Goal: Task Accomplishment & Management: Manage account settings

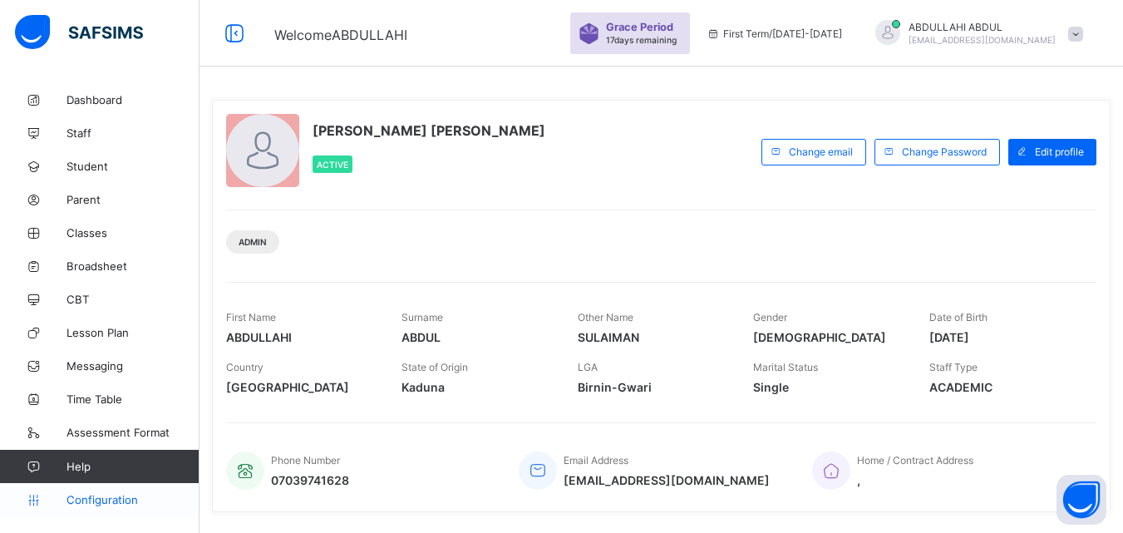
click at [120, 501] on span "Configuration" at bounding box center [133, 499] width 132 height 13
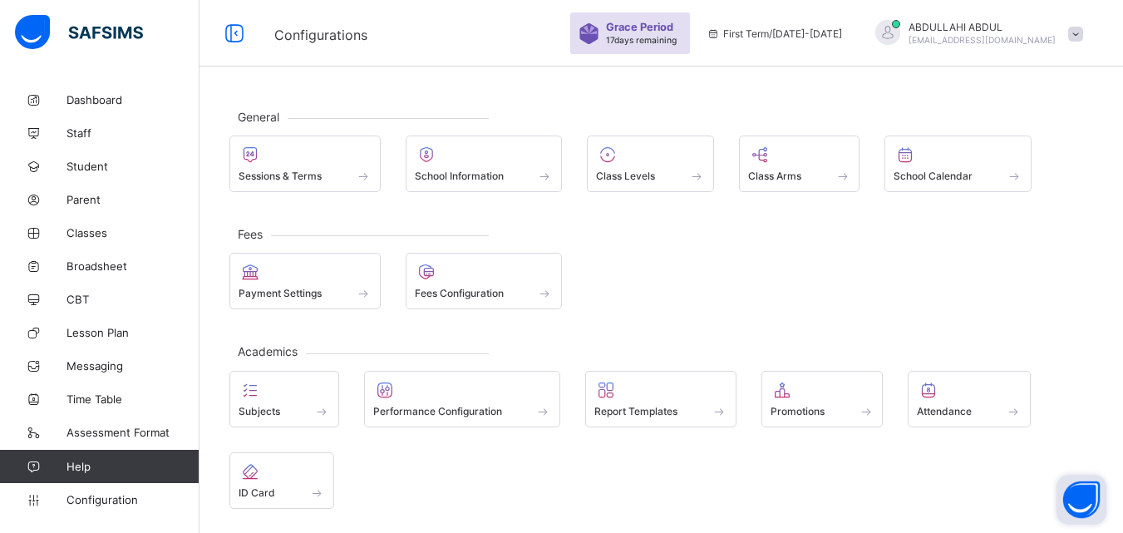
click at [1084, 500] on button "Open asap" at bounding box center [1082, 500] width 50 height 50
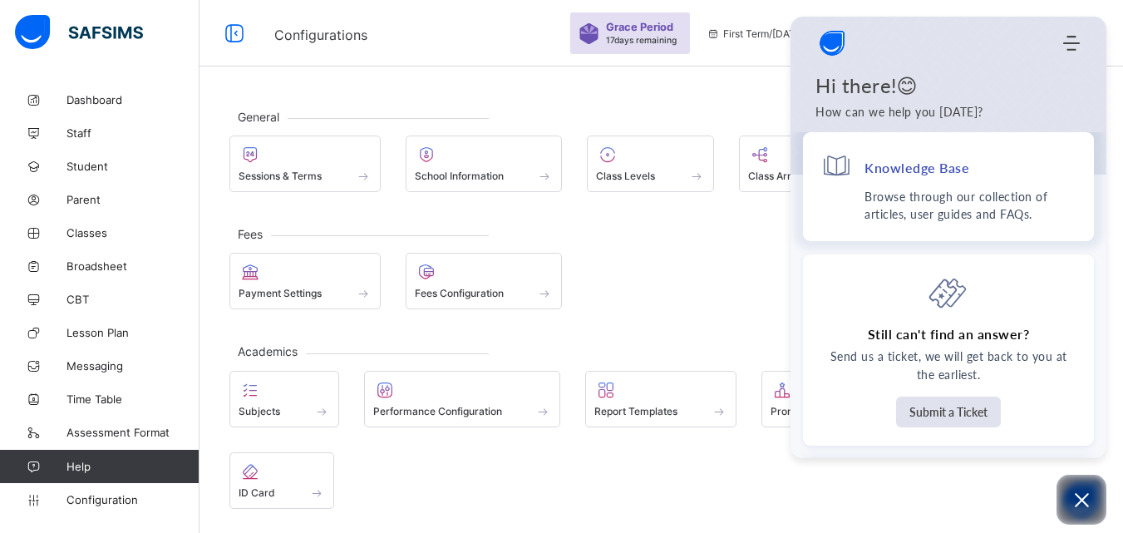
click at [989, 208] on p "Browse through our collection of articles, user guides and FAQs." at bounding box center [970, 205] width 211 height 35
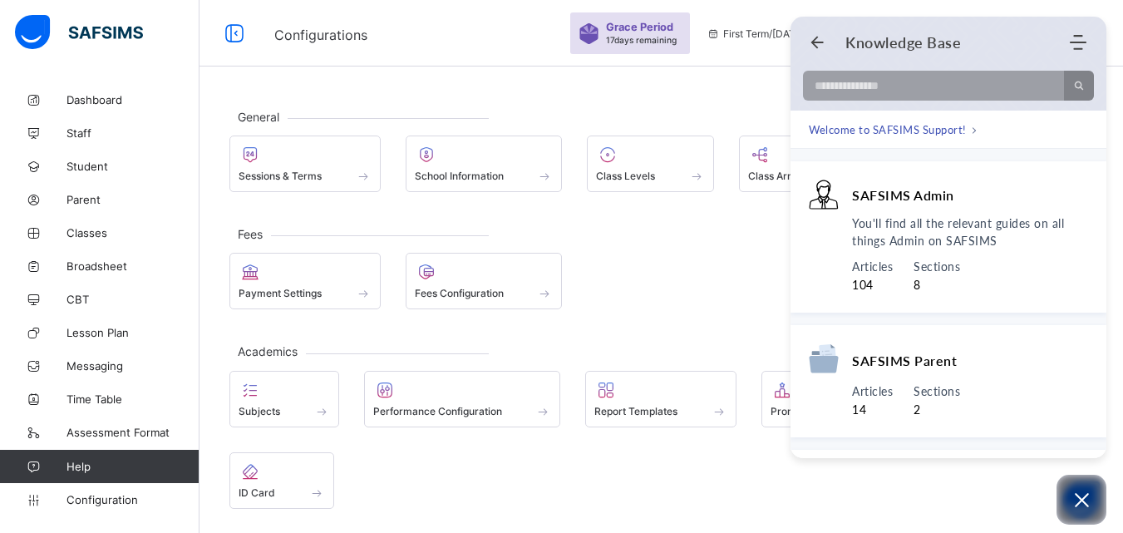
click at [989, 208] on div "SAFSIMS Admin" at bounding box center [948, 197] width 279 height 35
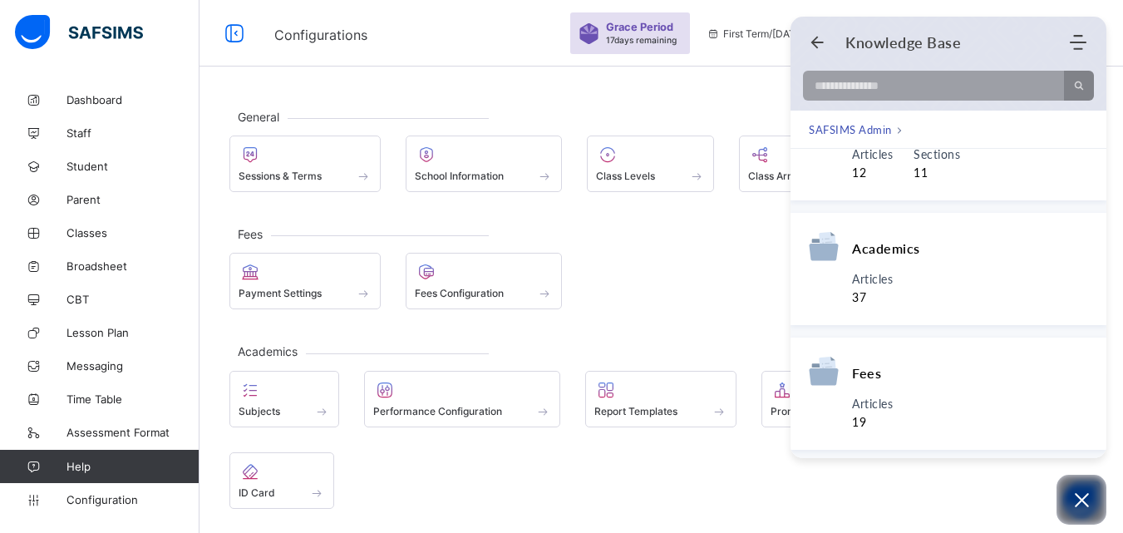
scroll to position [187, 0]
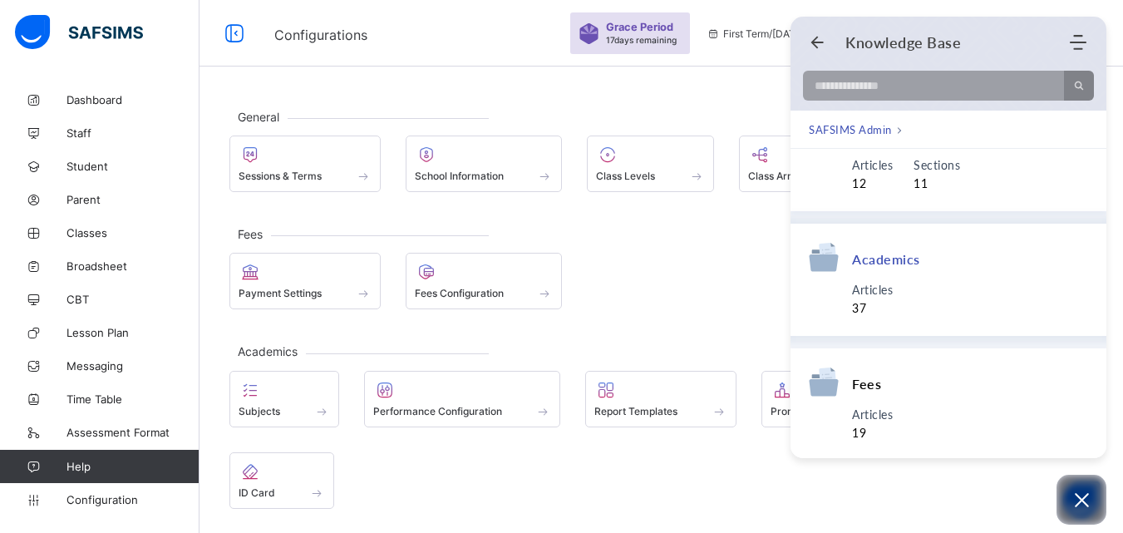
click at [1030, 274] on div "Academics" at bounding box center [948, 261] width 279 height 39
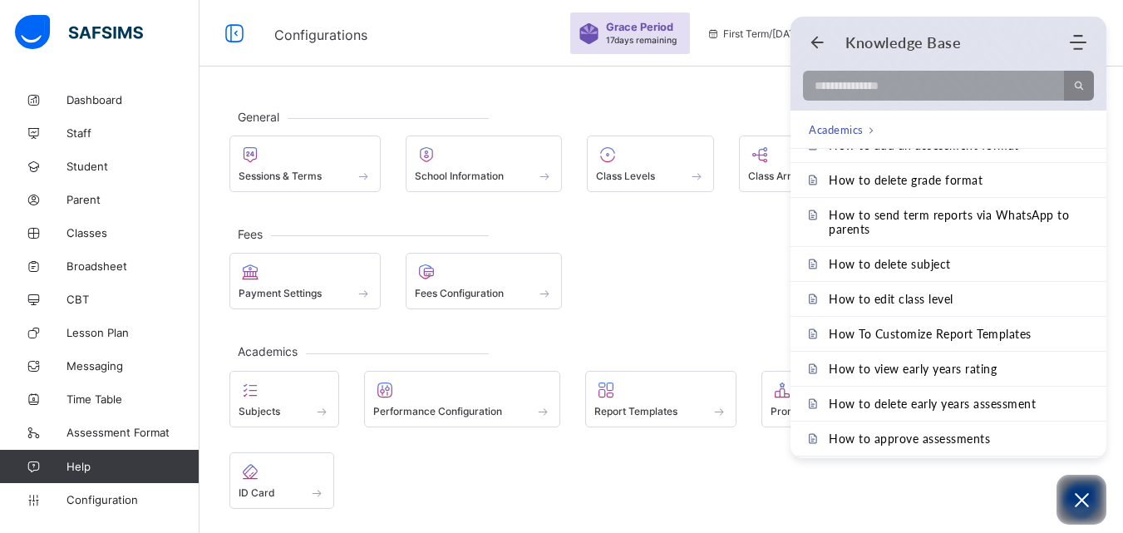
scroll to position [1024, 0]
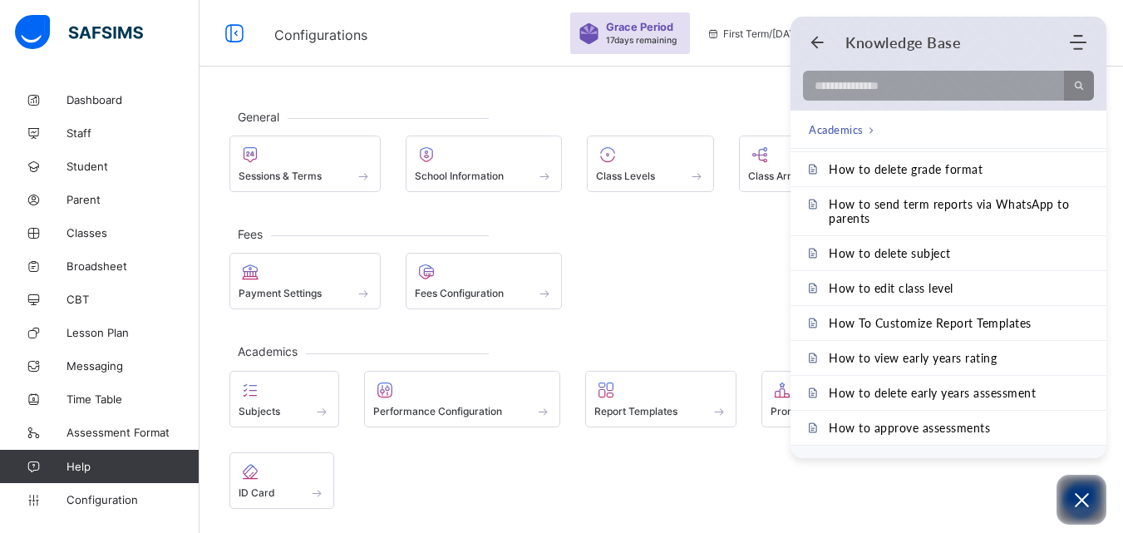
click at [865, 136] on nav "Academics" at bounding box center [842, 129] width 66 height 17
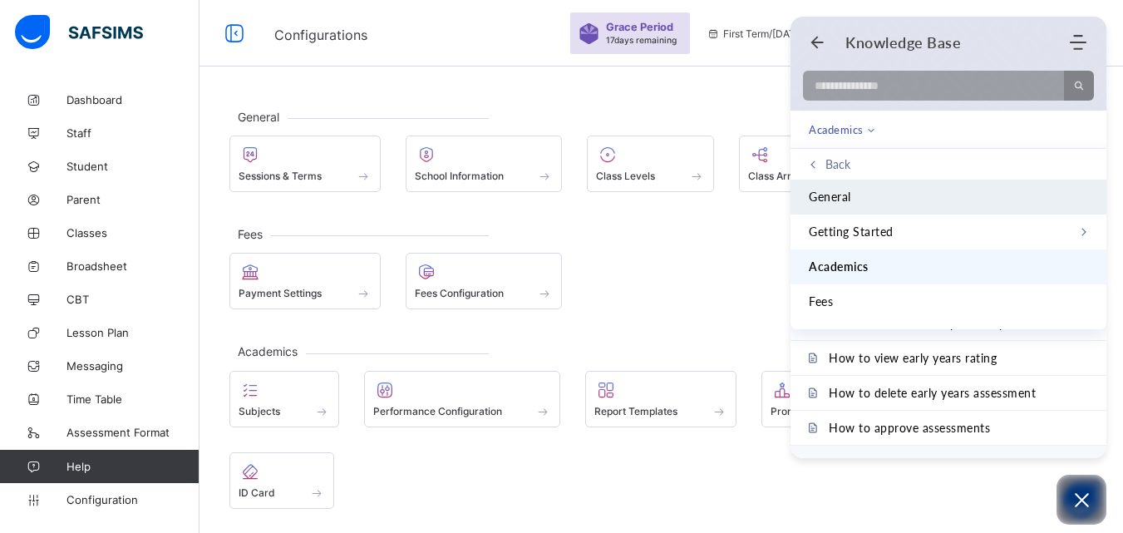
click at [885, 185] on li "General" at bounding box center [949, 197] width 316 height 35
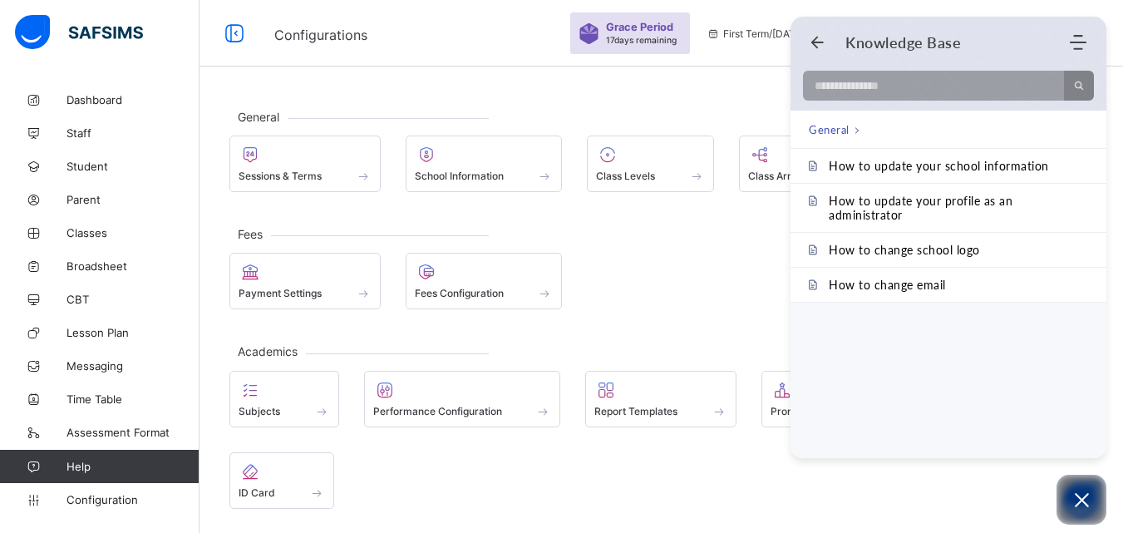
click at [829, 130] on span "General" at bounding box center [829, 129] width 41 height 17
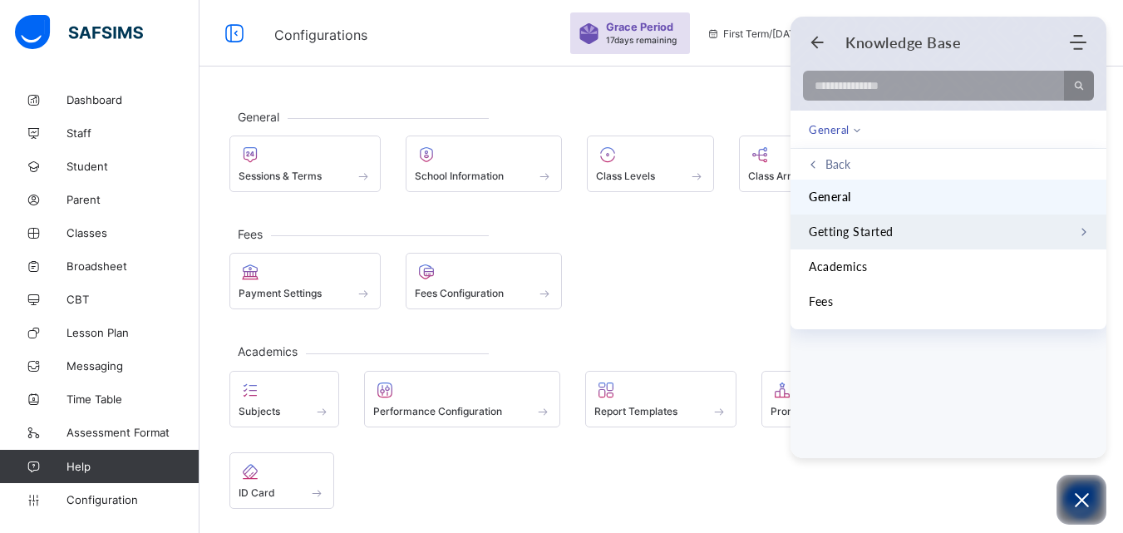
click at [863, 229] on span "Getting Started" at bounding box center [851, 232] width 85 height 18
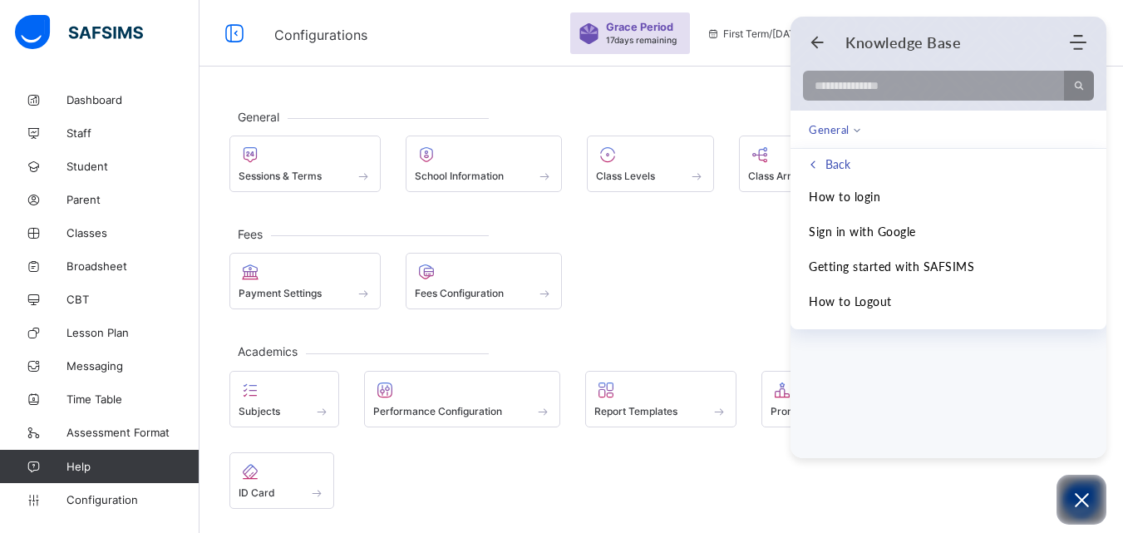
click at [836, 165] on span "Back" at bounding box center [838, 164] width 25 height 14
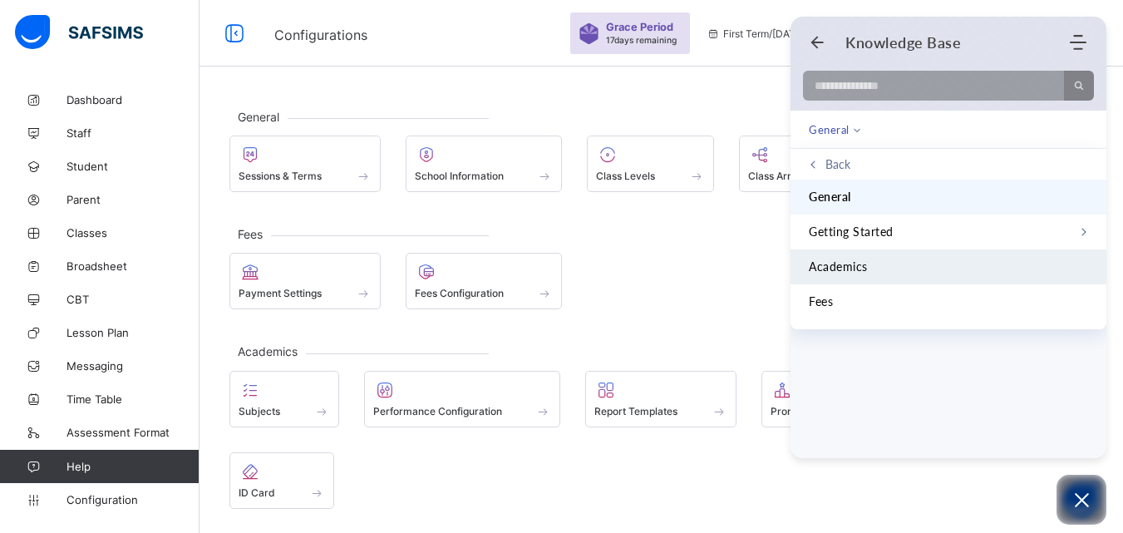
click at [862, 264] on span "Academics" at bounding box center [838, 267] width 59 height 18
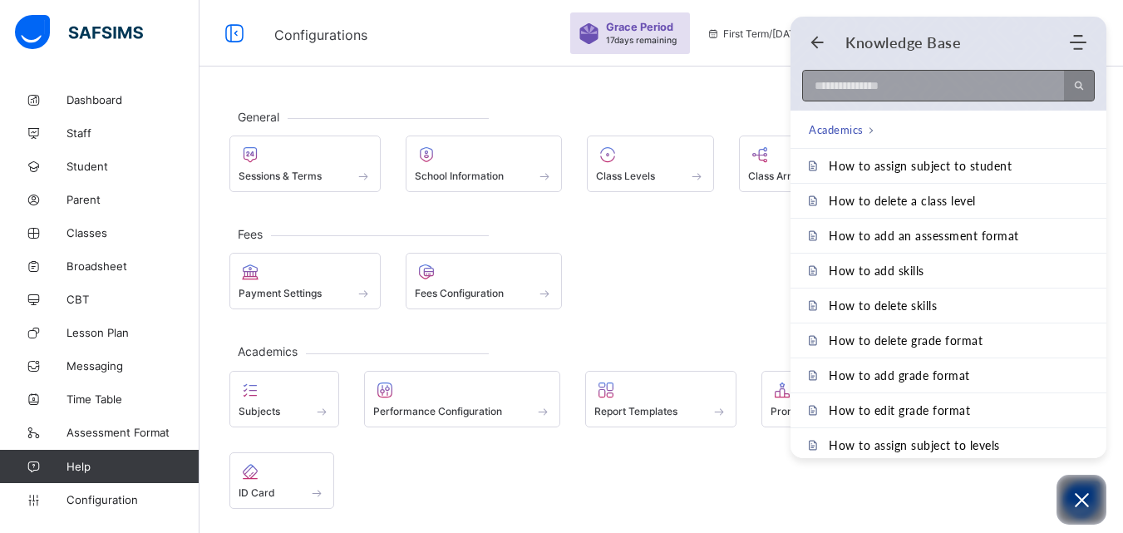
click at [911, 74] on input at bounding box center [928, 86] width 251 height 30
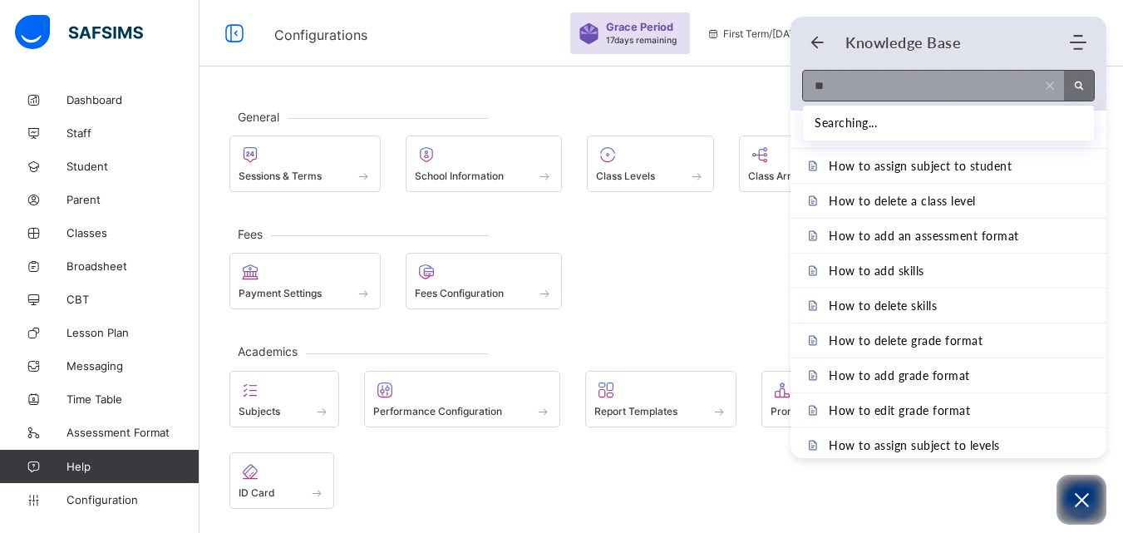
type input "*"
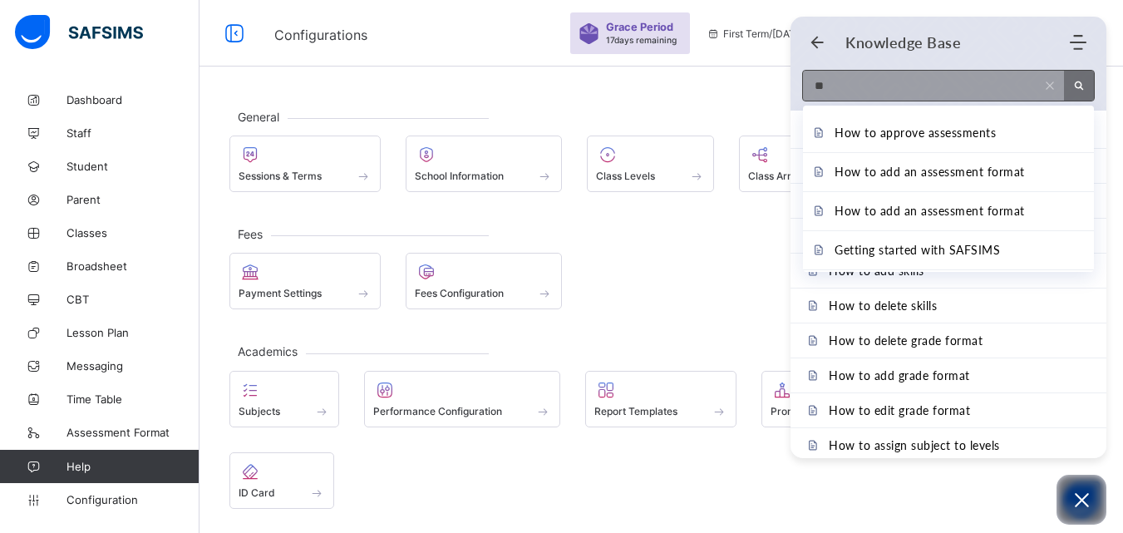
type input "*"
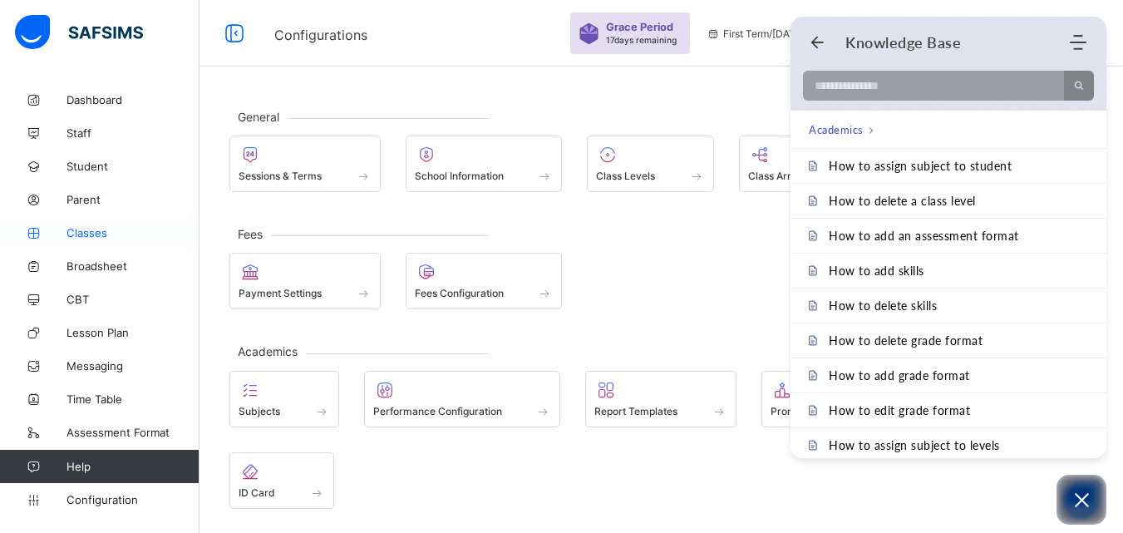
click at [111, 239] on span "Classes" at bounding box center [133, 232] width 133 height 13
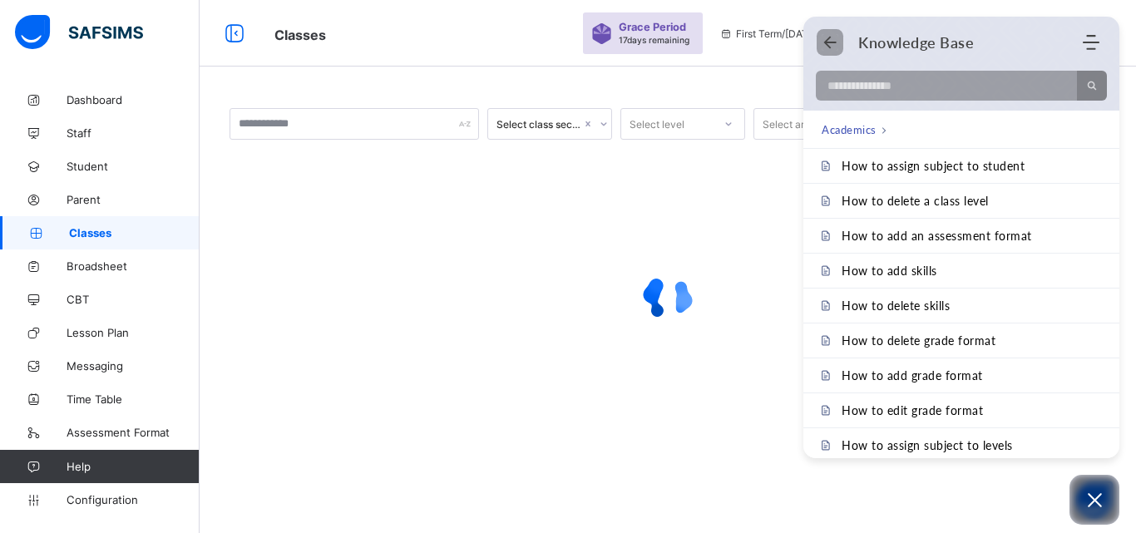
click at [825, 40] on icon "Back" at bounding box center [830, 42] width 17 height 17
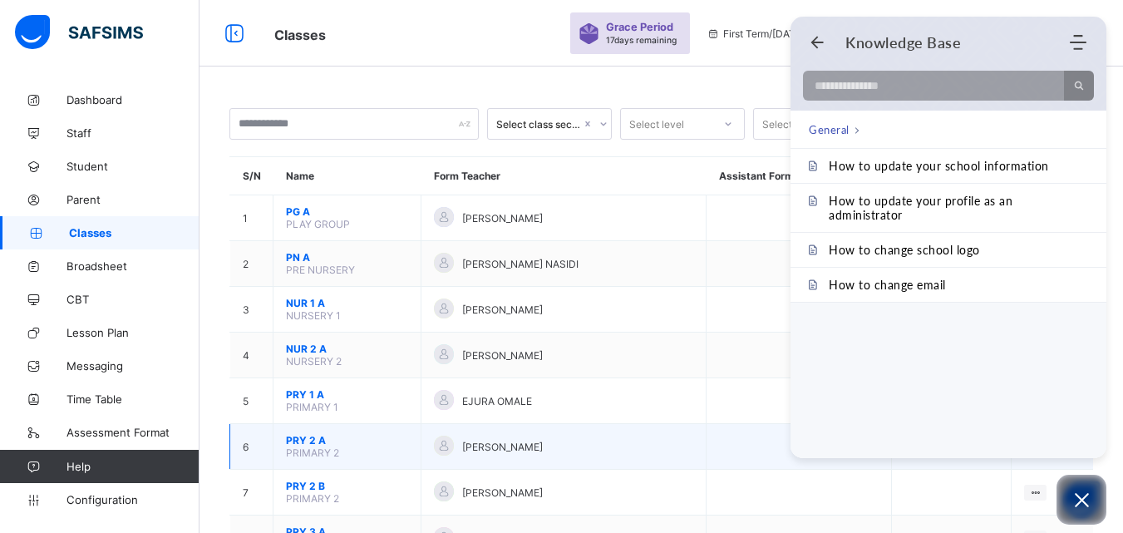
click at [1058, 462] on td "View Class Assign form Teacher" at bounding box center [1052, 447] width 81 height 46
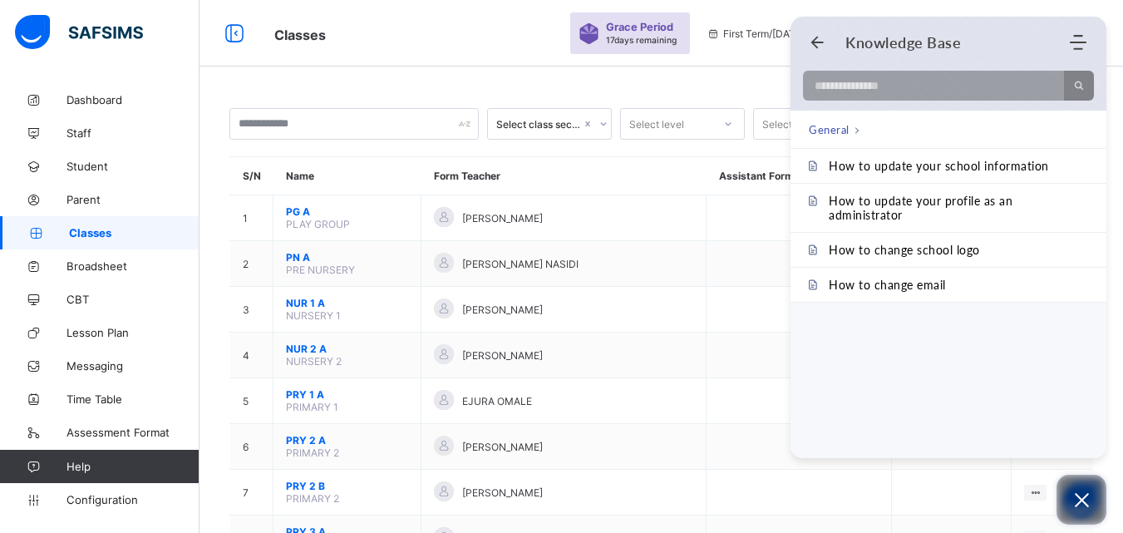
click at [1087, 507] on icon "Open asap" at bounding box center [1082, 500] width 21 height 21
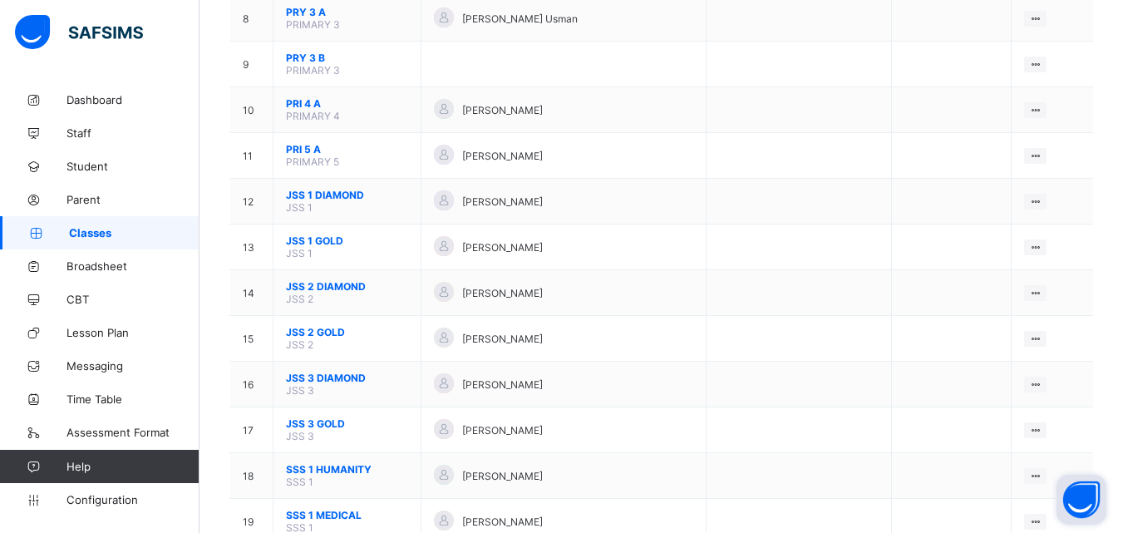
scroll to position [521, 0]
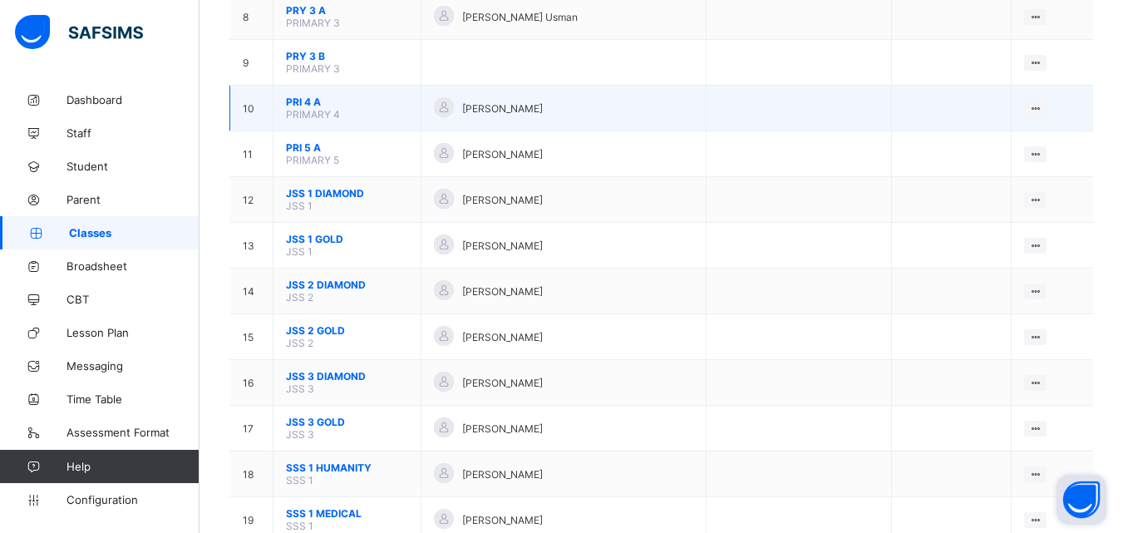
click at [303, 102] on span "PRI 4 A" at bounding box center [347, 102] width 122 height 12
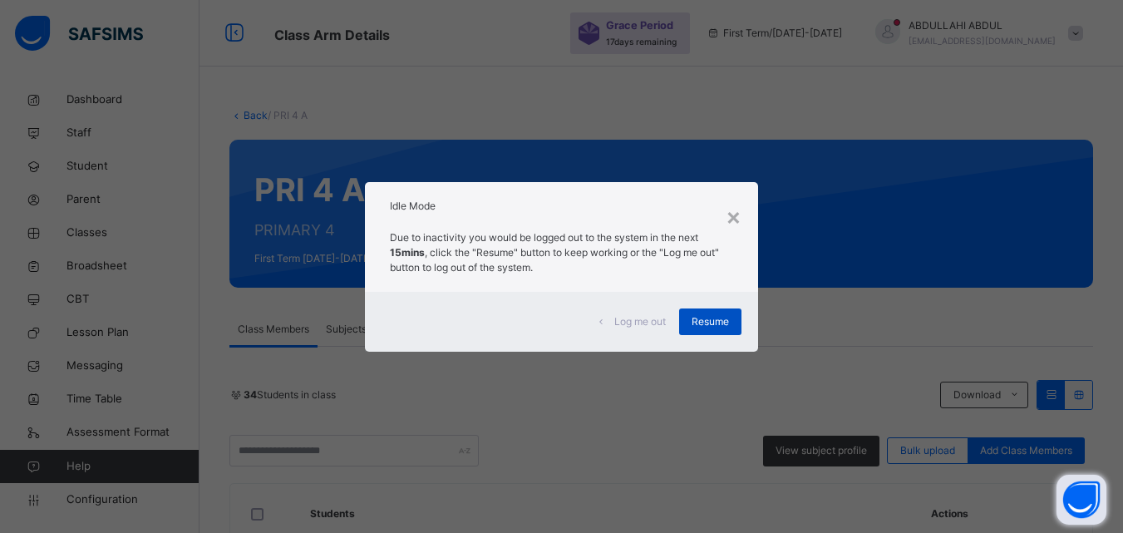
click at [725, 330] on div "Resume" at bounding box center [710, 322] width 62 height 27
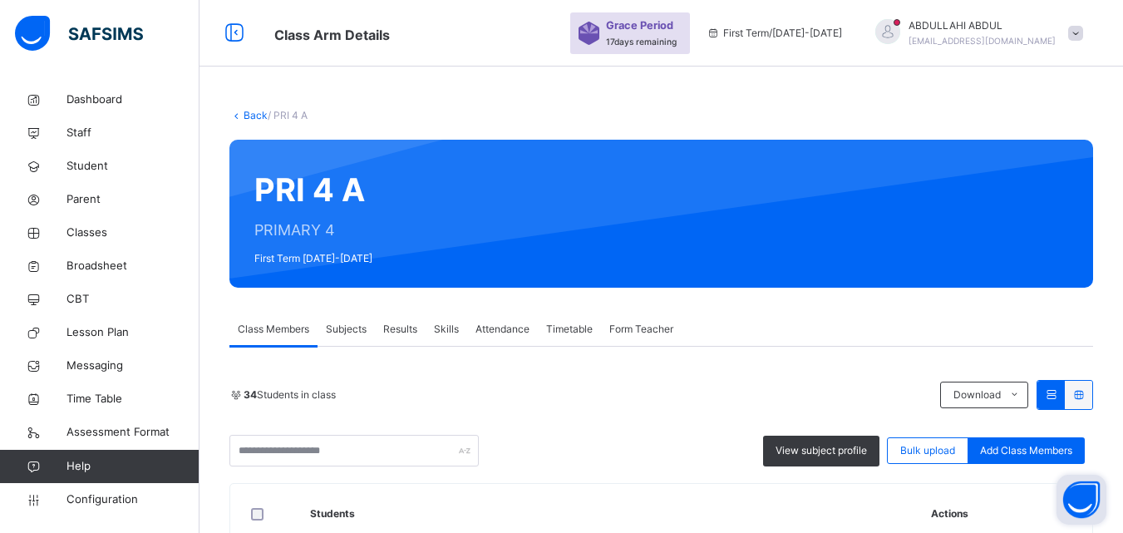
click at [713, 316] on div "Class Members Subjects Results Skills Attendance Timetable Form Teacher" at bounding box center [662, 330] width 864 height 34
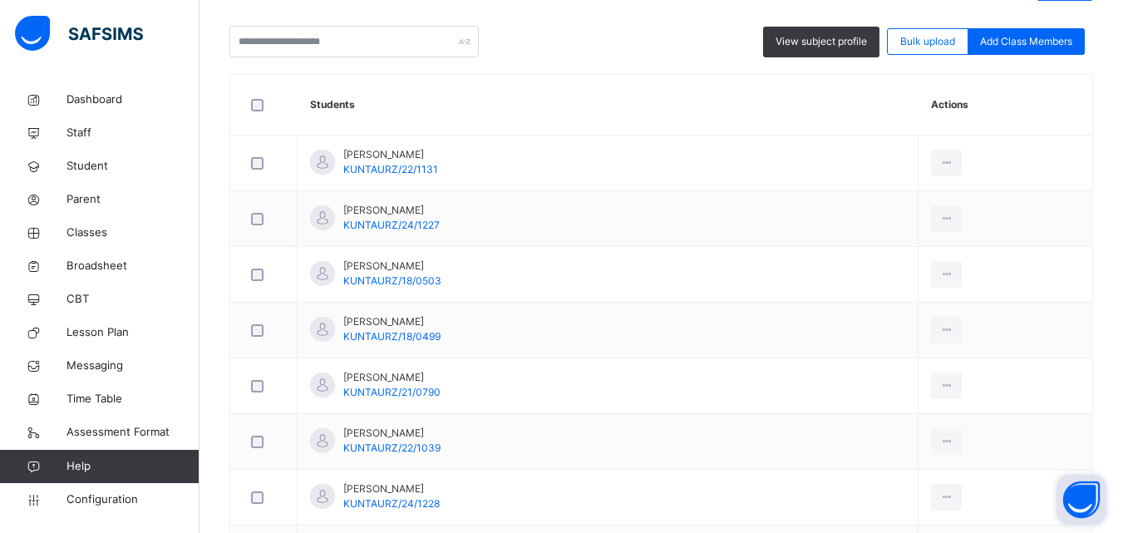
scroll to position [413, 0]
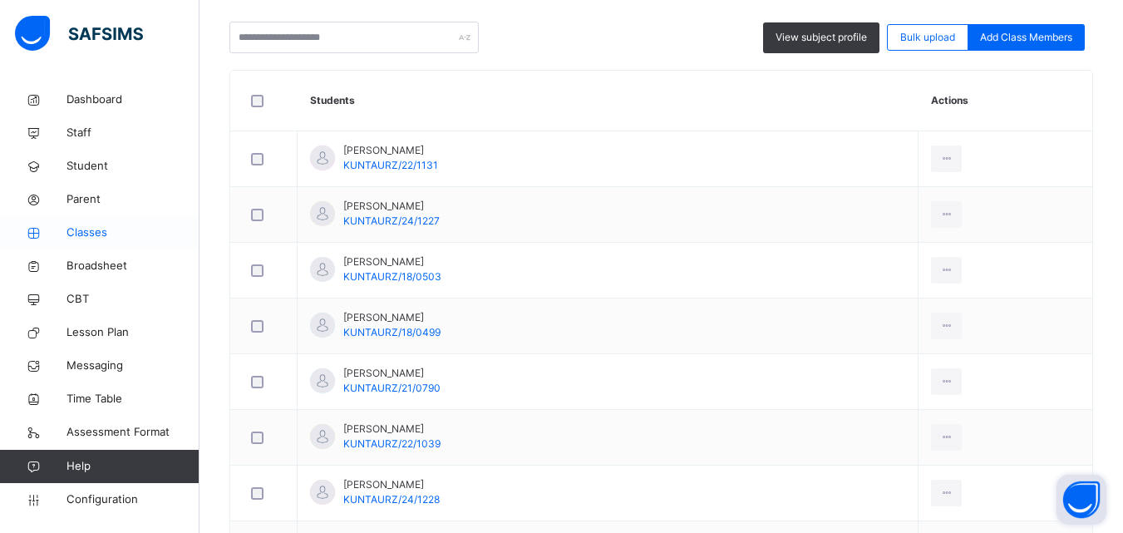
click at [109, 225] on span "Classes" at bounding box center [133, 233] width 133 height 17
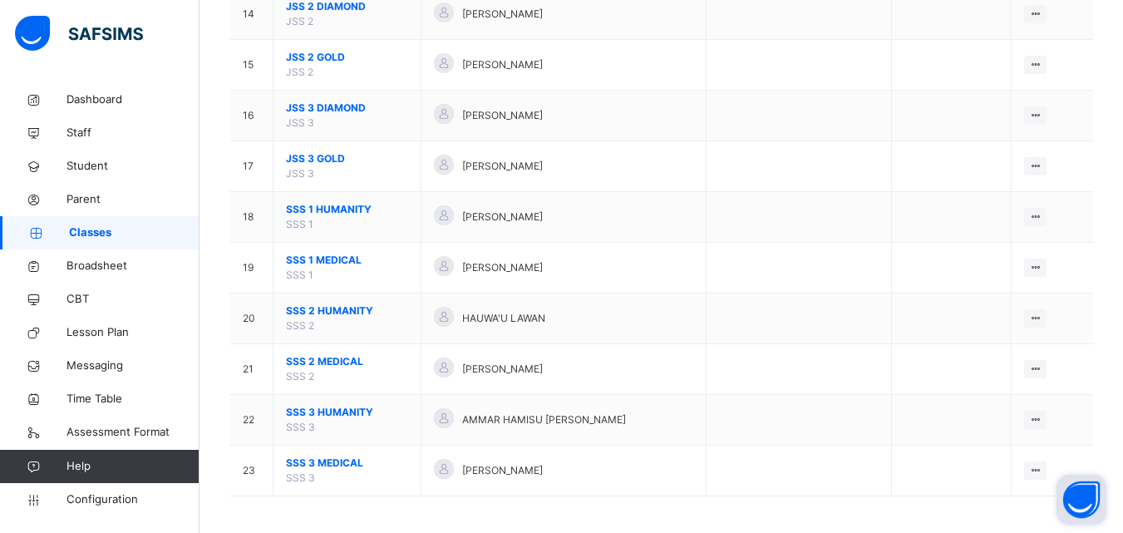
scroll to position [873, 0]
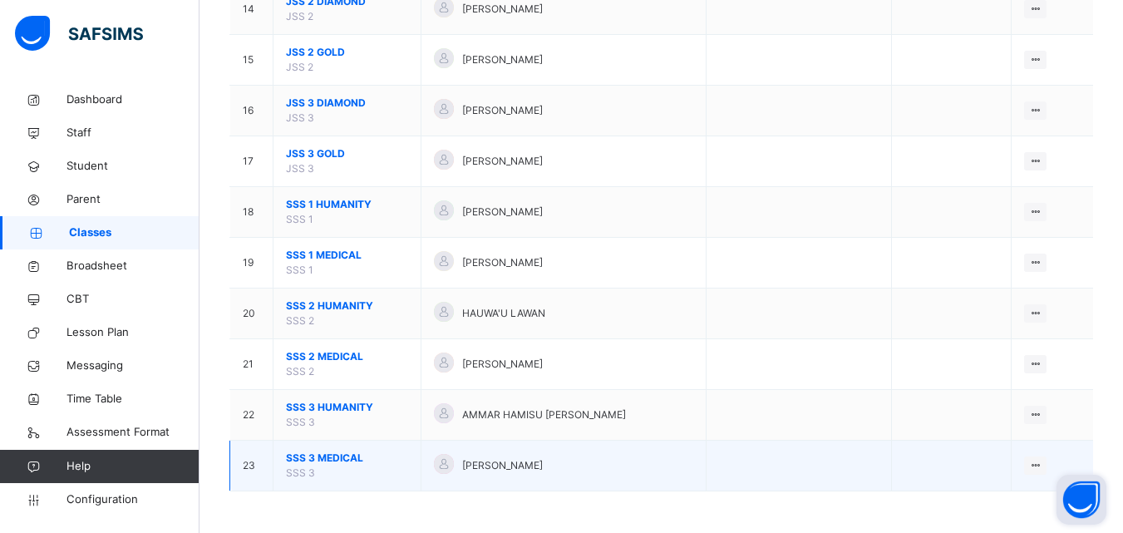
click at [308, 452] on span "SSS 3 MEDICAL" at bounding box center [347, 458] width 122 height 15
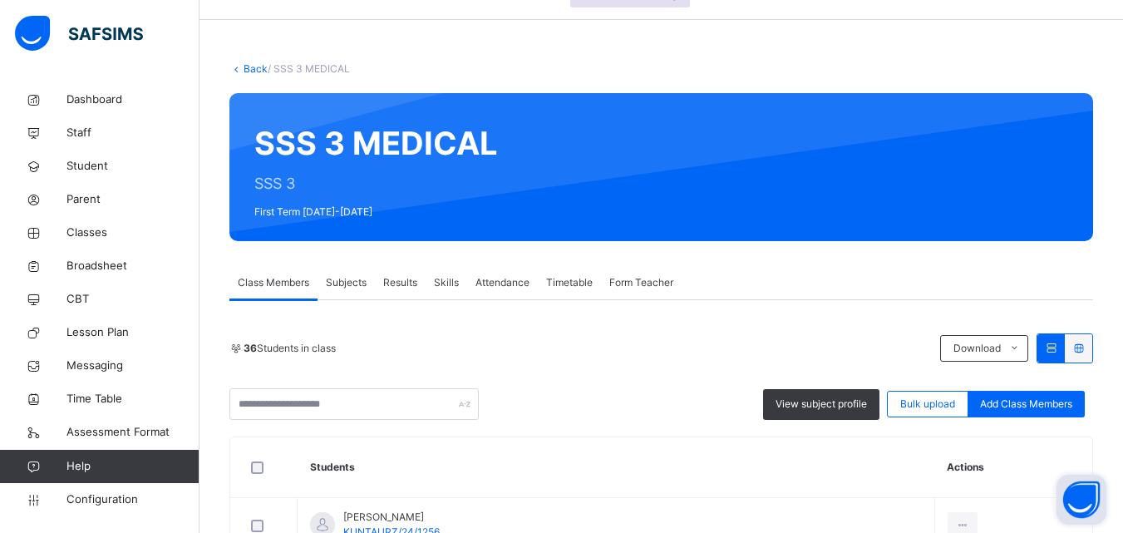
scroll to position [42, 0]
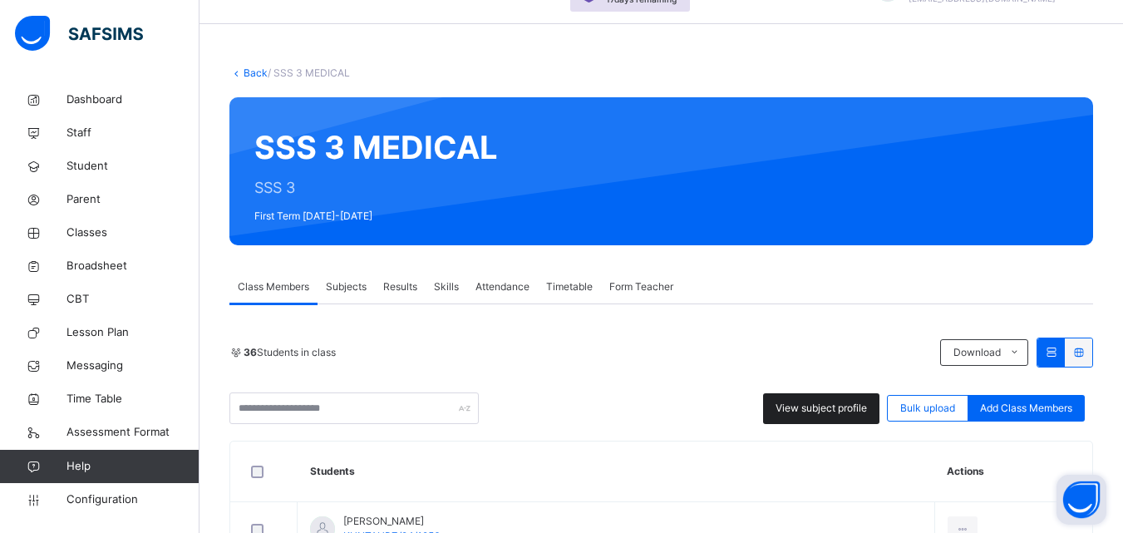
click at [828, 401] on span "View subject profile" at bounding box center [821, 408] width 91 height 15
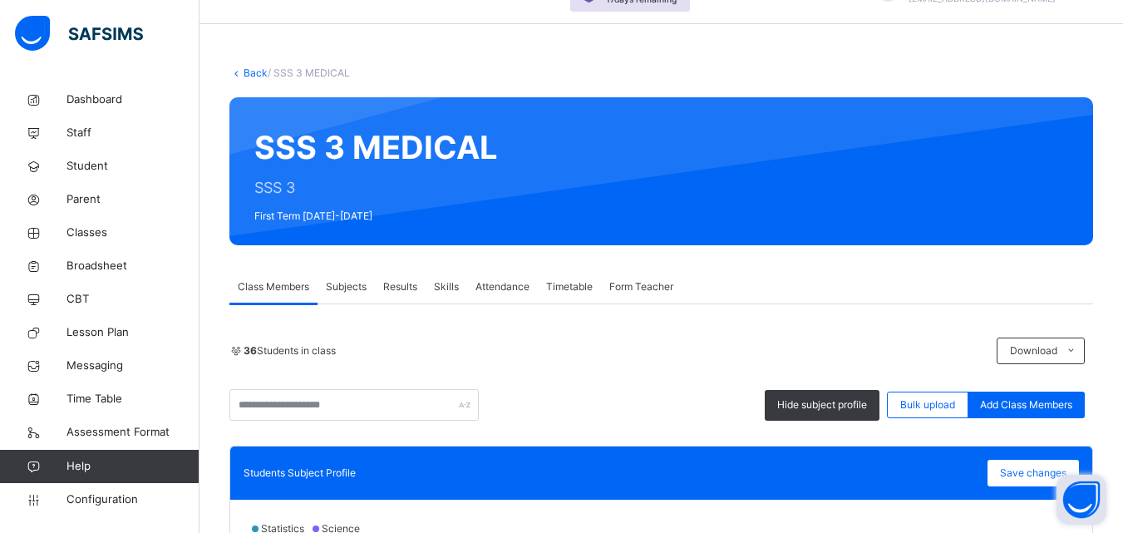
click at [739, 377] on div "36 Students in class Download Pdf Report Excel Report Hide subject profile Bulk…" at bounding box center [662, 379] width 864 height 83
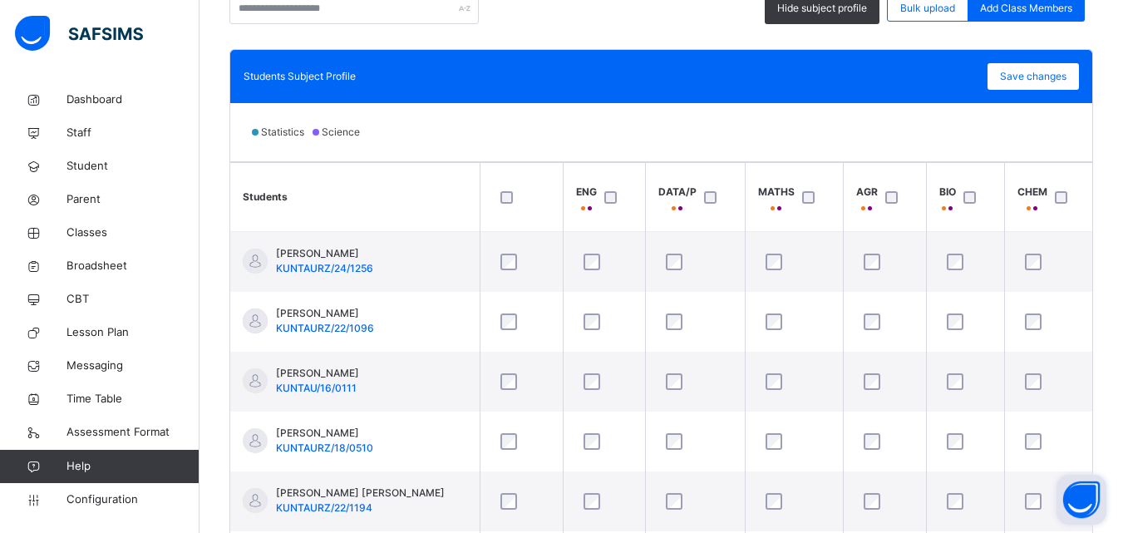
scroll to position [442, 0]
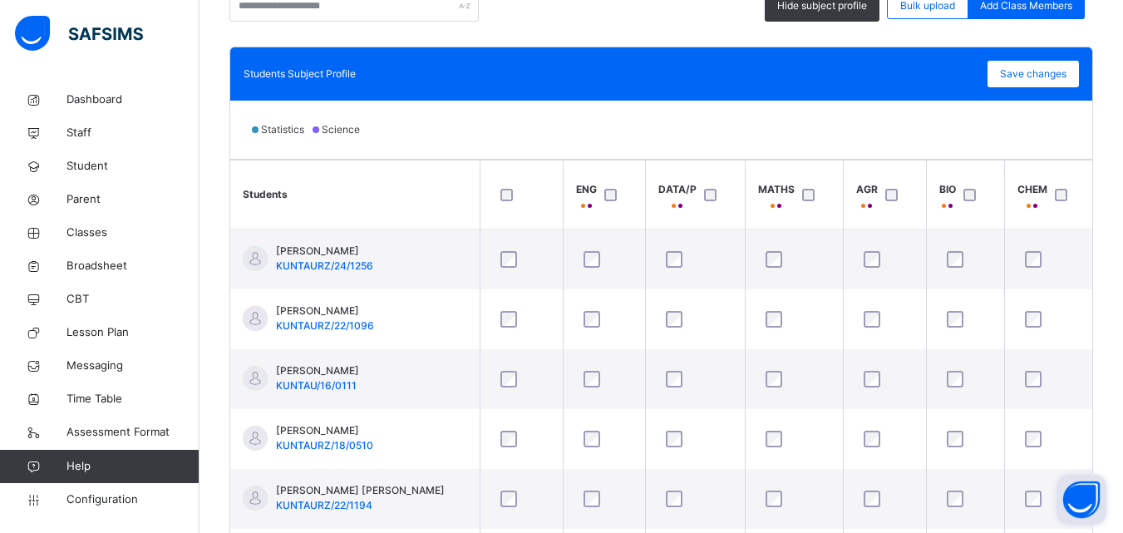
click at [967, 119] on div "Statistics Science" at bounding box center [661, 130] width 862 height 58
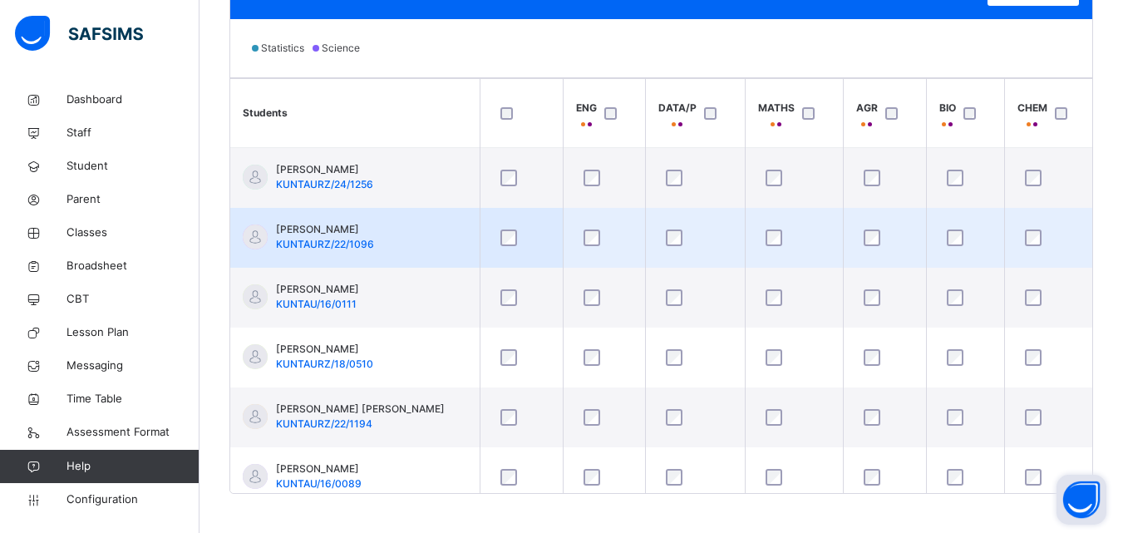
scroll to position [525, 0]
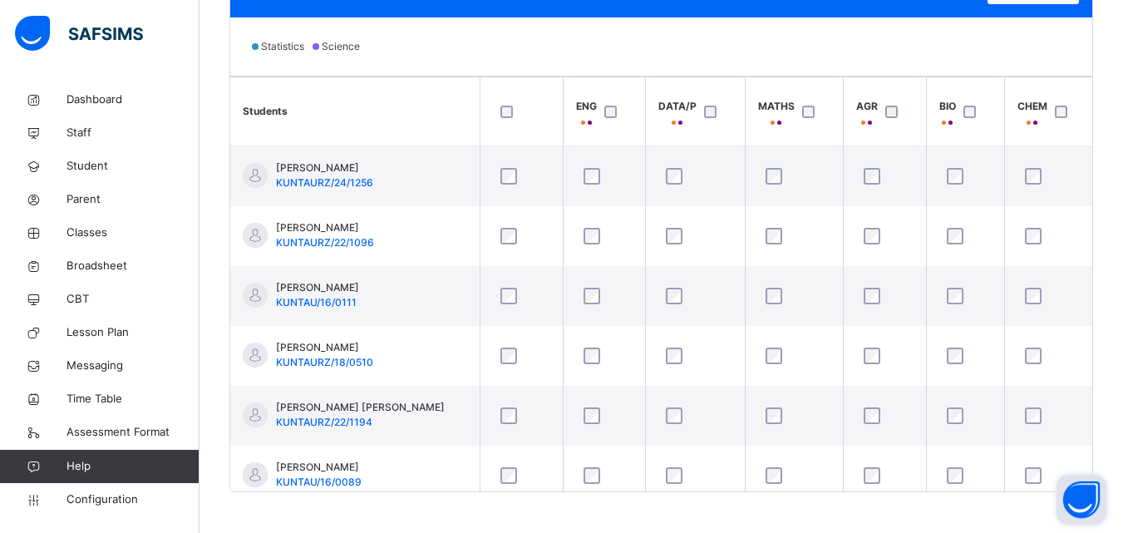
click at [733, 47] on div "Statistics Science" at bounding box center [661, 46] width 862 height 58
click at [958, 27] on div "Statistics Science" at bounding box center [661, 46] width 862 height 58
click at [965, 80] on th "BIO" at bounding box center [965, 111] width 78 height 69
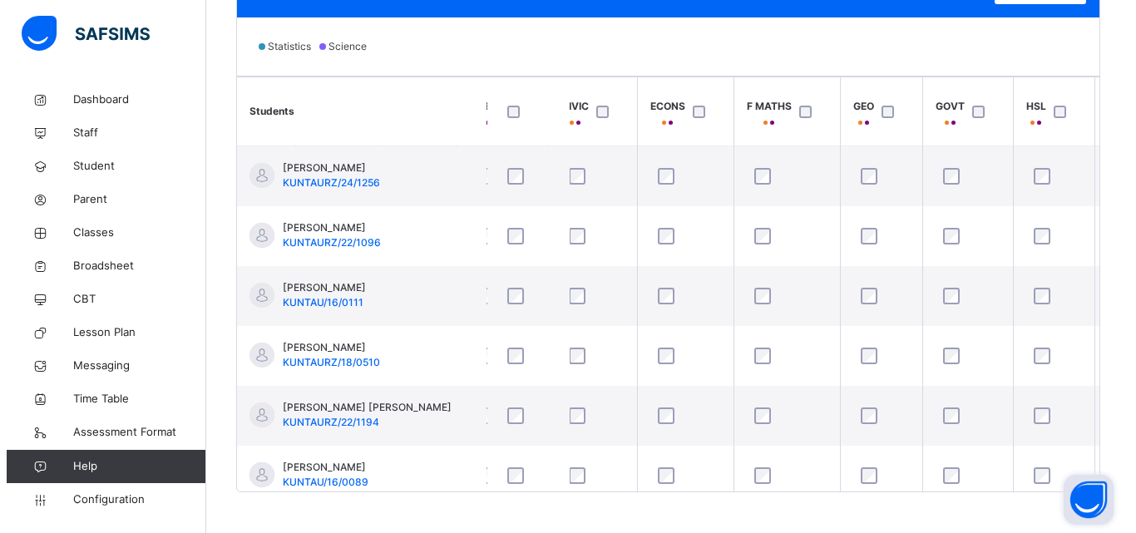
scroll to position [0, 934]
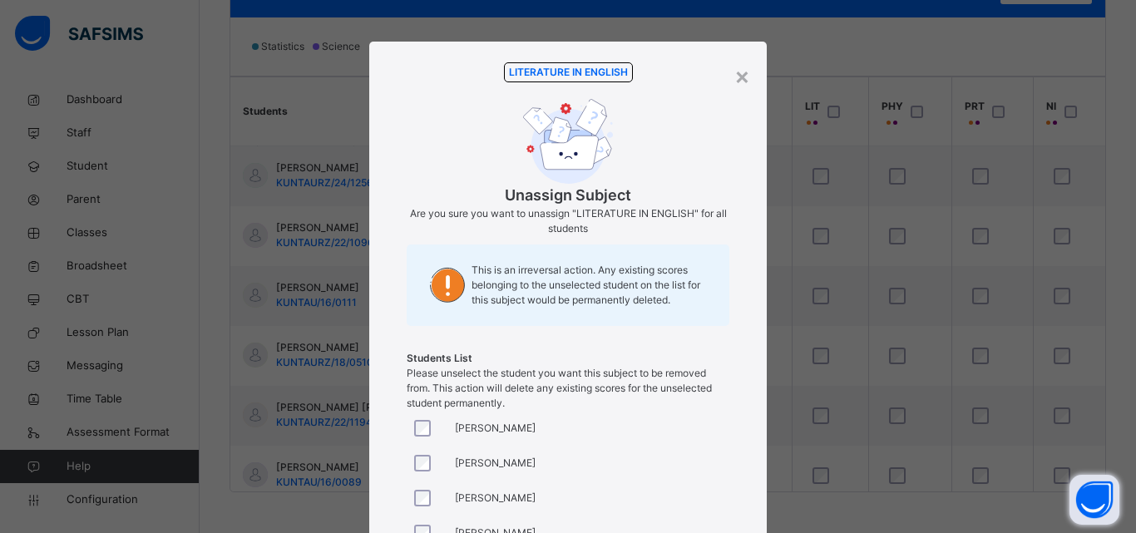
click at [694, 269] on span "This is an irreversal action. Any existing scores belonging to the unselected s…" at bounding box center [591, 285] width 241 height 45
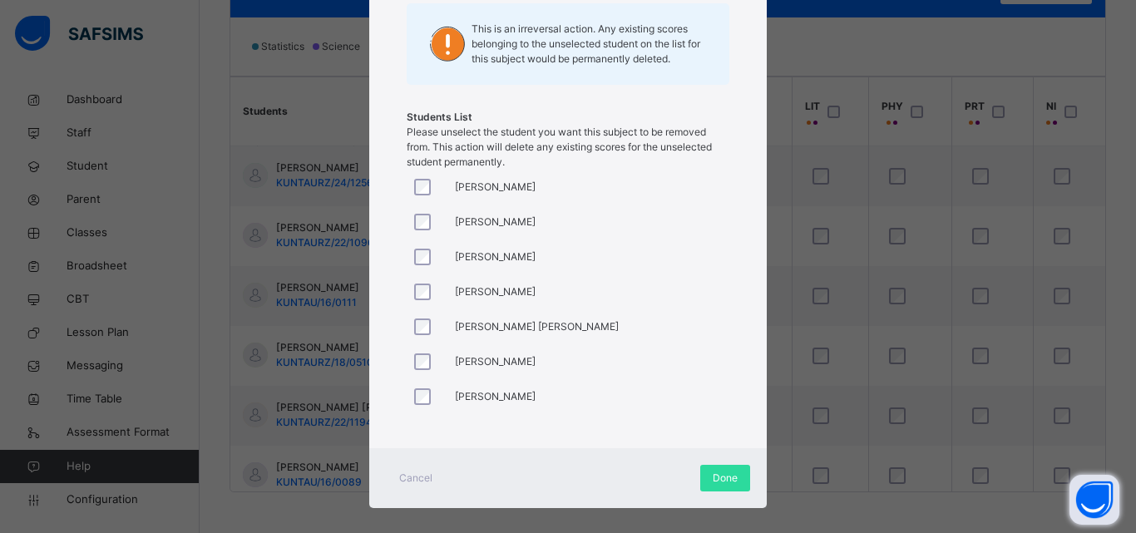
scroll to position [258, 0]
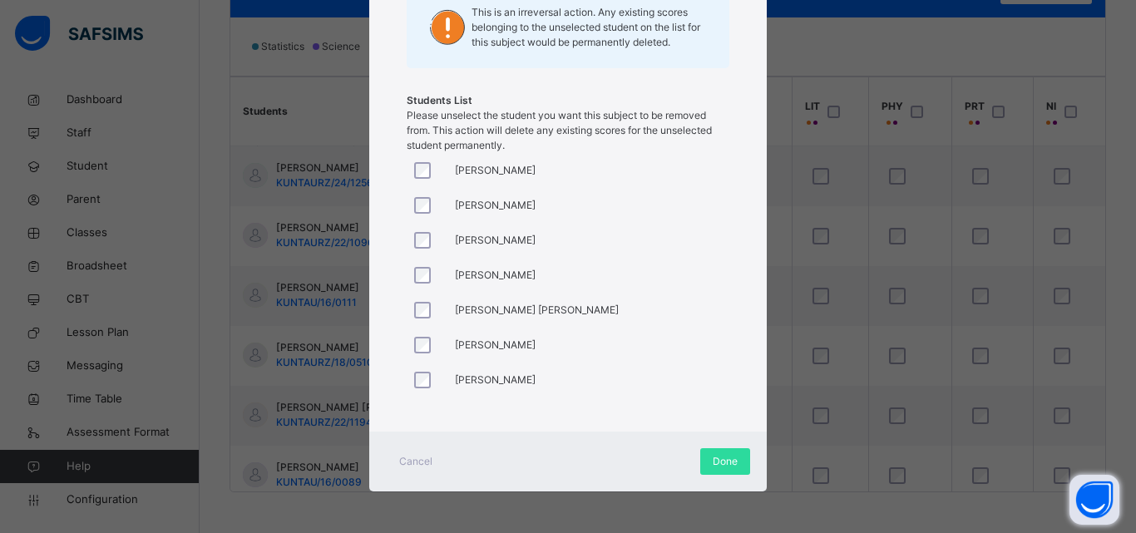
click at [580, 173] on div "[PERSON_NAME] [PERSON_NAME] [PERSON_NAME] Auwal [PERSON_NAME] Bugaji [PERSON_NA…" at bounding box center [568, 277] width 323 height 249
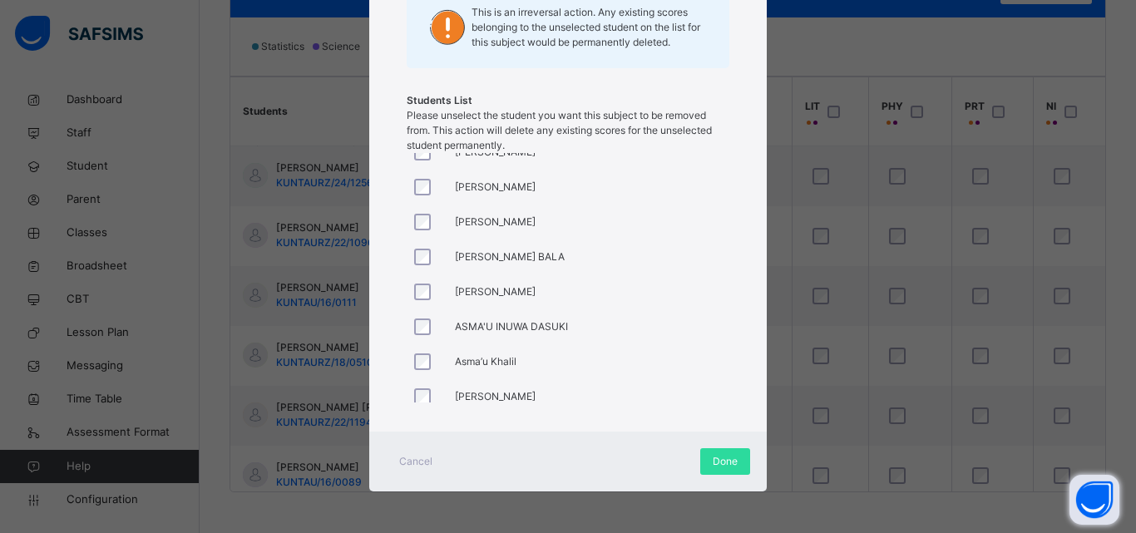
scroll to position [209, 0]
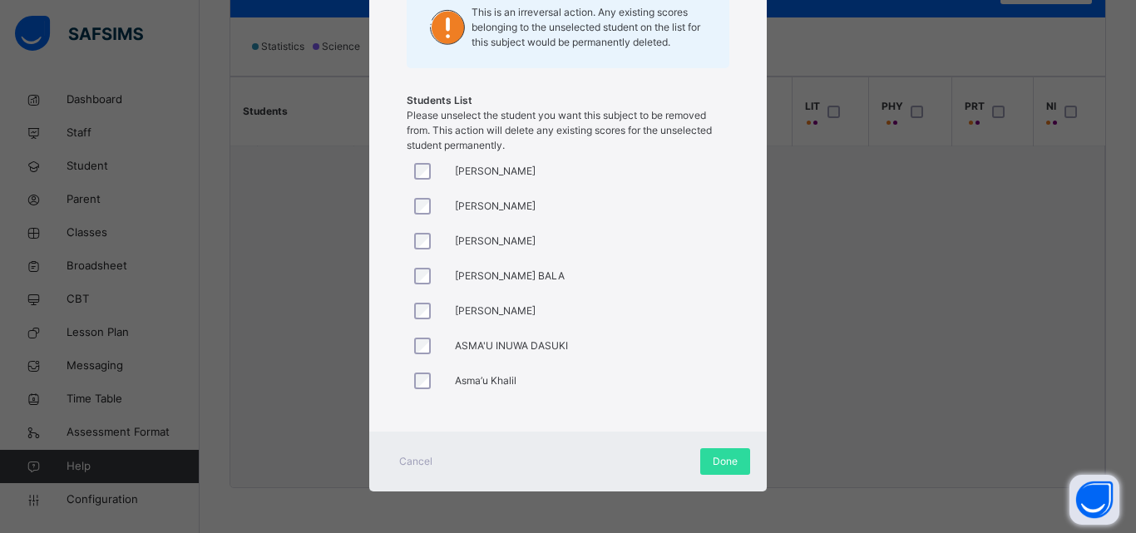
click at [421, 368] on div at bounding box center [427, 380] width 40 height 35
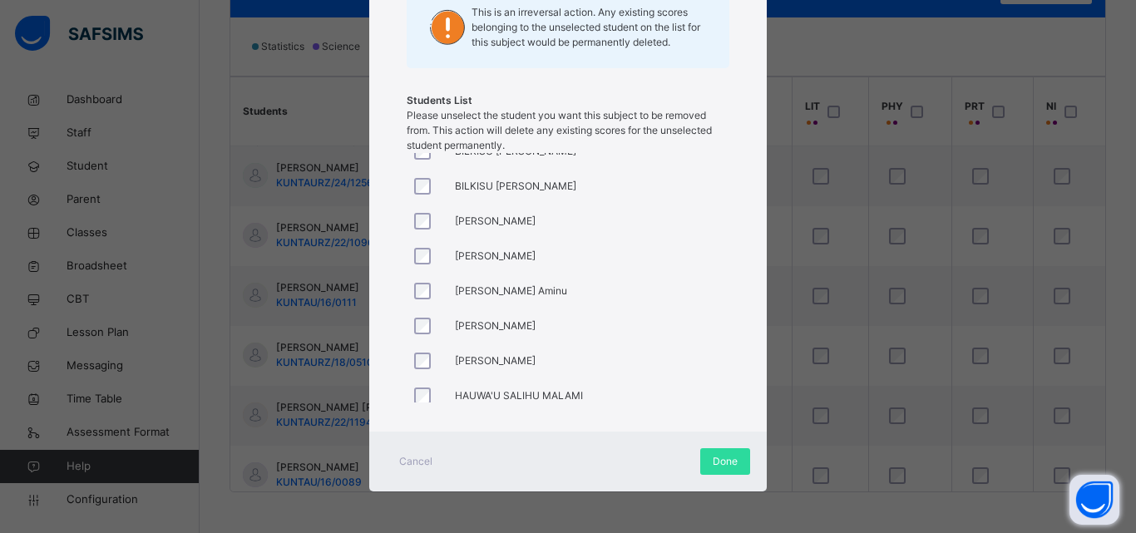
scroll to position [352, 0]
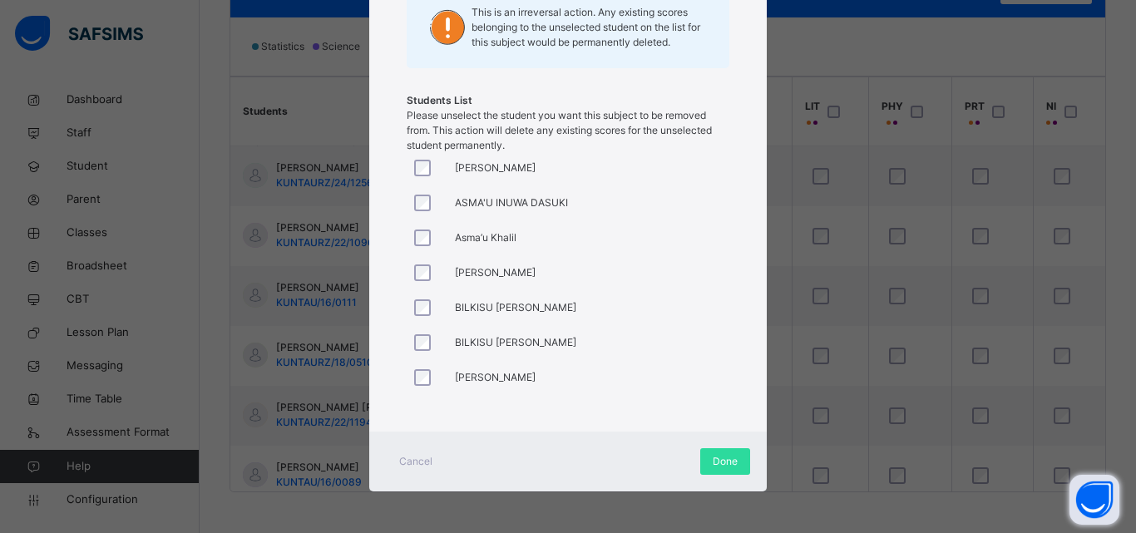
click at [423, 263] on div at bounding box center [427, 272] width 40 height 35
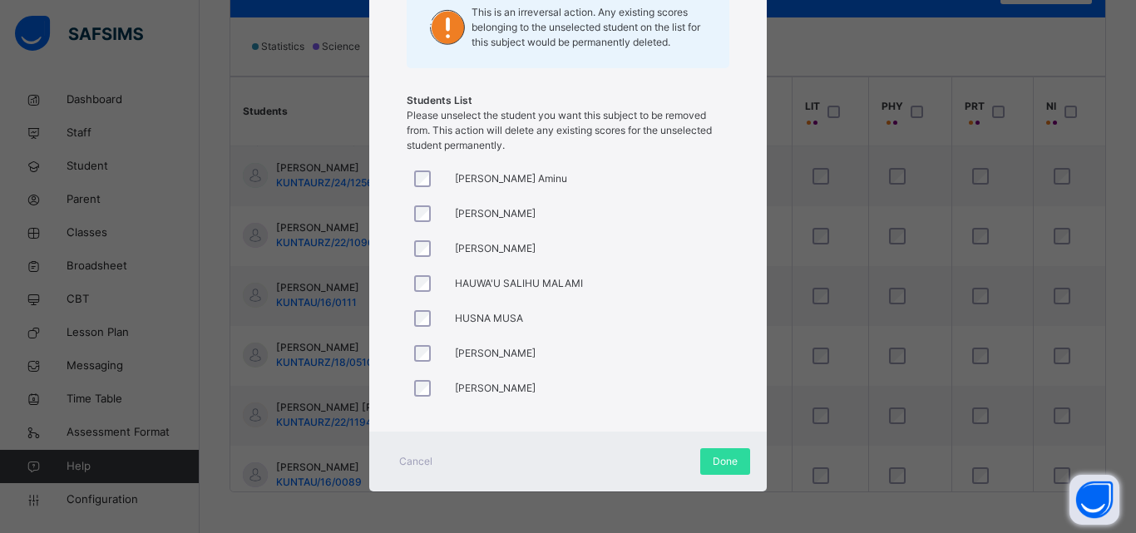
scroll to position [651, 0]
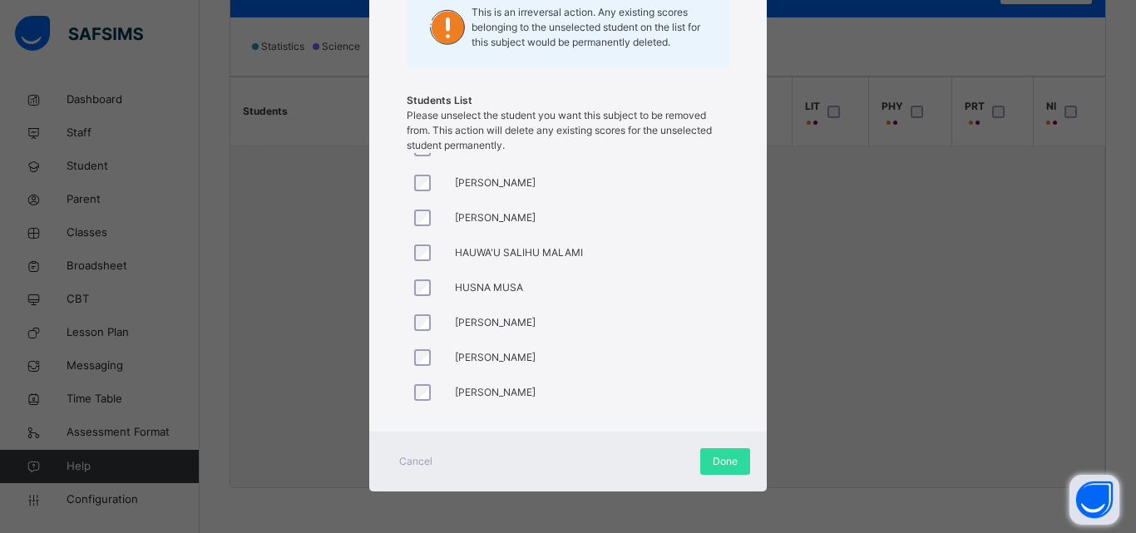
click at [431, 315] on div at bounding box center [427, 322] width 32 height 17
click at [418, 332] on div at bounding box center [427, 322] width 40 height 35
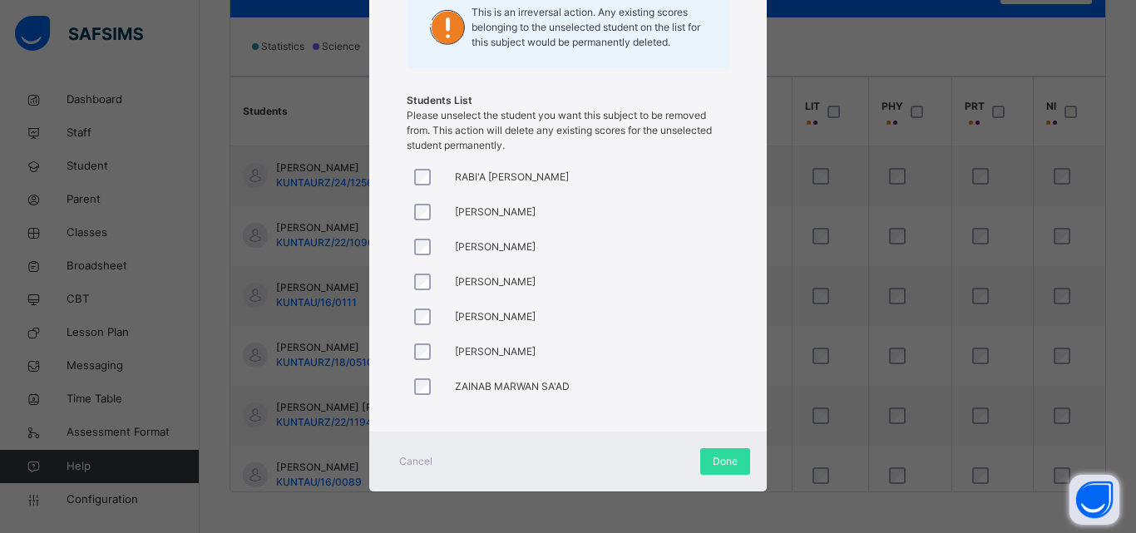
scroll to position [1008, 0]
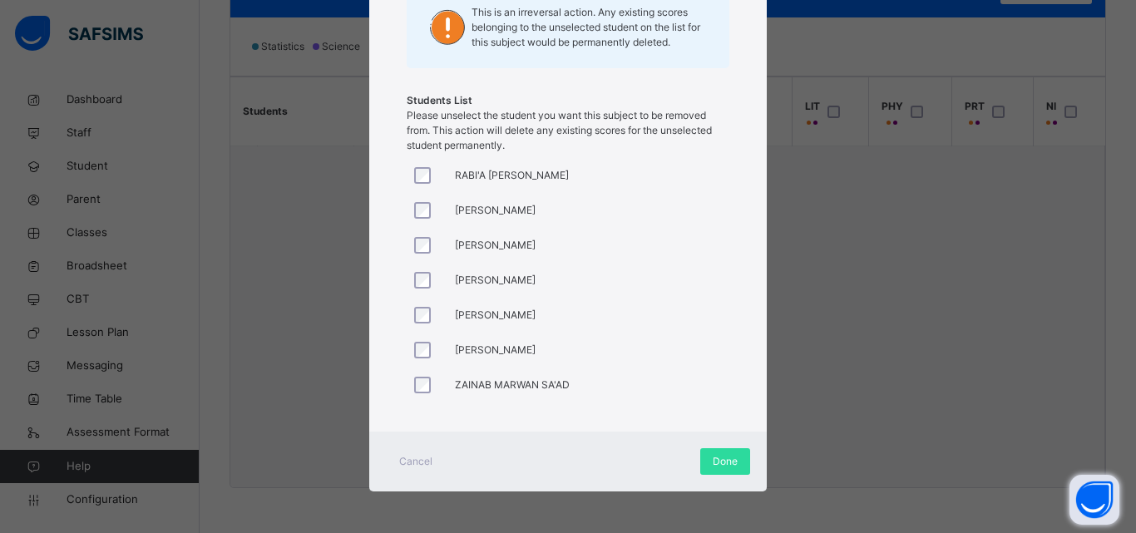
click at [416, 333] on div at bounding box center [427, 350] width 40 height 35
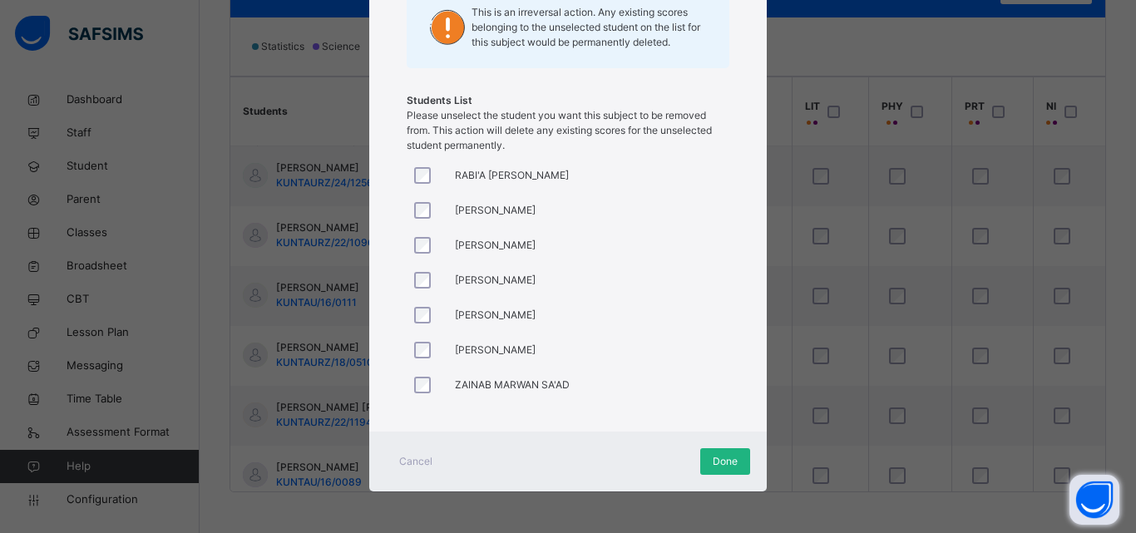
click at [722, 466] on span "Done" at bounding box center [725, 461] width 25 height 15
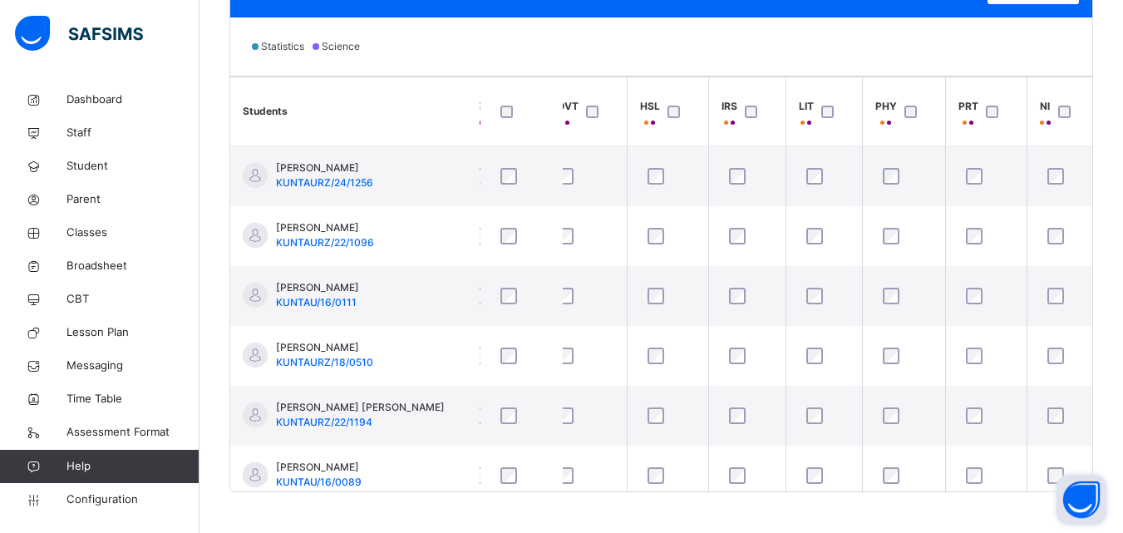
click at [1070, 45] on div "Statistics Science" at bounding box center [661, 46] width 862 height 58
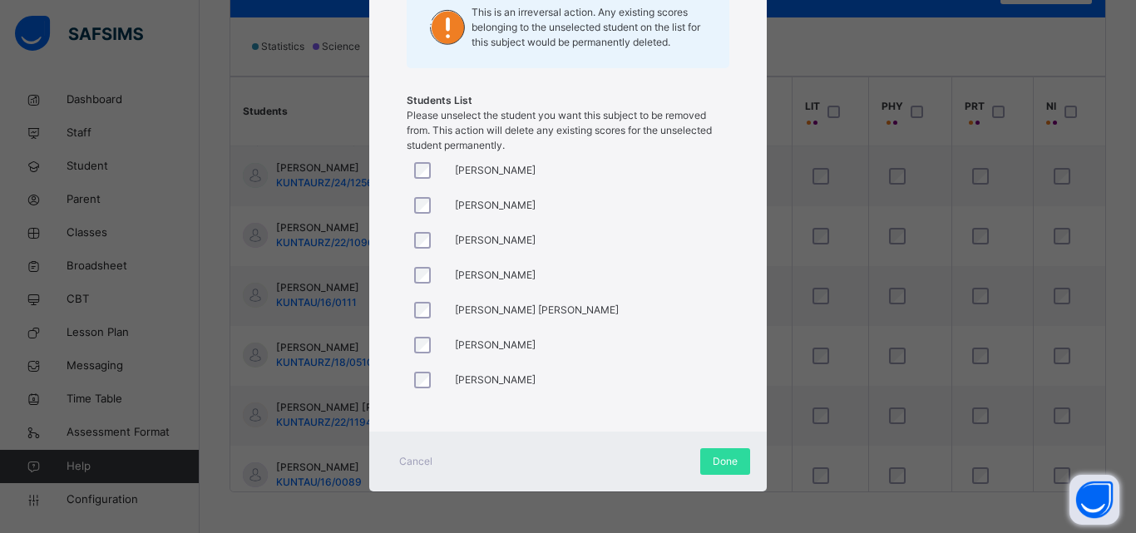
click at [412, 218] on div at bounding box center [427, 205] width 40 height 35
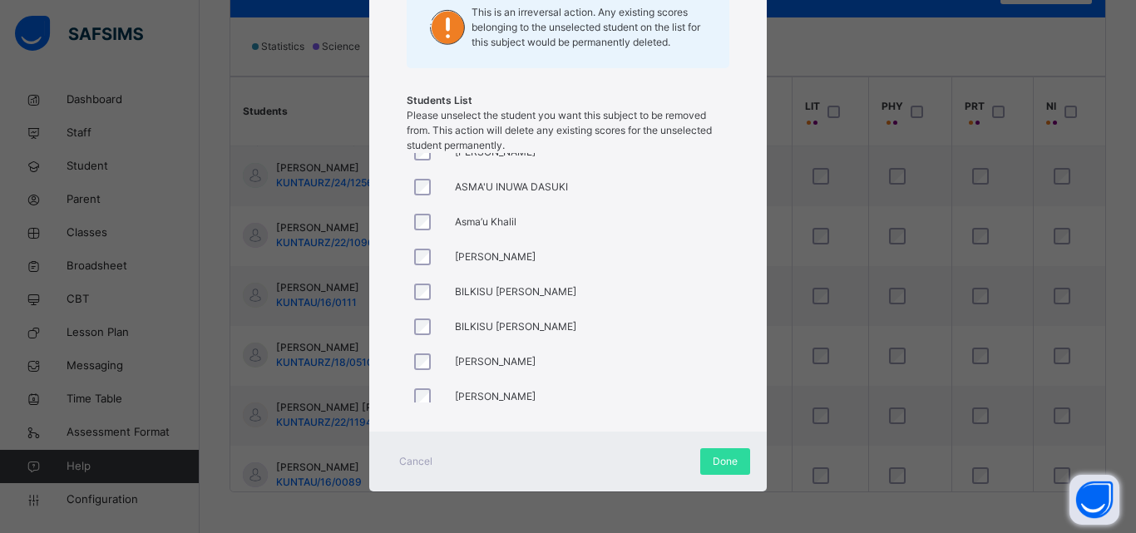
scroll to position [466, 0]
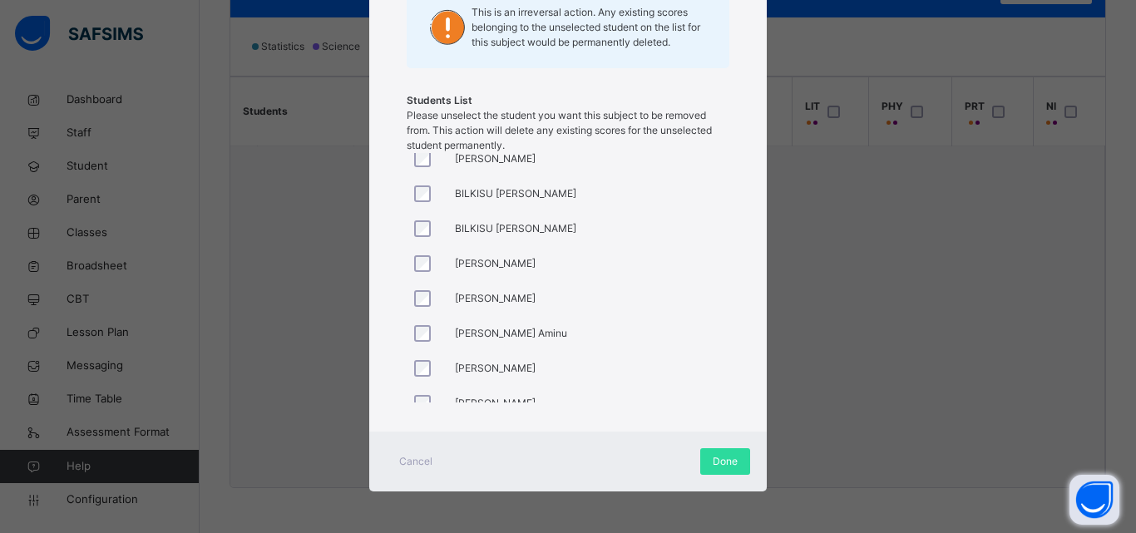
click at [421, 272] on div at bounding box center [427, 263] width 40 height 35
click at [420, 386] on div at bounding box center [427, 403] width 40 height 35
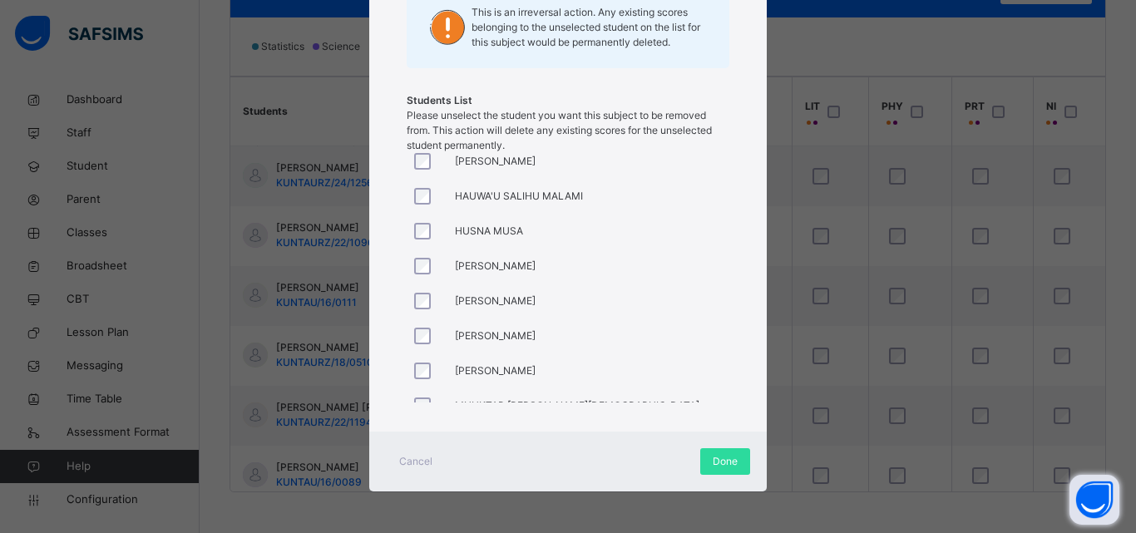
scroll to position [732, 0]
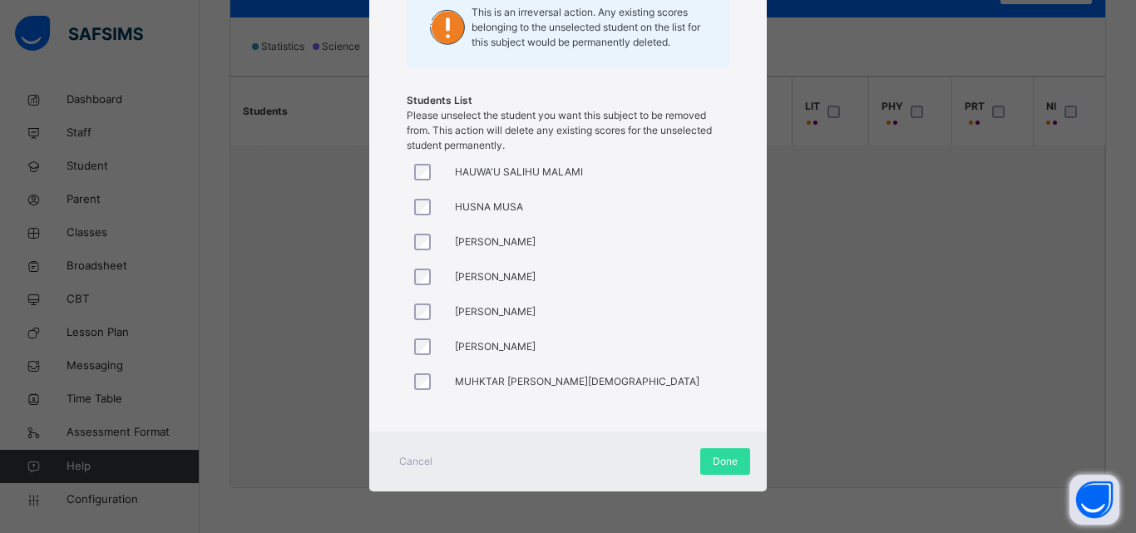
click at [419, 230] on div at bounding box center [427, 242] width 40 height 35
click at [418, 232] on div at bounding box center [427, 242] width 40 height 35
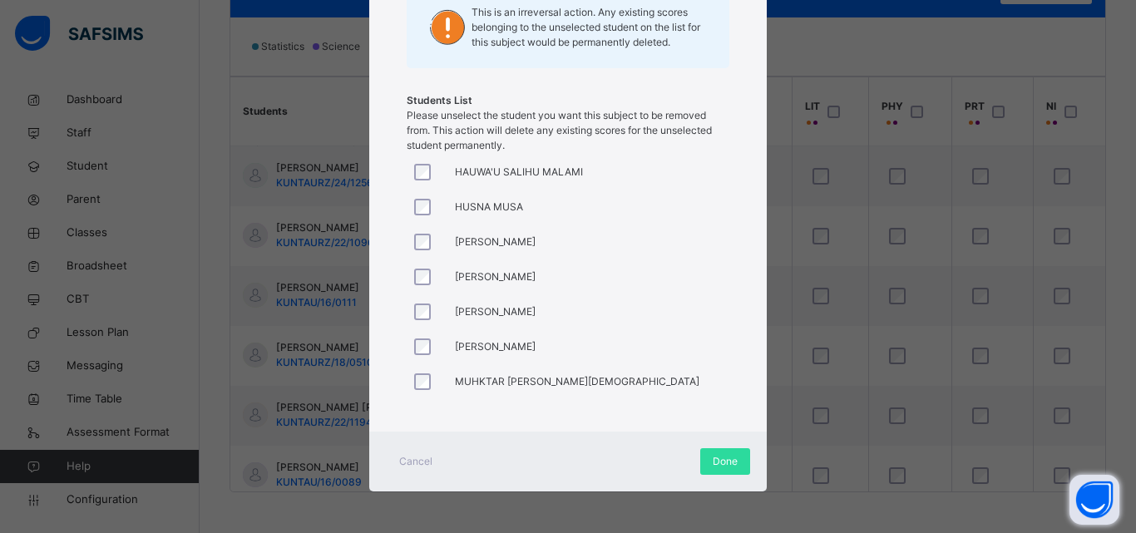
scroll to position [998, 0]
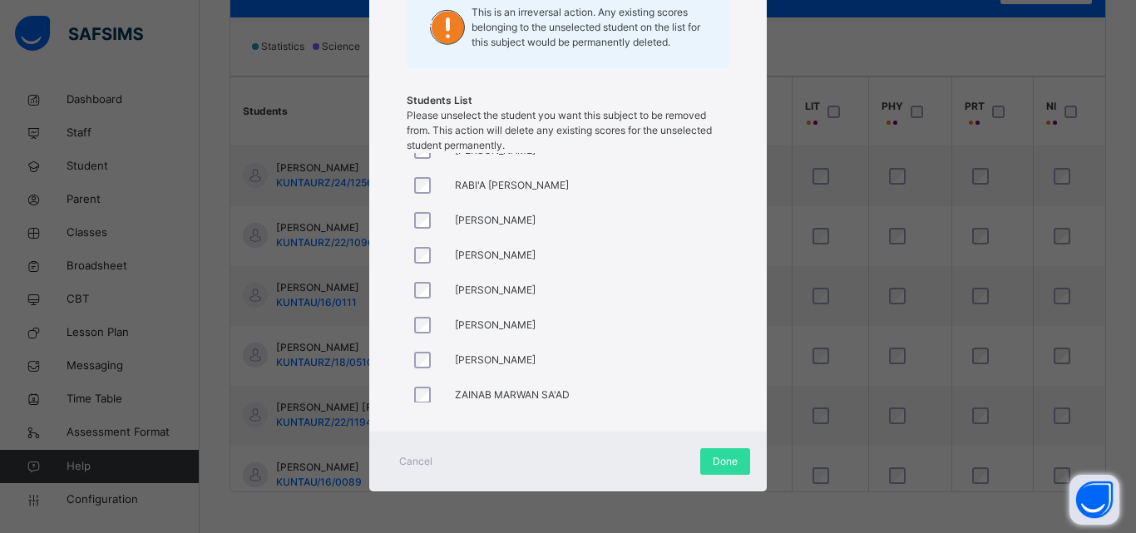
click at [429, 155] on div at bounding box center [427, 150] width 32 height 17
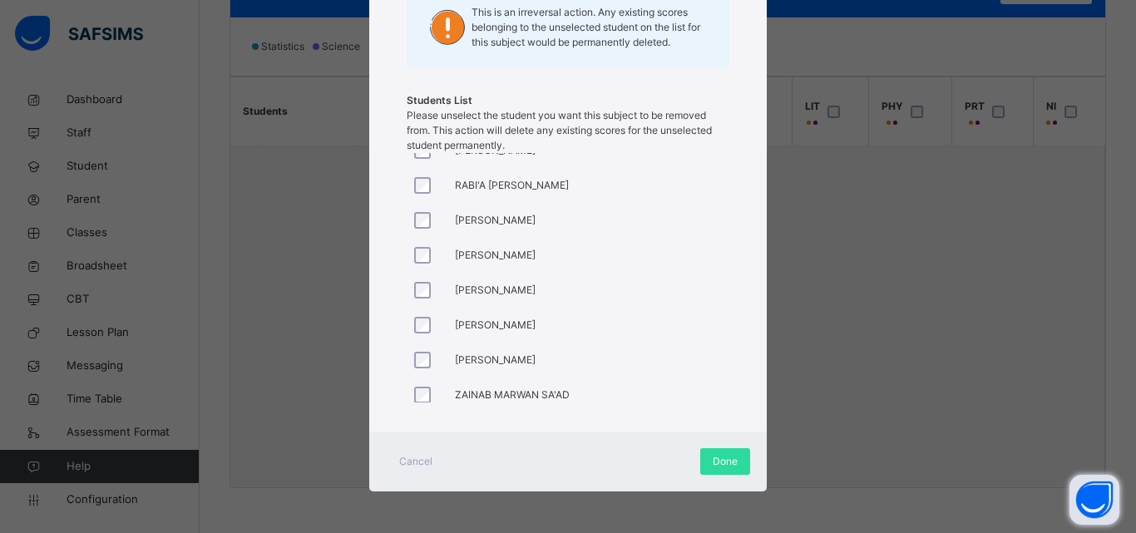
click at [418, 313] on div at bounding box center [427, 325] width 40 height 35
click at [416, 335] on div at bounding box center [427, 325] width 40 height 35
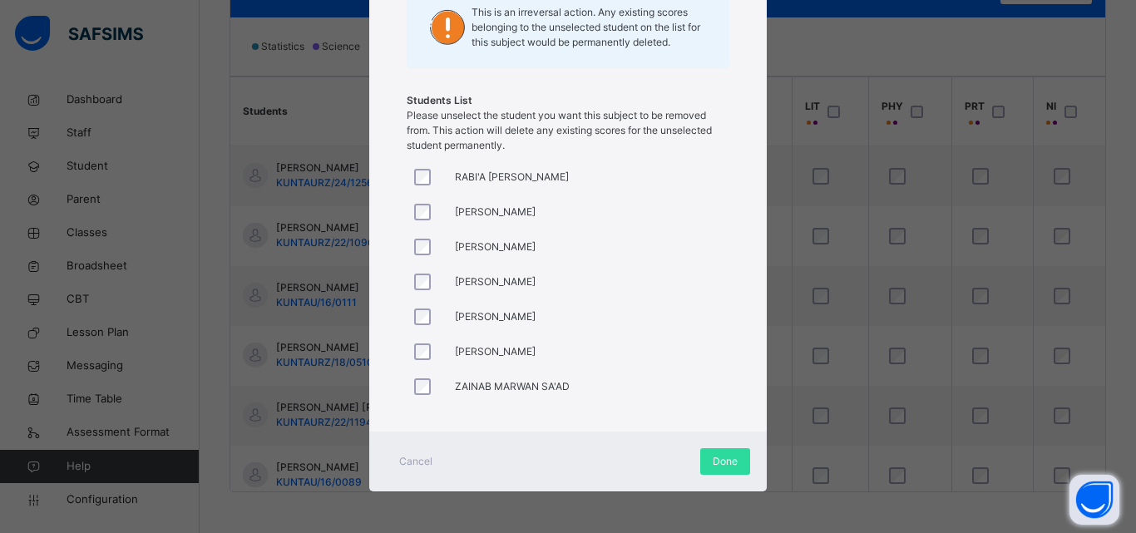
scroll to position [1008, 0]
drag, startPoint x: 471, startPoint y: 323, endPoint x: 459, endPoint y: 320, distance: 11.9
click at [459, 320] on div "[PERSON_NAME]" at bounding box center [471, 315] width 129 height 35
click at [726, 462] on span "Done" at bounding box center [725, 461] width 25 height 15
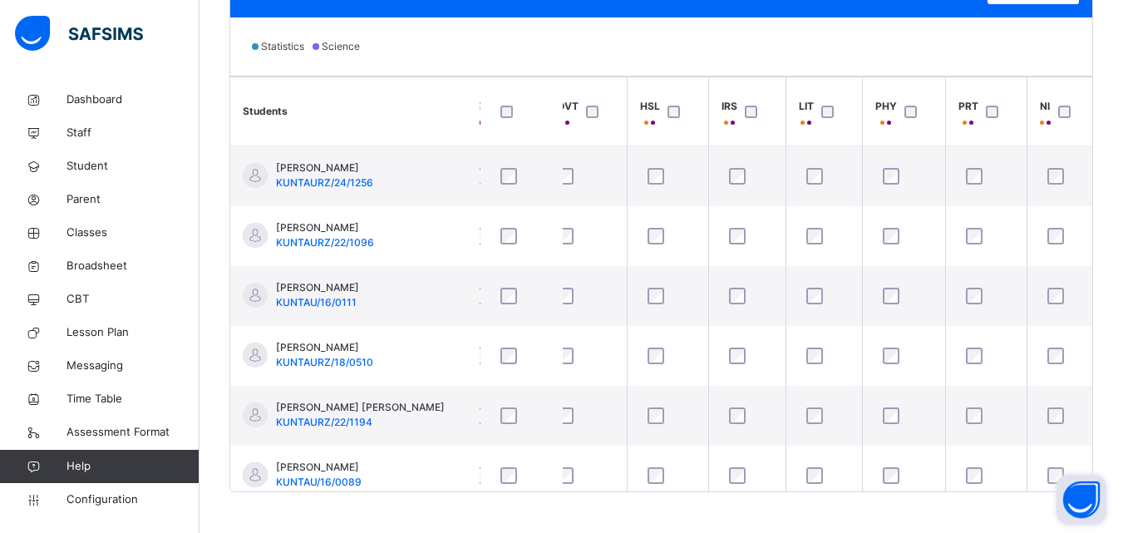
click at [1036, 59] on div "Statistics Science" at bounding box center [661, 46] width 862 height 58
click at [943, 81] on th "PHY" at bounding box center [903, 111] width 83 height 69
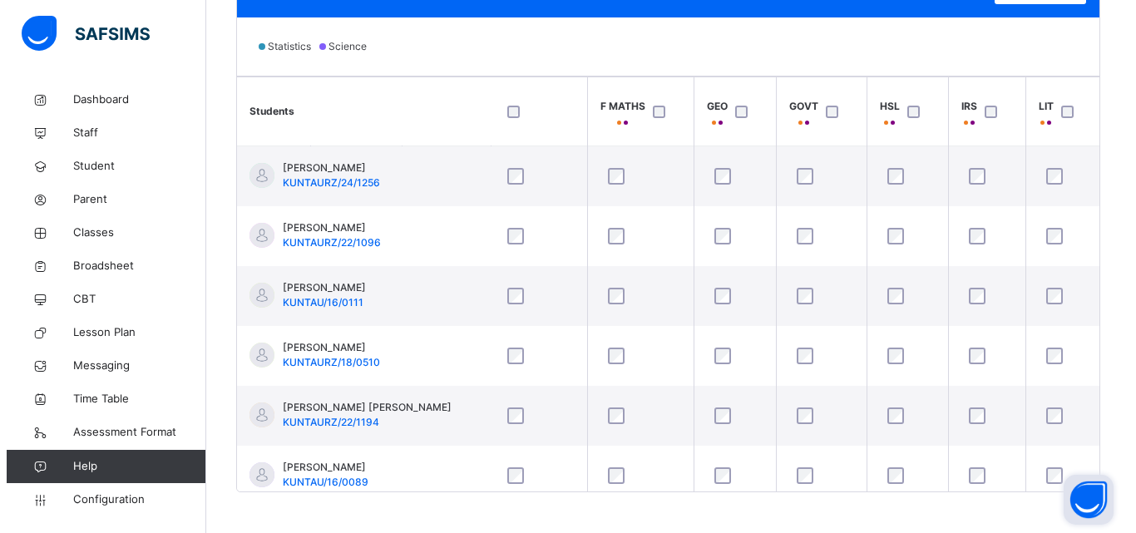
scroll to position [0, 668]
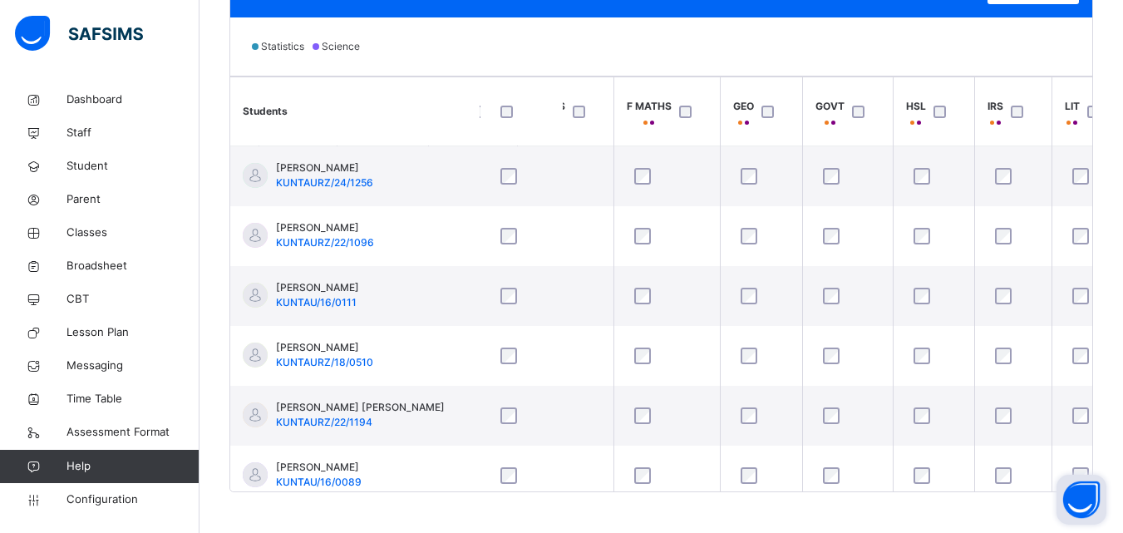
click at [1046, 52] on div "Statistics Science" at bounding box center [661, 46] width 862 height 58
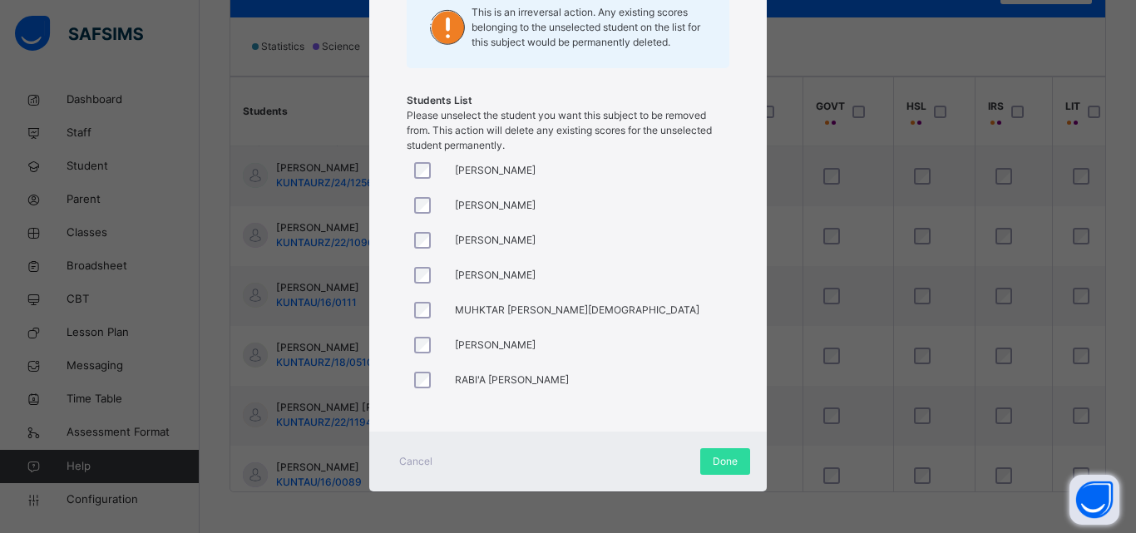
scroll to position [794, 0]
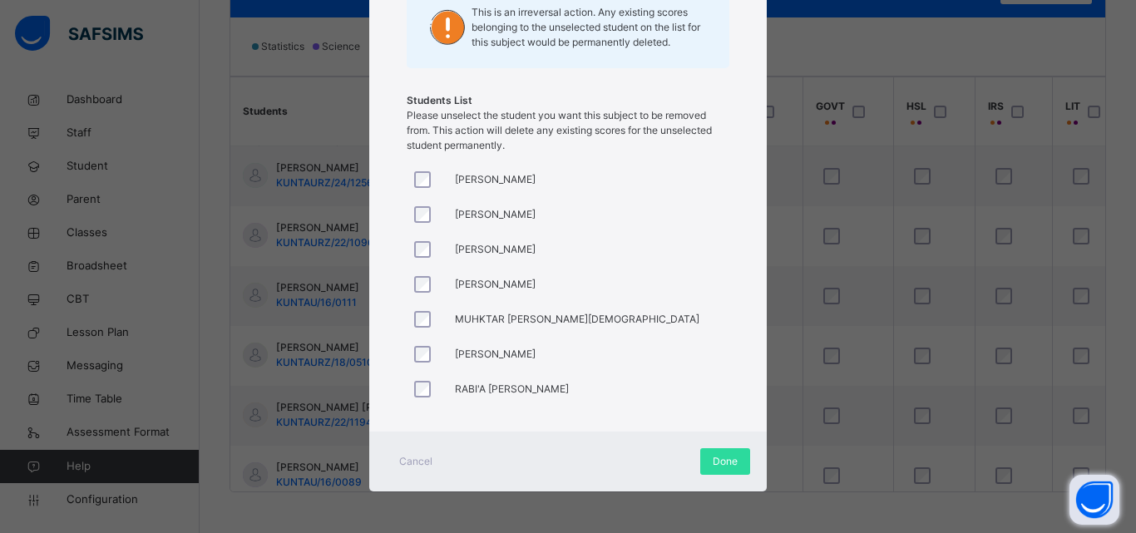
click at [419, 307] on div at bounding box center [427, 319] width 40 height 35
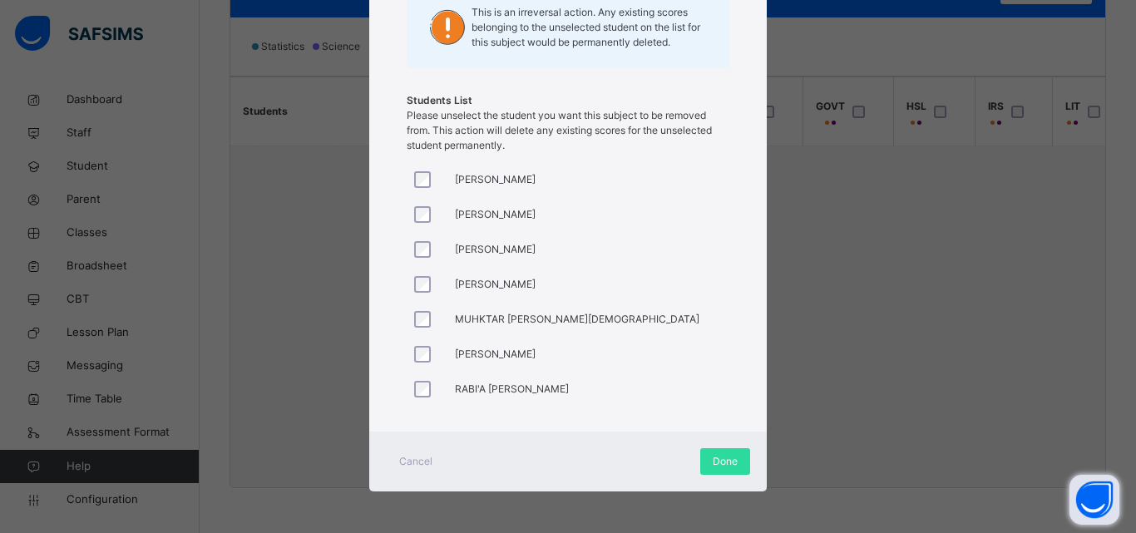
click at [413, 233] on div at bounding box center [427, 249] width 40 height 35
click at [418, 170] on div at bounding box center [427, 179] width 40 height 35
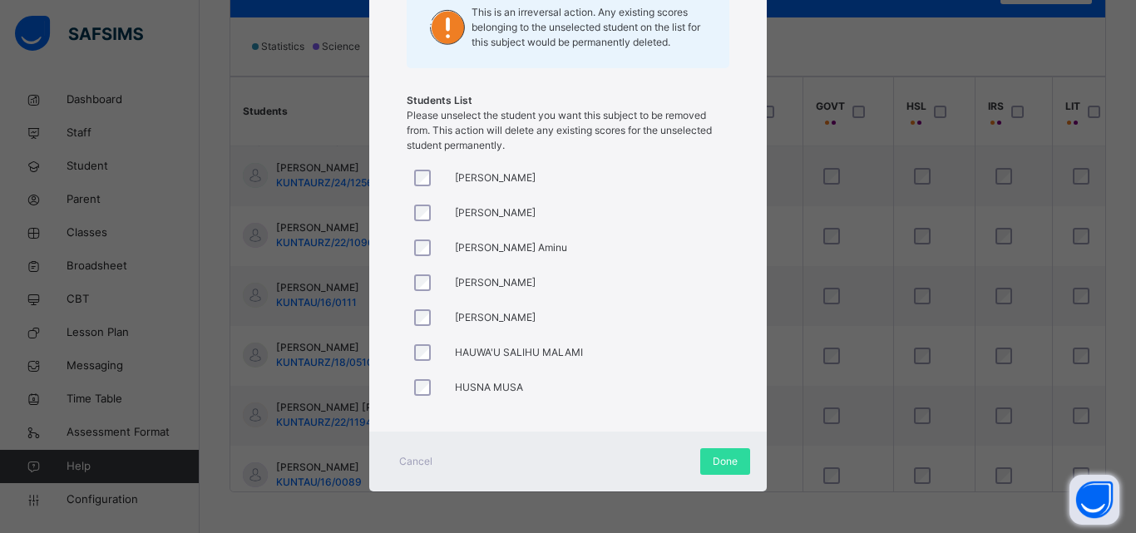
scroll to position [570, 0]
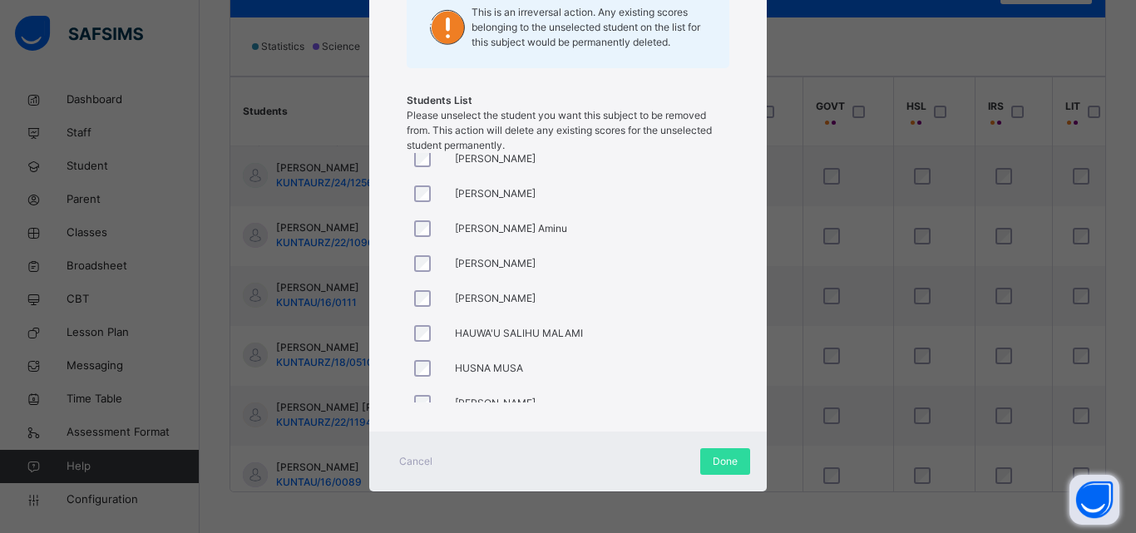
click at [415, 322] on div at bounding box center [427, 333] width 40 height 35
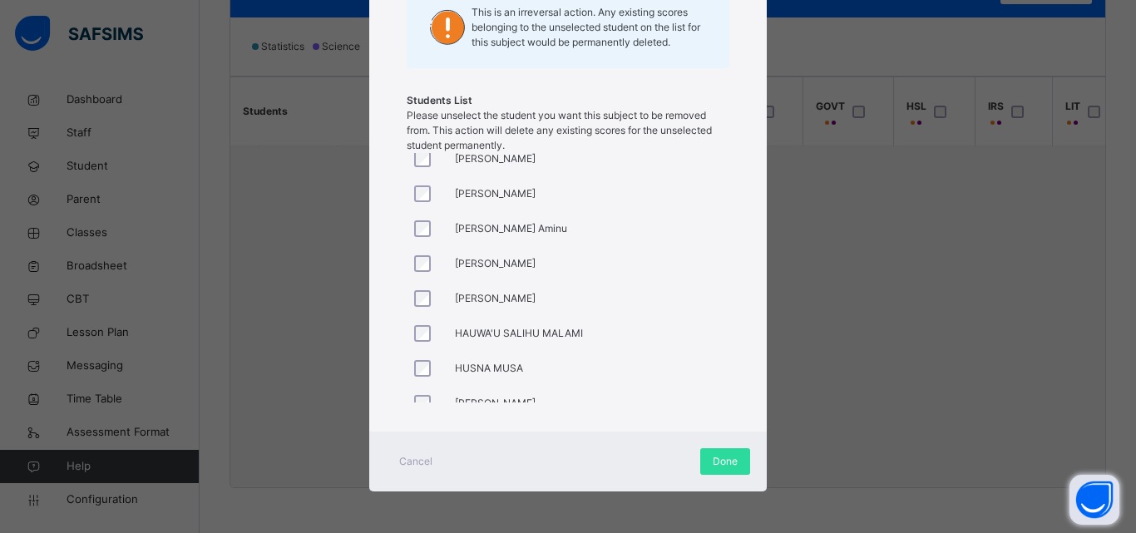
click at [416, 149] on span "Please unselect the student you want this subject to be removed from. This acti…" at bounding box center [559, 130] width 305 height 42
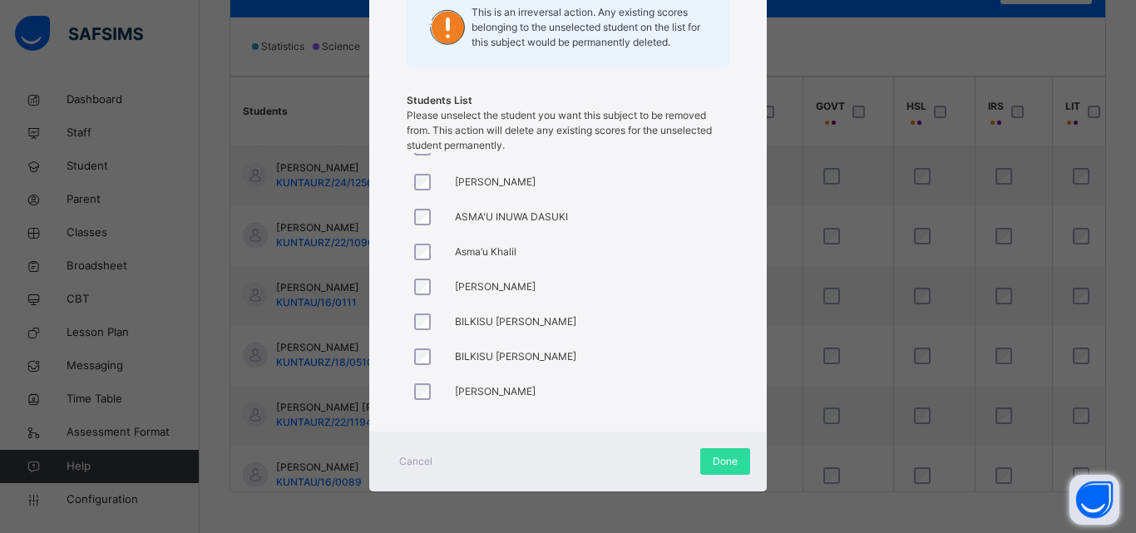
scroll to position [333, 0]
click at [418, 317] on div at bounding box center [427, 326] width 40 height 35
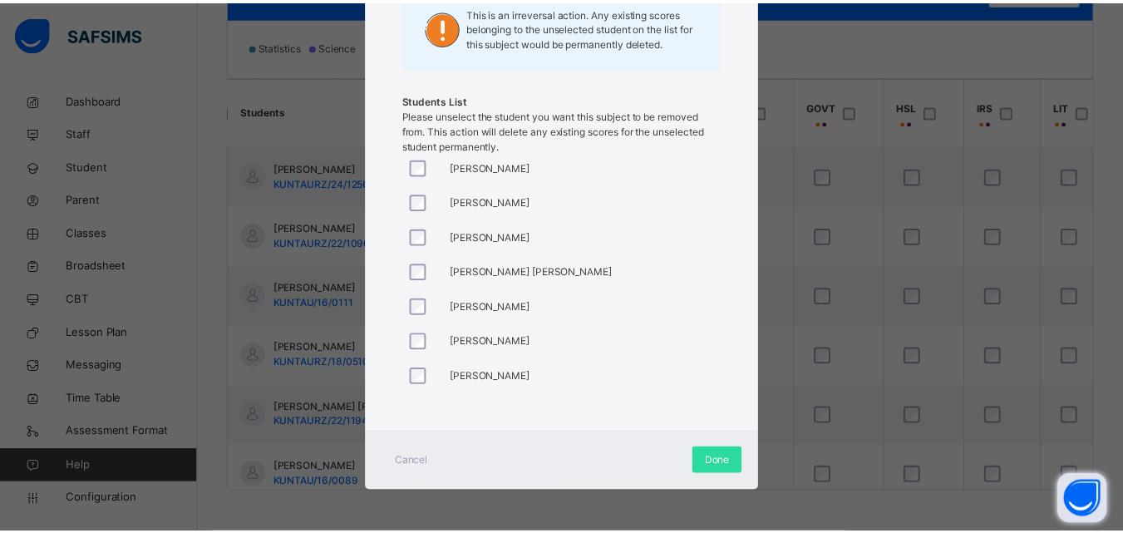
scroll to position [0, 0]
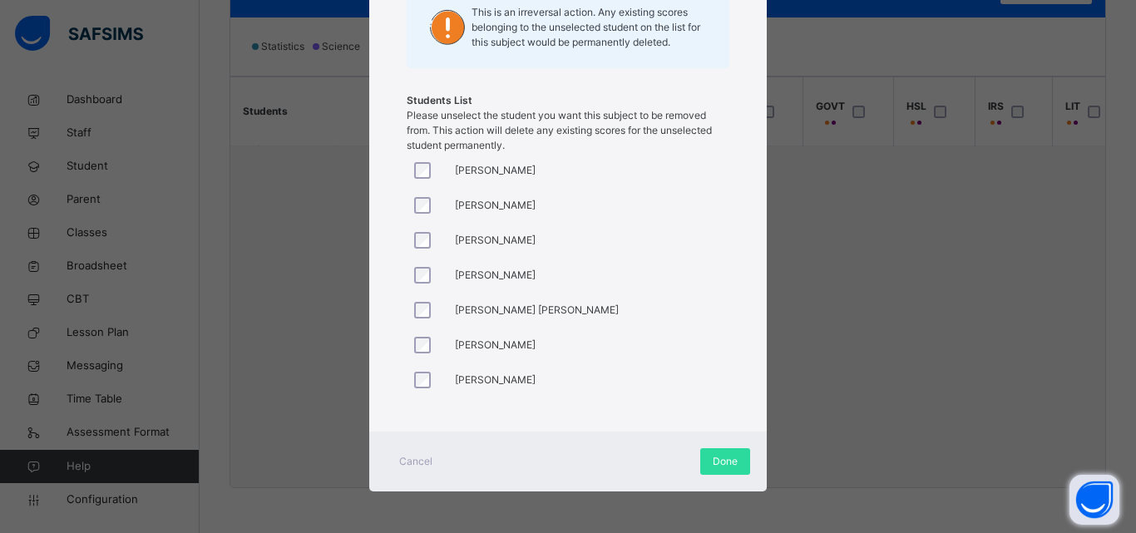
click at [422, 160] on div at bounding box center [427, 170] width 40 height 35
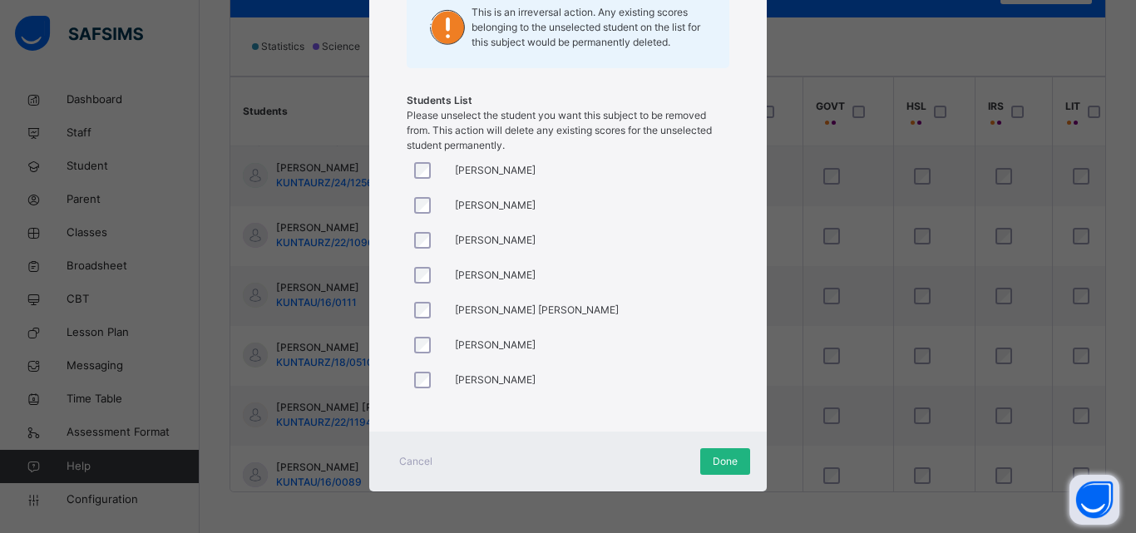
click at [732, 452] on div "Done" at bounding box center [725, 461] width 50 height 27
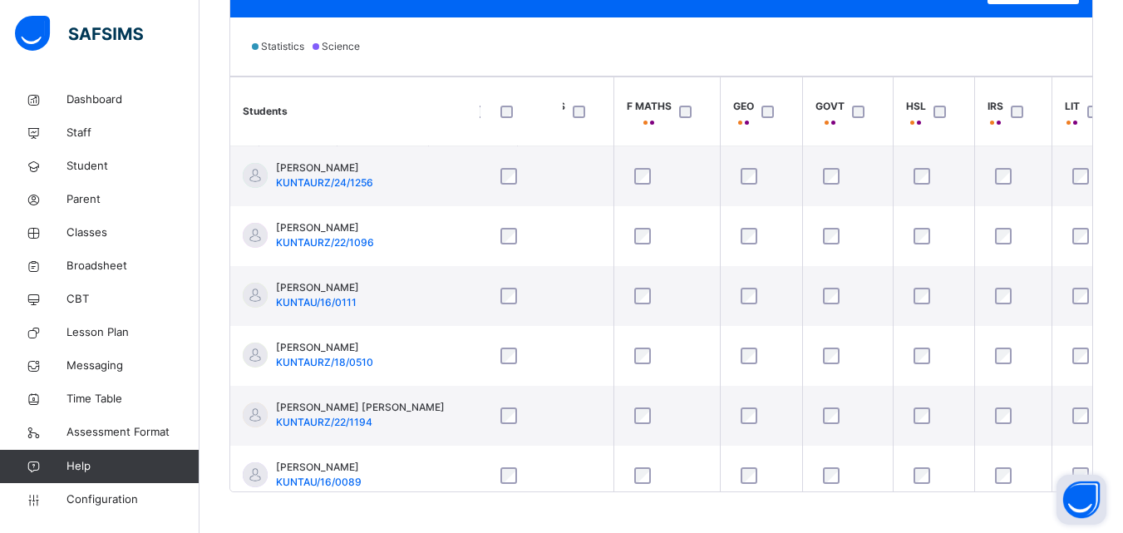
click at [859, 43] on div "Statistics Science" at bounding box center [661, 46] width 862 height 58
click at [854, 76] on div "Students ENG DATA/P MATHS AGR BIO CHEM CIVIC ECONS F MATHS GEO GOVT HSL IRS LIT…" at bounding box center [661, 284] width 862 height 416
click at [854, 86] on th "GOVT" at bounding box center [847, 111] width 91 height 69
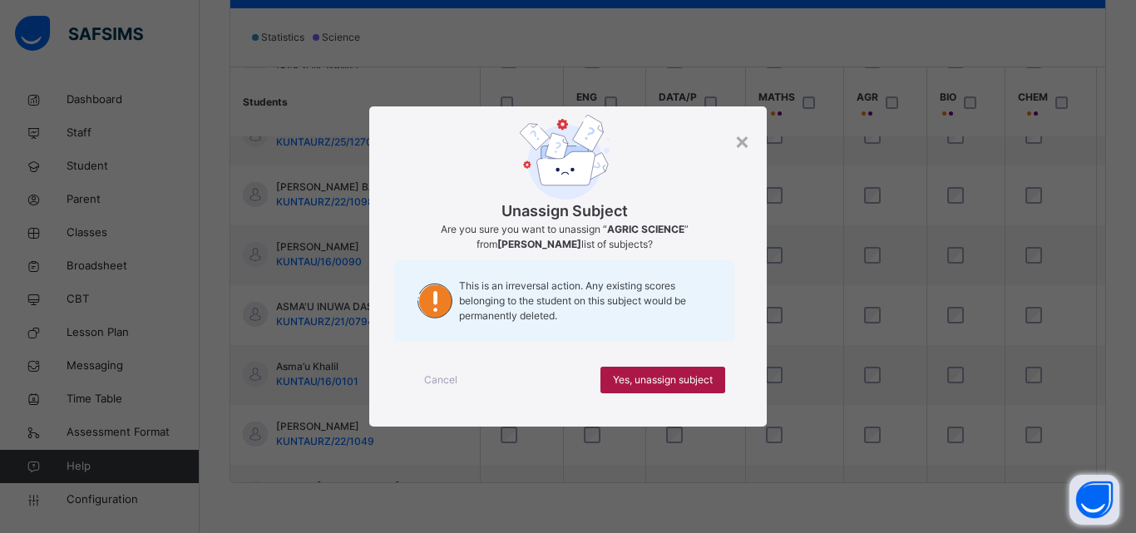
click at [674, 373] on span "Yes, unassign subject" at bounding box center [663, 380] width 100 height 15
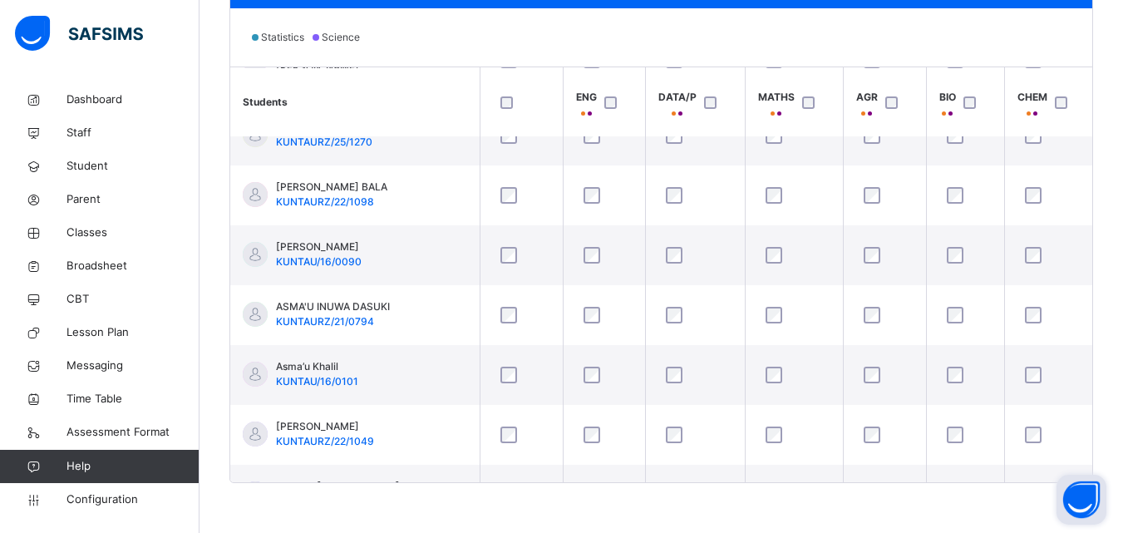
scroll to position [511, 0]
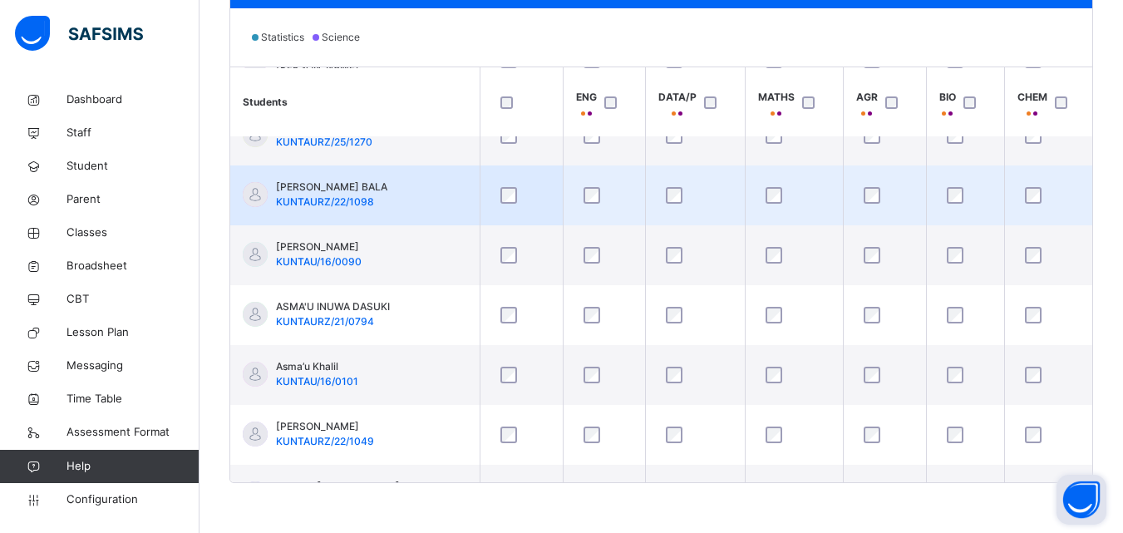
click at [910, 183] on div at bounding box center [884, 195] width 57 height 35
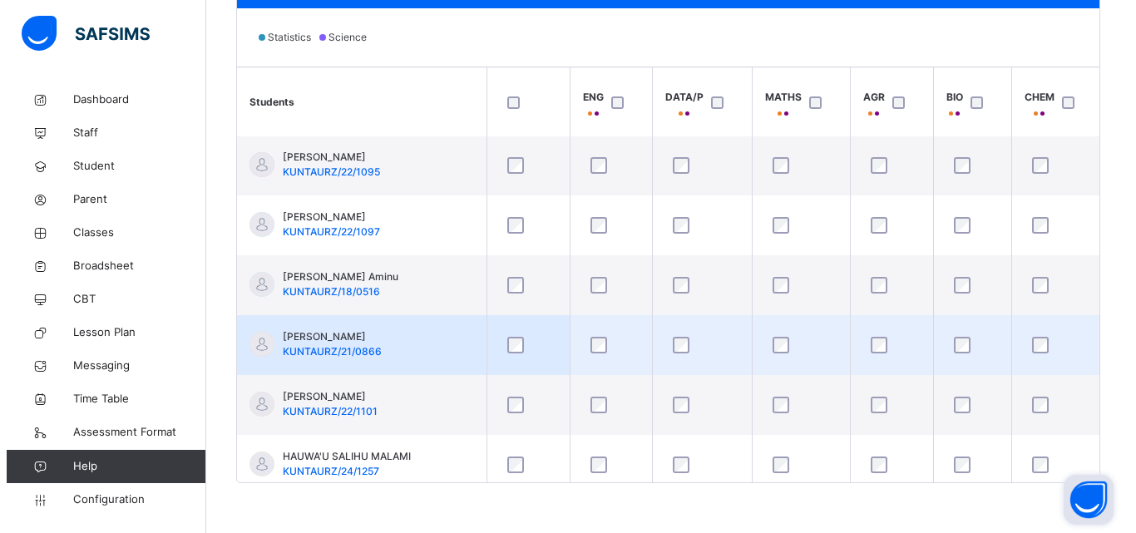
scroll to position [926, 0]
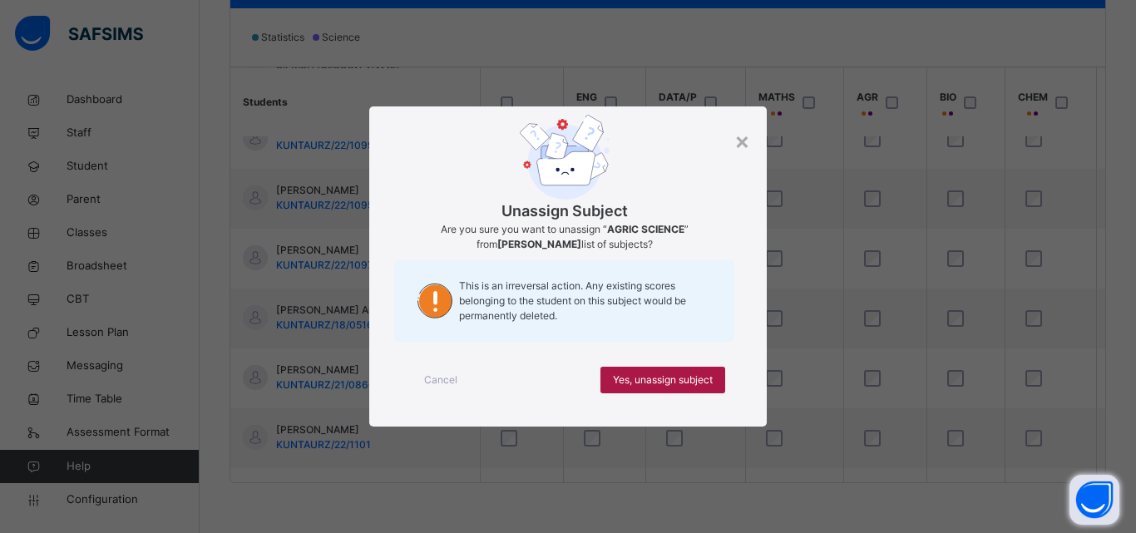
click at [679, 378] on span "Yes, unassign subject" at bounding box center [663, 380] width 100 height 15
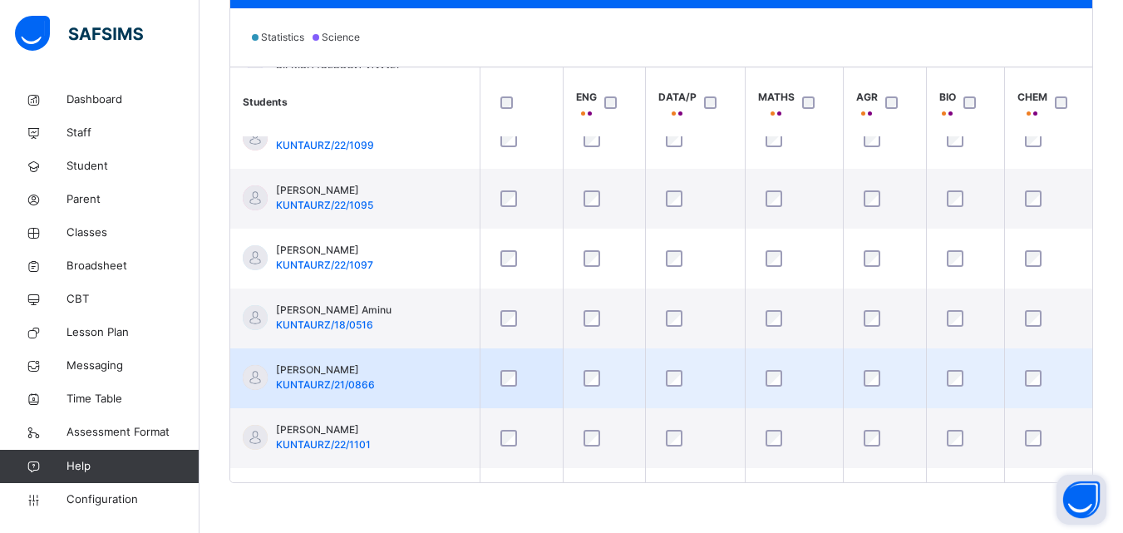
click at [1065, 371] on div at bounding box center [1050, 378] width 57 height 17
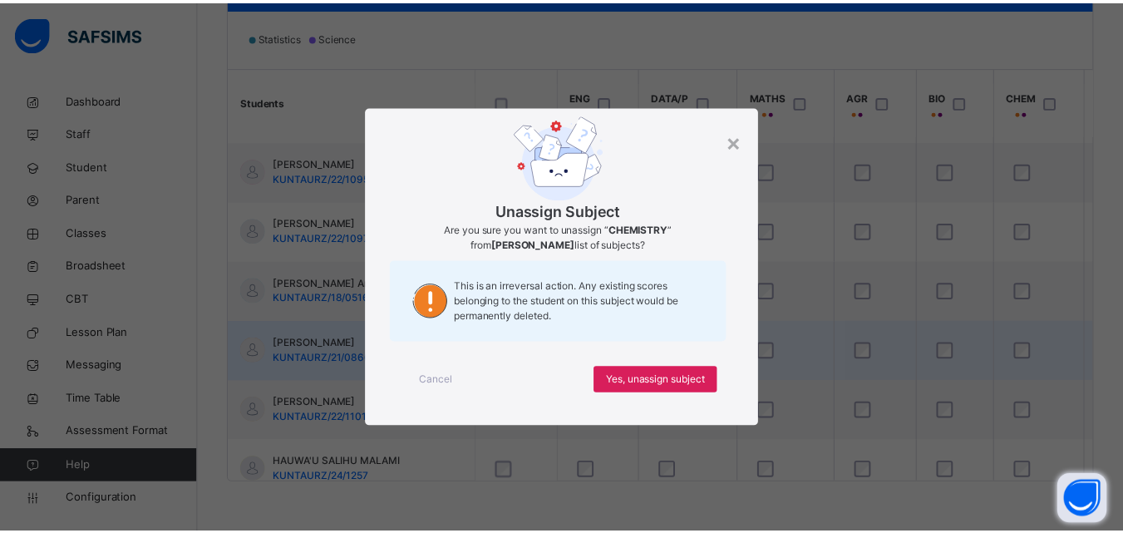
scroll to position [960, 0]
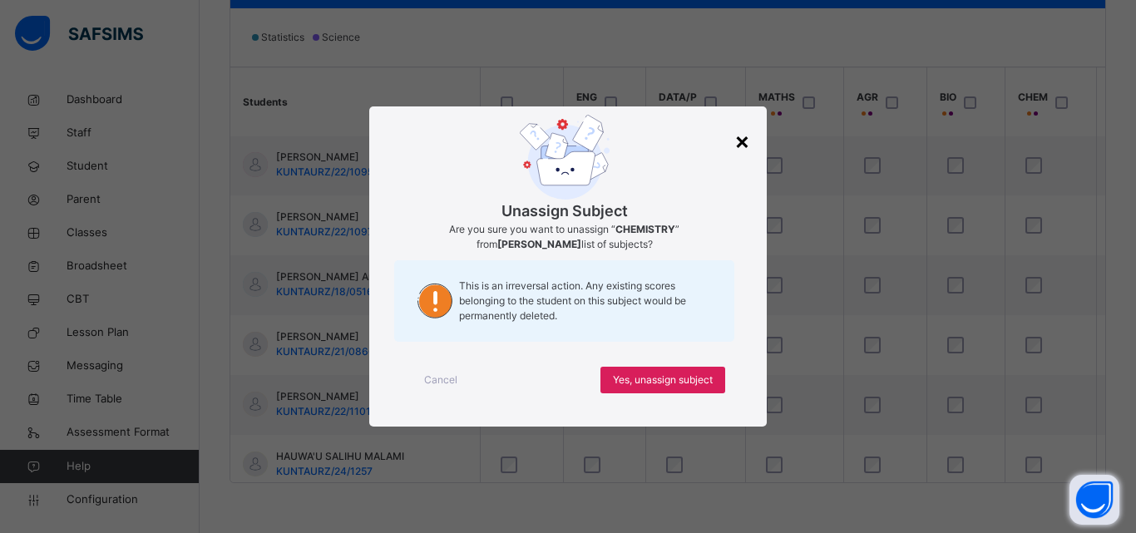
click at [743, 142] on div "×" at bounding box center [742, 140] width 16 height 35
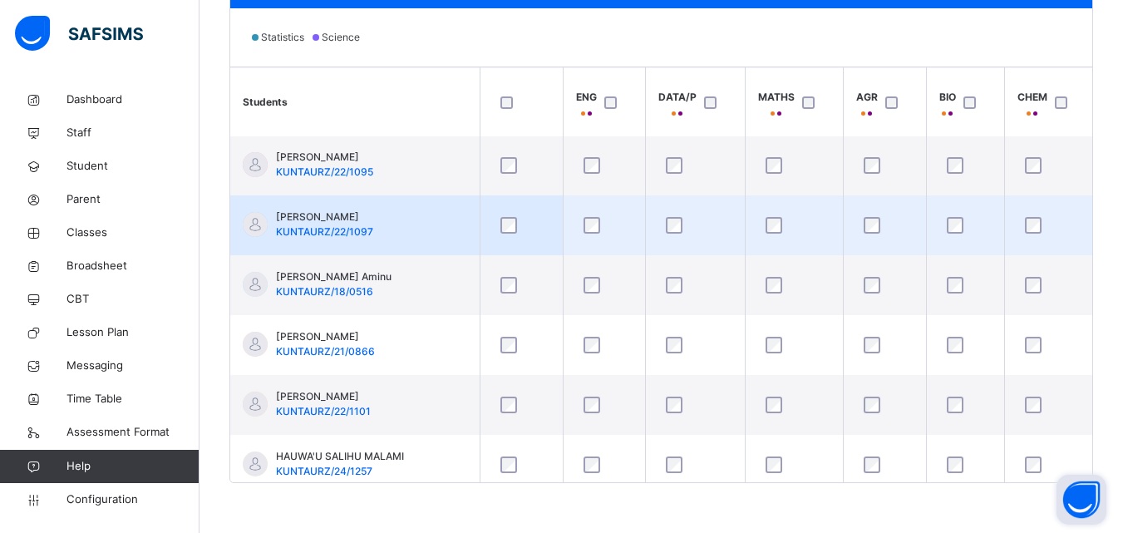
click at [813, 195] on td at bounding box center [794, 225] width 98 height 60
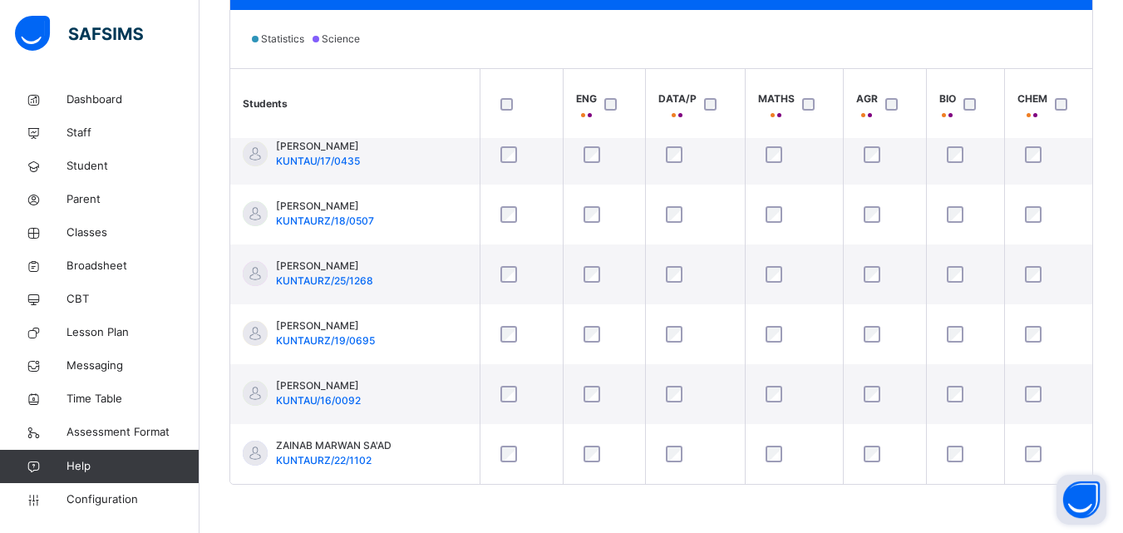
scroll to position [534, 0]
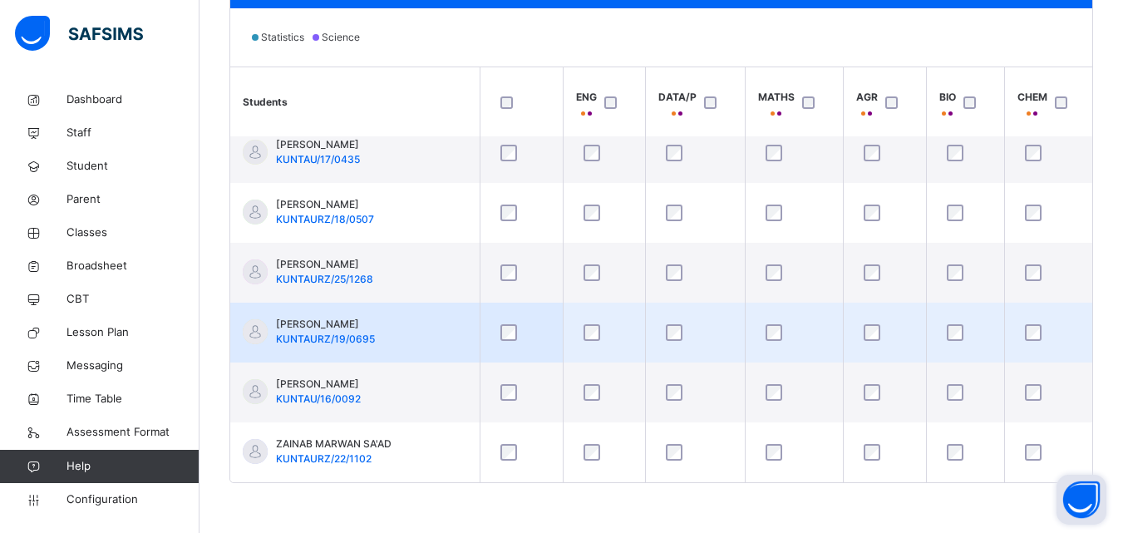
click at [897, 355] on td at bounding box center [884, 333] width 83 height 60
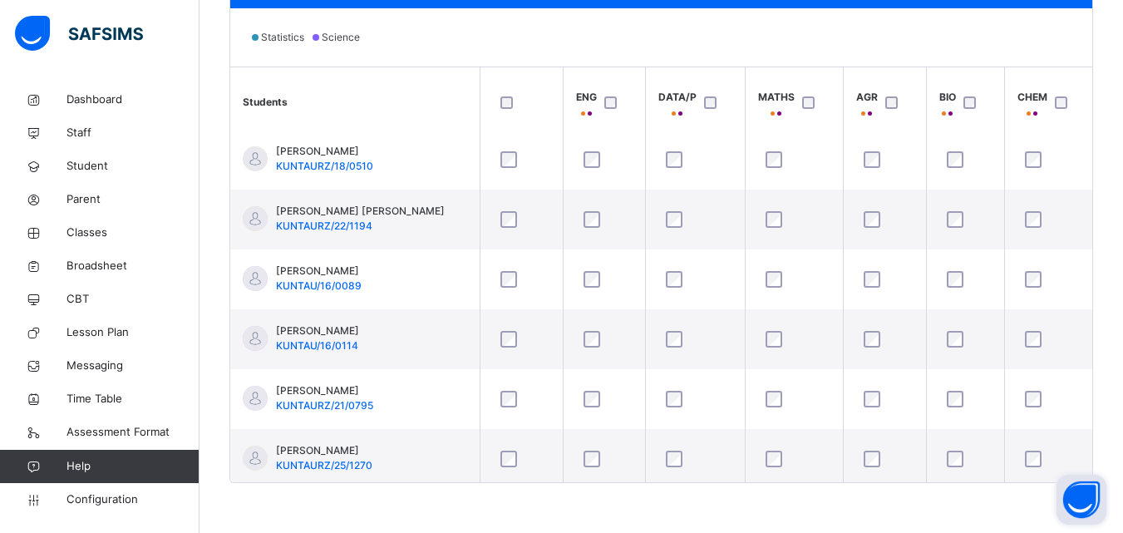
scroll to position [154, 0]
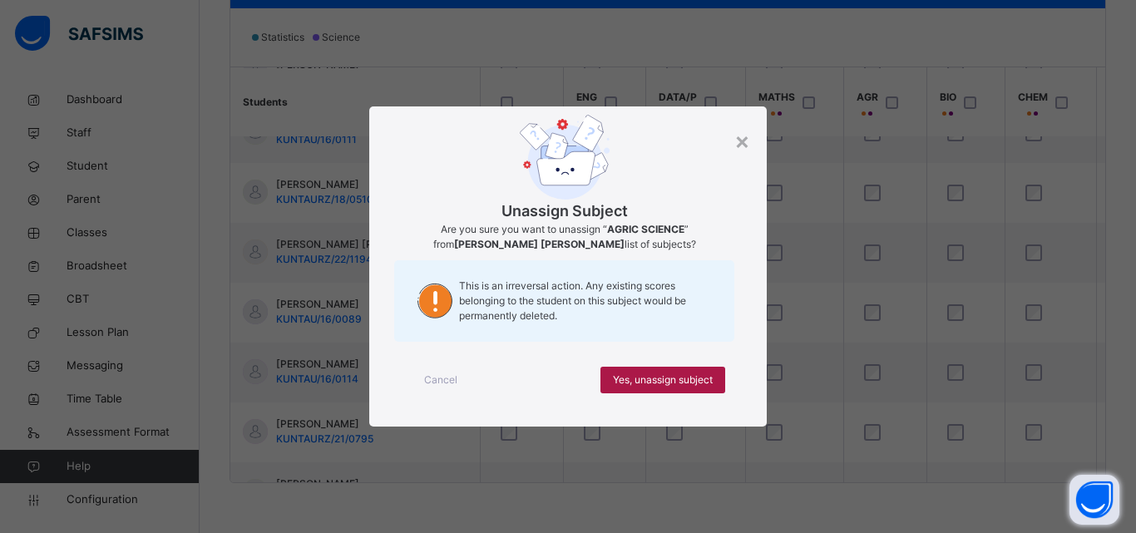
click at [659, 373] on span "Yes, unassign subject" at bounding box center [663, 380] width 100 height 15
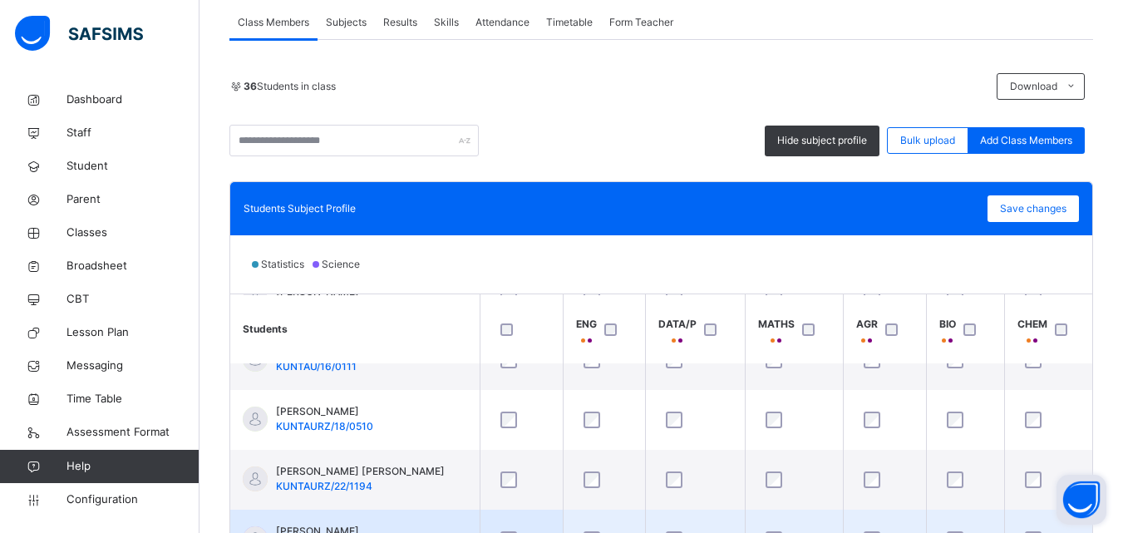
scroll to position [268, 0]
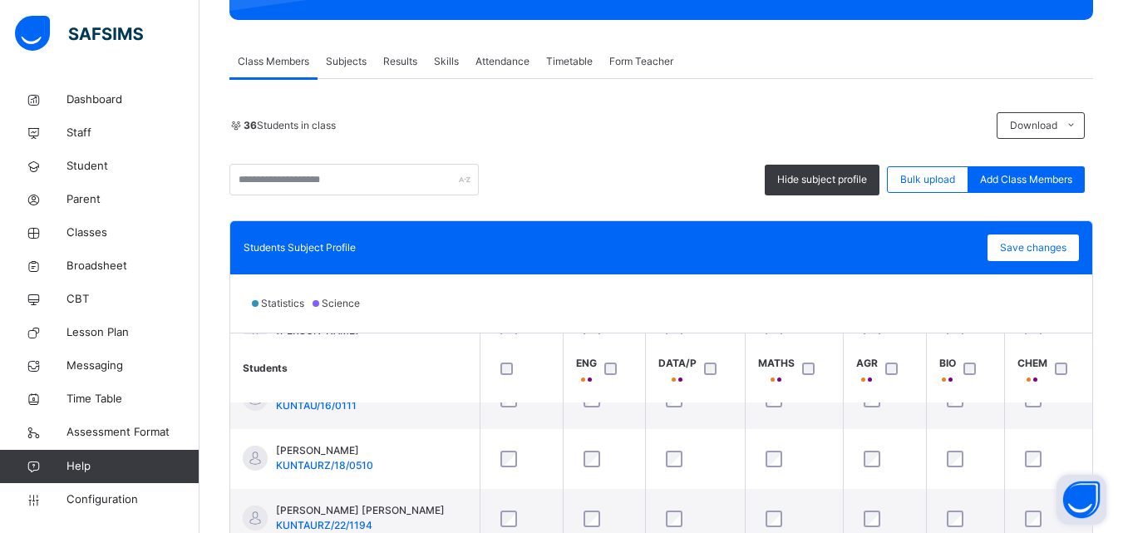
click at [891, 343] on th "AGR" at bounding box center [884, 367] width 83 height 69
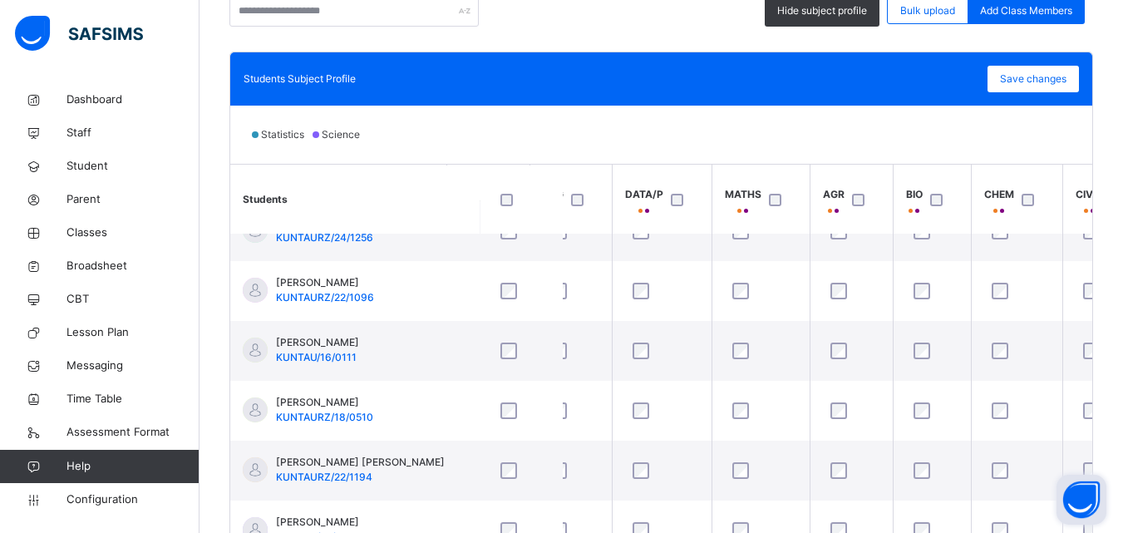
scroll to position [442, 0]
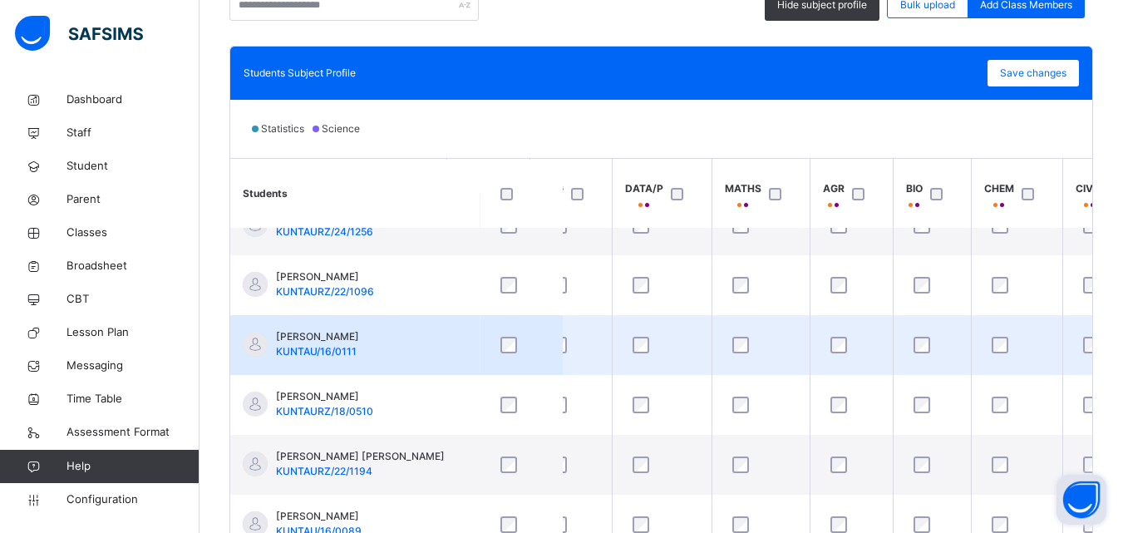
click at [875, 316] on td at bounding box center [851, 345] width 83 height 60
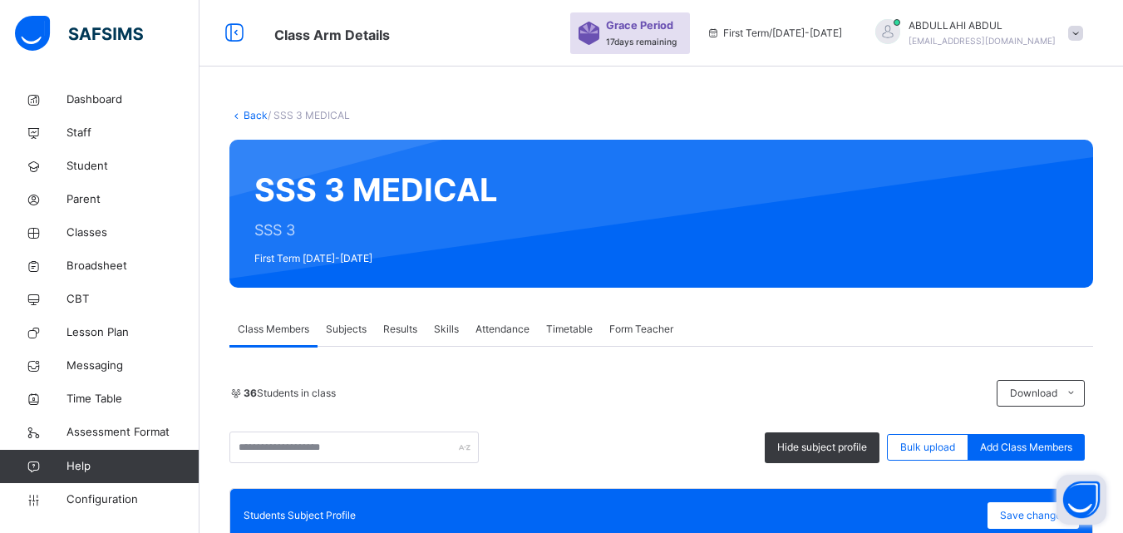
scroll to position [565, 33]
drag, startPoint x: 1135, startPoint y: 117, endPoint x: 1091, endPoint y: 86, distance: 54.2
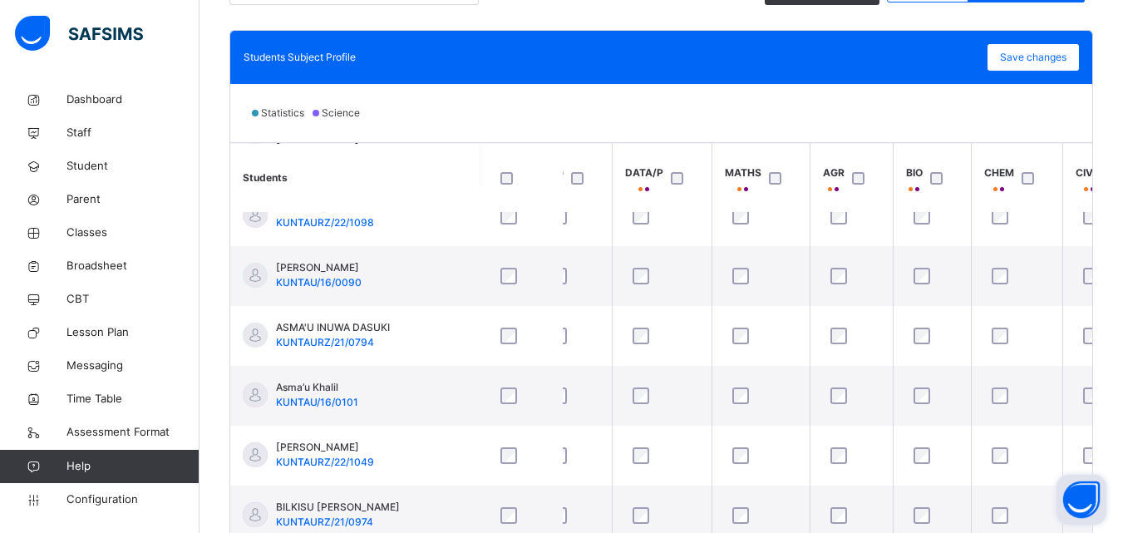
scroll to position [534, 0]
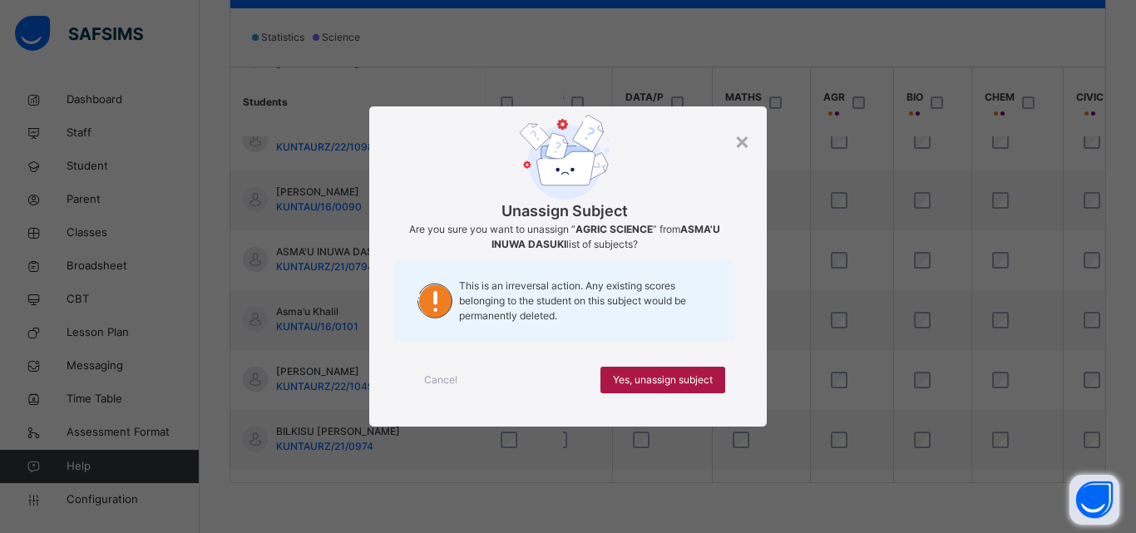
click at [673, 380] on span "Yes, unassign subject" at bounding box center [663, 380] width 100 height 15
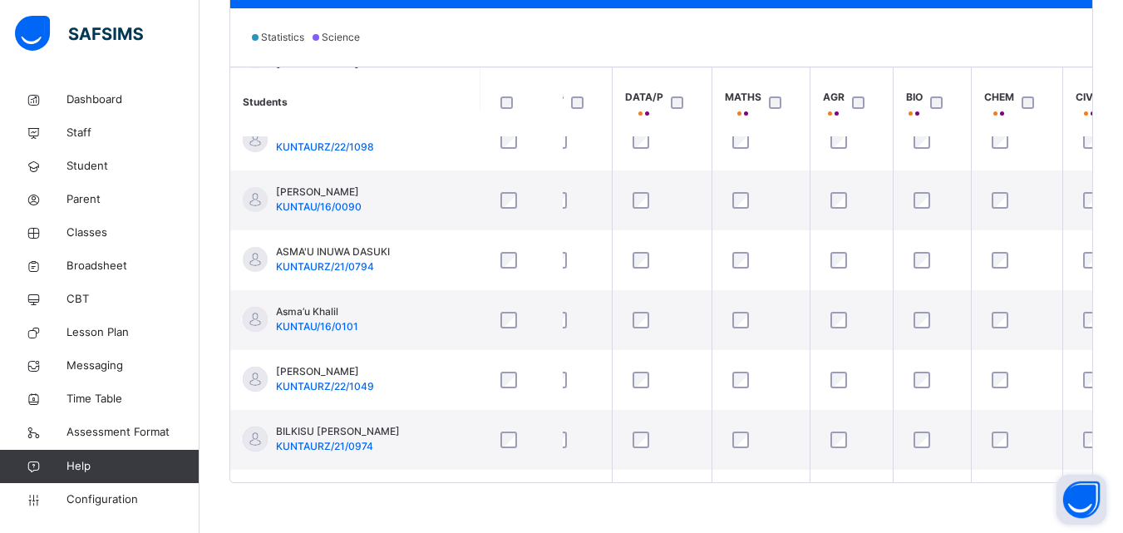
scroll to position [565, 33]
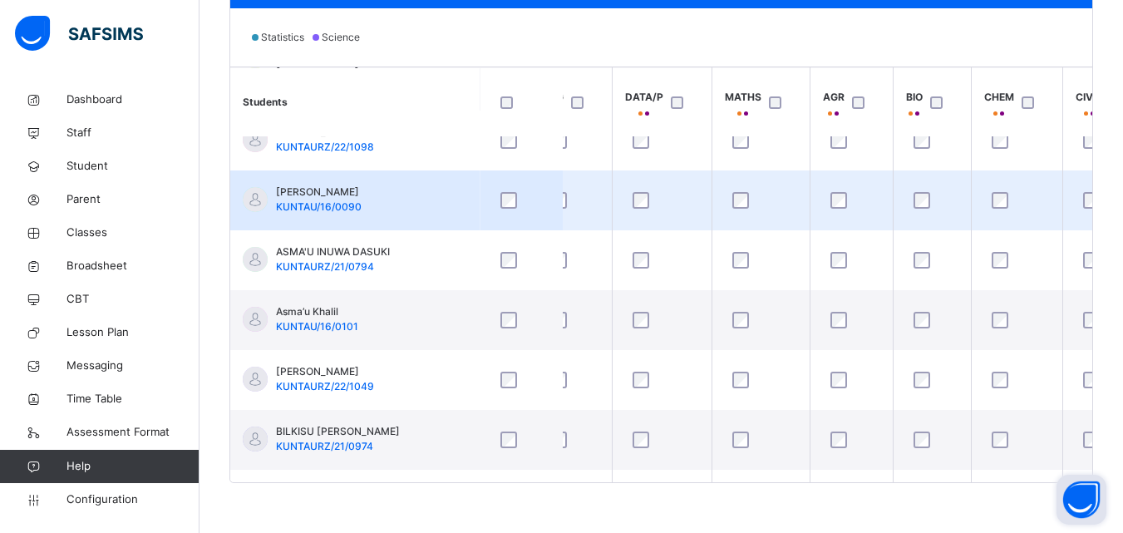
click at [798, 230] on td at bounding box center [761, 200] width 98 height 60
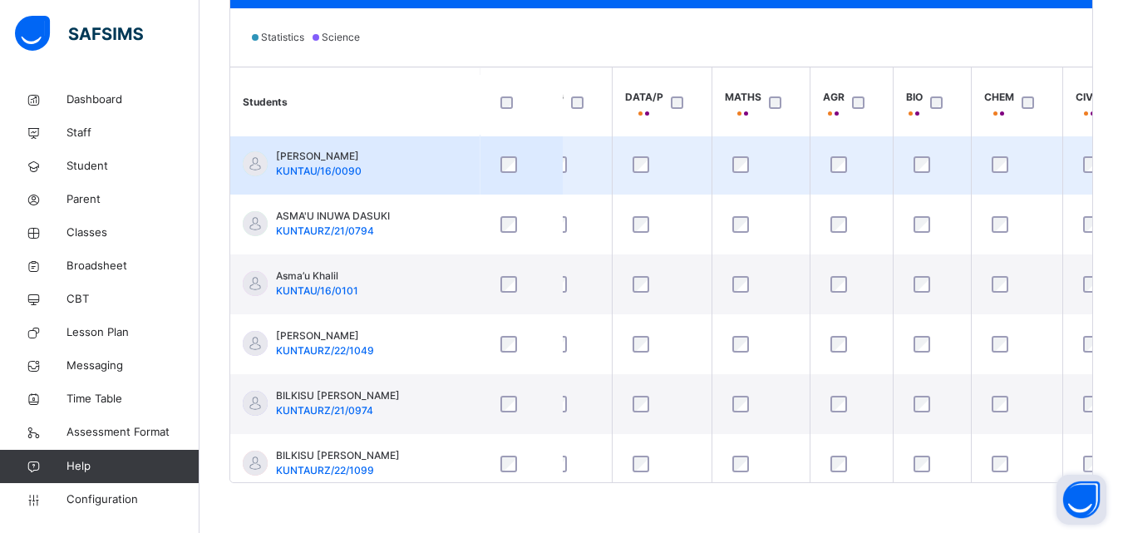
scroll to position [599, 33]
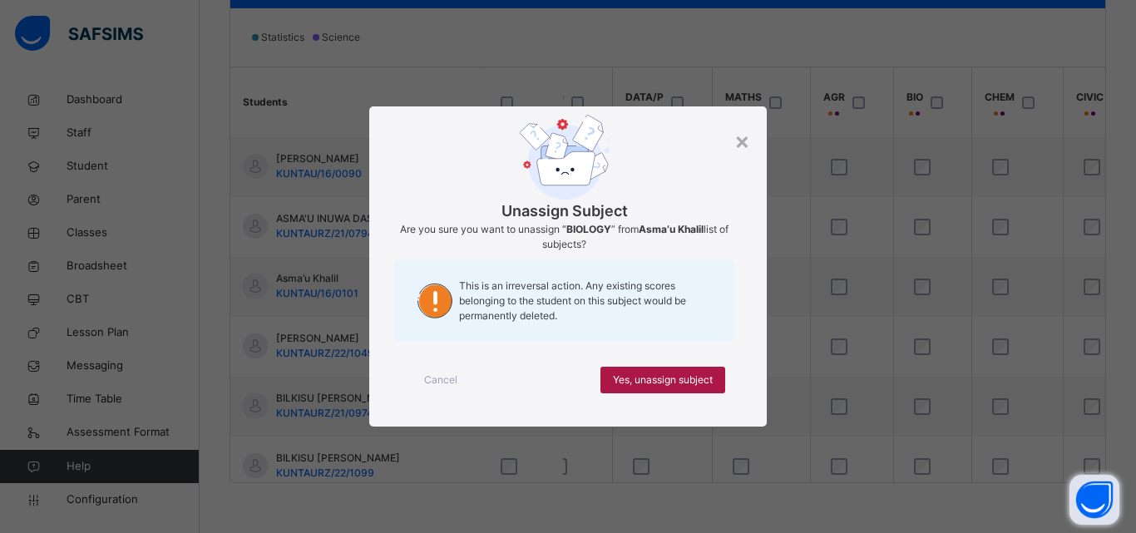
click at [659, 371] on div "Yes, unassign subject" at bounding box center [662, 380] width 125 height 27
click at [674, 388] on div "Yes, unassign subject" at bounding box center [662, 380] width 125 height 27
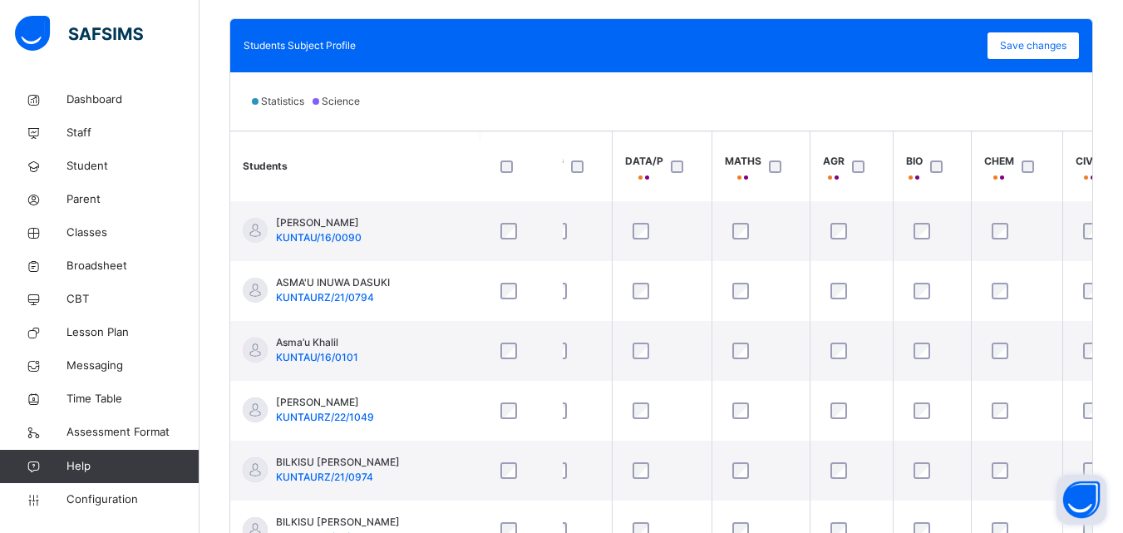
scroll to position [467, 0]
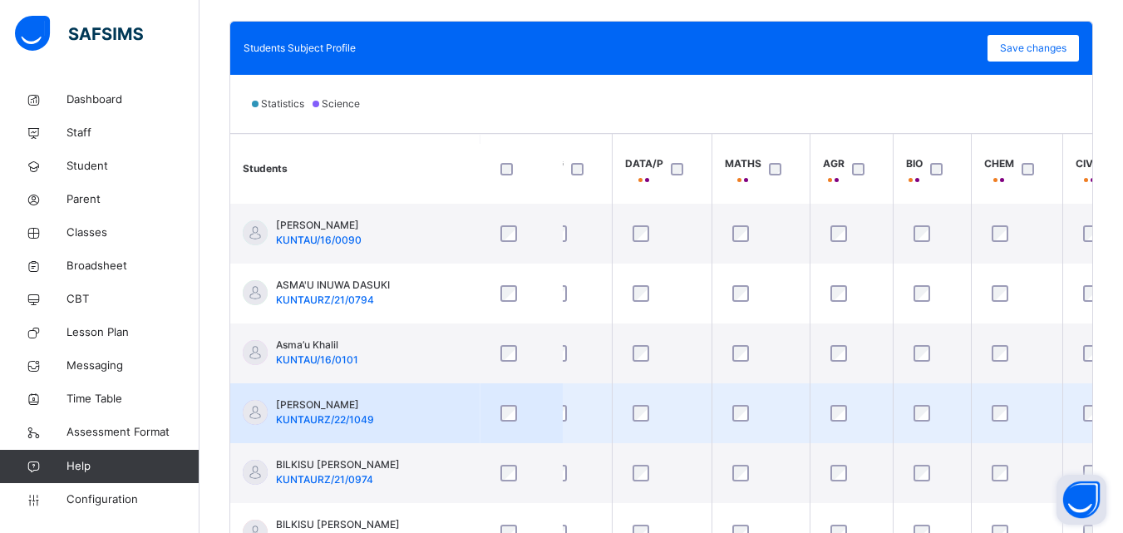
click at [849, 387] on td at bounding box center [851, 413] width 83 height 60
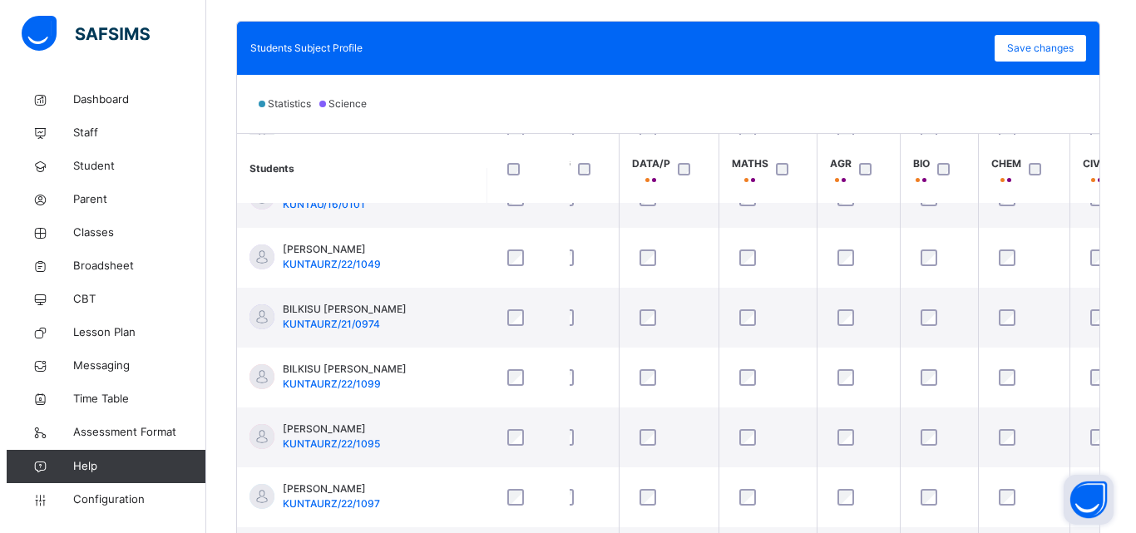
scroll to position [832, 33]
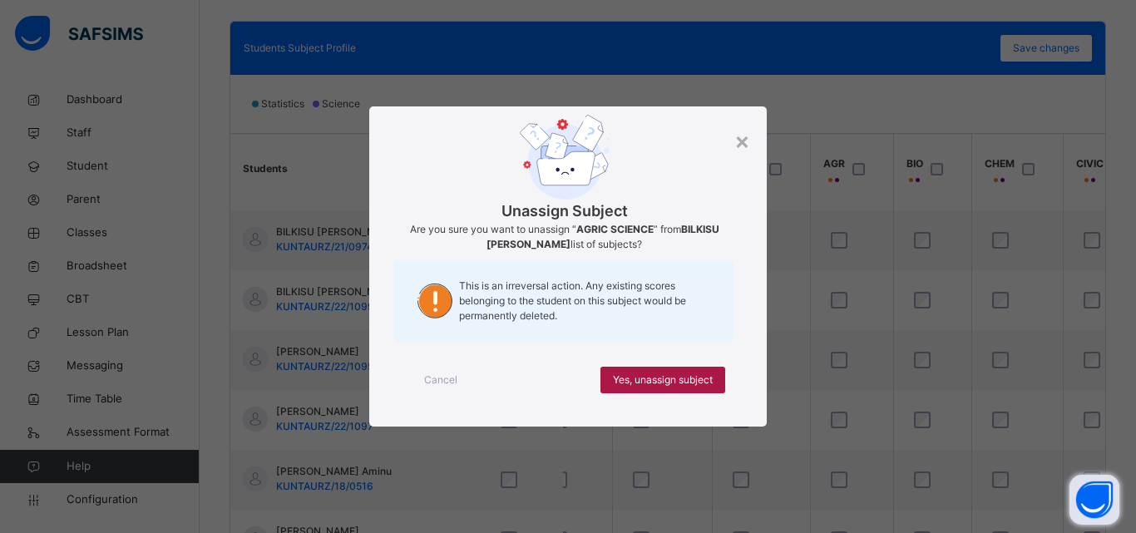
click at [668, 390] on div "Yes, unassign subject" at bounding box center [662, 380] width 125 height 27
click at [673, 387] on span "Yes, unassign subject" at bounding box center [663, 380] width 100 height 15
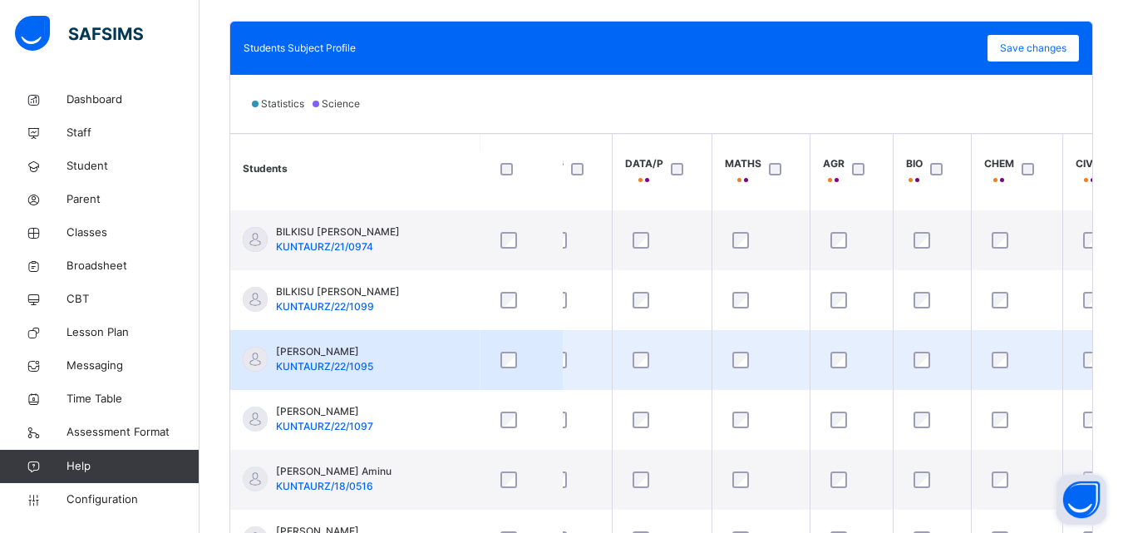
click at [865, 333] on td at bounding box center [851, 360] width 83 height 60
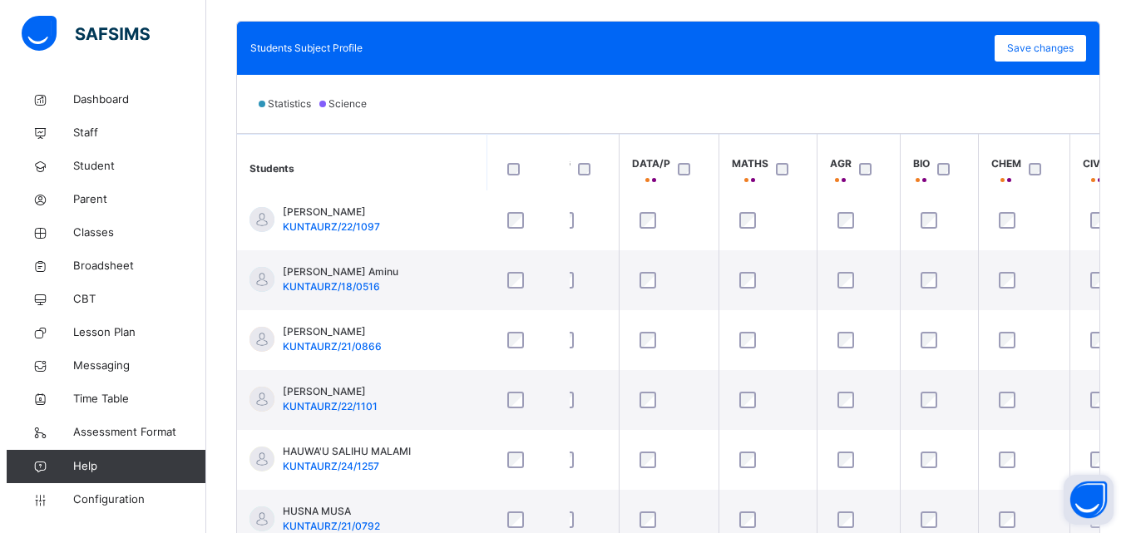
scroll to position [1064, 33]
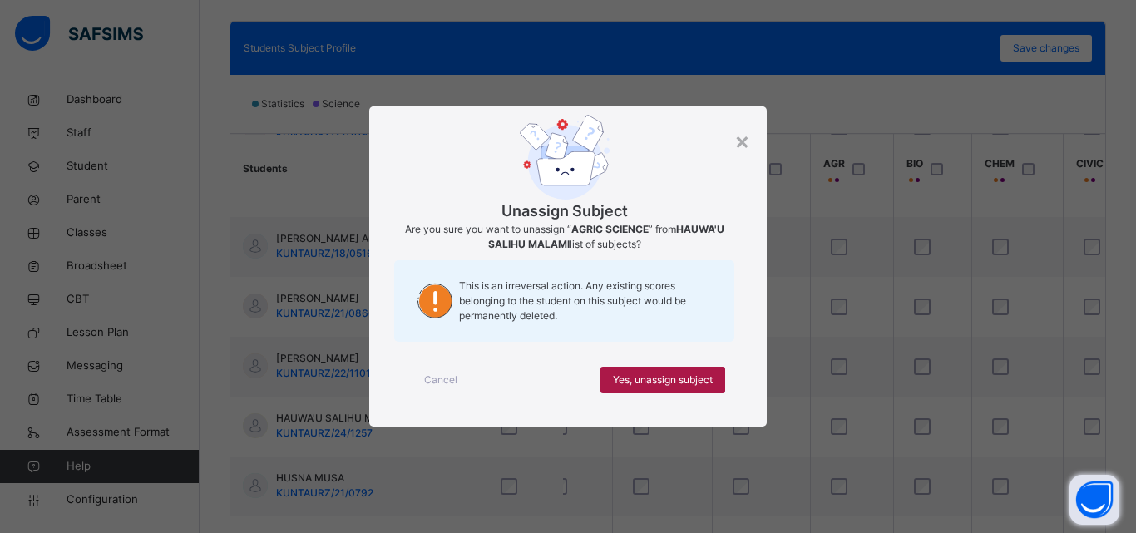
click at [703, 380] on span "Yes, unassign subject" at bounding box center [663, 380] width 100 height 15
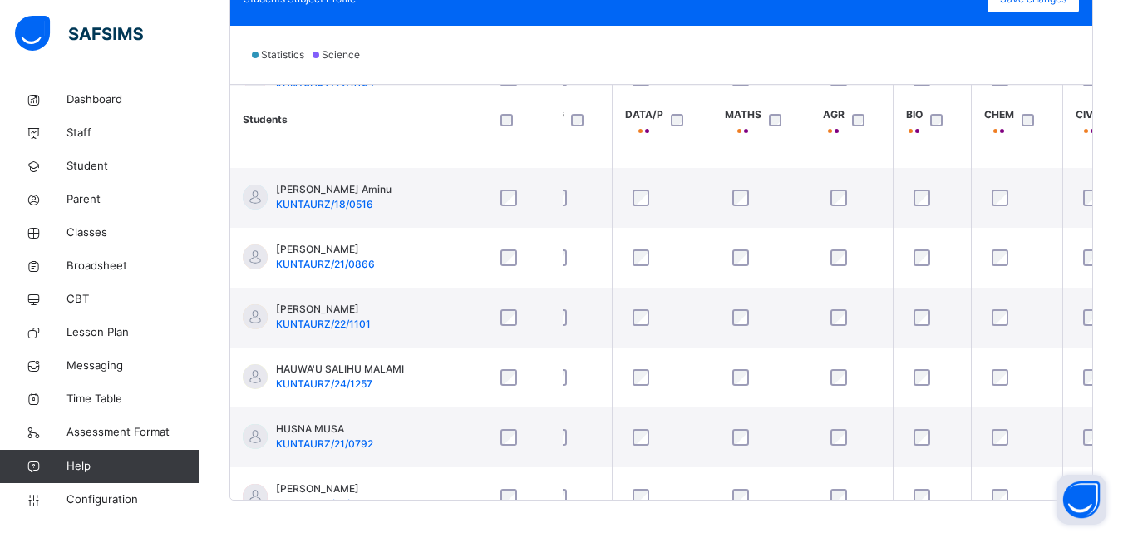
scroll to position [534, 0]
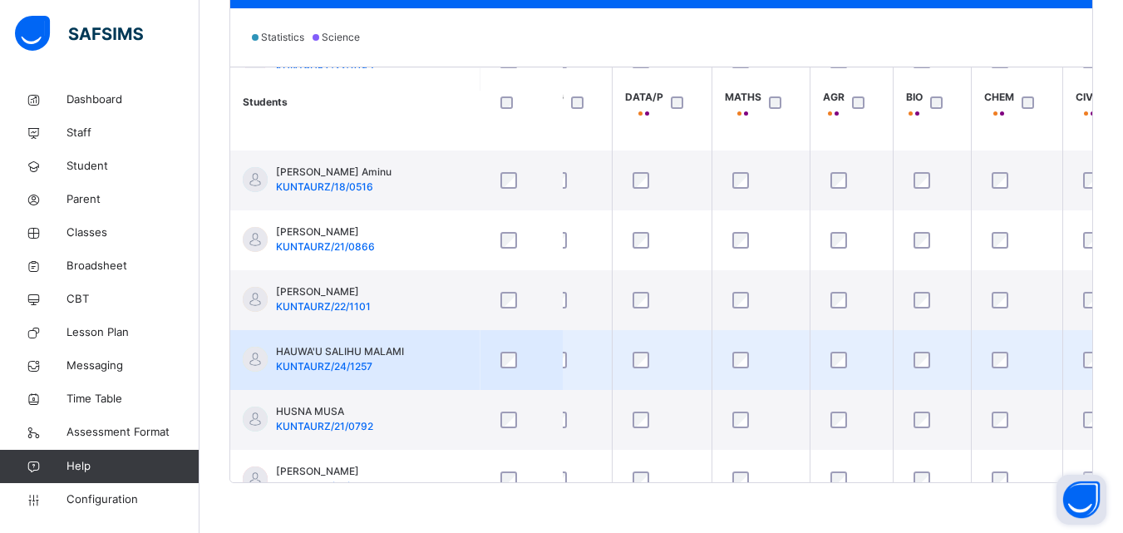
click at [867, 333] on td at bounding box center [851, 360] width 83 height 60
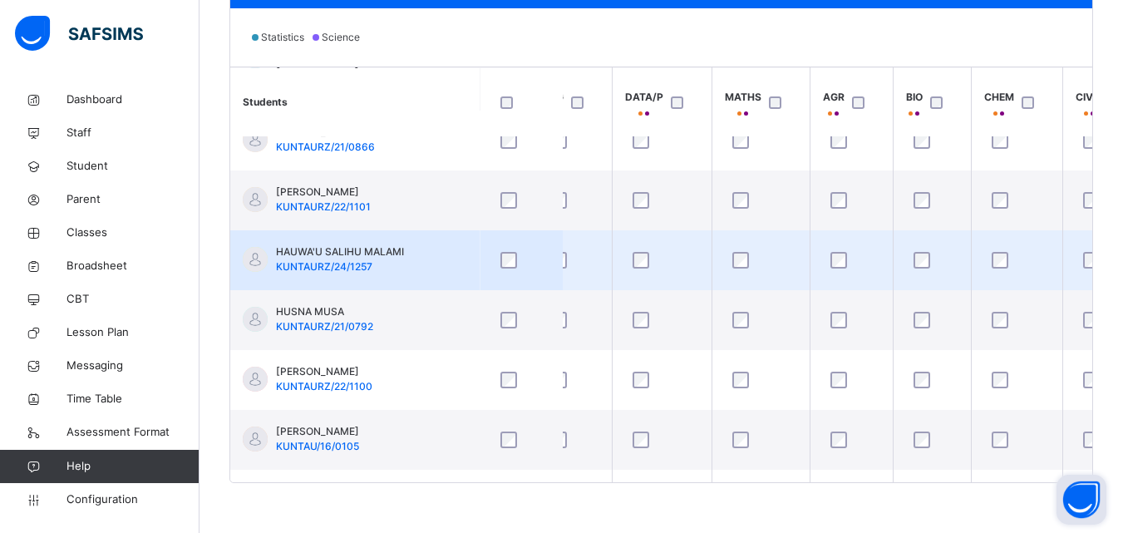
scroll to position [1197, 33]
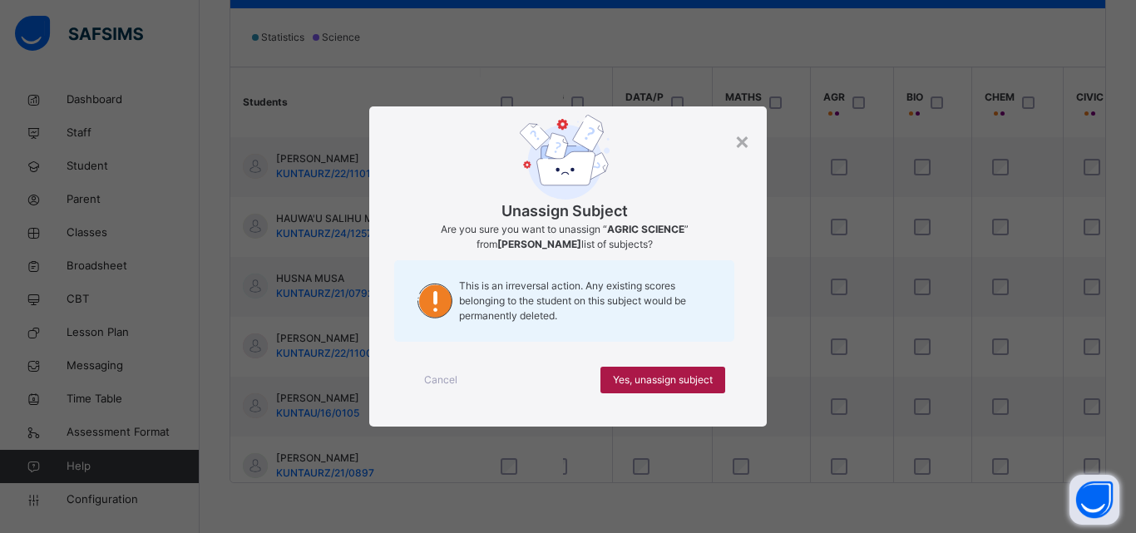
click at [684, 376] on span "Yes, unassign subject" at bounding box center [663, 380] width 100 height 15
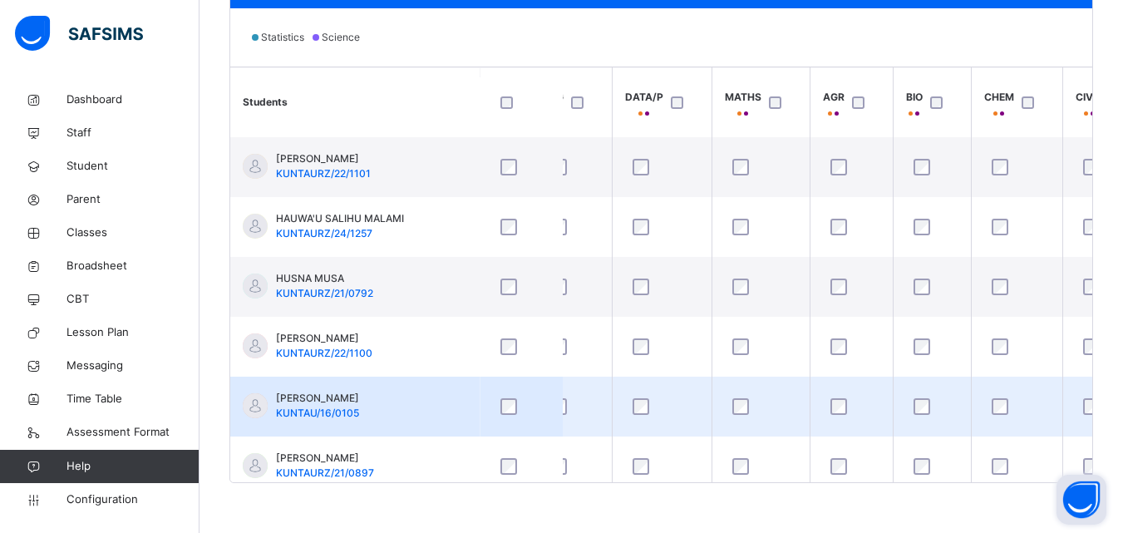
click at [861, 377] on td at bounding box center [851, 407] width 83 height 60
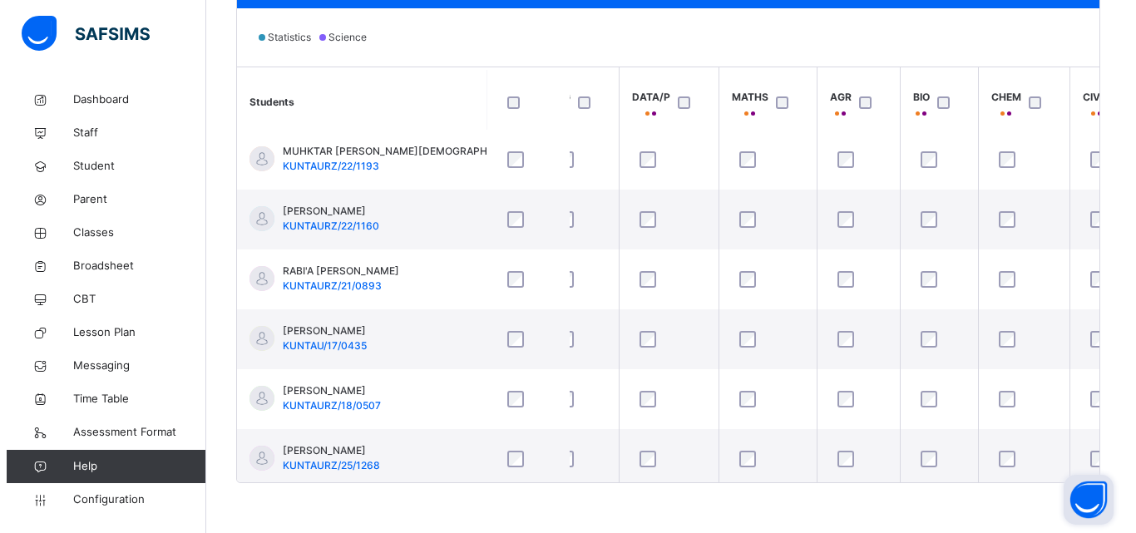
scroll to position [1617, 33]
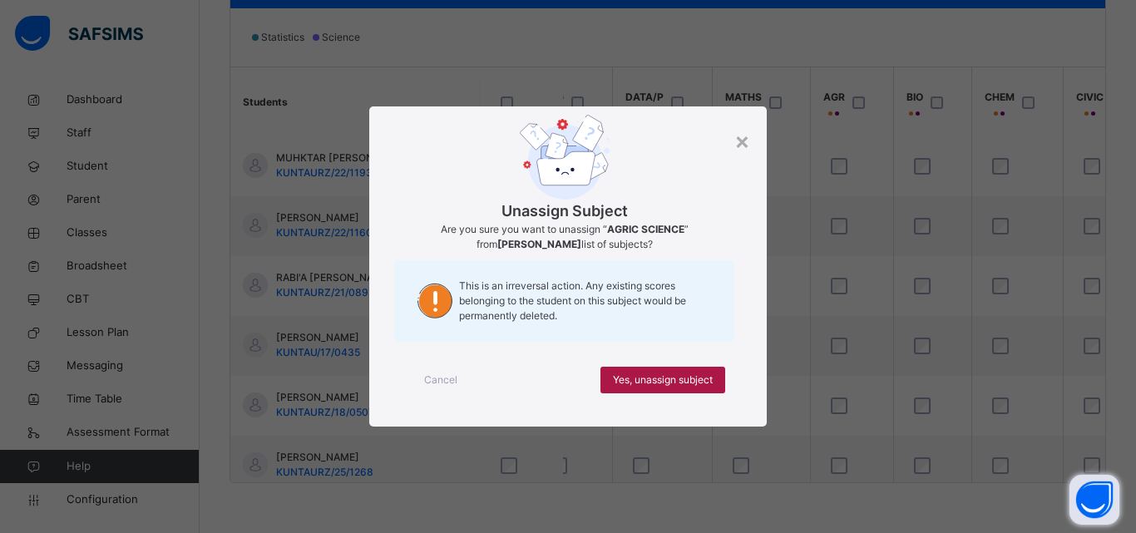
click at [679, 375] on span "Yes, unassign subject" at bounding box center [663, 380] width 100 height 15
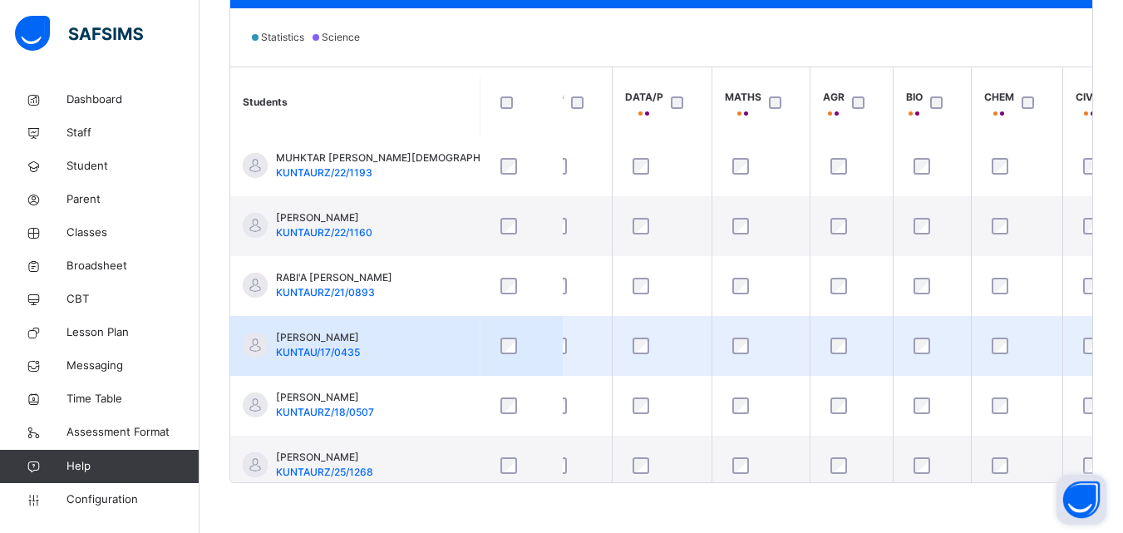
click at [874, 319] on td at bounding box center [851, 346] width 83 height 60
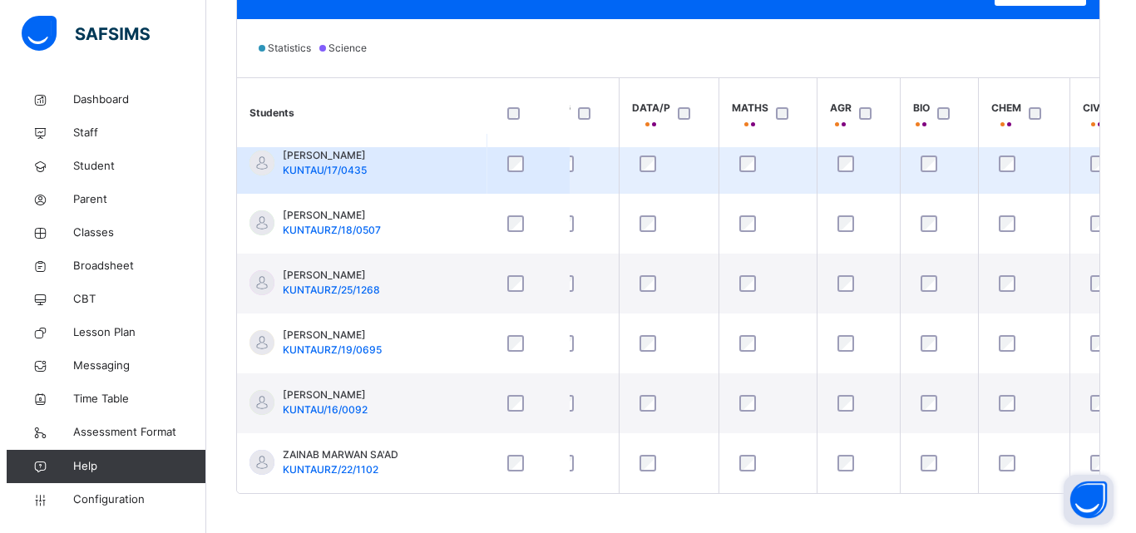
scroll to position [534, 0]
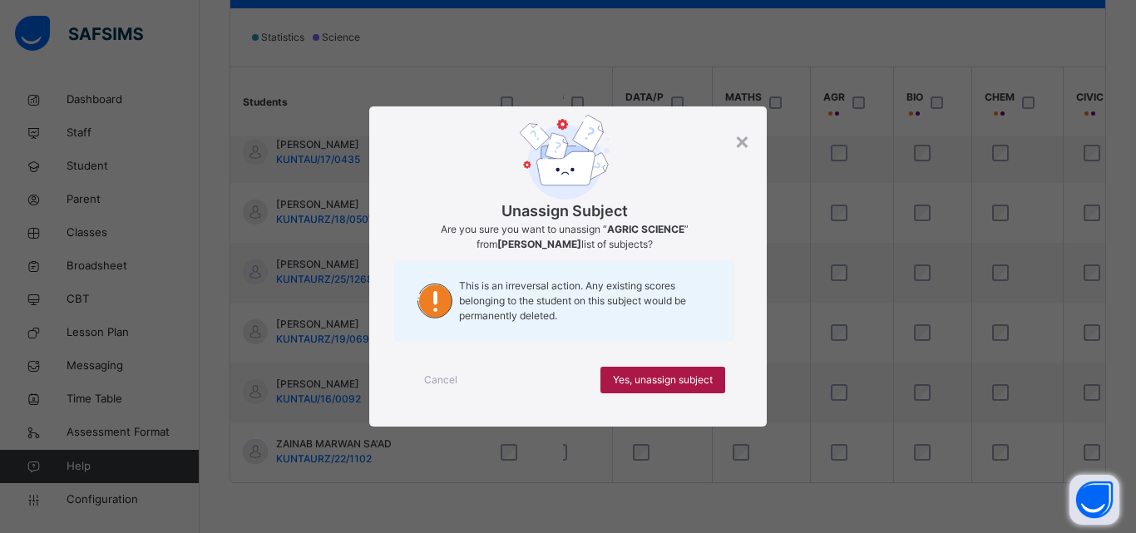
click at [689, 378] on span "Yes, unassign subject" at bounding box center [663, 380] width 100 height 15
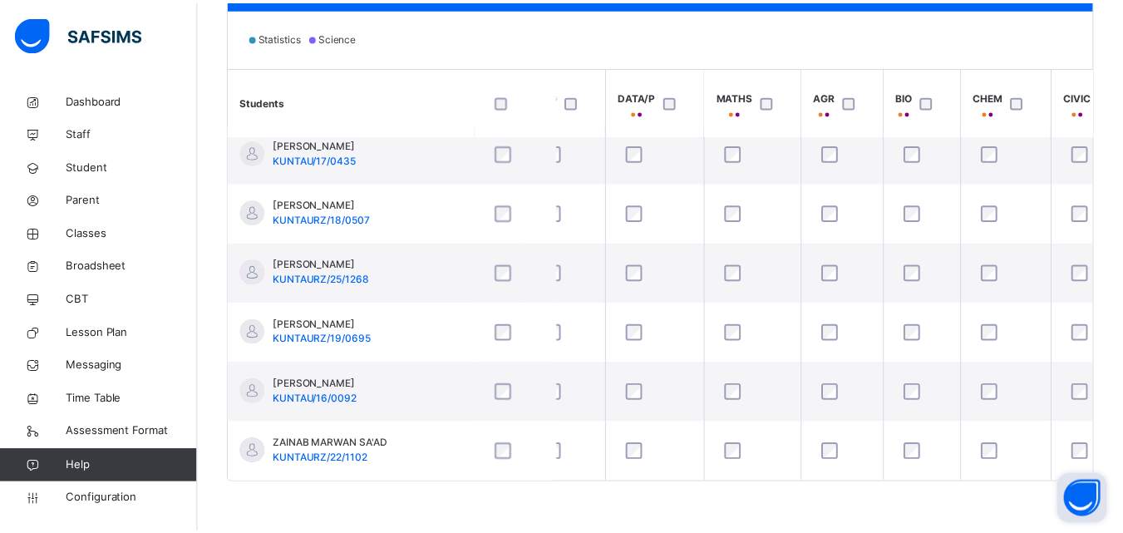
scroll to position [1817, 33]
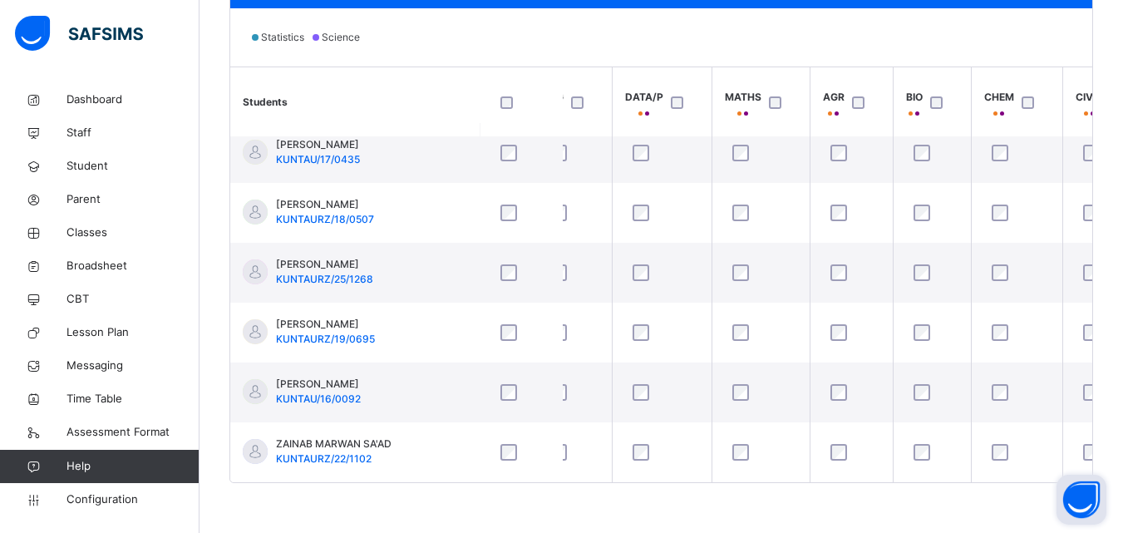
click at [950, 77] on th "BIO" at bounding box center [932, 101] width 78 height 69
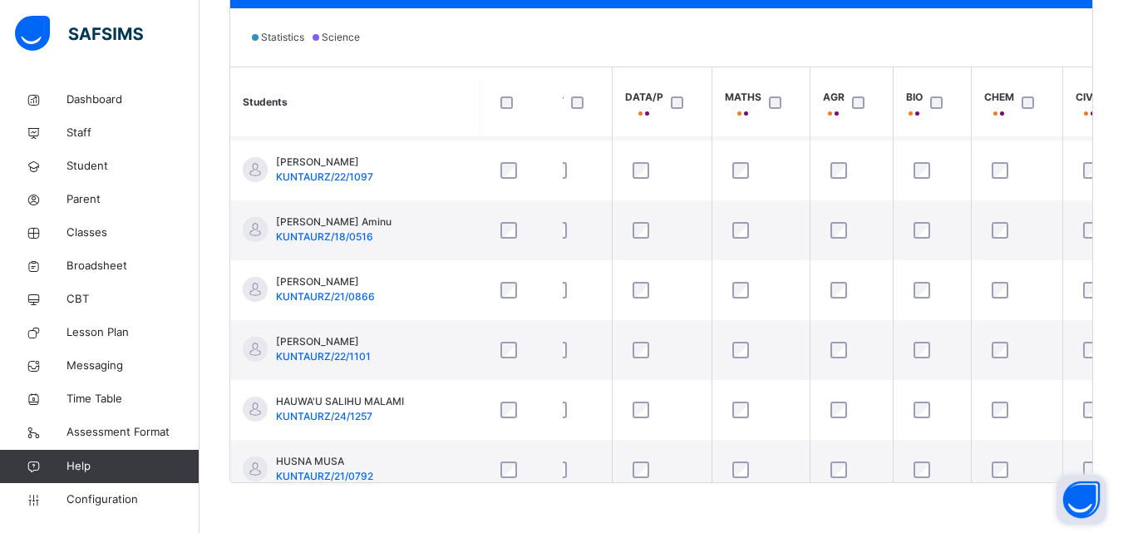
scroll to position [985, 33]
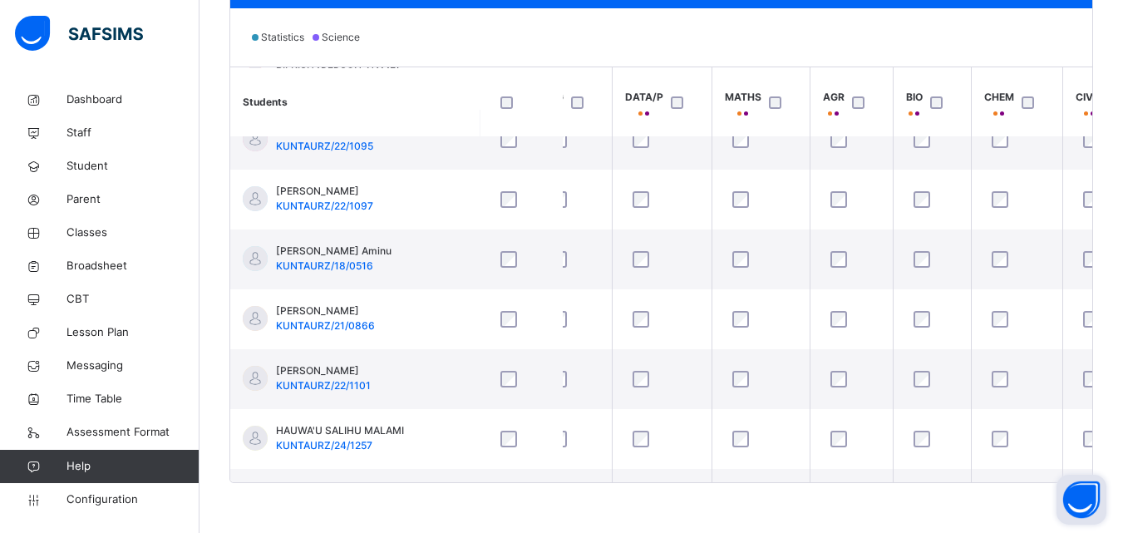
click at [959, 76] on th "BIO" at bounding box center [932, 101] width 78 height 69
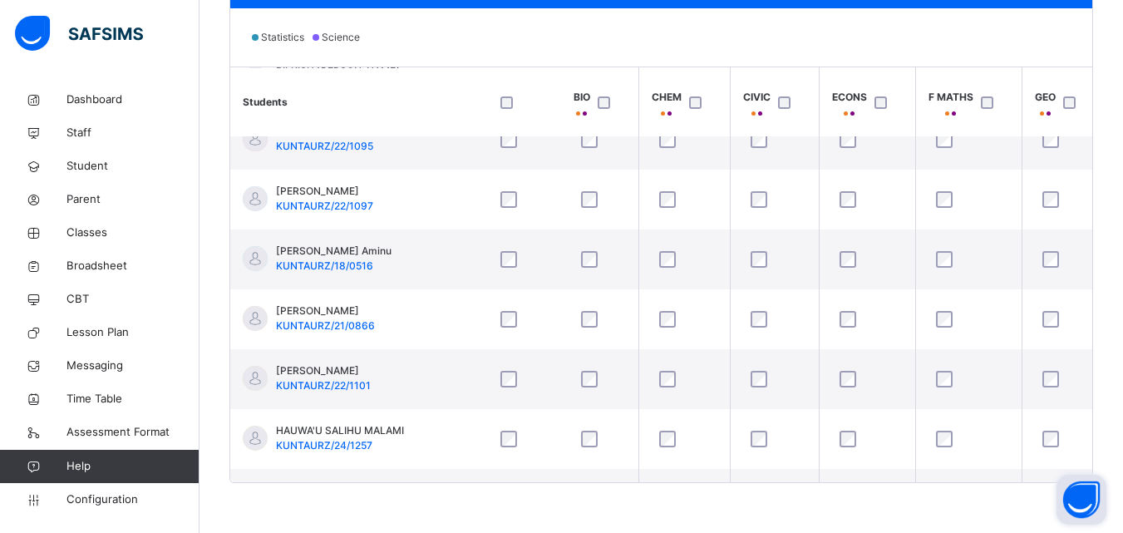
scroll to position [985, 399]
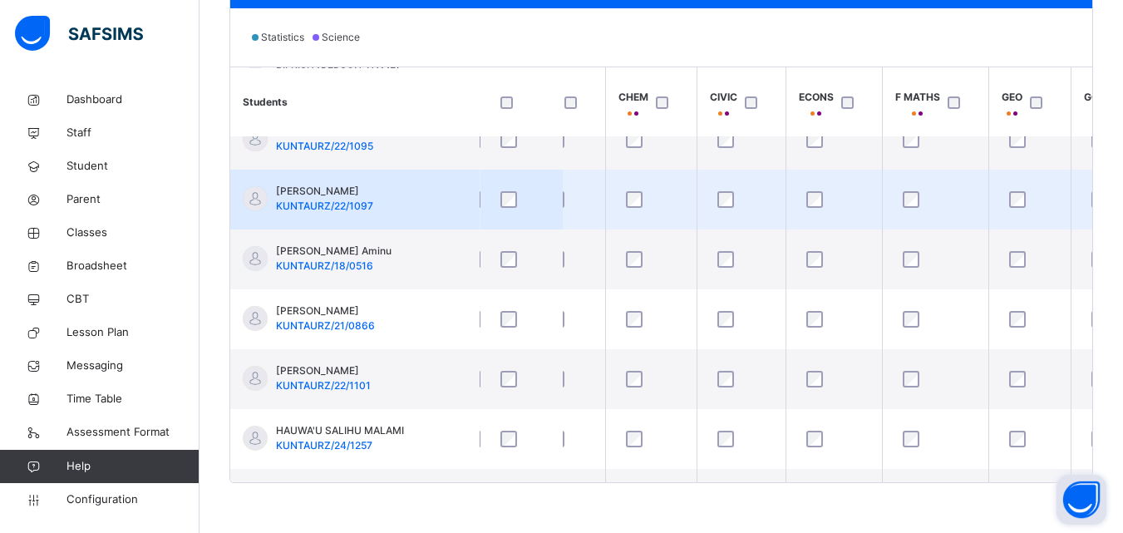
click at [953, 171] on td at bounding box center [935, 200] width 106 height 60
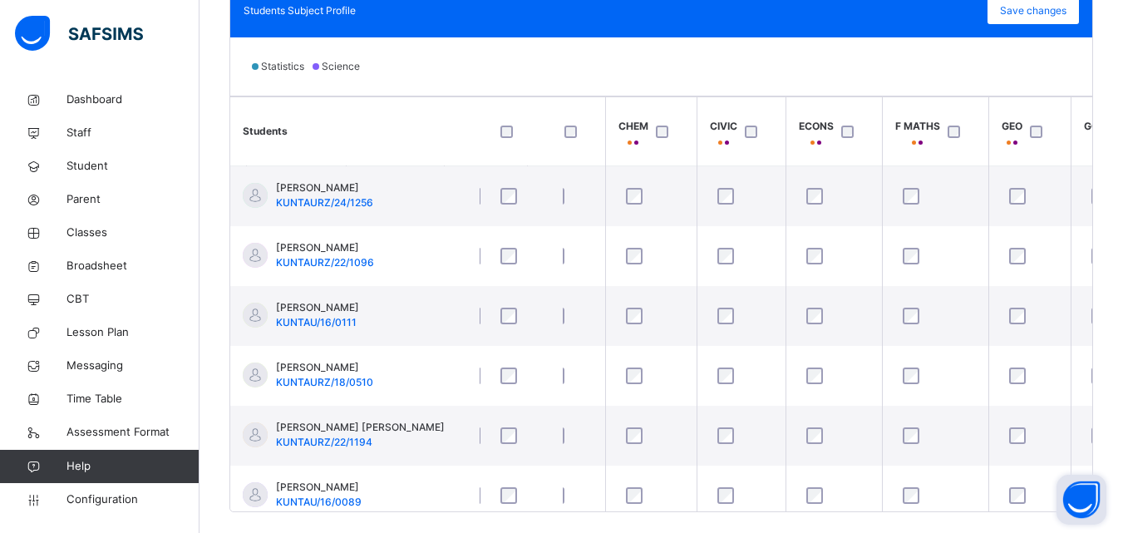
scroll to position [501, 0]
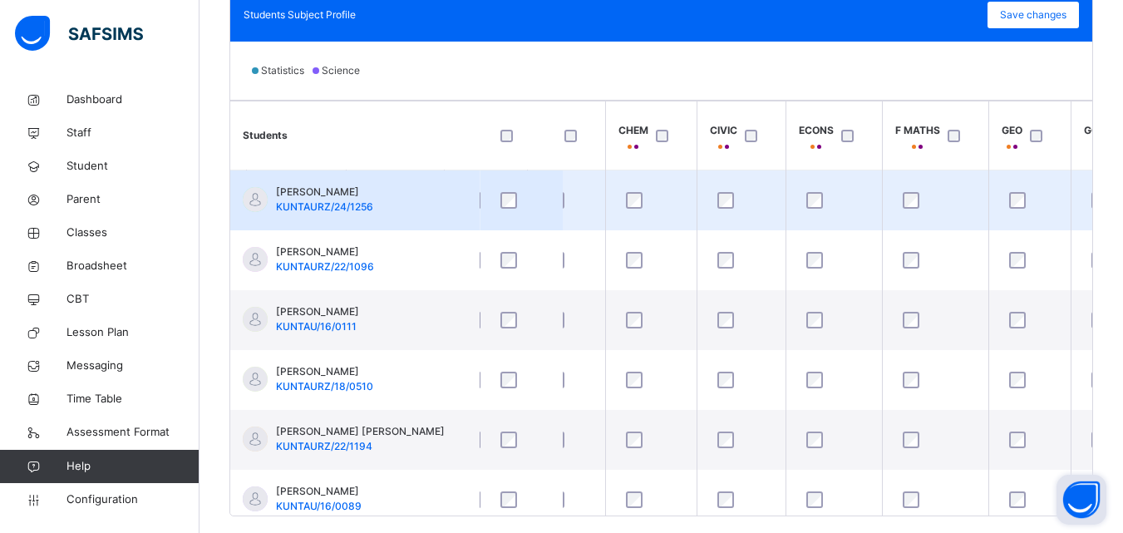
click at [964, 171] on td at bounding box center [935, 200] width 106 height 61
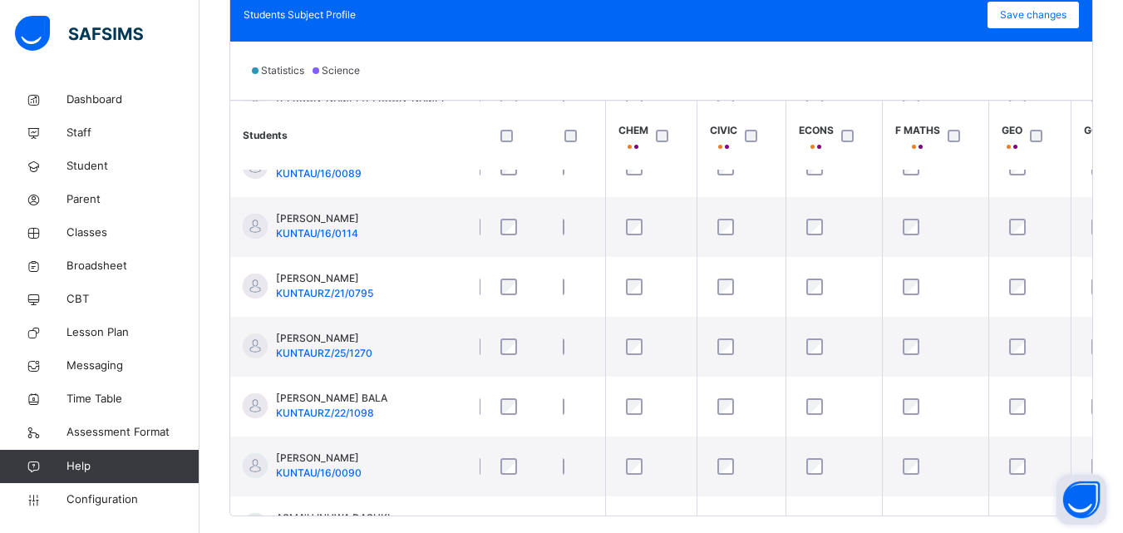
scroll to position [366, 399]
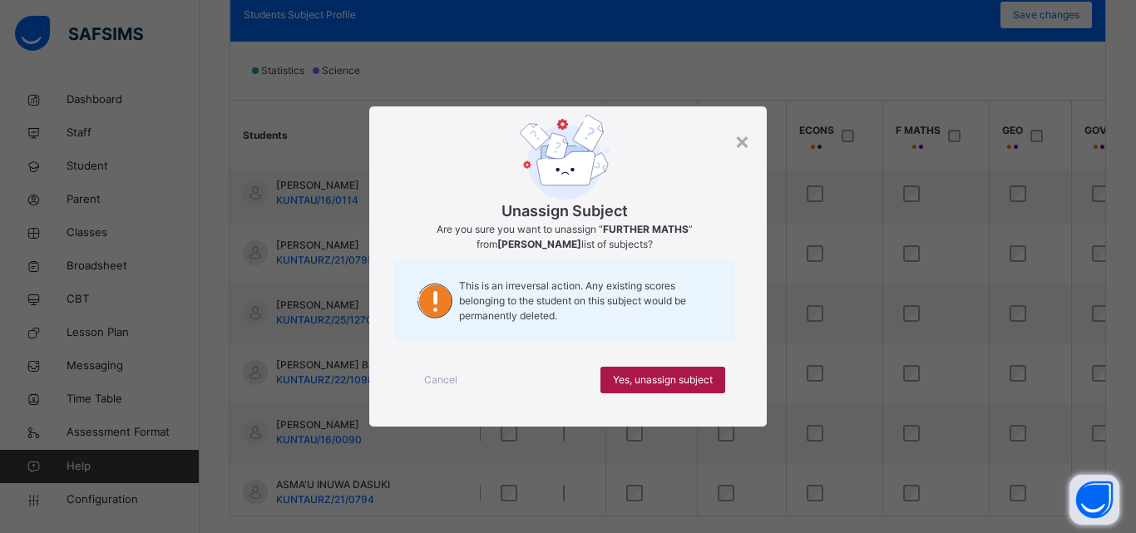
click at [656, 378] on span "Yes, unassign subject" at bounding box center [663, 380] width 100 height 15
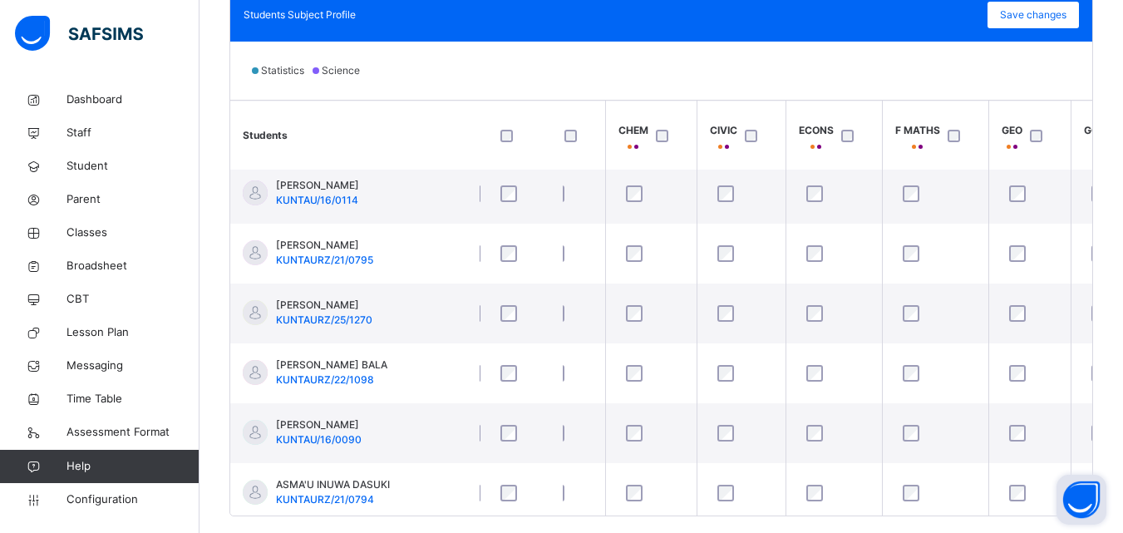
scroll to position [0, 399]
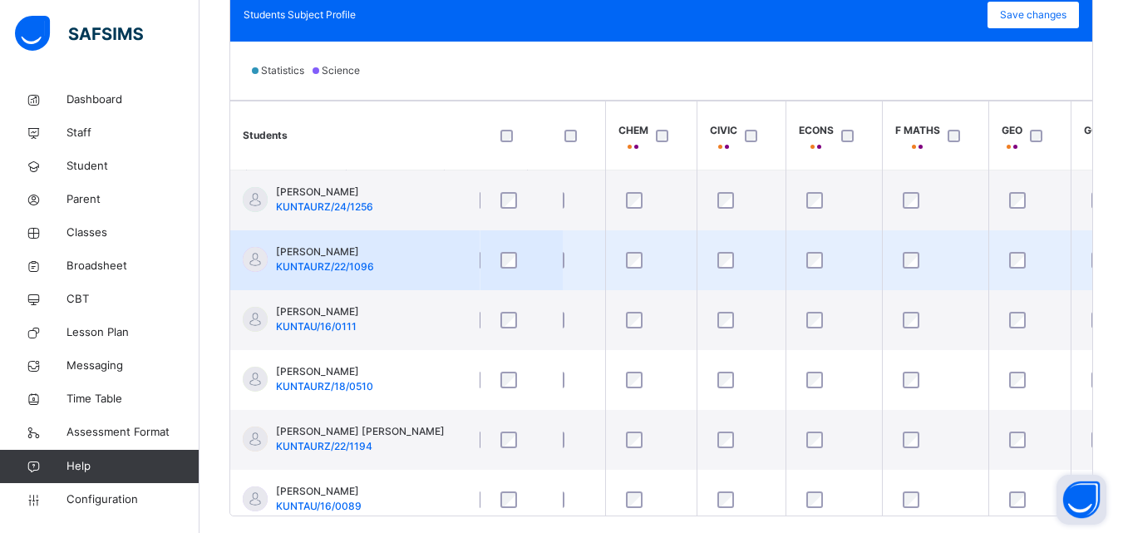
click at [950, 255] on div at bounding box center [936, 260] width 72 height 17
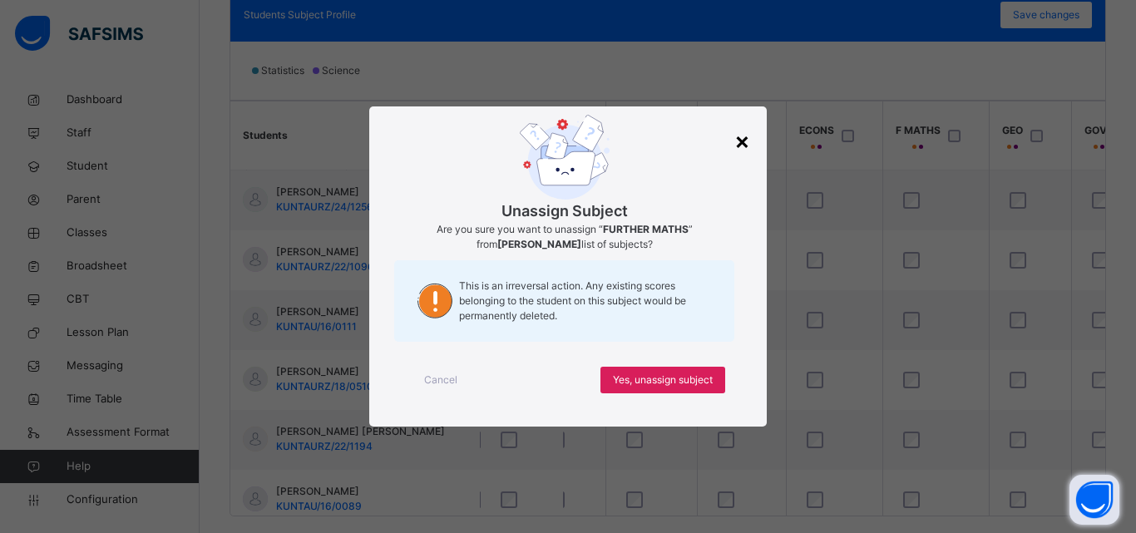
click at [748, 140] on div "×" at bounding box center [742, 140] width 16 height 35
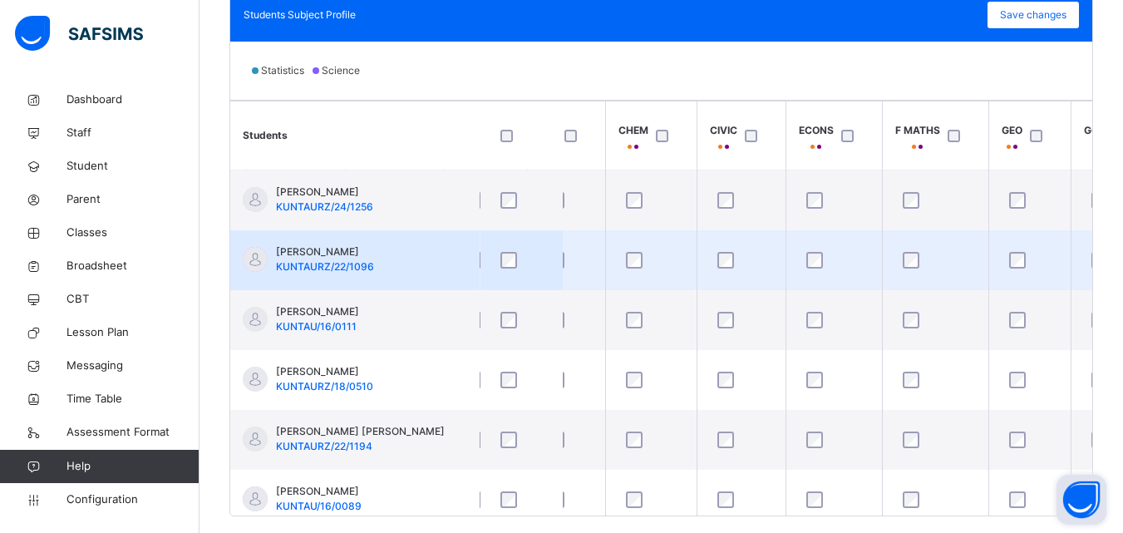
click at [950, 234] on td at bounding box center [935, 260] width 106 height 60
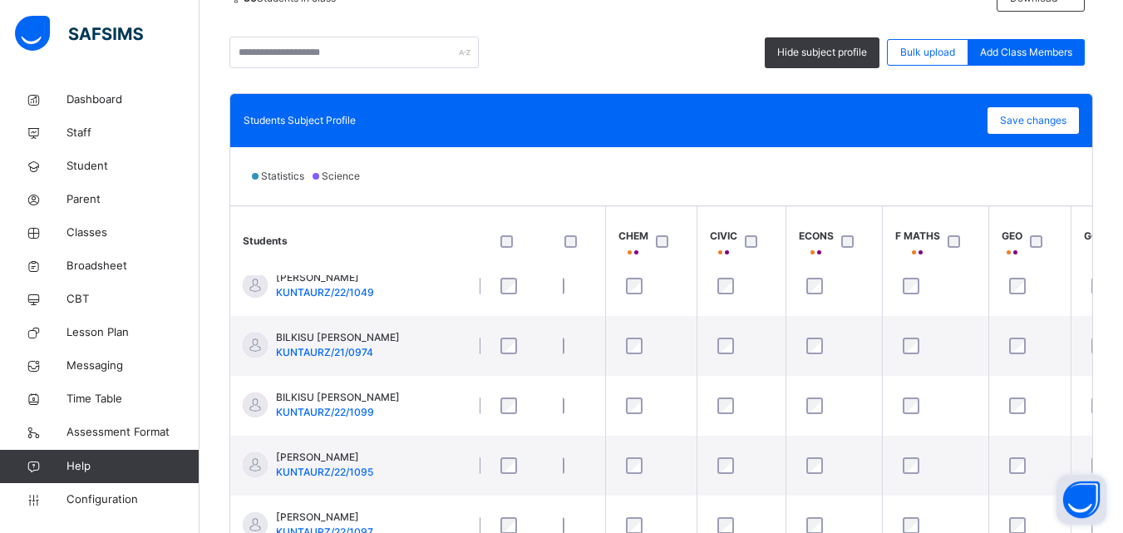
scroll to position [399, 0]
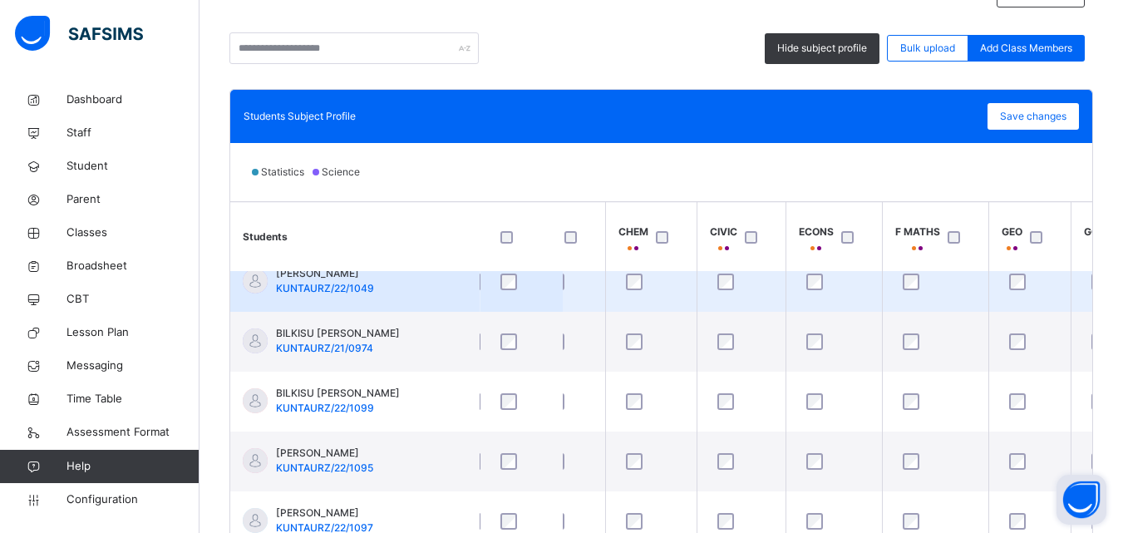
click at [967, 273] on div at bounding box center [936, 281] width 81 height 35
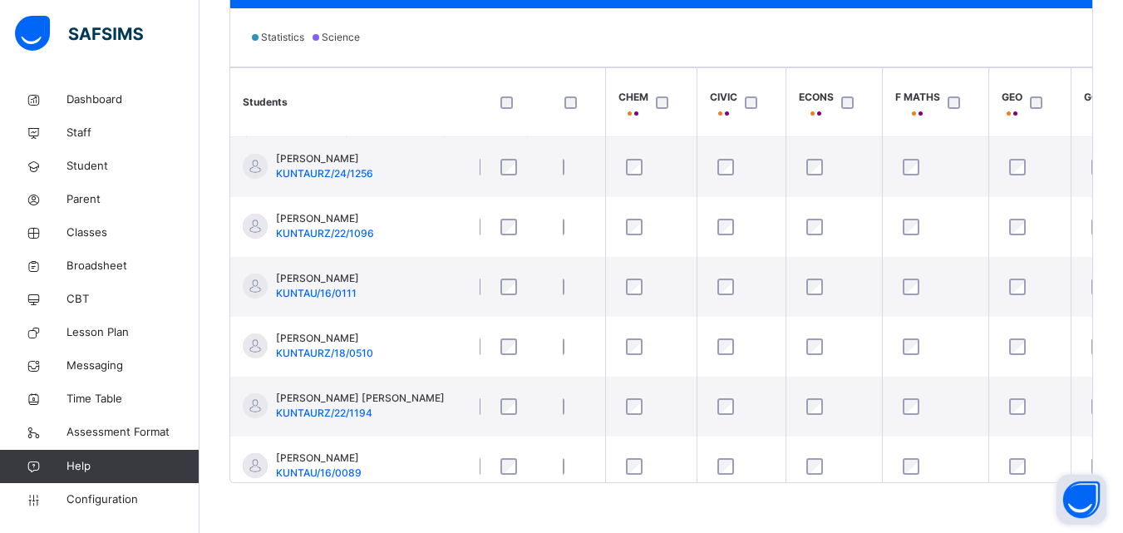
scroll to position [451, 0]
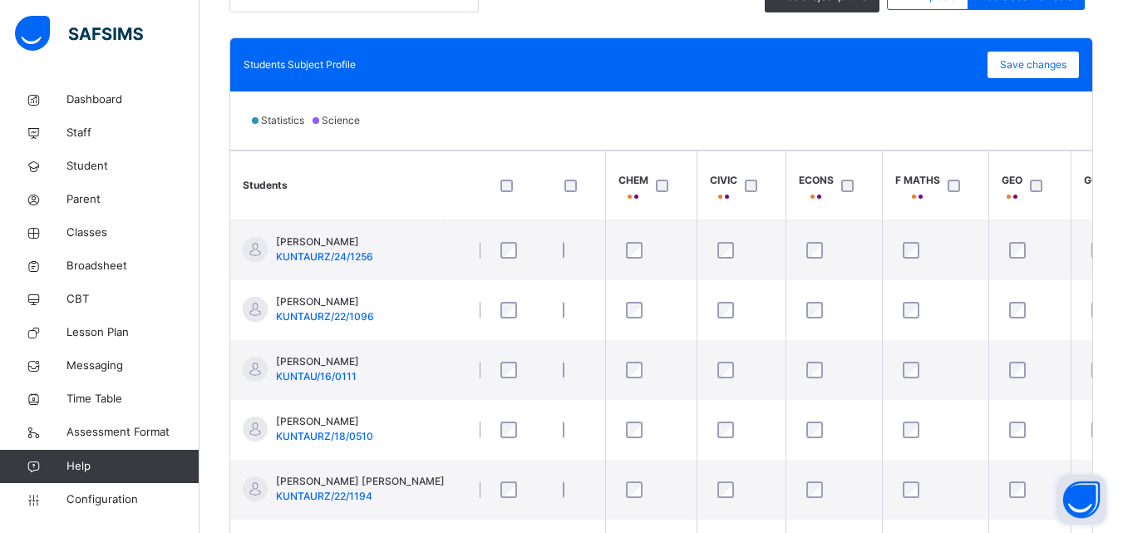
click at [965, 216] on th "F MATHS" at bounding box center [935, 185] width 106 height 69
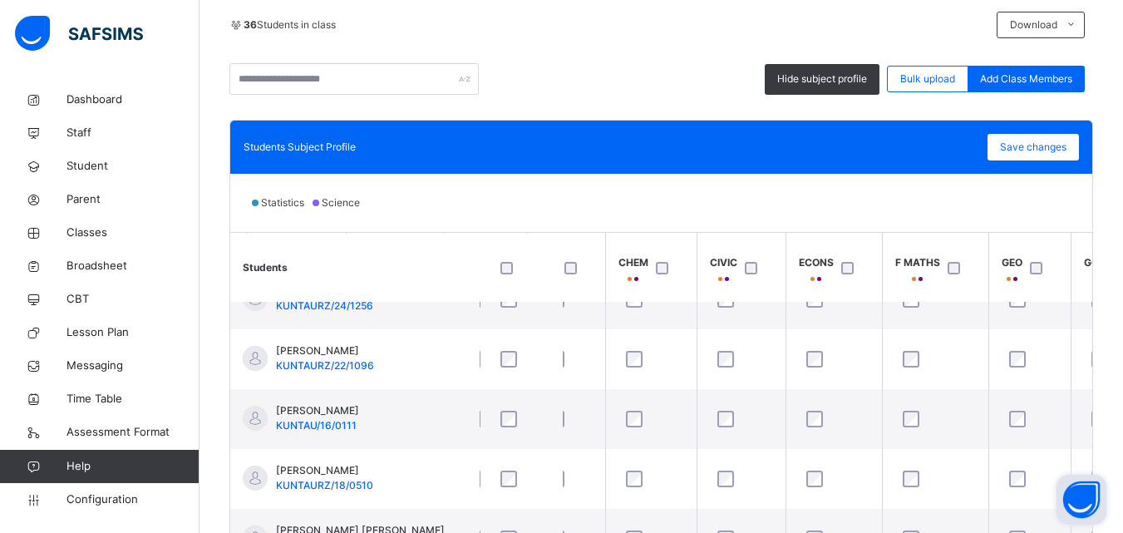
scroll to position [534, 0]
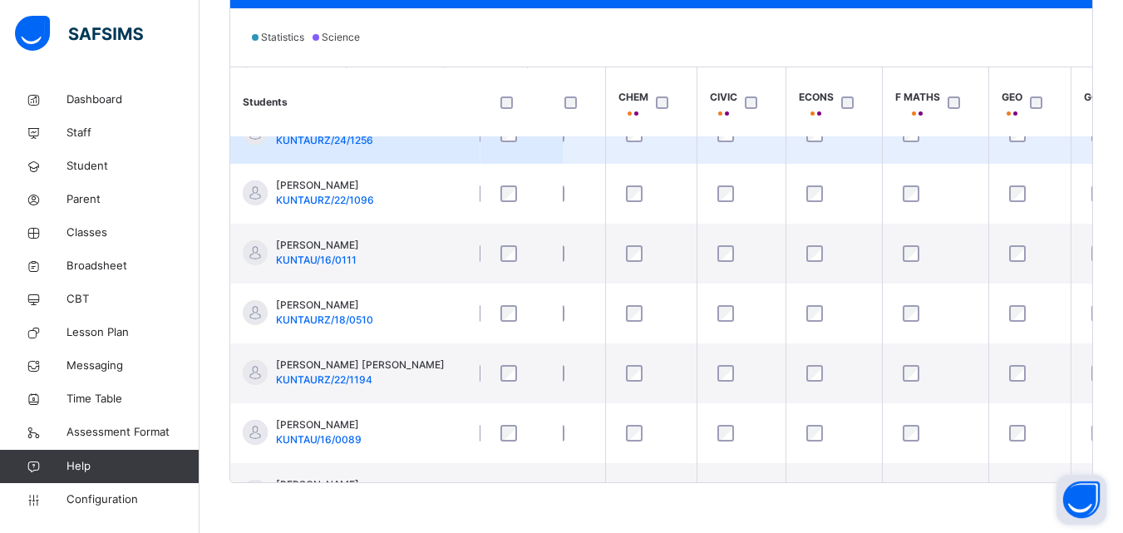
click at [963, 160] on td at bounding box center [935, 134] width 106 height 61
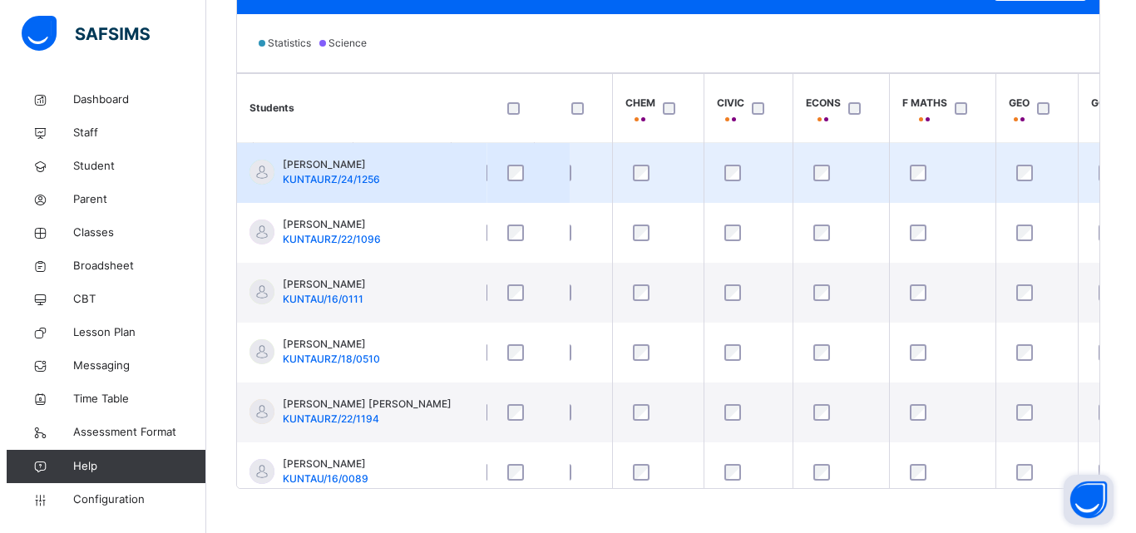
scroll to position [501, 0]
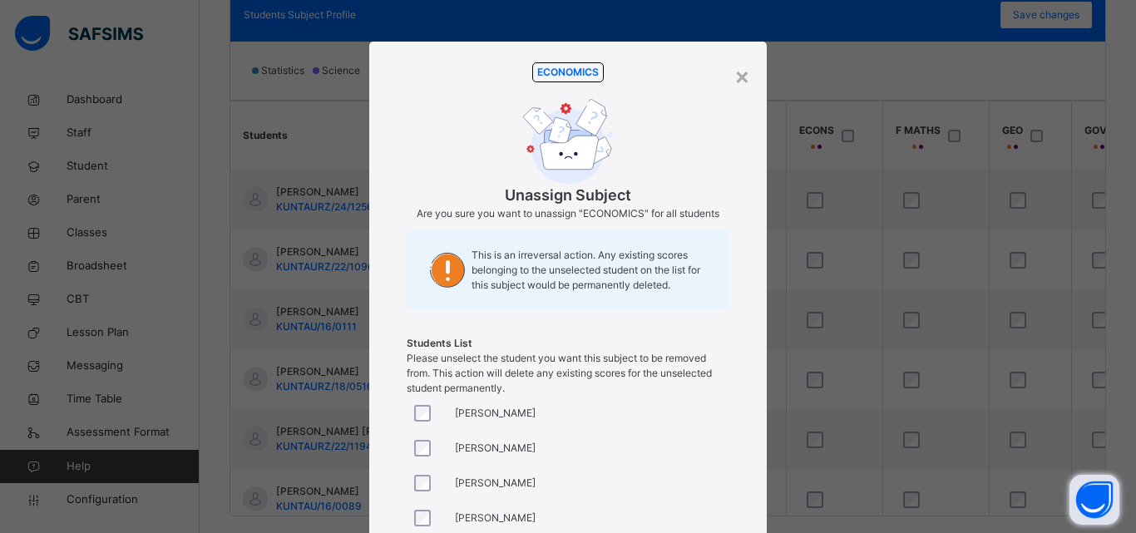
click at [733, 241] on div "ECONOMICS Unassign Subject Are you sure you want to unassign "ECONOMICS" for al…" at bounding box center [568, 354] width 348 height 608
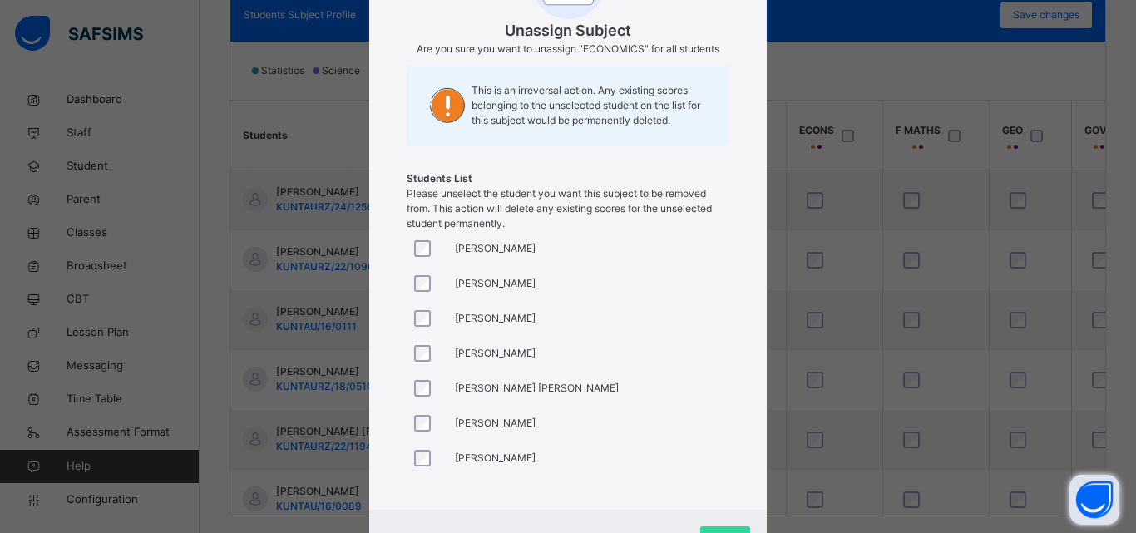
scroll to position [166, 0]
click at [425, 328] on div at bounding box center [427, 316] width 40 height 35
click at [682, 333] on div "[PERSON_NAME] [PERSON_NAME] [PERSON_NAME] Auwal [PERSON_NAME] Bugaji [PERSON_NA…" at bounding box center [568, 354] width 323 height 249
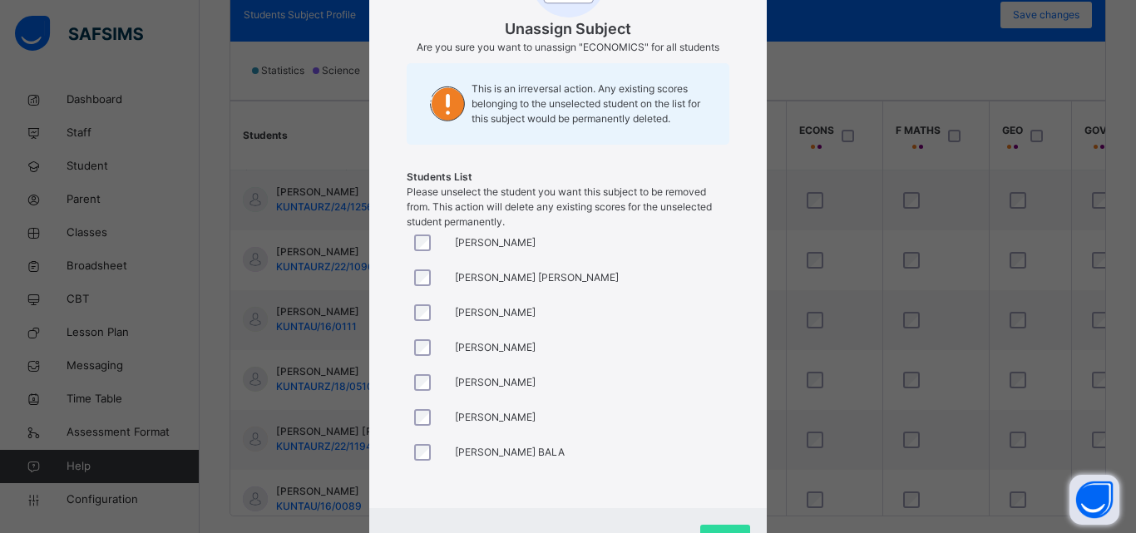
scroll to position [86, 0]
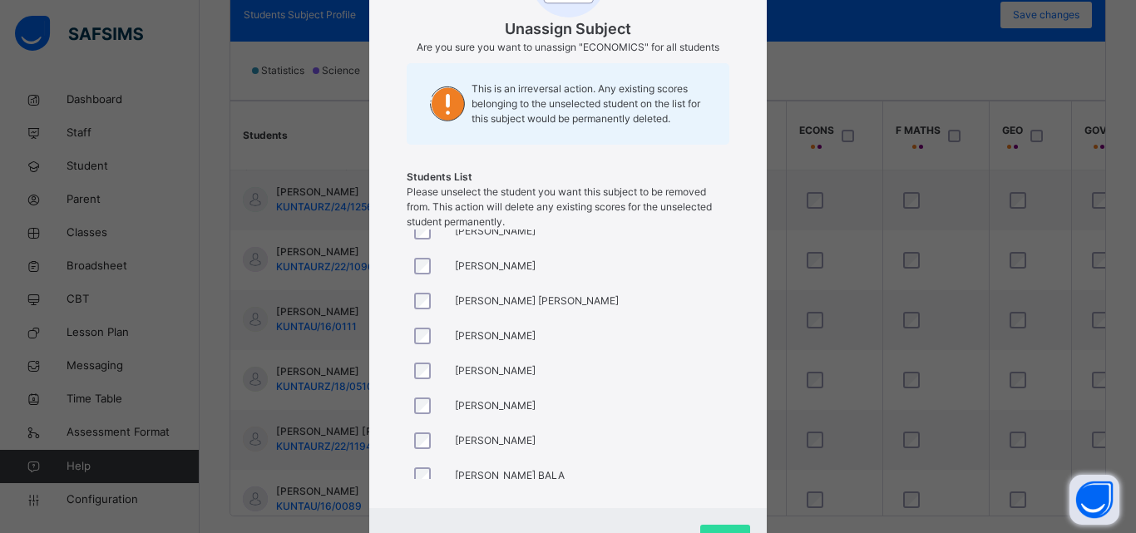
click at [437, 301] on div at bounding box center [427, 301] width 32 height 17
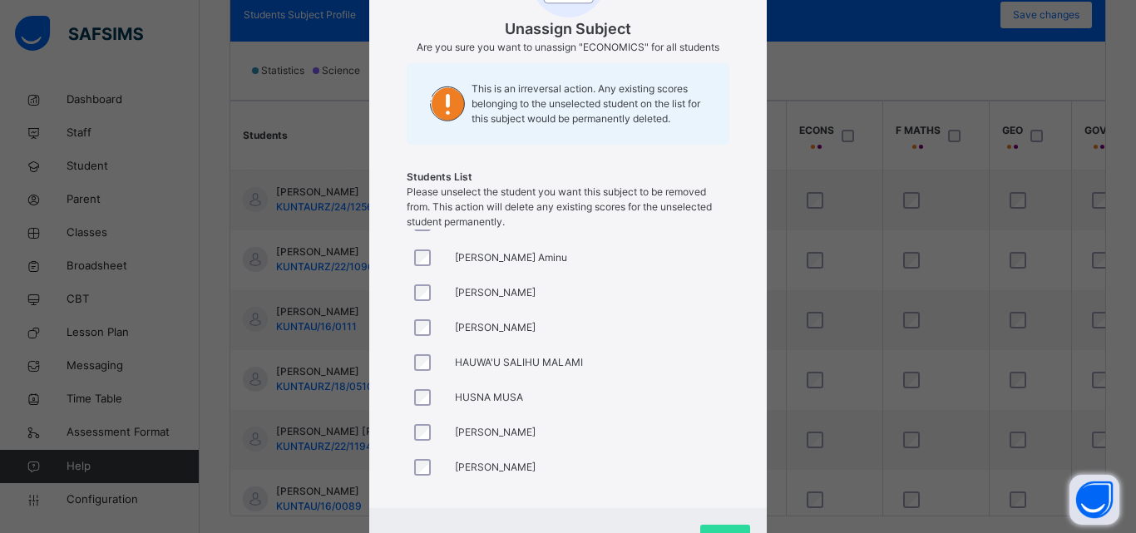
click at [735, 271] on div "ECONOMICS Unassign Subject Are you sure you want to unassign "ECONOMICS" for al…" at bounding box center [568, 188] width 348 height 608
click at [733, 366] on div "ECONOMICS Unassign Subject Are you sure you want to unassign "ECONOMICS" for al…" at bounding box center [568, 188] width 348 height 608
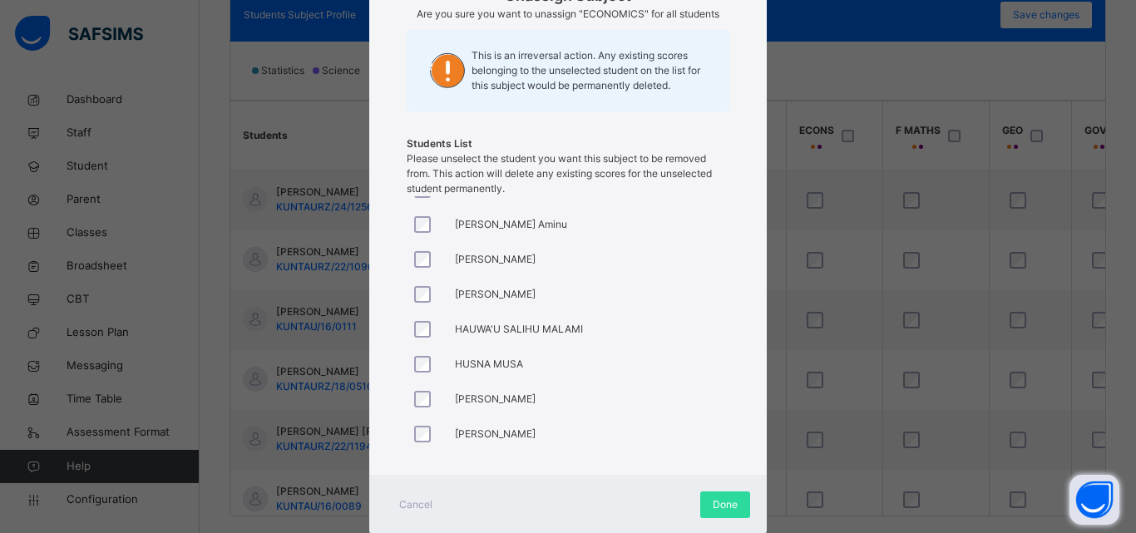
scroll to position [233, 0]
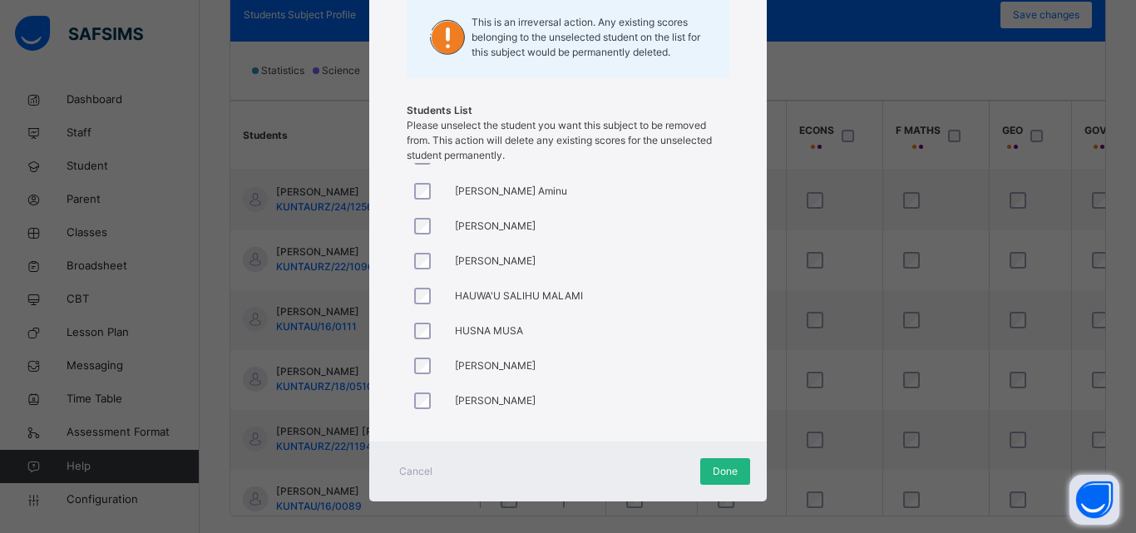
click at [725, 477] on span "Done" at bounding box center [725, 471] width 25 height 15
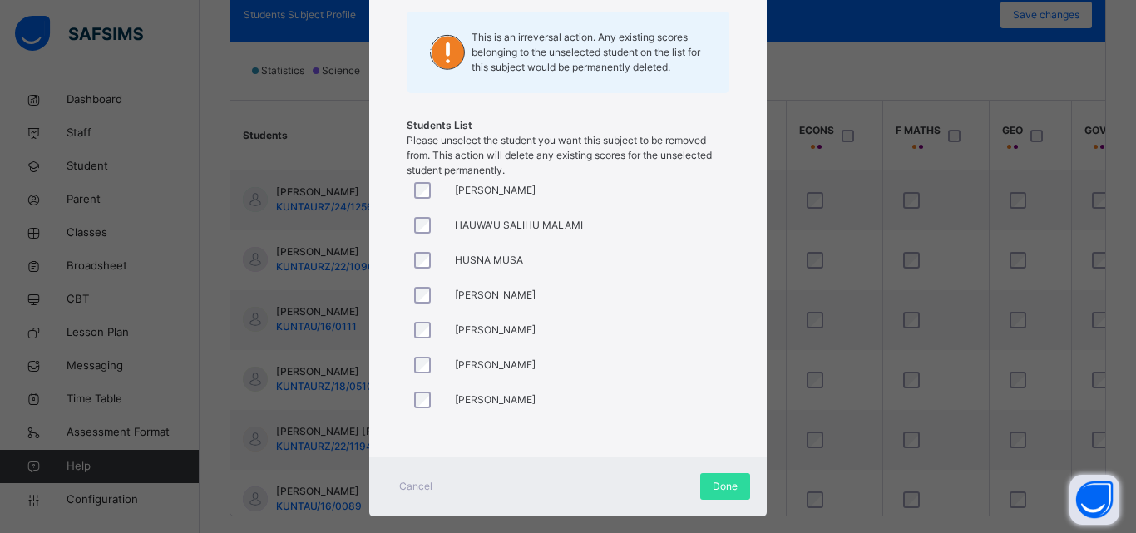
scroll to position [679, 0]
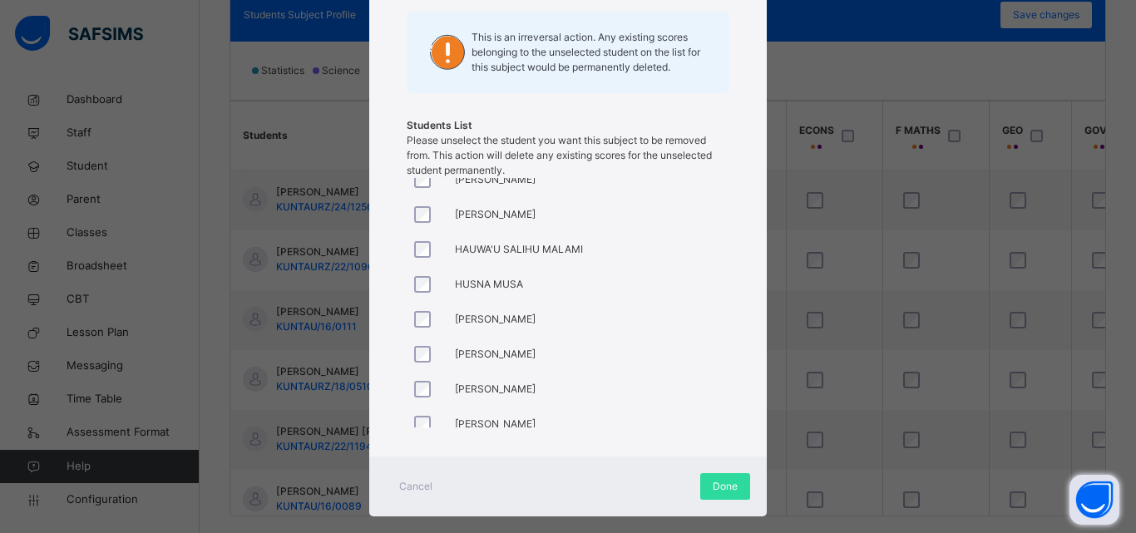
click at [417, 364] on div at bounding box center [427, 354] width 40 height 35
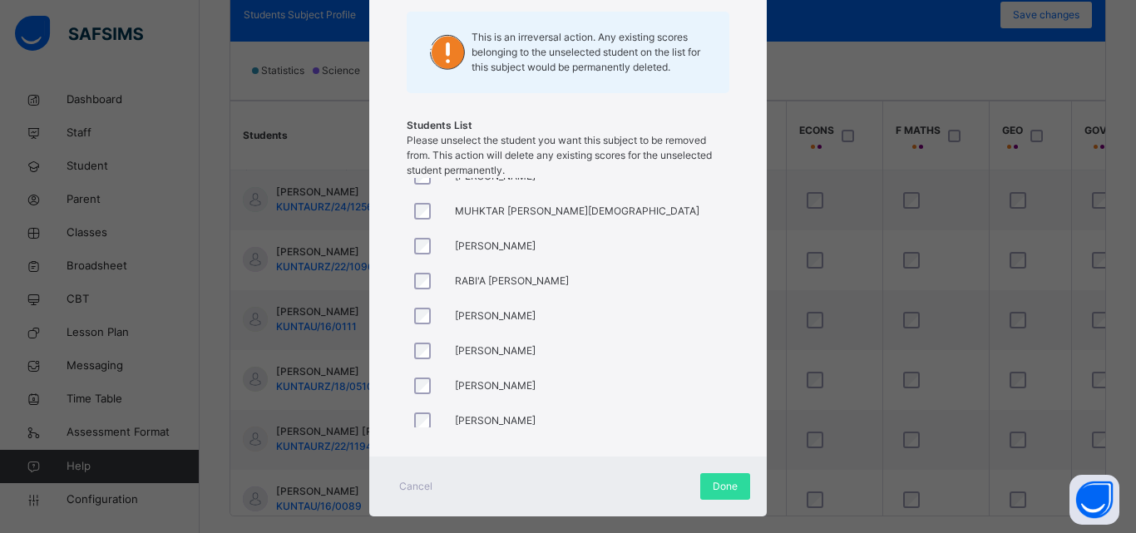
scroll to position [936, 0]
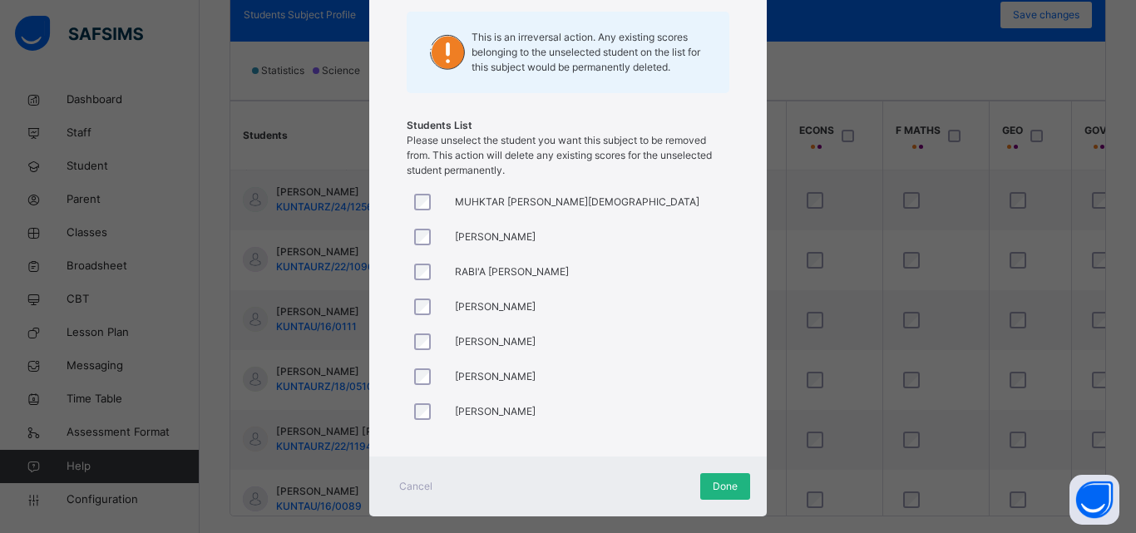
click at [715, 487] on span "Done" at bounding box center [725, 486] width 25 height 15
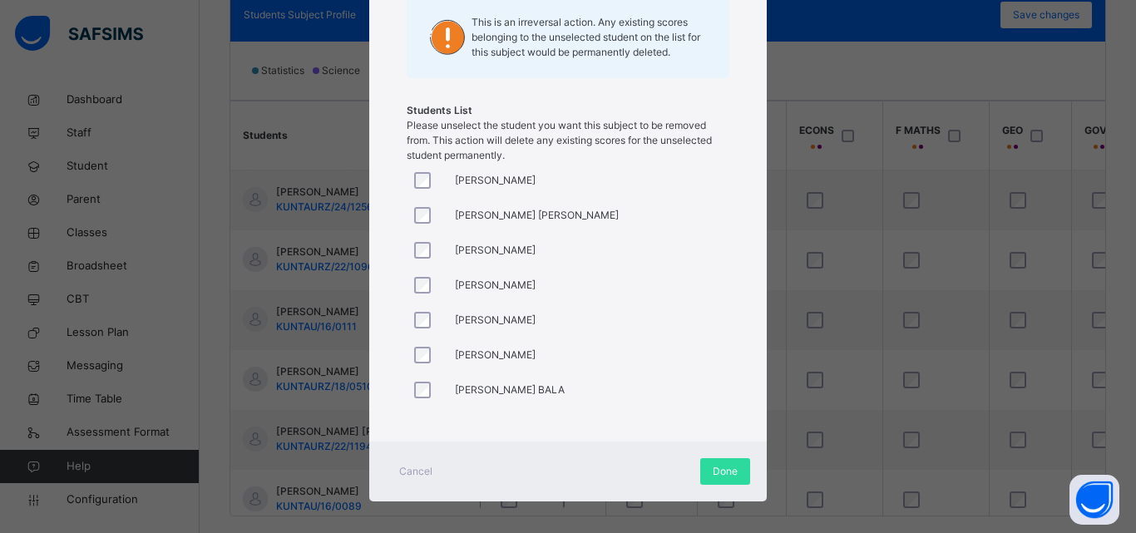
scroll to position [110, 0]
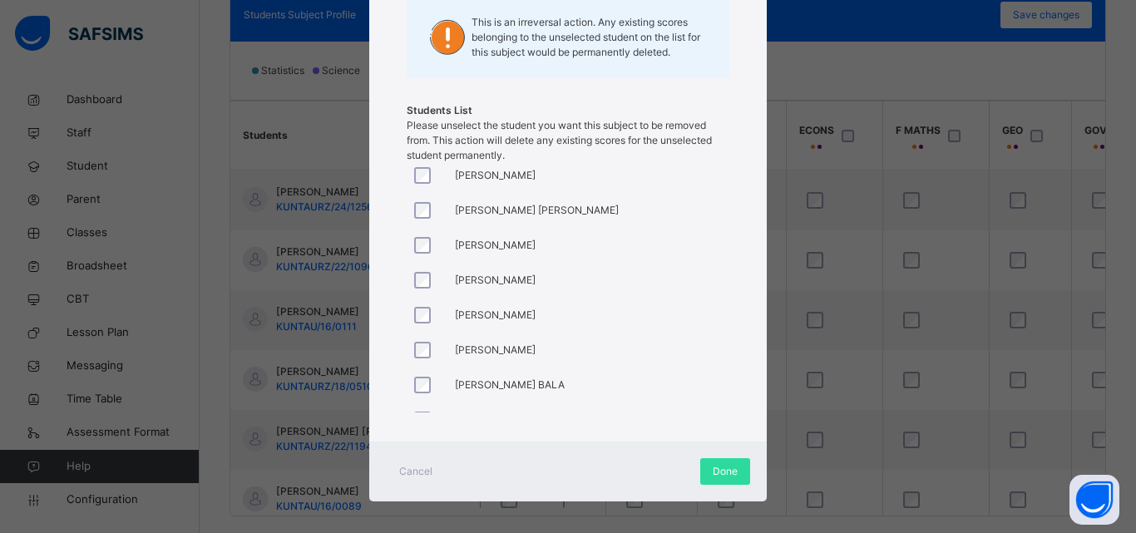
click at [411, 244] on div at bounding box center [427, 245] width 32 height 17
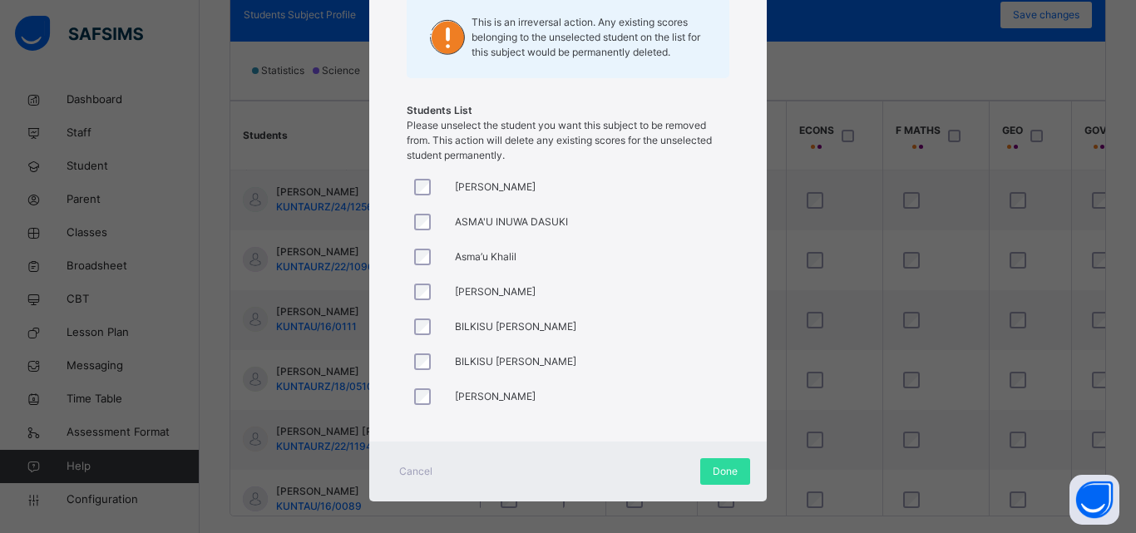
scroll to position [352, 0]
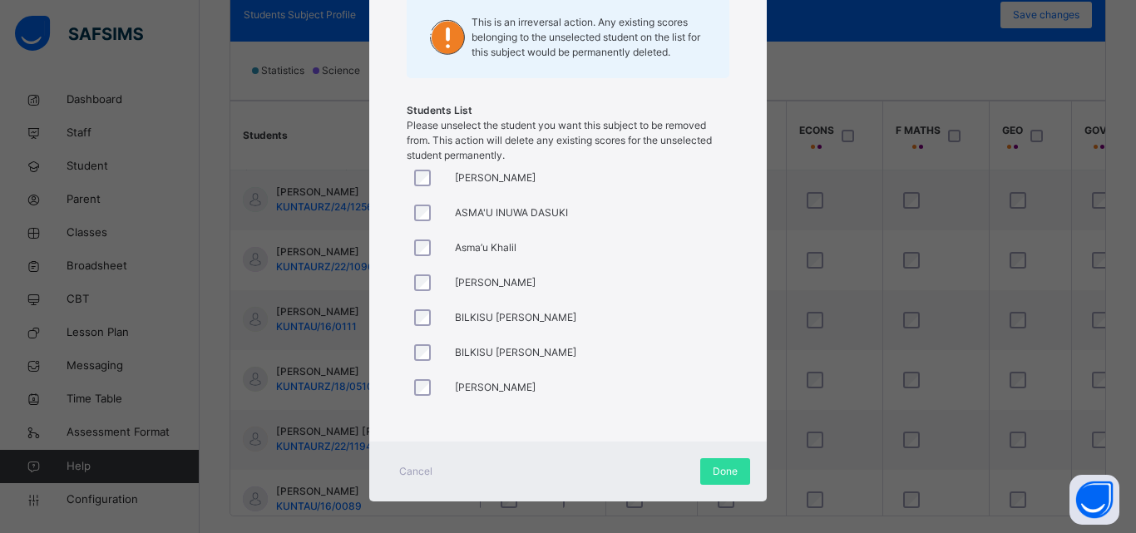
click at [430, 287] on div at bounding box center [427, 282] width 32 height 17
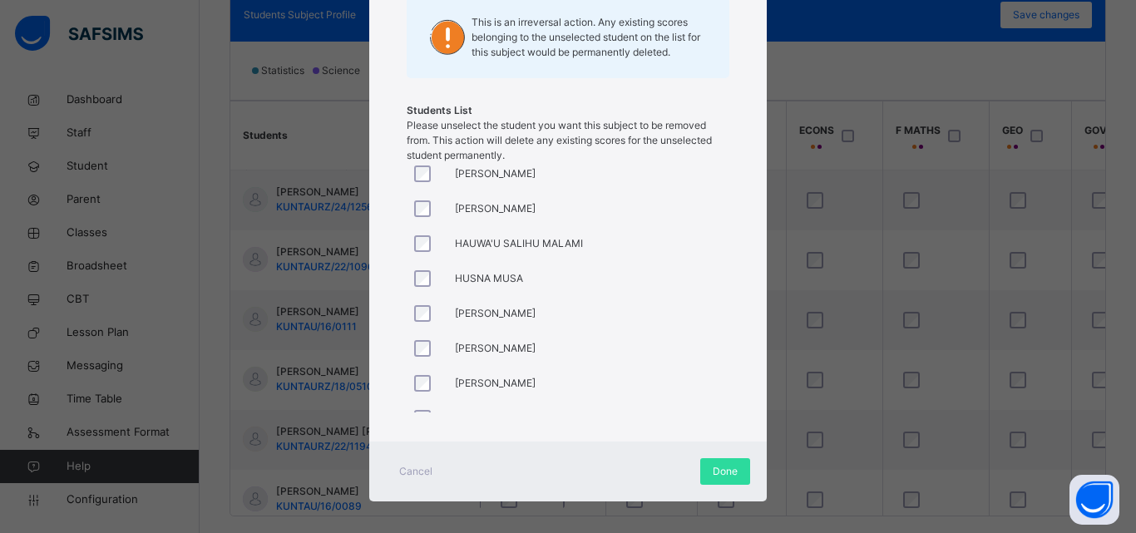
scroll to position [661, 0]
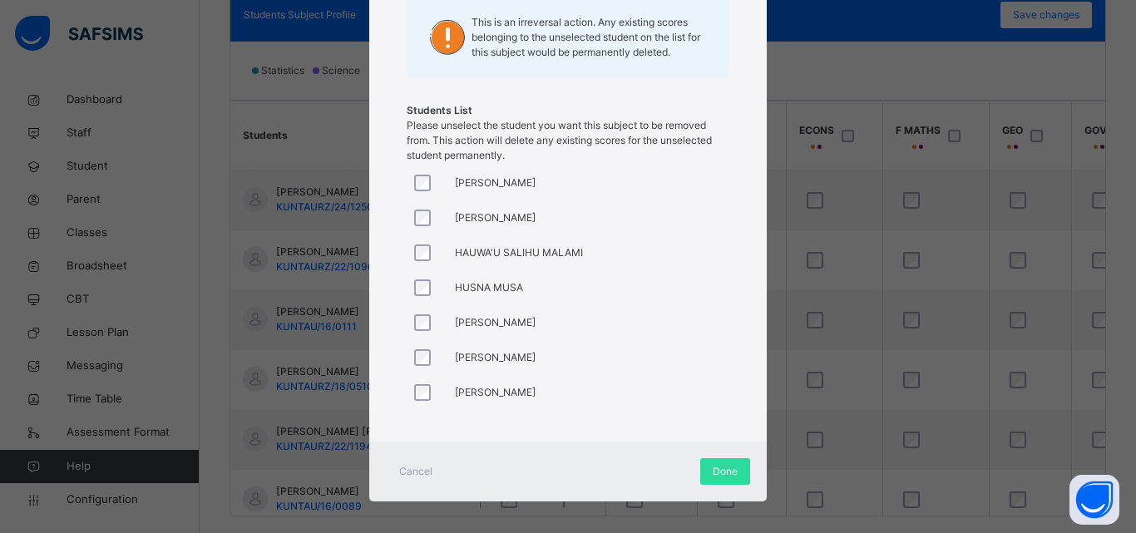
drag, startPoint x: 717, startPoint y: 382, endPoint x: 705, endPoint y: 333, distance: 50.4
click at [705, 333] on div "[PERSON_NAME] [PERSON_NAME] [PERSON_NAME] Auwal [PERSON_NAME] Bugaji [PERSON_NA…" at bounding box center [568, 287] width 323 height 249
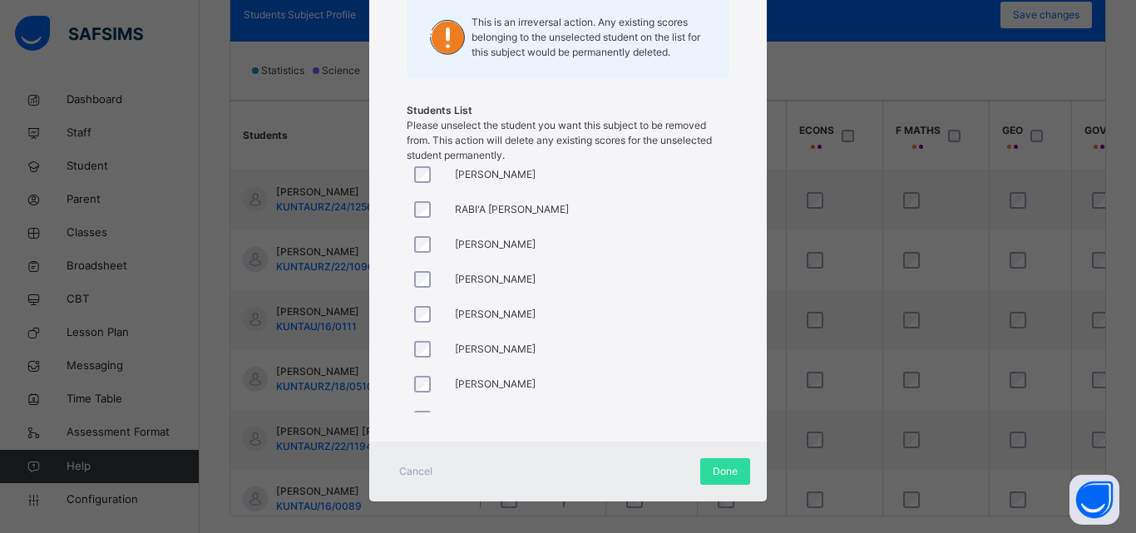
scroll to position [1008, 0]
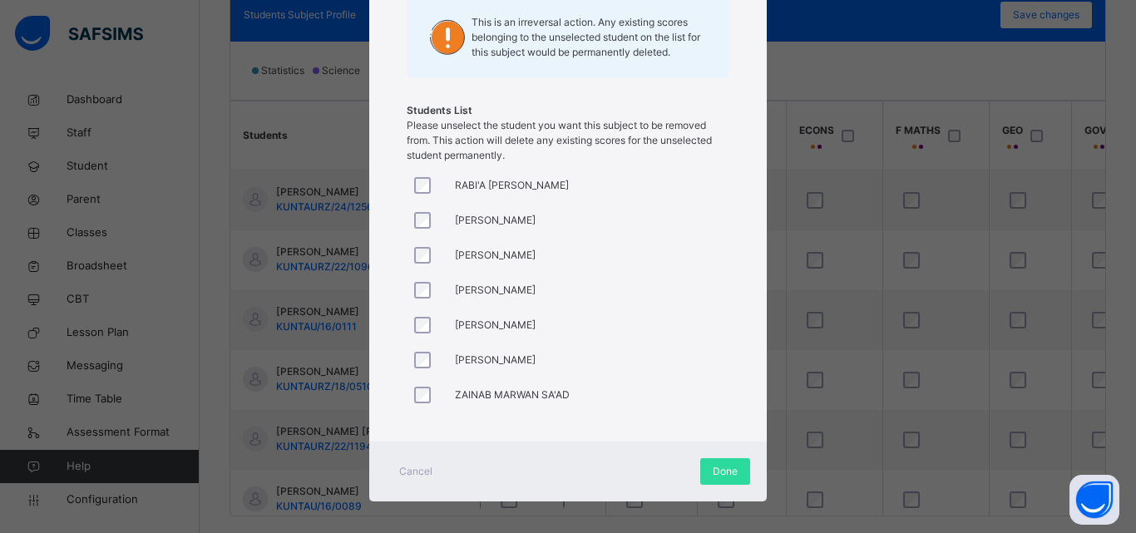
click at [423, 407] on div at bounding box center [427, 395] width 40 height 35
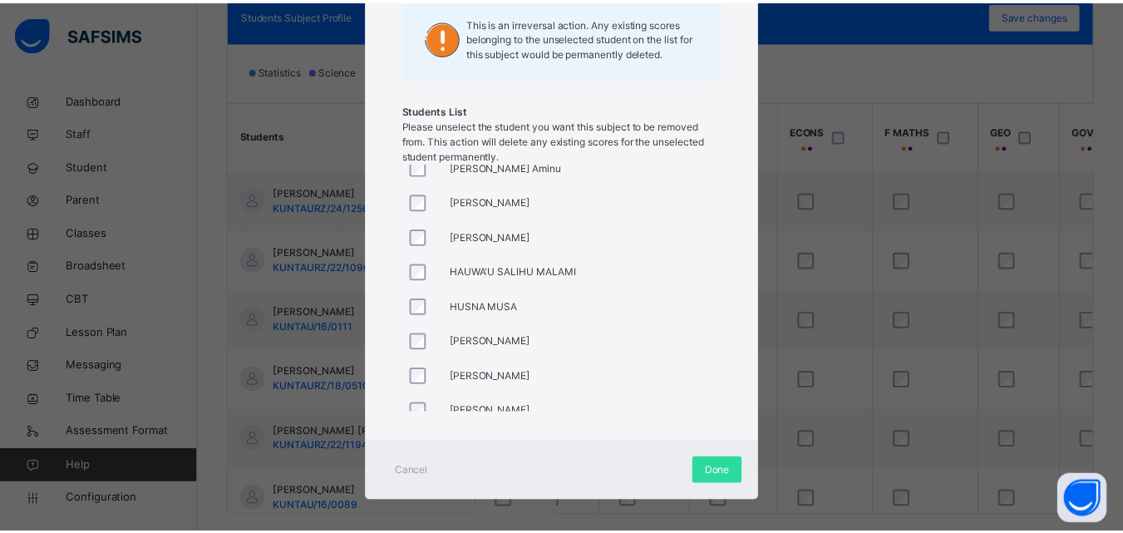
scroll to position [637, 0]
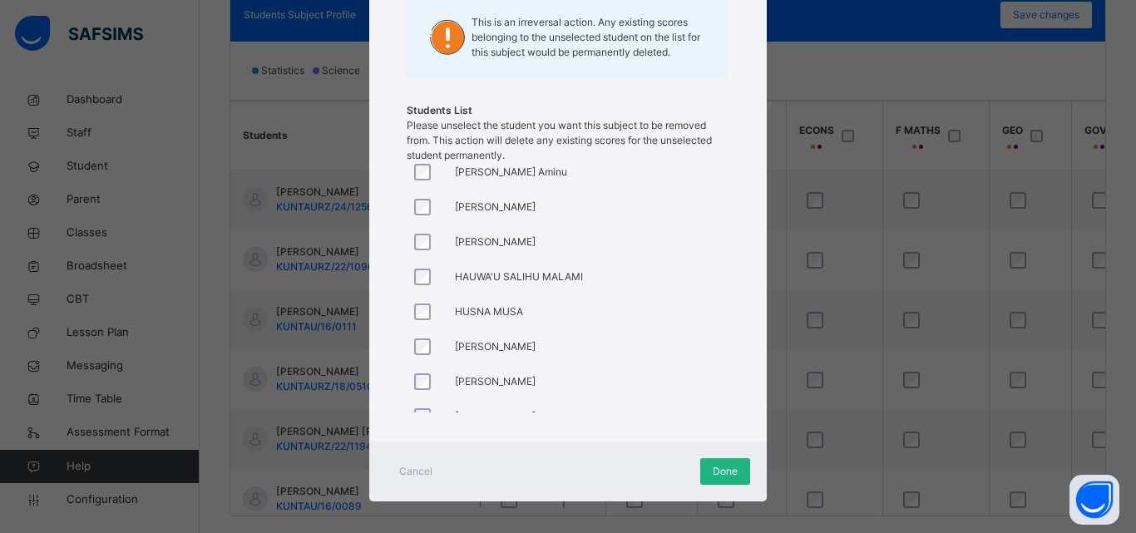
click at [721, 461] on div "Done" at bounding box center [725, 471] width 50 height 27
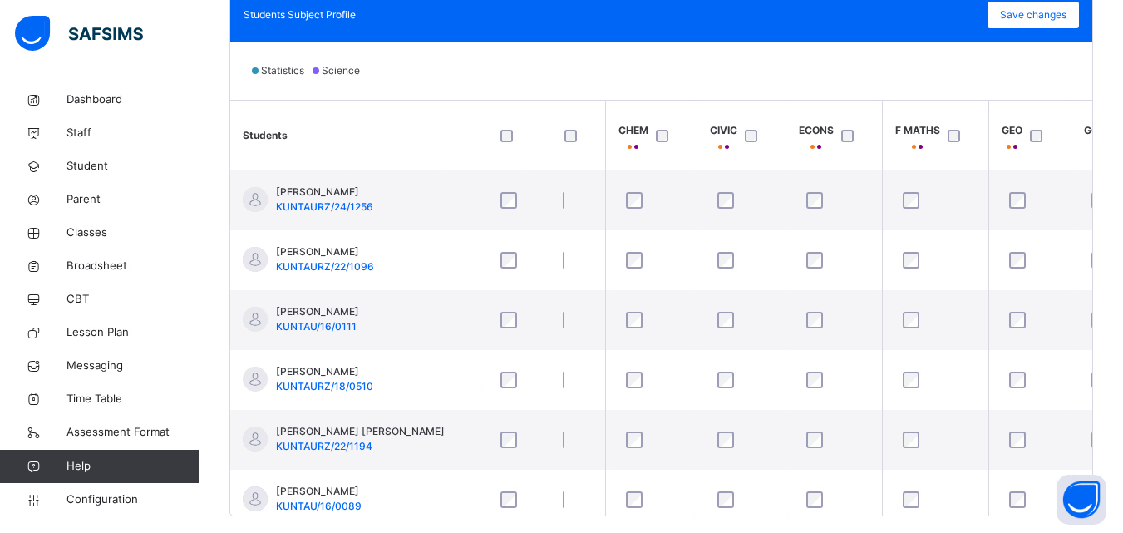
click at [820, 82] on div "Statistics Science" at bounding box center [661, 71] width 862 height 58
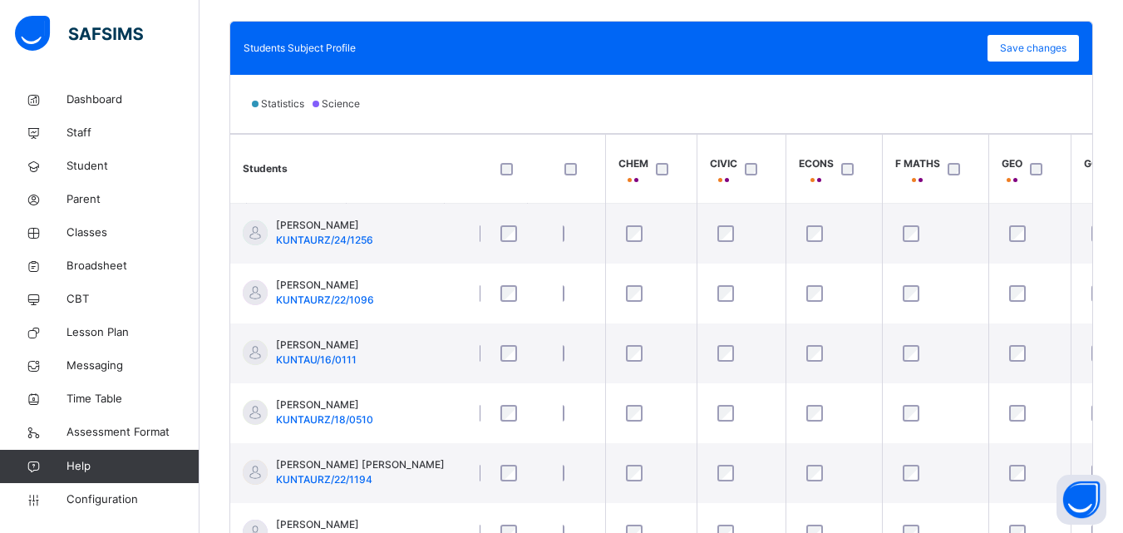
click at [976, 188] on th "F MATHS" at bounding box center [935, 169] width 106 height 69
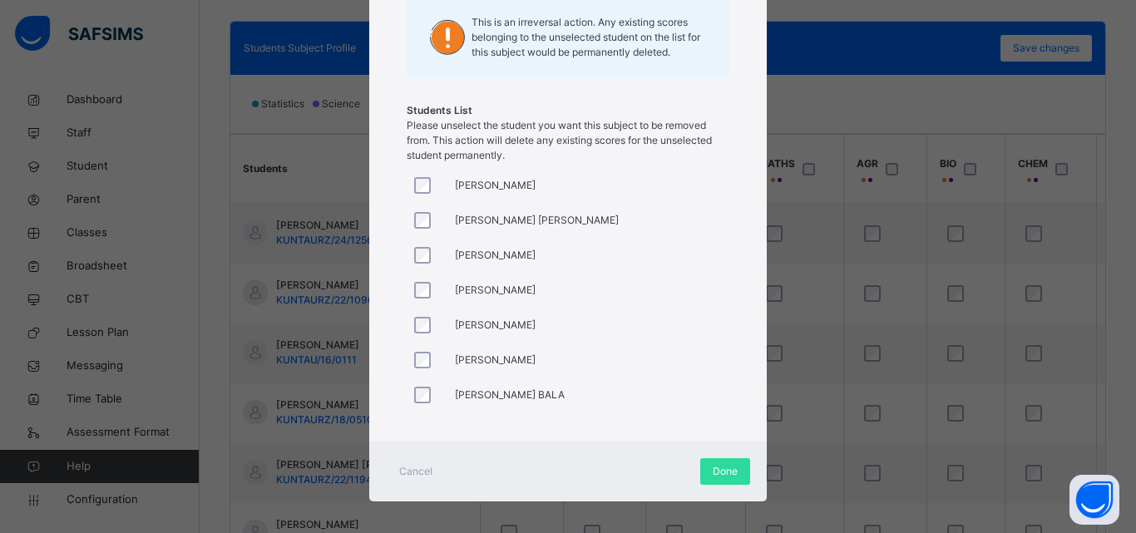
scroll to position [67, 0]
click at [428, 254] on div at bounding box center [427, 253] width 32 height 17
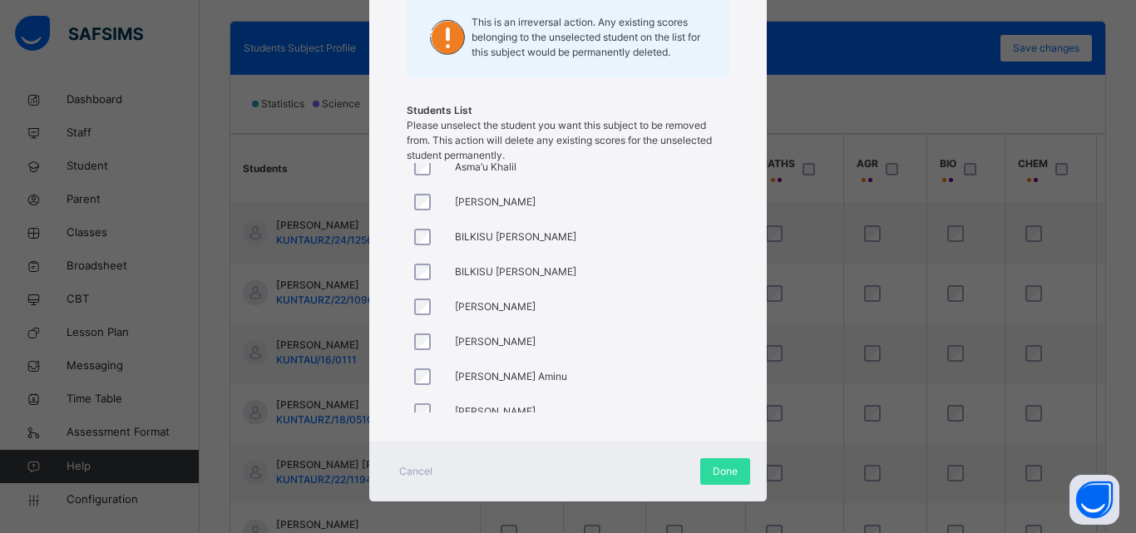
scroll to position [423, 0]
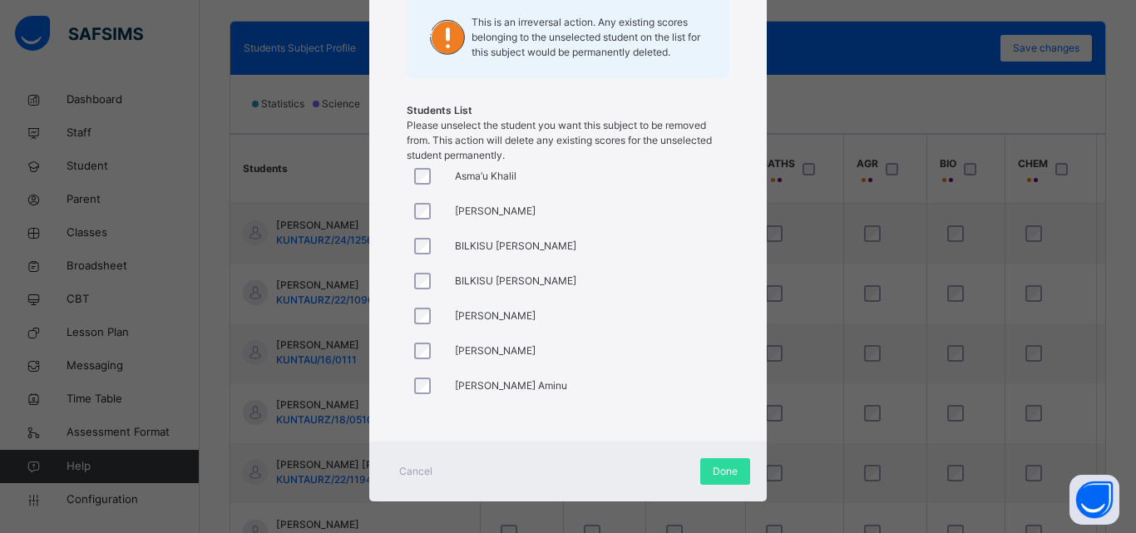
click at [428, 284] on div at bounding box center [427, 281] width 32 height 17
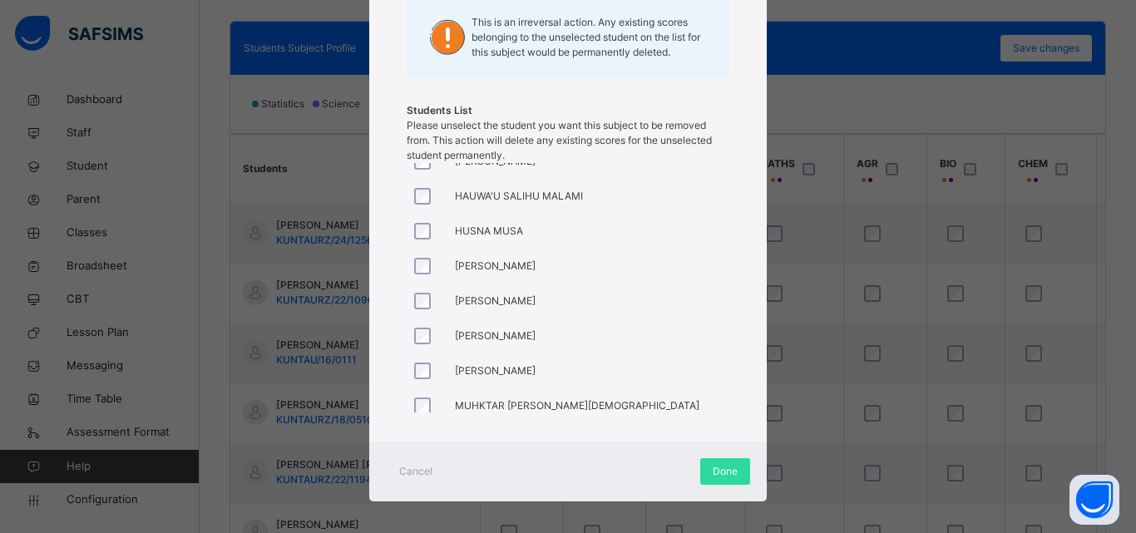
scroll to position [684, 0]
click at [433, 233] on div at bounding box center [427, 229] width 32 height 17
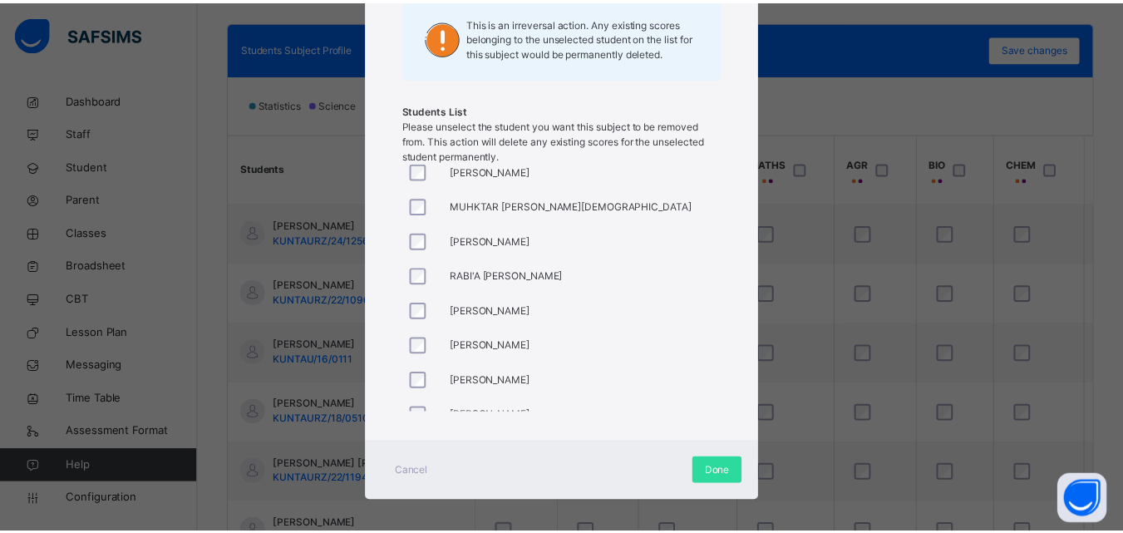
scroll to position [1008, 0]
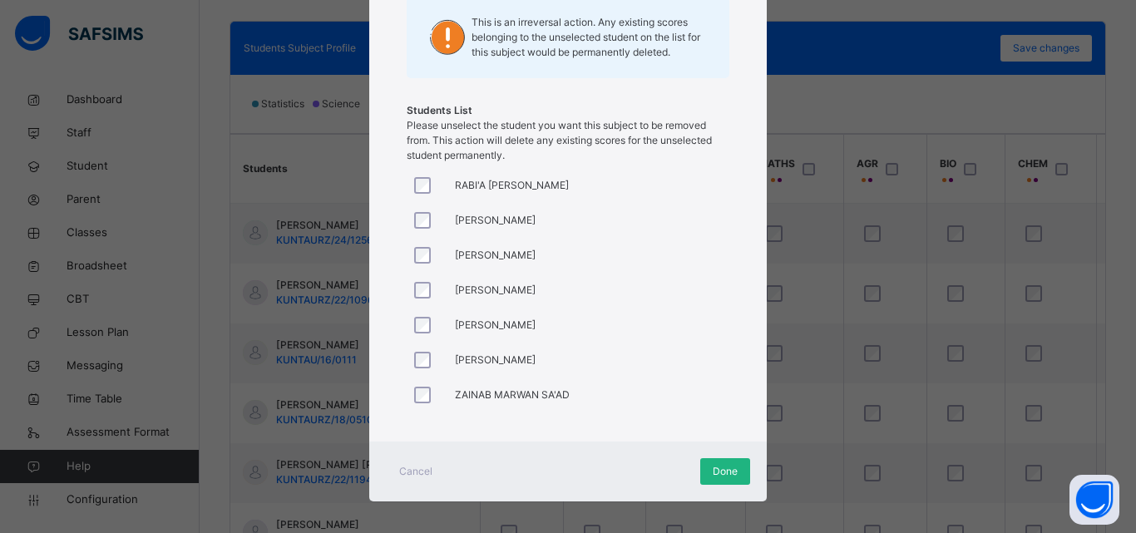
click at [722, 466] on span "Done" at bounding box center [725, 471] width 25 height 15
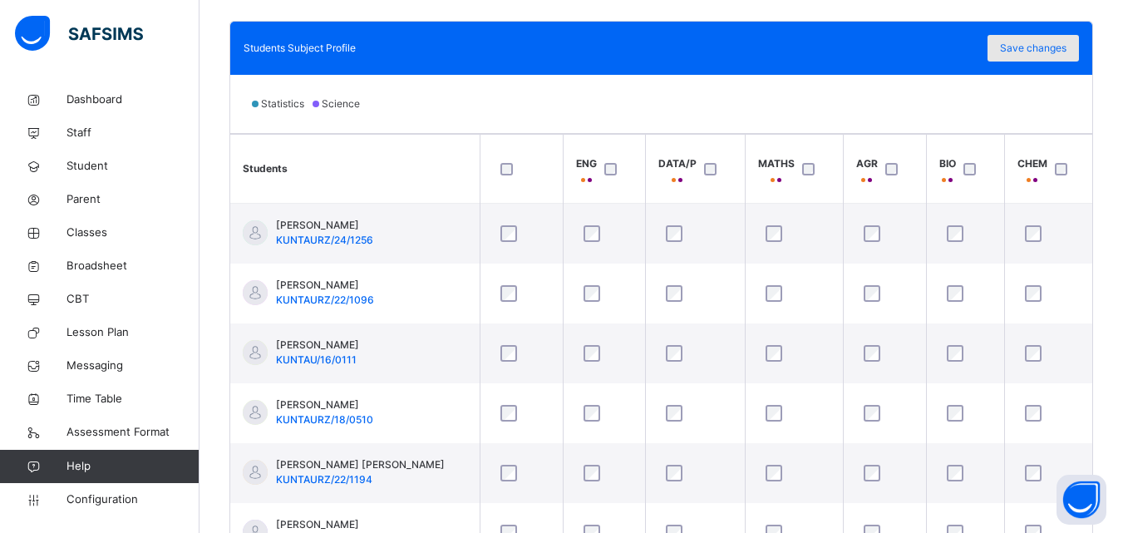
click at [1024, 54] on span "Save changes" at bounding box center [1033, 48] width 67 height 15
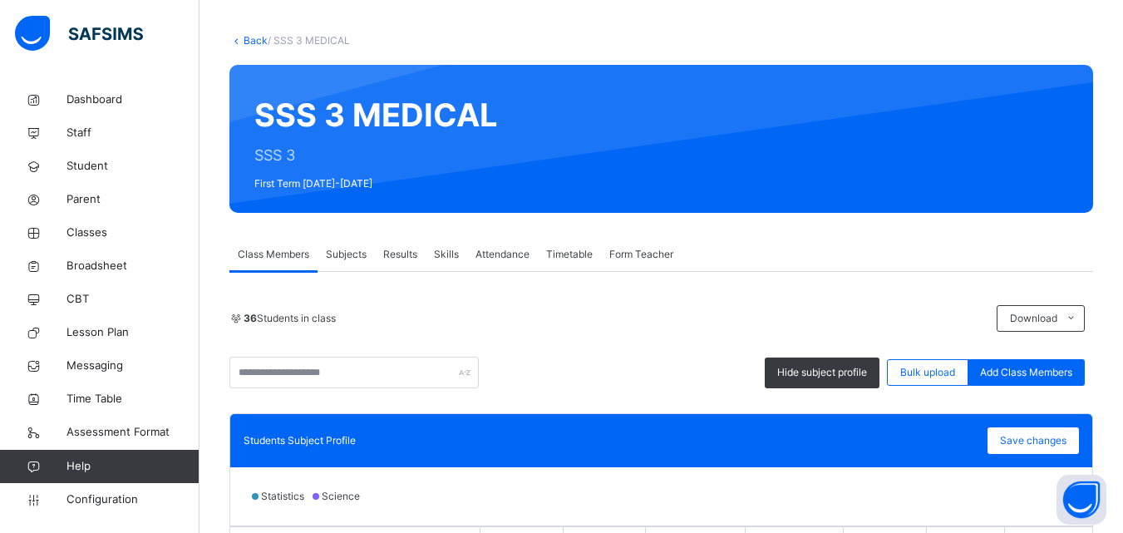
scroll to position [69, 0]
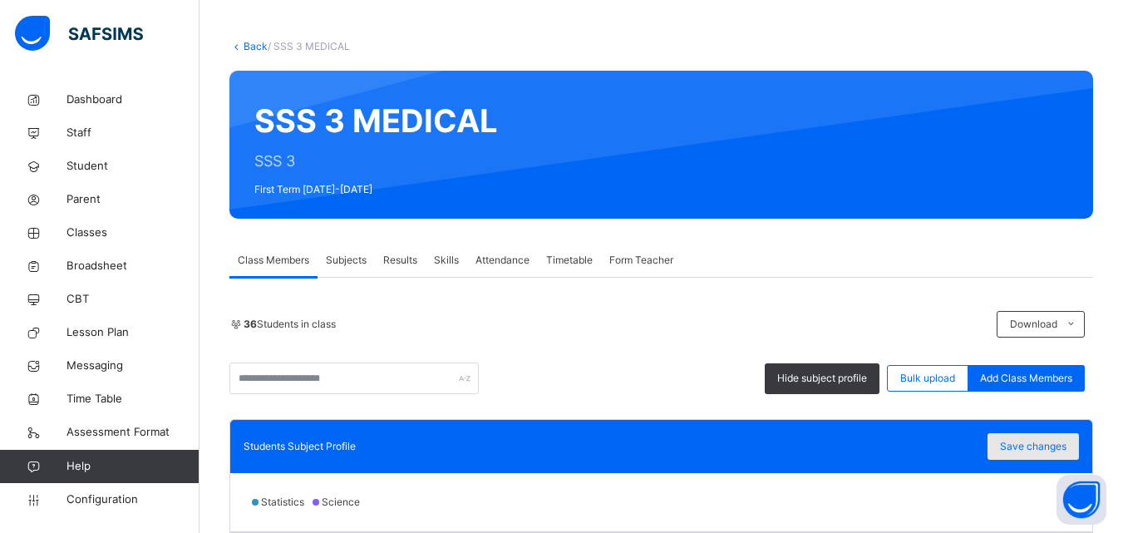
click at [1031, 442] on span "Save changes" at bounding box center [1033, 446] width 67 height 15
click at [1011, 445] on div "Save changes" at bounding box center [1033, 446] width 91 height 27
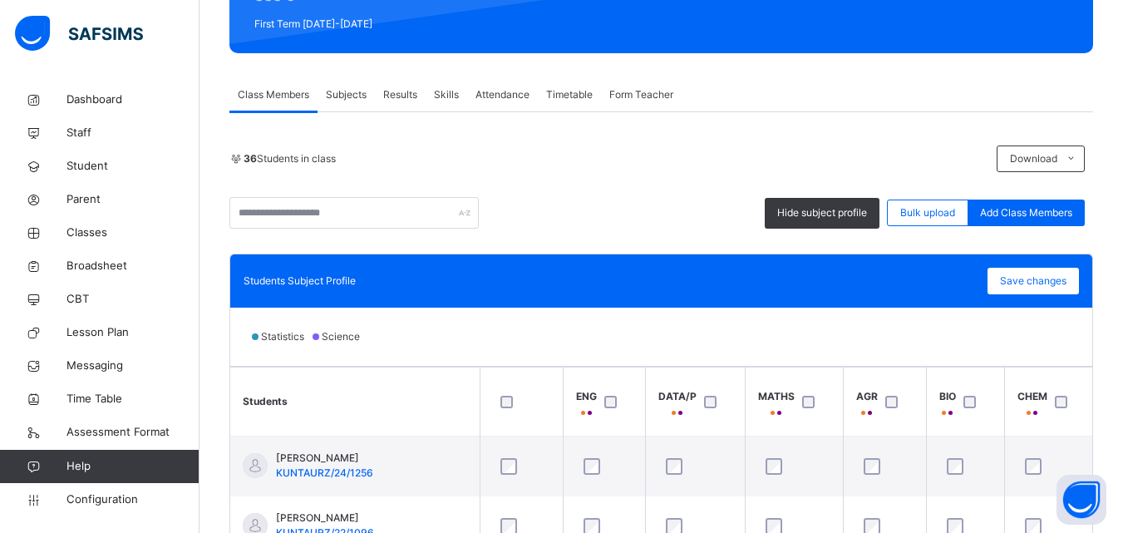
scroll to position [233, 0]
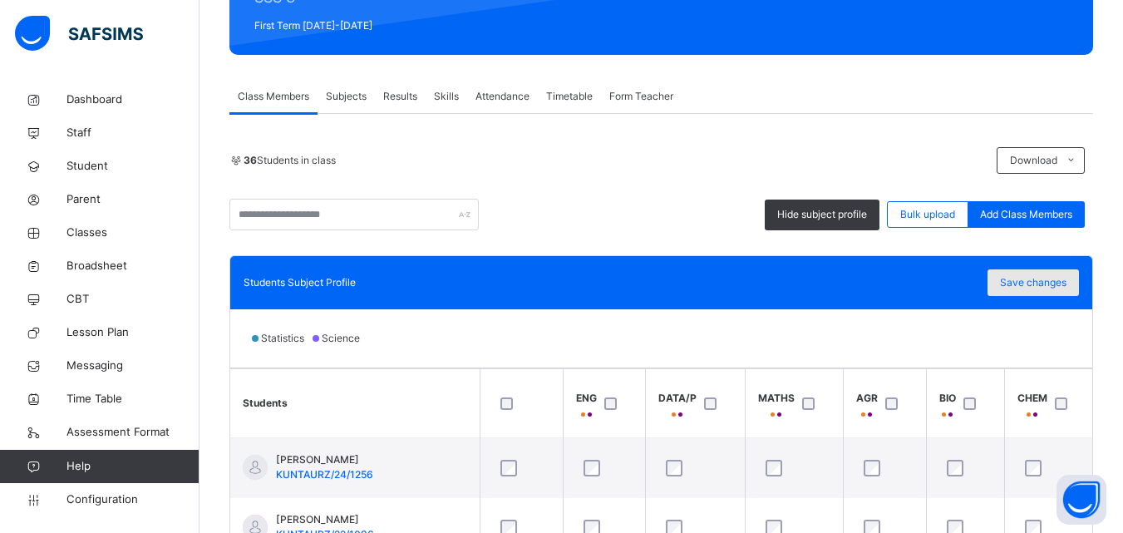
click at [1067, 280] on span "Save changes" at bounding box center [1033, 282] width 67 height 15
click at [955, 333] on div "Statistics Science" at bounding box center [661, 338] width 862 height 58
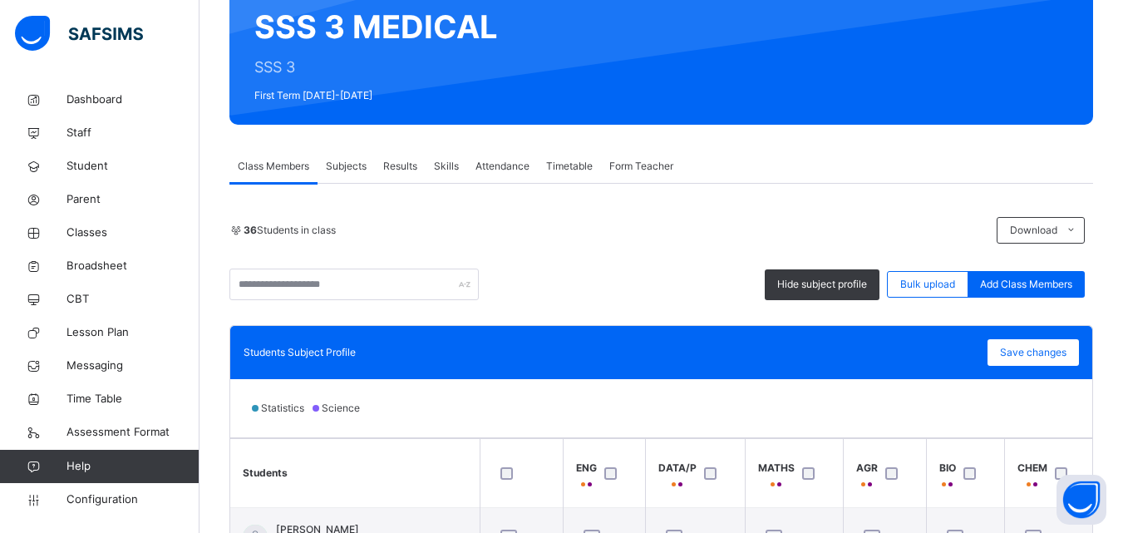
scroll to position [35, 0]
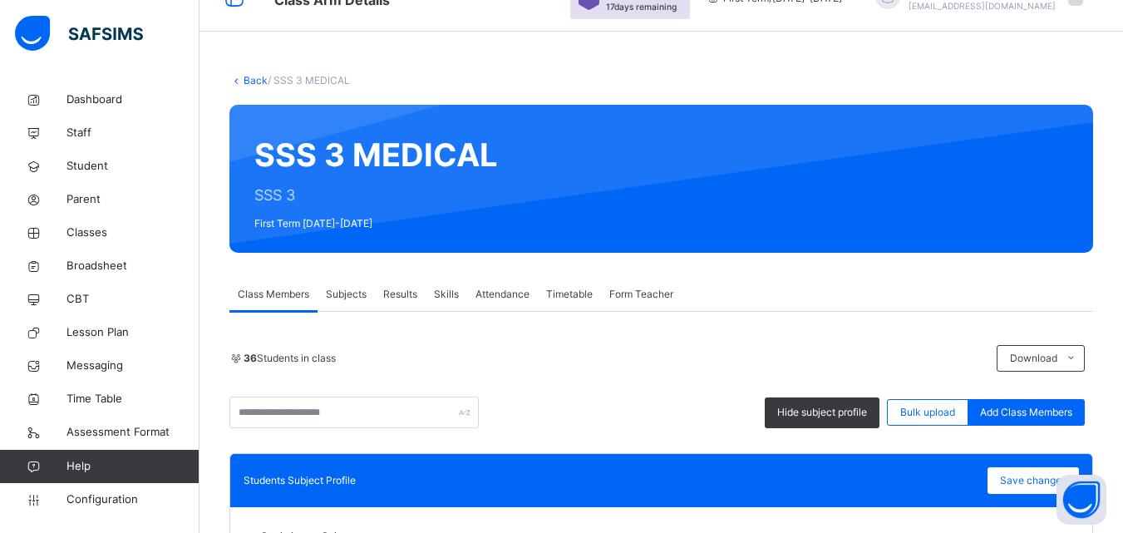
click at [486, 371] on div "36 Students in class Download Pdf Report Excel Report" at bounding box center [662, 358] width 864 height 27
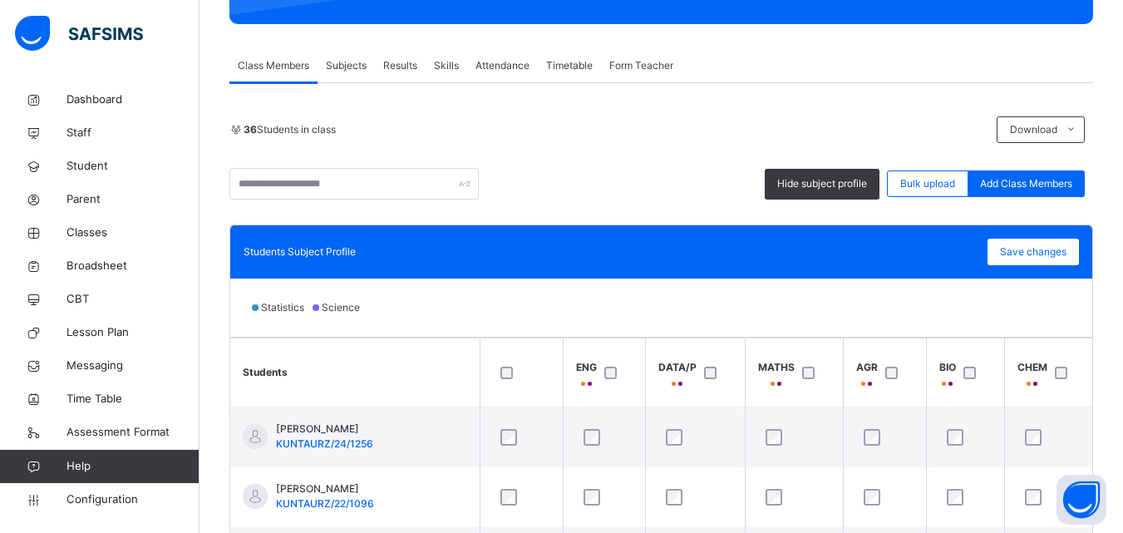
scroll to position [268, 0]
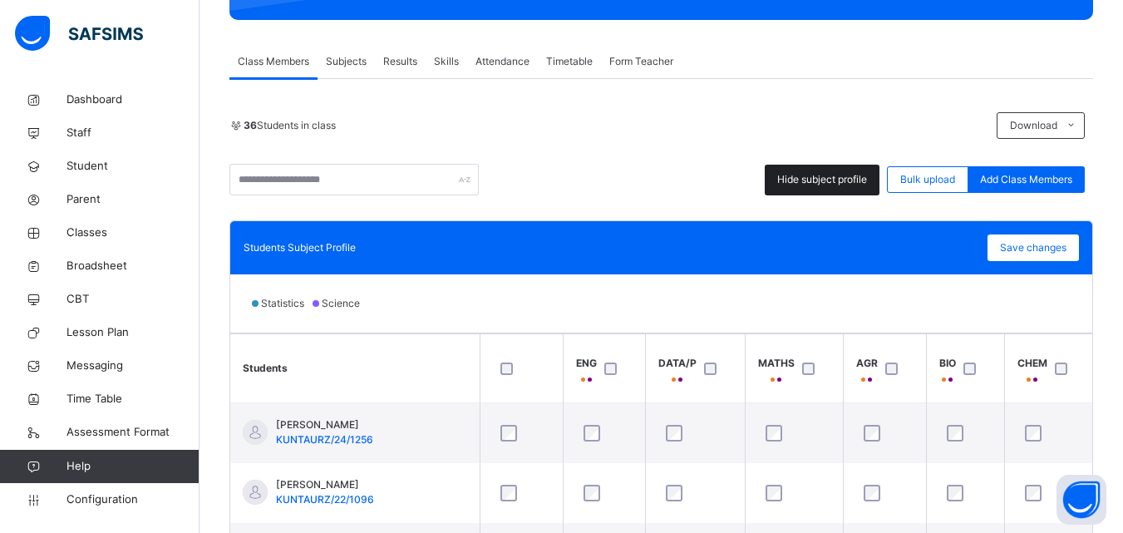
click at [844, 182] on span "Hide subject profile" at bounding box center [822, 179] width 90 height 15
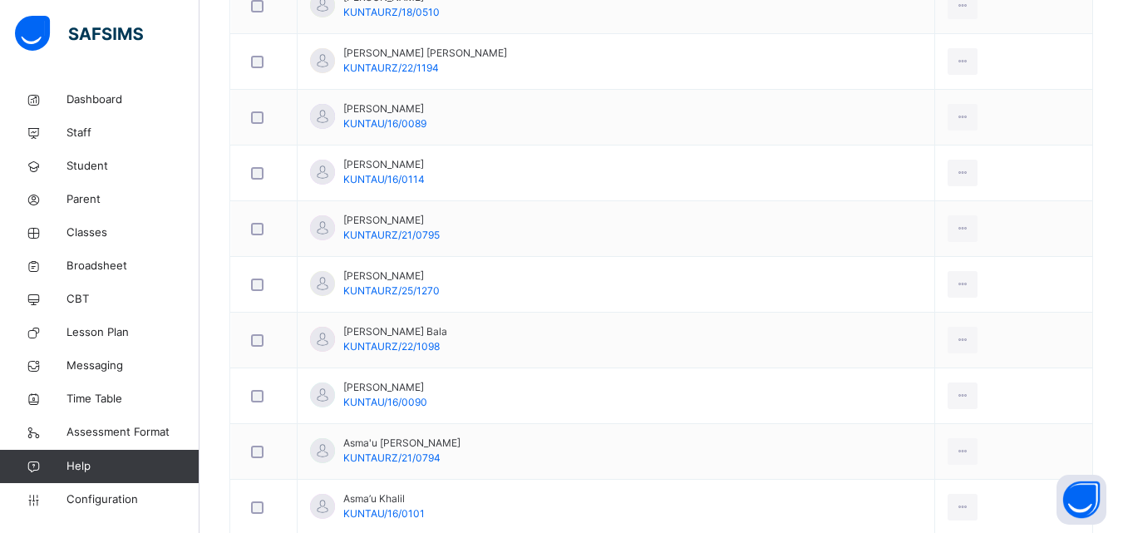
scroll to position [767, 0]
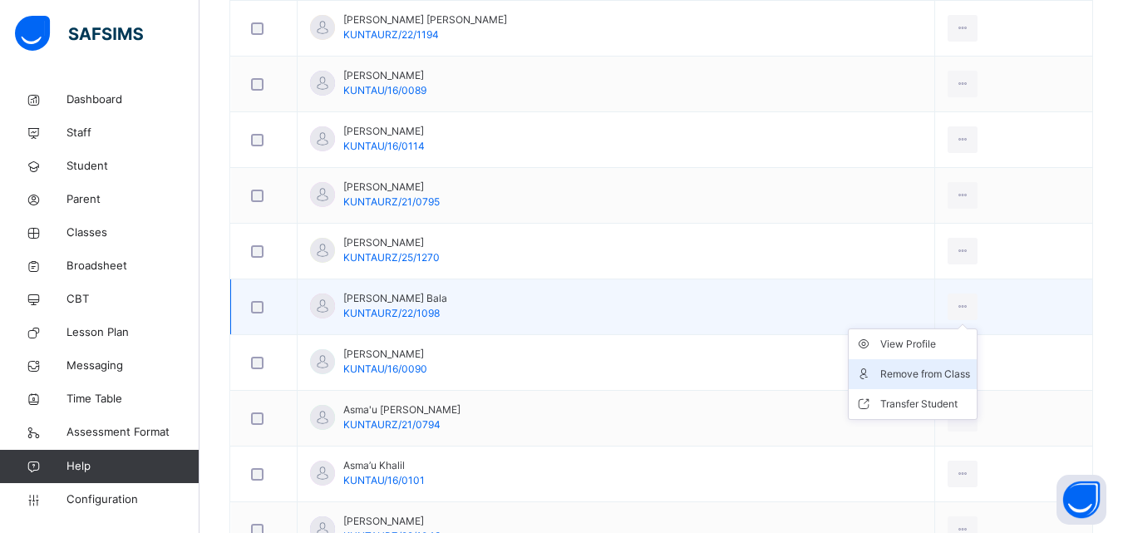
click at [921, 378] on div "Remove from Class" at bounding box center [926, 374] width 90 height 17
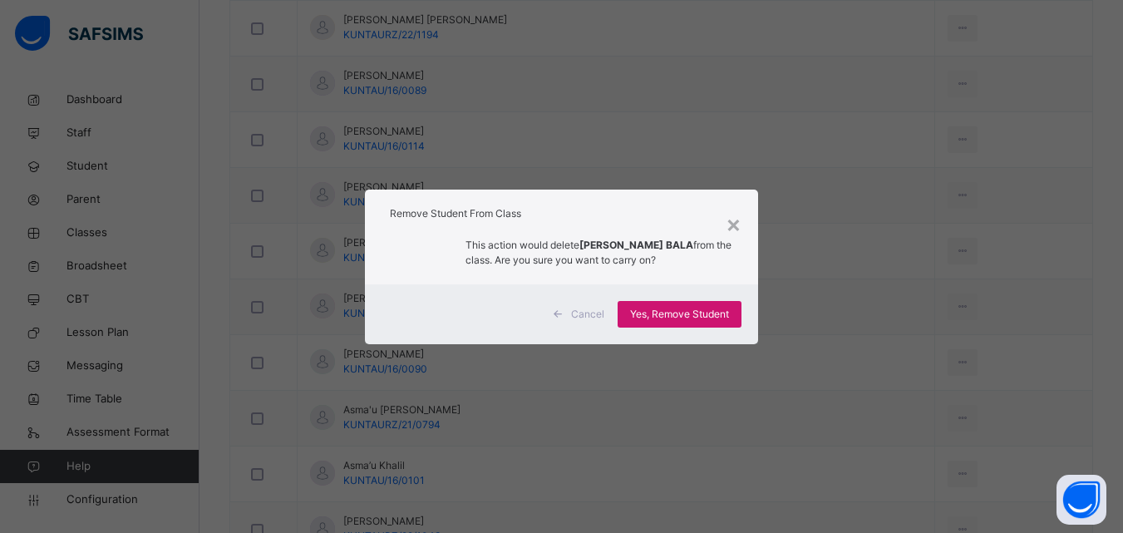
click at [697, 318] on span "Yes, Remove Student" at bounding box center [679, 314] width 99 height 15
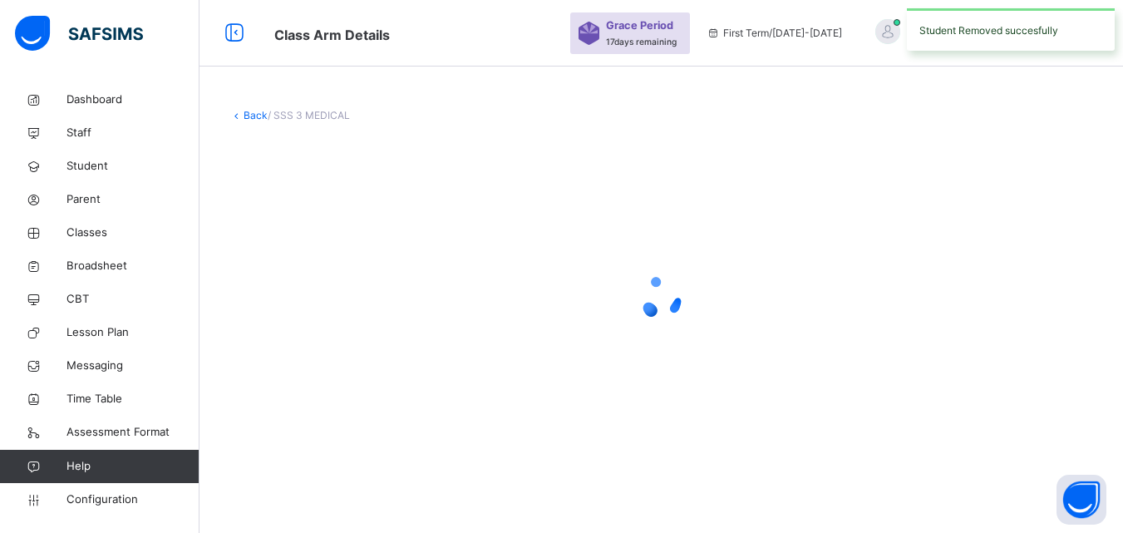
scroll to position [0, 0]
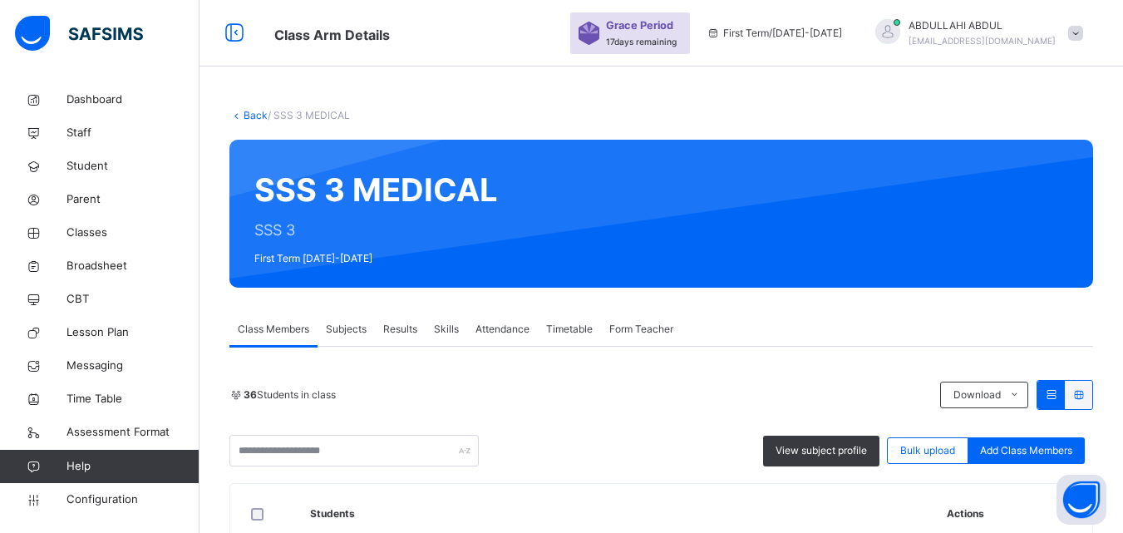
click at [855, 386] on div "36 Students in class Download Pdf Report Excel Report" at bounding box center [662, 395] width 864 height 30
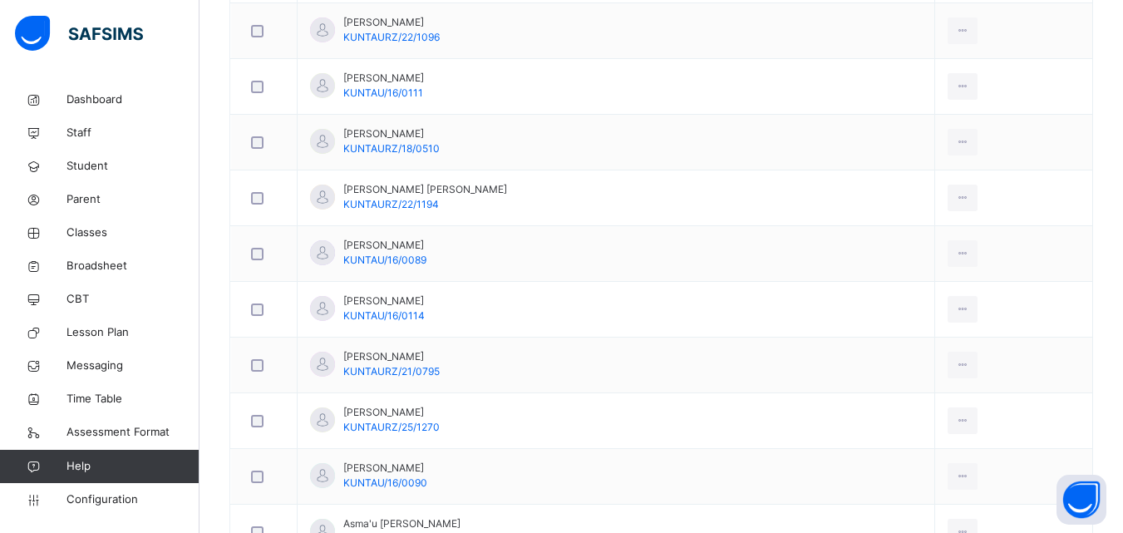
scroll to position [599, 0]
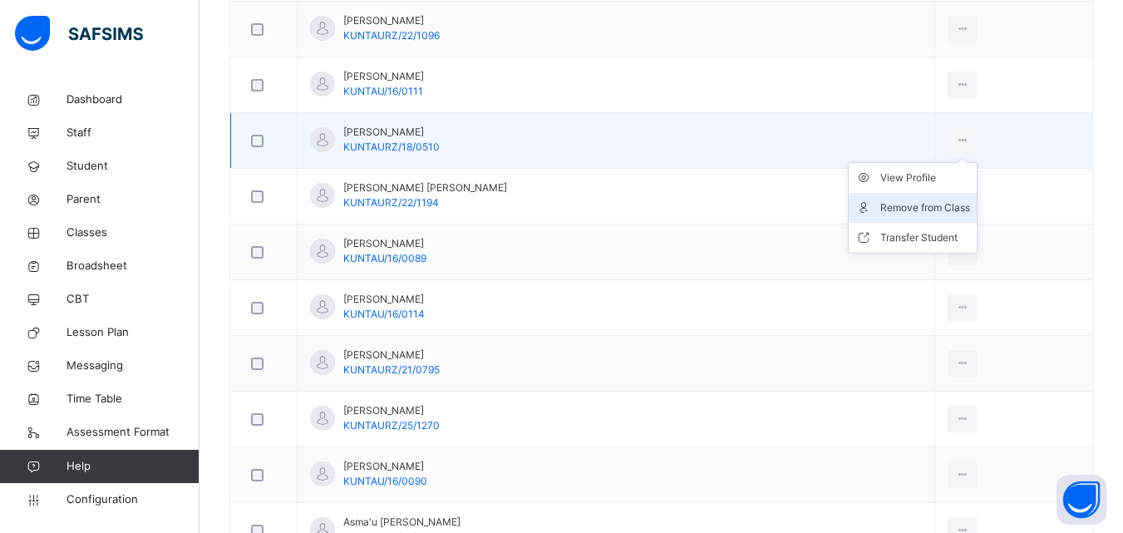
click at [915, 210] on div "Remove from Class" at bounding box center [926, 208] width 90 height 17
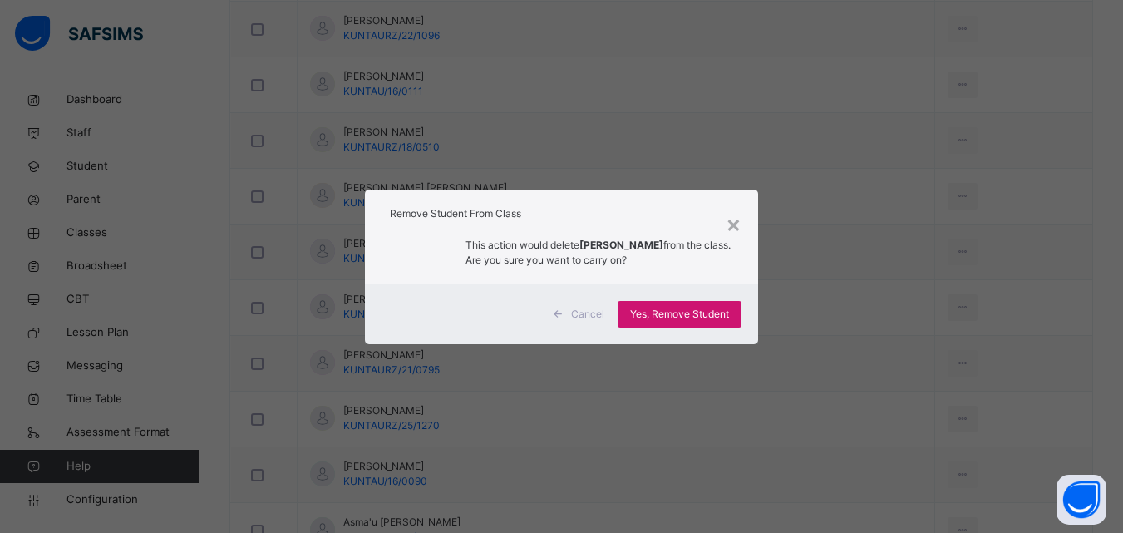
click at [699, 304] on div "Yes, Remove Student" at bounding box center [680, 314] width 124 height 27
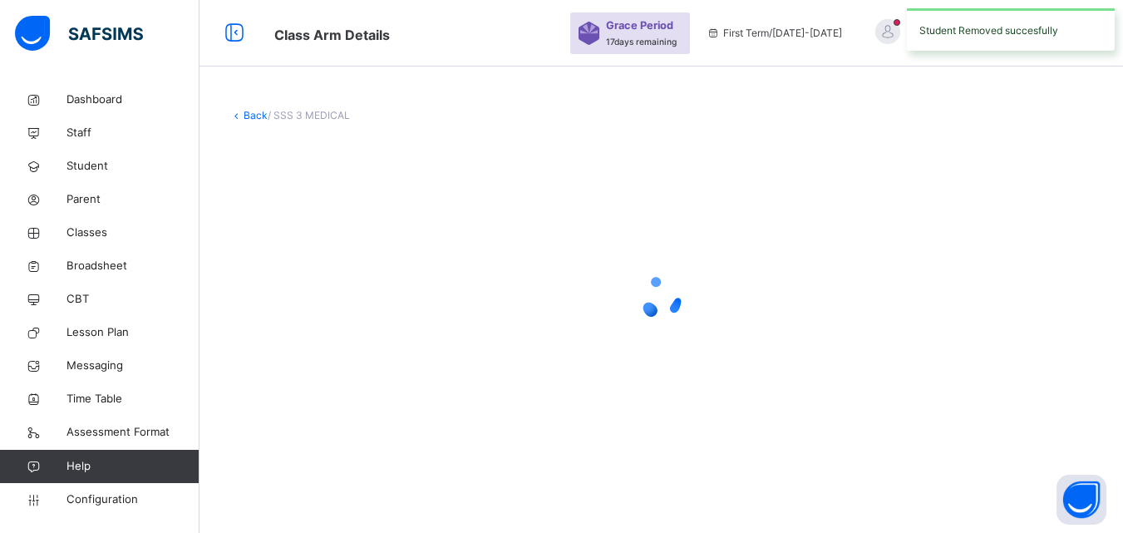
scroll to position [0, 0]
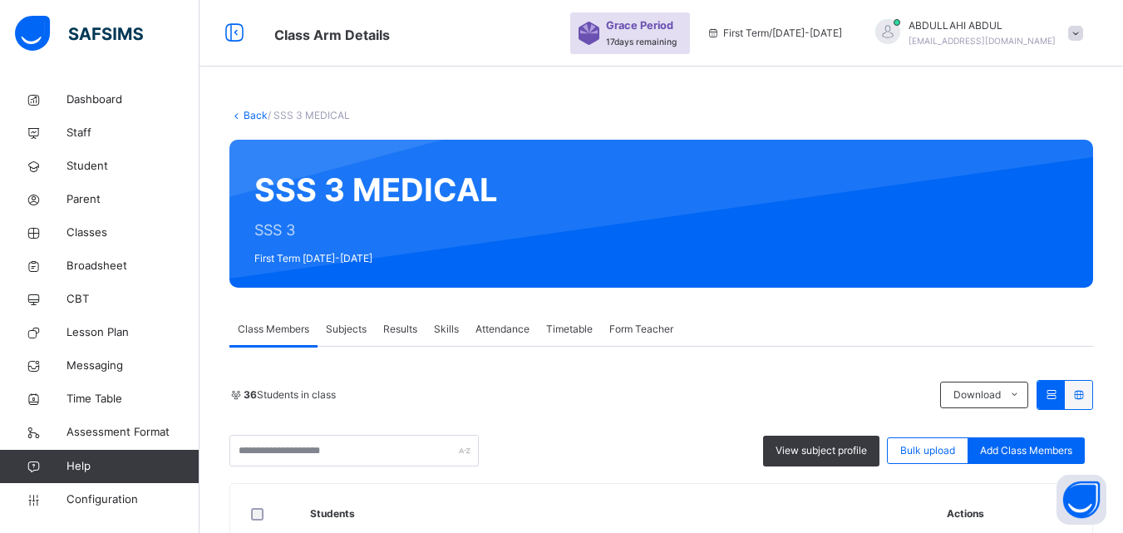
click at [896, 317] on div "Class Members Subjects Results Skills Attendance Timetable Form Teacher" at bounding box center [662, 330] width 864 height 34
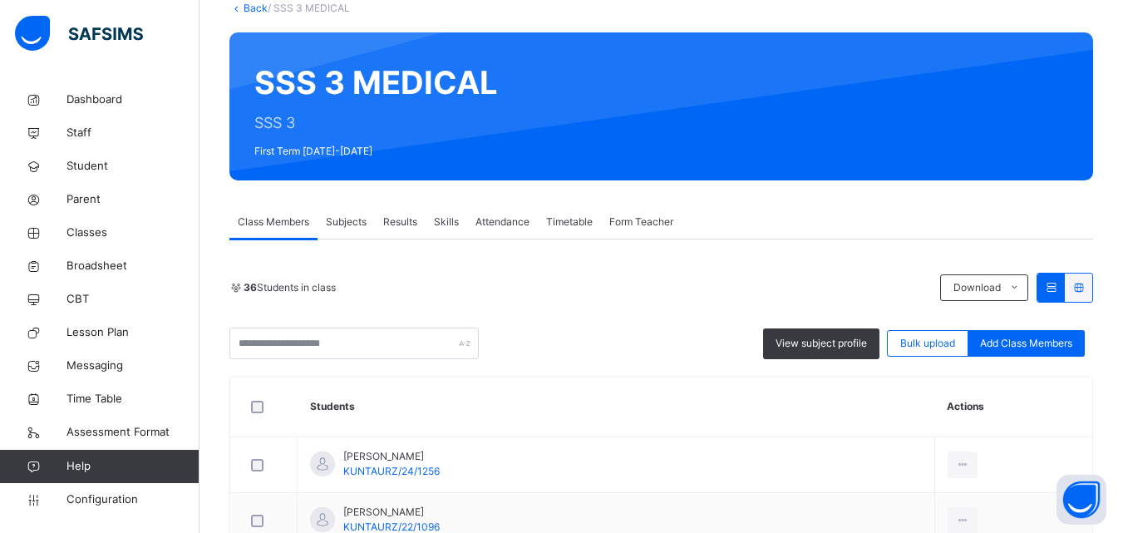
scroll to position [133, 0]
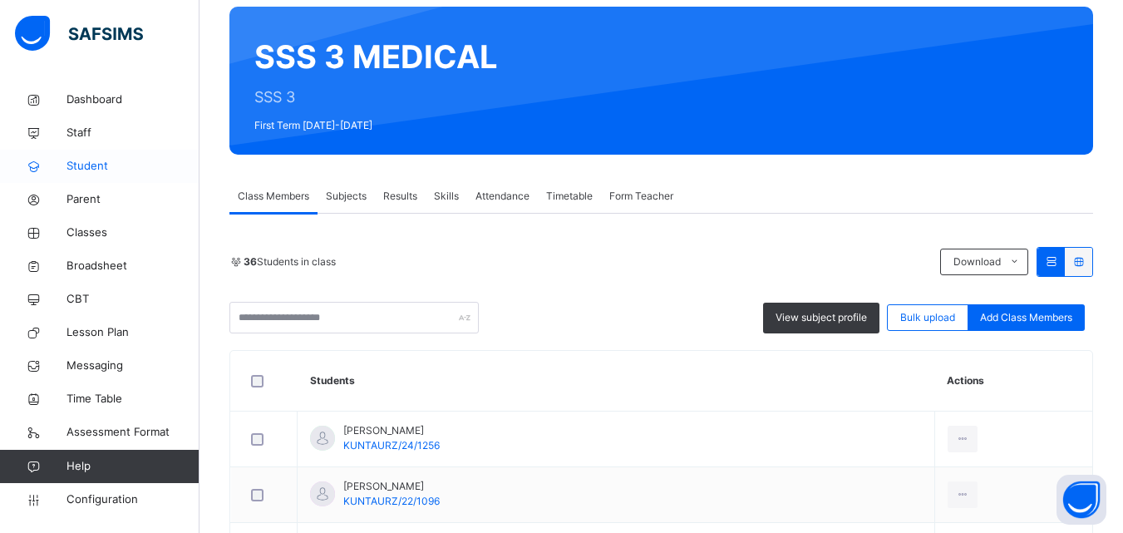
click at [88, 155] on link "Student" at bounding box center [100, 166] width 200 height 33
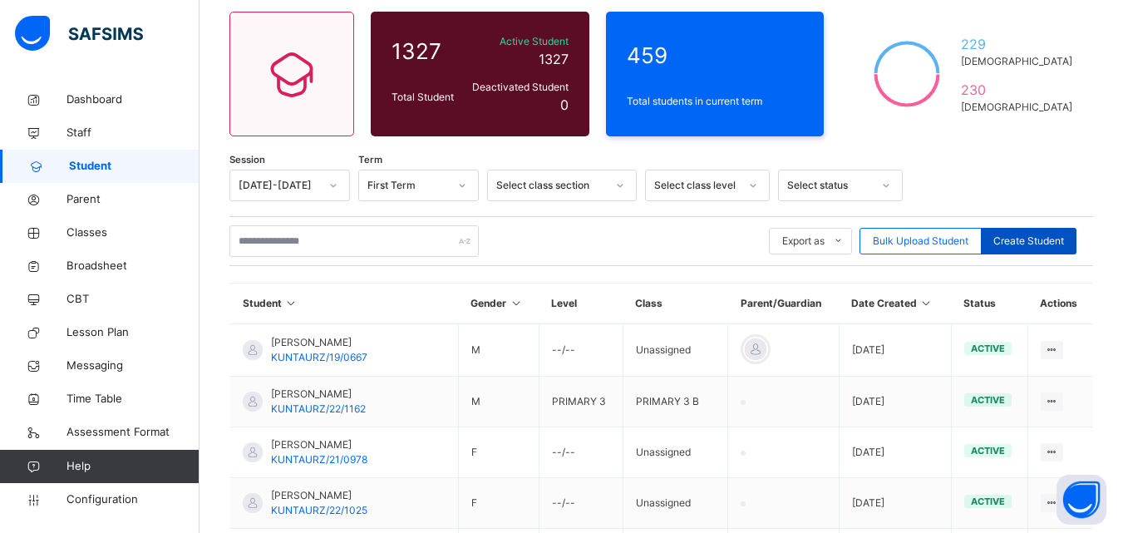
click at [1029, 233] on div "Create Student" at bounding box center [1029, 241] width 96 height 27
select select "**"
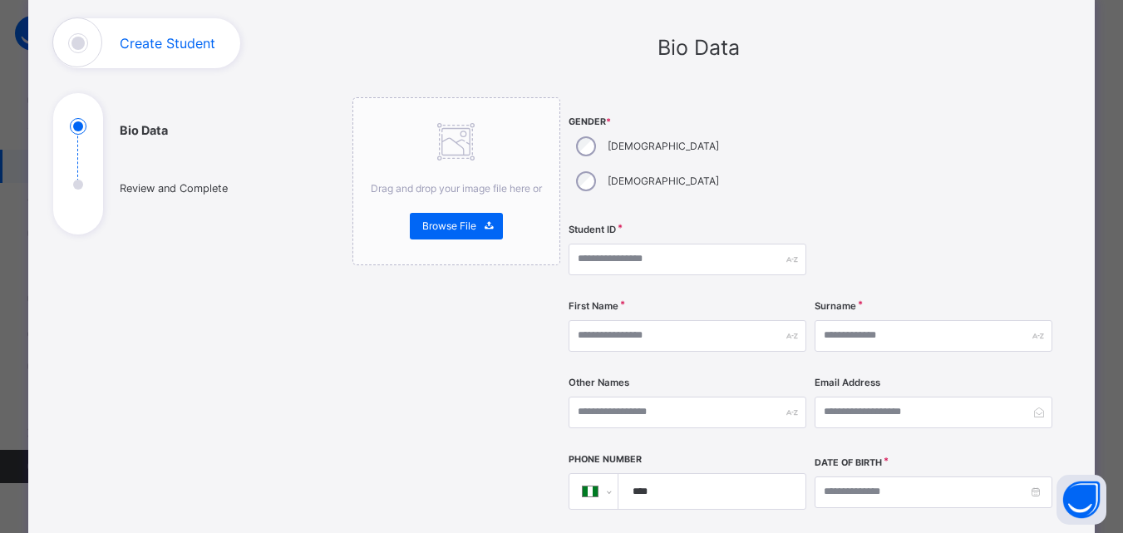
scroll to position [133, 0]
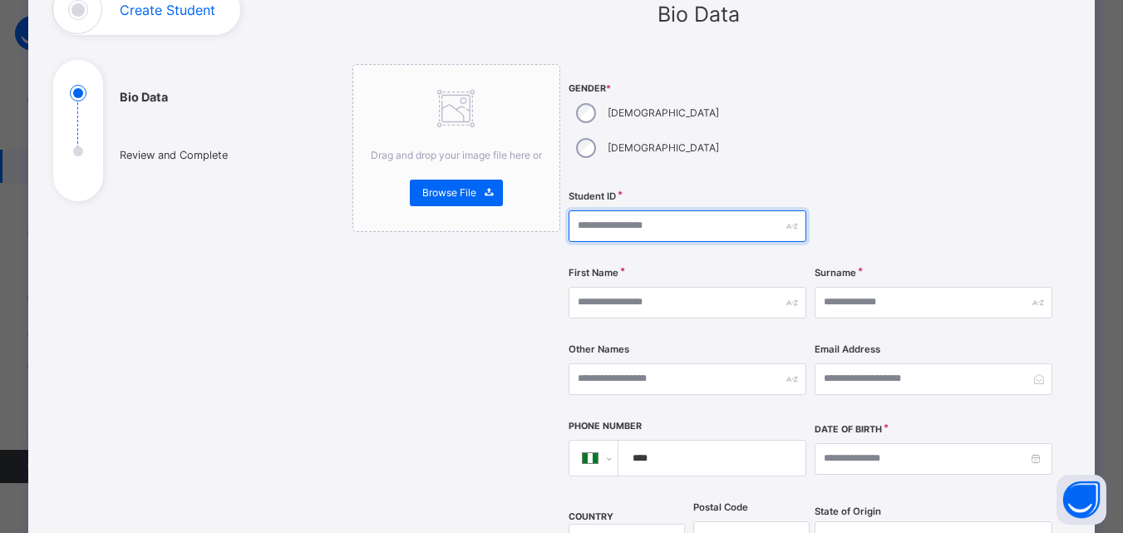
click at [610, 210] on input "text" at bounding box center [688, 226] width 238 height 32
type input "*"
type input "**********"
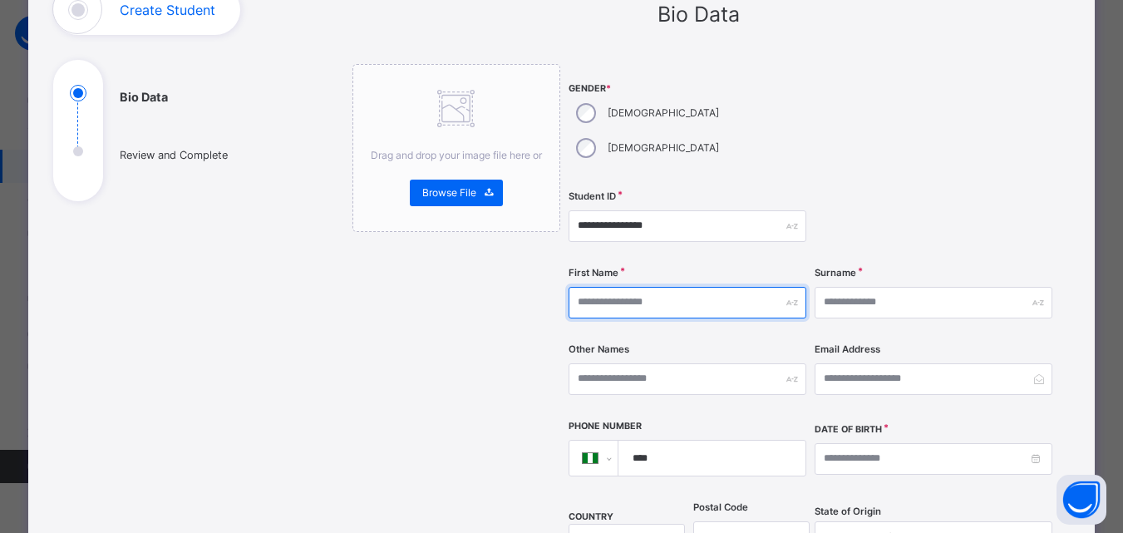
click at [620, 287] on input "text" at bounding box center [688, 303] width 238 height 32
type input "*******"
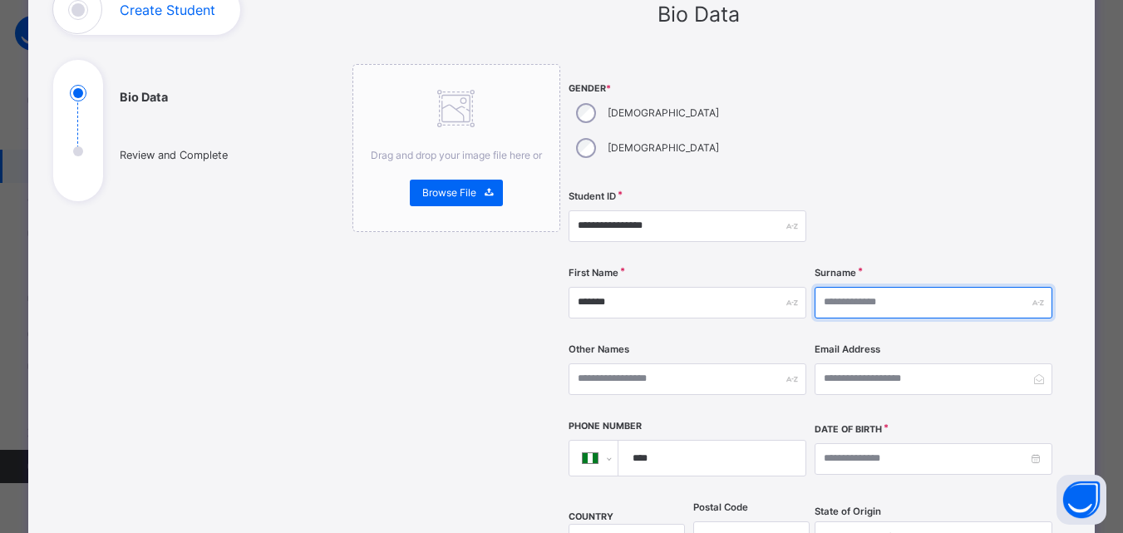
click at [868, 287] on input "text" at bounding box center [934, 303] width 238 height 32
type input "*******"
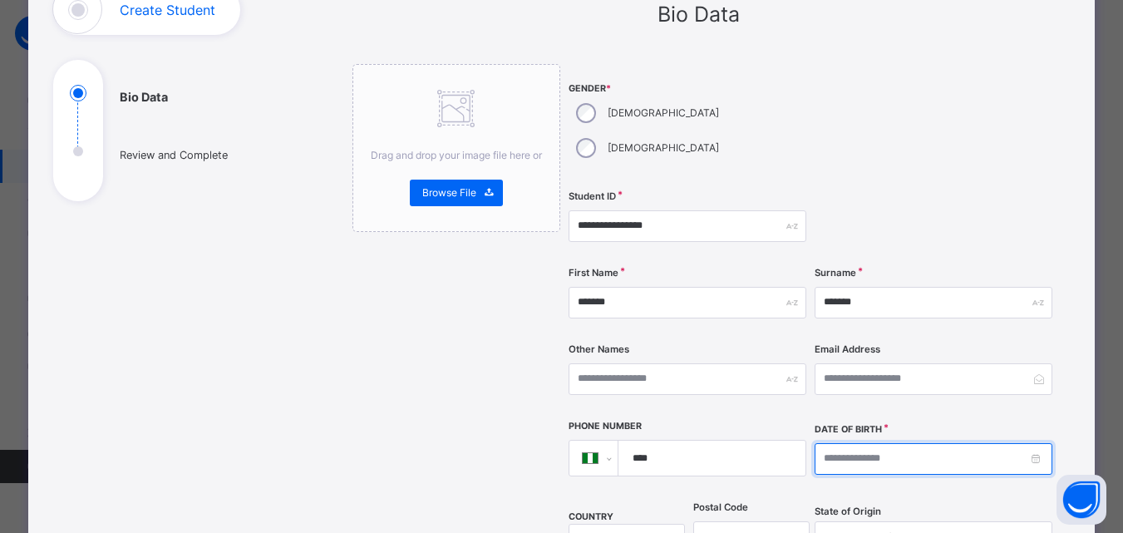
click at [867, 443] on input at bounding box center [934, 459] width 238 height 32
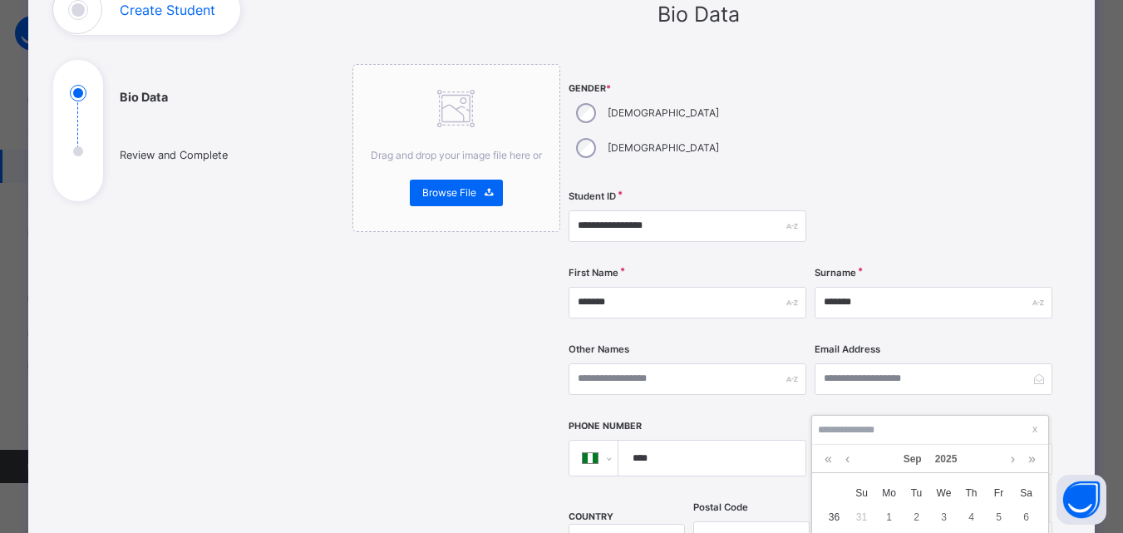
click at [925, 363] on div "Email Address" at bounding box center [934, 379] width 238 height 68
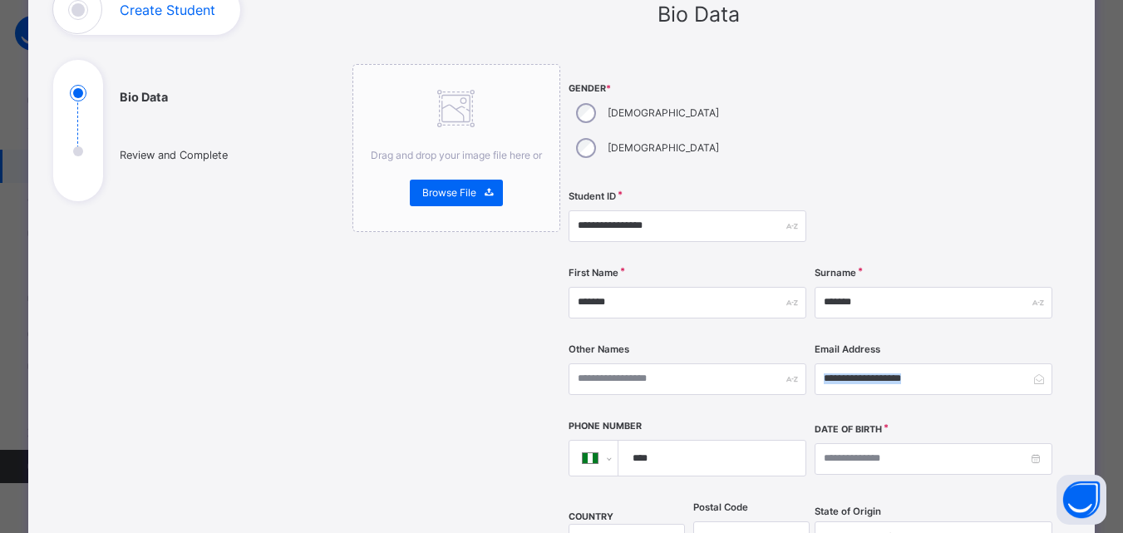
click at [925, 363] on div "Email Address" at bounding box center [934, 379] width 238 height 68
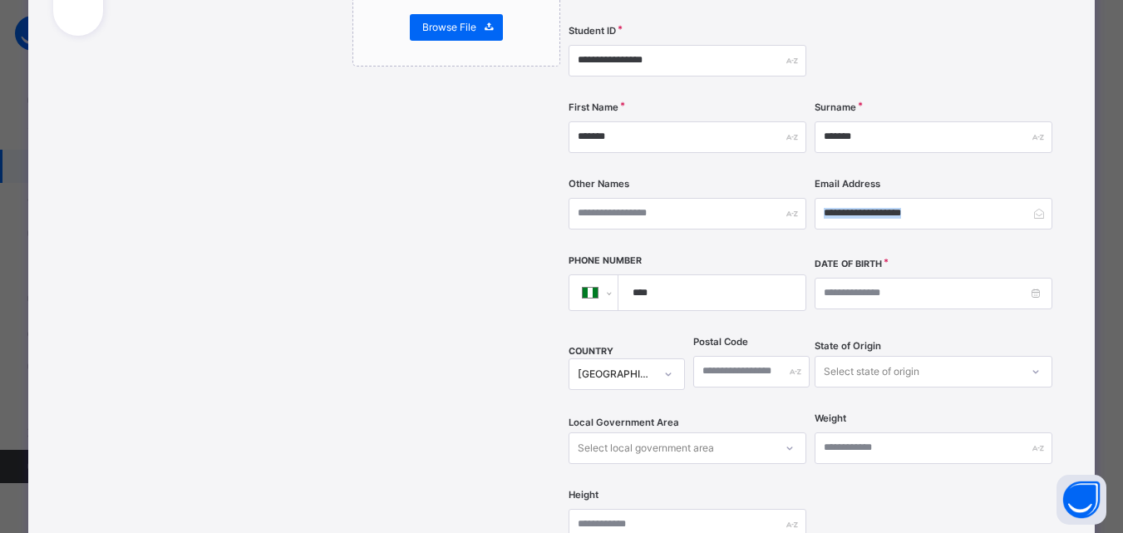
scroll to position [299, 0]
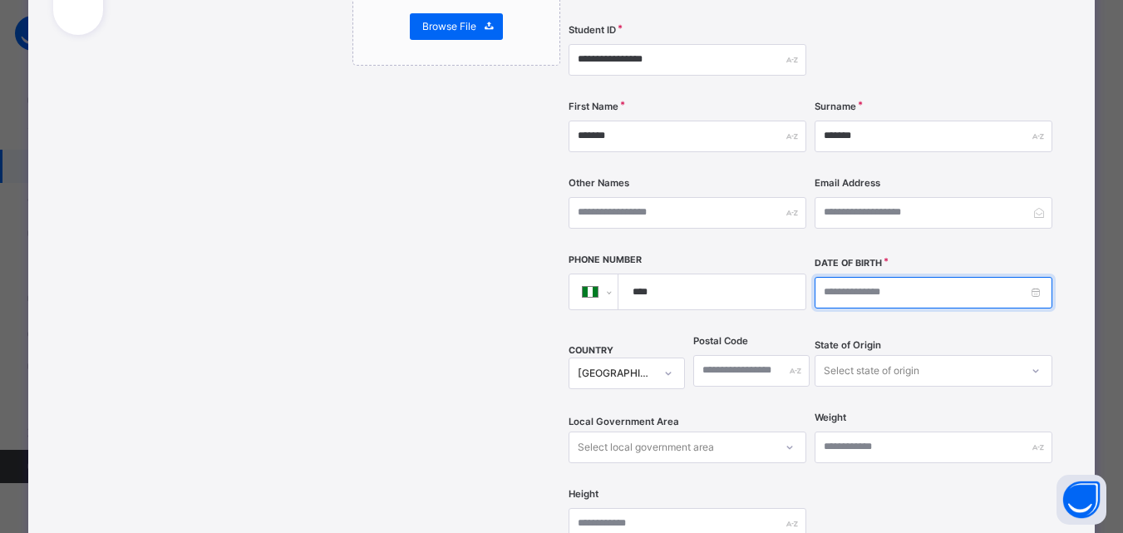
click at [867, 277] on input at bounding box center [934, 293] width 238 height 32
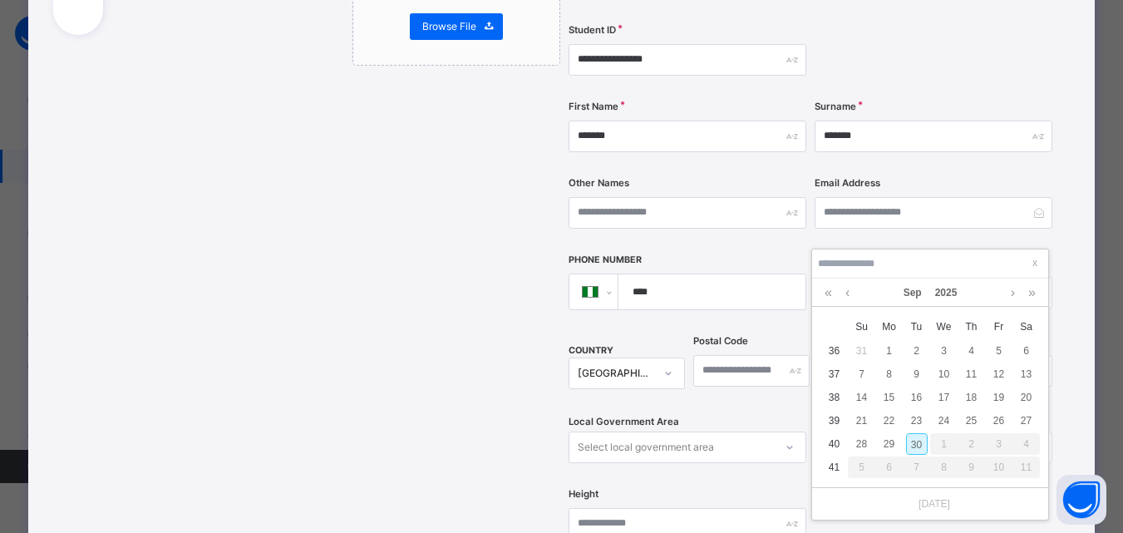
click at [910, 449] on div "30" at bounding box center [917, 444] width 22 height 22
type input "**********"
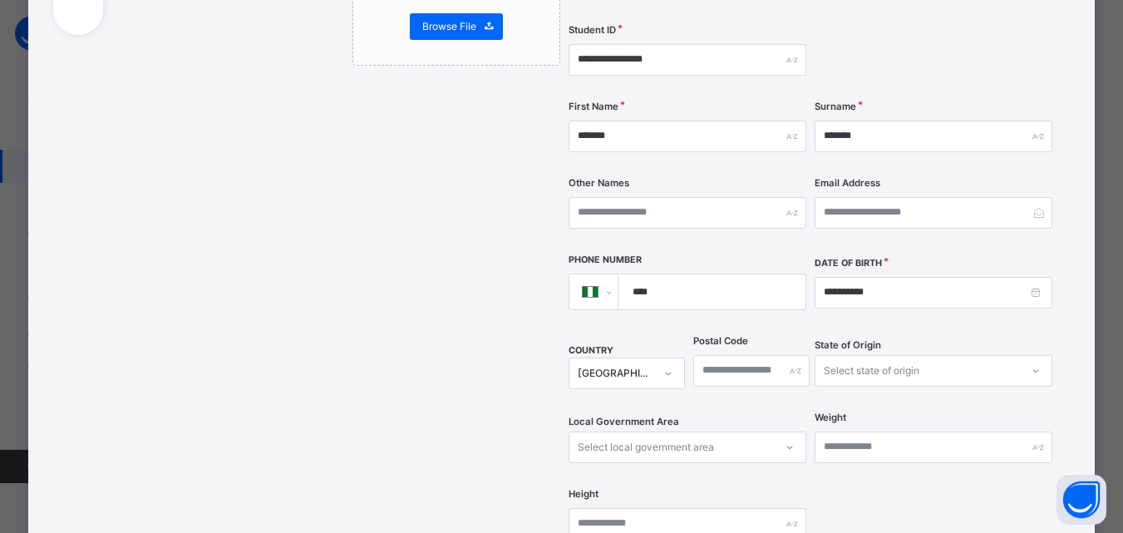
click at [1076, 360] on div "**********" at bounding box center [561, 344] width 1067 height 1100
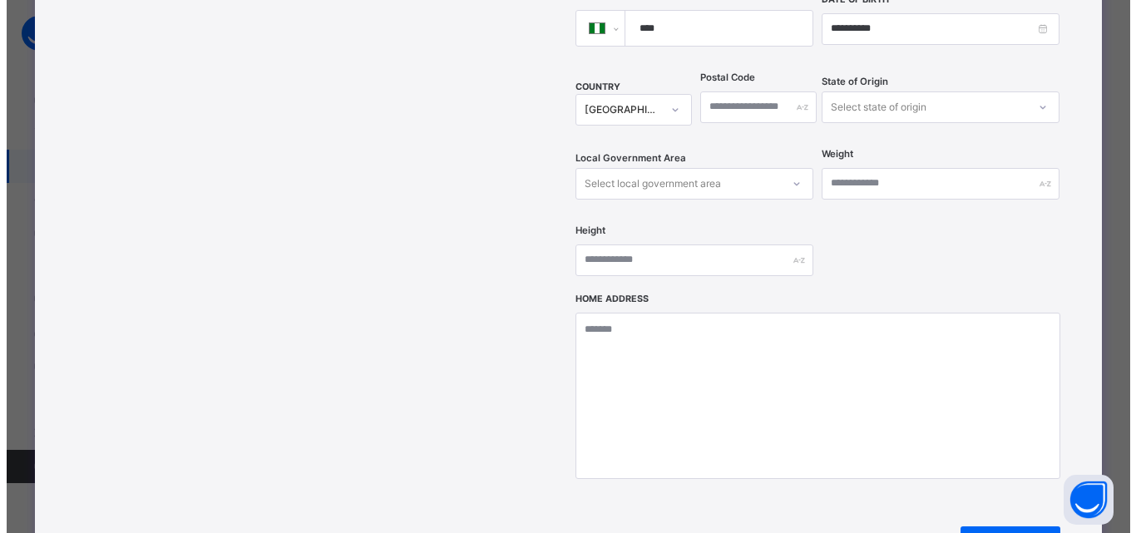
scroll to position [609, 0]
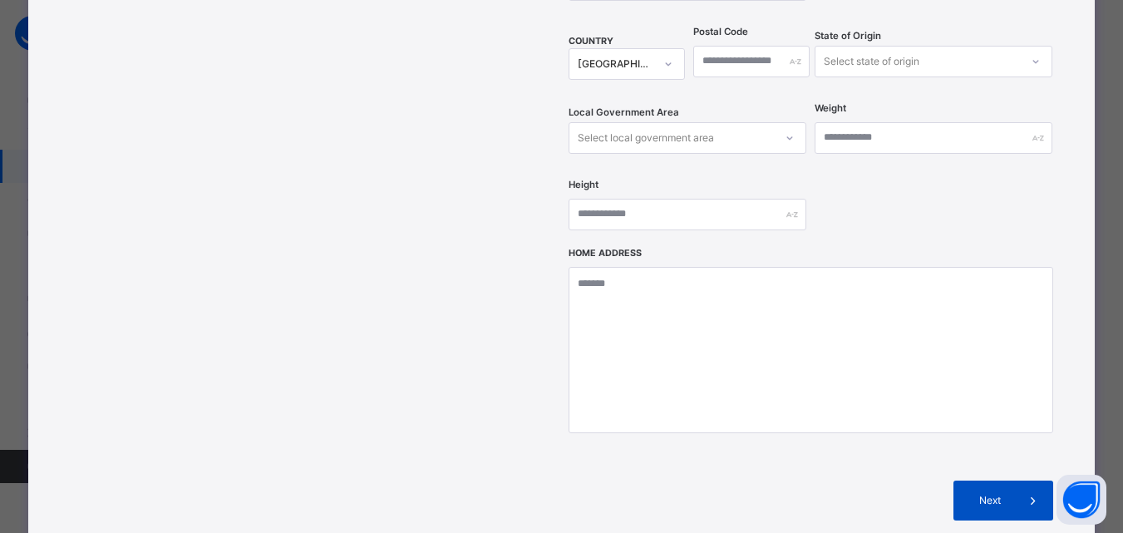
click at [1008, 481] on div "Next" at bounding box center [1004, 501] width 100 height 40
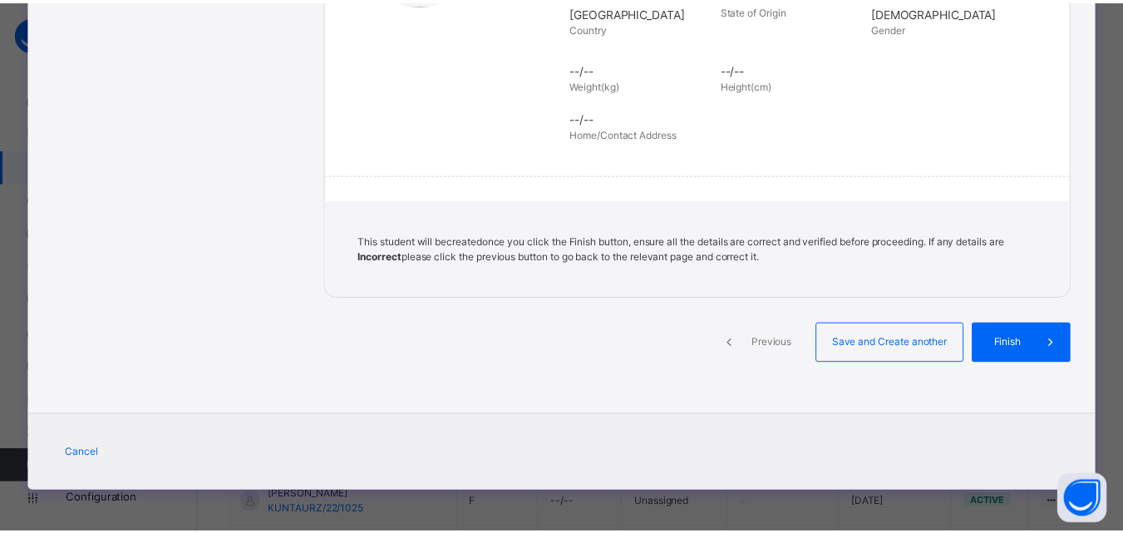
scroll to position [382, 0]
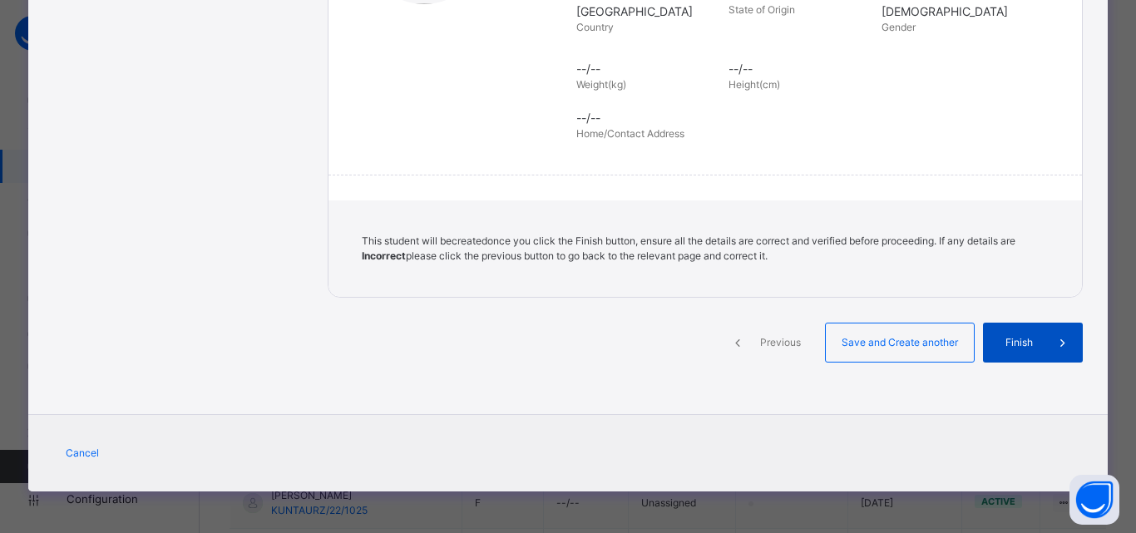
click at [1010, 344] on span "Finish" at bounding box center [1018, 342] width 47 height 15
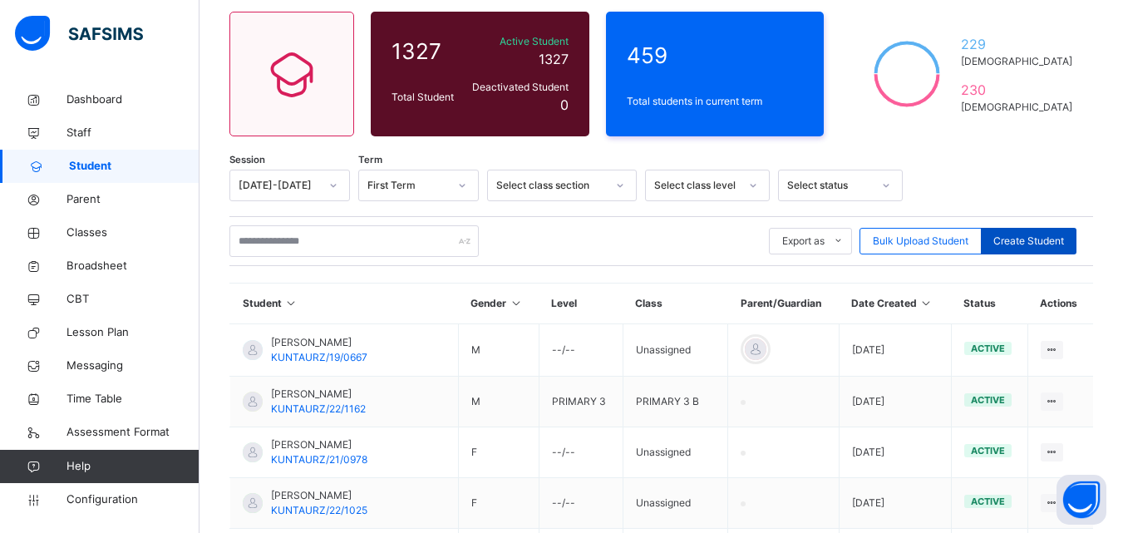
click at [1048, 249] on div "Create Student" at bounding box center [1029, 241] width 96 height 27
select select "**"
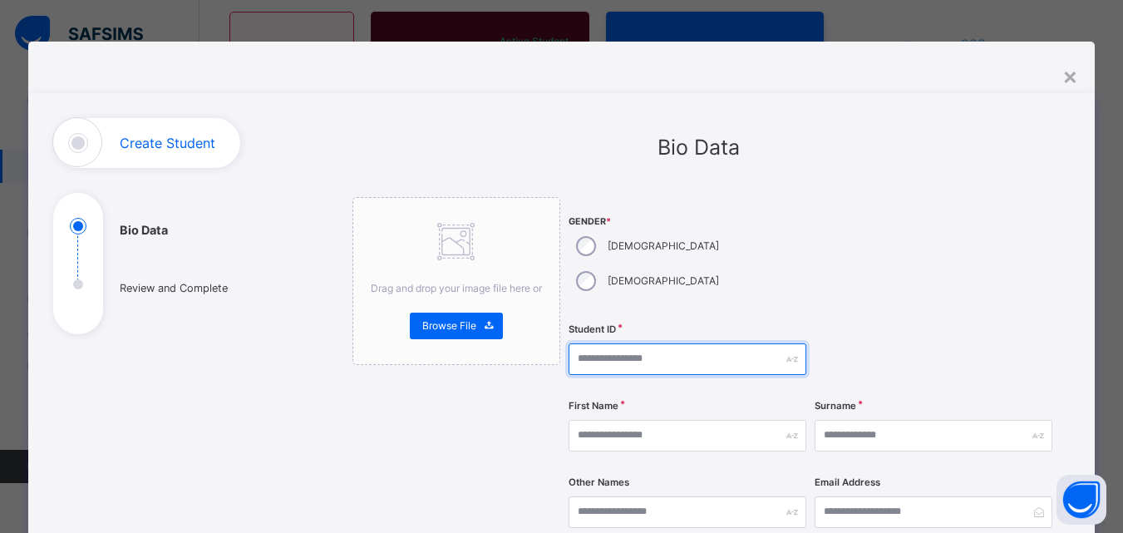
click at [639, 343] on input "text" at bounding box center [688, 359] width 238 height 32
type input "**********"
click at [716, 343] on input "**********" at bounding box center [688, 359] width 238 height 32
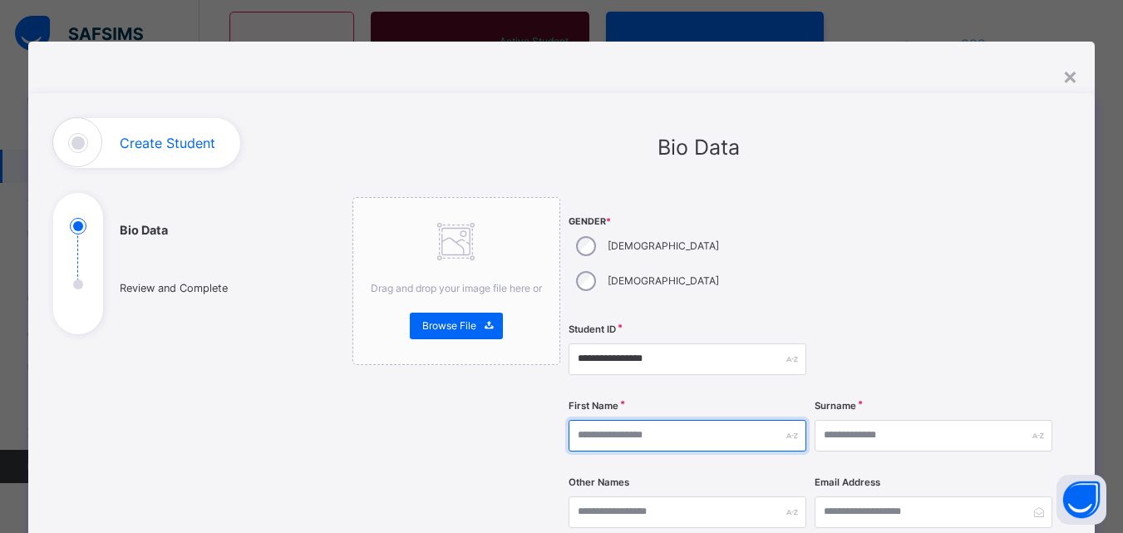
click at [674, 420] on input "text" at bounding box center [688, 436] width 238 height 32
type input "********"
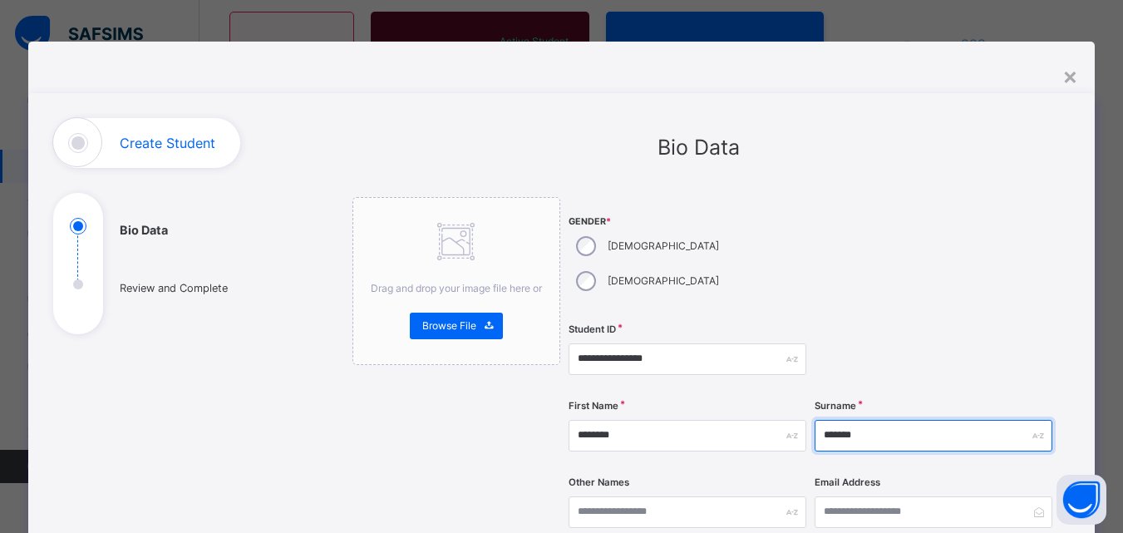
type input "*******"
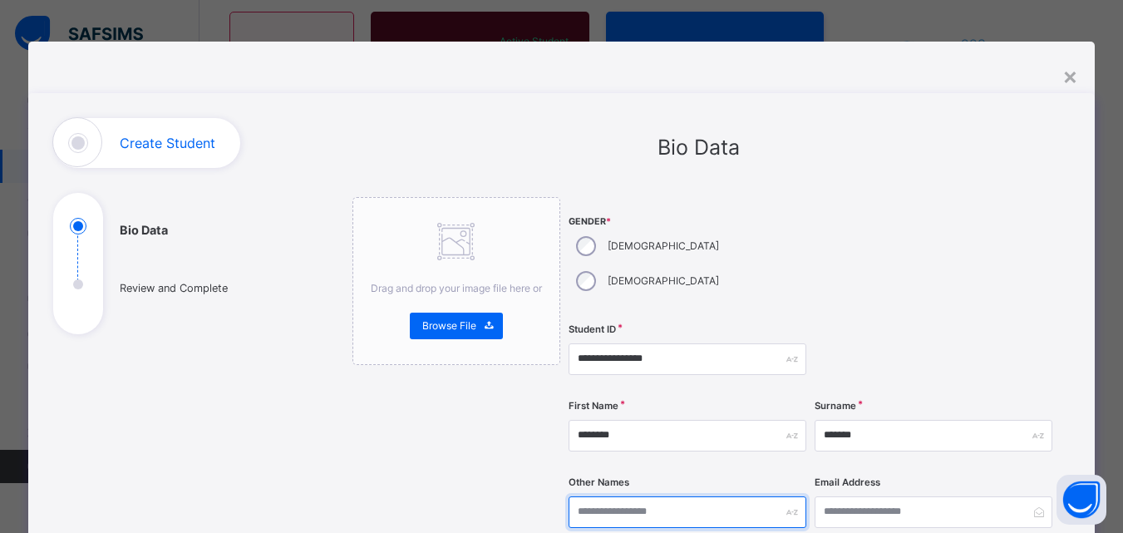
click at [641, 496] on input "text" at bounding box center [688, 512] width 238 height 32
click at [629, 496] on input "text" at bounding box center [688, 512] width 238 height 32
type input "*****"
click at [820, 506] on div "Email Address" at bounding box center [934, 512] width 238 height 68
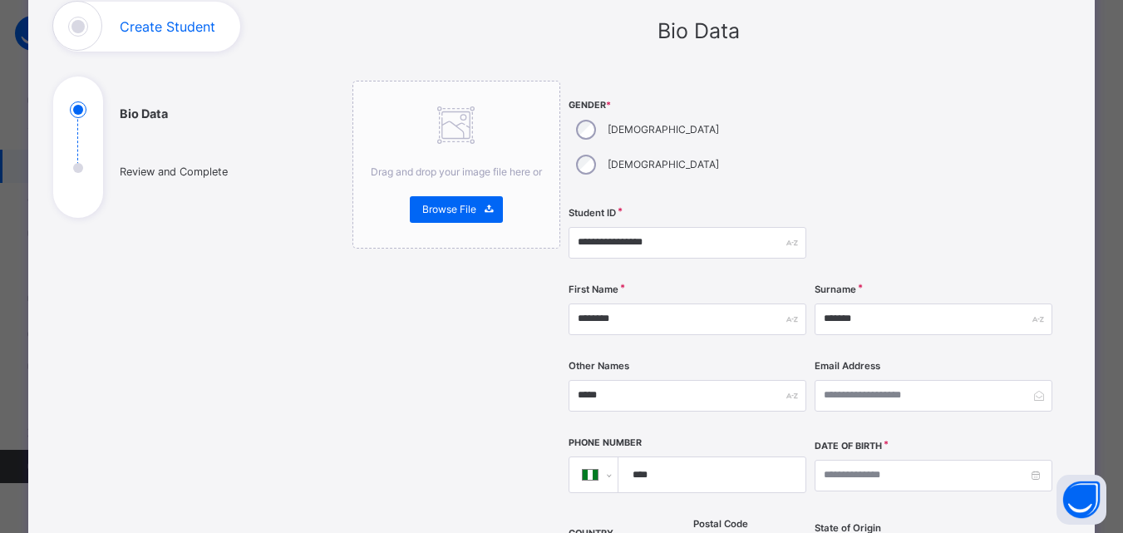
scroll to position [133, 0]
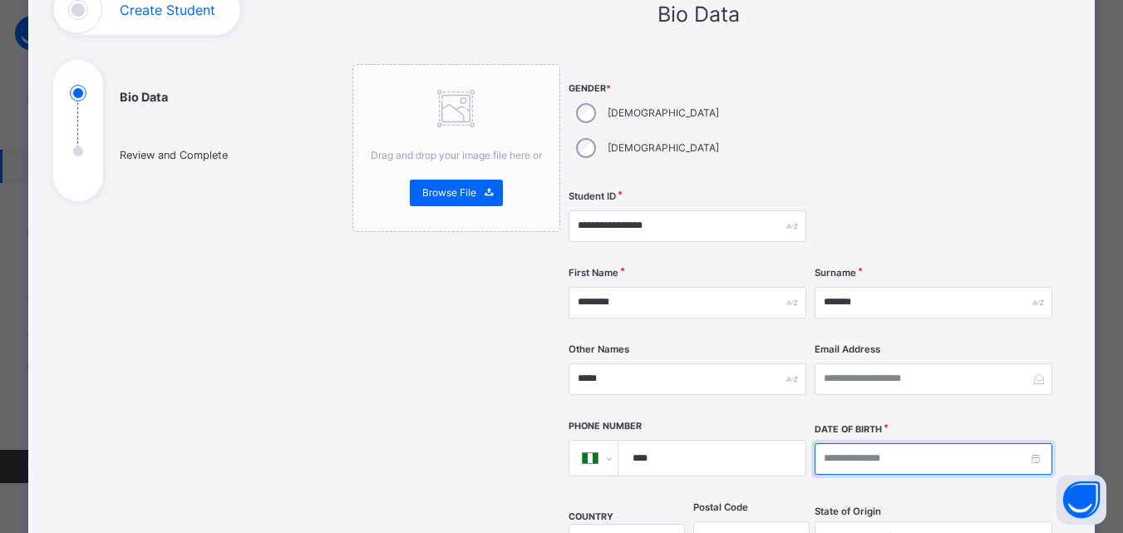
click at [905, 443] on input at bounding box center [934, 459] width 238 height 32
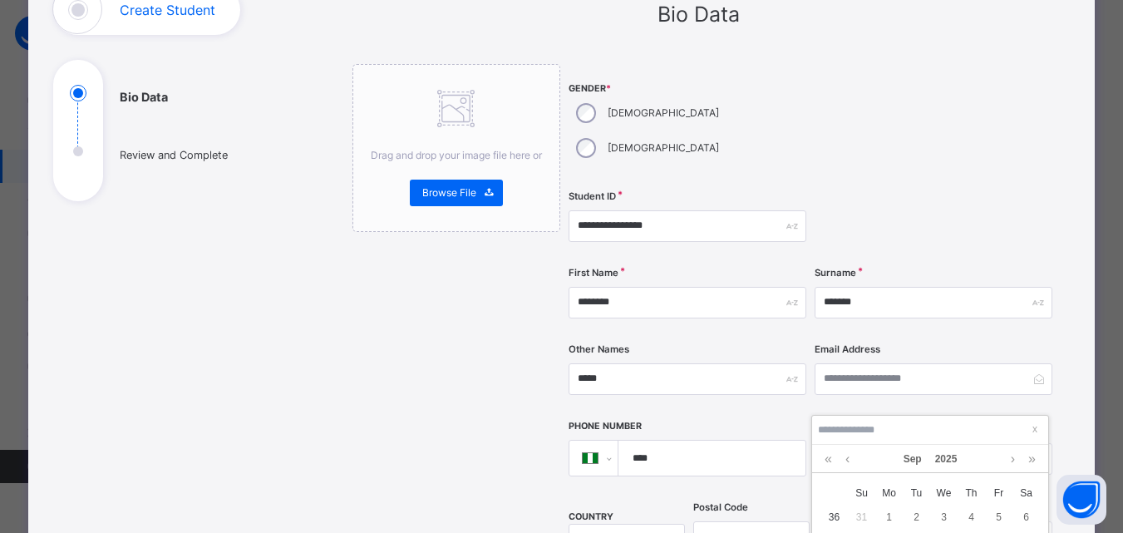
click at [1070, 394] on div "**********" at bounding box center [699, 510] width 743 height 1050
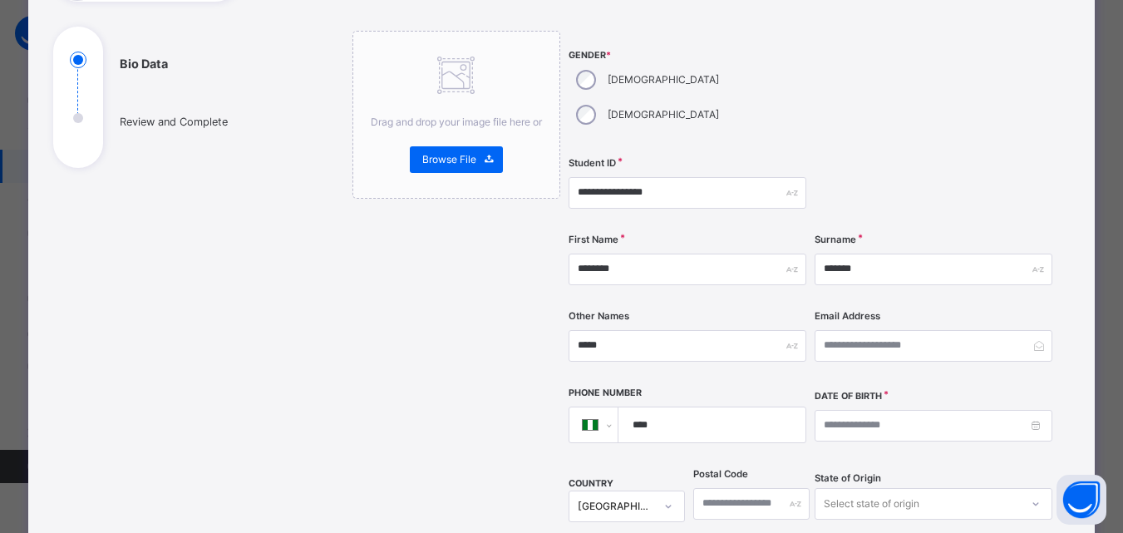
scroll to position [233, 0]
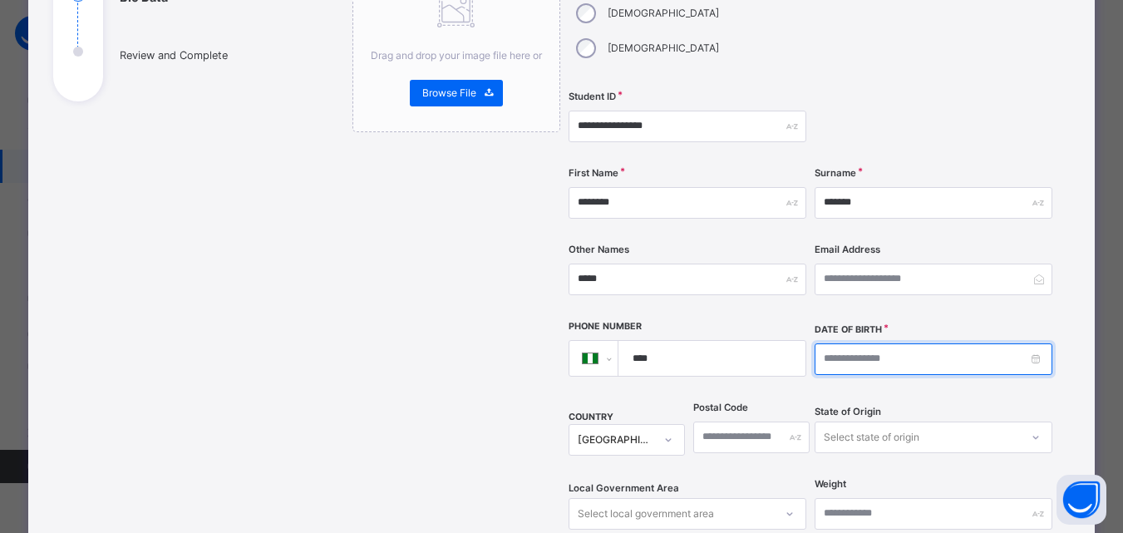
click at [965, 343] on input at bounding box center [934, 359] width 238 height 32
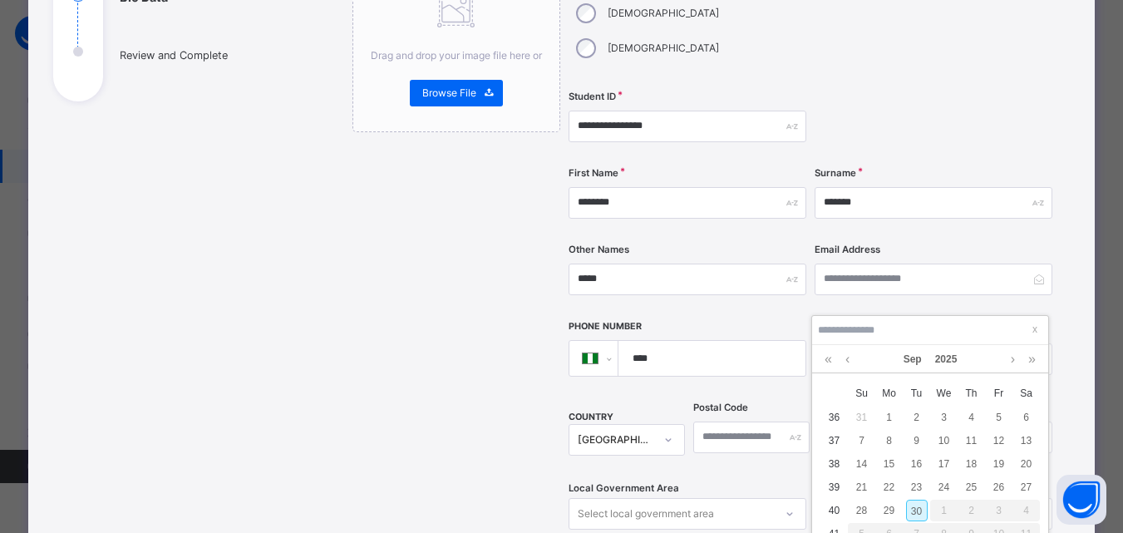
click at [921, 506] on div "30" at bounding box center [917, 511] width 22 height 22
type input "**********"
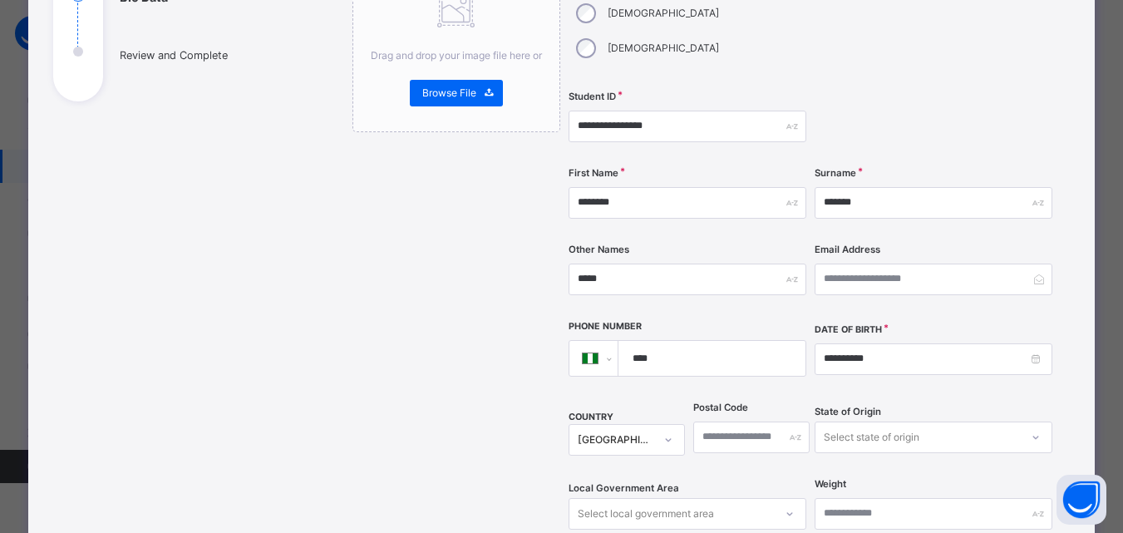
click at [1084, 368] on div "**********" at bounding box center [561, 410] width 1067 height 1100
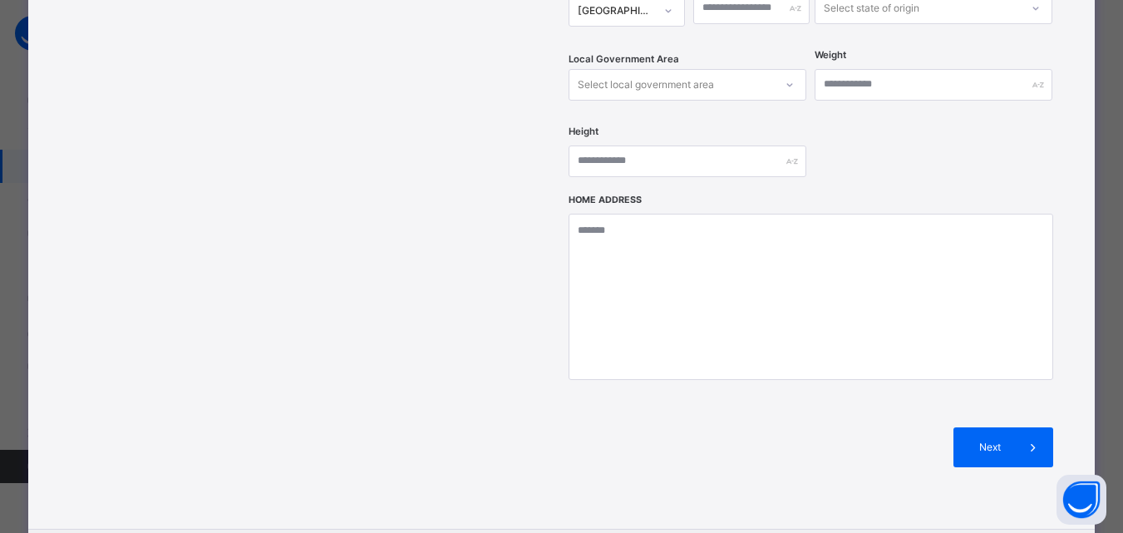
scroll to position [665, 0]
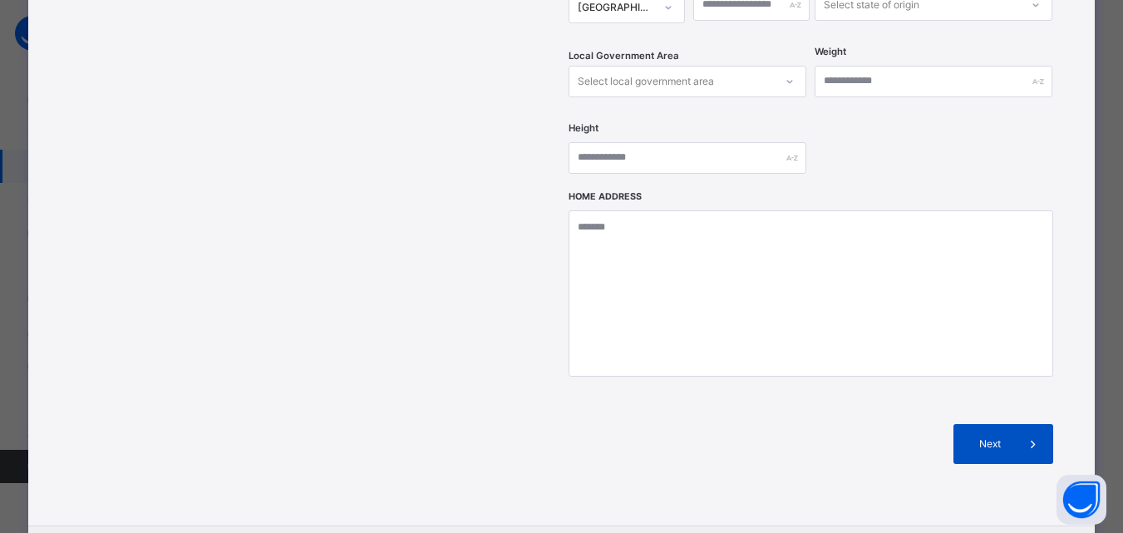
click at [1019, 424] on span at bounding box center [1034, 444] width 40 height 40
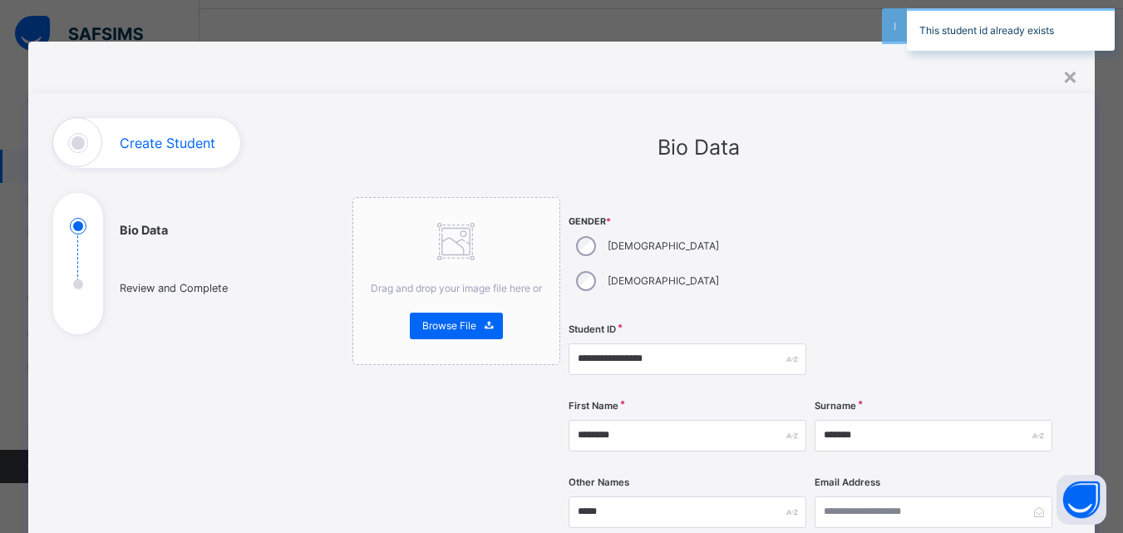
scroll to position [0, 0]
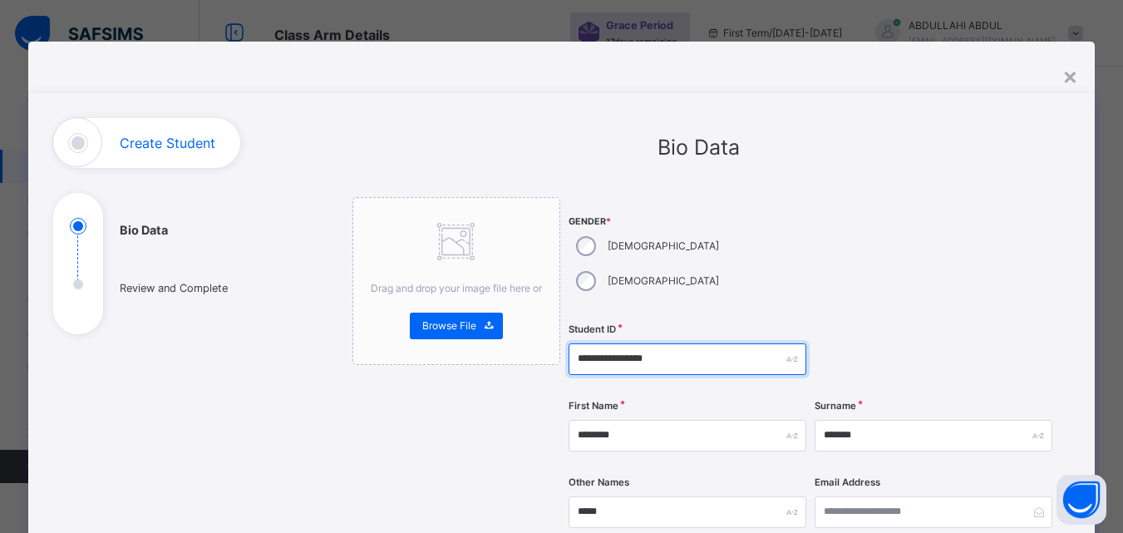
click at [715, 343] on input "**********" at bounding box center [688, 359] width 238 height 32
click at [908, 325] on div at bounding box center [934, 359] width 238 height 68
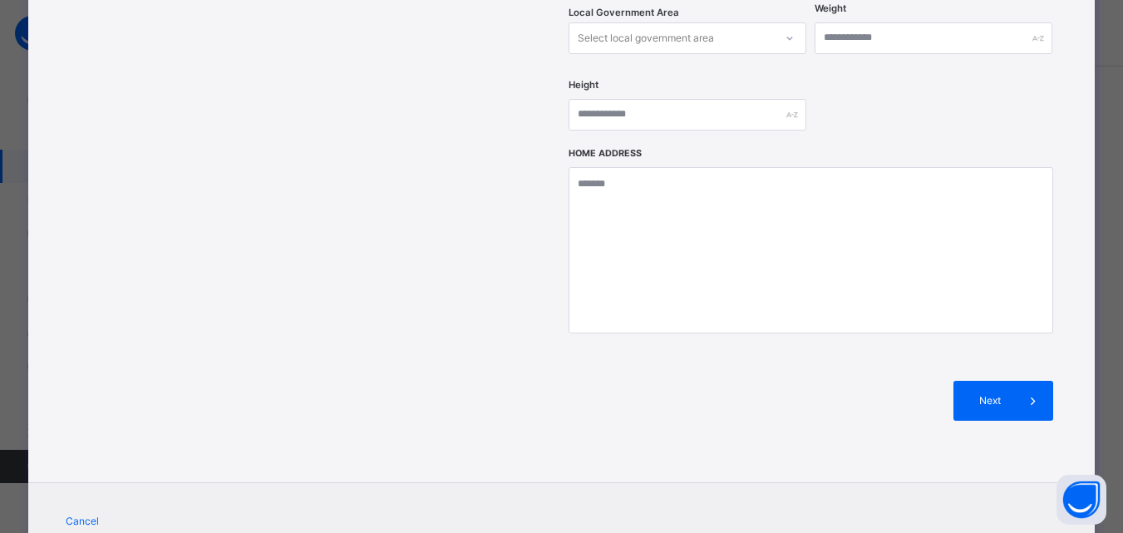
scroll to position [742, 0]
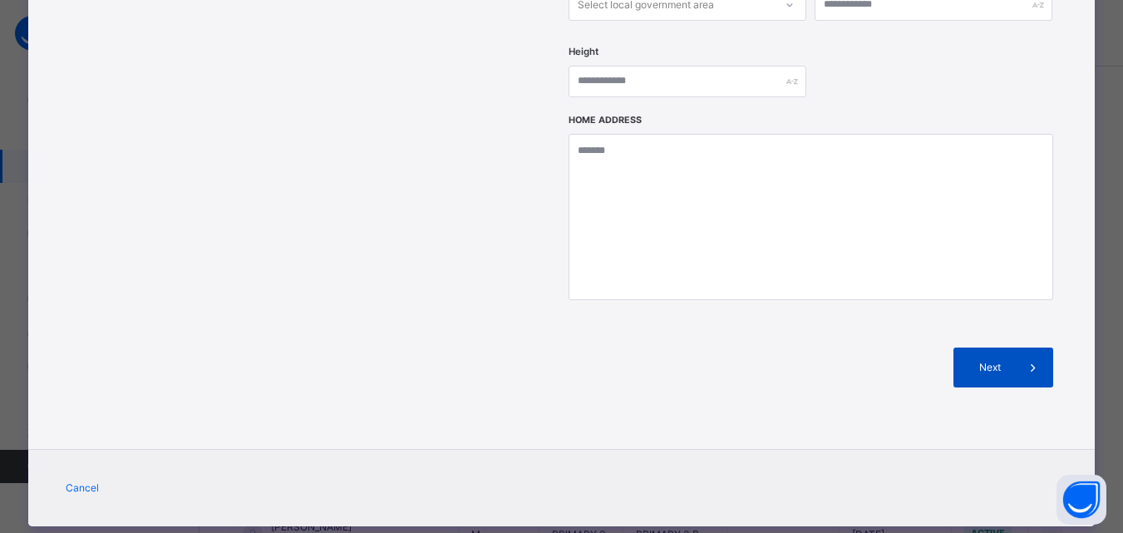
click at [987, 360] on span "Next" at bounding box center [989, 367] width 47 height 15
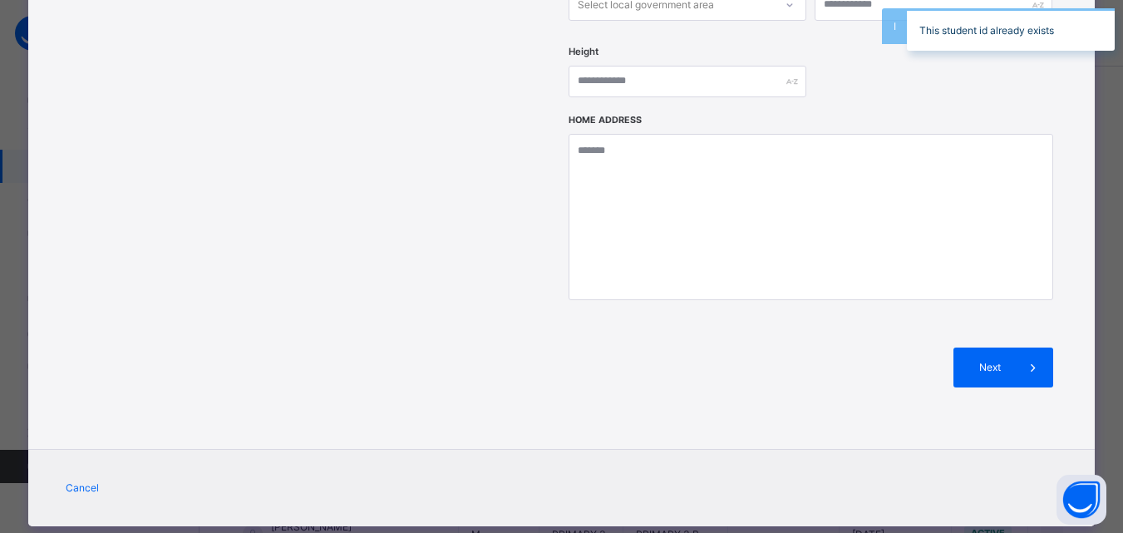
click at [901, 272] on div "Home Address" at bounding box center [811, 219] width 485 height 207
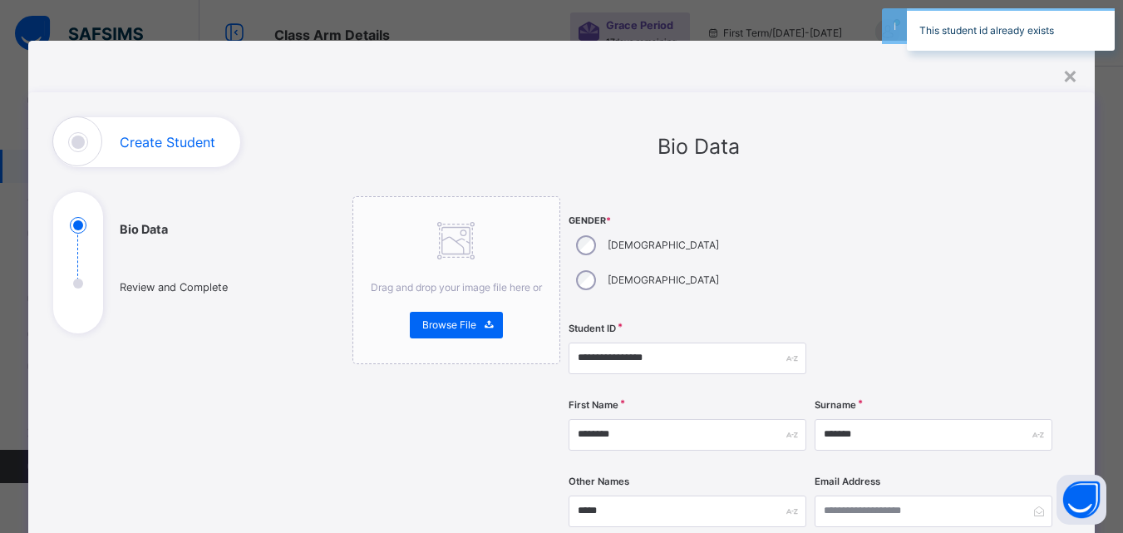
scroll to position [0, 0]
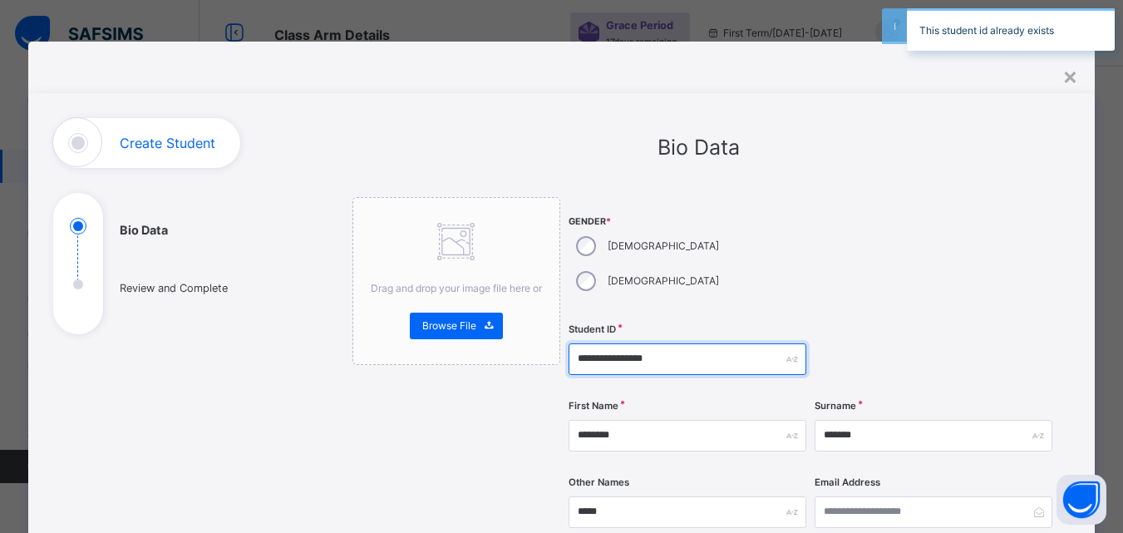
click at [711, 343] on input "**********" at bounding box center [688, 359] width 238 height 32
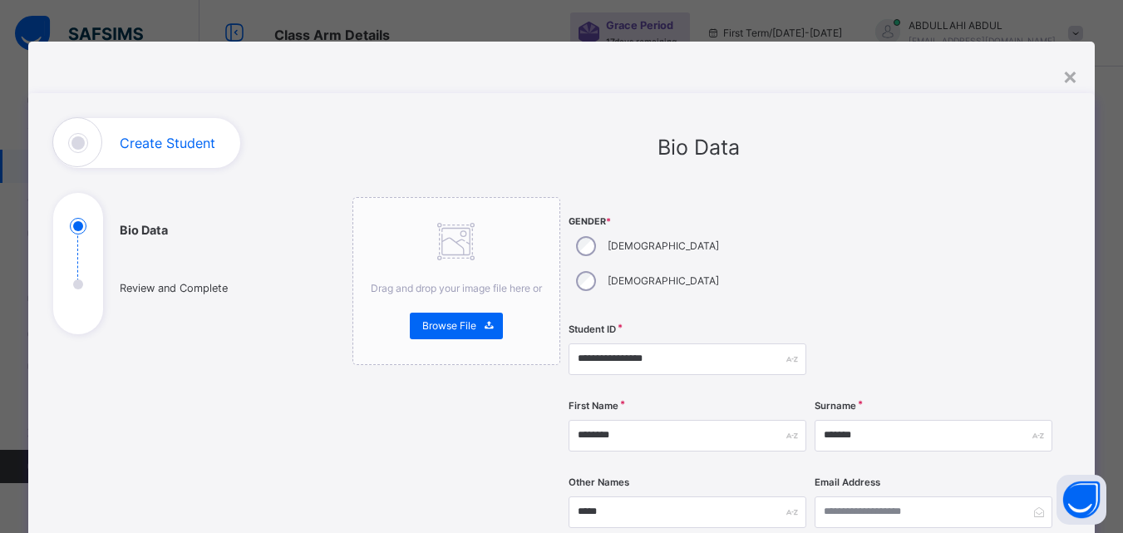
click at [896, 325] on div at bounding box center [934, 359] width 238 height 68
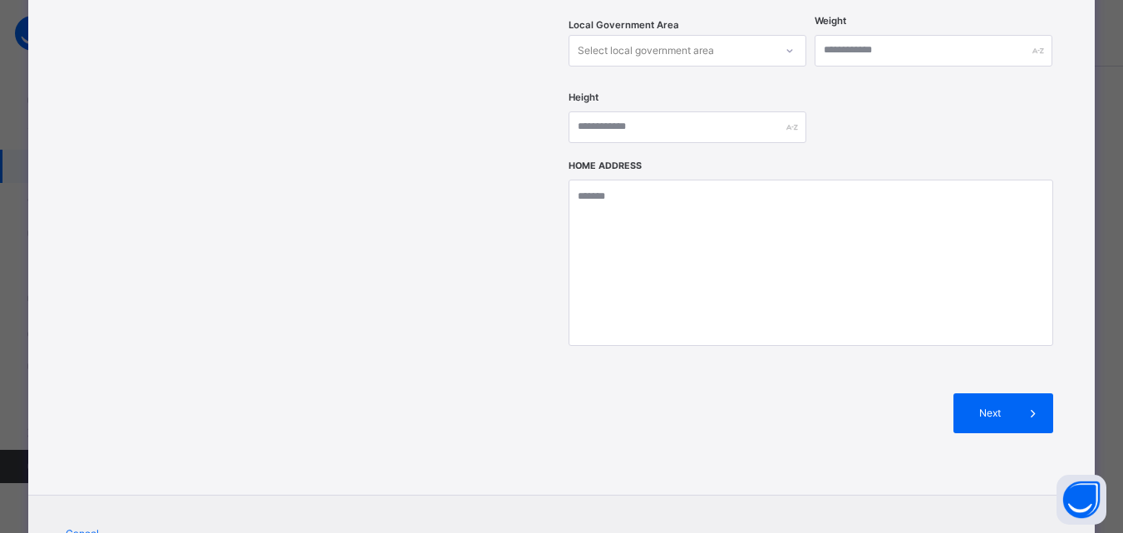
scroll to position [699, 0]
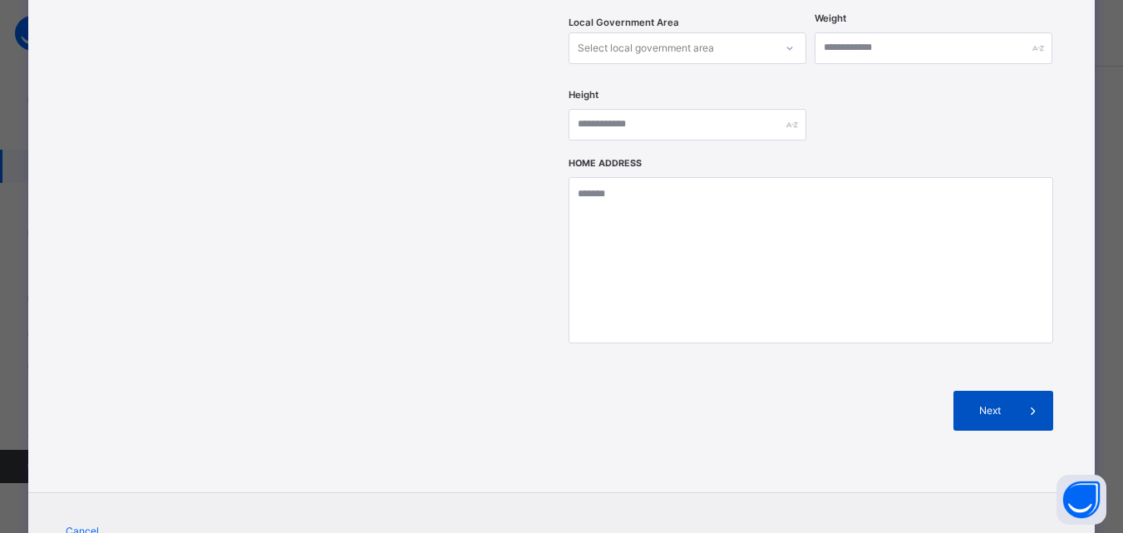
click at [994, 403] on span "Next" at bounding box center [989, 410] width 47 height 15
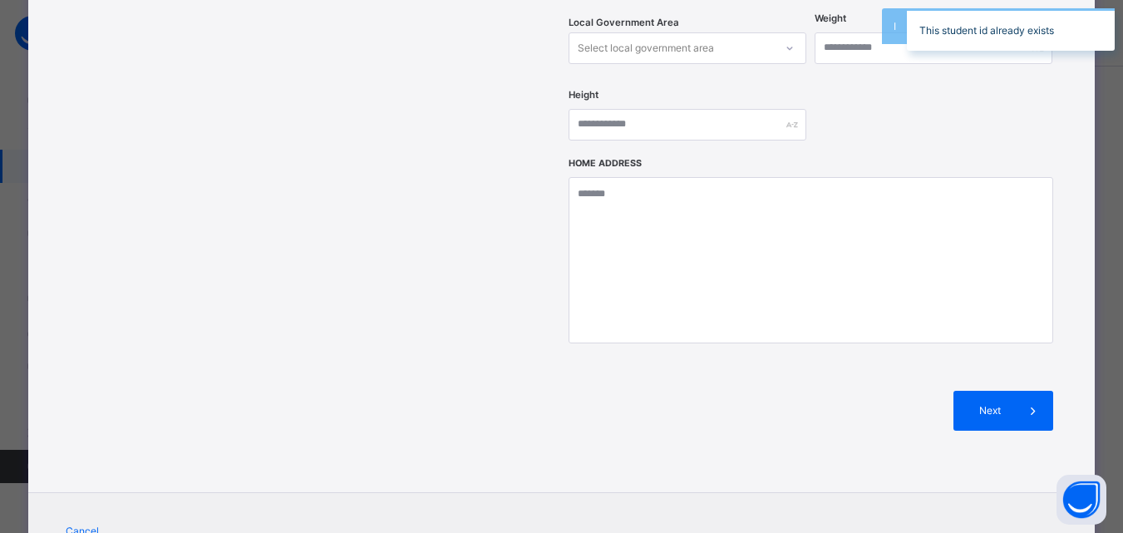
click at [900, 366] on div "Next" at bounding box center [811, 411] width 485 height 90
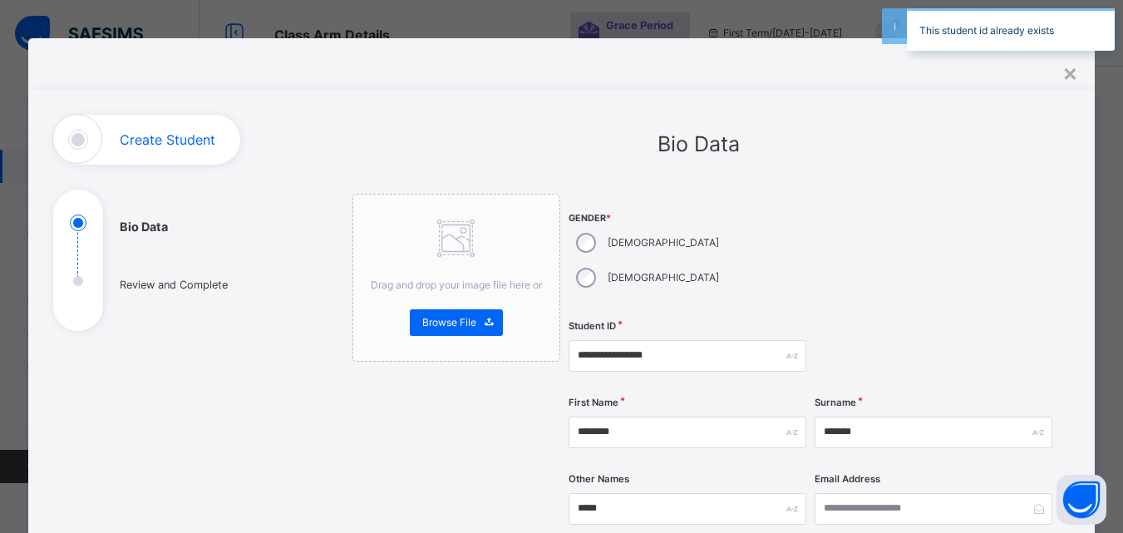
scroll to position [0, 0]
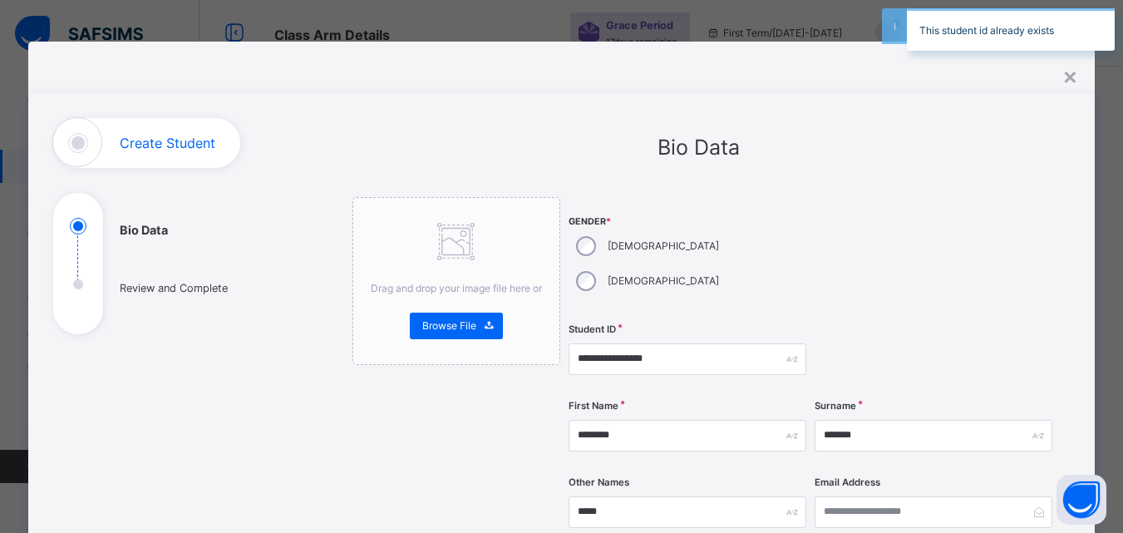
click at [744, 325] on div "**********" at bounding box center [688, 359] width 238 height 68
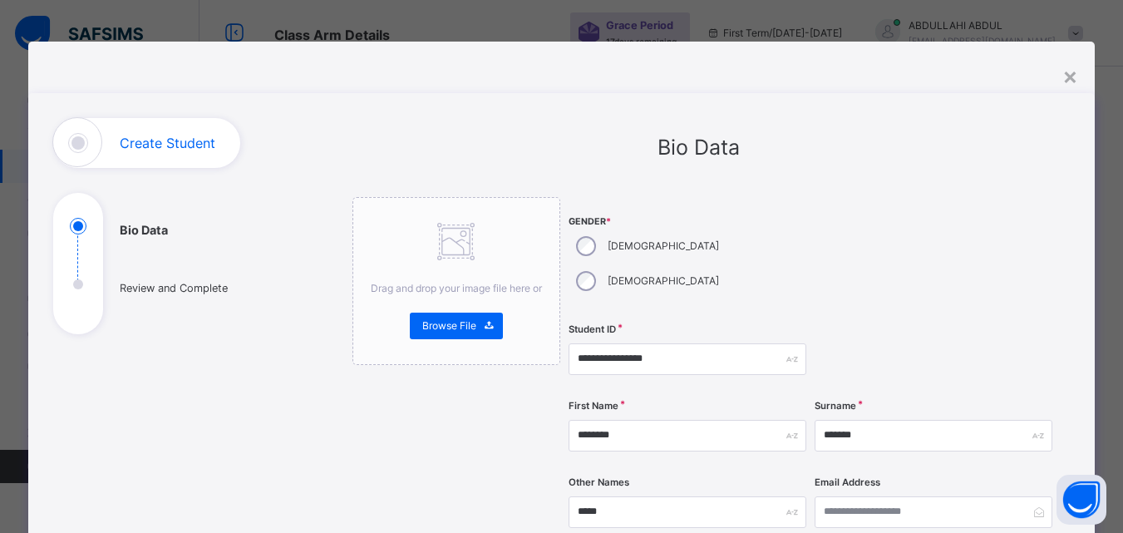
click at [738, 325] on div "**********" at bounding box center [688, 359] width 238 height 68
click at [723, 343] on input "**********" at bounding box center [688, 359] width 238 height 32
type input "**********"
click at [918, 325] on div at bounding box center [934, 359] width 238 height 68
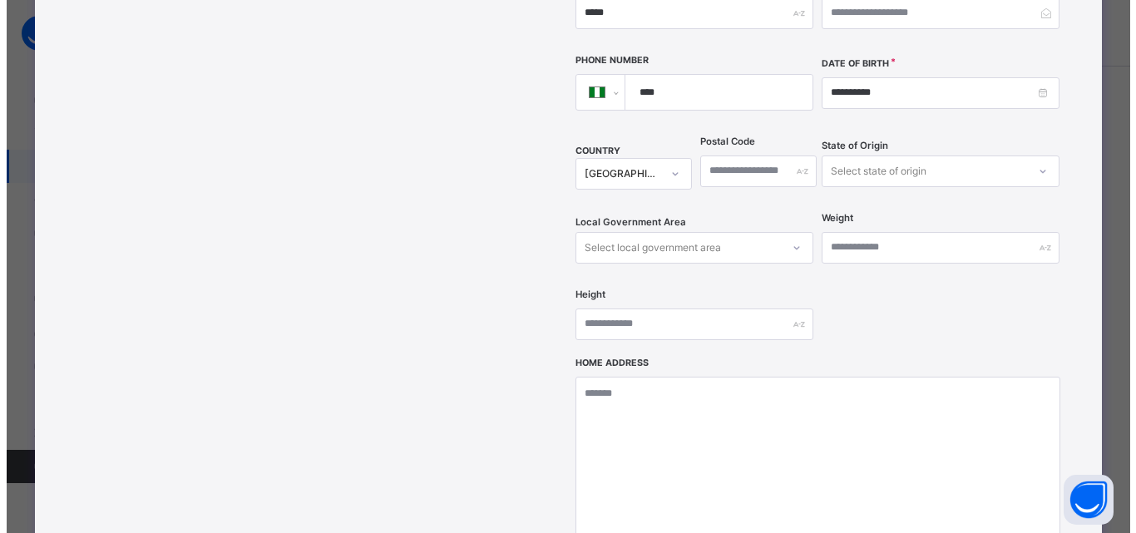
scroll to position [632, 0]
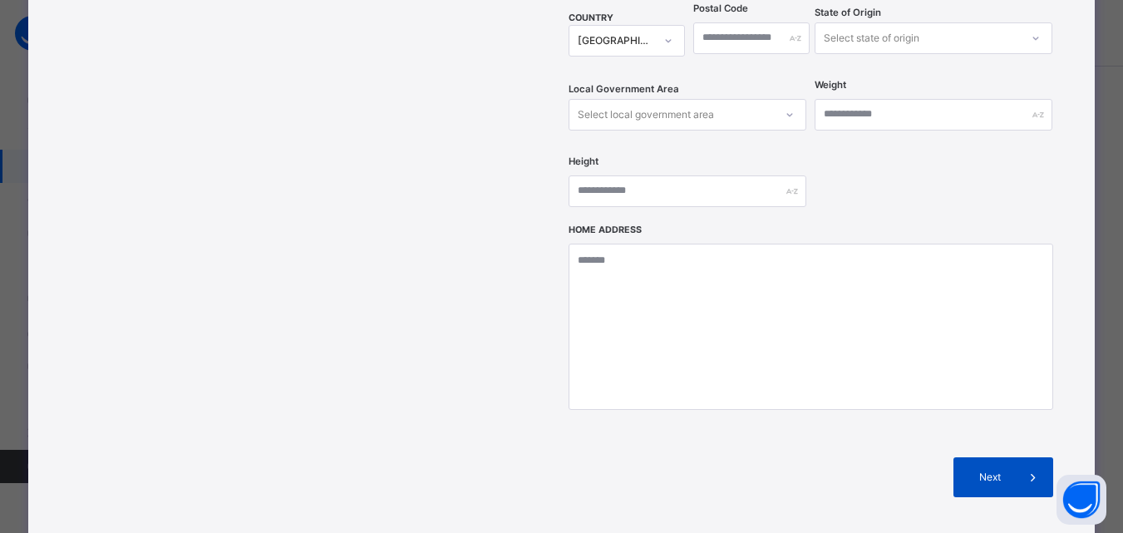
click at [997, 457] on div "Next" at bounding box center [1004, 477] width 100 height 40
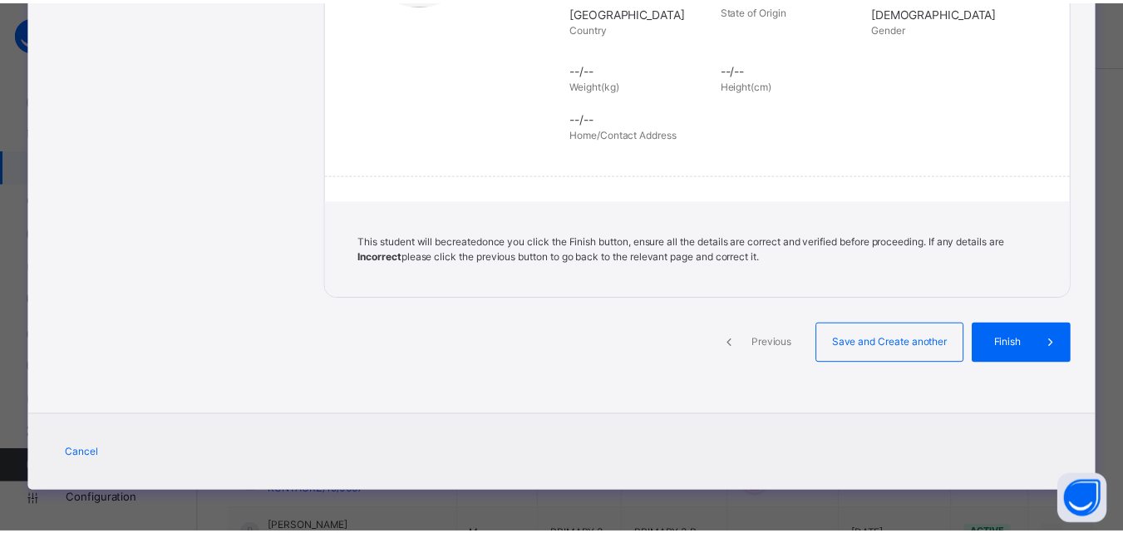
scroll to position [382, 0]
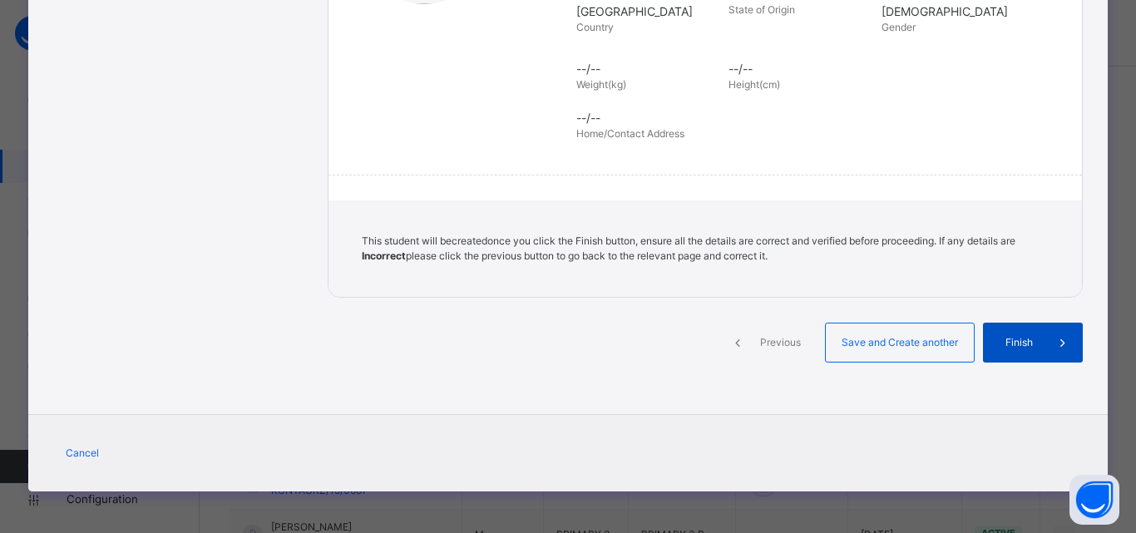
click at [1028, 353] on div "Finish" at bounding box center [1033, 343] width 100 height 40
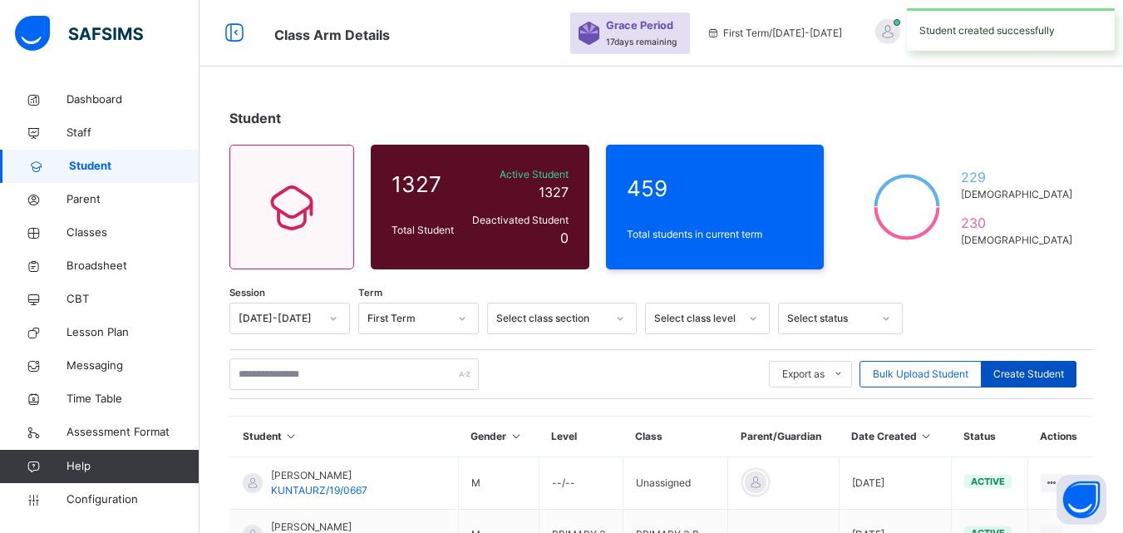
click at [1060, 378] on span "Create Student" at bounding box center [1029, 374] width 71 height 15
select select "**"
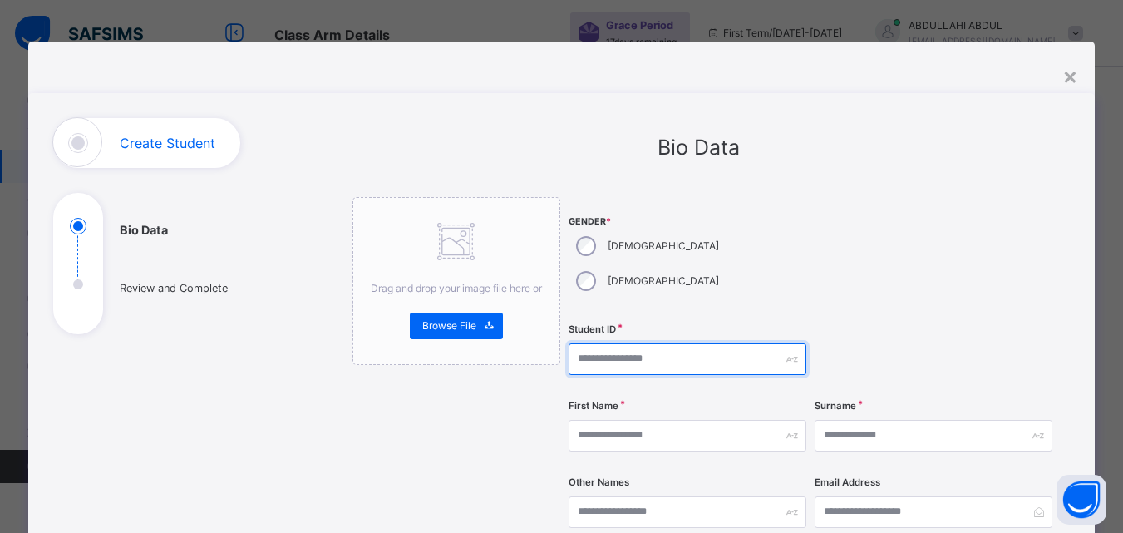
click at [644, 343] on input "text" at bounding box center [688, 359] width 238 height 32
paste input "**********"
type input "**********"
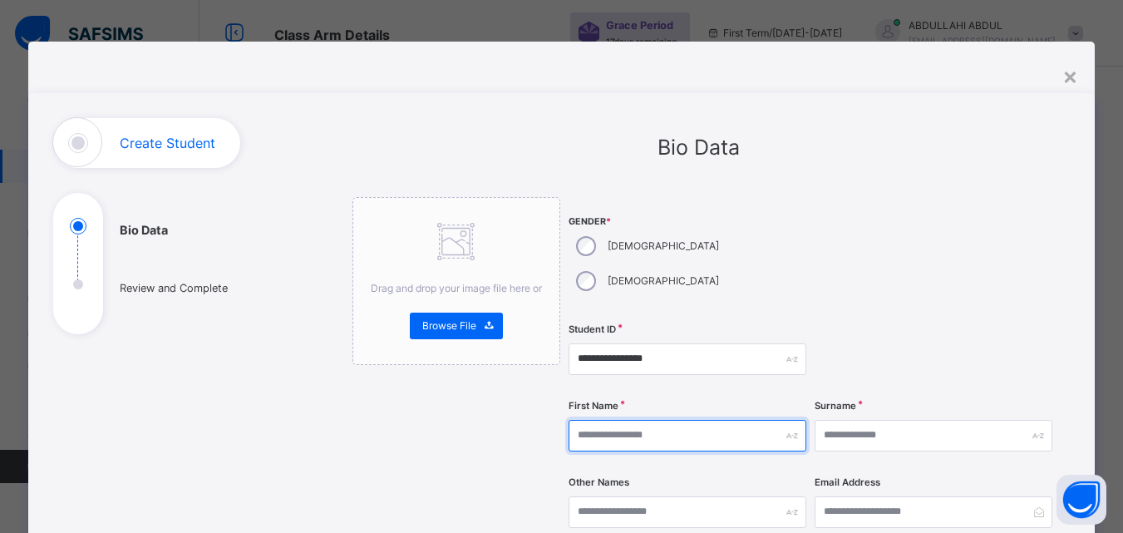
click at [709, 420] on input "text" at bounding box center [688, 436] width 238 height 32
type input "*****"
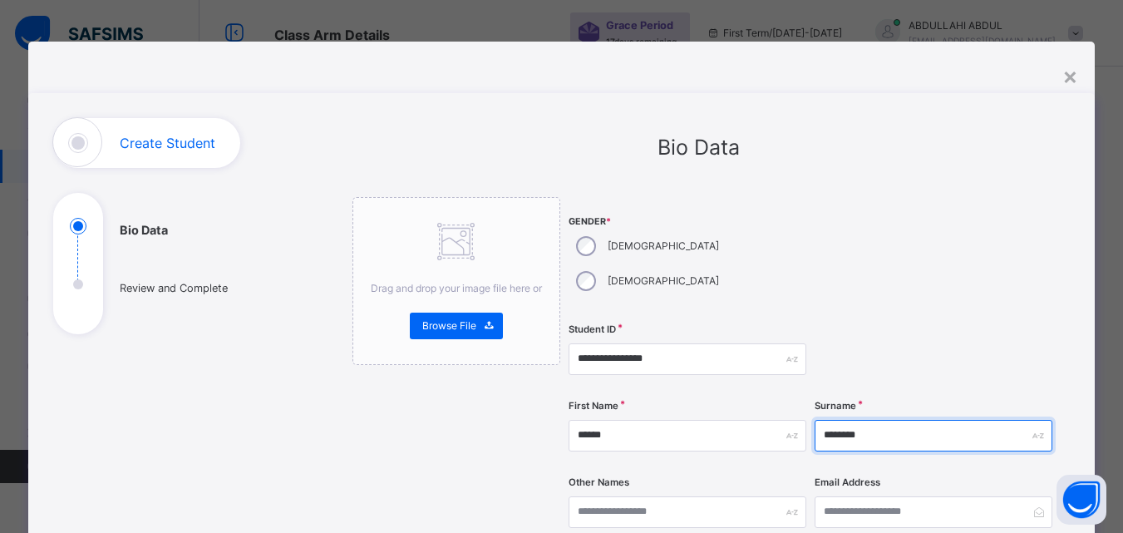
type input "********"
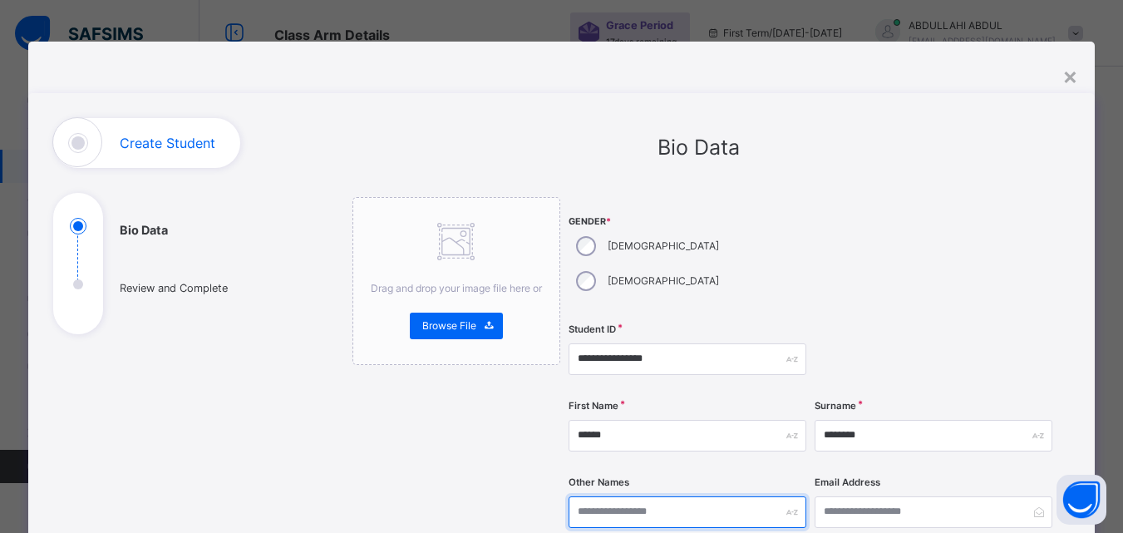
click at [672, 496] on input "text" at bounding box center [688, 512] width 238 height 32
type input "********"
click at [968, 349] on div at bounding box center [934, 359] width 238 height 68
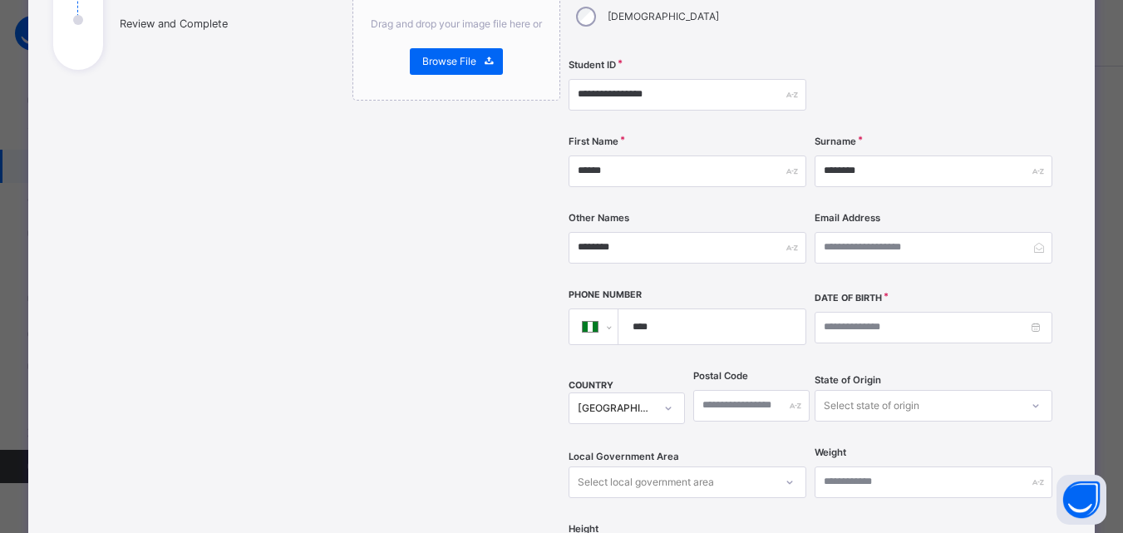
scroll to position [266, 0]
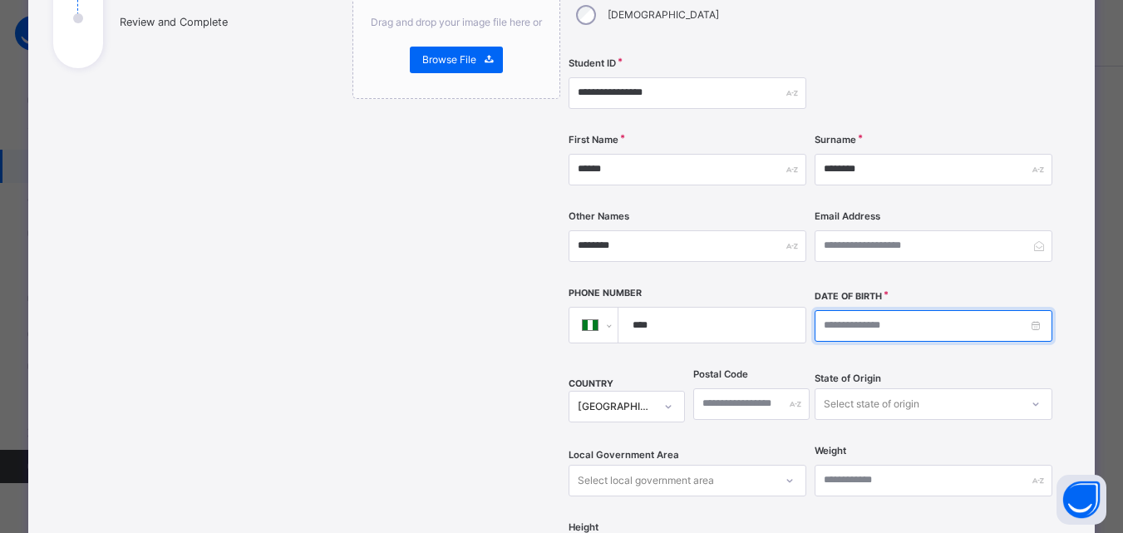
click at [943, 310] on input at bounding box center [934, 326] width 238 height 32
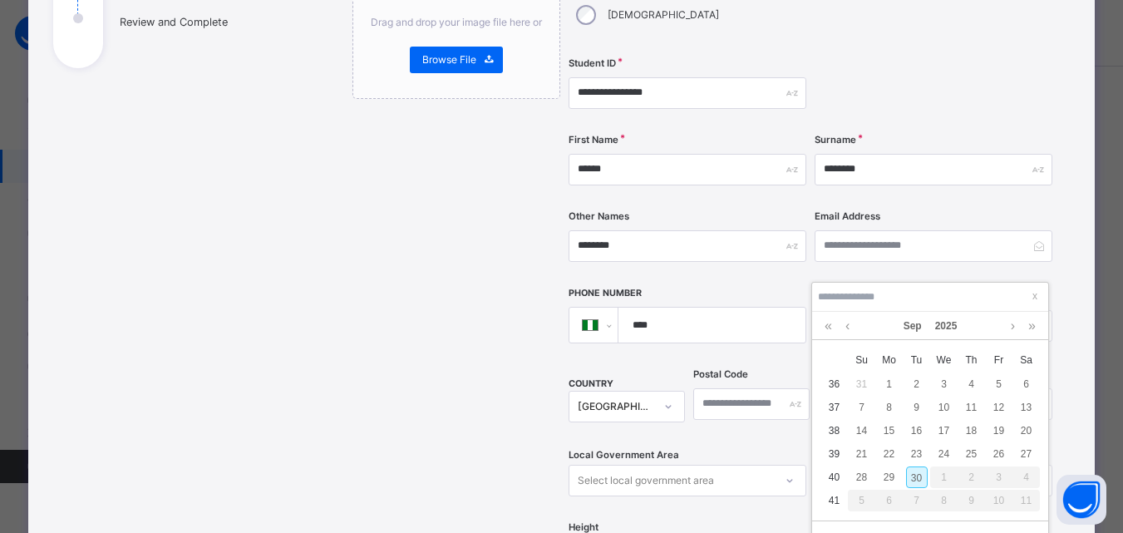
click at [917, 467] on div "30" at bounding box center [917, 477] width 22 height 22
type input "**********"
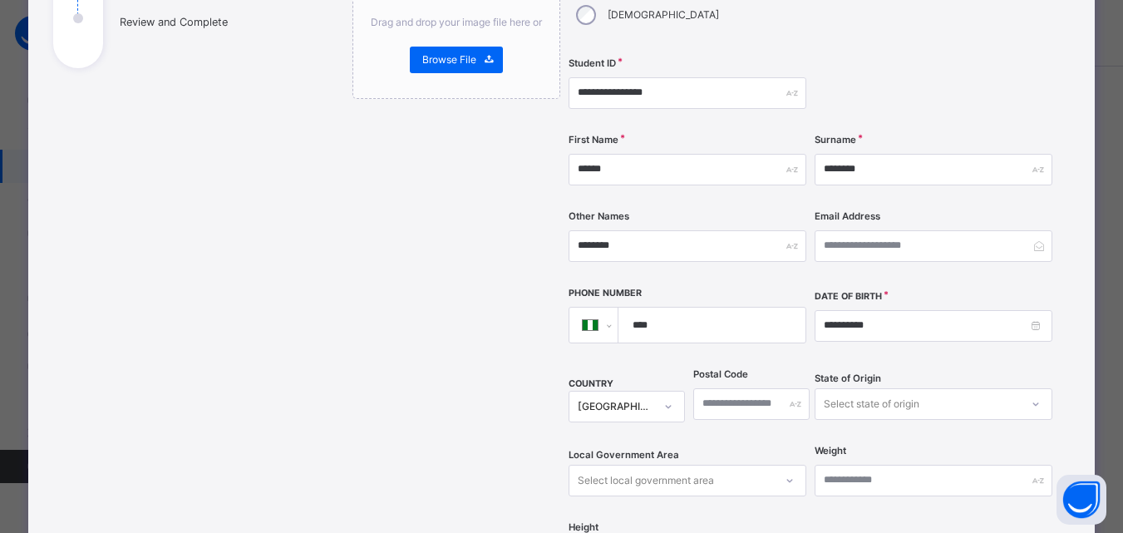
click at [1079, 304] on div "**********" at bounding box center [561, 377] width 1067 height 1100
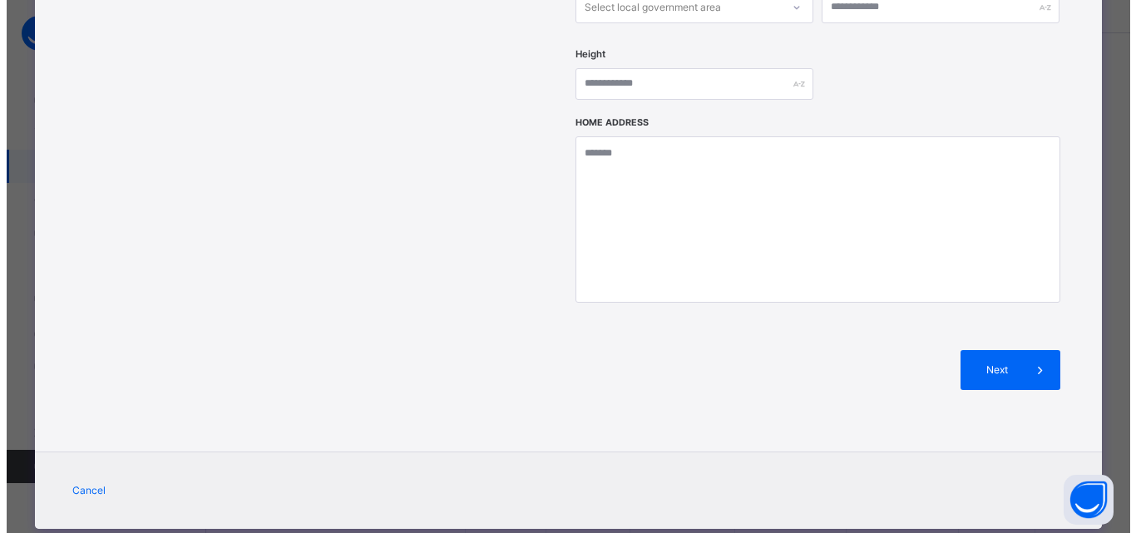
scroll to position [742, 0]
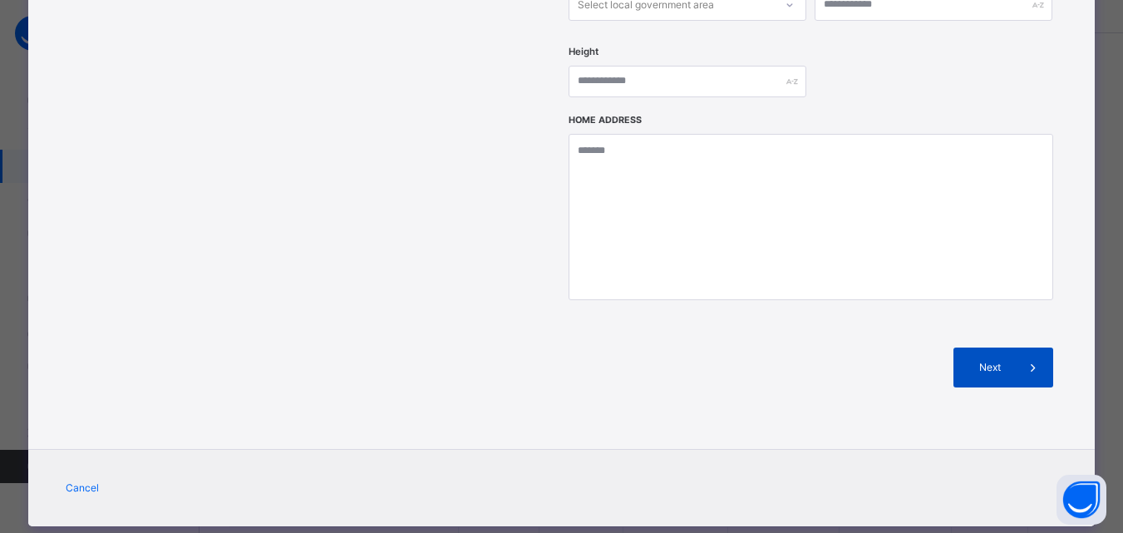
click at [997, 360] on span "Next" at bounding box center [989, 367] width 47 height 15
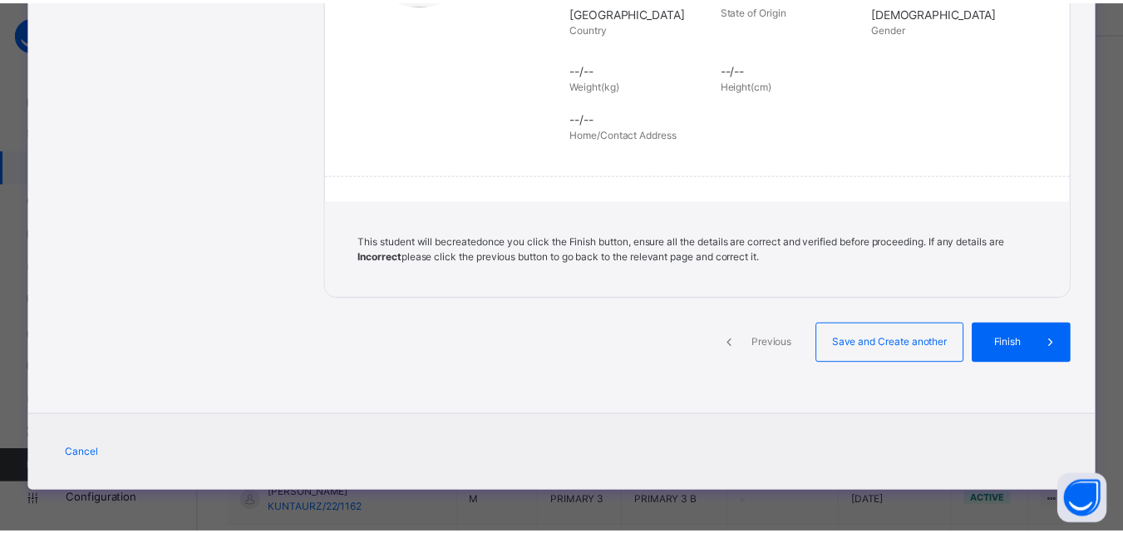
scroll to position [382, 0]
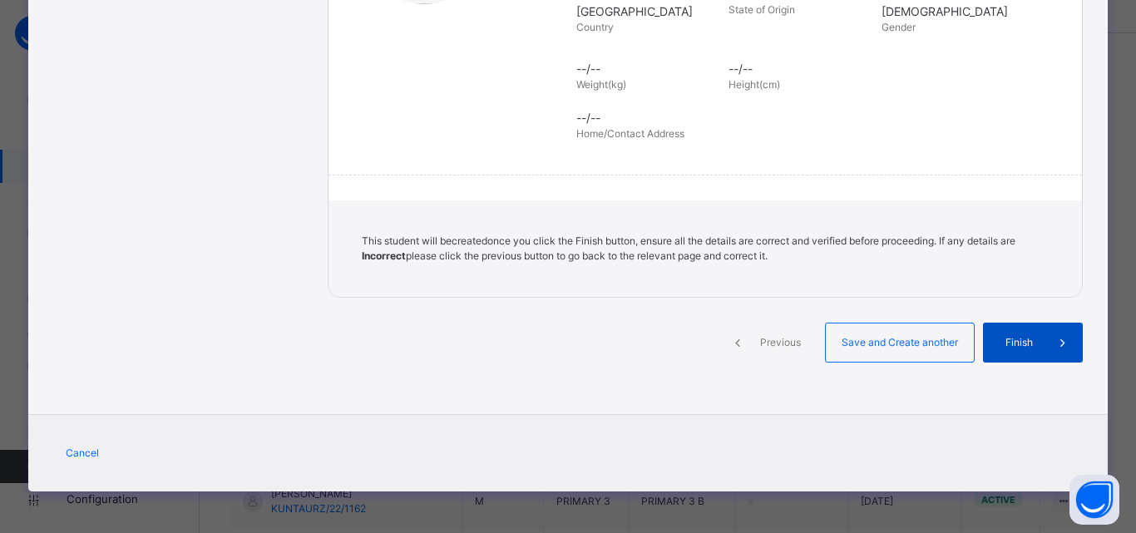
click at [997, 335] on span "Finish" at bounding box center [1018, 342] width 47 height 15
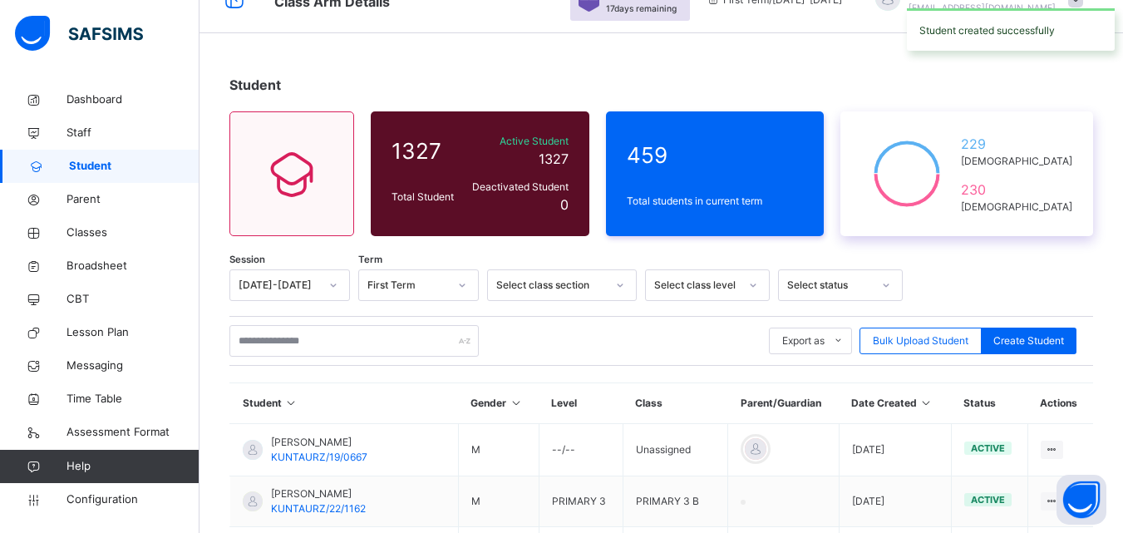
click at [975, 225] on div "229 [DEMOGRAPHIC_DATA] 230 [DEMOGRAPHIC_DATA]" at bounding box center [967, 173] width 253 height 125
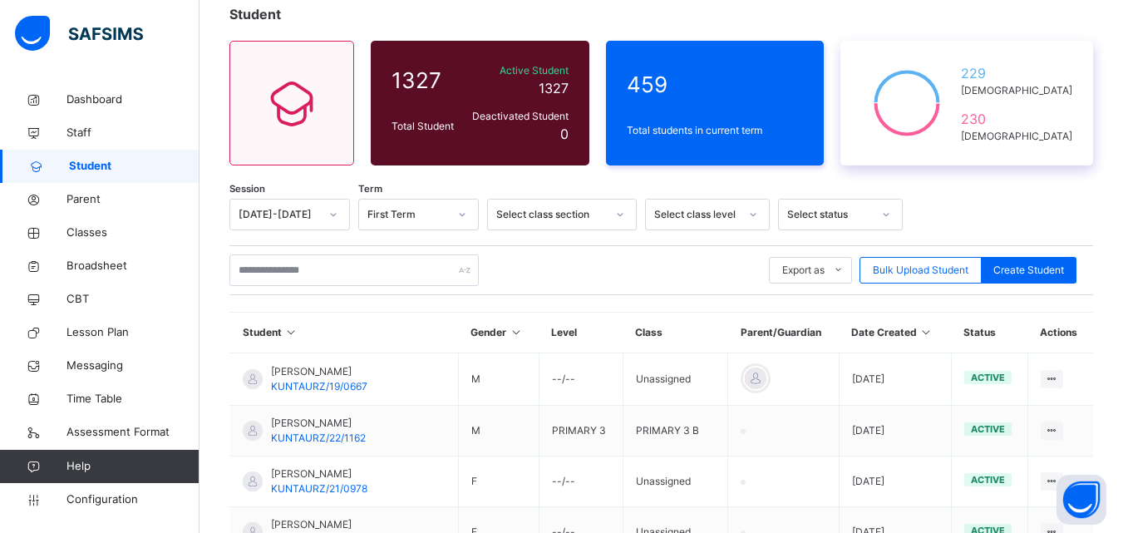
scroll to position [0, 0]
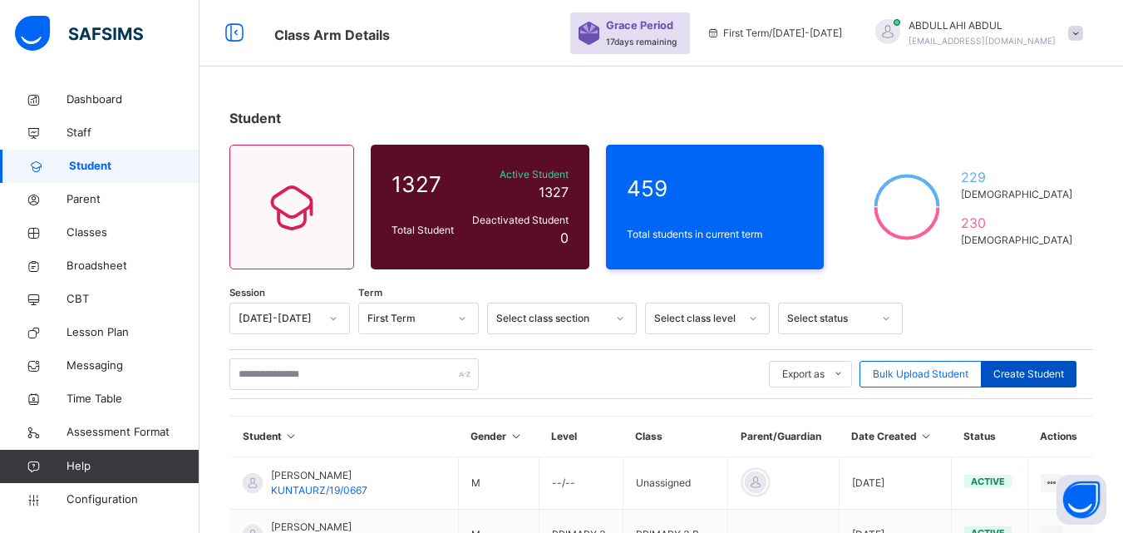
click at [1028, 361] on div "Create Student" at bounding box center [1029, 374] width 96 height 27
select select "**"
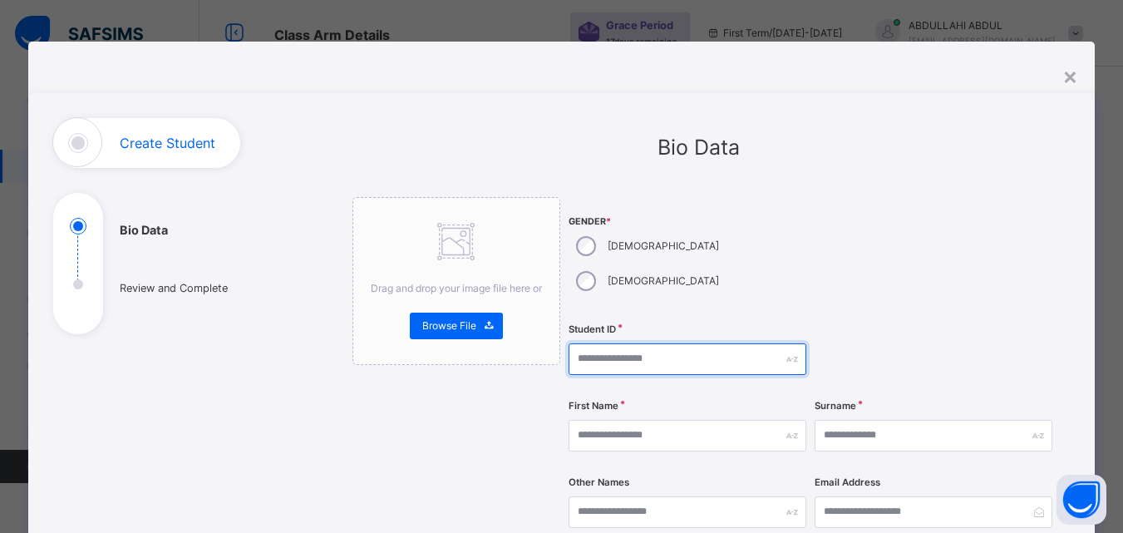
click at [635, 343] on input "text" at bounding box center [688, 359] width 238 height 32
paste input "**********"
type input "**********"
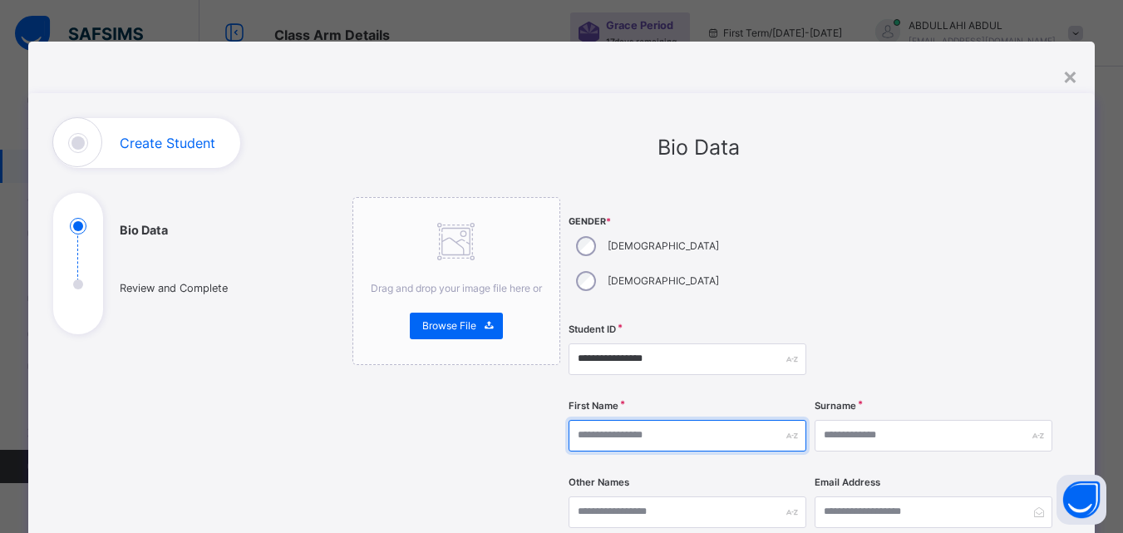
click at [654, 420] on input "text" at bounding box center [688, 436] width 238 height 32
type input "*****"
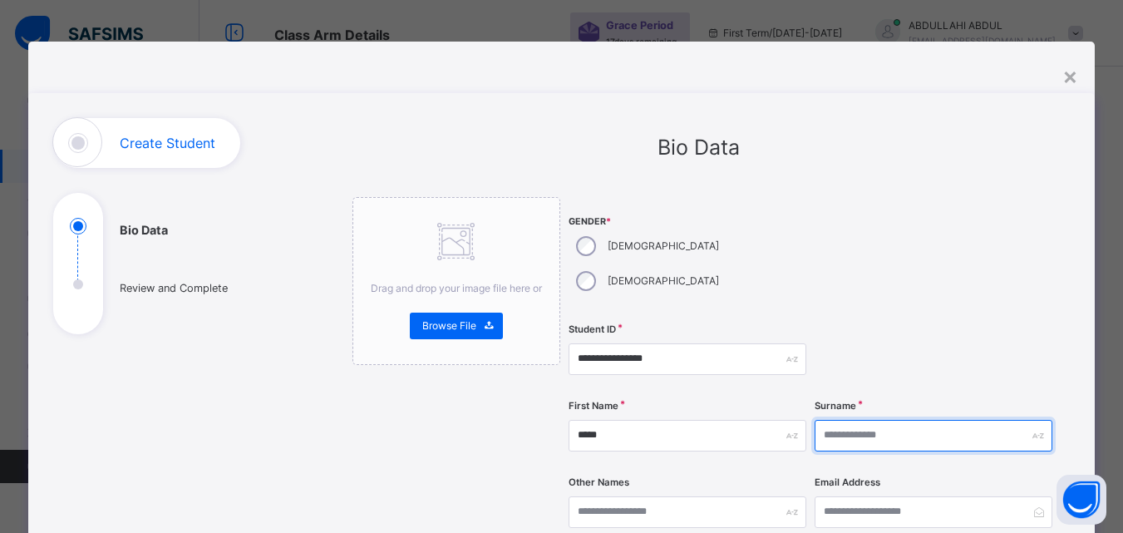
click at [843, 420] on input "text" at bounding box center [934, 436] width 238 height 32
type input "*******"
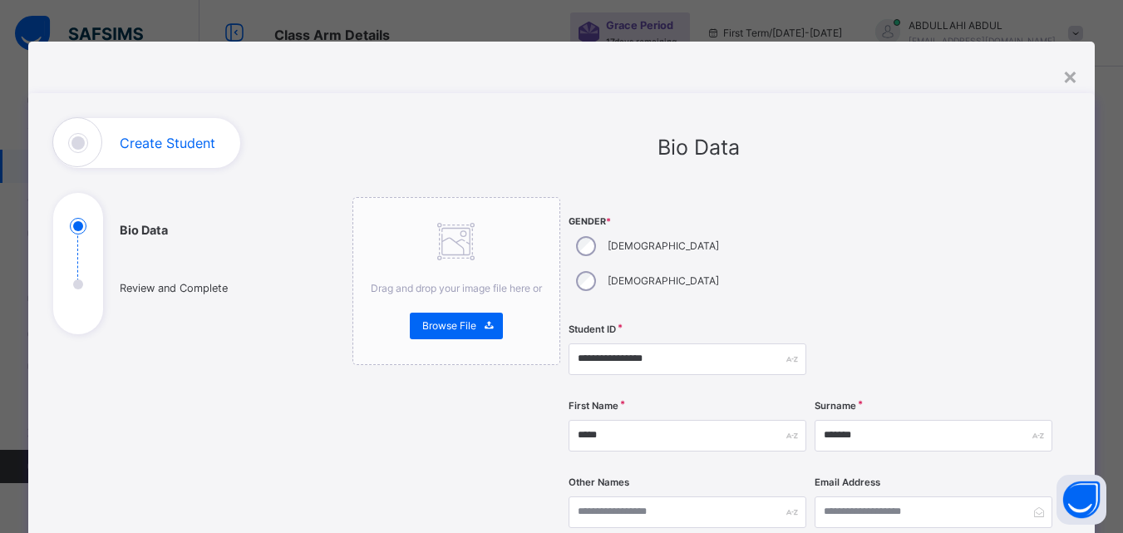
click at [1001, 325] on div at bounding box center [934, 359] width 238 height 68
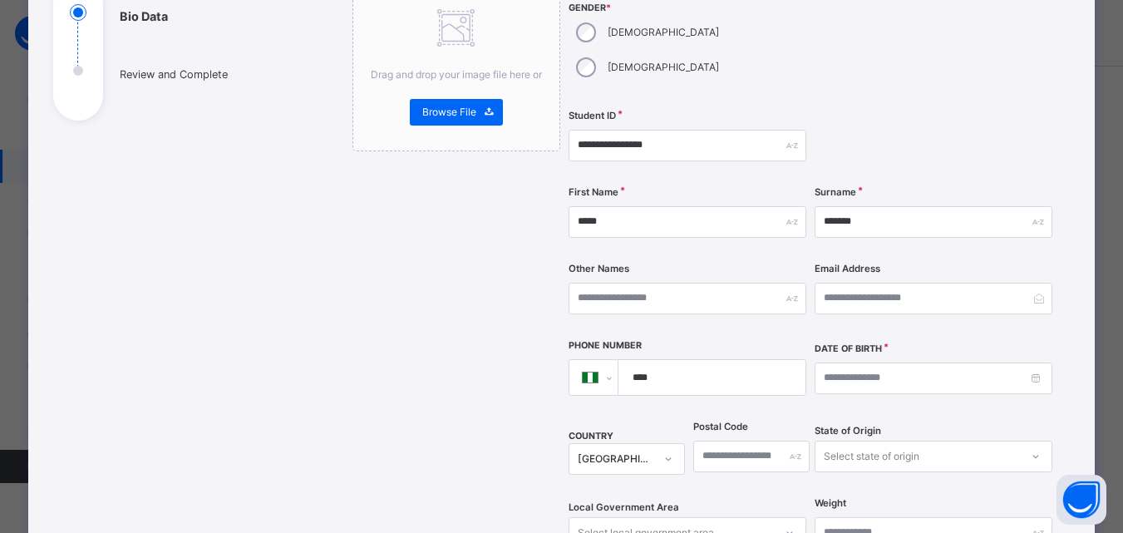
scroll to position [333, 0]
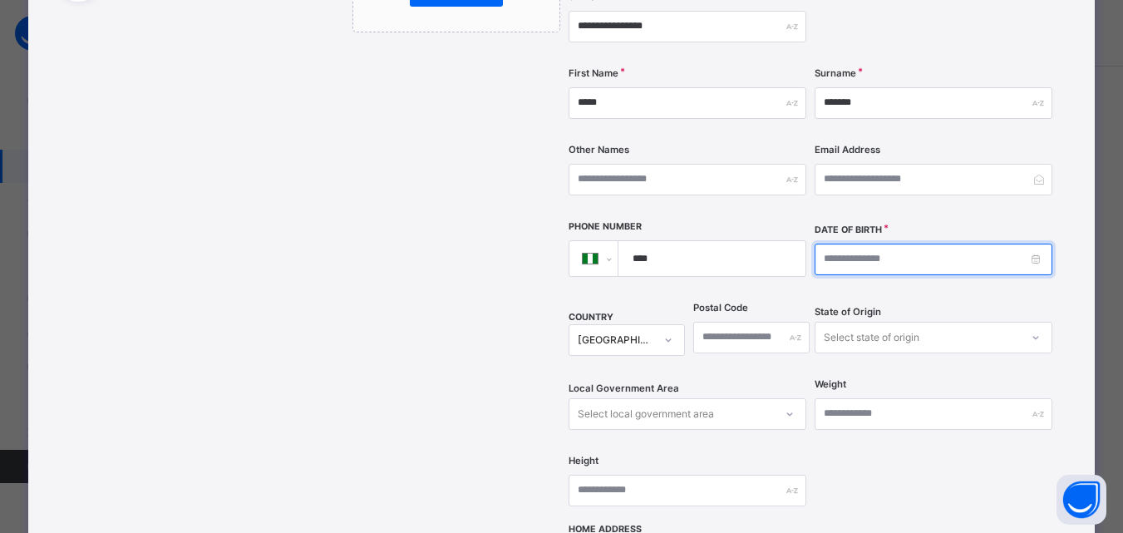
click at [950, 244] on input at bounding box center [934, 260] width 238 height 32
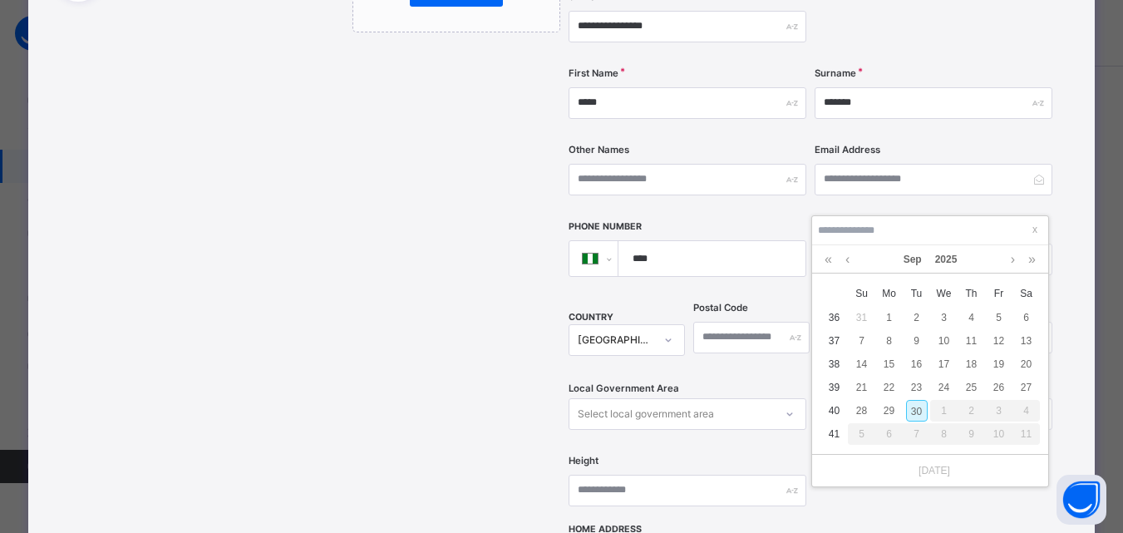
click at [921, 412] on div "30" at bounding box center [917, 411] width 22 height 22
type input "**********"
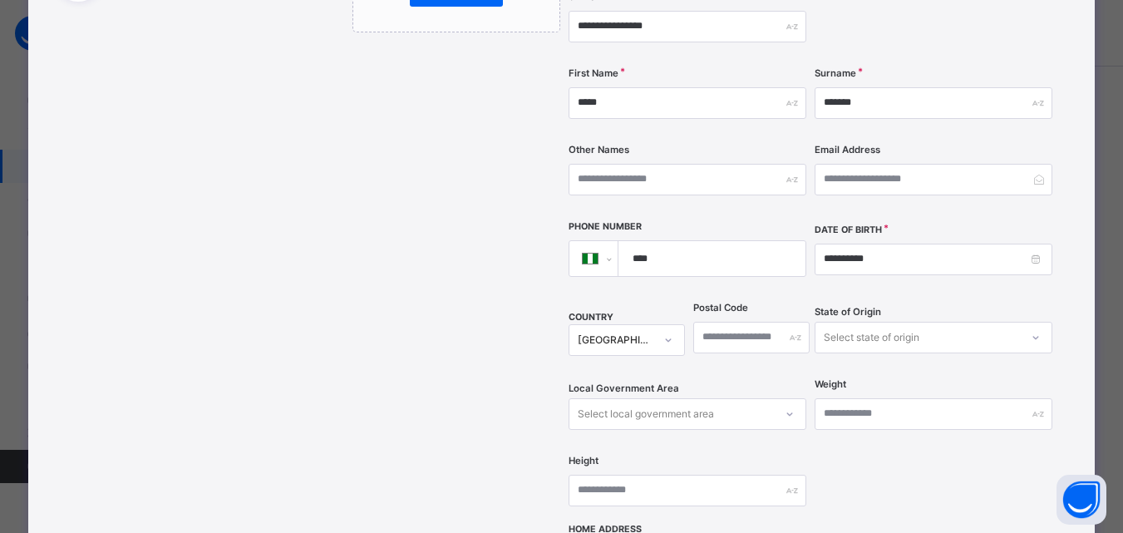
click at [1077, 327] on div "**********" at bounding box center [561, 311] width 1067 height 1100
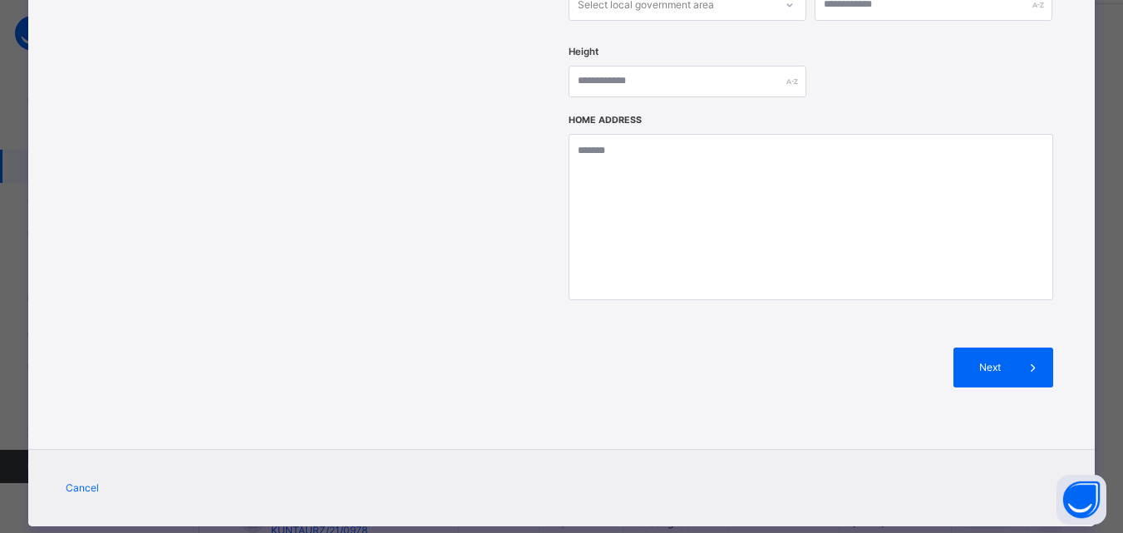
scroll to position [133, 0]
click at [1023, 348] on span at bounding box center [1034, 368] width 40 height 40
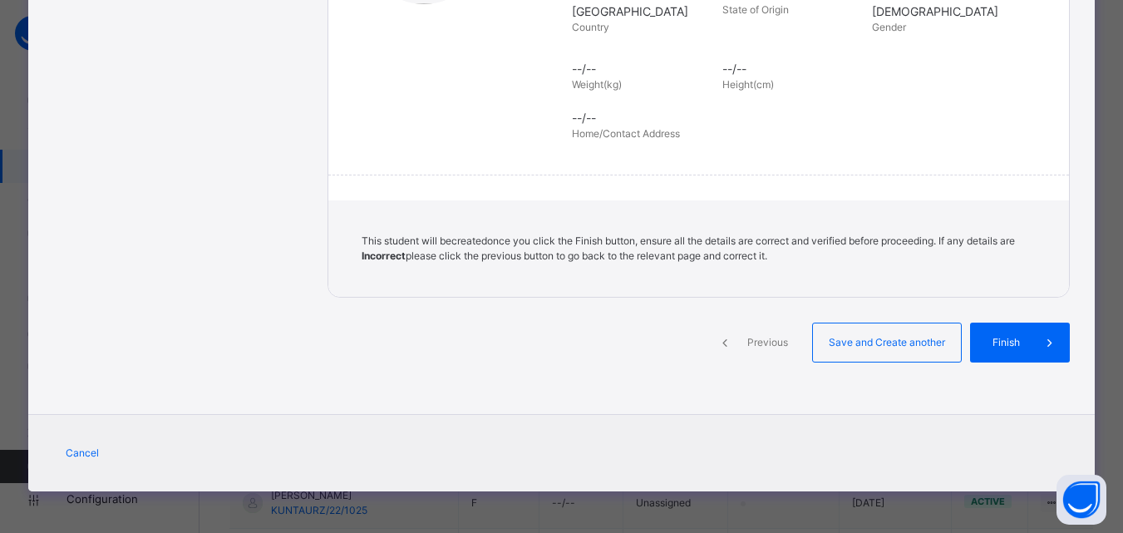
scroll to position [382, 0]
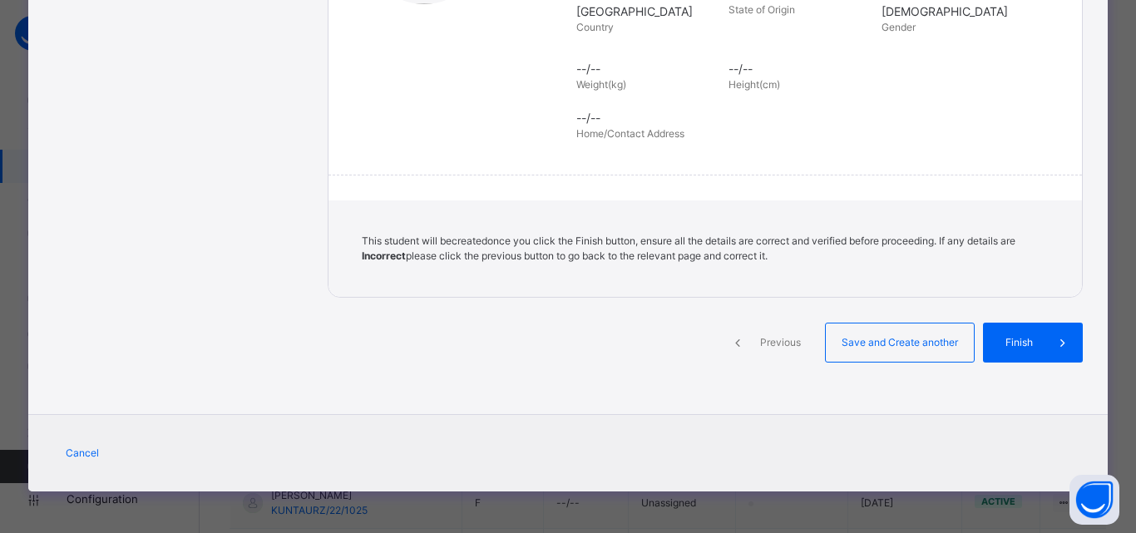
click at [1023, 327] on div "Finish" at bounding box center [1033, 343] width 100 height 40
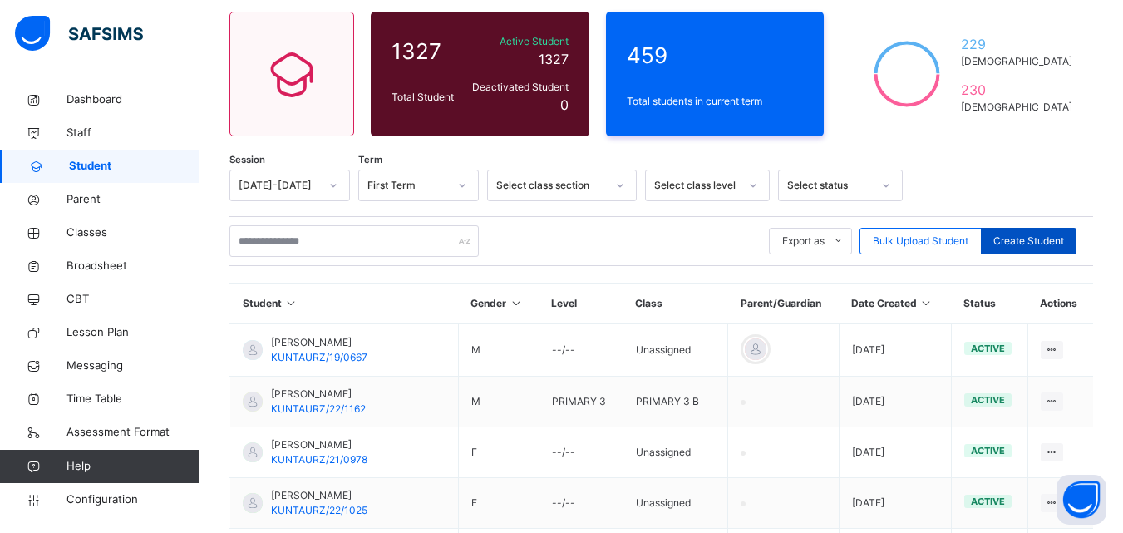
click at [1026, 249] on div "Create Student" at bounding box center [1029, 241] width 96 height 27
select select "**"
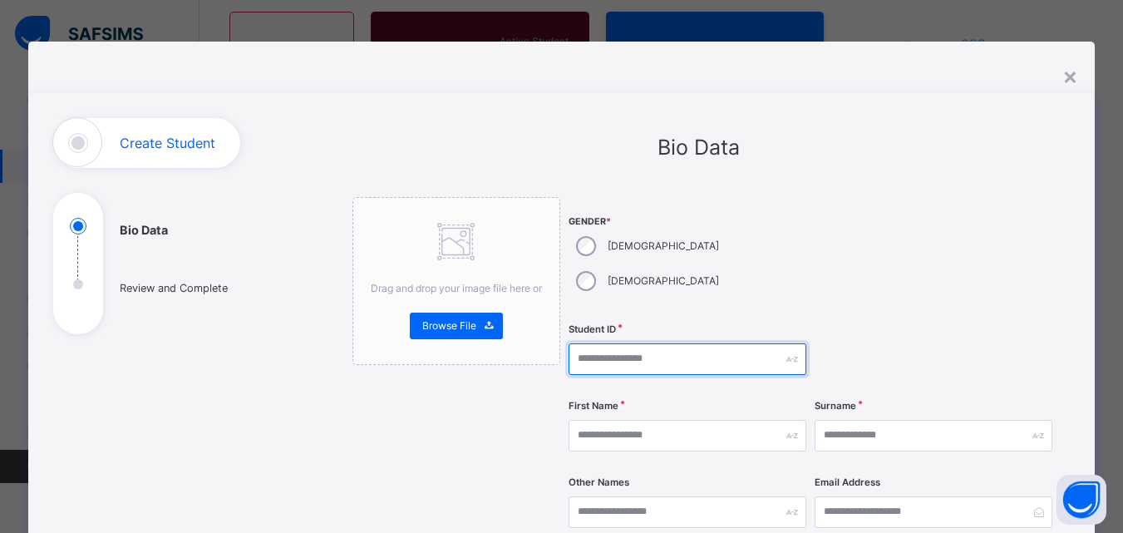
click at [649, 343] on input "text" at bounding box center [688, 359] width 238 height 32
paste input "**********"
type input "**********"
click at [858, 333] on div at bounding box center [934, 359] width 238 height 68
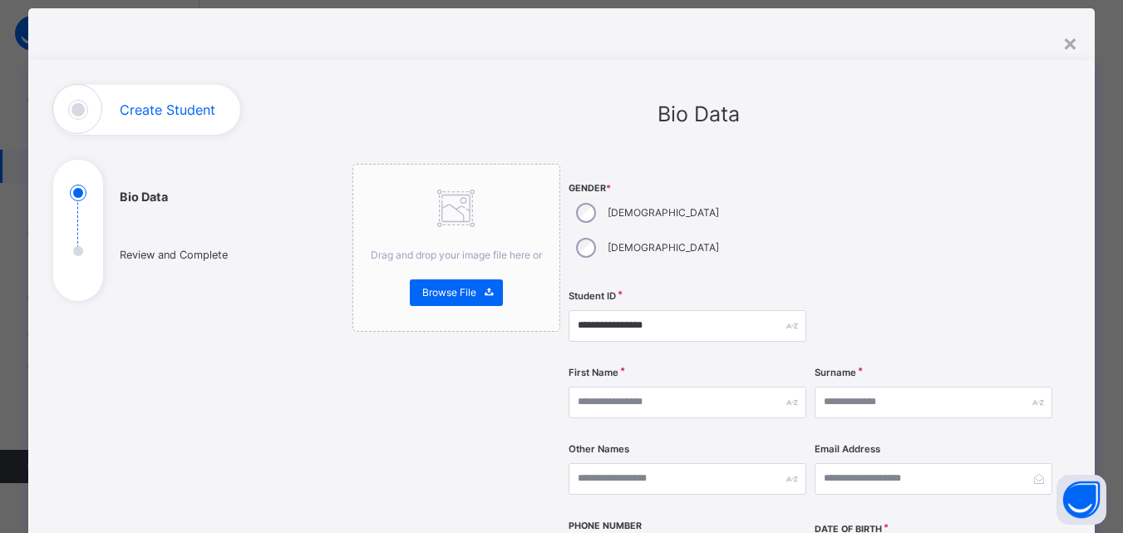
scroll to position [67, 0]
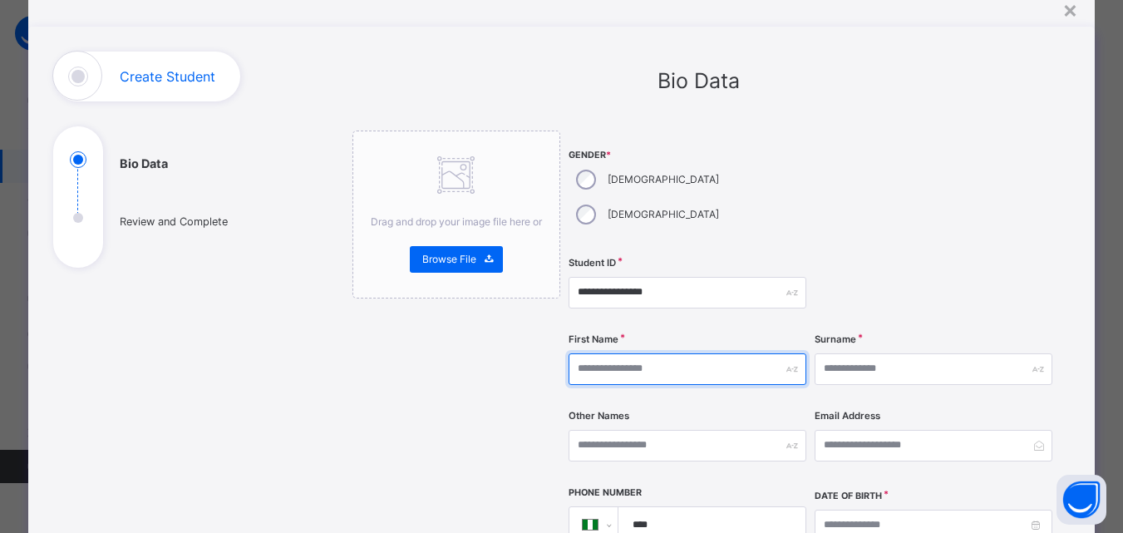
click at [731, 353] on input "text" at bounding box center [688, 369] width 238 height 32
type input "*****"
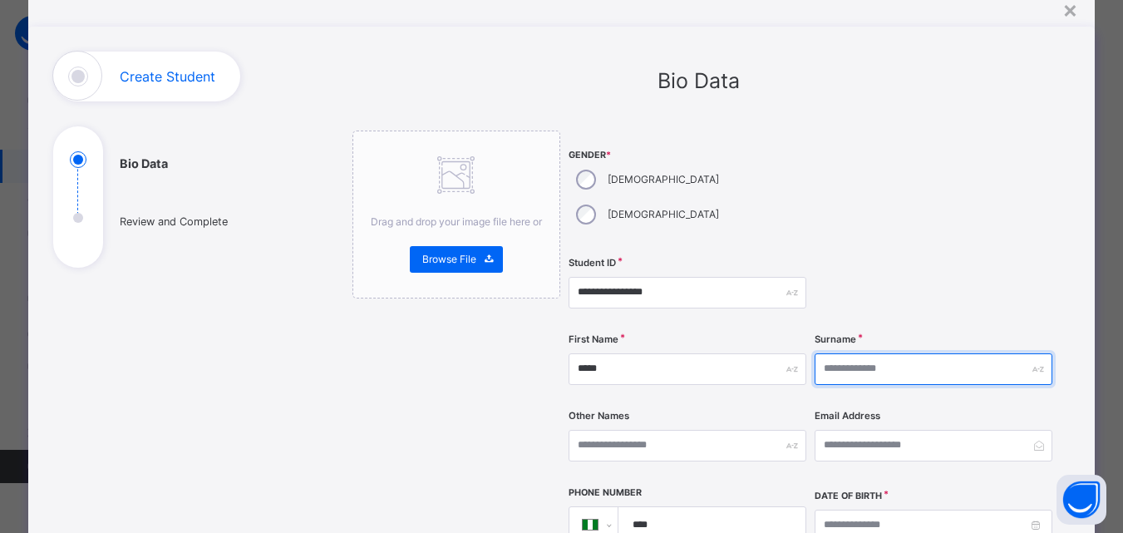
click at [840, 353] on input "text" at bounding box center [934, 369] width 238 height 32
type input "******"
click at [719, 412] on div "Other Names" at bounding box center [688, 446] width 238 height 68
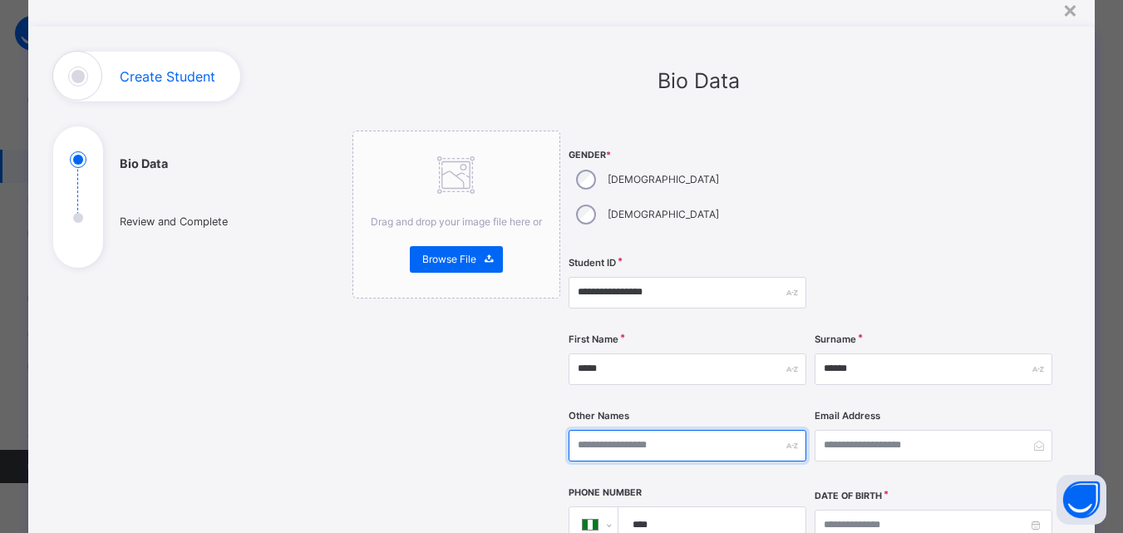
click at [715, 430] on input "text" at bounding box center [688, 446] width 238 height 32
type input "******"
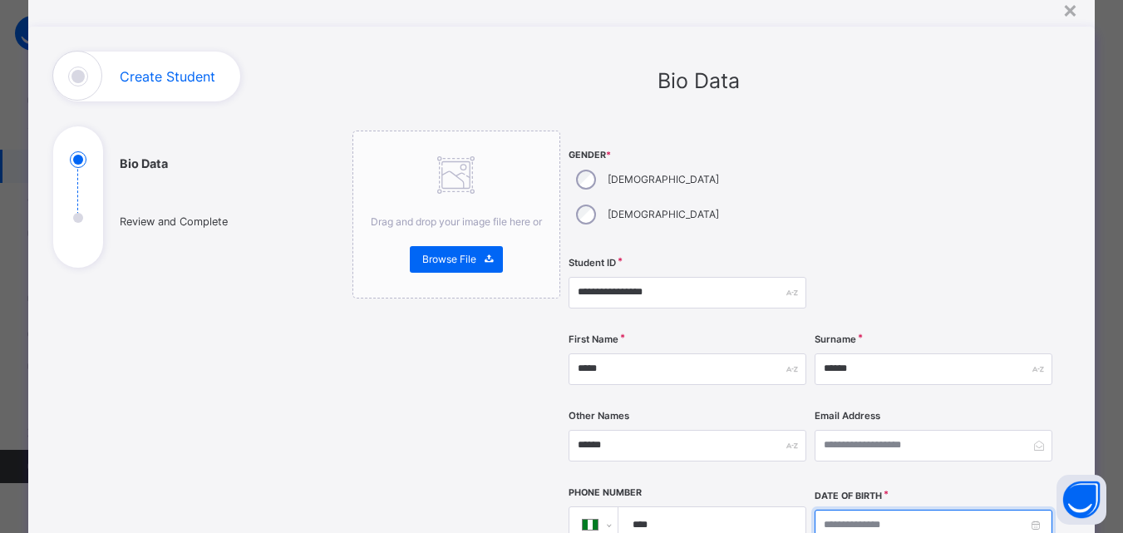
click at [898, 510] on input at bounding box center [934, 526] width 238 height 32
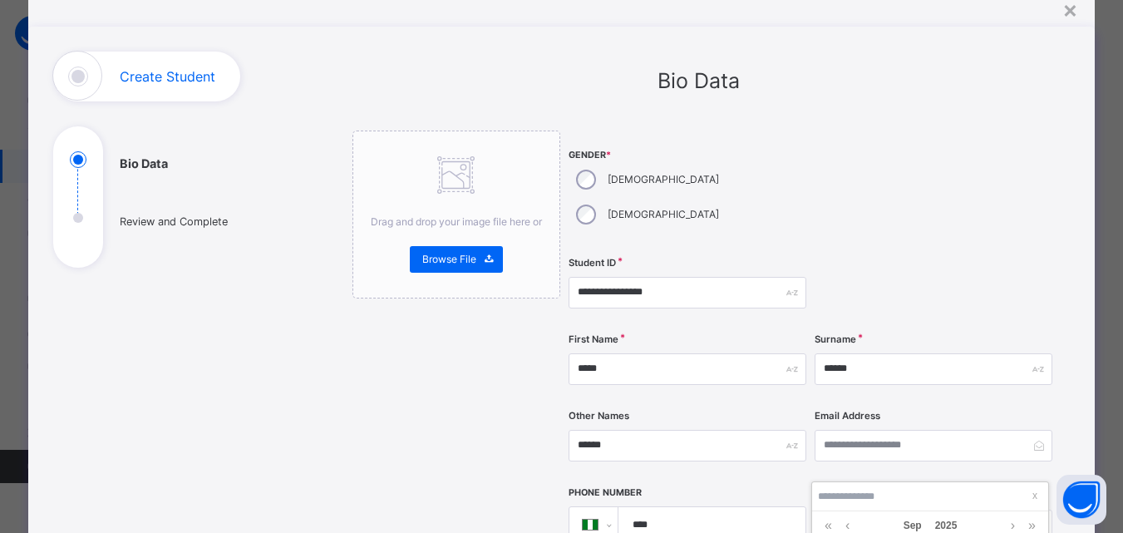
click at [970, 488] on div "Date of Birth" at bounding box center [934, 514] width 238 height 53
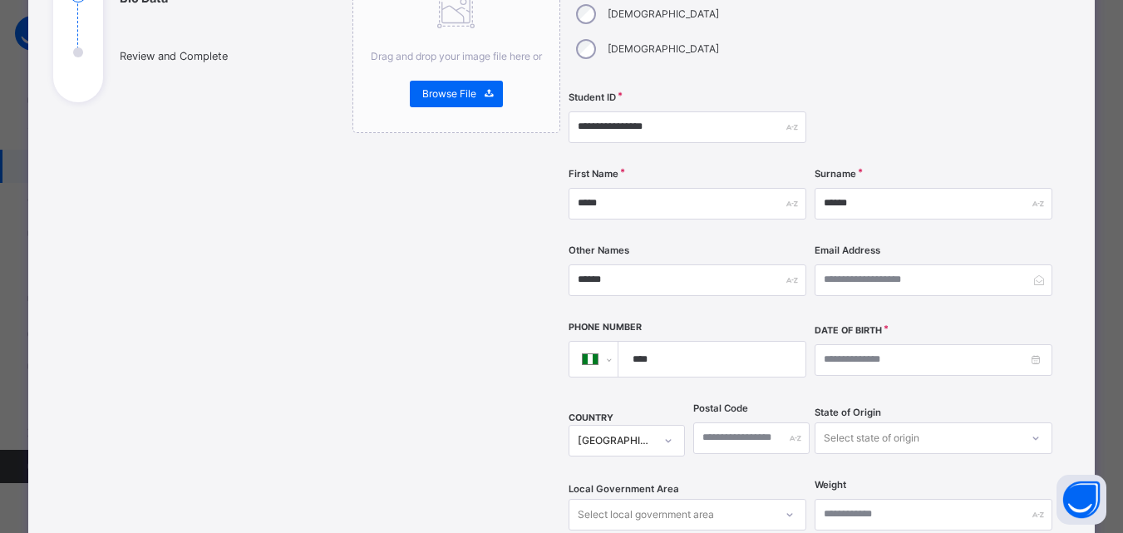
scroll to position [299, 0]
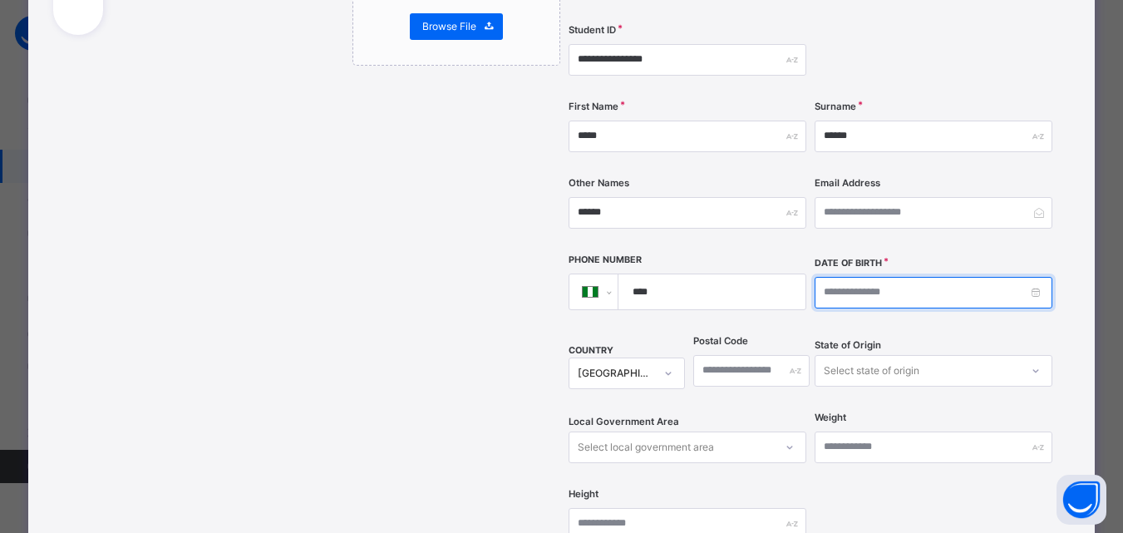
click at [926, 277] on input at bounding box center [934, 293] width 238 height 32
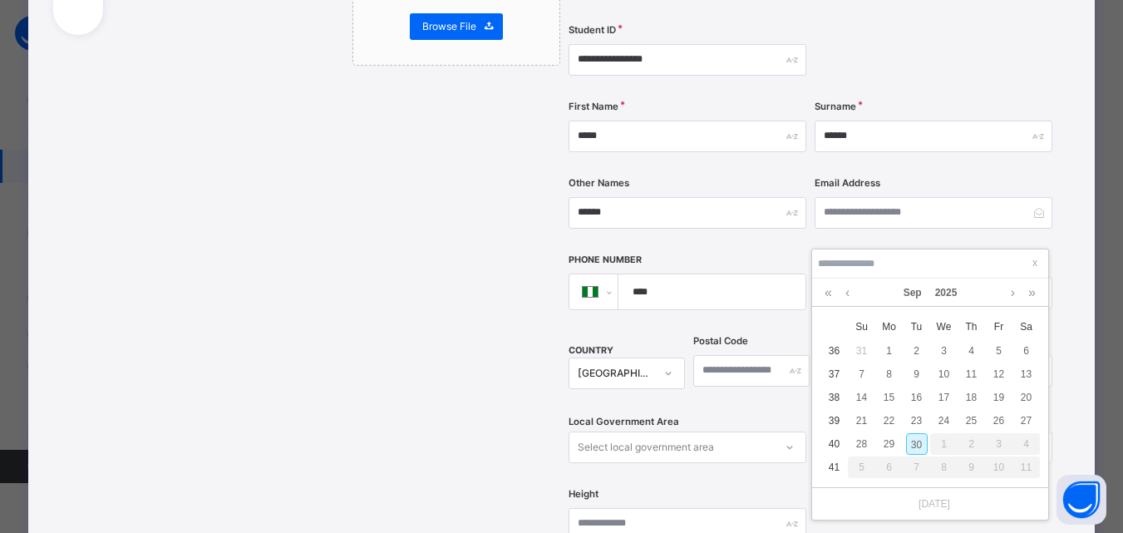
click at [919, 440] on div "30" at bounding box center [917, 444] width 22 height 22
type input "**********"
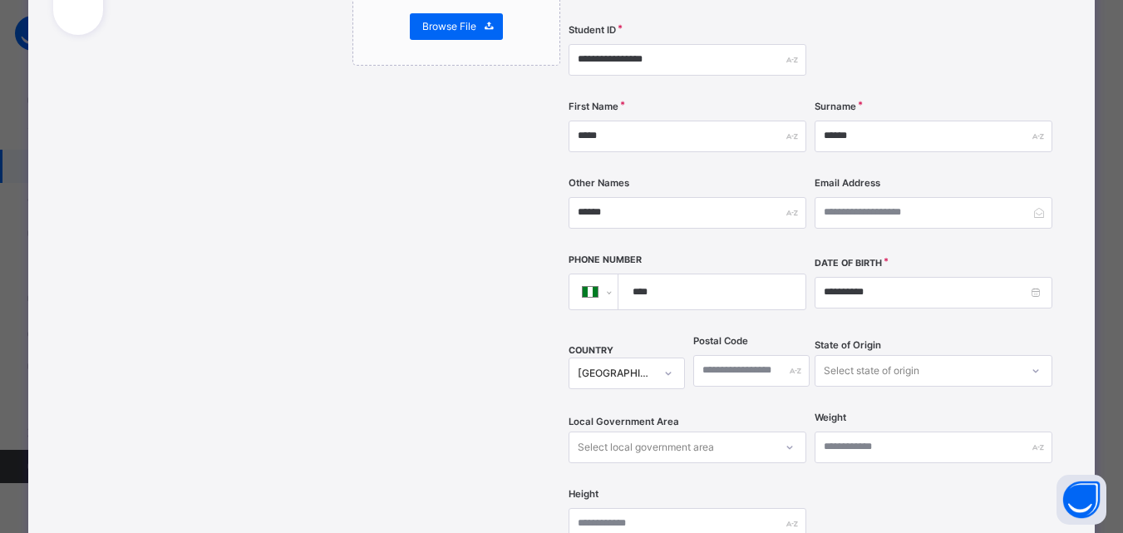
click at [1081, 329] on div "**********" at bounding box center [561, 344] width 1067 height 1100
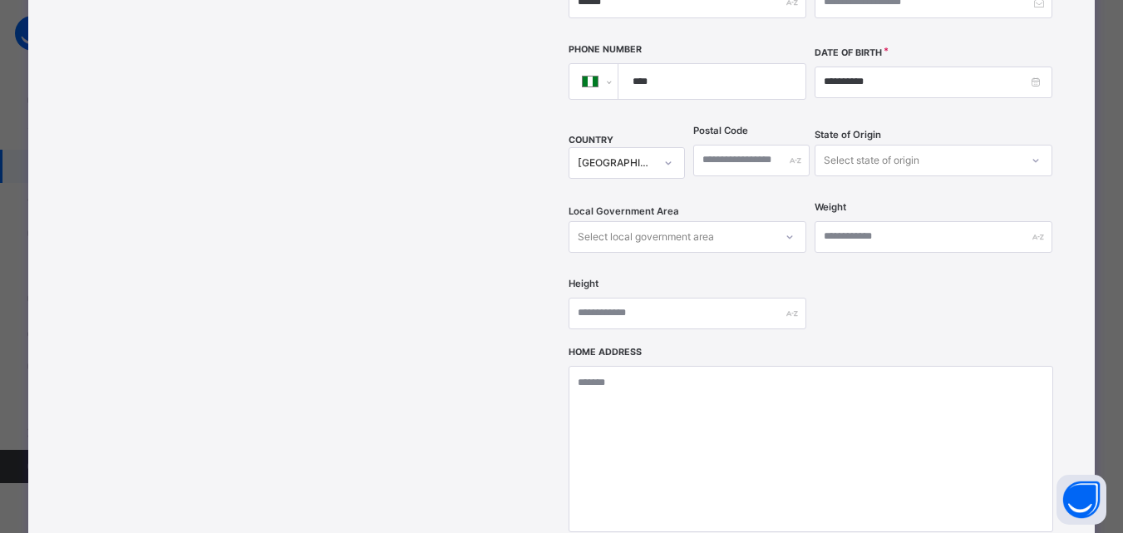
scroll to position [532, 0]
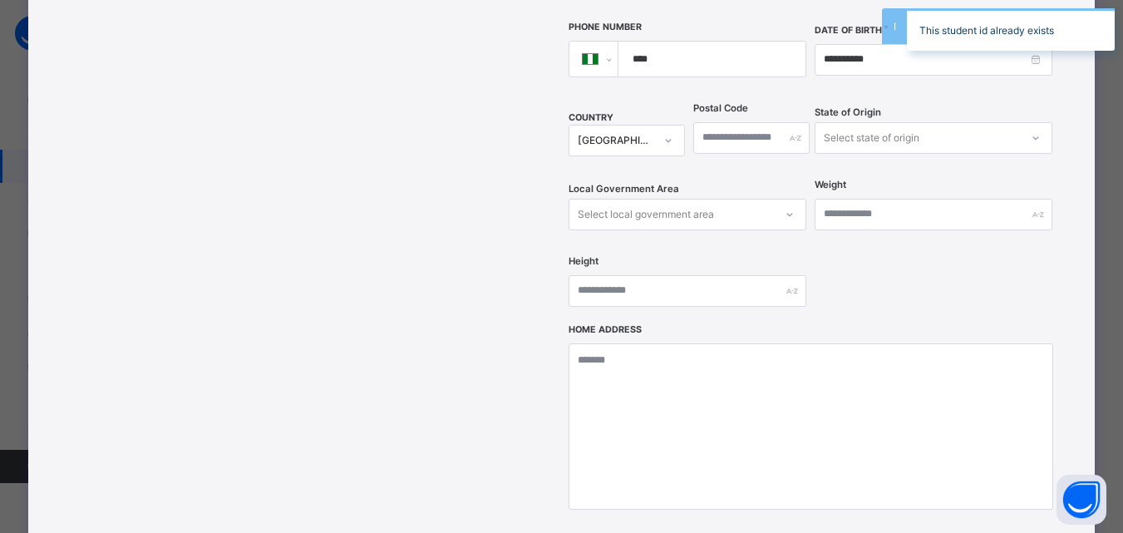
click at [1069, 265] on div "**********" at bounding box center [699, 111] width 743 height 1050
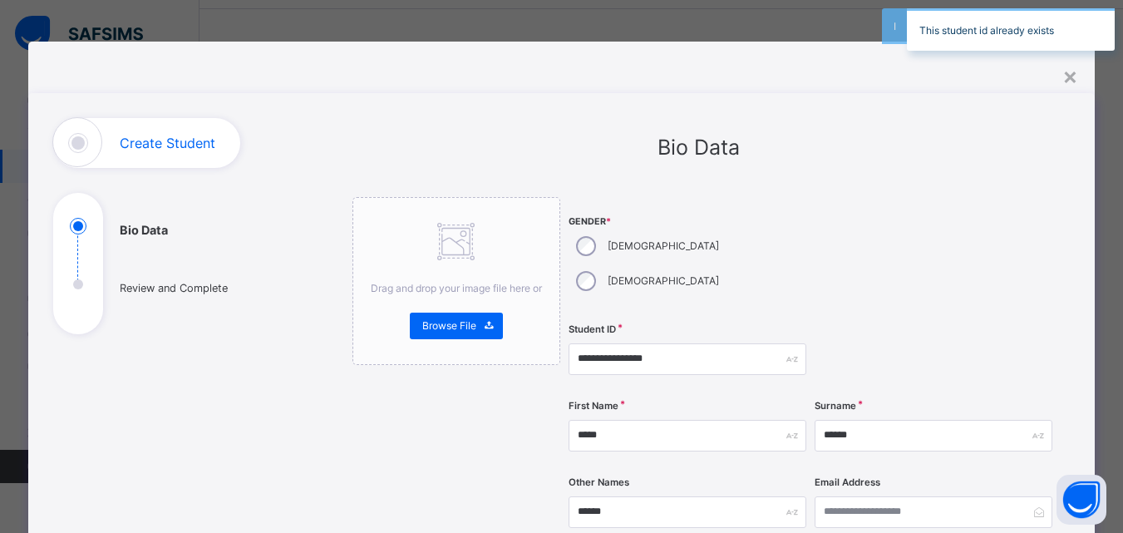
scroll to position [0, 0]
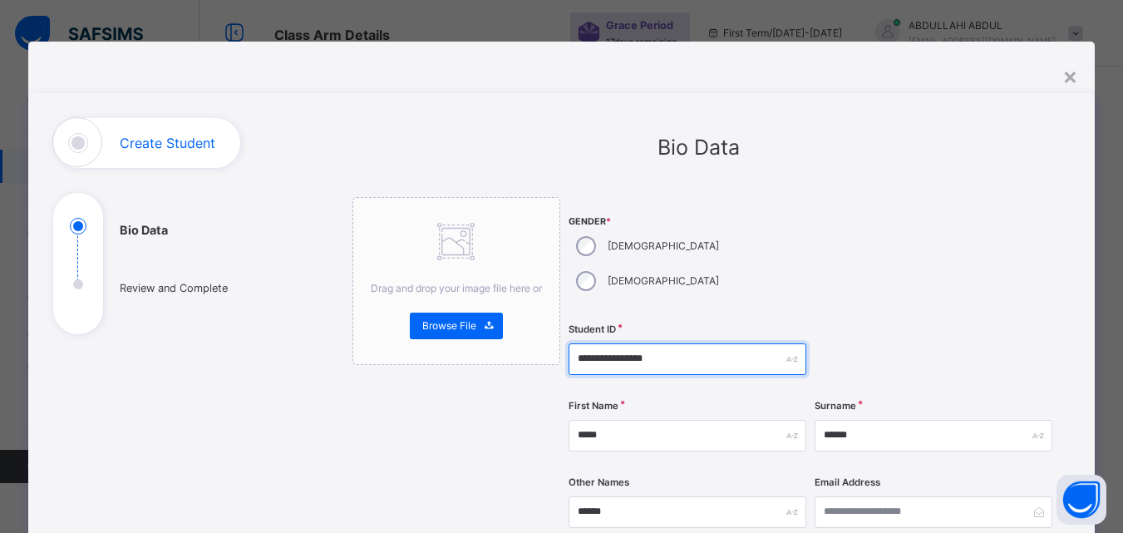
click at [707, 343] on input "**********" at bounding box center [688, 359] width 238 height 32
type input "**********"
click at [879, 325] on div at bounding box center [934, 359] width 238 height 68
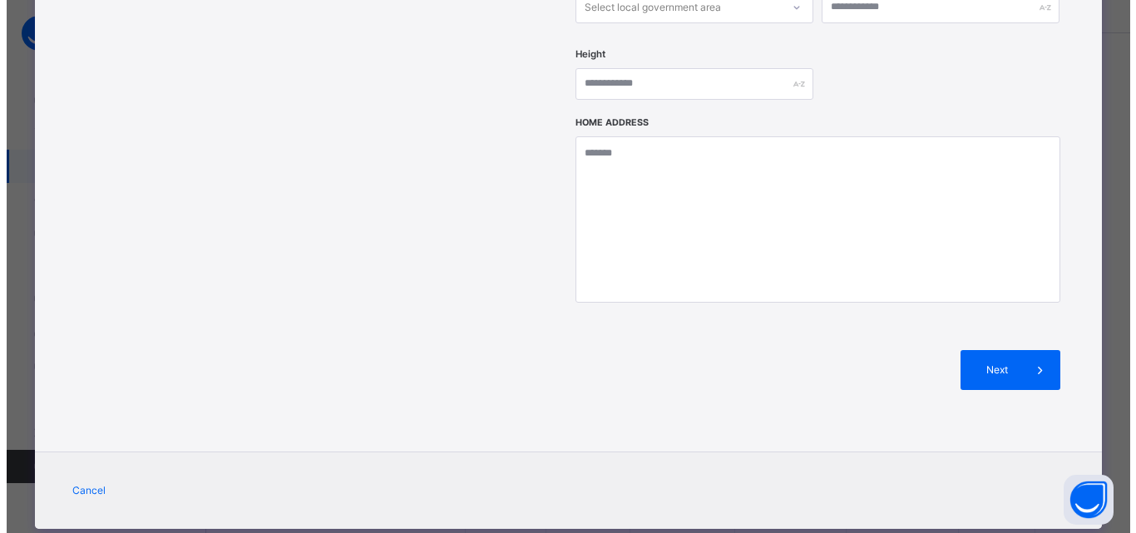
scroll to position [742, 0]
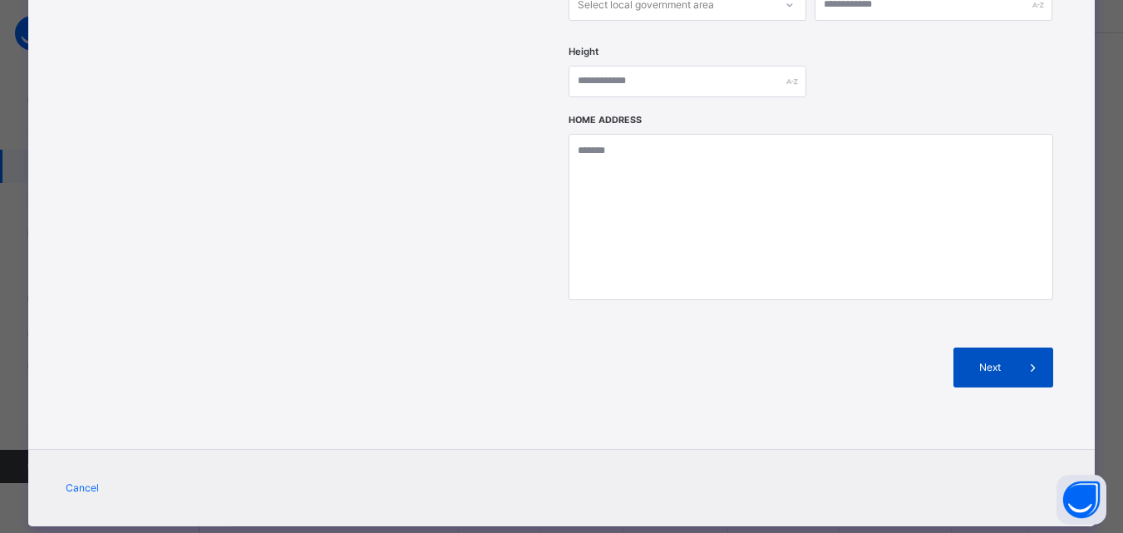
click at [1019, 348] on span at bounding box center [1034, 368] width 40 height 40
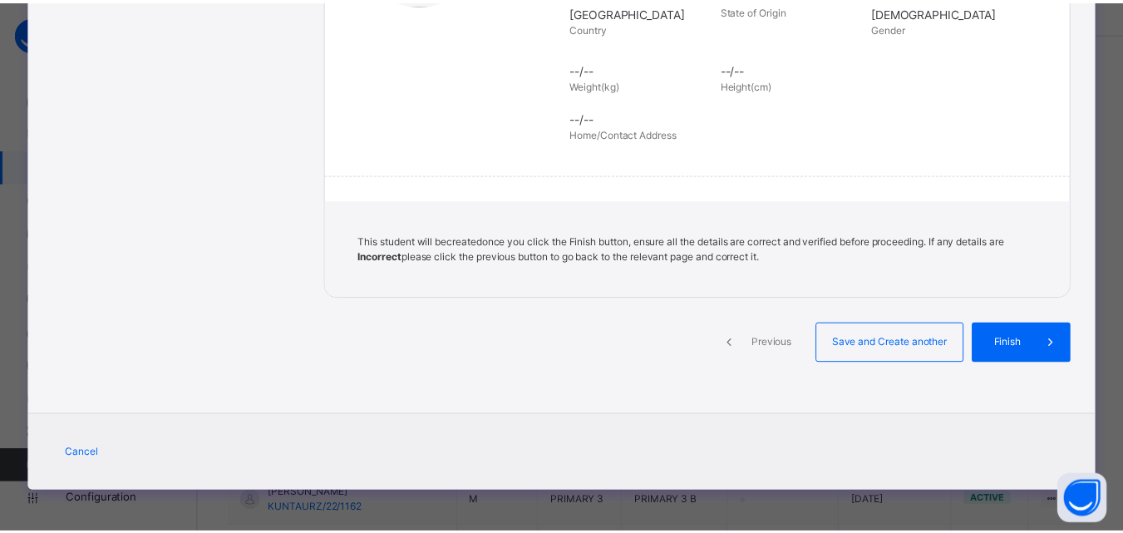
scroll to position [382, 0]
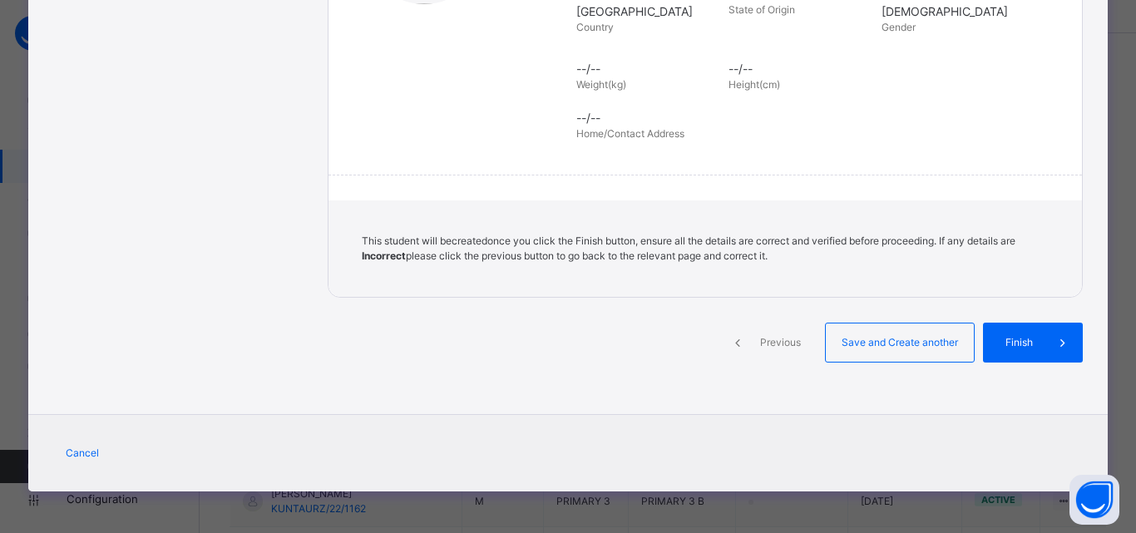
click at [1019, 332] on div "Finish" at bounding box center [1033, 343] width 100 height 40
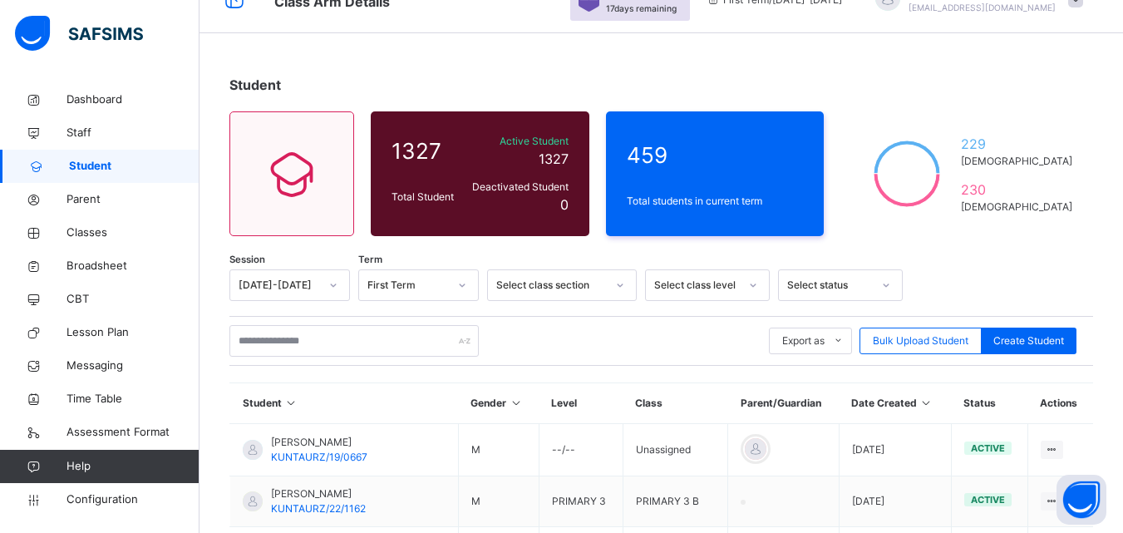
click at [980, 249] on div "Student 1327 Total Student Active Student 1327 Deactivated Student 0 459 Total …" at bounding box center [662, 541] width 924 height 983
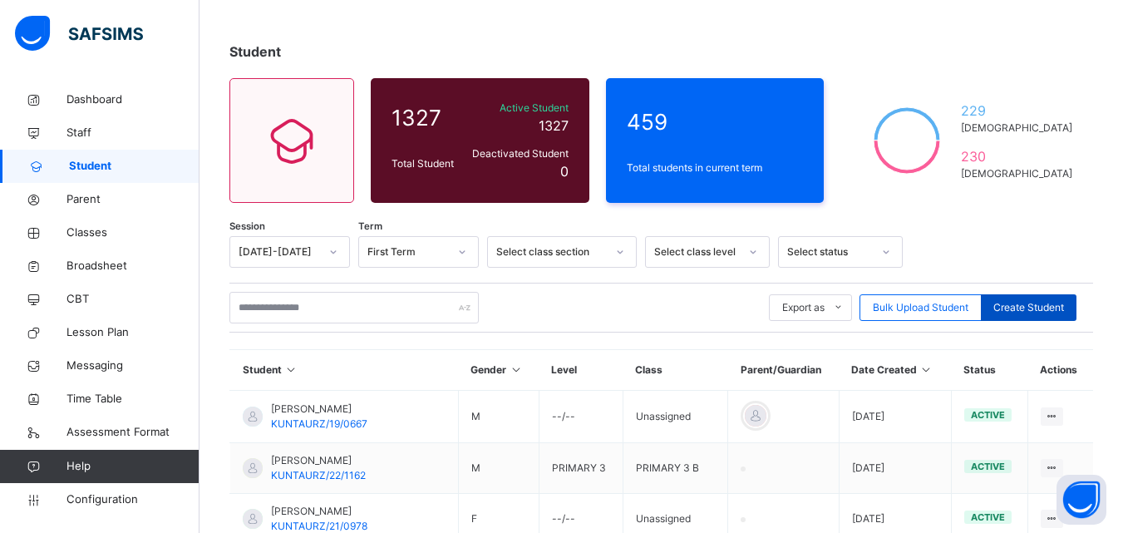
click at [1049, 303] on span "Create Student" at bounding box center [1029, 307] width 71 height 15
select select "**"
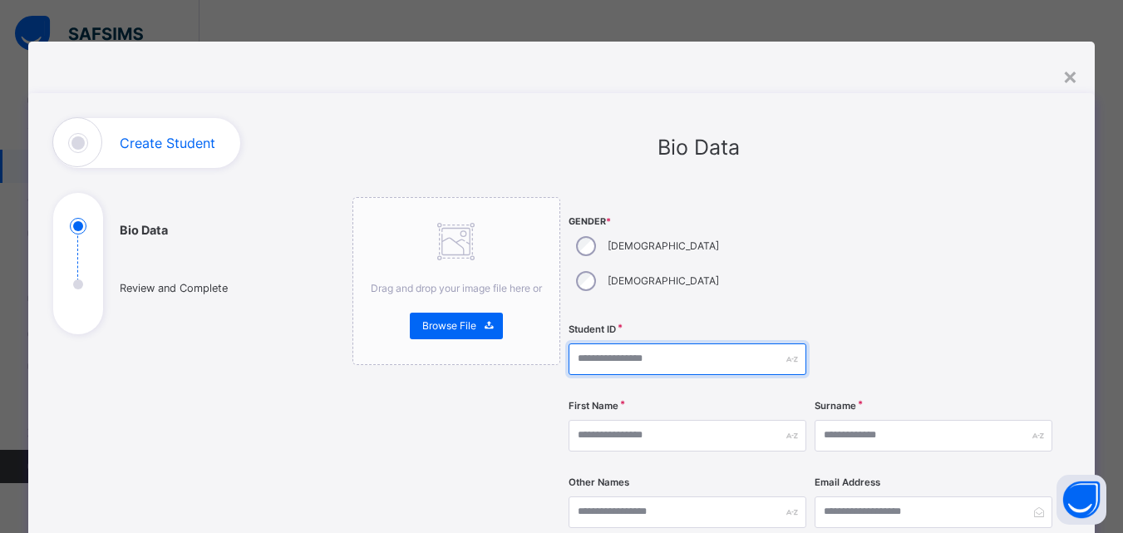
click at [662, 343] on input "text" at bounding box center [688, 359] width 238 height 32
paste input "**********"
type input "**********"
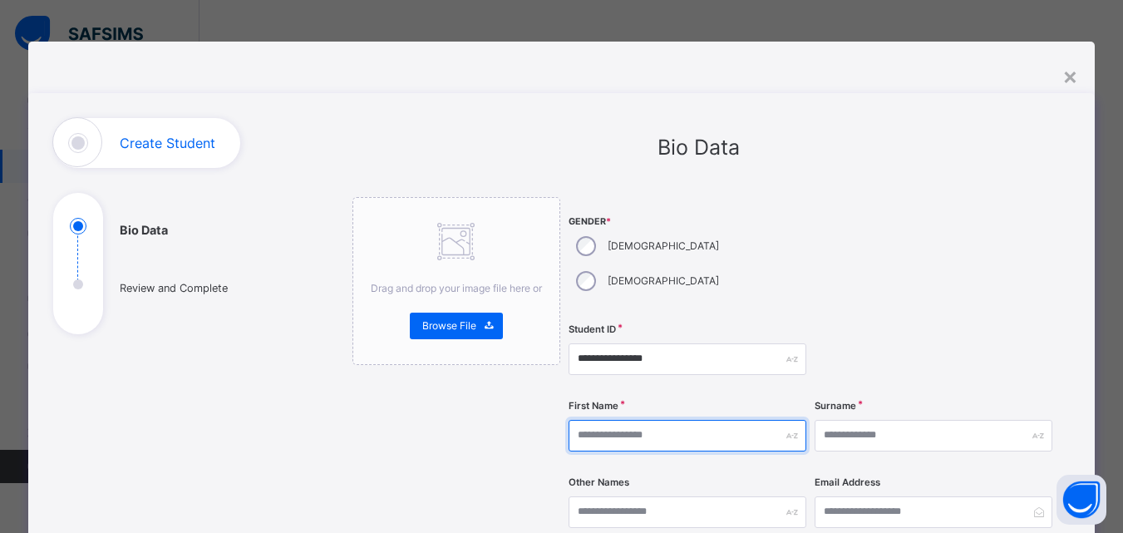
click at [663, 420] on input "text" at bounding box center [688, 436] width 238 height 32
type input "******"
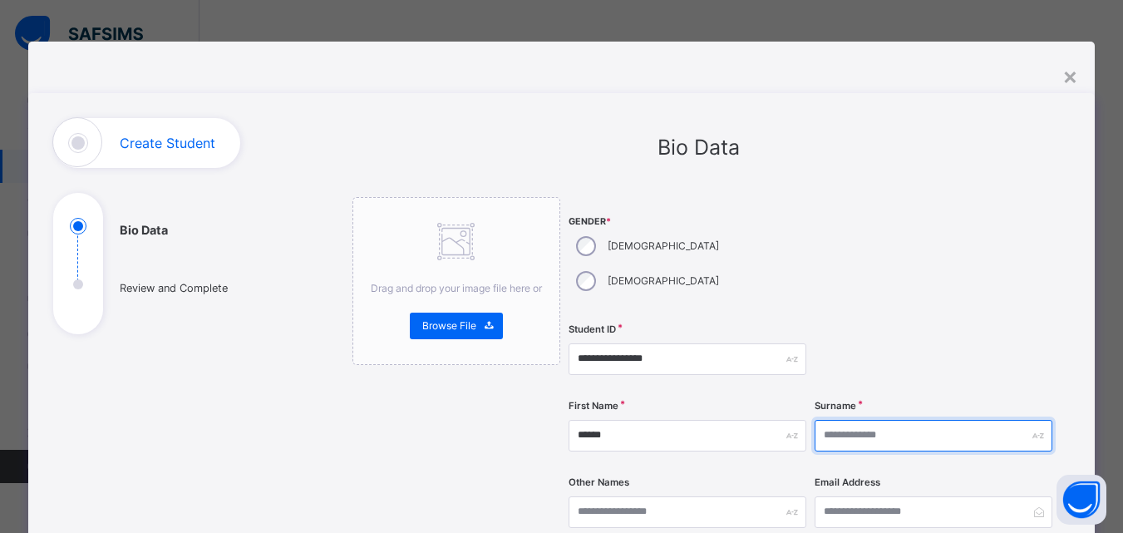
click at [840, 420] on input "text" at bounding box center [934, 436] width 238 height 32
type input "****"
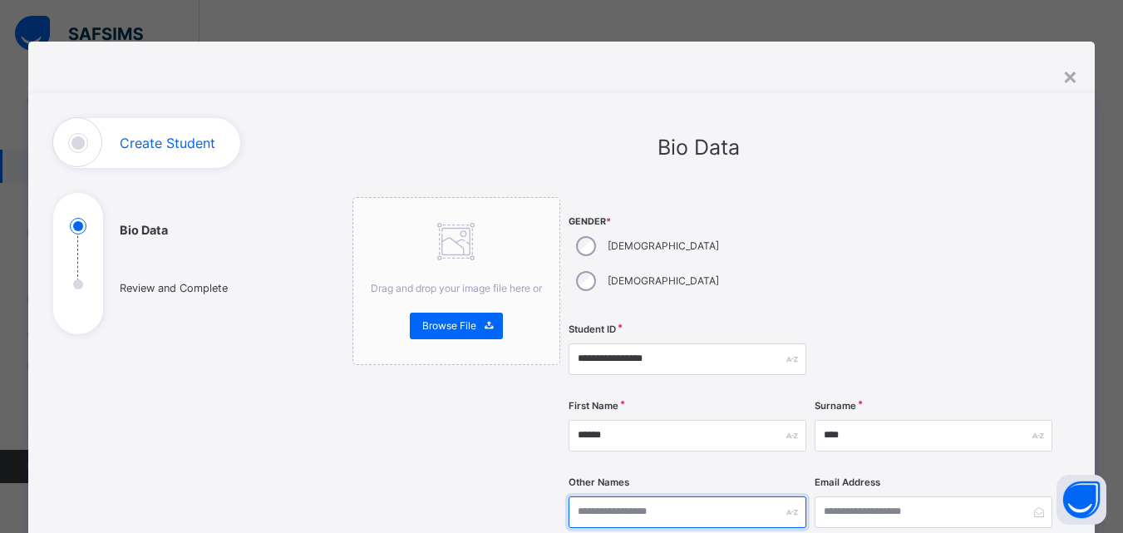
click at [723, 496] on input "text" at bounding box center [688, 512] width 238 height 32
type input "*****"
click at [1001, 289] on div "**********" at bounding box center [811, 527] width 485 height 660
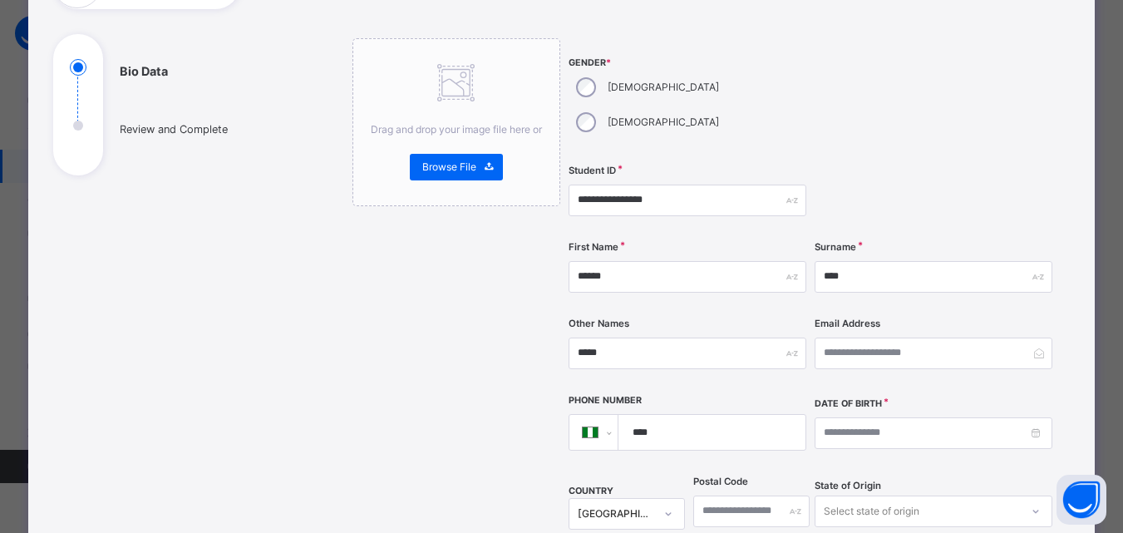
scroll to position [432, 0]
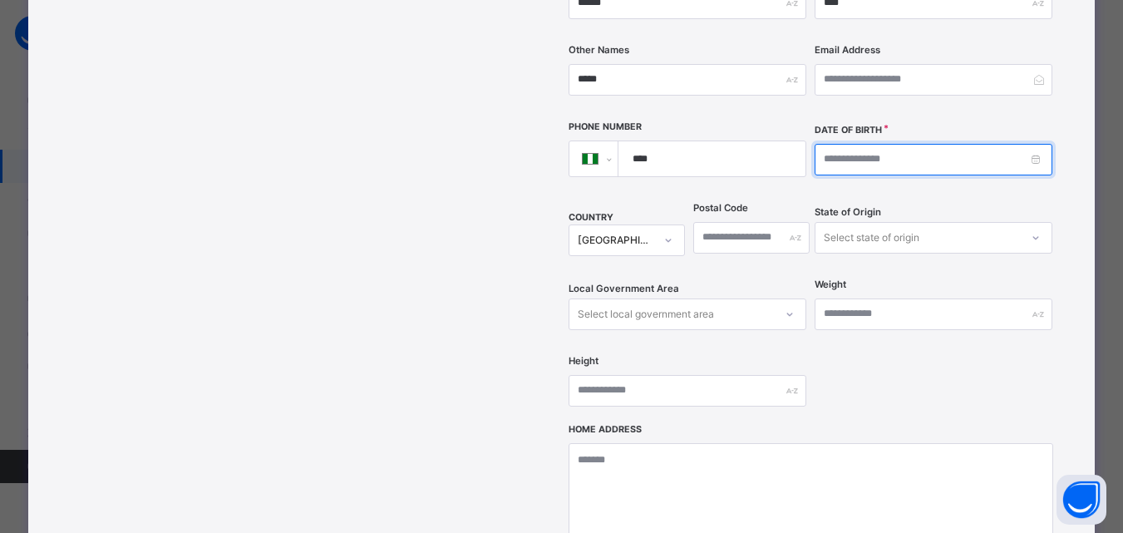
click at [975, 144] on input at bounding box center [934, 160] width 238 height 32
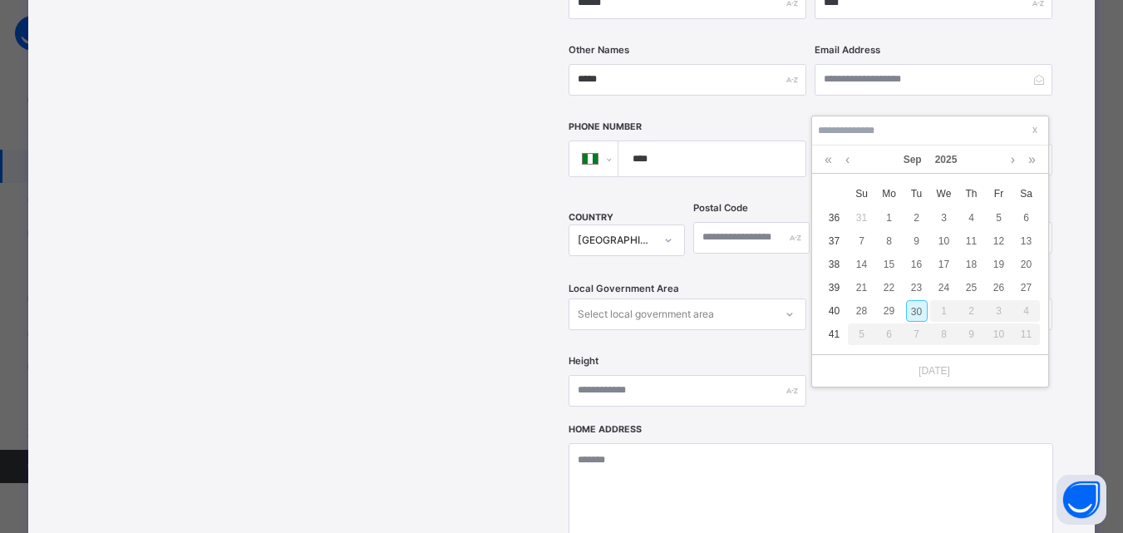
click at [919, 312] on div "30" at bounding box center [917, 311] width 22 height 22
type input "**********"
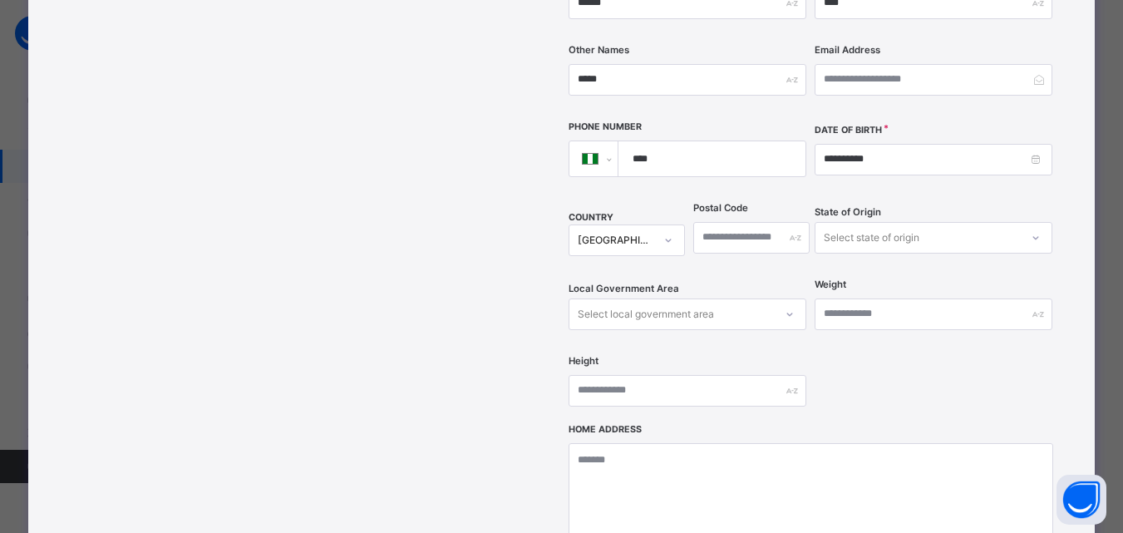
click at [1051, 368] on div "**********" at bounding box center [811, 95] width 485 height 660
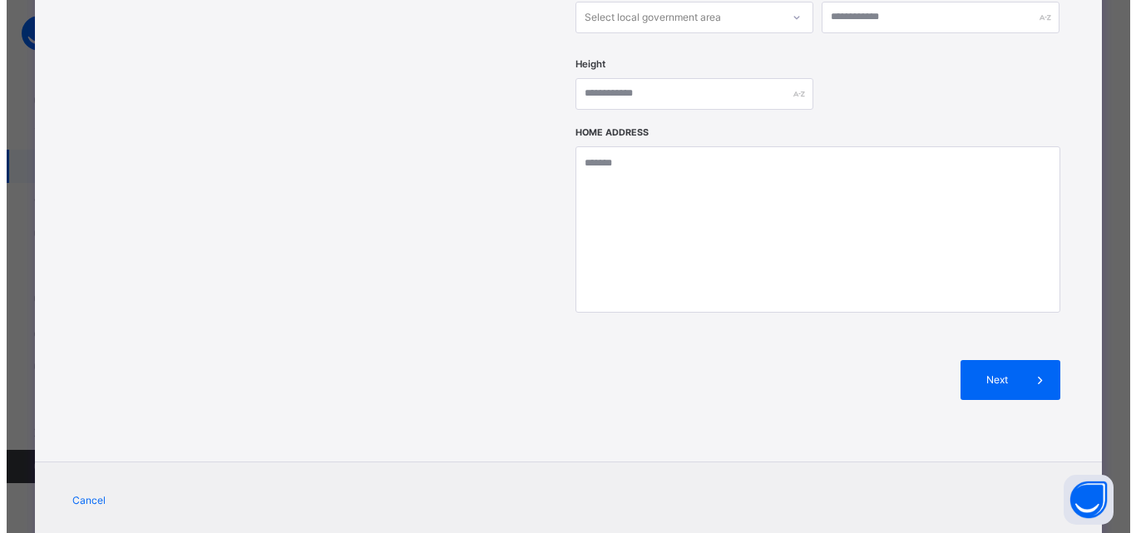
scroll to position [732, 0]
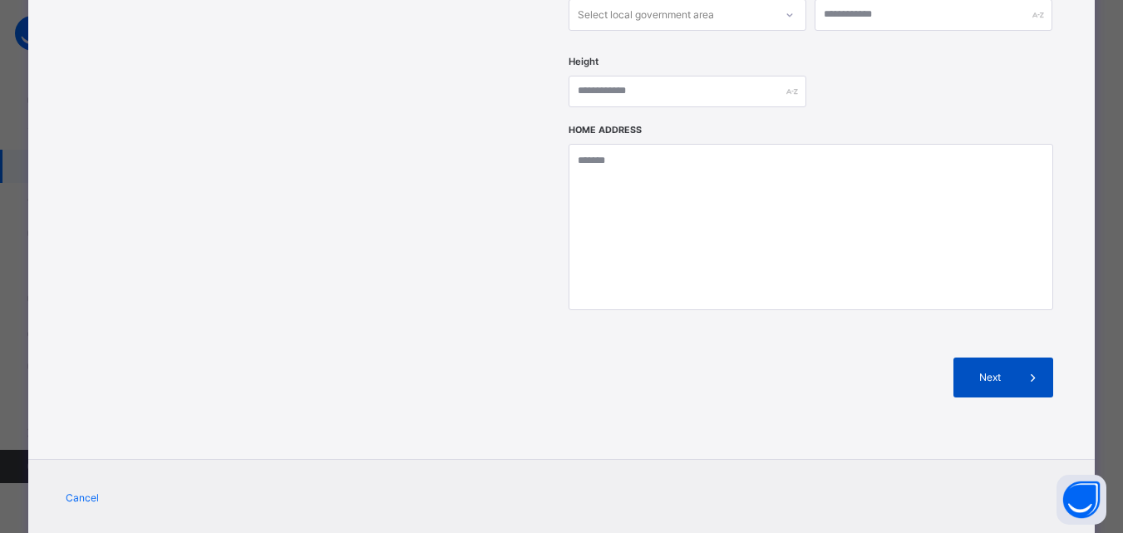
click at [1012, 370] on span "Next" at bounding box center [989, 377] width 47 height 15
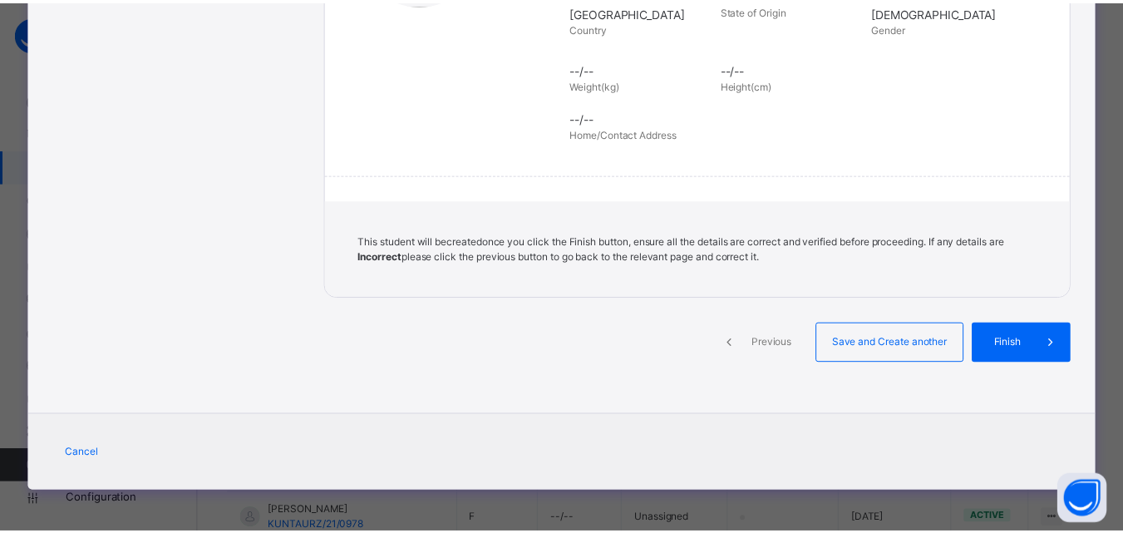
scroll to position [382, 0]
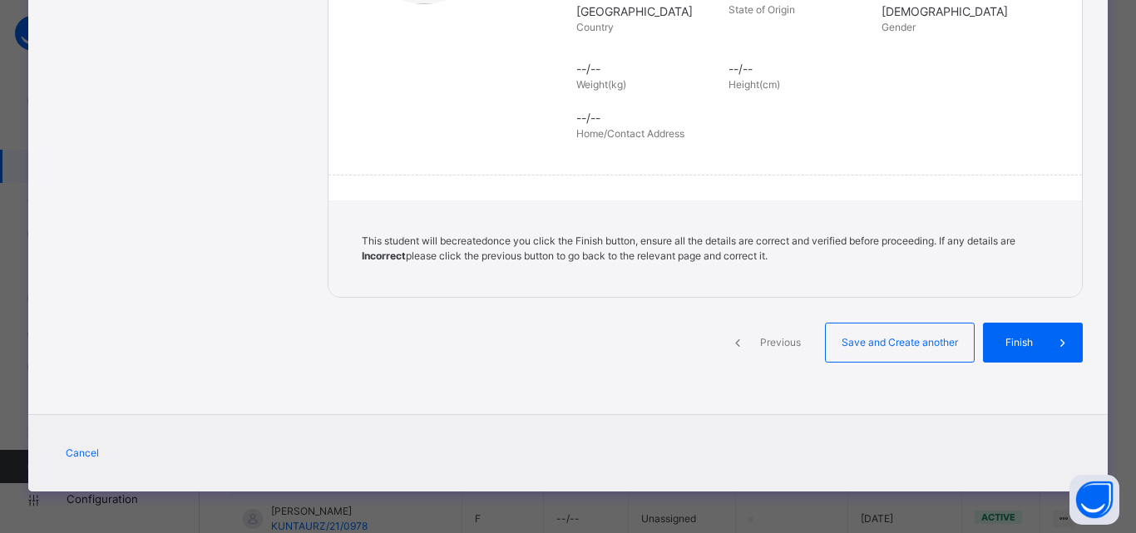
click at [1012, 349] on span "Finish" at bounding box center [1018, 342] width 47 height 15
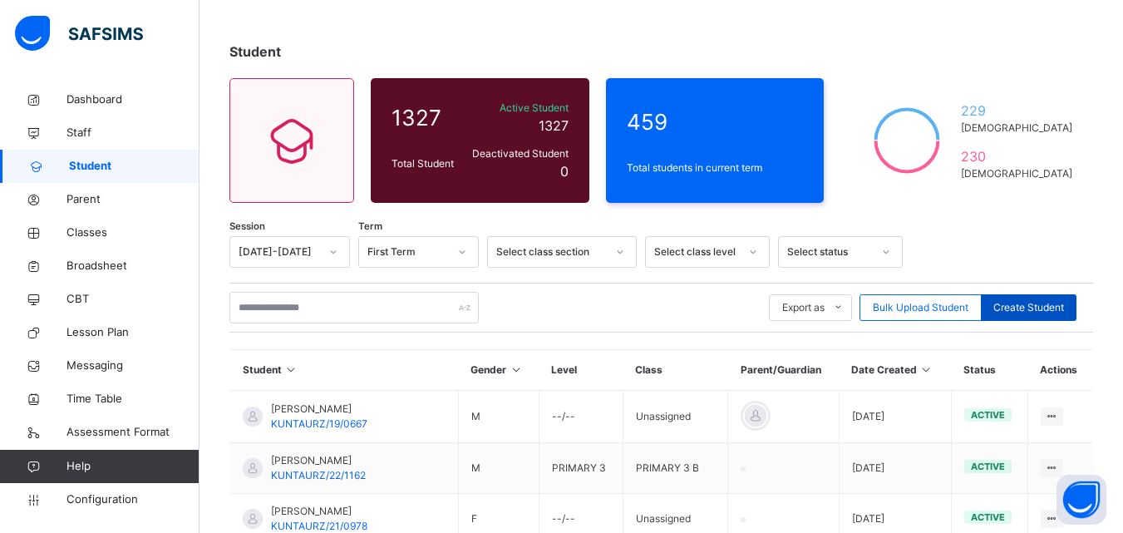
click at [1019, 315] on div "Create Student" at bounding box center [1029, 307] width 96 height 27
select select "**"
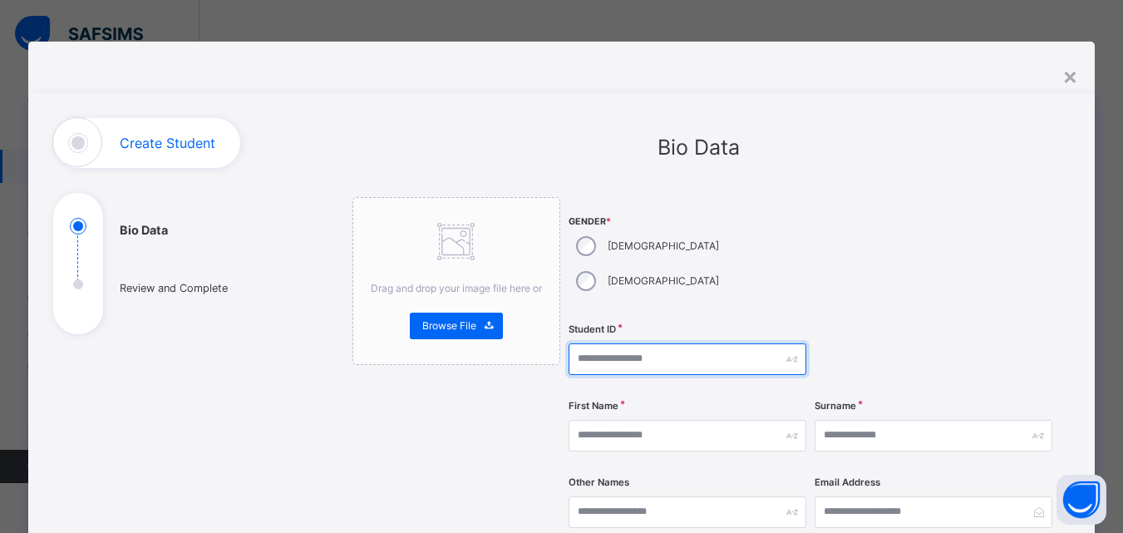
click at [652, 343] on input "text" at bounding box center [688, 359] width 238 height 32
paste input "**********"
type input "**********"
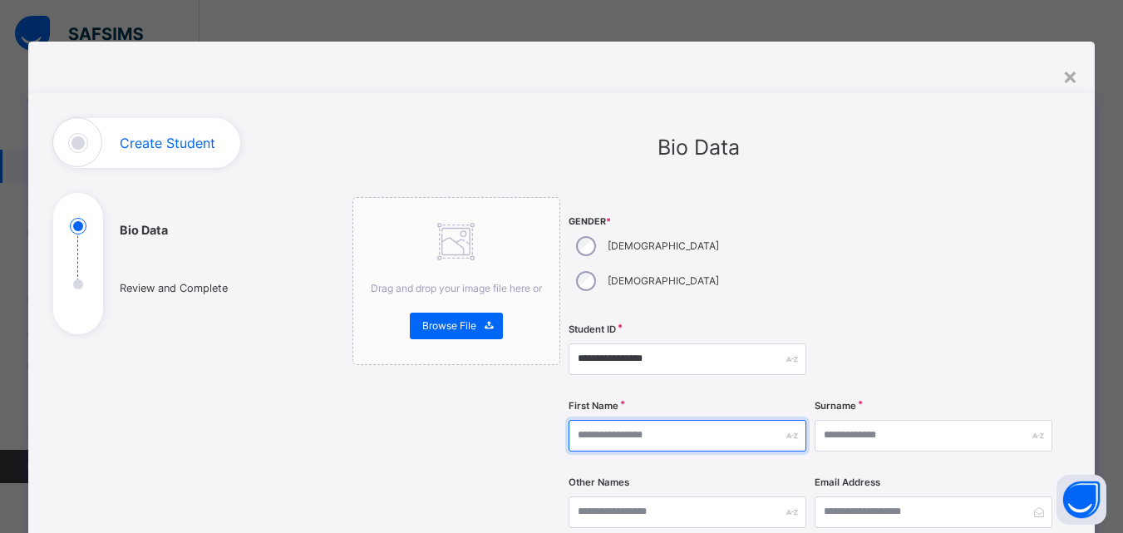
click at [655, 420] on input "text" at bounding box center [688, 436] width 238 height 32
type input "******"
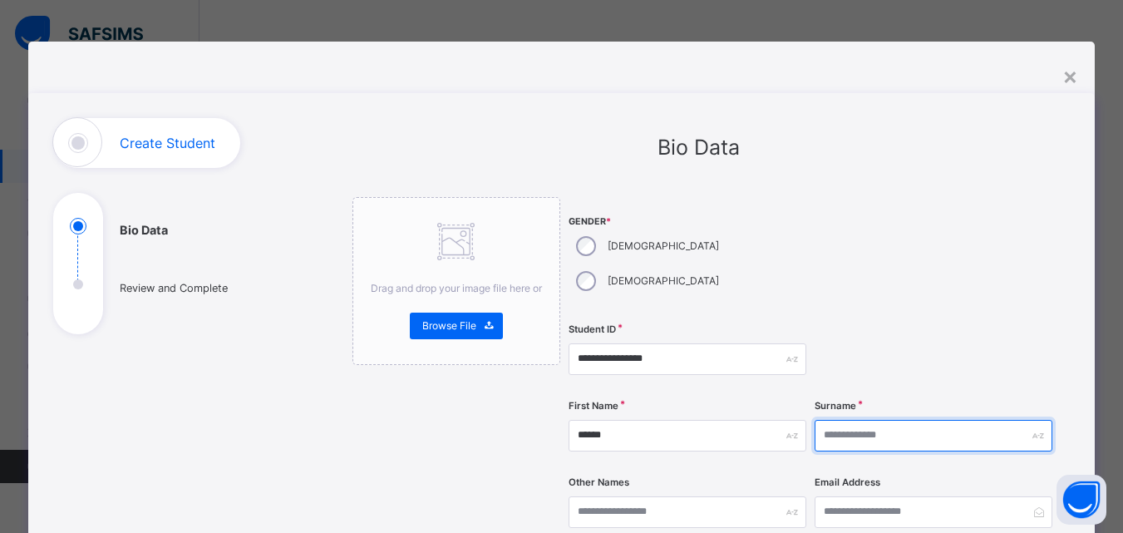
click at [864, 420] on input "text" at bounding box center [934, 436] width 238 height 32
type input "*****"
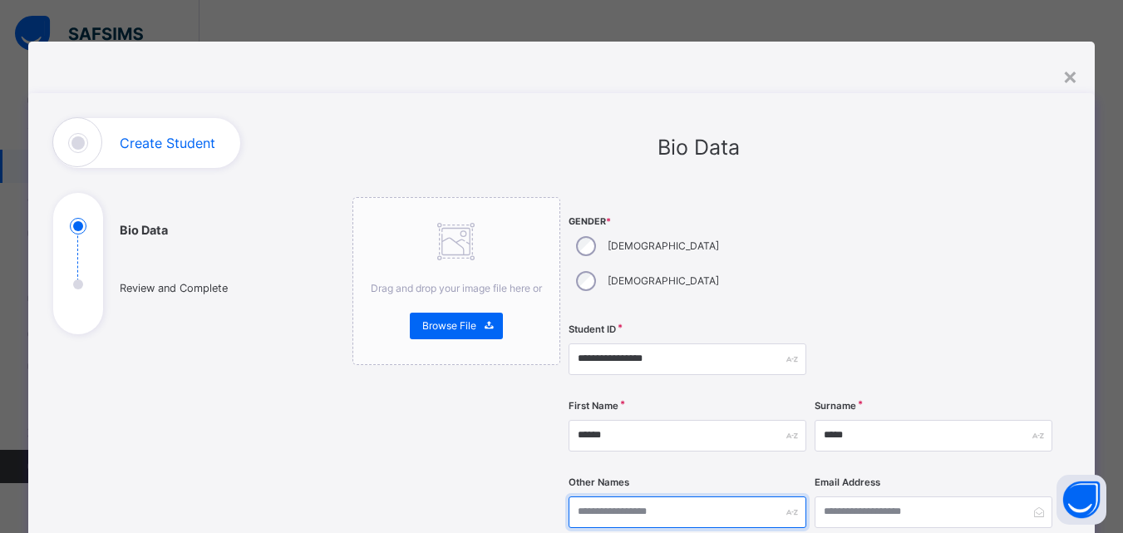
click at [690, 496] on input "text" at bounding box center [688, 512] width 238 height 32
type input "*****"
click at [985, 269] on div at bounding box center [934, 257] width 238 height 120
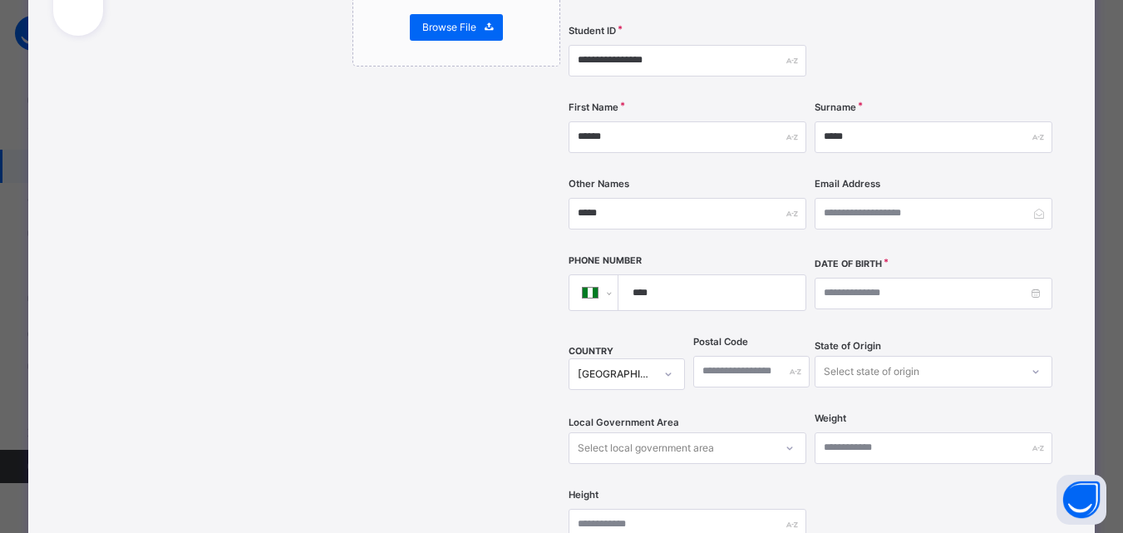
scroll to position [333, 0]
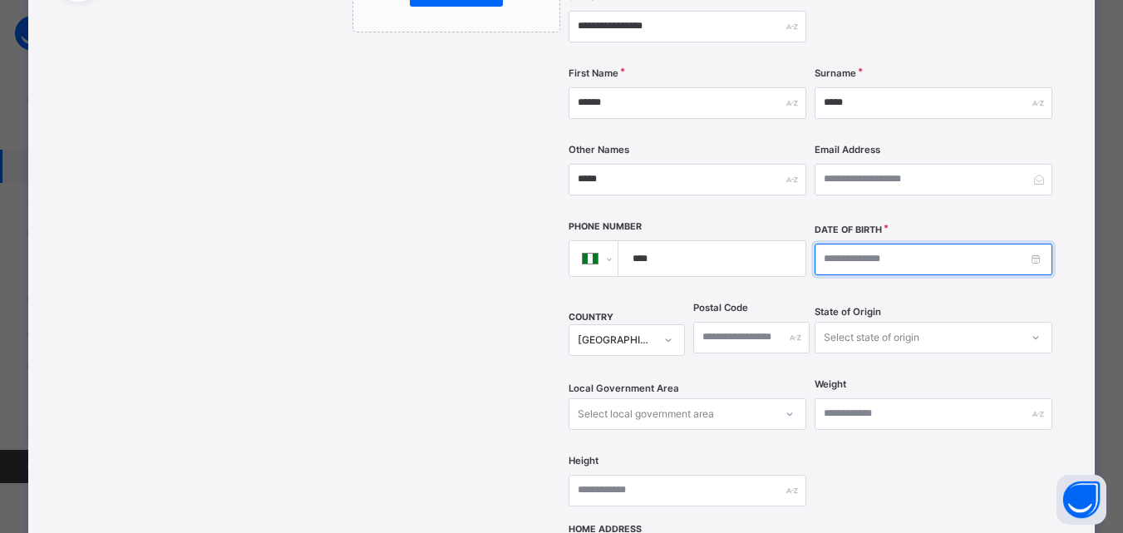
click at [937, 244] on input at bounding box center [934, 260] width 238 height 32
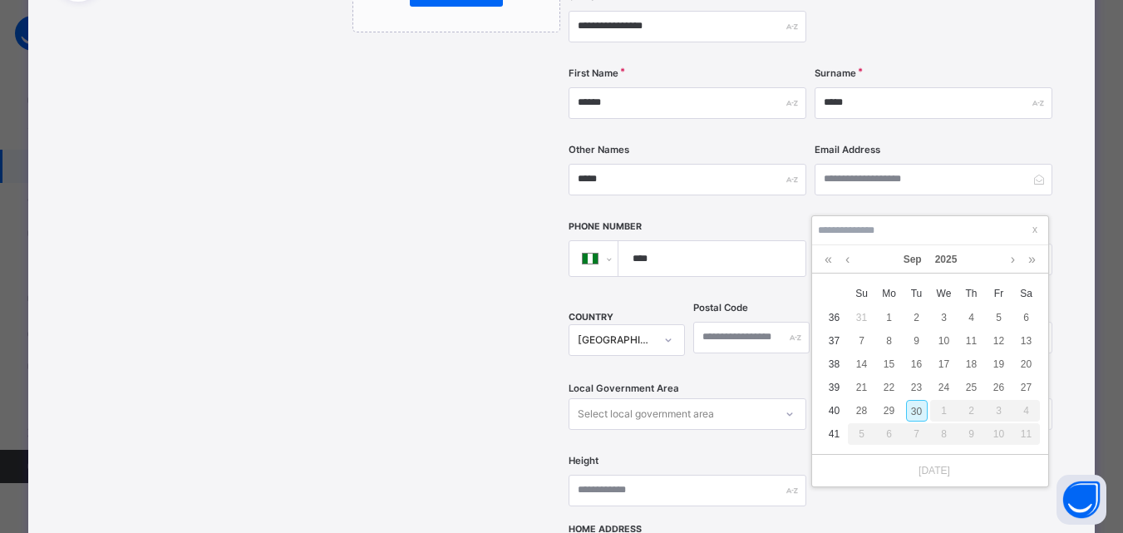
click at [920, 413] on div "30" at bounding box center [917, 411] width 22 height 22
type input "**********"
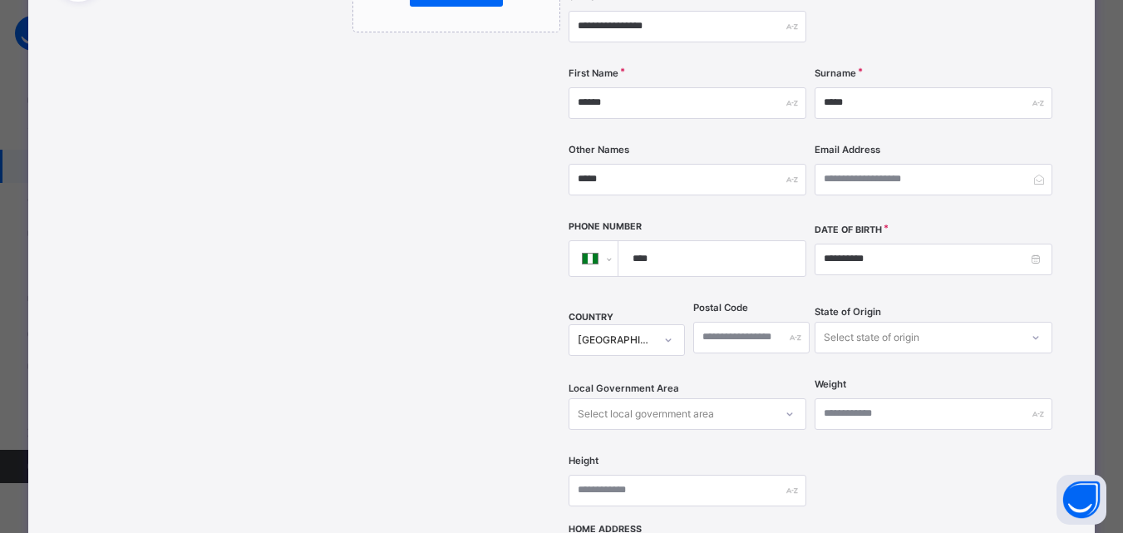
click at [1009, 403] on div "Weight" at bounding box center [934, 414] width 238 height 68
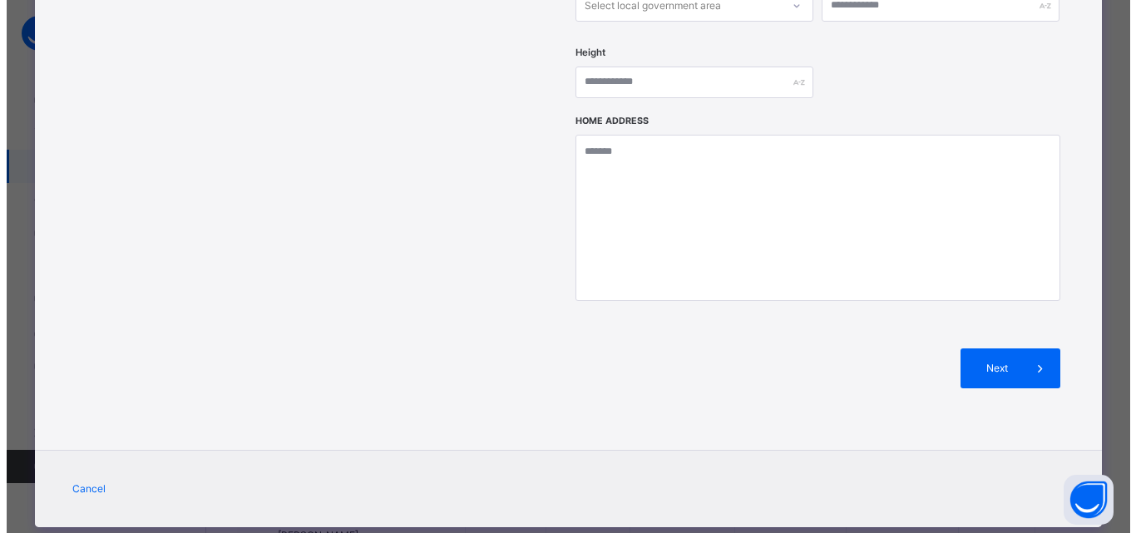
scroll to position [742, 0]
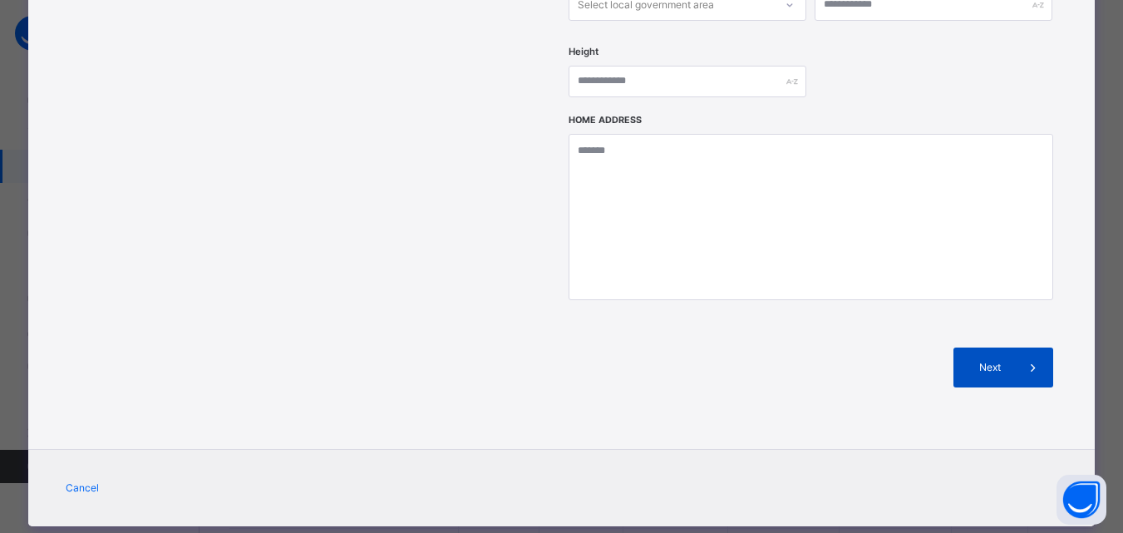
click at [994, 349] on div "Next" at bounding box center [1004, 368] width 100 height 40
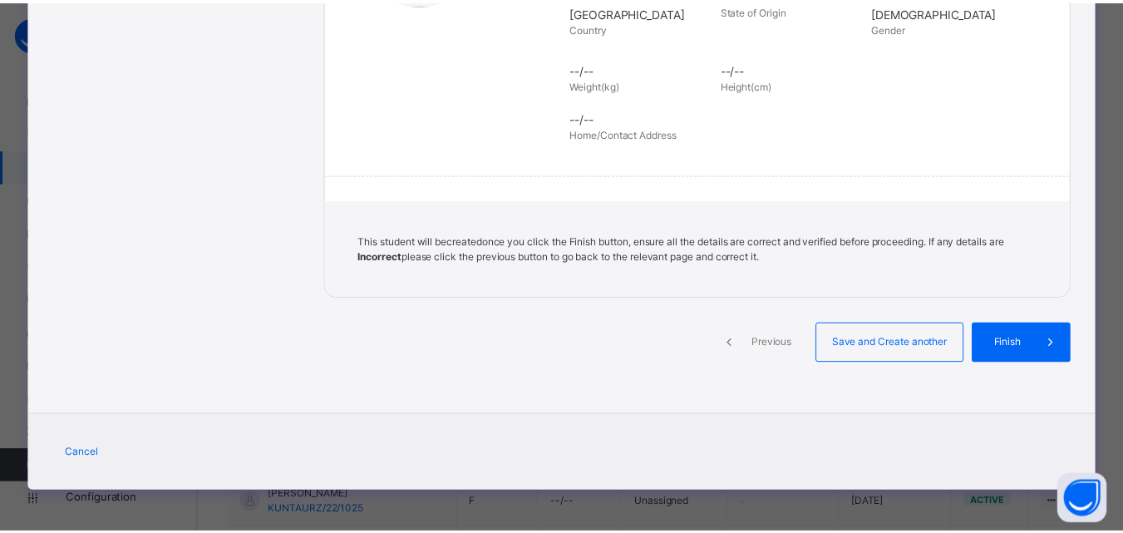
scroll to position [382, 0]
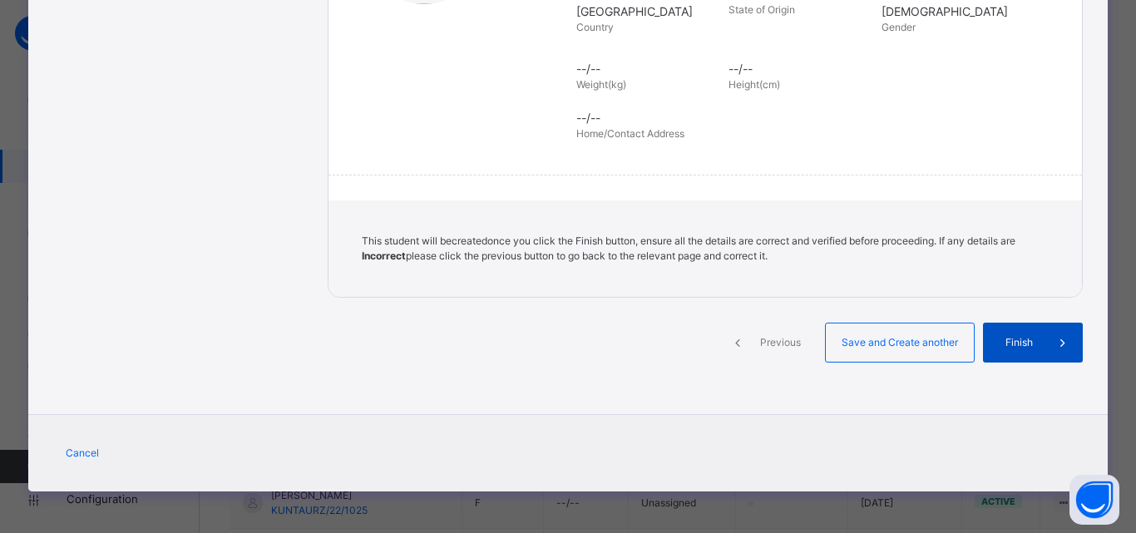
click at [1013, 341] on span "Finish" at bounding box center [1018, 342] width 47 height 15
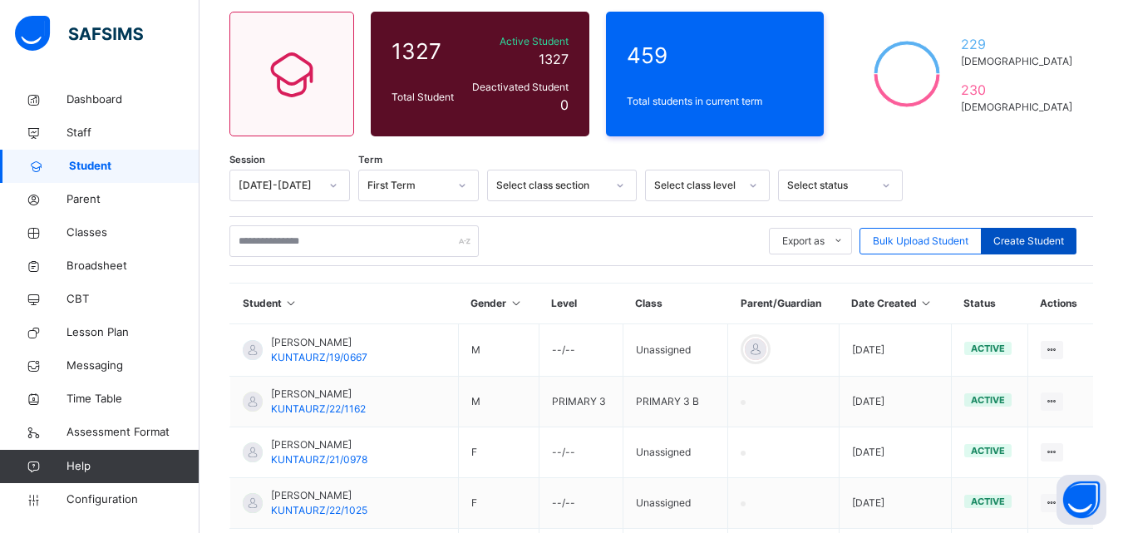
click at [1034, 247] on span "Create Student" at bounding box center [1029, 241] width 71 height 15
select select "**"
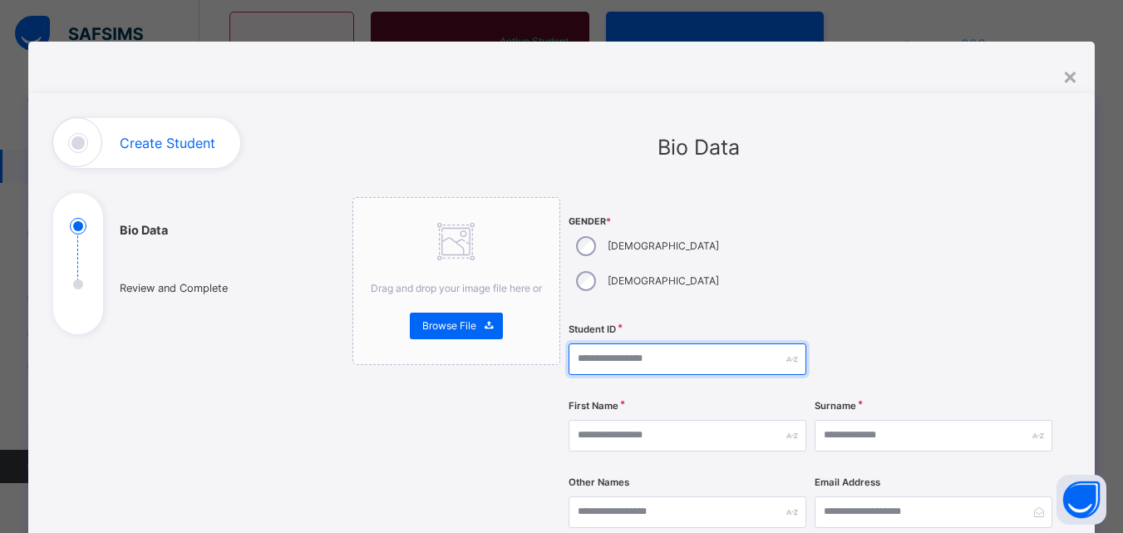
click at [646, 343] on input "text" at bounding box center [688, 359] width 238 height 32
paste input "**********"
type input "**********"
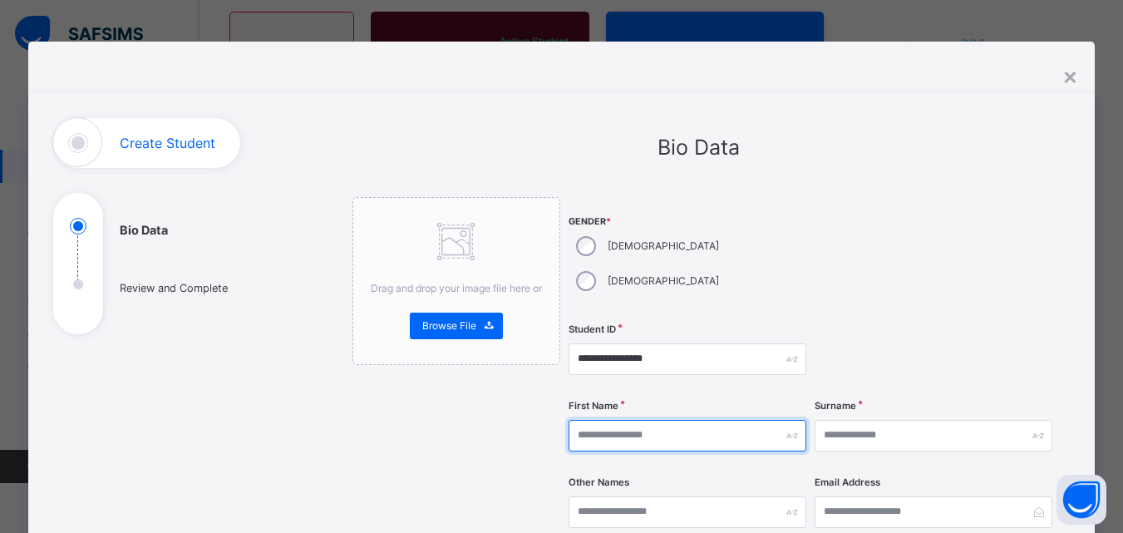
click at [662, 420] on input "text" at bounding box center [688, 436] width 238 height 32
type input "******"
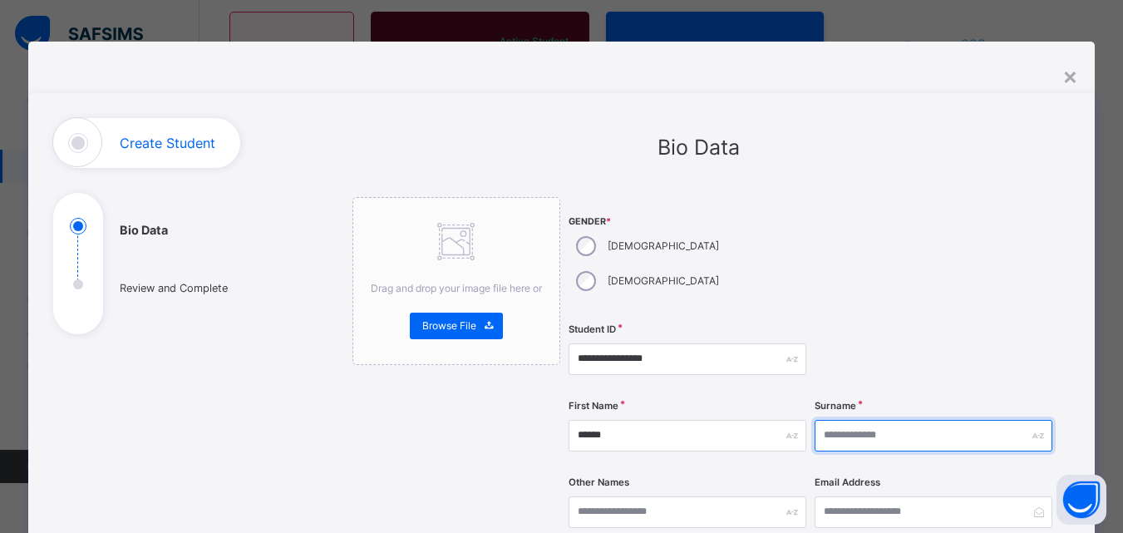
click at [848, 420] on input "text" at bounding box center [934, 436] width 238 height 32
type input "********"
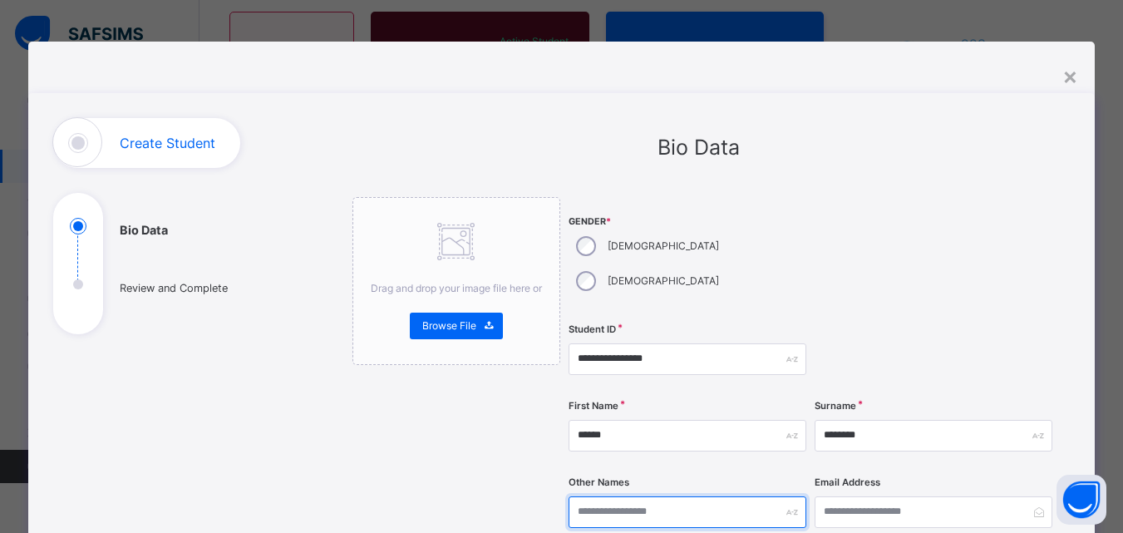
click at [728, 496] on input "text" at bounding box center [688, 512] width 238 height 32
click at [960, 334] on div at bounding box center [934, 359] width 238 height 68
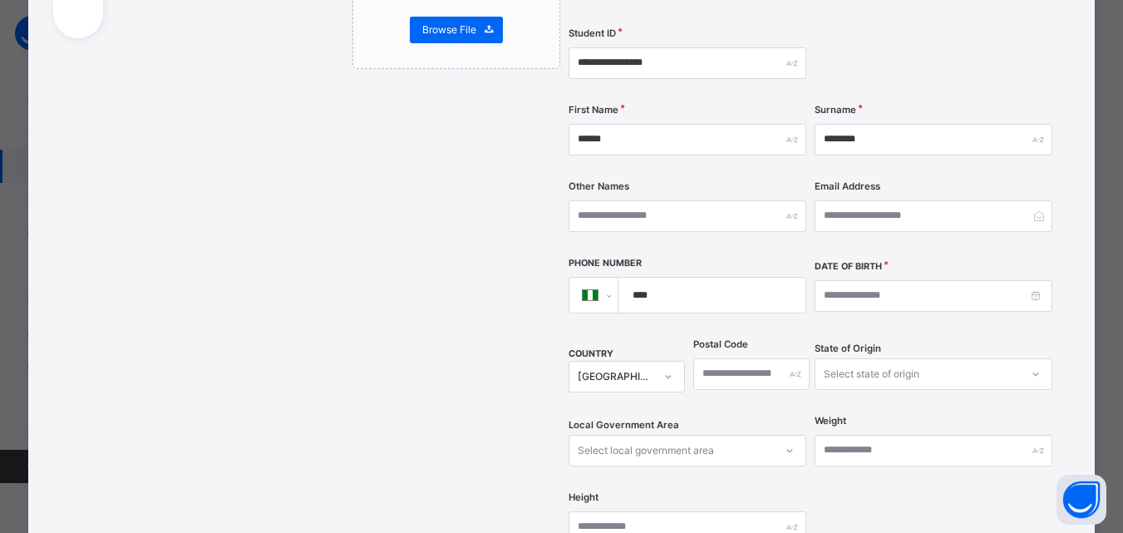
scroll to position [299, 0]
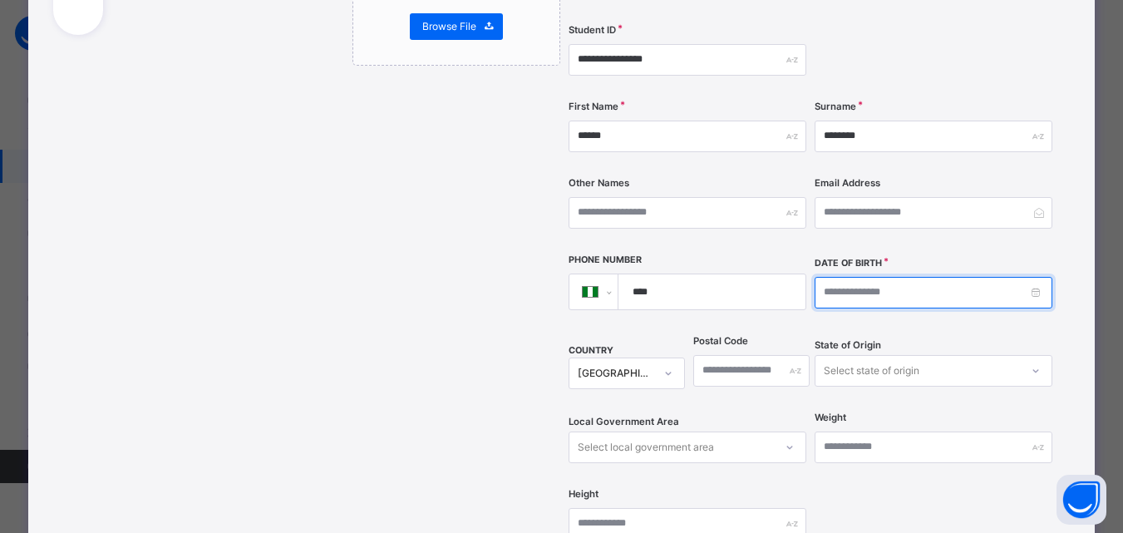
click at [969, 277] on input at bounding box center [934, 293] width 238 height 32
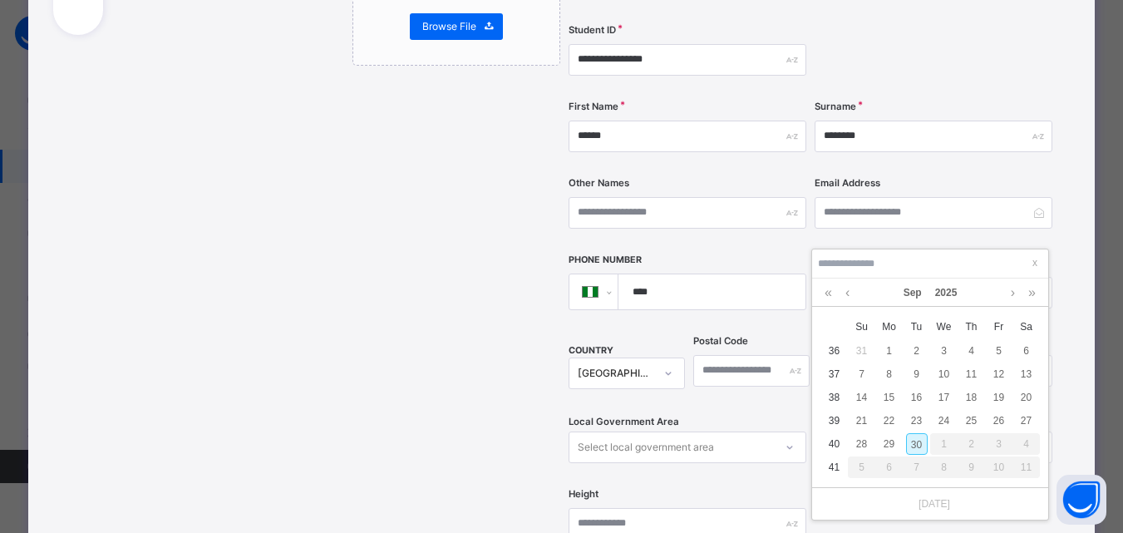
click at [922, 449] on div "30" at bounding box center [917, 444] width 22 height 22
type input "**********"
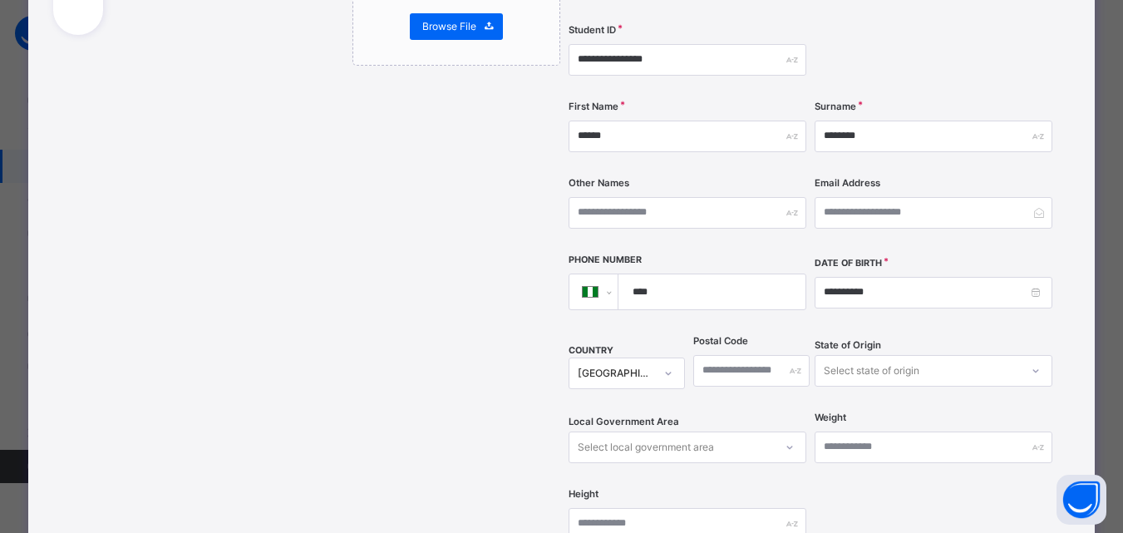
click at [1093, 314] on div "**********" at bounding box center [561, 344] width 1067 height 1100
click at [1068, 289] on div "**********" at bounding box center [699, 344] width 743 height 1050
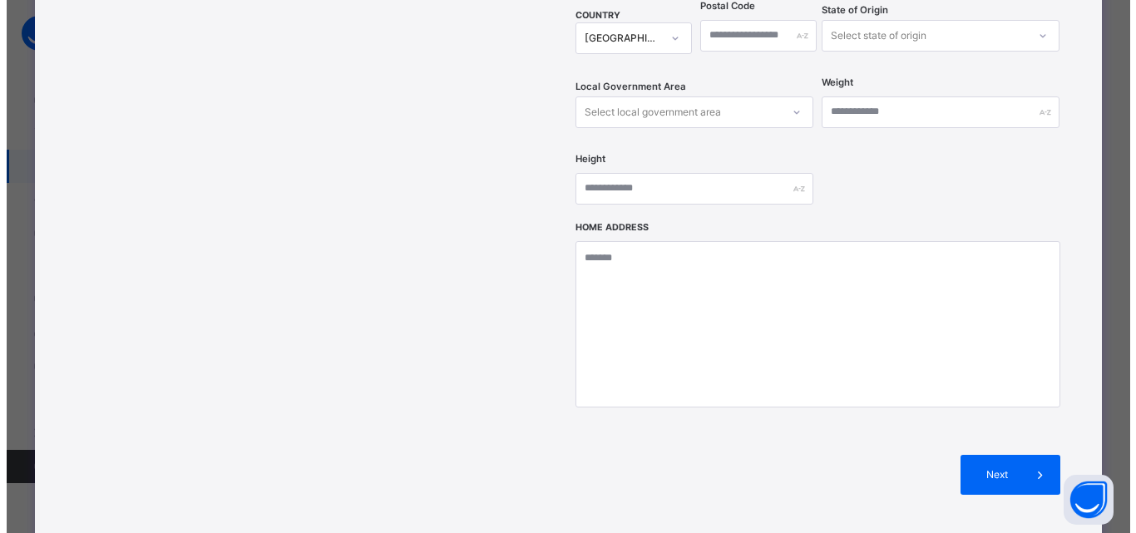
scroll to position [665, 0]
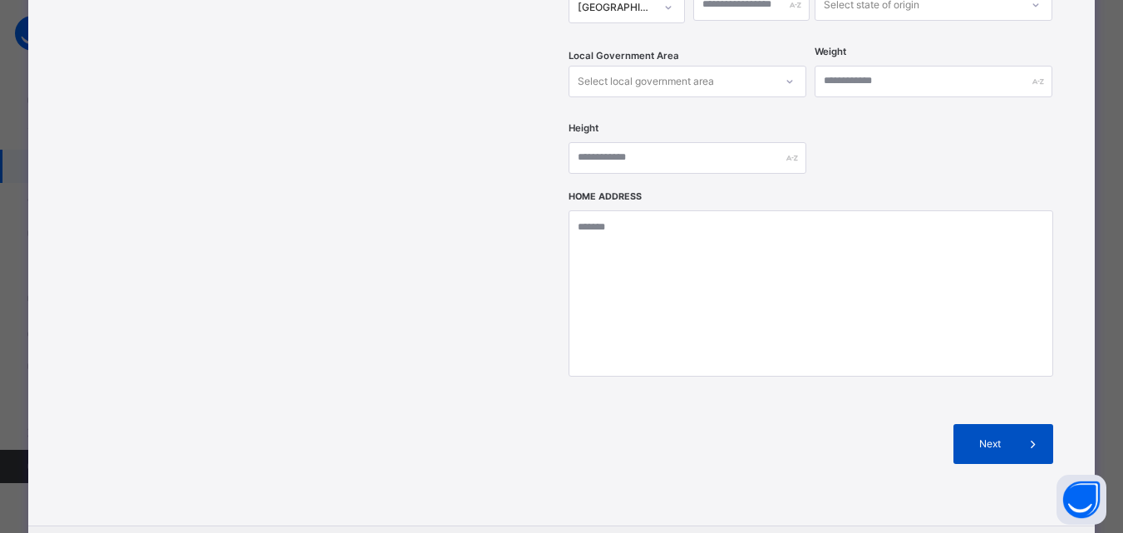
click at [1005, 437] on span "Next" at bounding box center [989, 444] width 47 height 15
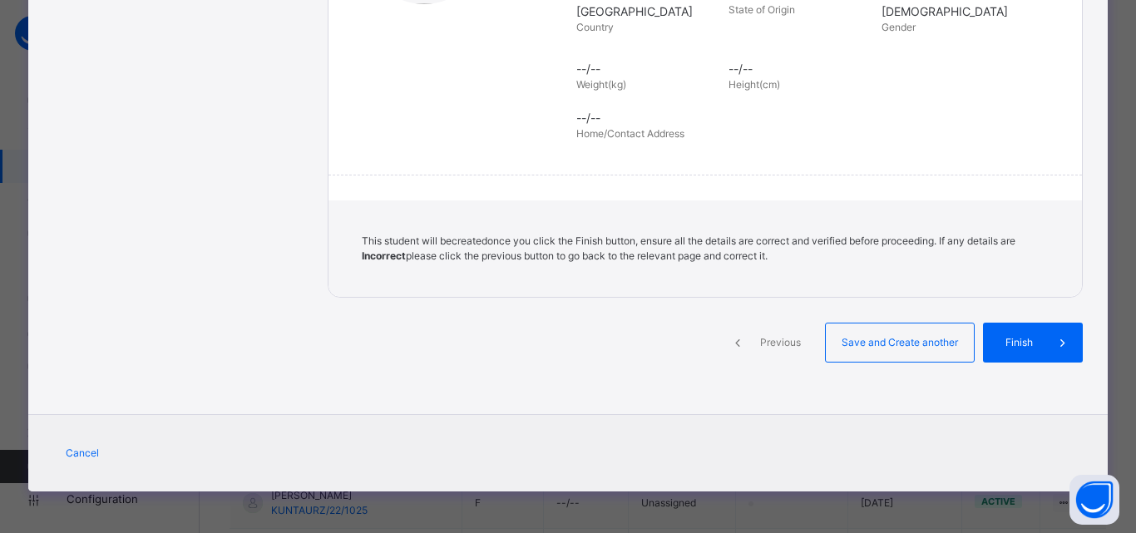
scroll to position [382, 0]
click at [1077, 246] on div "This student will be created once you click the Finish button, ensure all the d…" at bounding box center [704, 248] width 753 height 96
click at [1024, 328] on div "Finish" at bounding box center [1033, 343] width 100 height 40
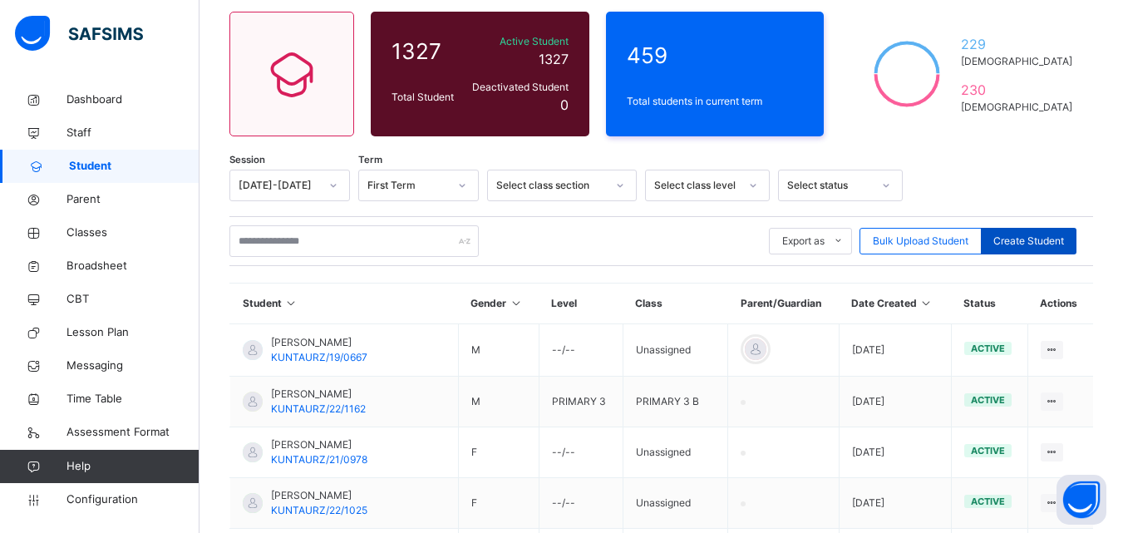
click at [1038, 241] on span "Create Student" at bounding box center [1029, 241] width 71 height 15
select select "**"
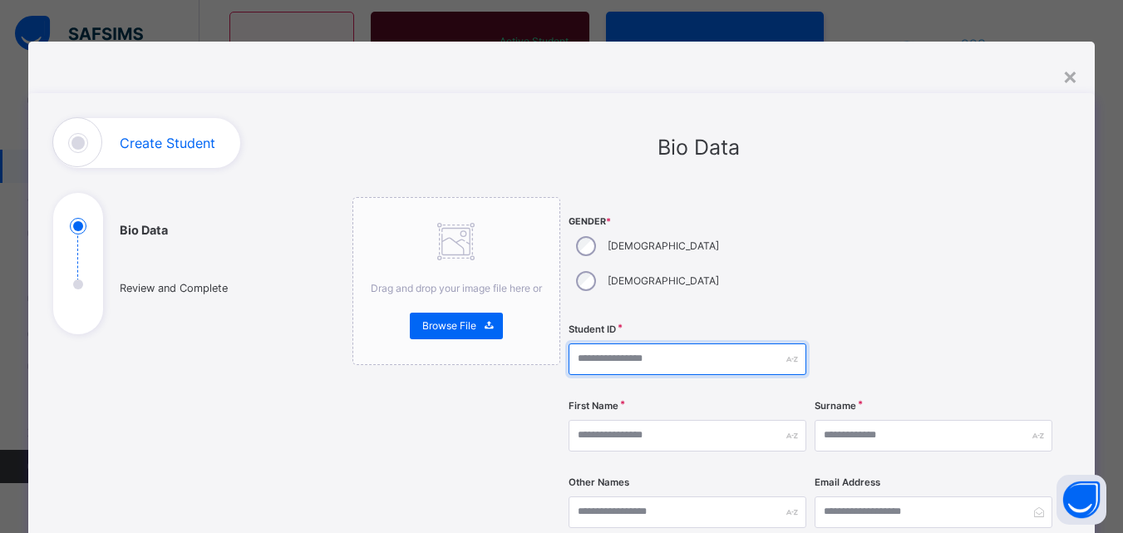
click at [649, 343] on input "text" at bounding box center [688, 359] width 238 height 32
paste input "**********"
type input "**********"
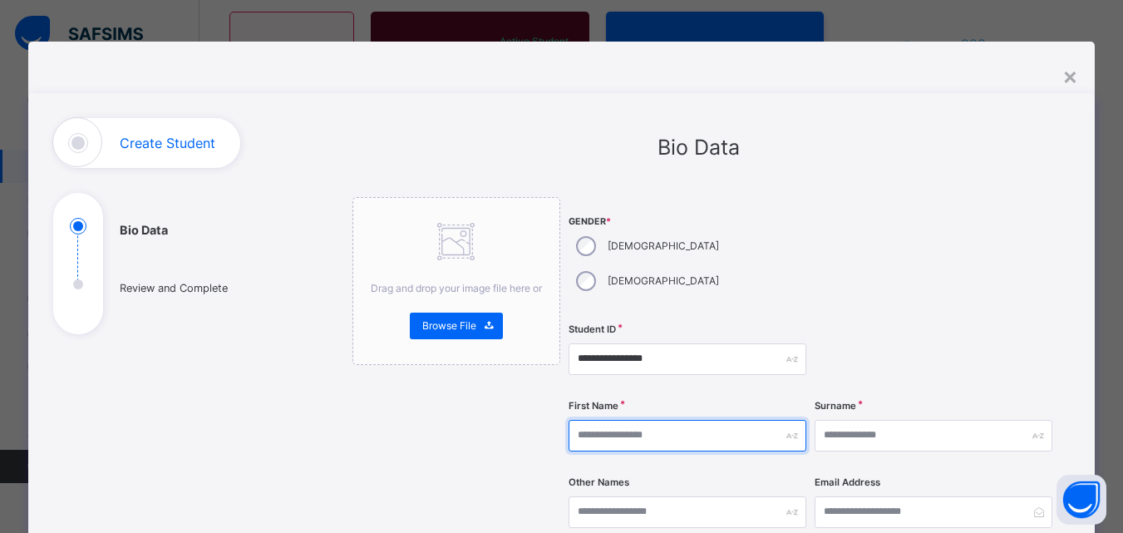
click at [645, 420] on input "text" at bounding box center [688, 436] width 238 height 32
type input "*********"
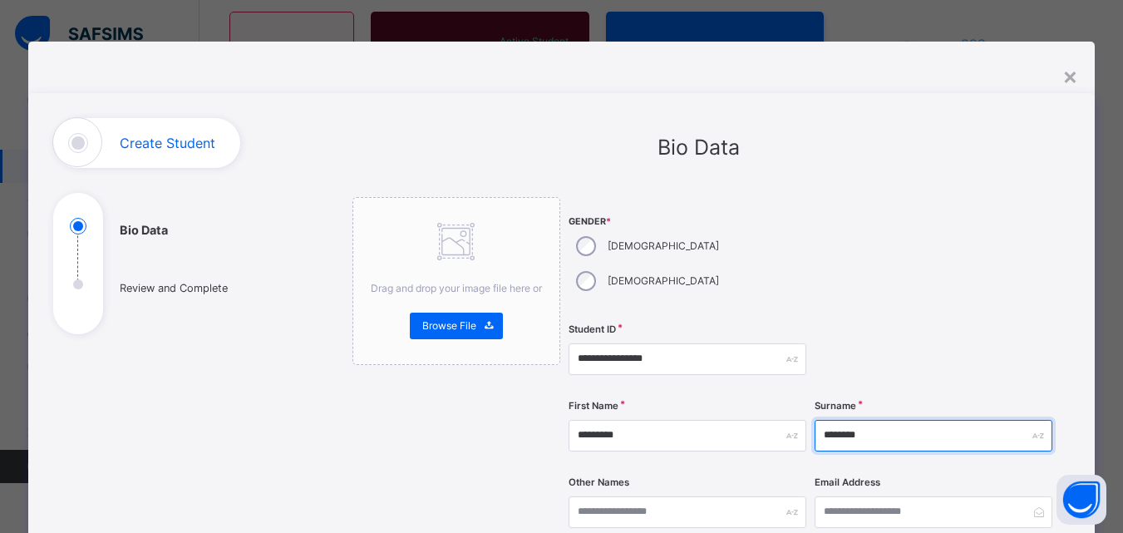
type input "********"
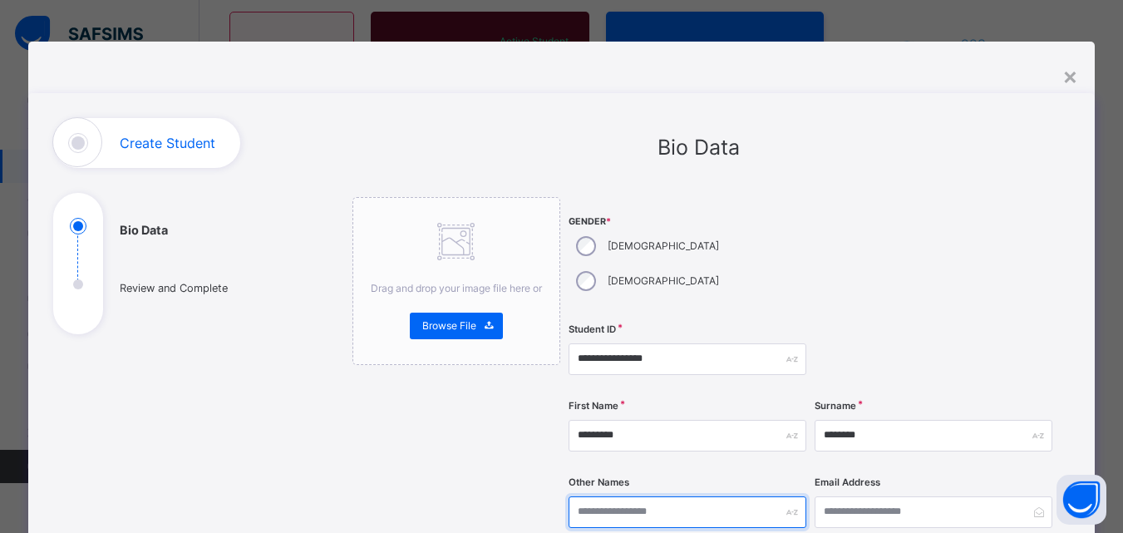
click at [653, 496] on input "text" at bounding box center [688, 512] width 238 height 32
type input "*****"
click at [971, 226] on div at bounding box center [934, 257] width 238 height 120
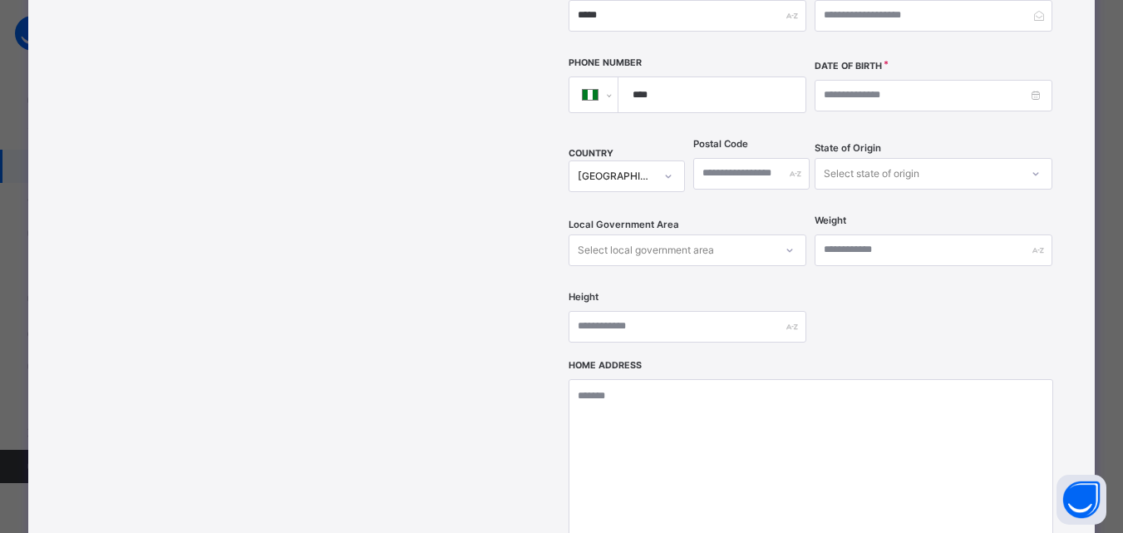
scroll to position [499, 0]
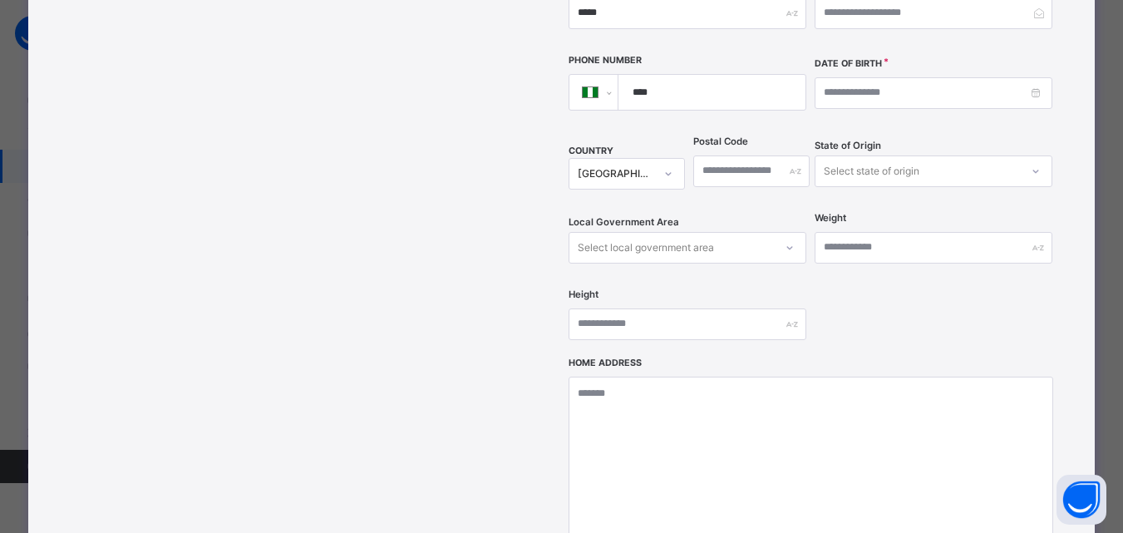
click at [951, 74] on div "Date of Birth" at bounding box center [934, 92] width 238 height 73
click at [945, 77] on input at bounding box center [934, 93] width 238 height 32
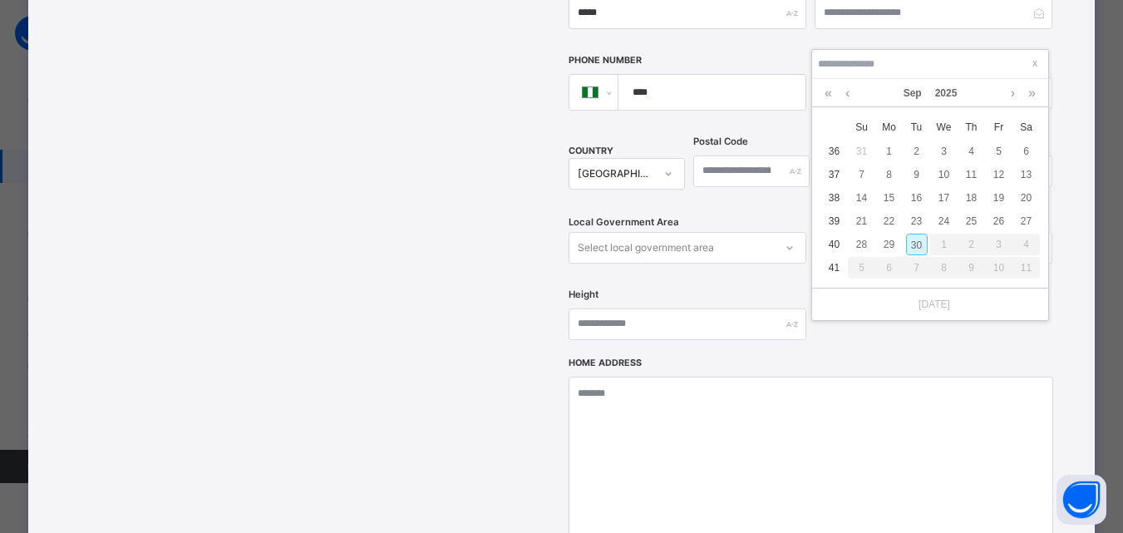
click at [922, 239] on div "30" at bounding box center [917, 245] width 22 height 22
type input "**********"
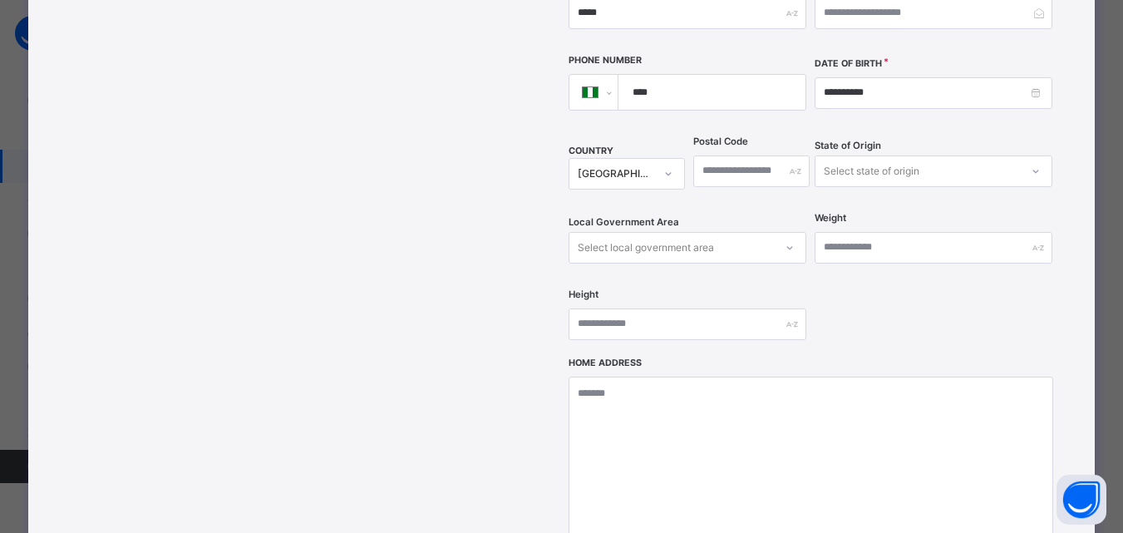
click at [1073, 116] on div "**********" at bounding box center [561, 144] width 1067 height 1100
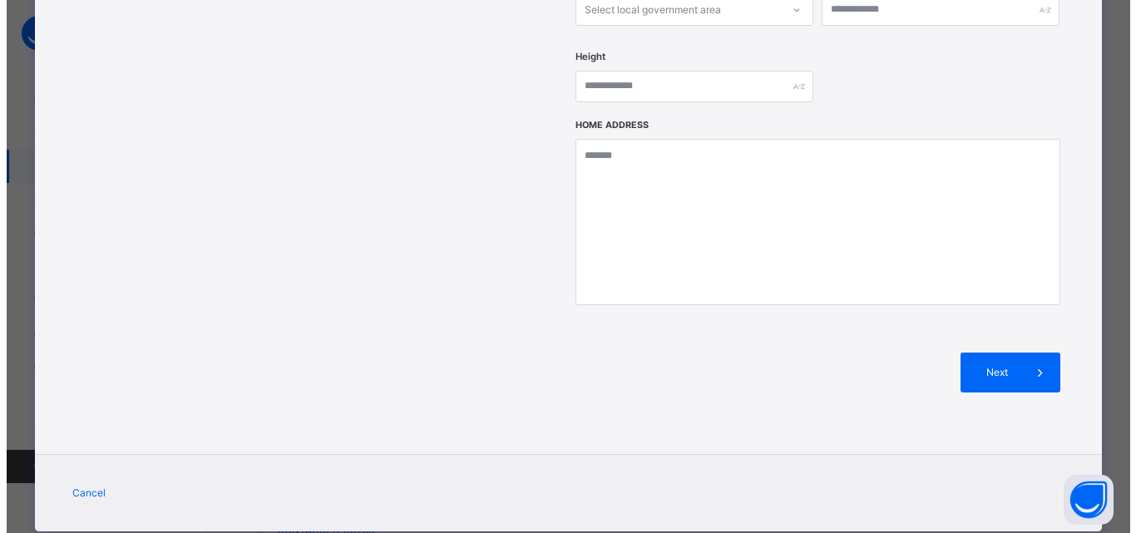
scroll to position [166, 0]
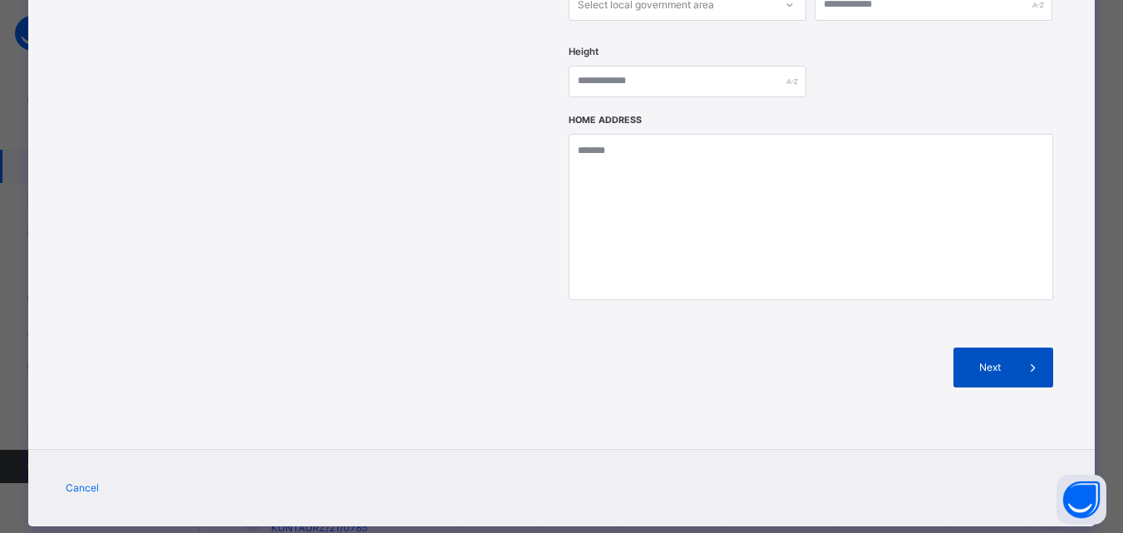
click at [1014, 348] on div "Next" at bounding box center [1004, 368] width 100 height 40
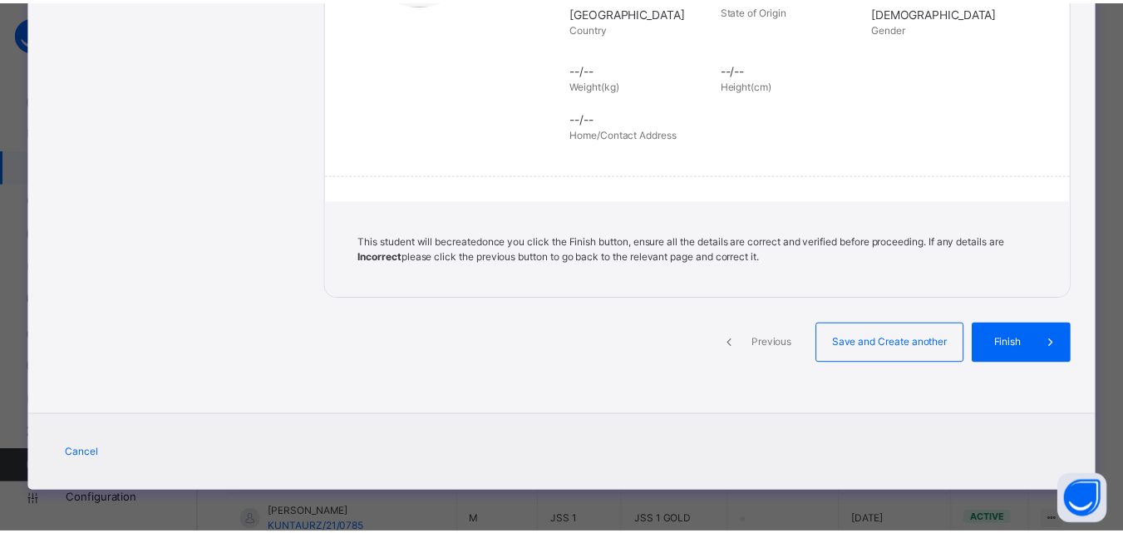
scroll to position [382, 0]
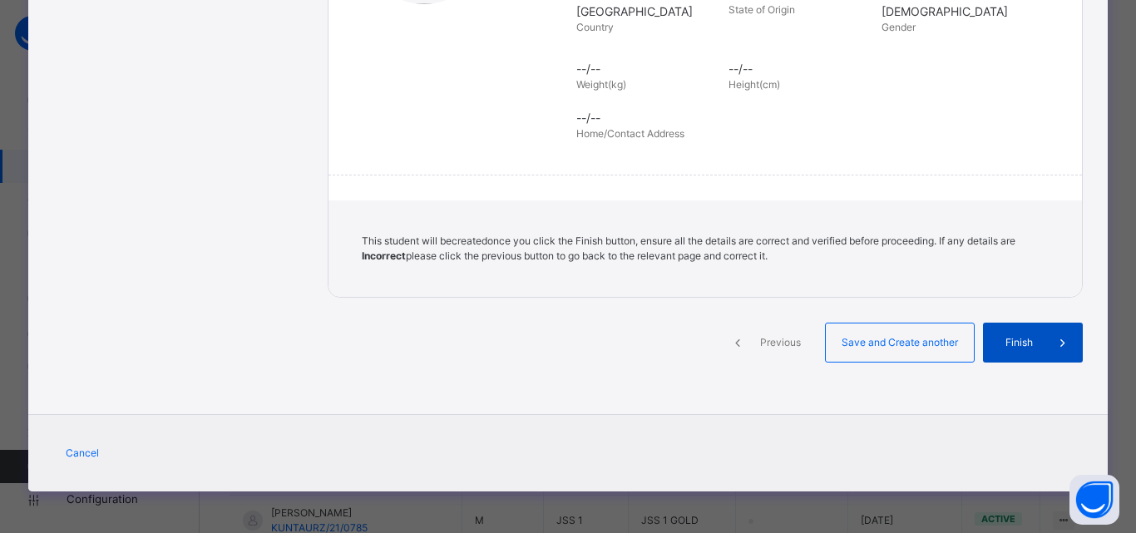
click at [998, 335] on span "Finish" at bounding box center [1018, 342] width 47 height 15
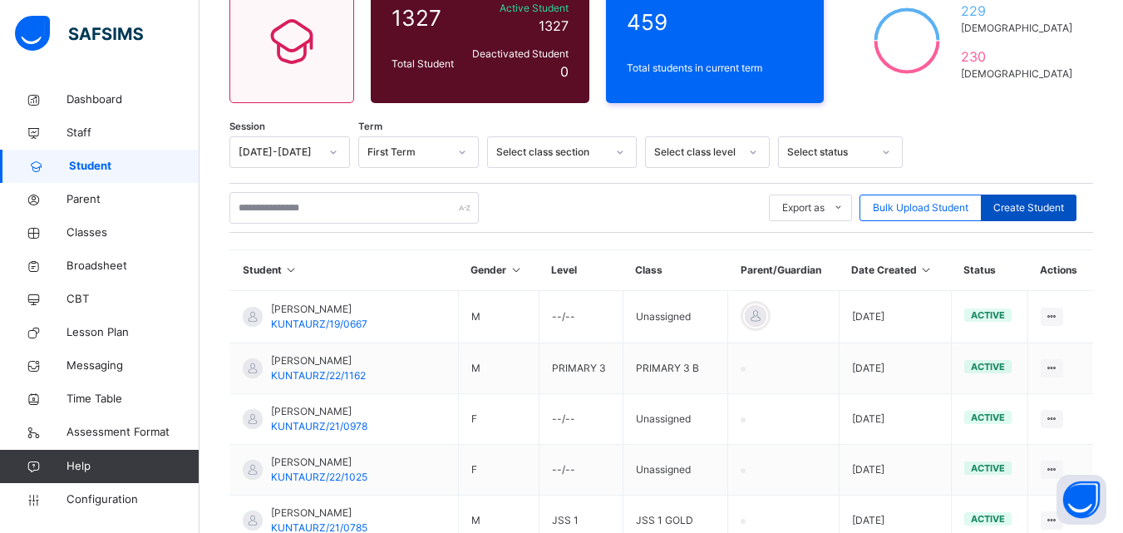
click at [1034, 201] on span "Create Student" at bounding box center [1029, 207] width 71 height 15
select select "**"
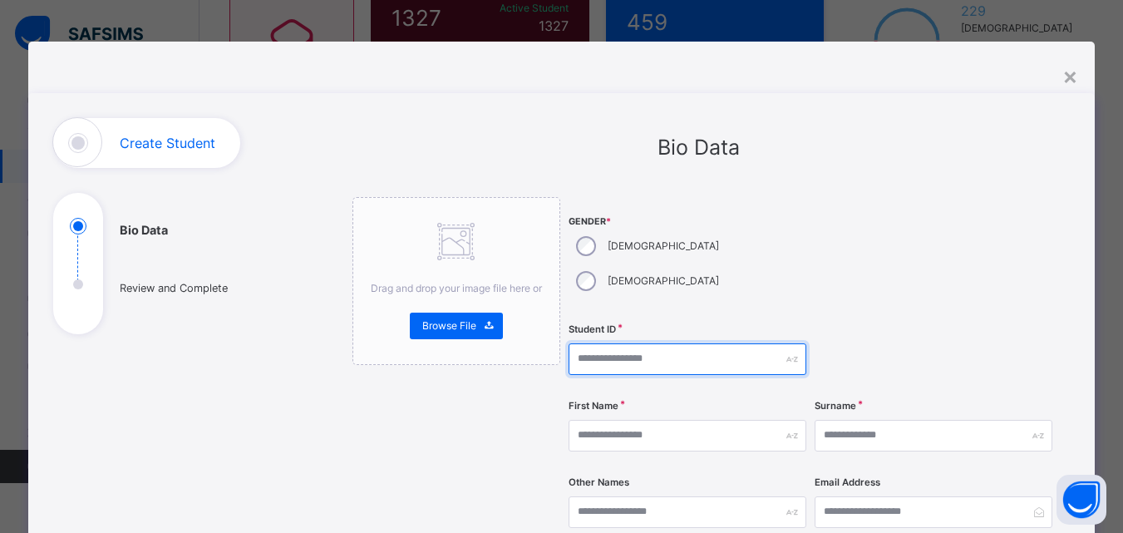
click at [635, 343] on input "text" at bounding box center [688, 359] width 238 height 32
paste input "**********"
type input "**********"
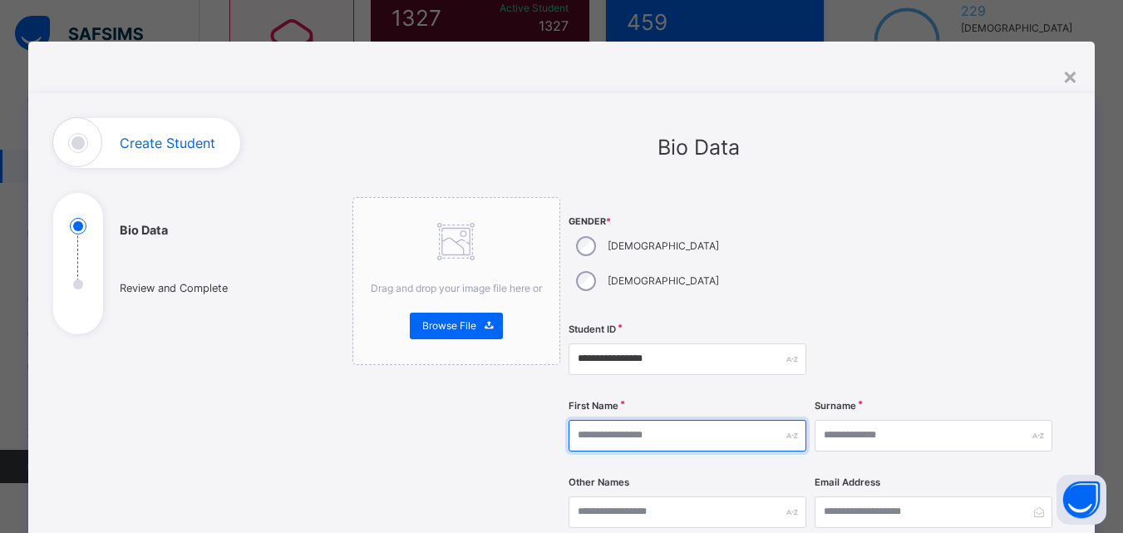
click at [721, 420] on input "text" at bounding box center [688, 436] width 238 height 32
type input "*******"
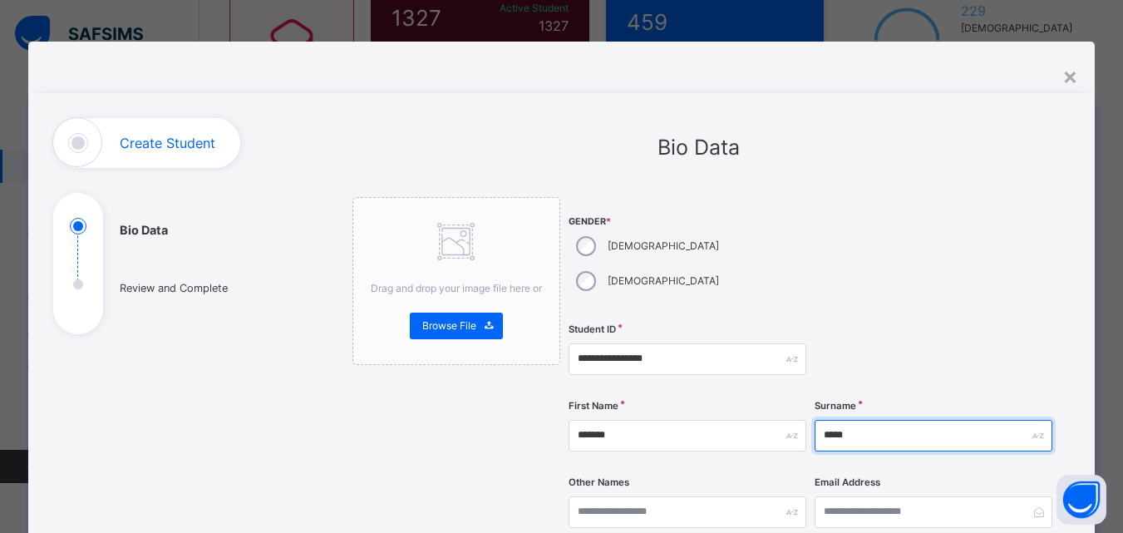
type input "*****"
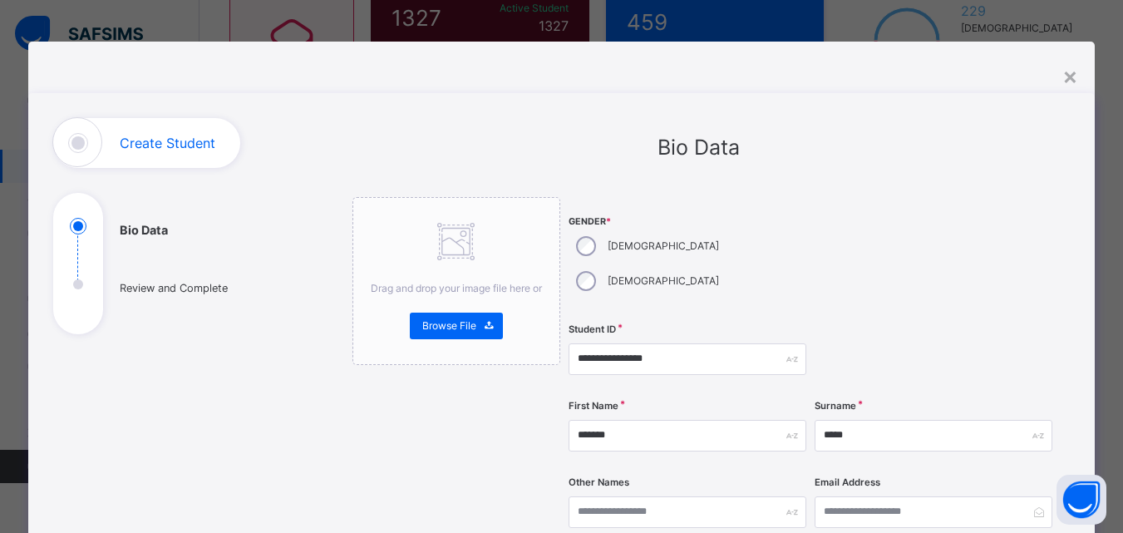
click at [772, 422] on div "First Name *******" at bounding box center [688, 436] width 238 height 68
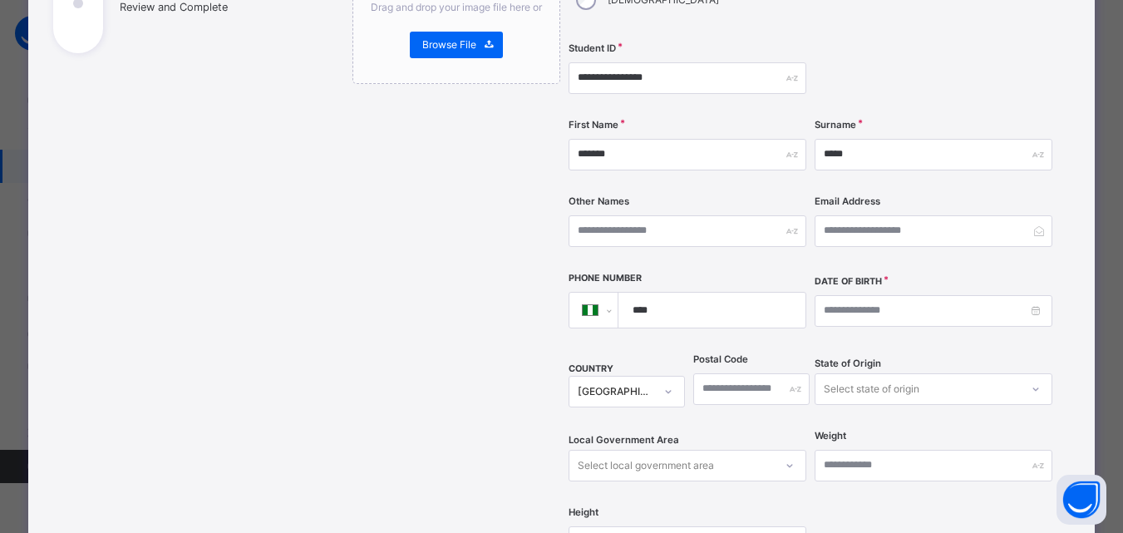
scroll to position [299, 0]
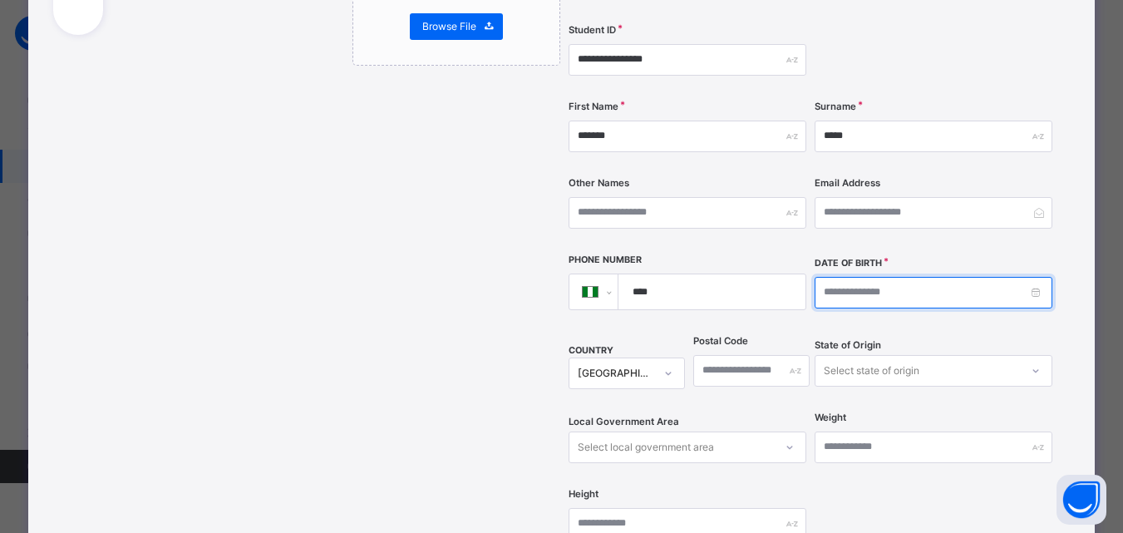
click at [881, 277] on input at bounding box center [934, 293] width 238 height 32
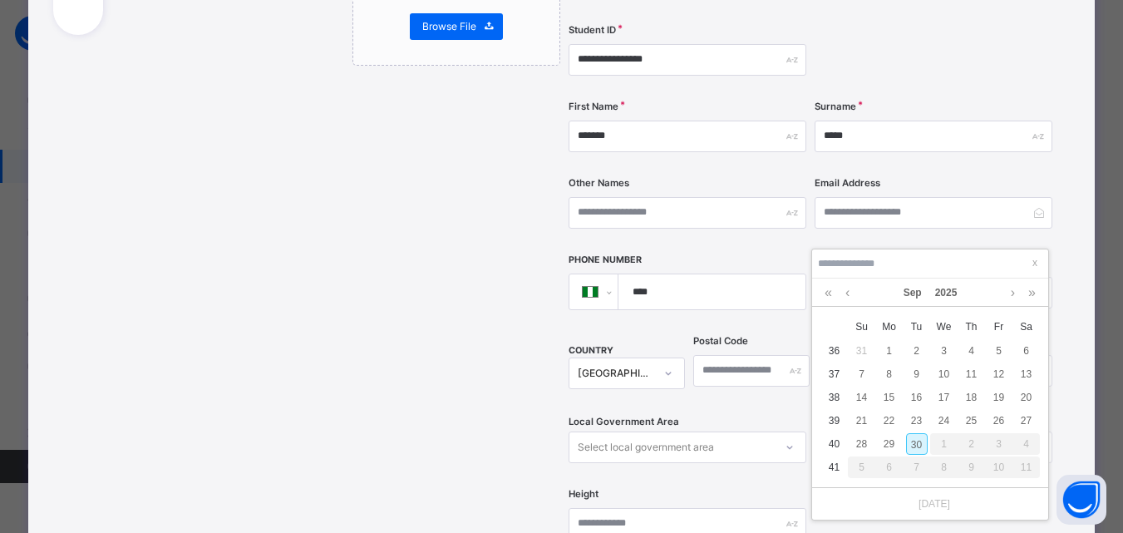
click at [920, 436] on div "30" at bounding box center [917, 444] width 22 height 22
type input "**********"
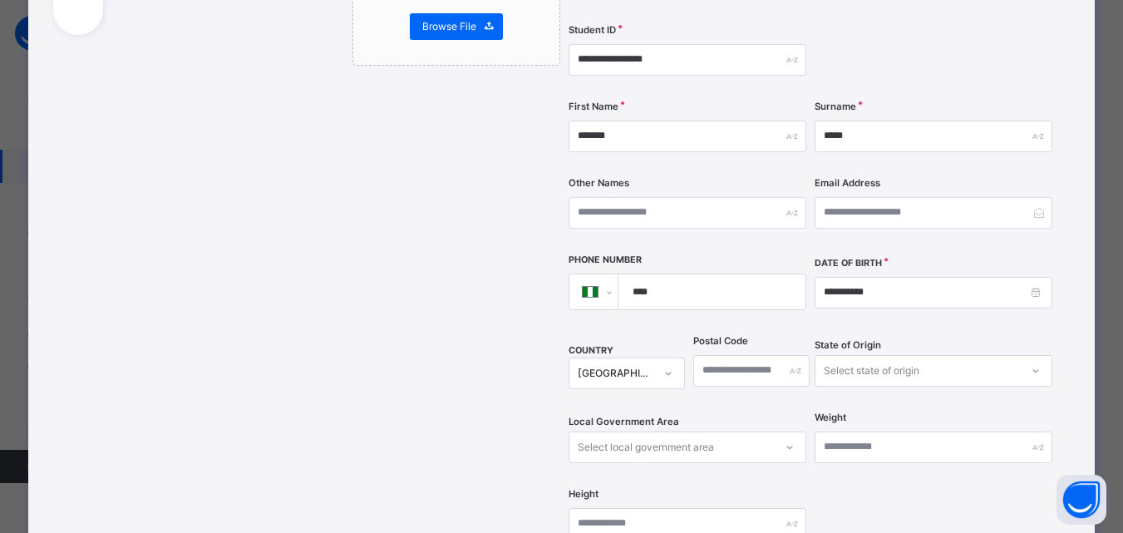
click at [1062, 293] on div "**********" at bounding box center [699, 344] width 743 height 1050
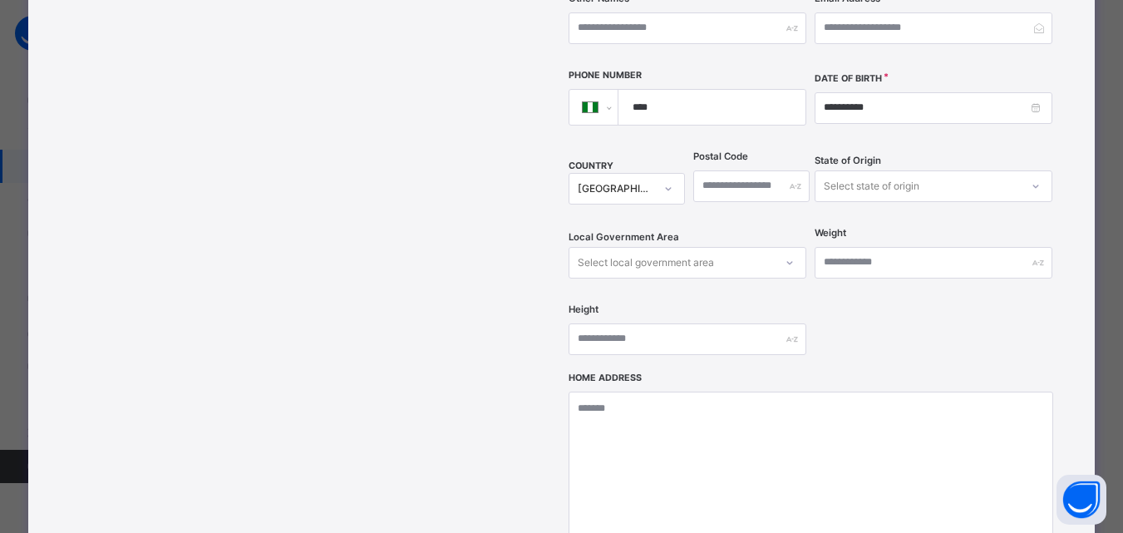
scroll to position [532, 0]
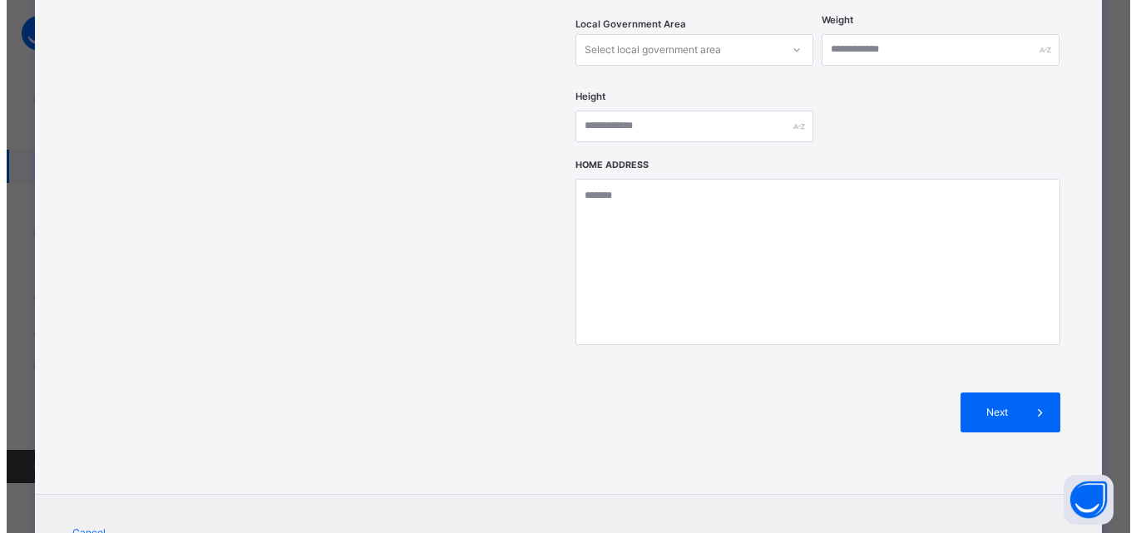
scroll to position [699, 0]
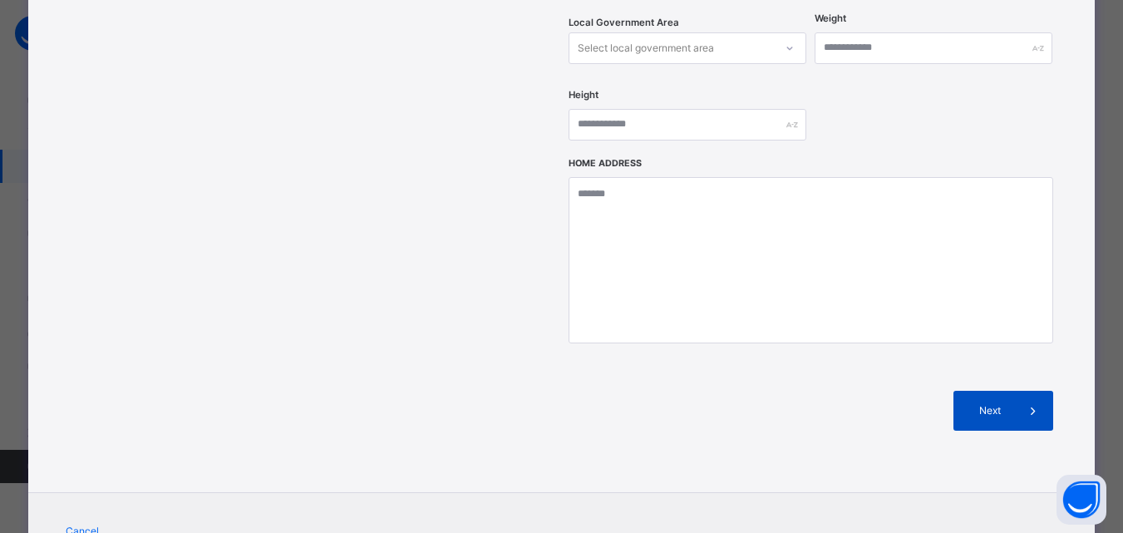
click at [998, 391] on div "Next" at bounding box center [1004, 411] width 100 height 40
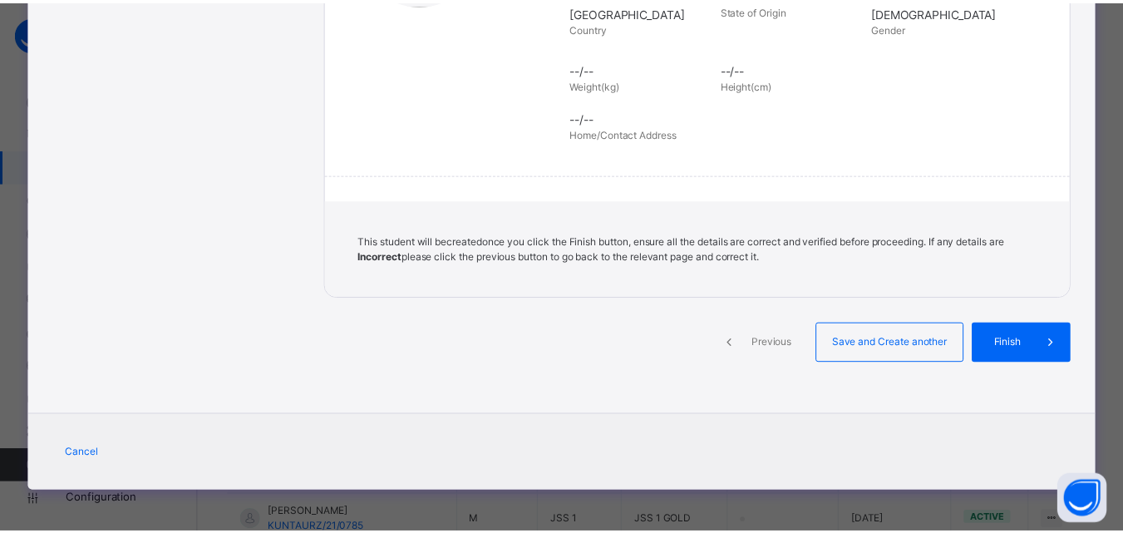
scroll to position [382, 0]
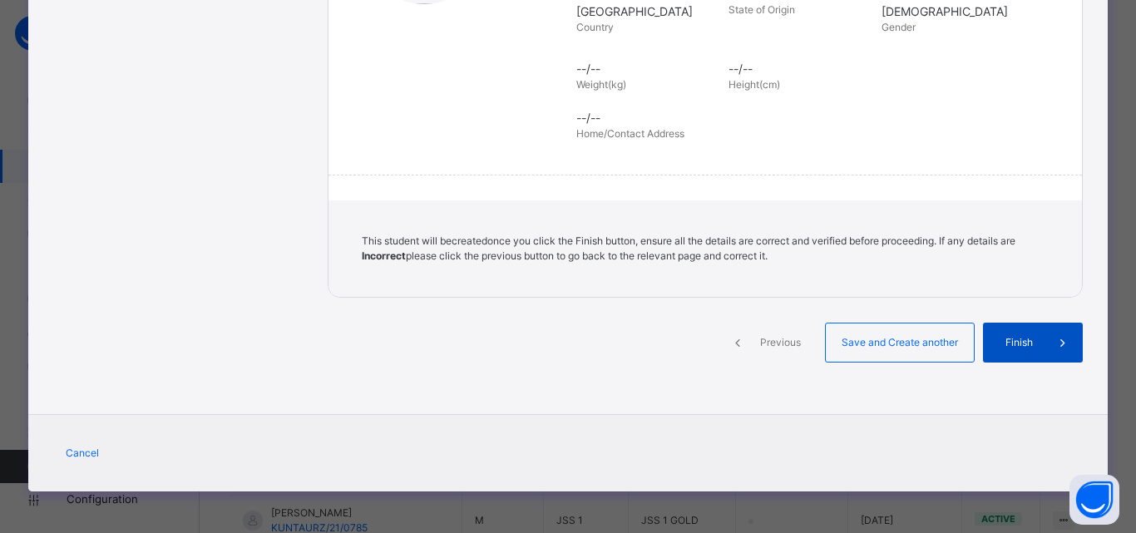
click at [1010, 347] on span "Finish" at bounding box center [1018, 342] width 47 height 15
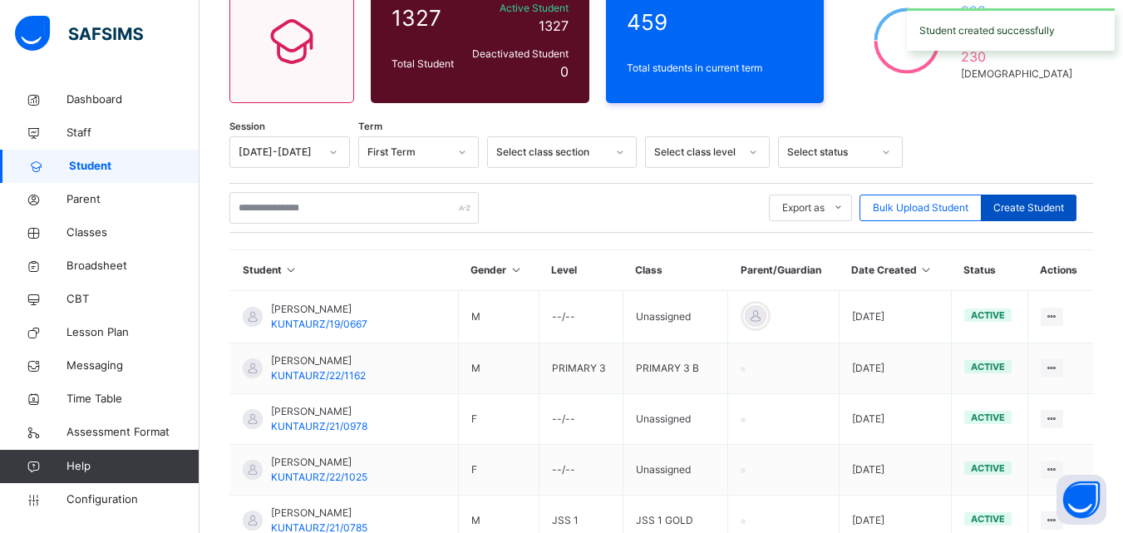
click at [1037, 206] on span "Create Student" at bounding box center [1029, 207] width 71 height 15
select select "**"
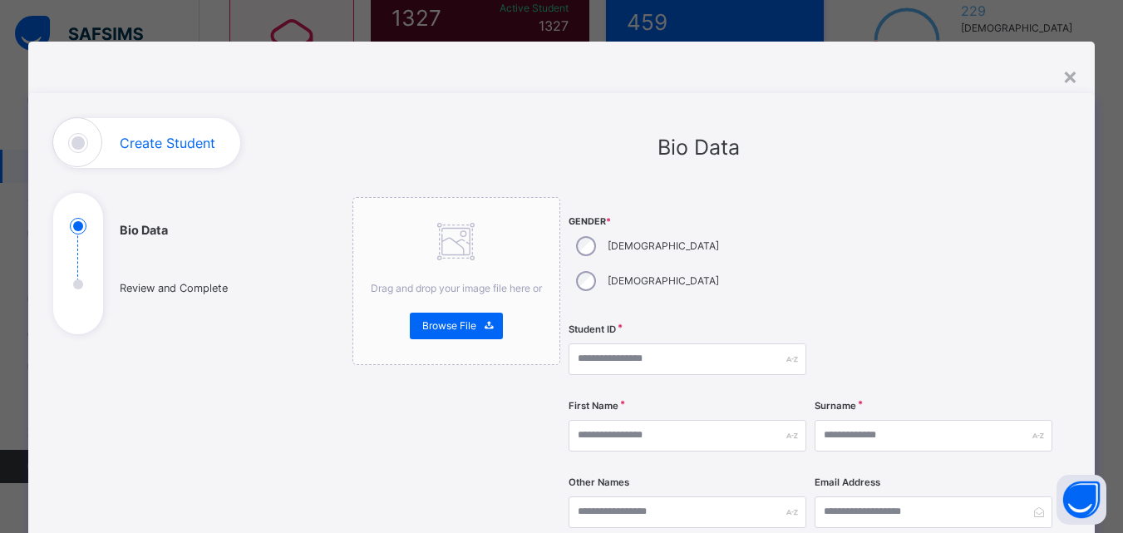
click at [928, 234] on div at bounding box center [934, 257] width 238 height 120
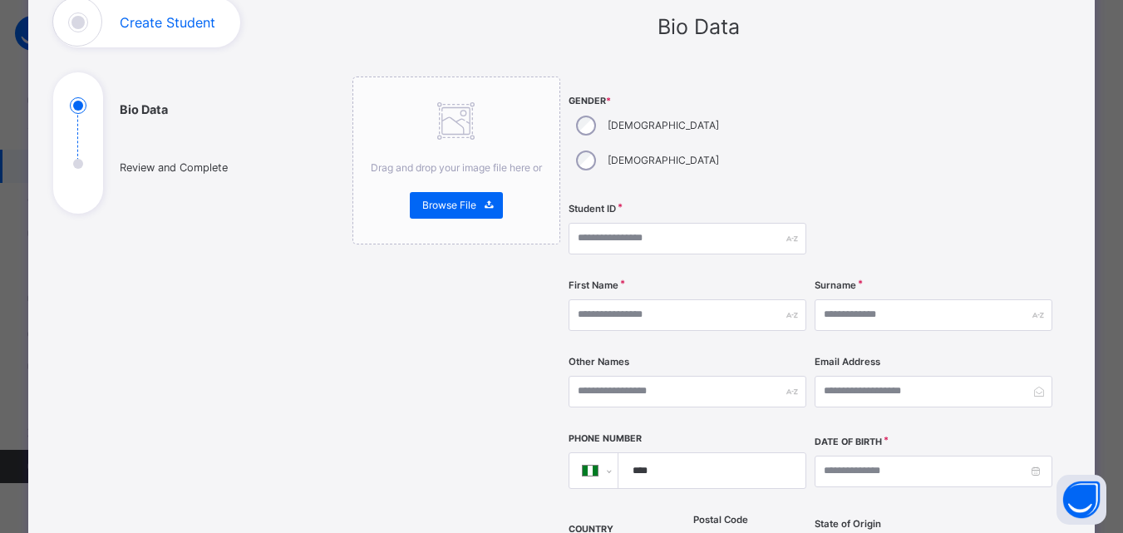
scroll to position [200, 0]
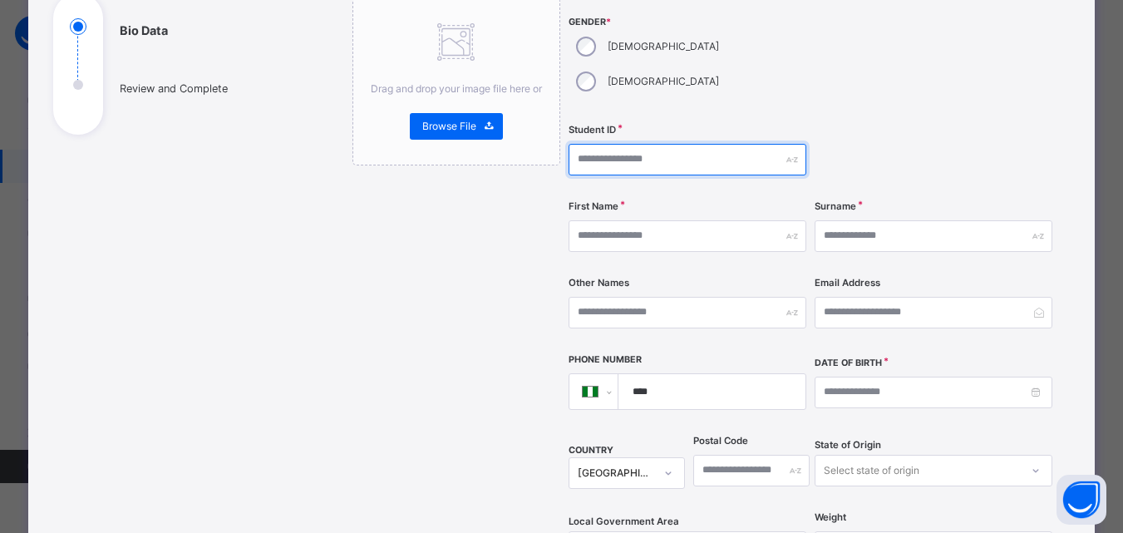
click at [763, 144] on input "text" at bounding box center [688, 160] width 238 height 32
paste input "**********"
type input "**********"
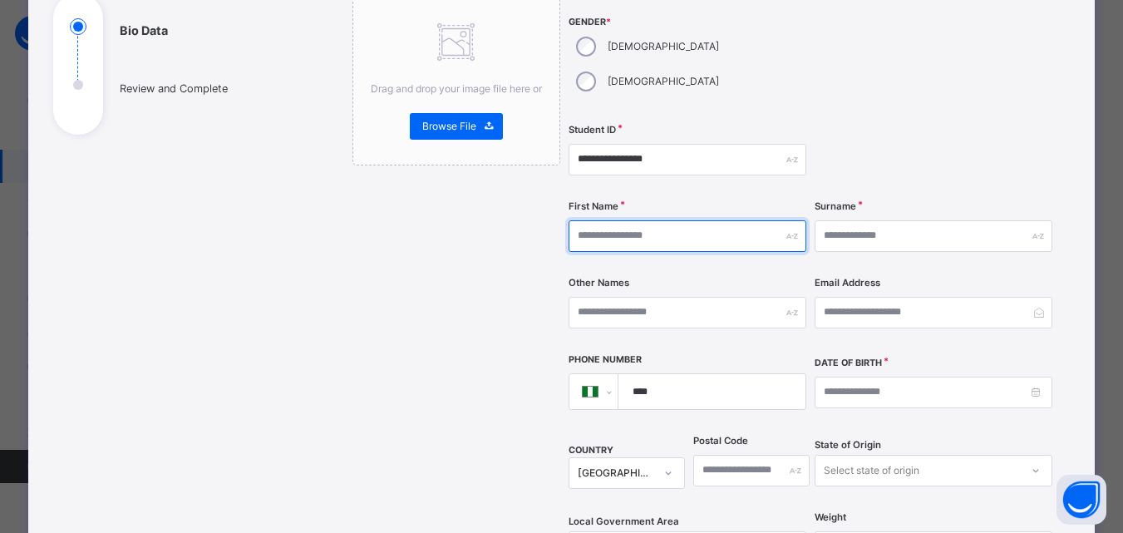
click at [686, 220] on input "text" at bounding box center [688, 236] width 238 height 32
type input "*******"
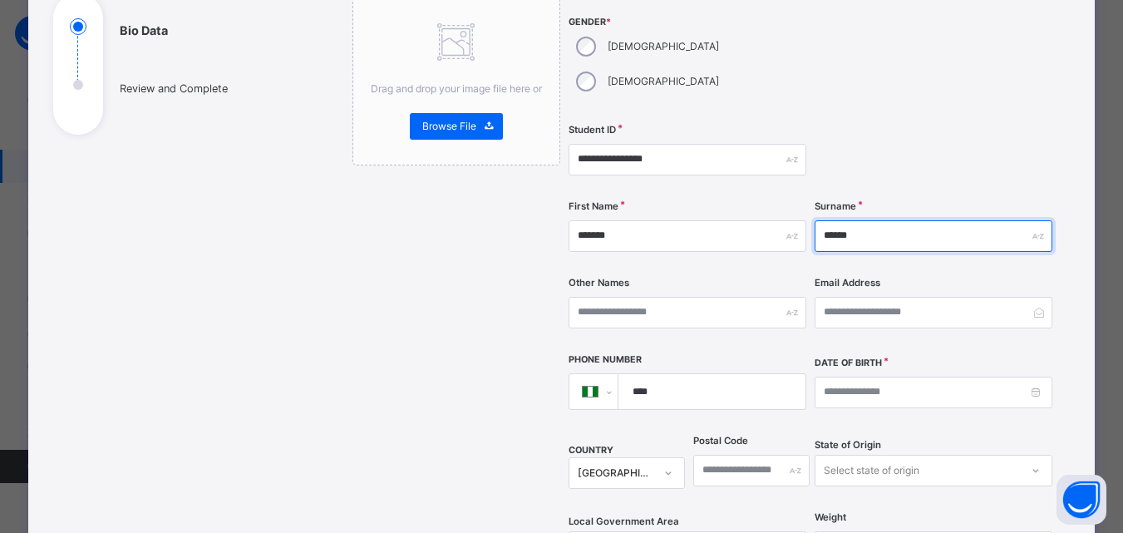
type input "******"
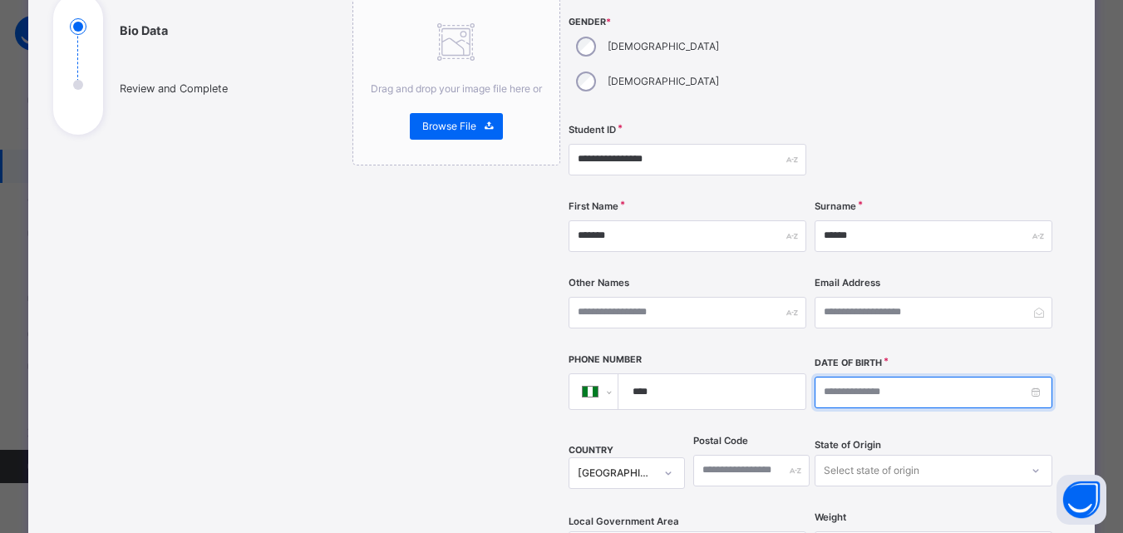
click at [926, 377] on input at bounding box center [934, 393] width 238 height 32
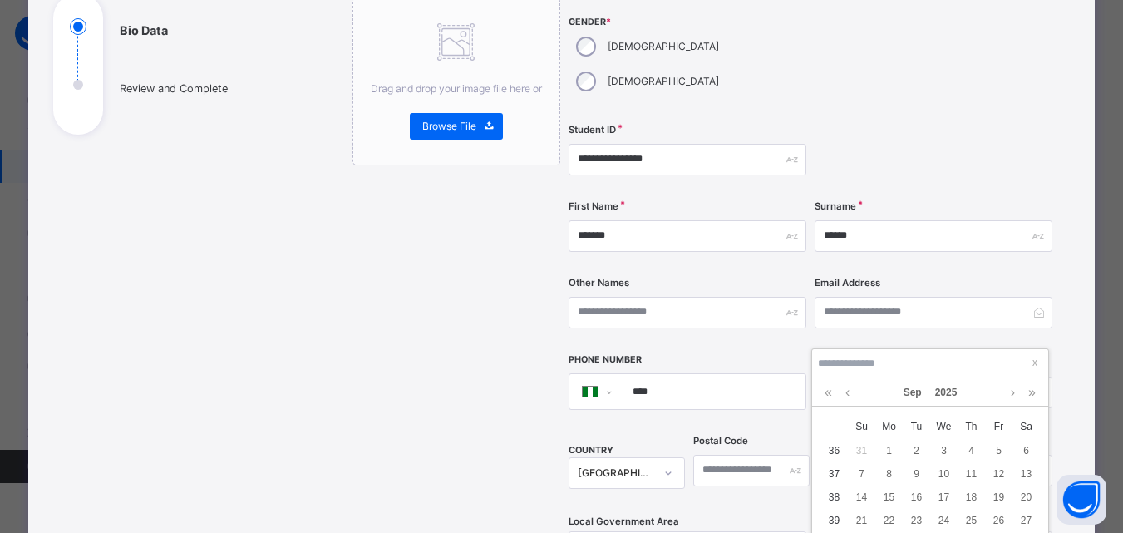
click at [1059, 344] on div "**********" at bounding box center [699, 444] width 743 height 1050
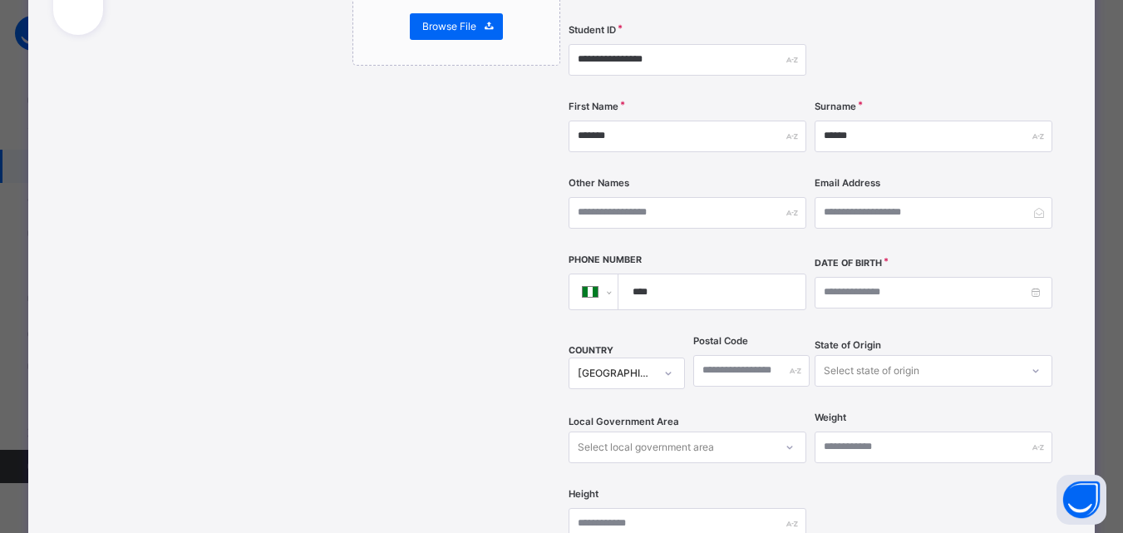
scroll to position [333, 0]
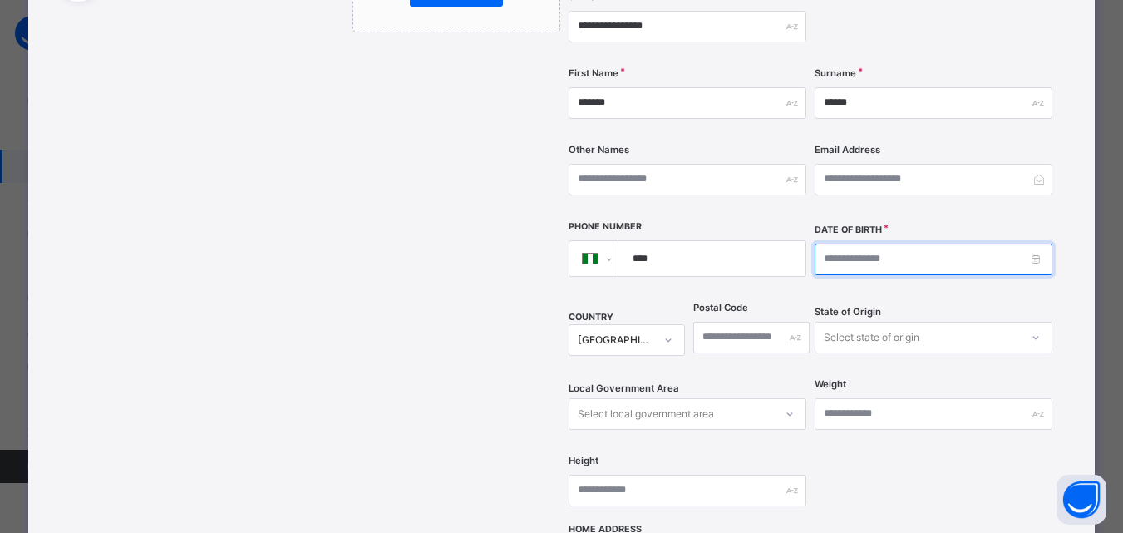
click at [987, 244] on input at bounding box center [934, 260] width 238 height 32
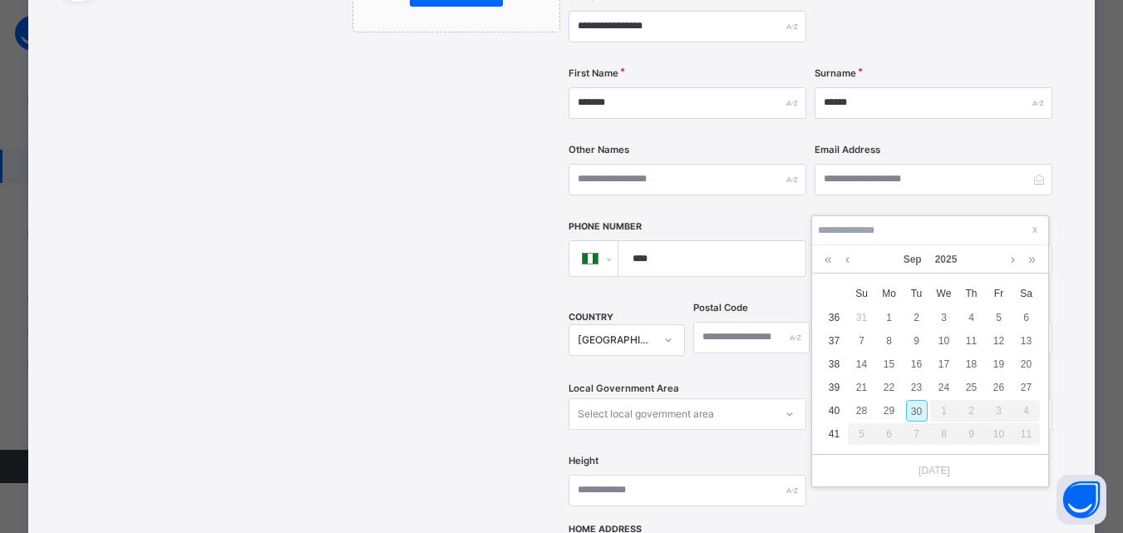
click at [919, 401] on div "30" at bounding box center [917, 411] width 22 height 22
type input "**********"
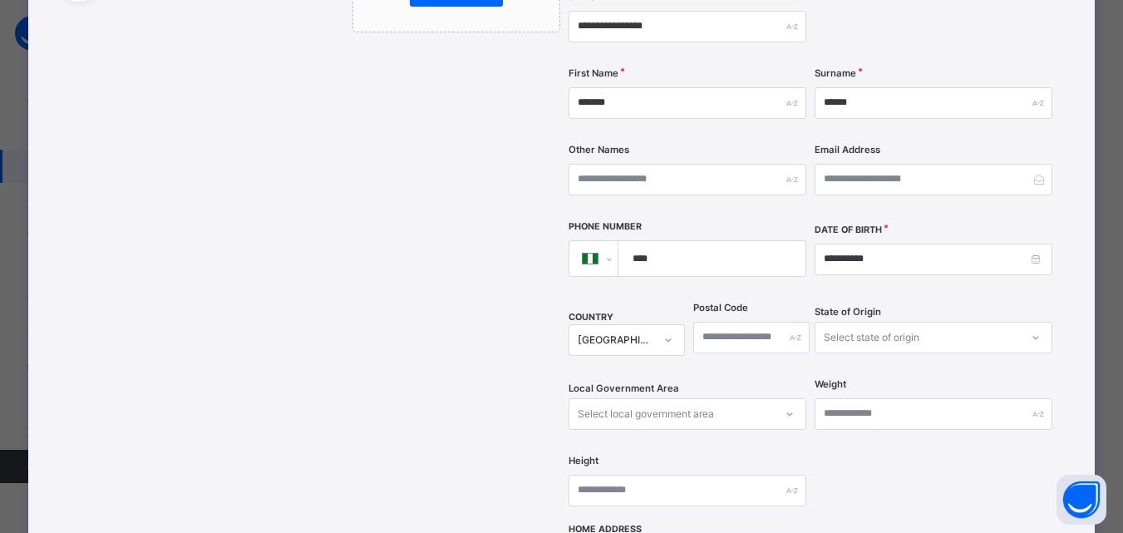
click at [1053, 331] on div "State of Origin Select state of origin" at bounding box center [934, 338] width 238 height 68
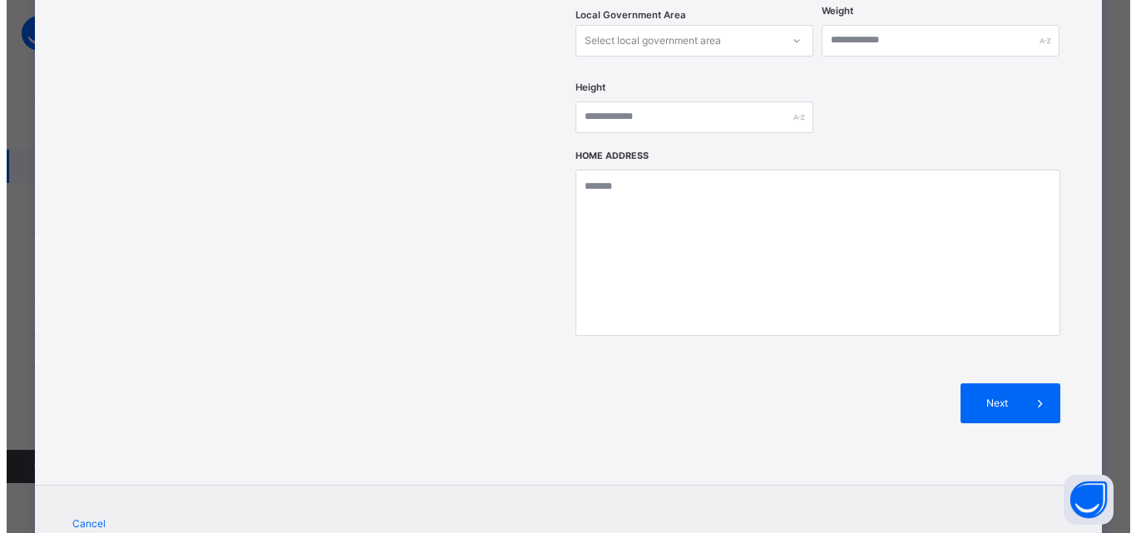
scroll to position [742, 0]
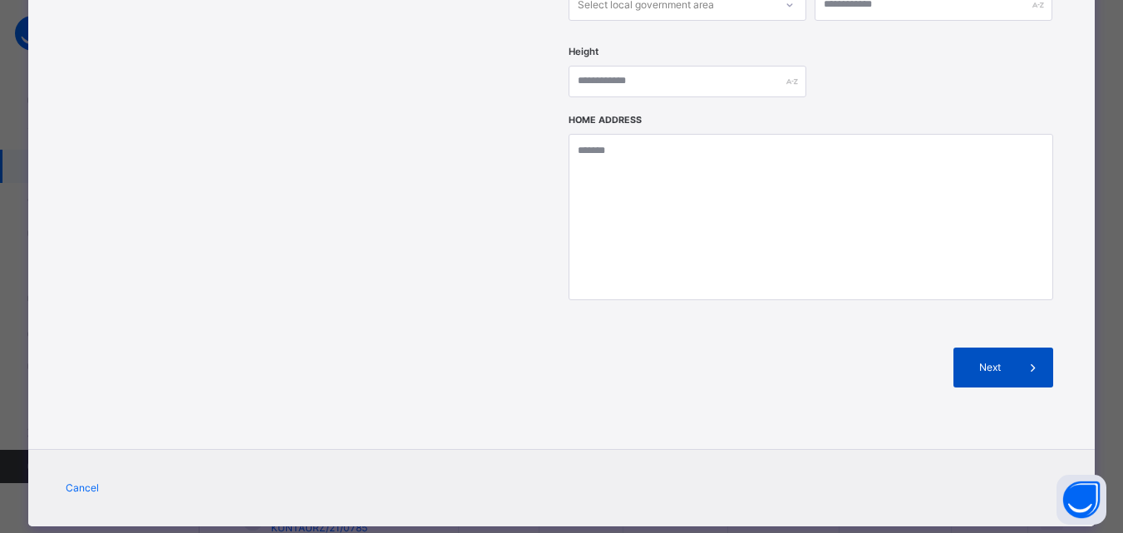
click at [1030, 358] on icon at bounding box center [1033, 368] width 18 height 20
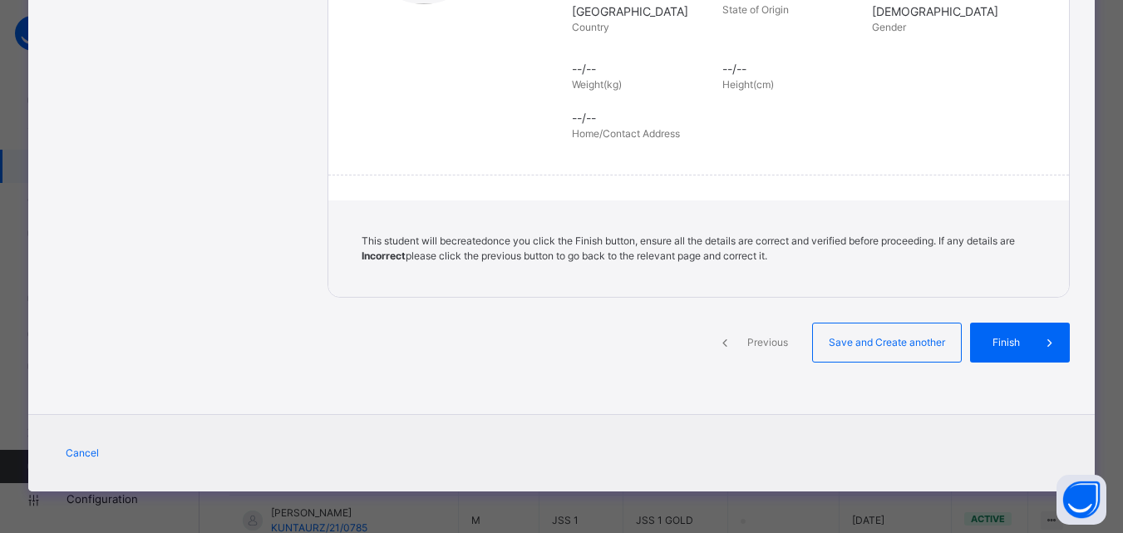
scroll to position [382, 0]
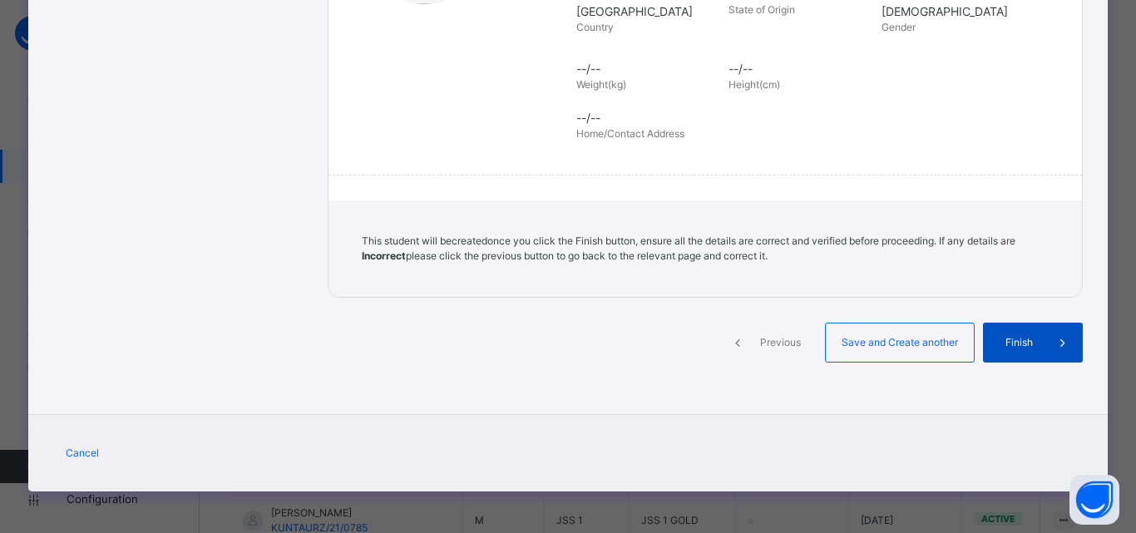
click at [1008, 336] on span "Finish" at bounding box center [1018, 342] width 47 height 15
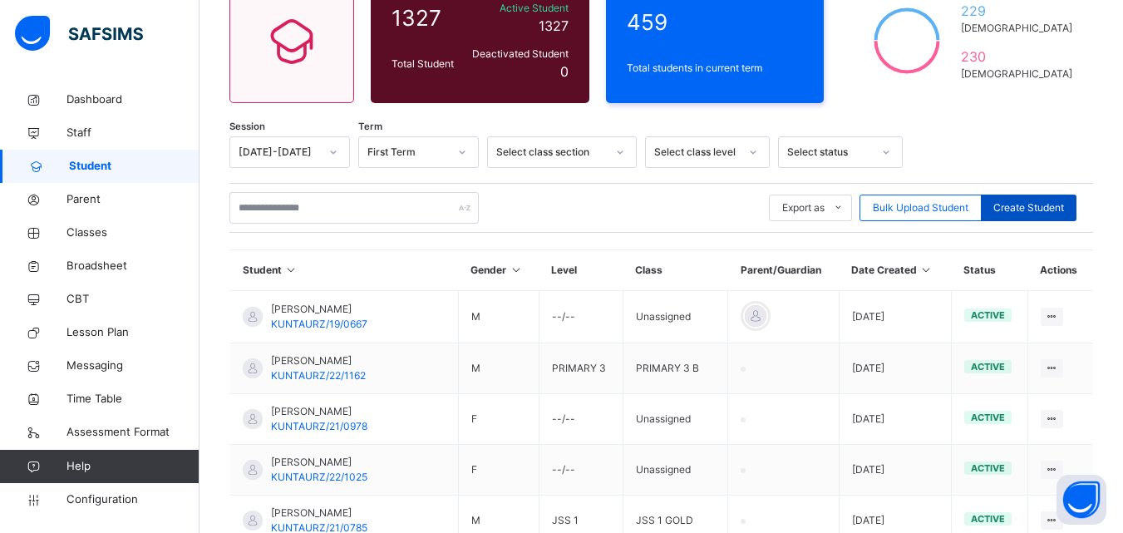
click at [1025, 206] on span "Create Student" at bounding box center [1029, 207] width 71 height 15
select select "**"
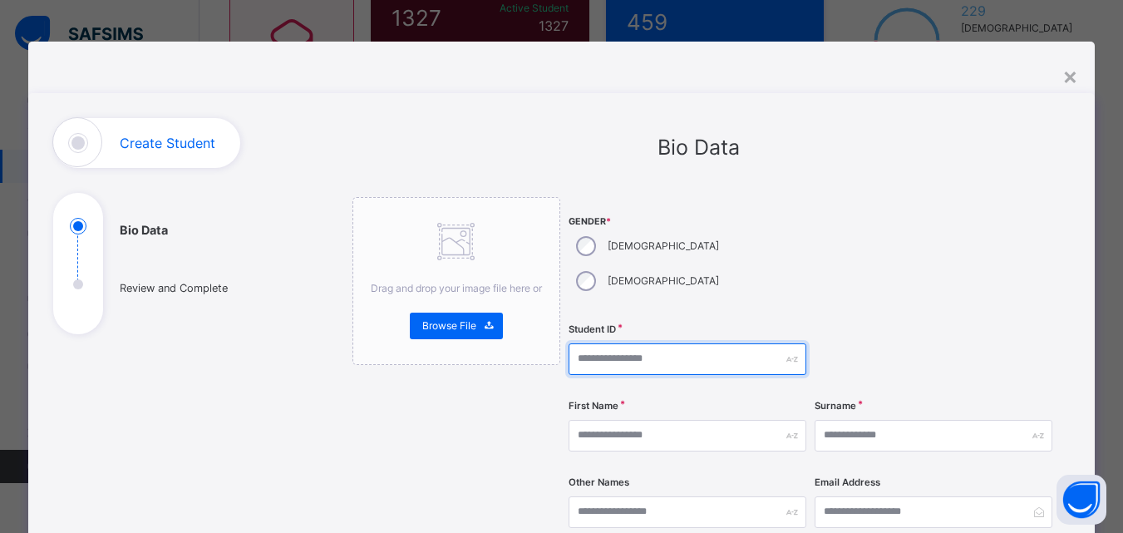
click at [633, 343] on input "text" at bounding box center [688, 359] width 238 height 32
paste input "**********"
type input "**********"
click at [929, 325] on div at bounding box center [934, 359] width 238 height 68
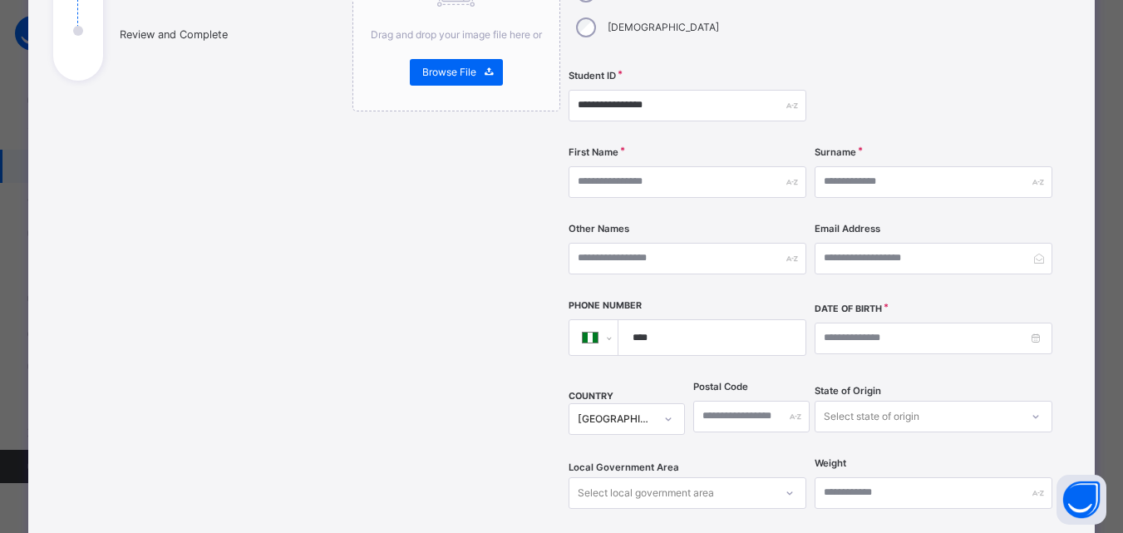
scroll to position [133, 0]
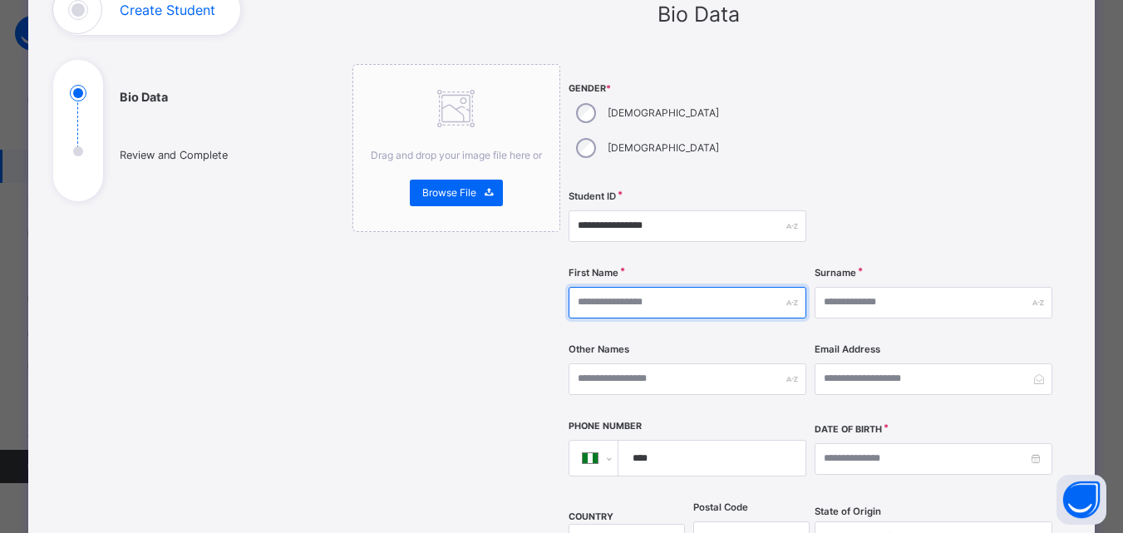
click at [754, 287] on input "text" at bounding box center [688, 303] width 238 height 32
type input "**********"
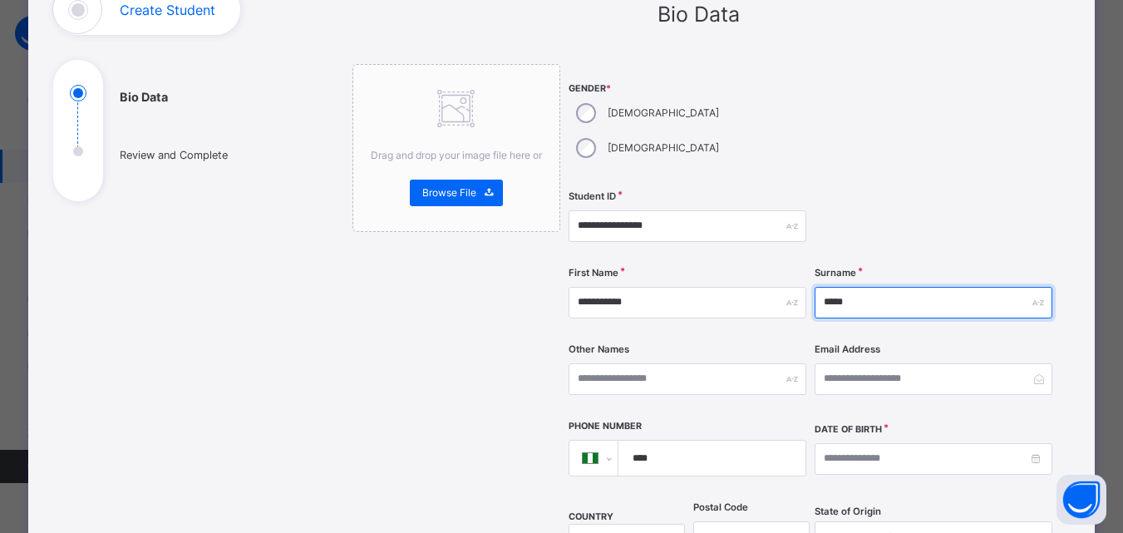
type input "*****"
click at [1018, 210] on div at bounding box center [934, 226] width 238 height 68
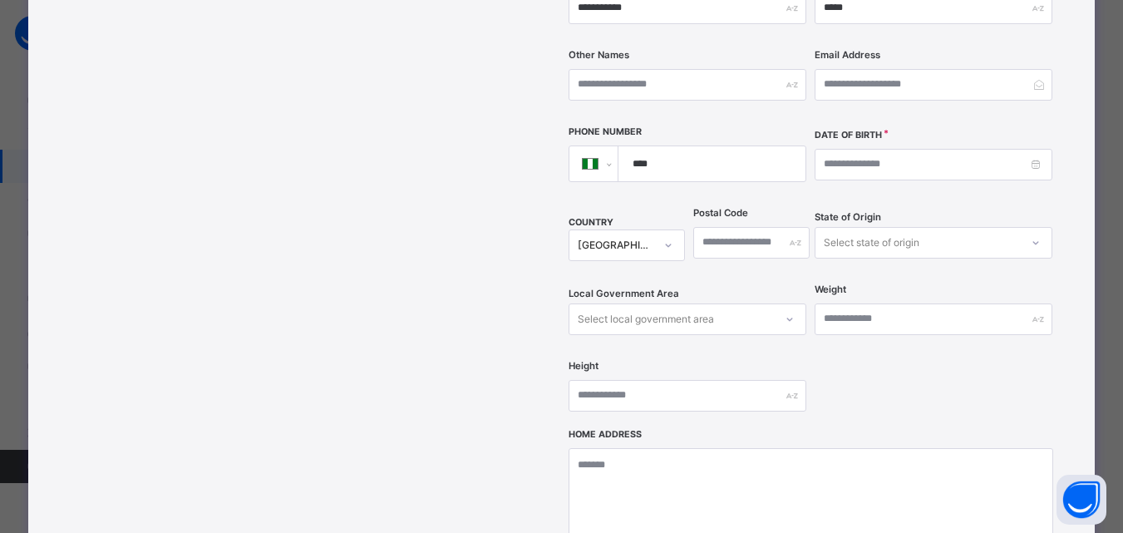
scroll to position [466, 0]
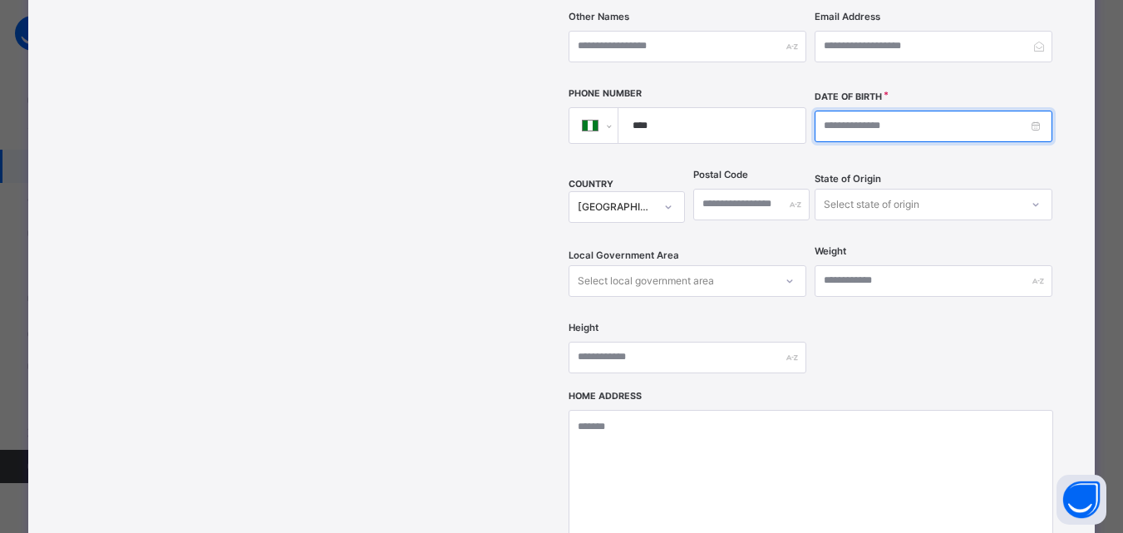
click at [964, 111] on input at bounding box center [934, 127] width 238 height 32
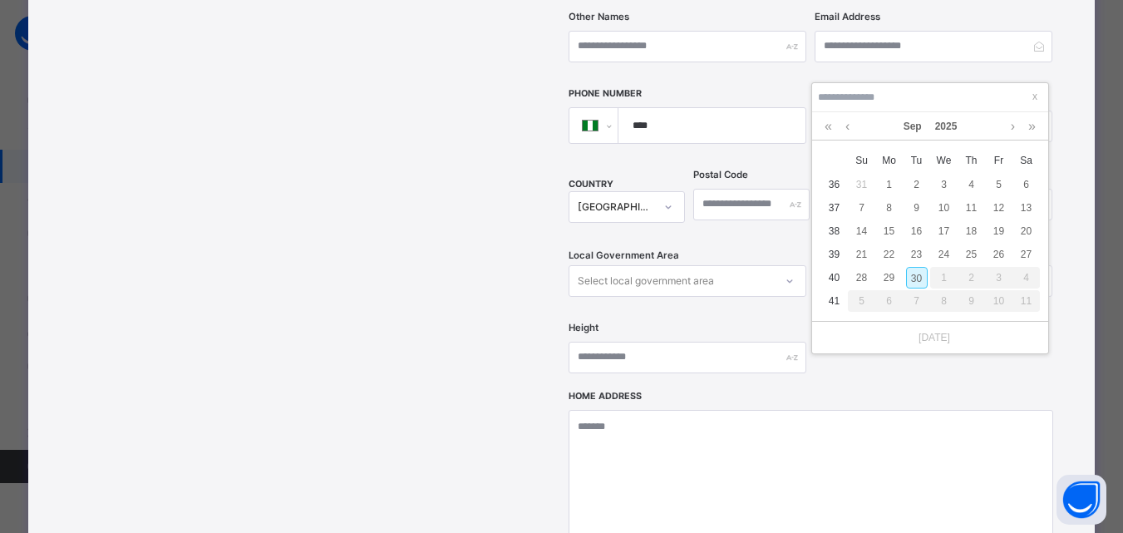
click at [921, 283] on div "30" at bounding box center [917, 278] width 22 height 22
type input "**********"
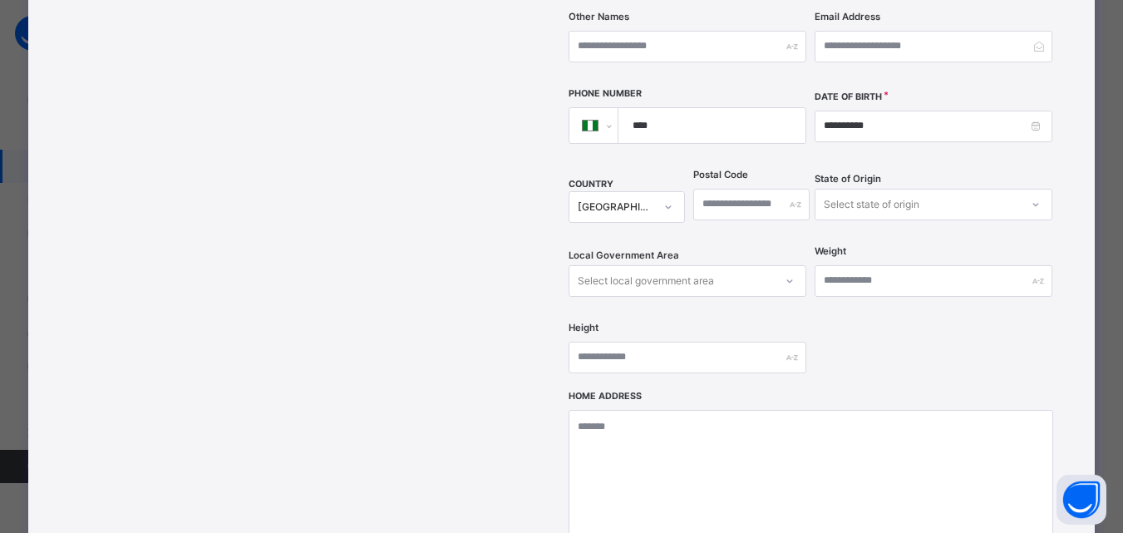
click at [1057, 210] on div "**********" at bounding box center [699, 177] width 743 height 1050
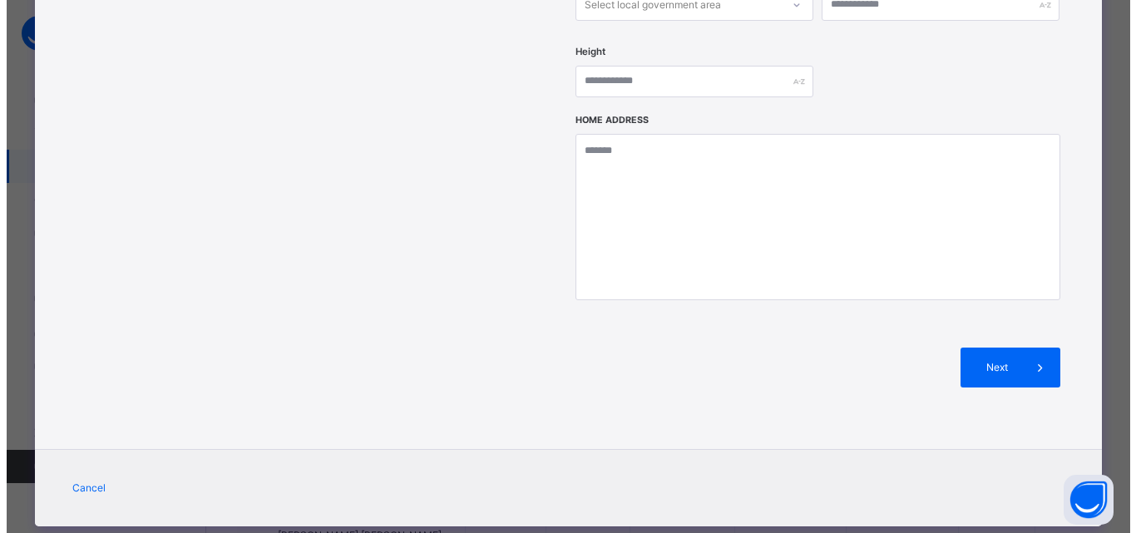
scroll to position [299, 0]
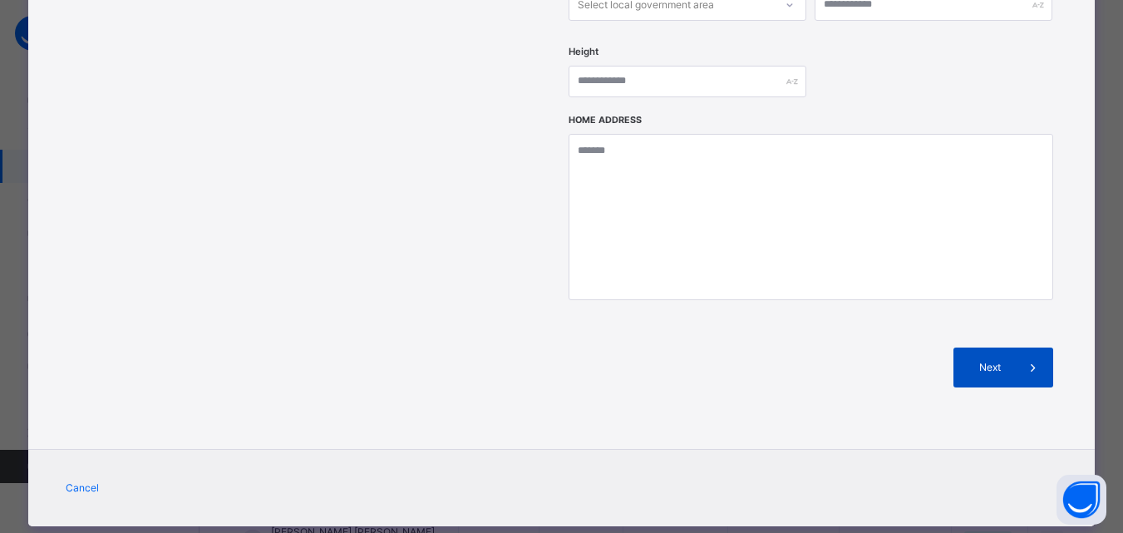
click at [1019, 348] on span at bounding box center [1034, 368] width 40 height 40
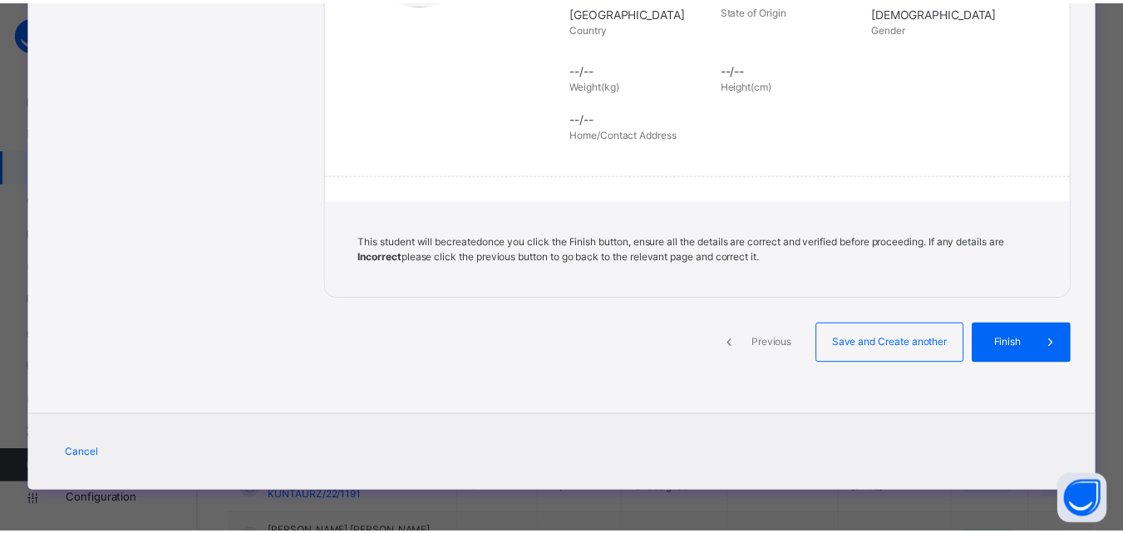
scroll to position [382, 0]
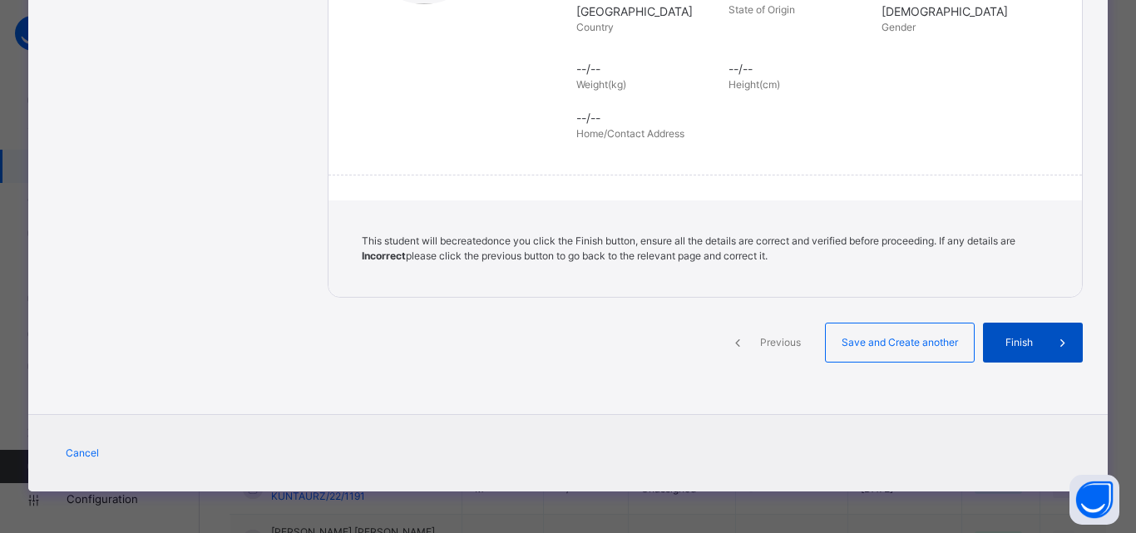
click at [1004, 332] on div "Finish" at bounding box center [1033, 343] width 100 height 40
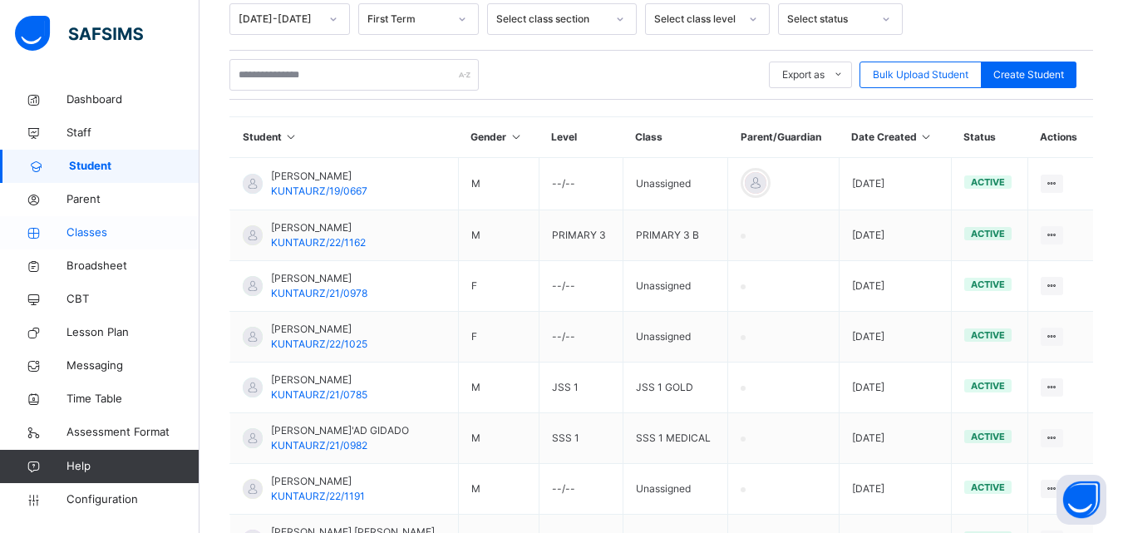
click at [111, 228] on span "Classes" at bounding box center [133, 233] width 133 height 17
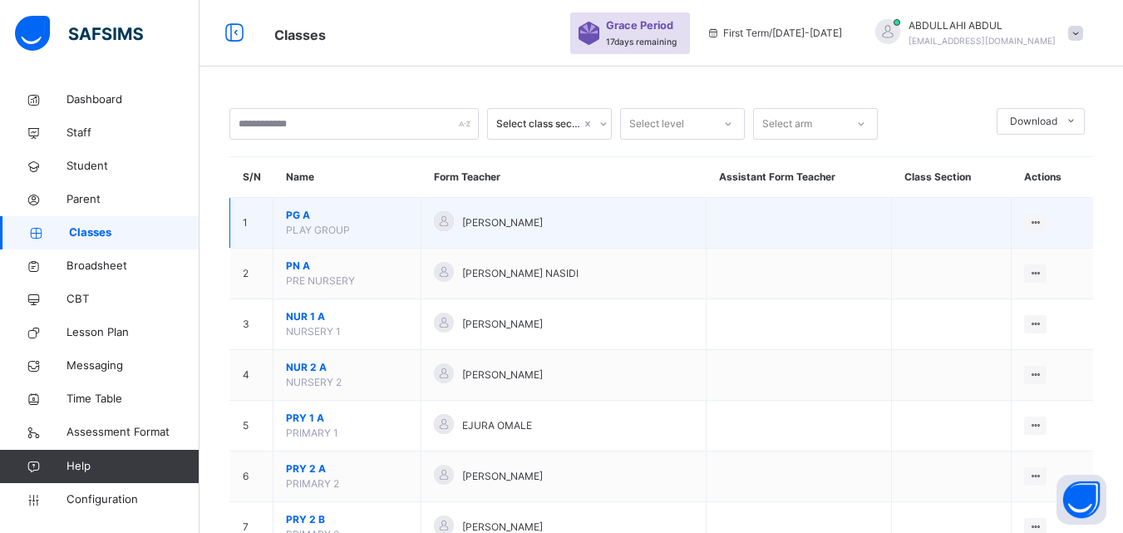
click at [293, 226] on span "PLAY GROUP" at bounding box center [318, 230] width 64 height 12
click at [298, 212] on span "PG A" at bounding box center [347, 215] width 122 height 15
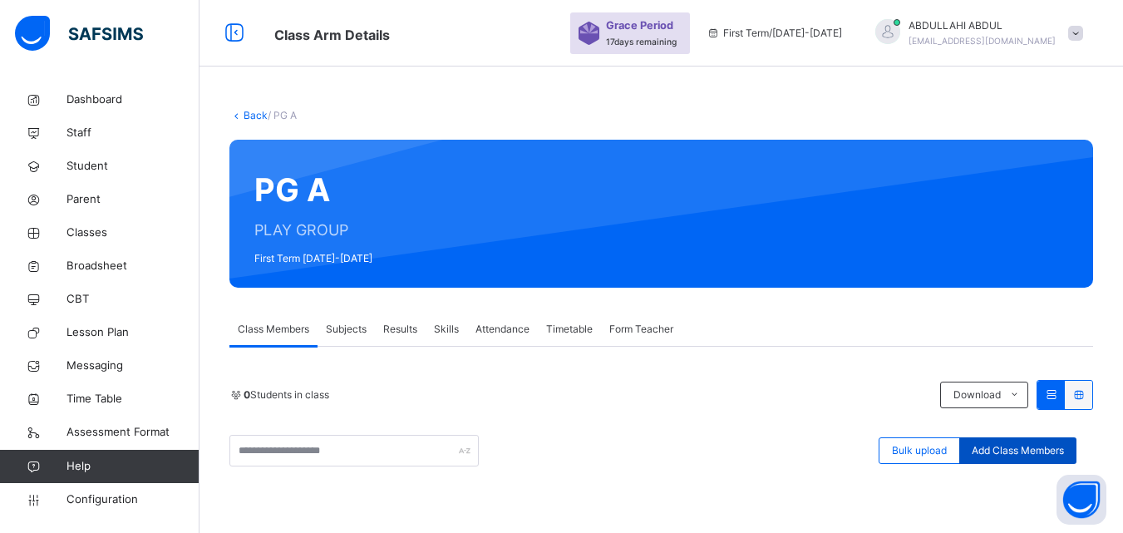
click at [1012, 454] on span "Add Class Members" at bounding box center [1018, 450] width 92 height 15
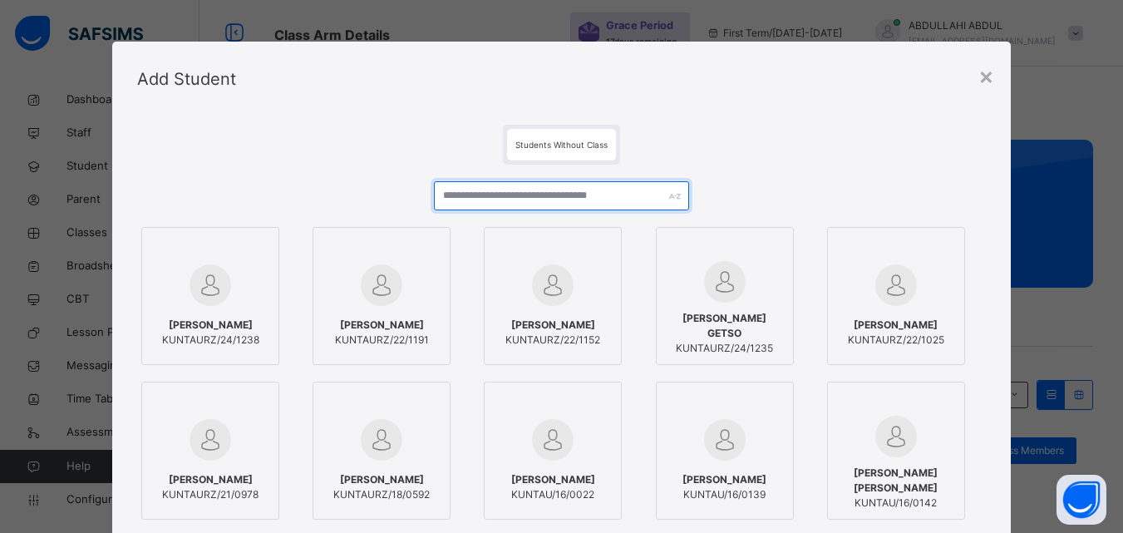
click at [631, 190] on input "text" at bounding box center [561, 195] width 254 height 29
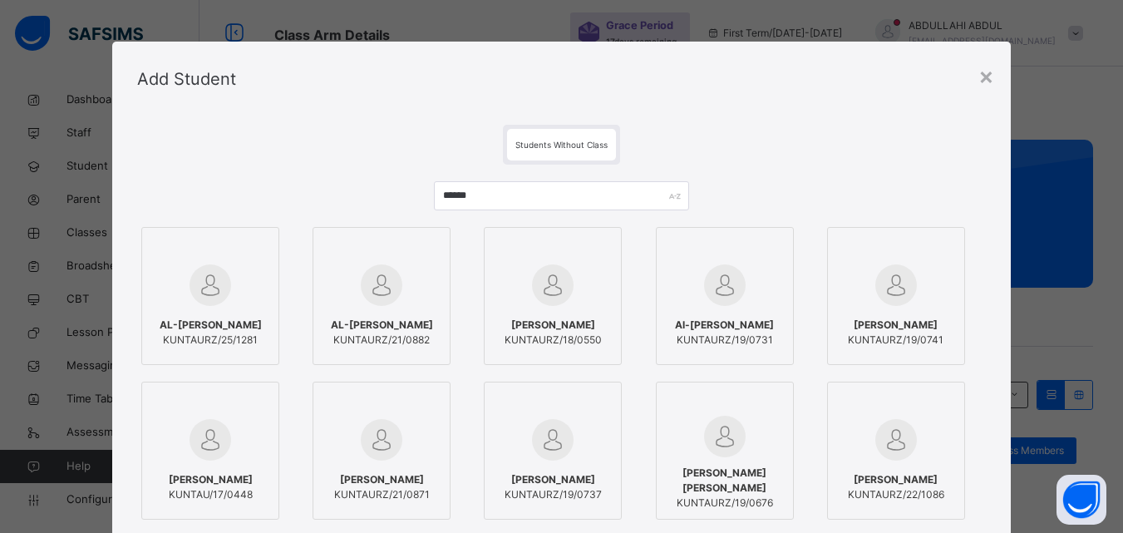
click at [238, 304] on div at bounding box center [211, 285] width 120 height 48
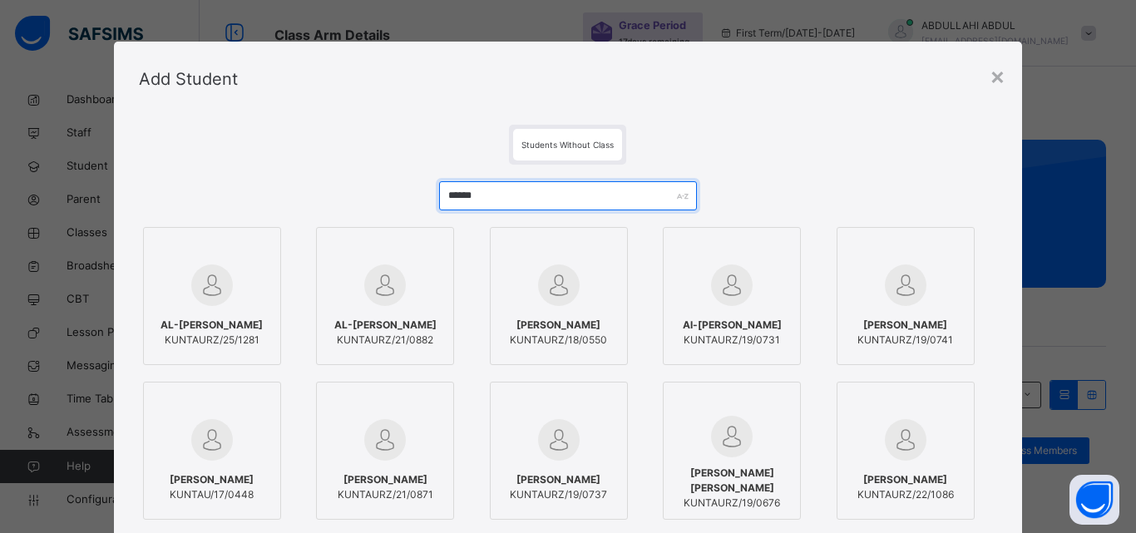
click at [581, 190] on input "******" at bounding box center [568, 195] width 258 height 29
type input "*"
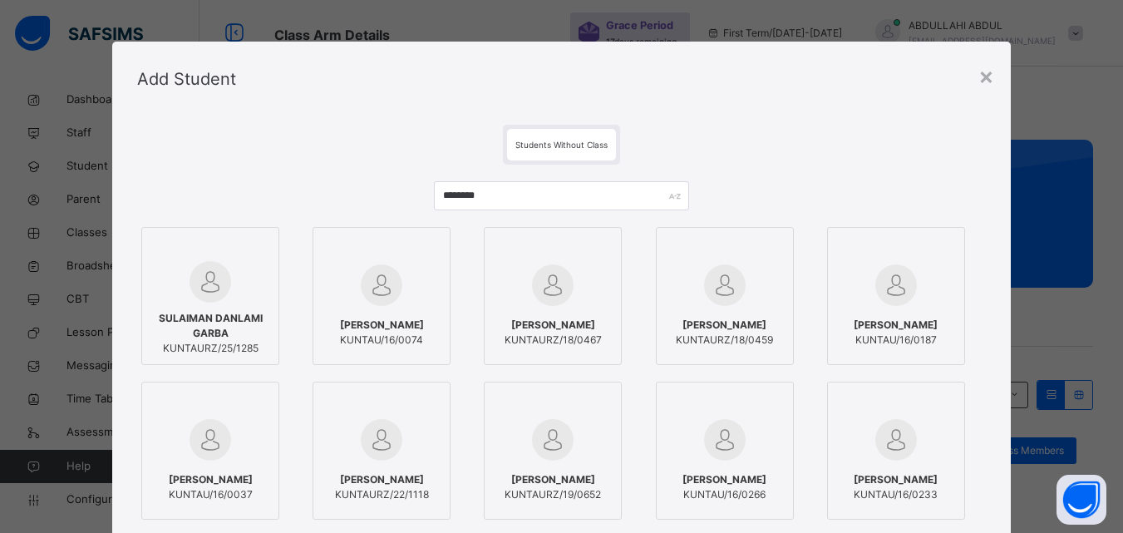
click at [249, 289] on div at bounding box center [211, 282] width 120 height 42
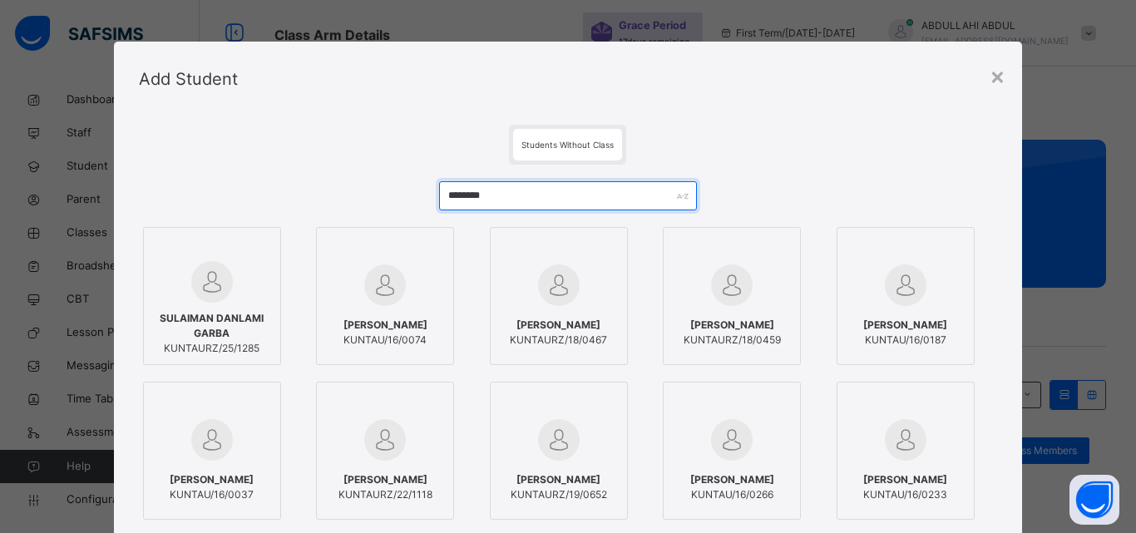
click at [546, 188] on input "********" at bounding box center [568, 195] width 258 height 29
type input "*"
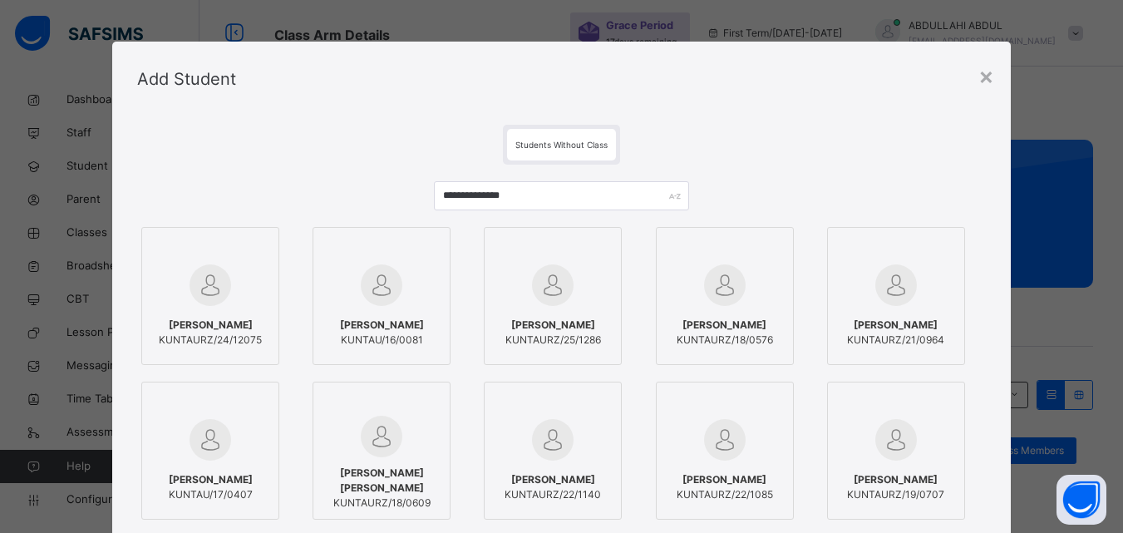
click at [582, 320] on span "[PERSON_NAME]" at bounding box center [554, 325] width 96 height 15
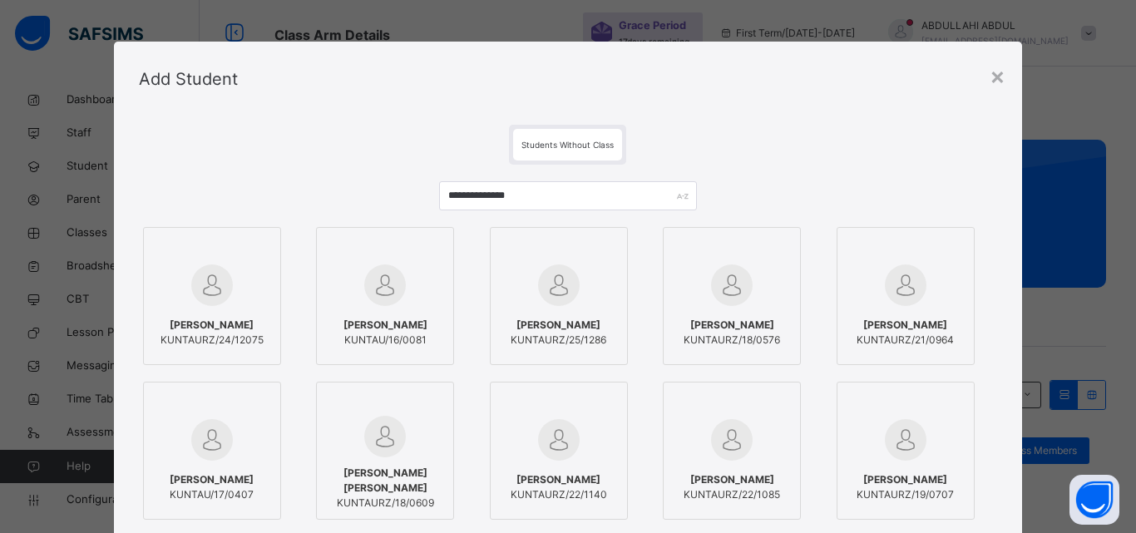
click at [814, 169] on div "**********" at bounding box center [568, 403] width 859 height 476
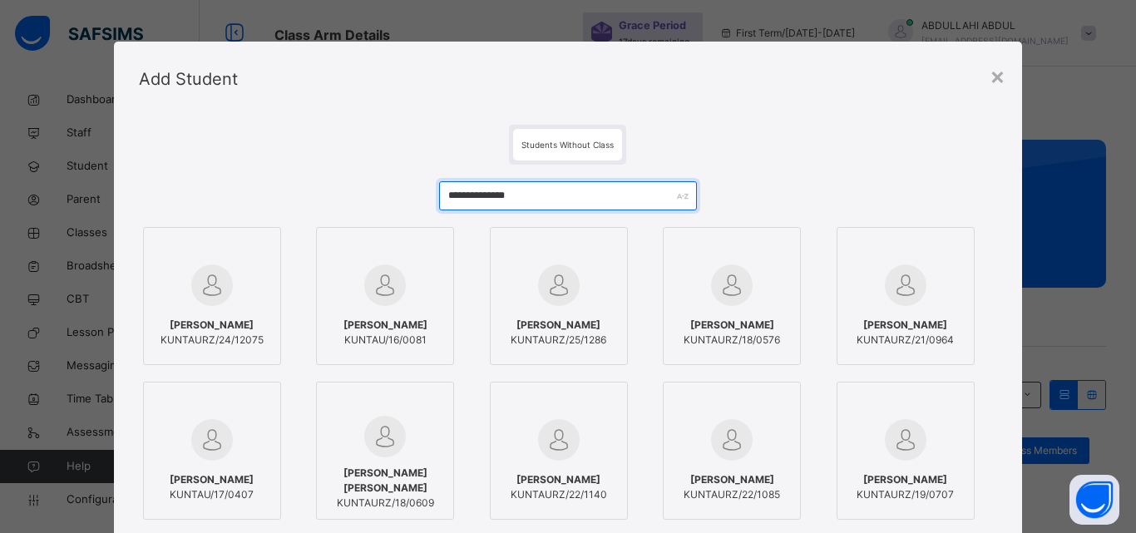
click at [603, 197] on input "**********" at bounding box center [568, 195] width 258 height 29
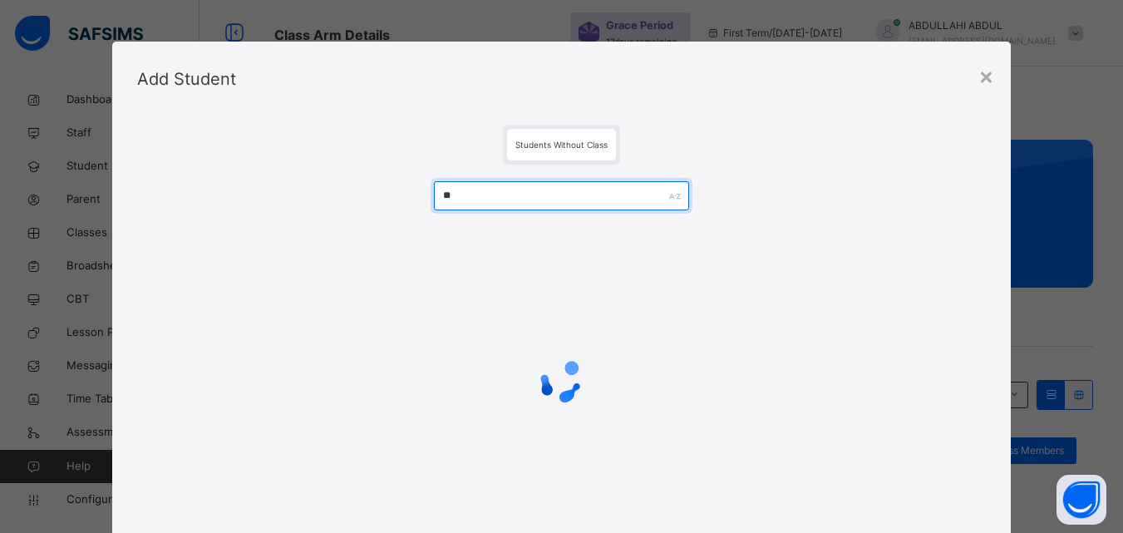
type input "*"
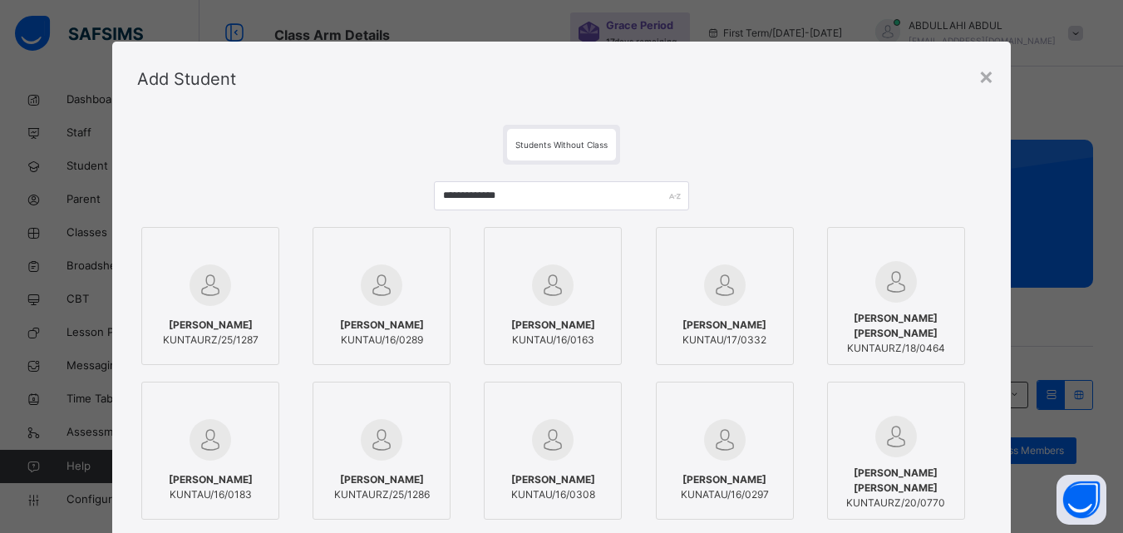
click at [244, 323] on span "[PERSON_NAME]" at bounding box center [211, 325] width 96 height 15
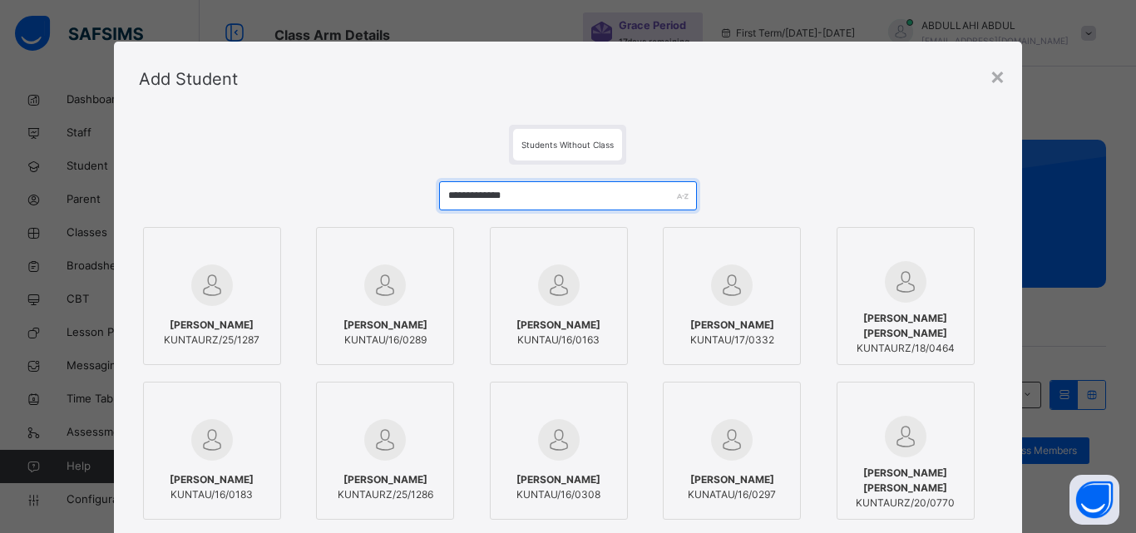
click at [548, 196] on input "**********" at bounding box center [568, 195] width 258 height 29
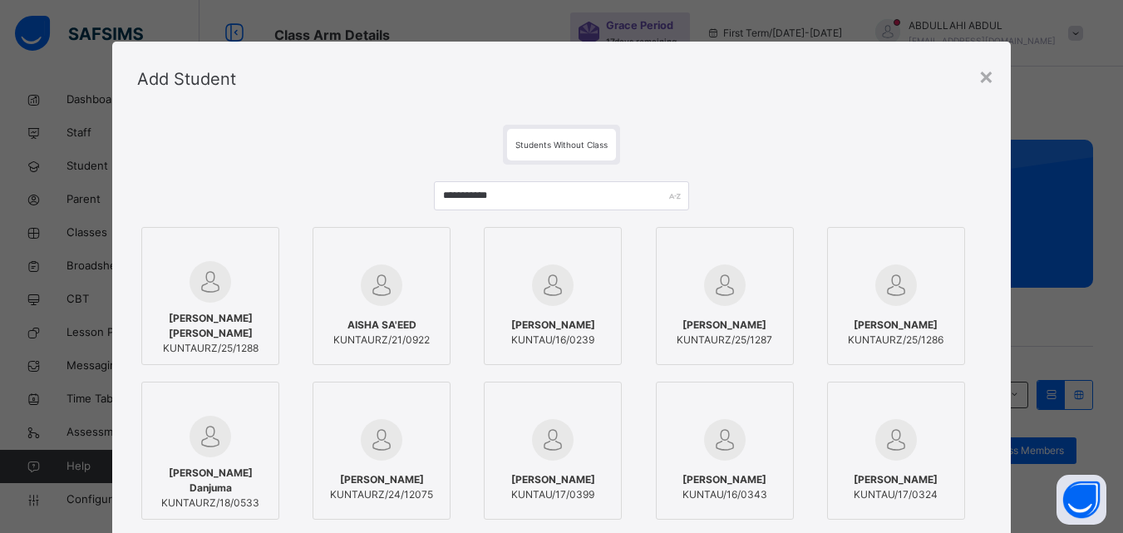
click at [233, 284] on div at bounding box center [211, 282] width 120 height 42
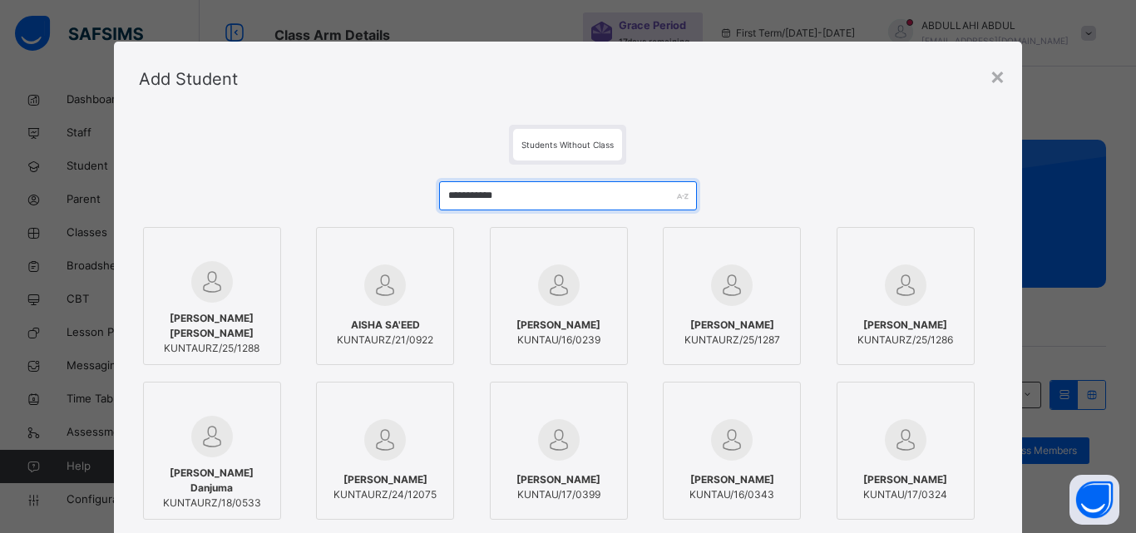
click at [543, 196] on input "**********" at bounding box center [568, 195] width 258 height 29
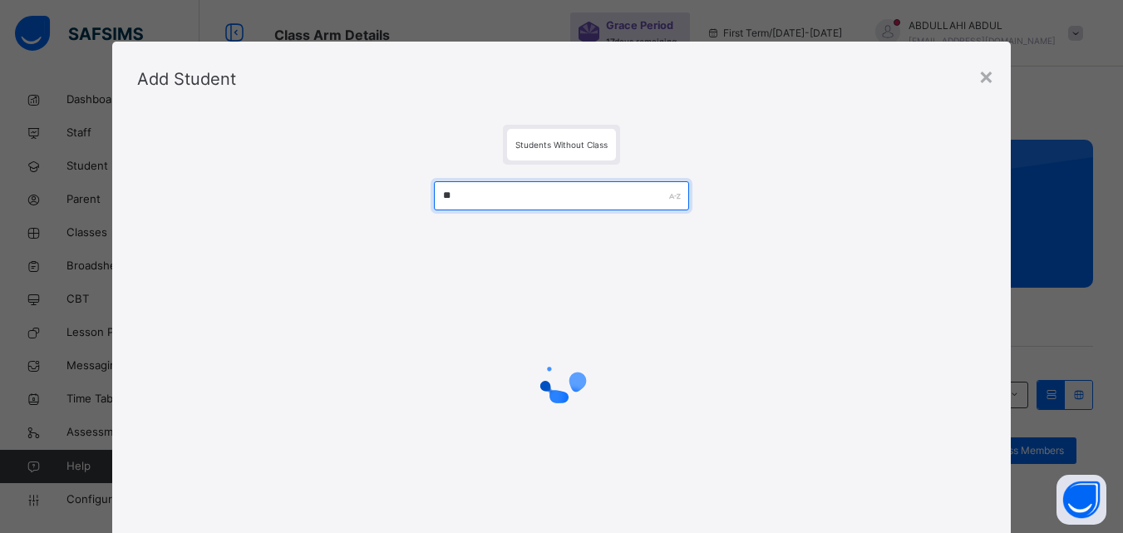
type input "*"
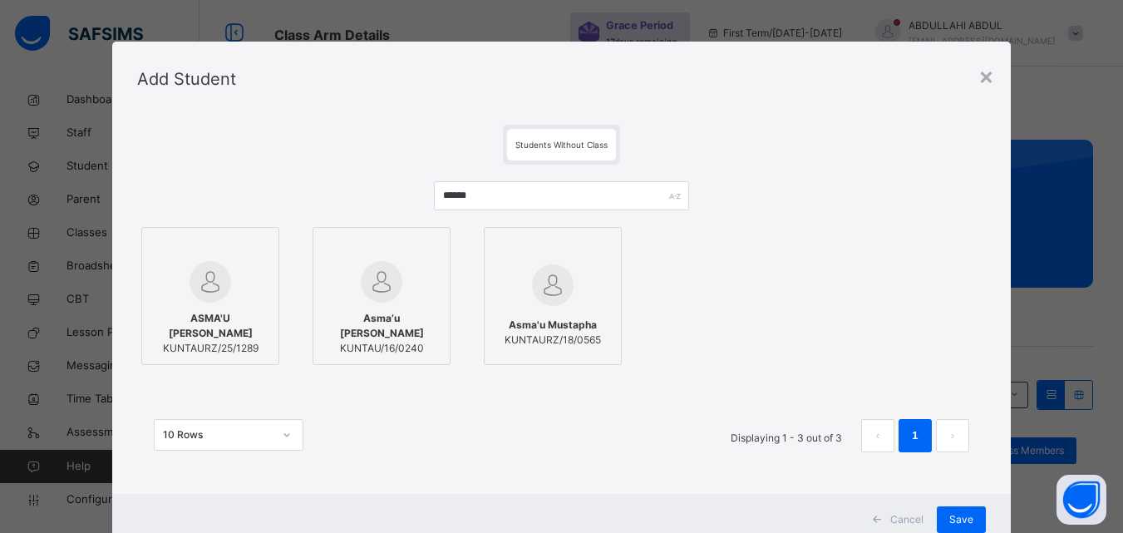
click at [236, 287] on div at bounding box center [211, 282] width 120 height 42
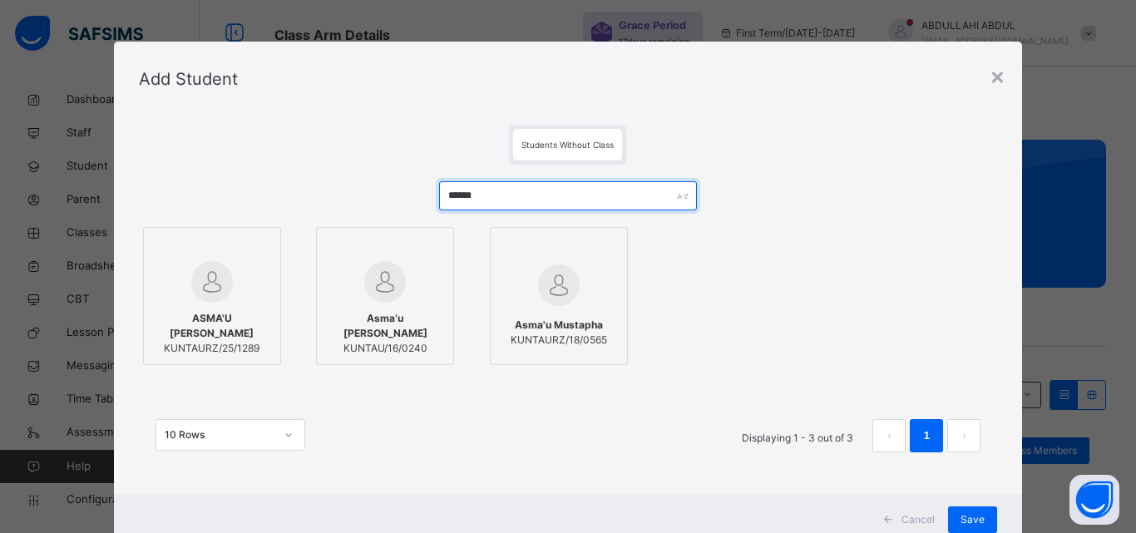
click at [550, 196] on input "******" at bounding box center [568, 195] width 258 height 29
type input "*"
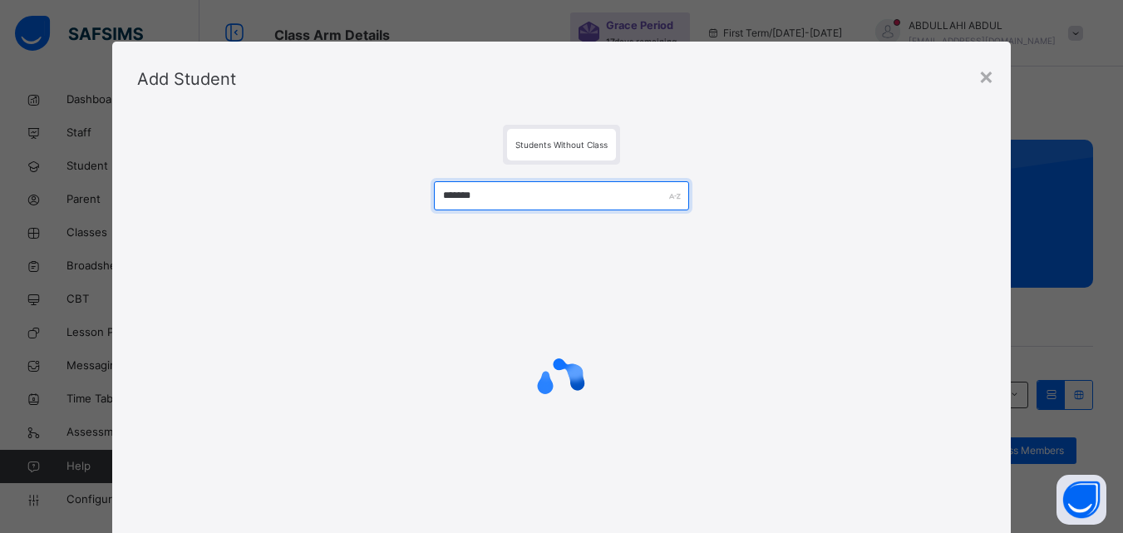
click at [462, 199] on input "*******" at bounding box center [561, 195] width 254 height 29
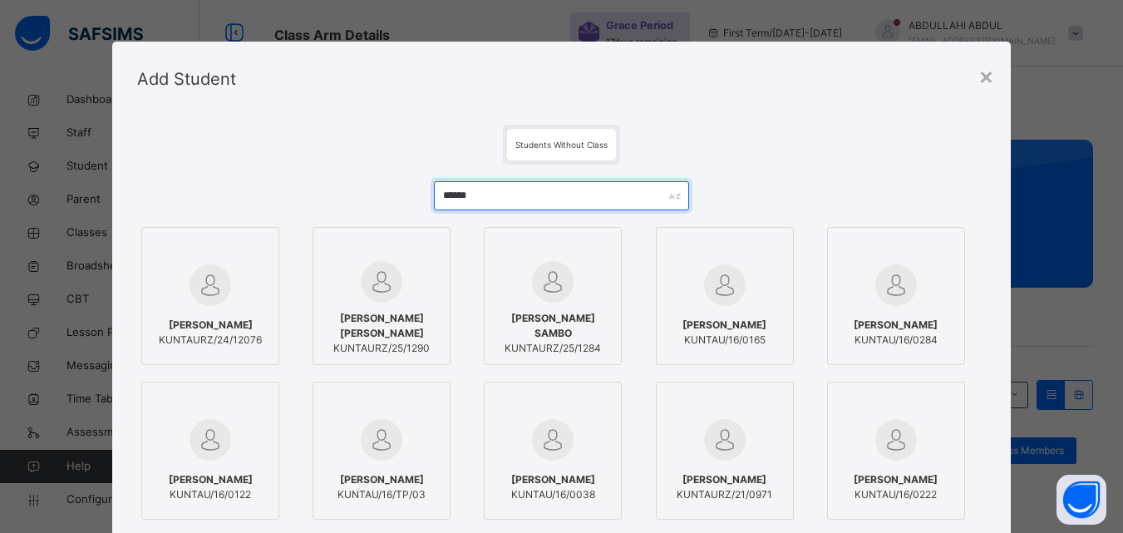
click at [536, 199] on input "******" at bounding box center [561, 195] width 254 height 29
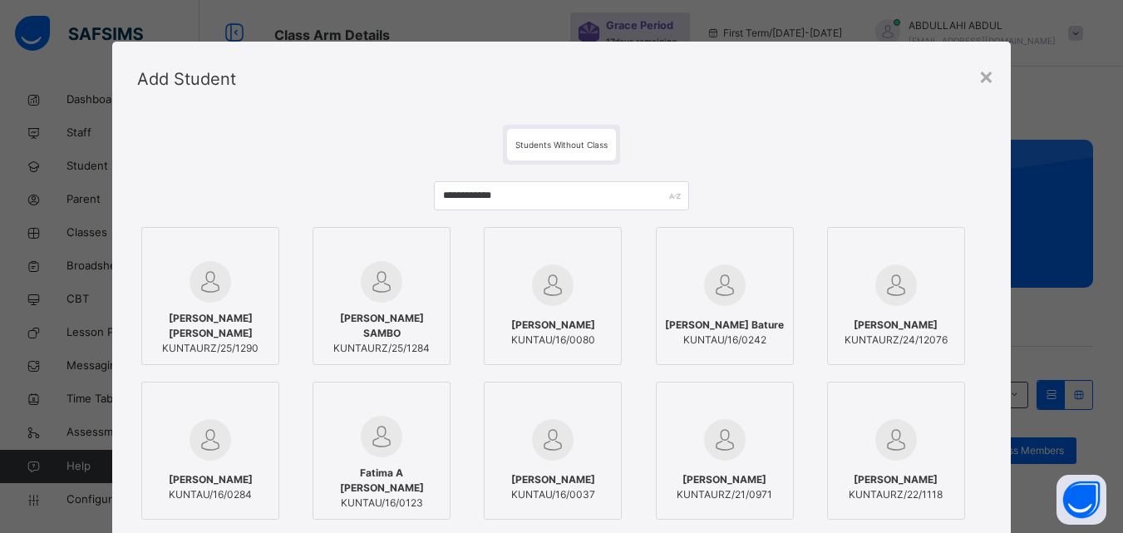
click at [214, 328] on span "[PERSON_NAME] [PERSON_NAME]" at bounding box center [211, 326] width 120 height 30
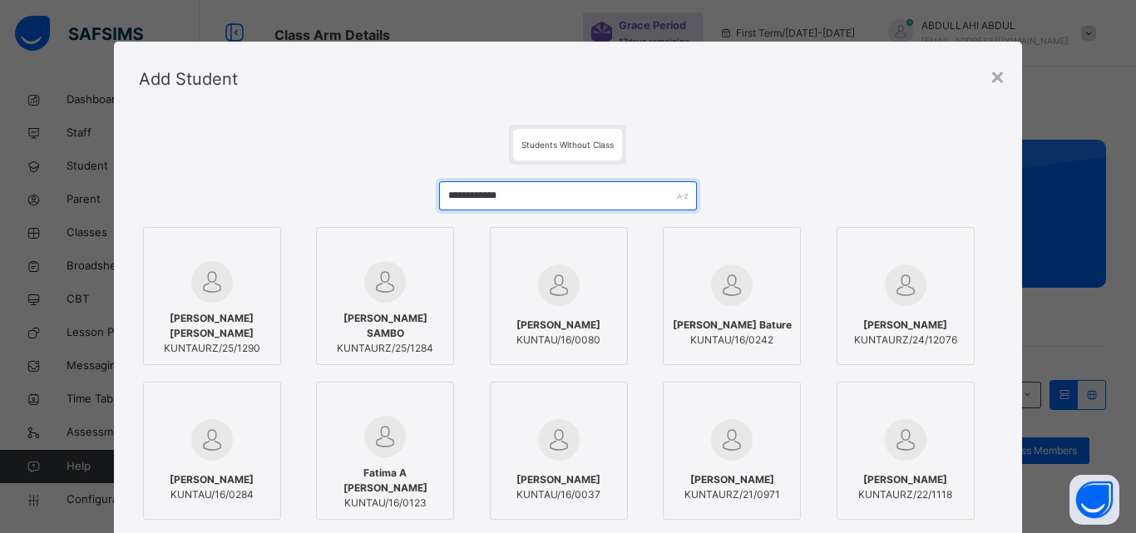
click at [545, 196] on input "**********" at bounding box center [568, 195] width 258 height 29
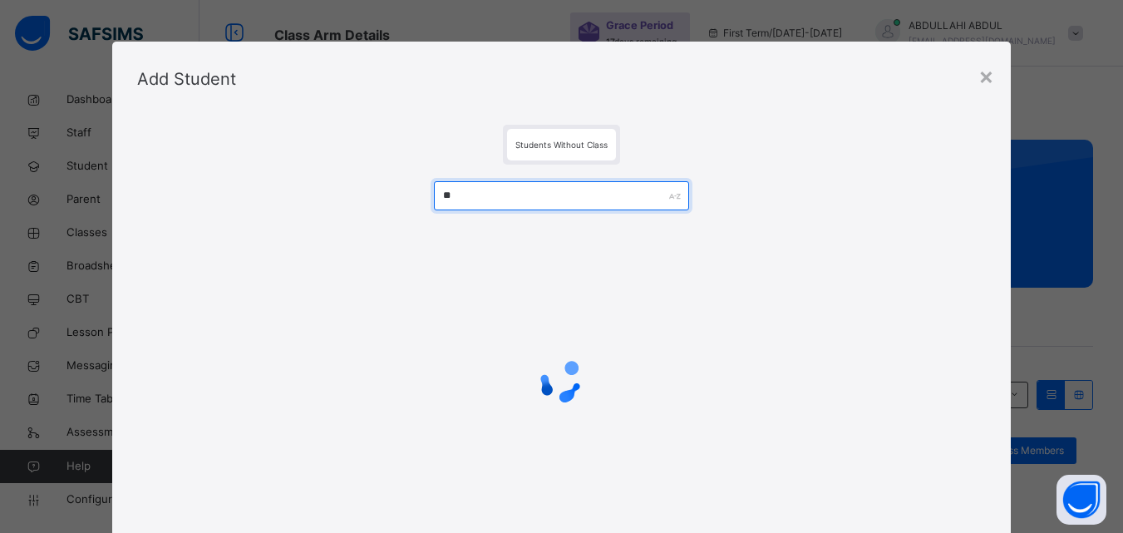
type input "*"
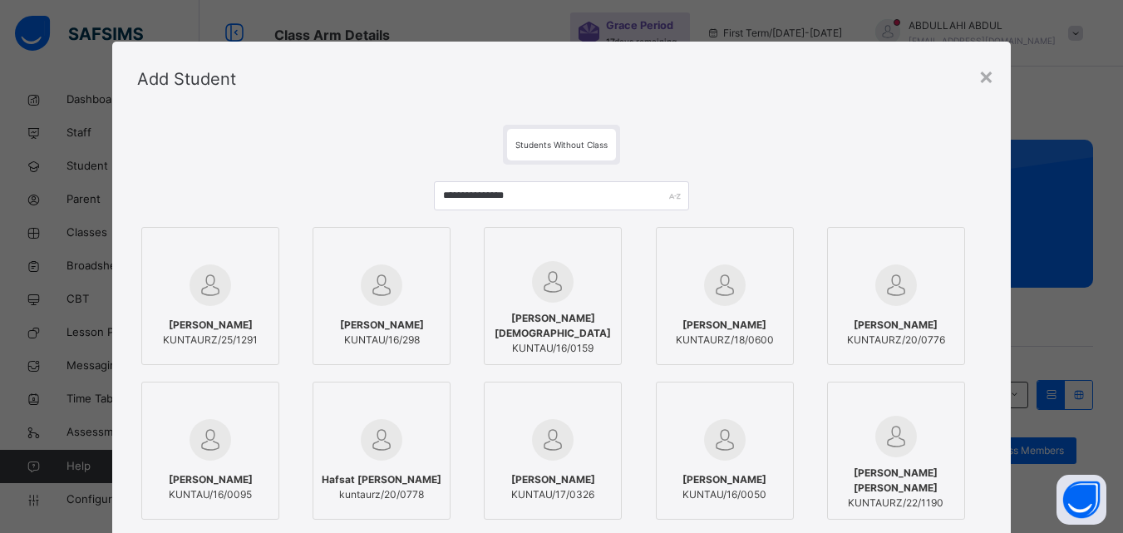
click at [252, 275] on div at bounding box center [211, 285] width 120 height 48
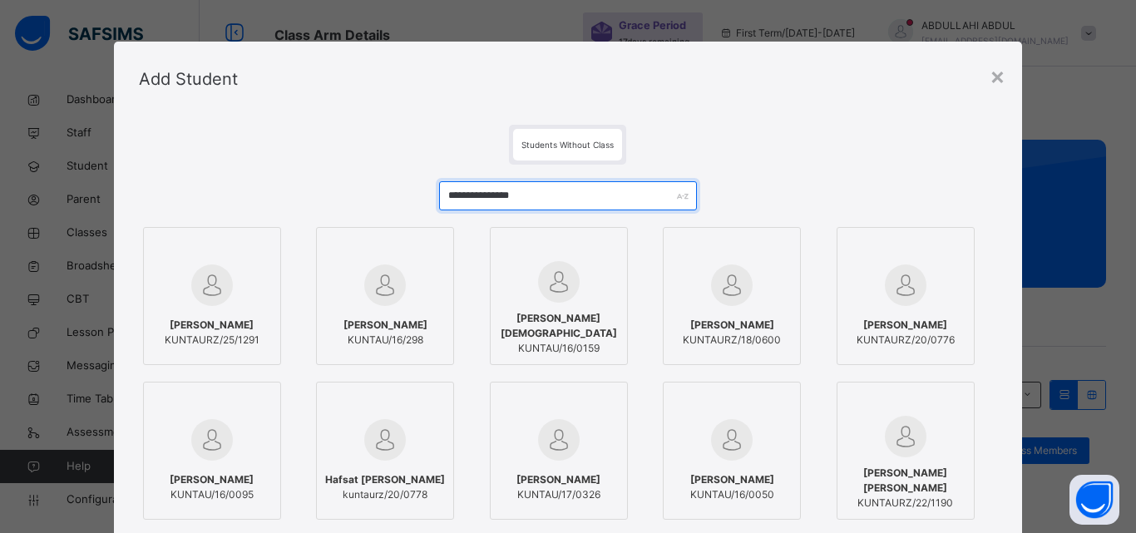
click at [561, 203] on input "**********" at bounding box center [568, 195] width 258 height 29
type input "*"
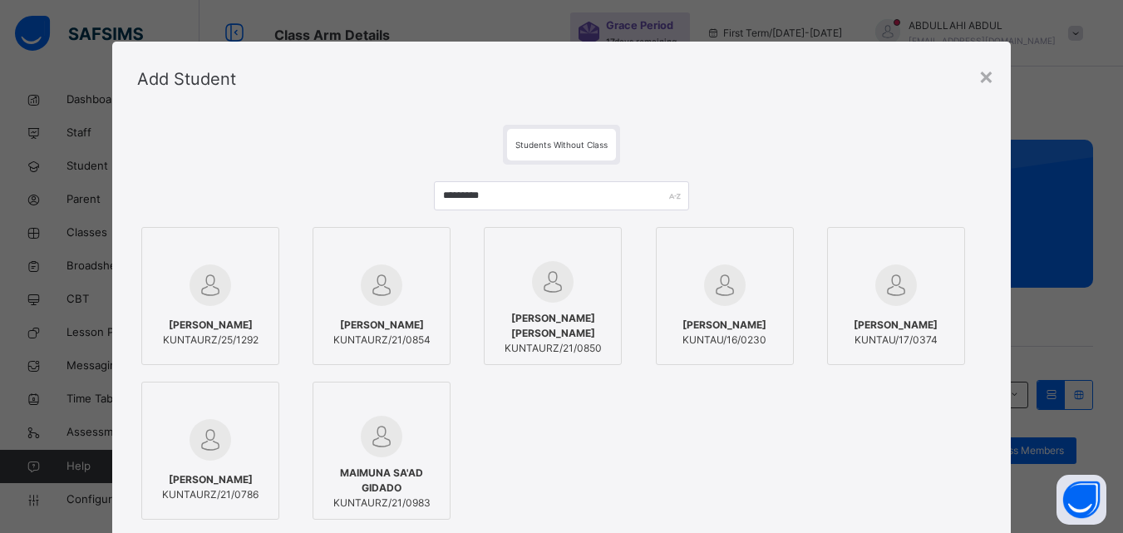
click at [210, 318] on span "[PERSON_NAME]" at bounding box center [211, 325] width 96 height 15
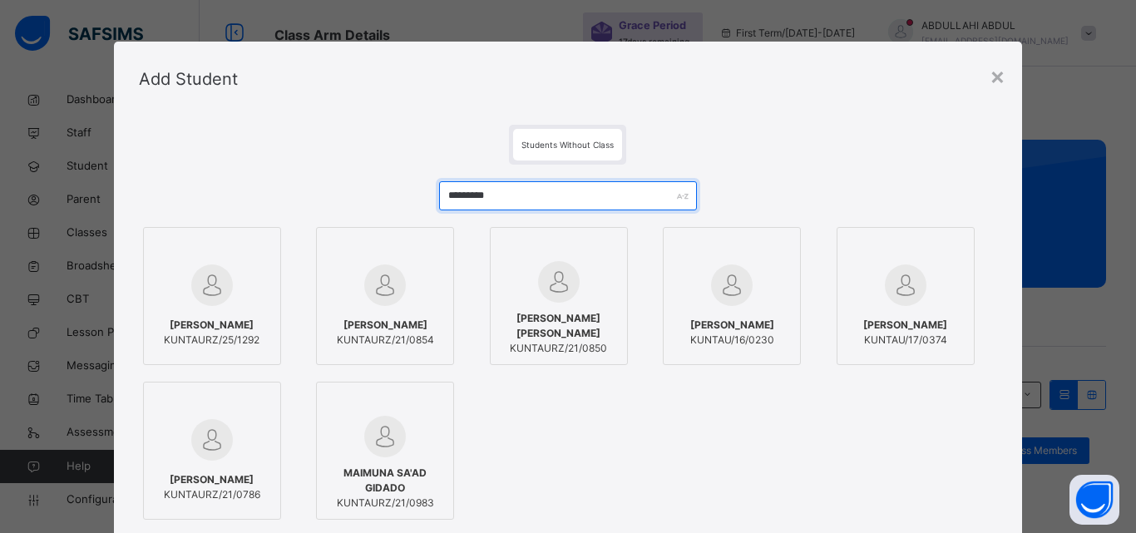
click at [519, 198] on input "*********" at bounding box center [568, 195] width 258 height 29
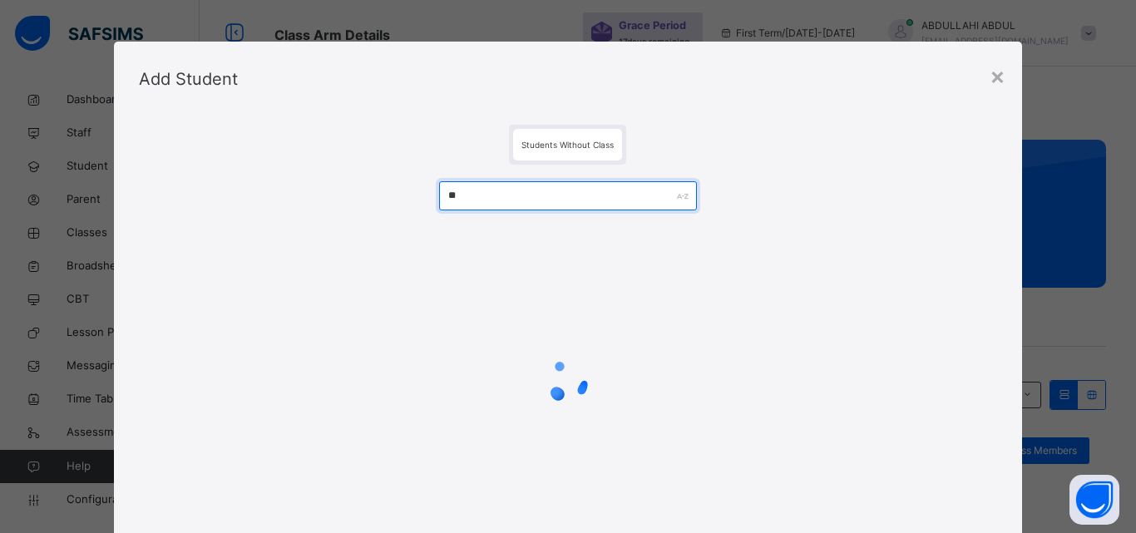
type input "*"
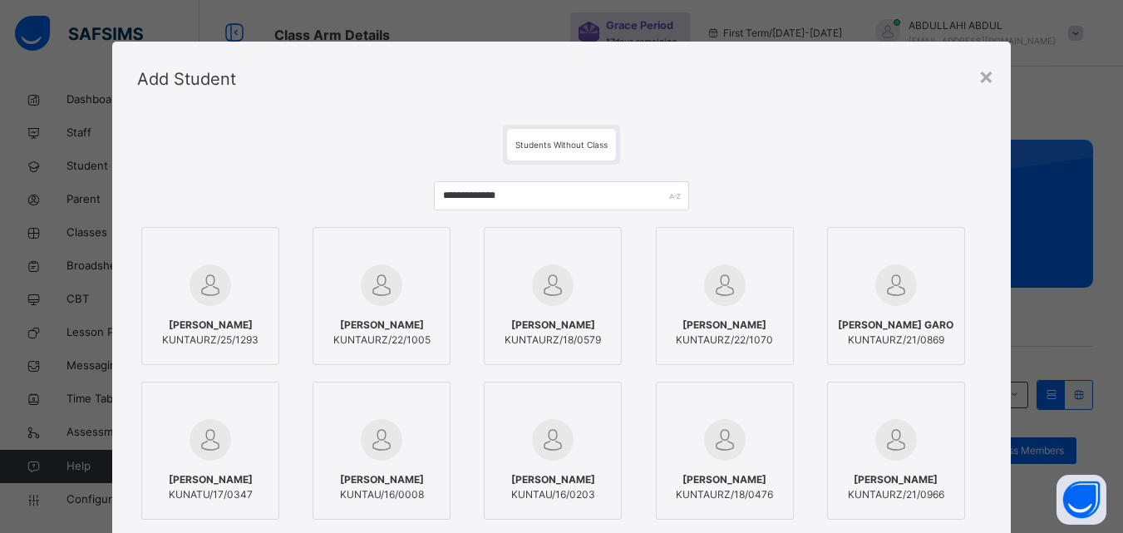
click at [220, 281] on img at bounding box center [211, 285] width 42 height 42
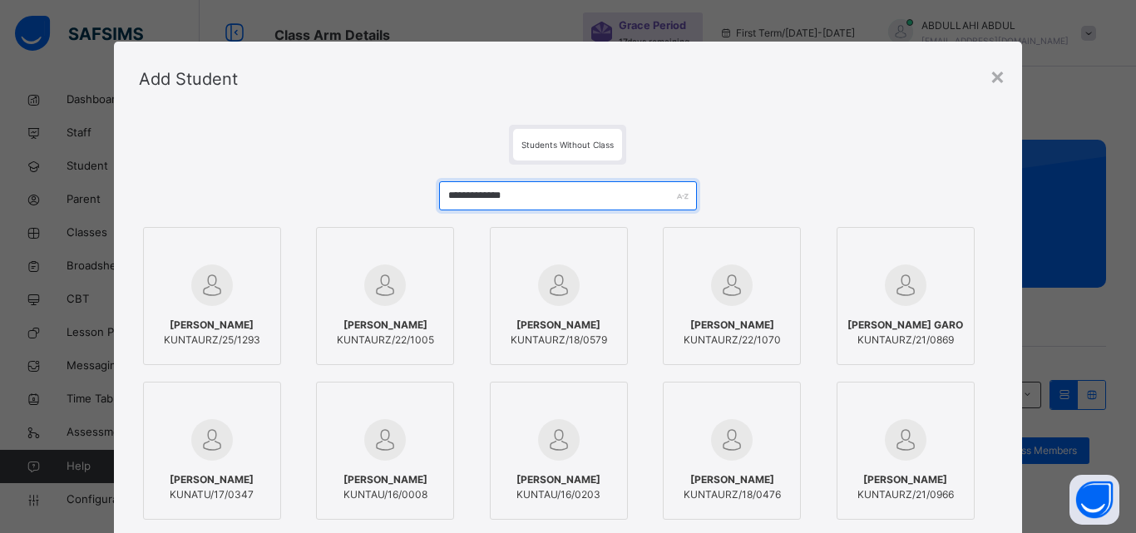
click at [546, 196] on input "**********" at bounding box center [568, 195] width 258 height 29
type input "*"
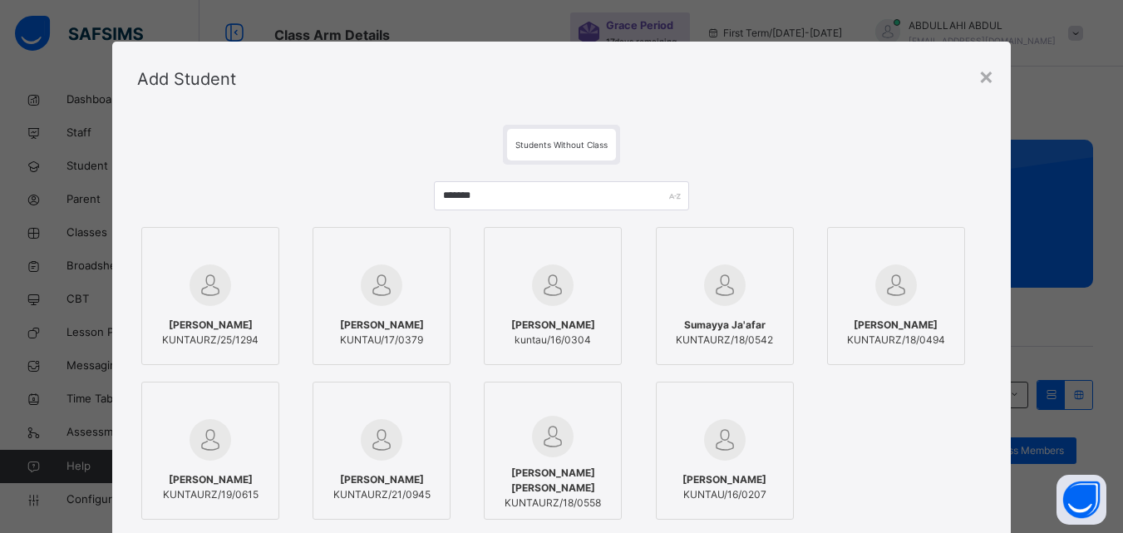
click at [220, 279] on img at bounding box center [211, 285] width 42 height 42
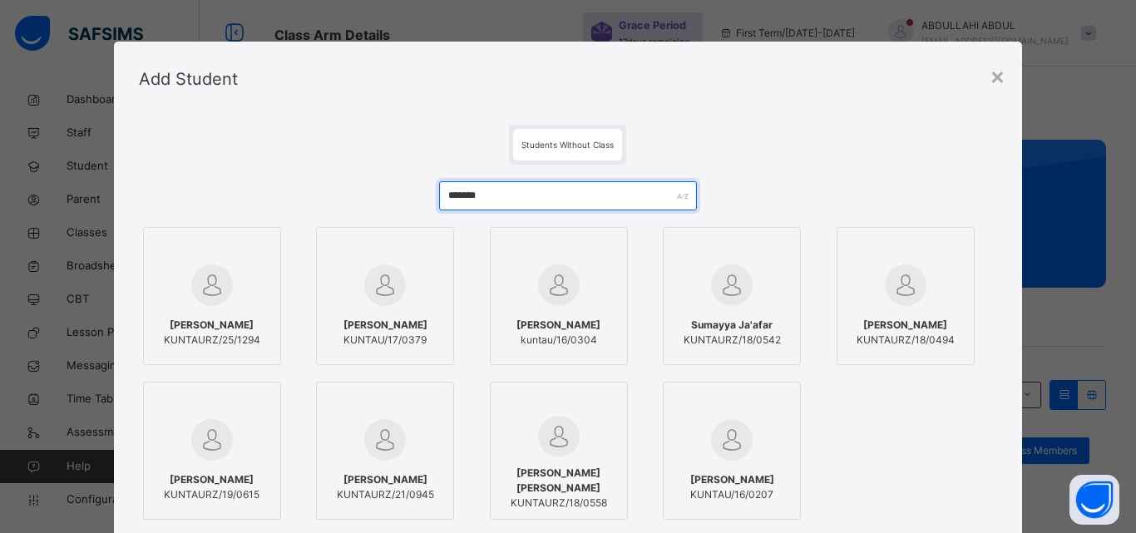
click at [526, 205] on input "*******" at bounding box center [568, 195] width 258 height 29
type input "*"
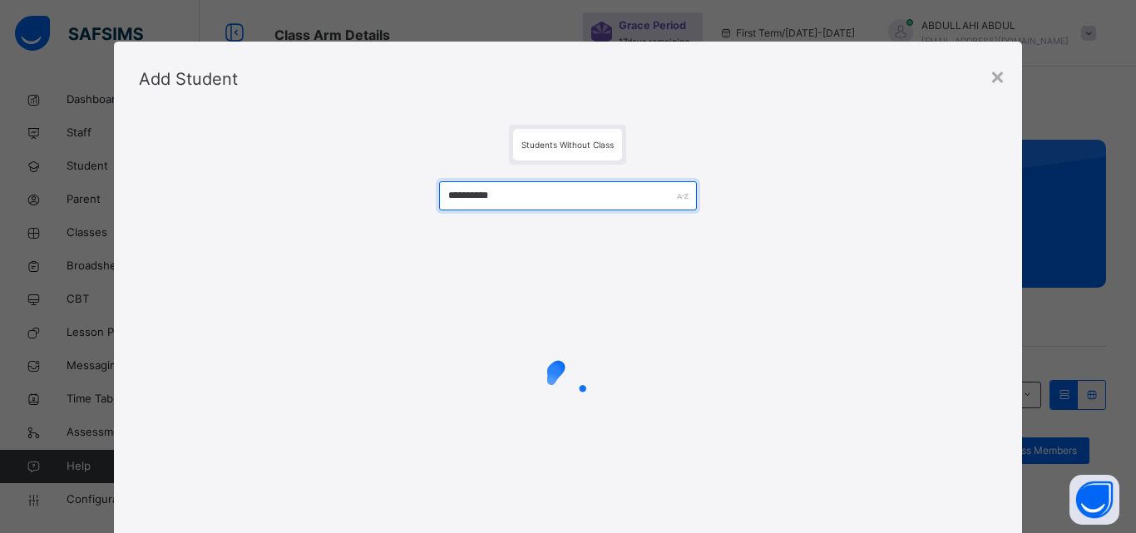
click at [493, 198] on input "**********" at bounding box center [568, 195] width 258 height 29
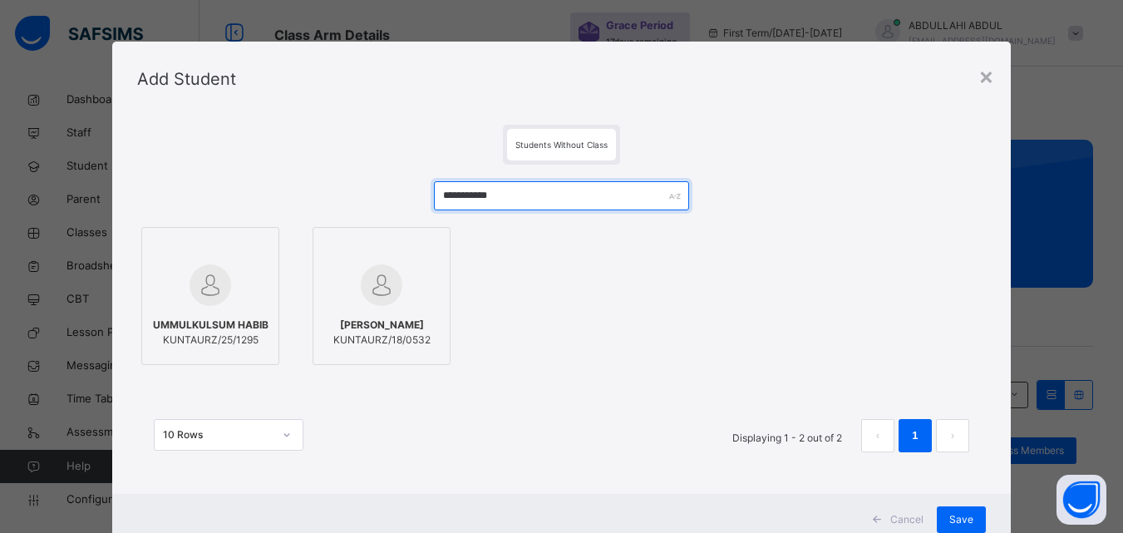
type input "**********"
click at [243, 284] on div at bounding box center [211, 285] width 120 height 48
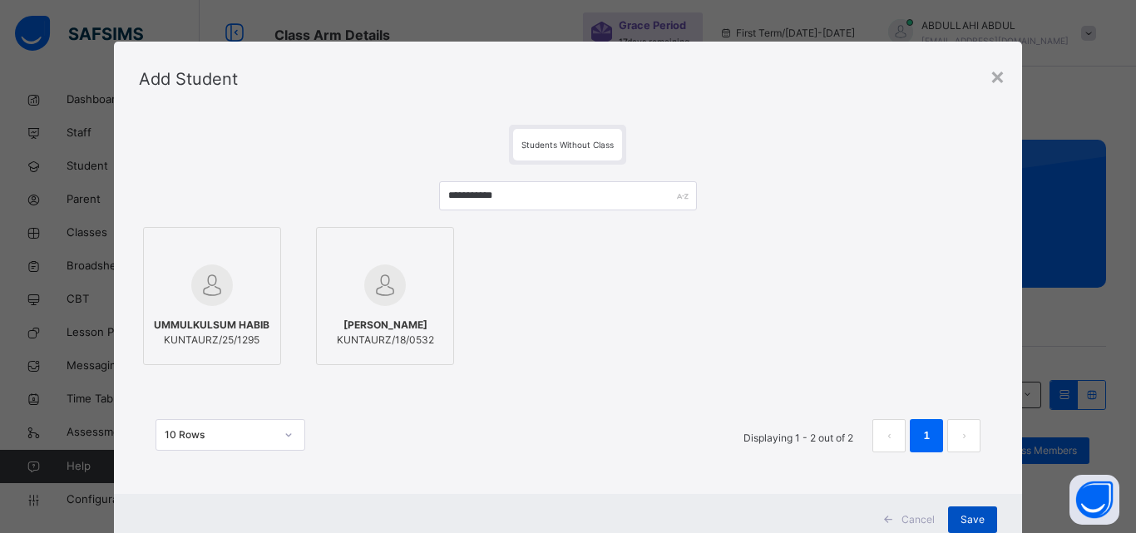
click at [960, 521] on span "Save" at bounding box center [972, 519] width 24 height 15
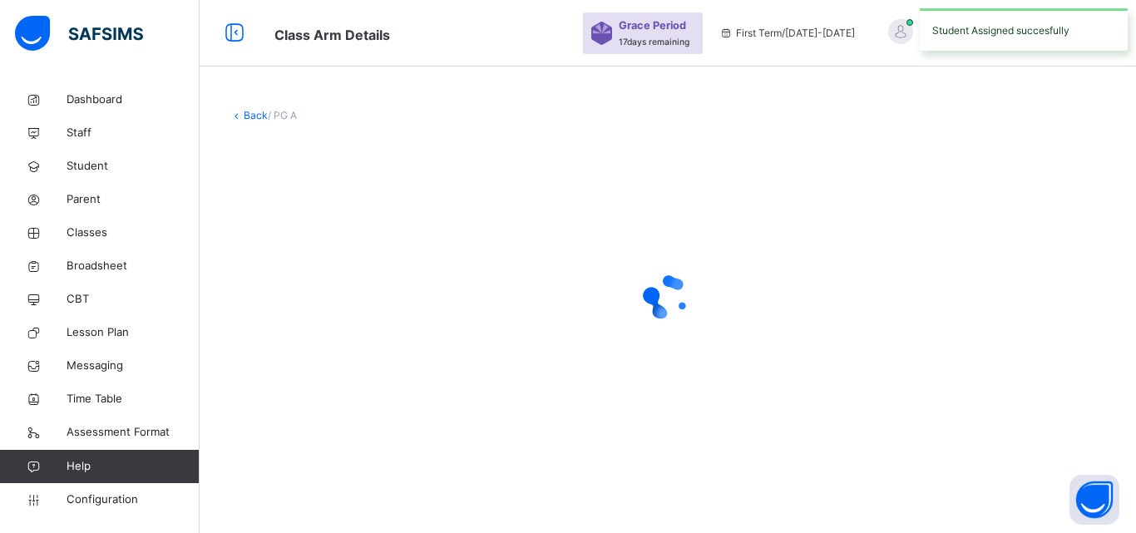
click at [957, 521] on div "Back / PG A" at bounding box center [668, 266] width 936 height 533
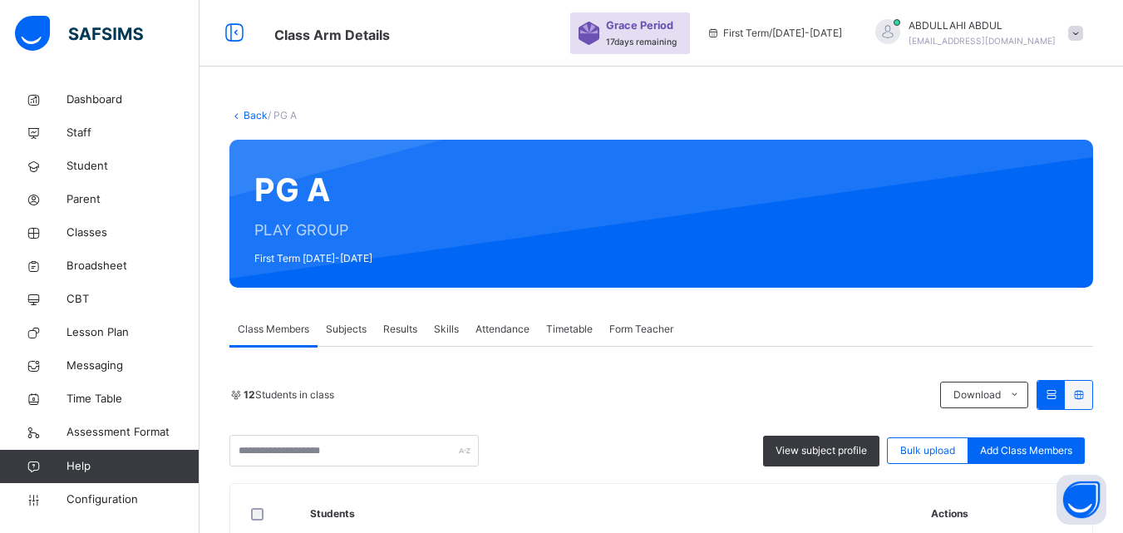
drag, startPoint x: 955, startPoint y: 373, endPoint x: 971, endPoint y: 367, distance: 17.1
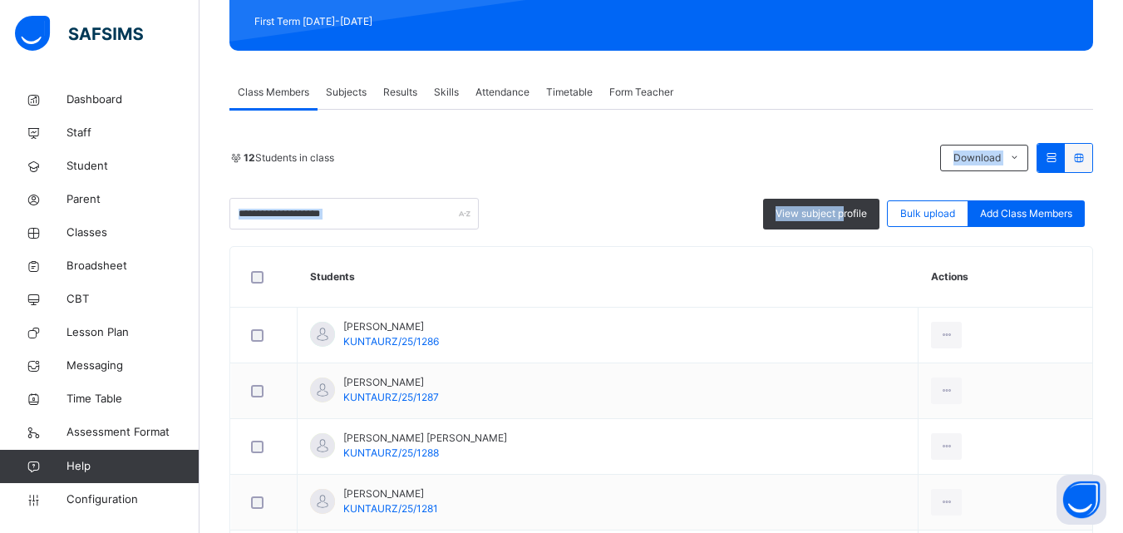
scroll to position [239, 0]
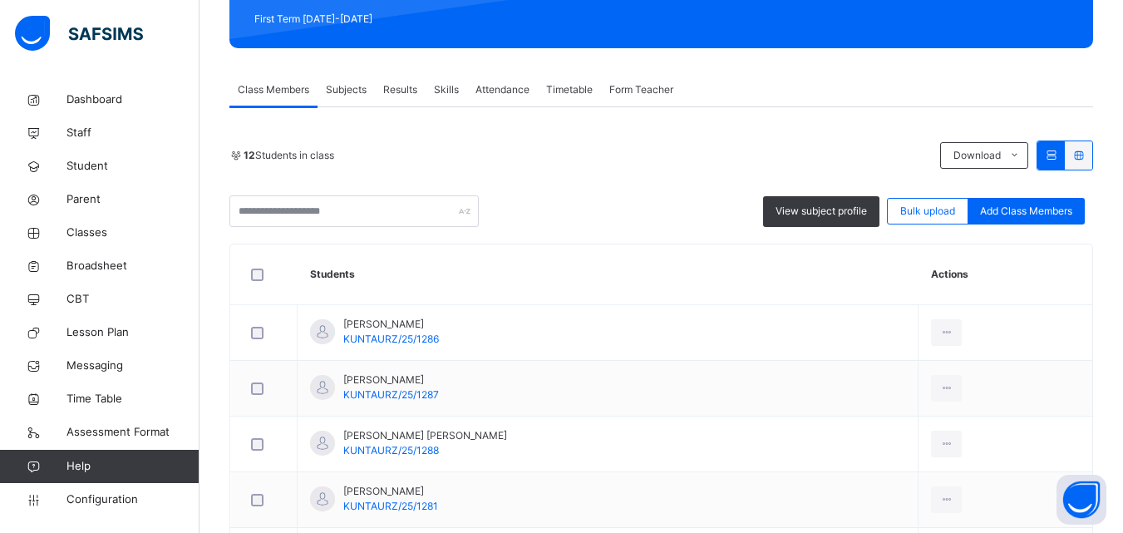
click at [468, 168] on div "12 Students in class Download Pdf Report Excel Report" at bounding box center [662, 156] width 864 height 30
click at [809, 200] on div "View subject profile" at bounding box center [821, 211] width 116 height 31
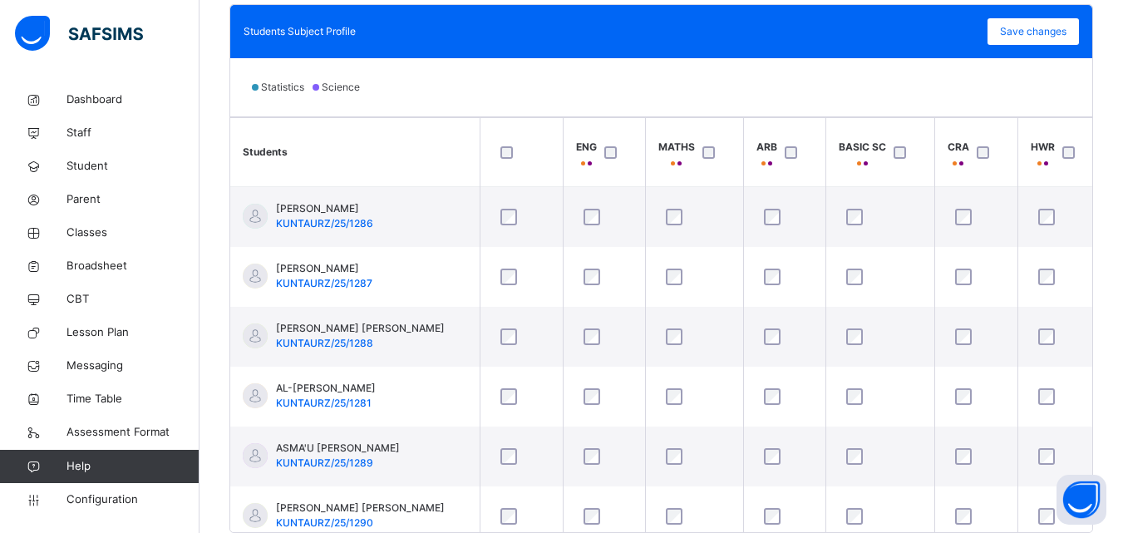
scroll to position [496, 0]
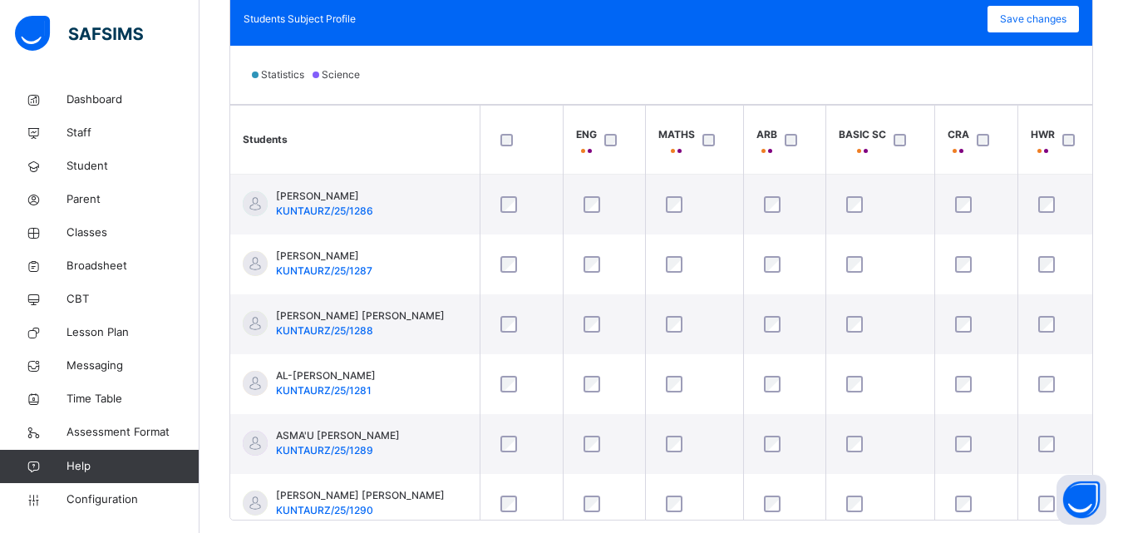
click at [889, 89] on div "Statistics Science" at bounding box center [661, 75] width 862 height 58
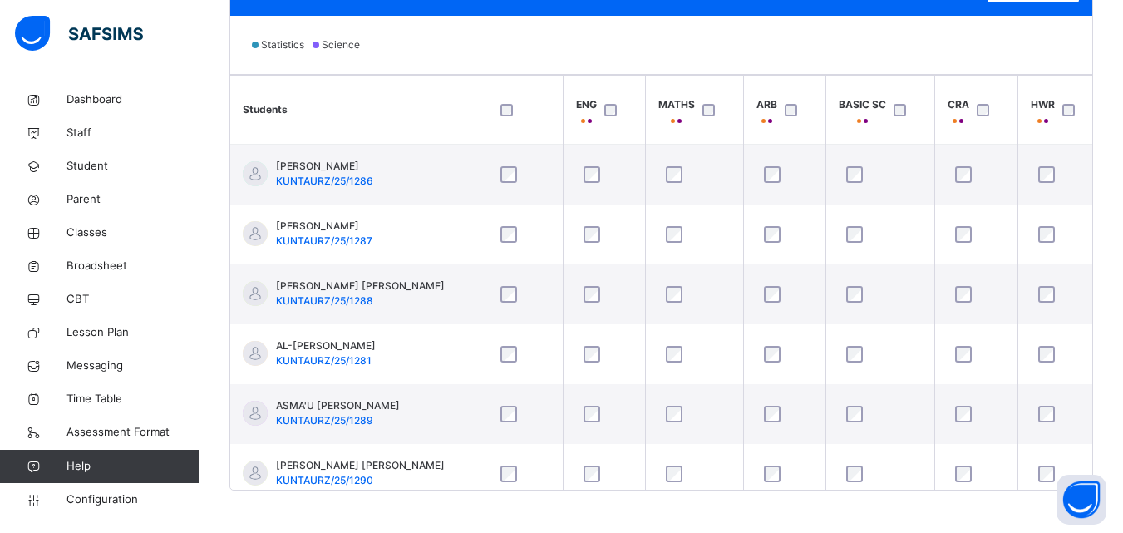
scroll to position [534, 0]
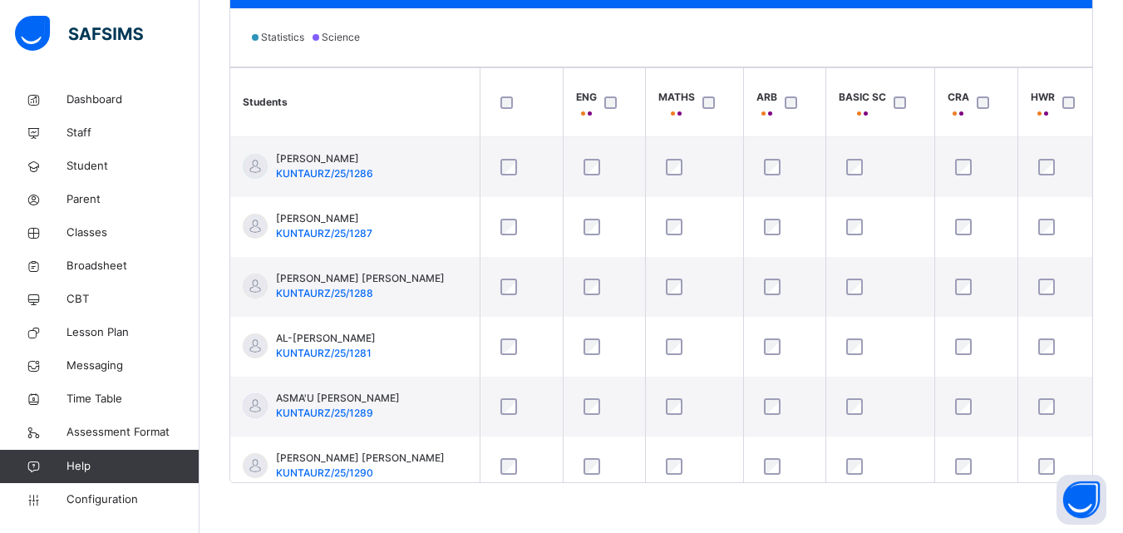
click at [916, 79] on th "BASIC SC" at bounding box center [880, 102] width 109 height 69
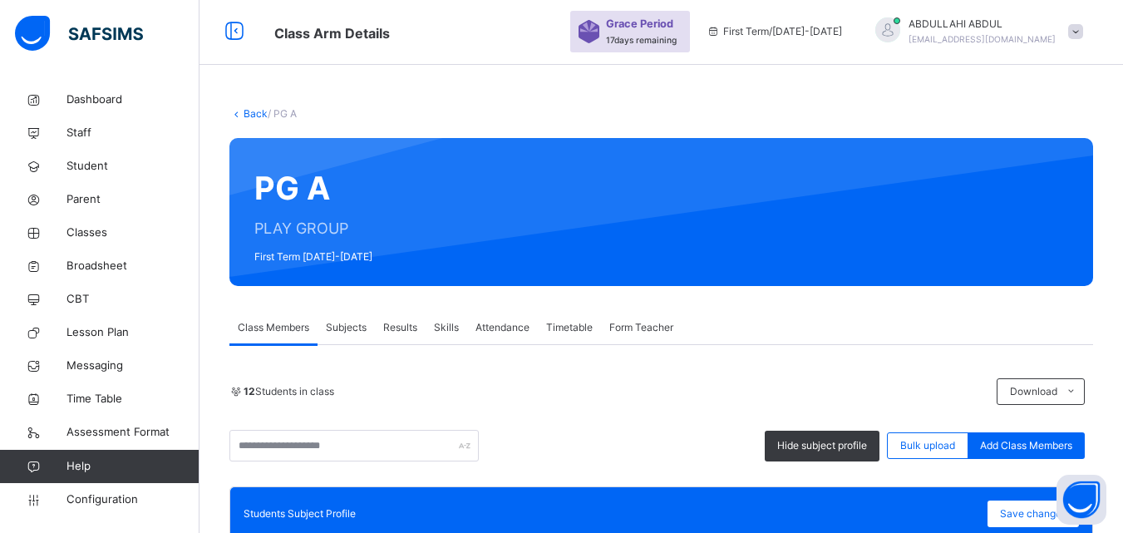
scroll to position [0, 0]
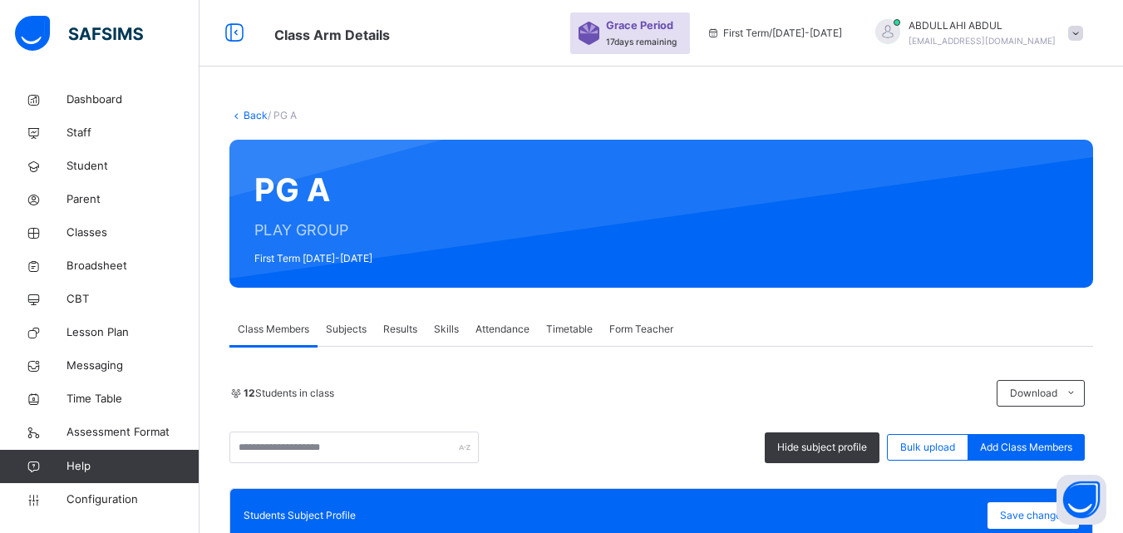
click at [247, 118] on link "Back" at bounding box center [256, 115] width 24 height 12
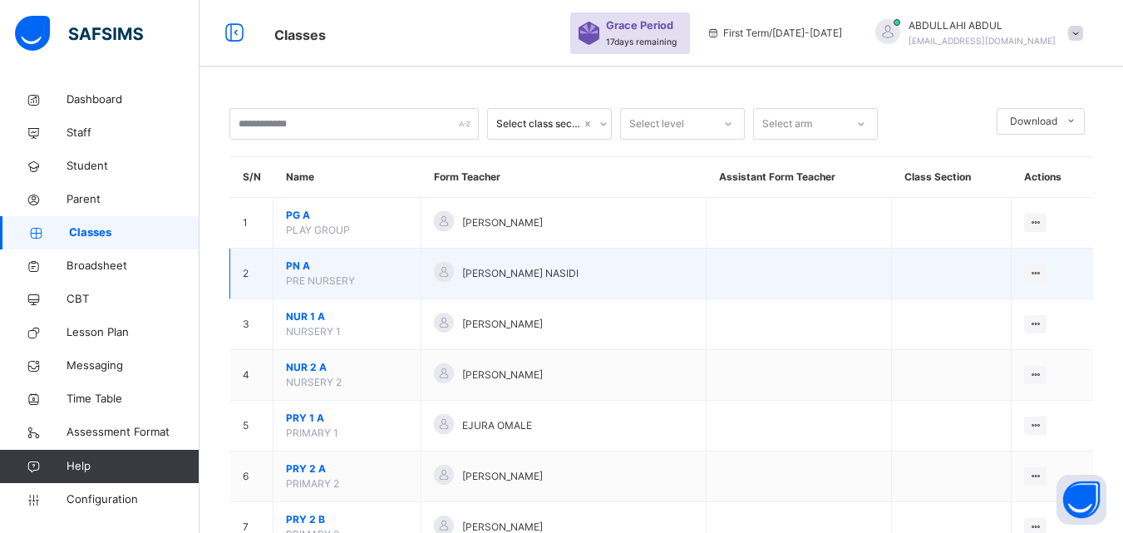
click at [294, 263] on span "PN A" at bounding box center [347, 266] width 122 height 15
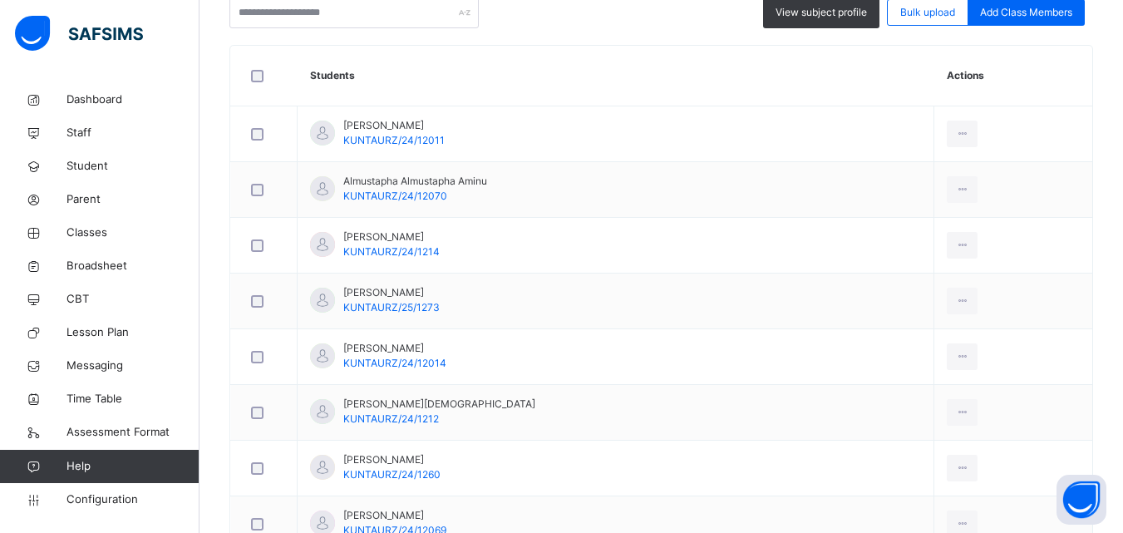
scroll to position [434, 0]
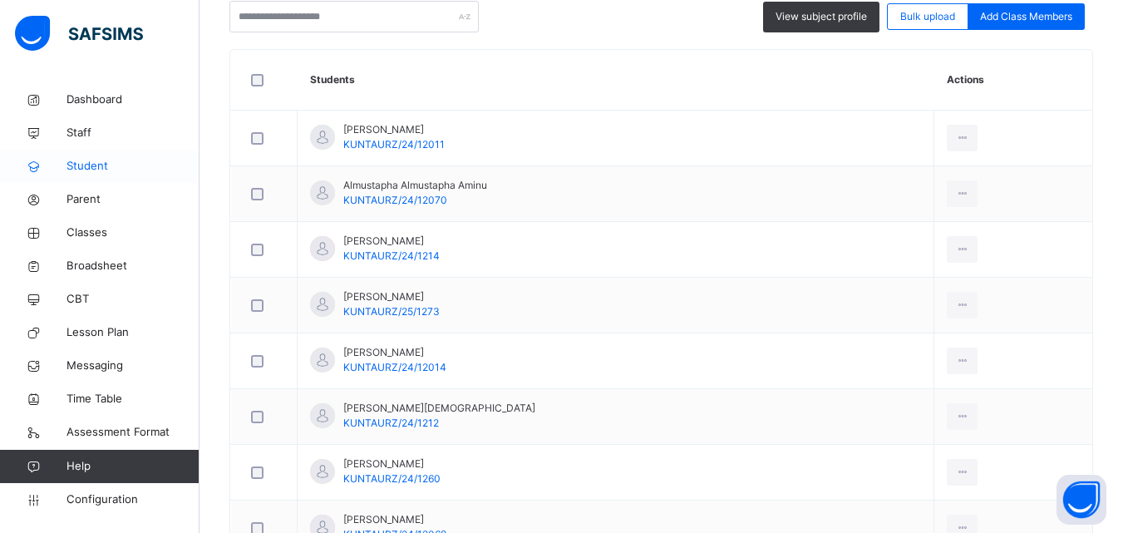
click at [99, 166] on span "Student" at bounding box center [133, 166] width 133 height 17
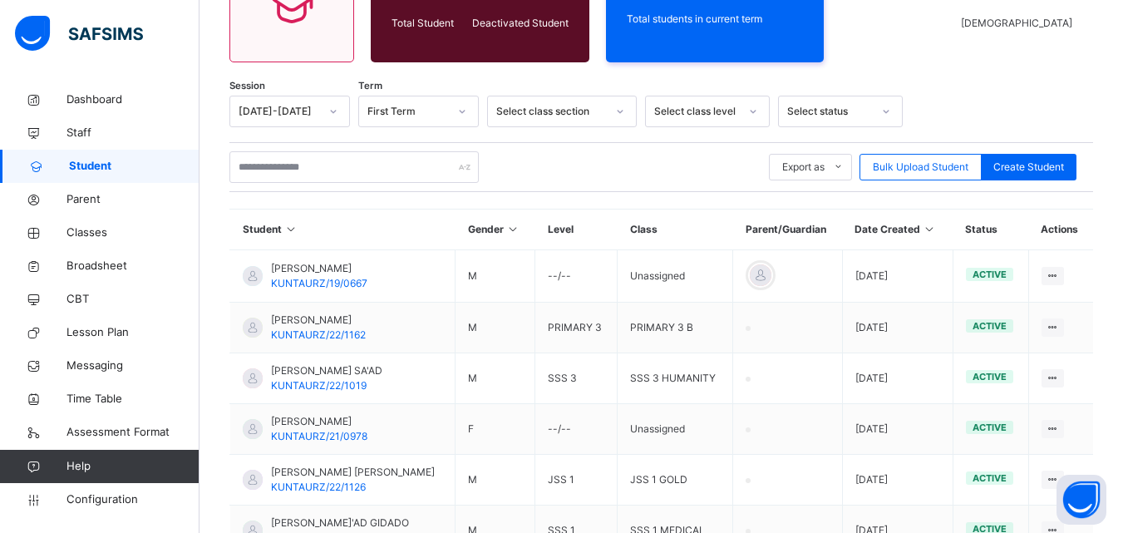
scroll to position [434, 0]
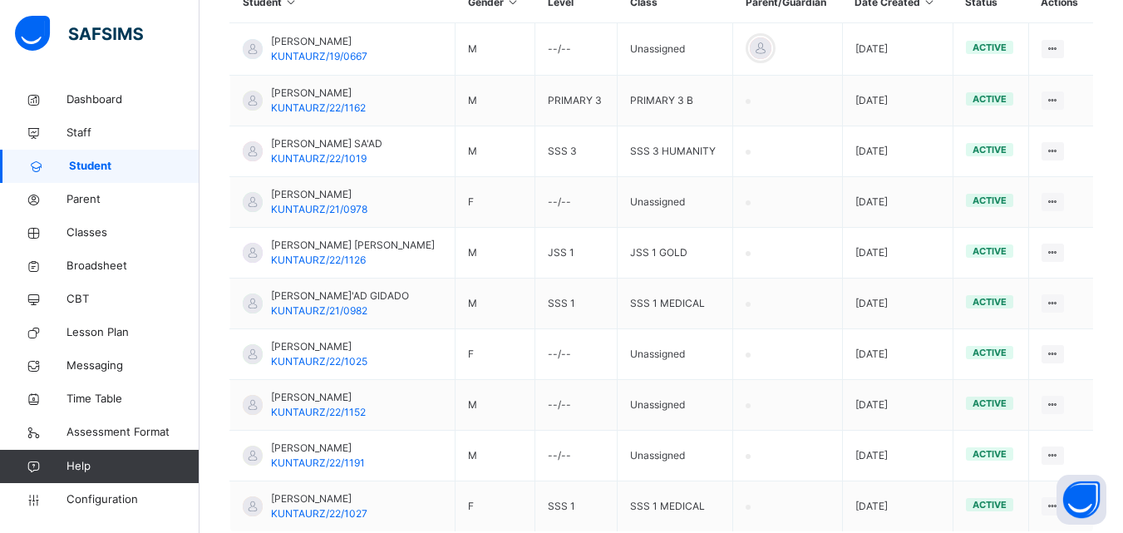
click at [99, 166] on span "Student" at bounding box center [134, 166] width 131 height 17
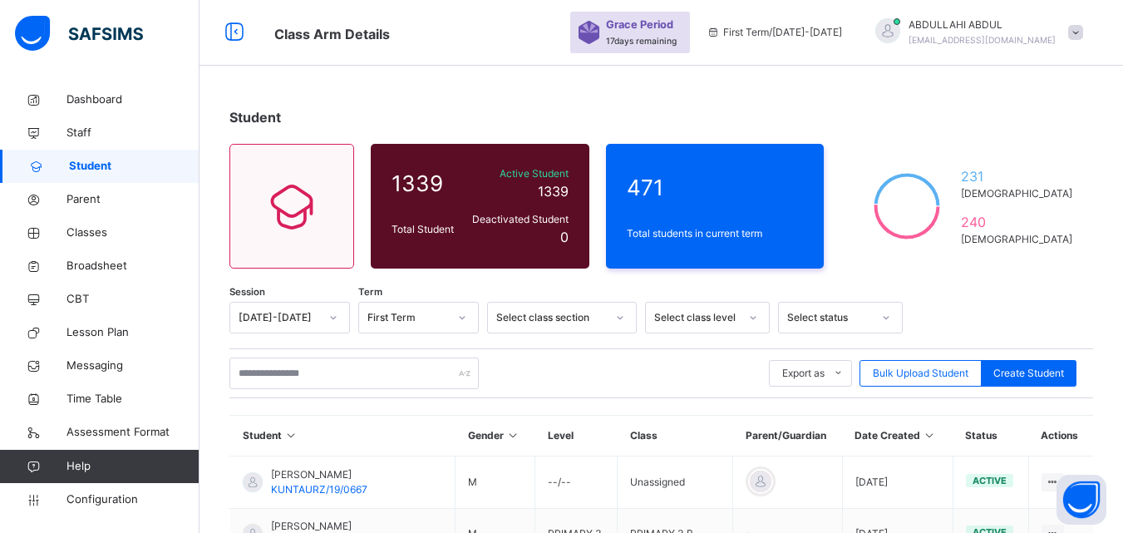
scroll to position [0, 0]
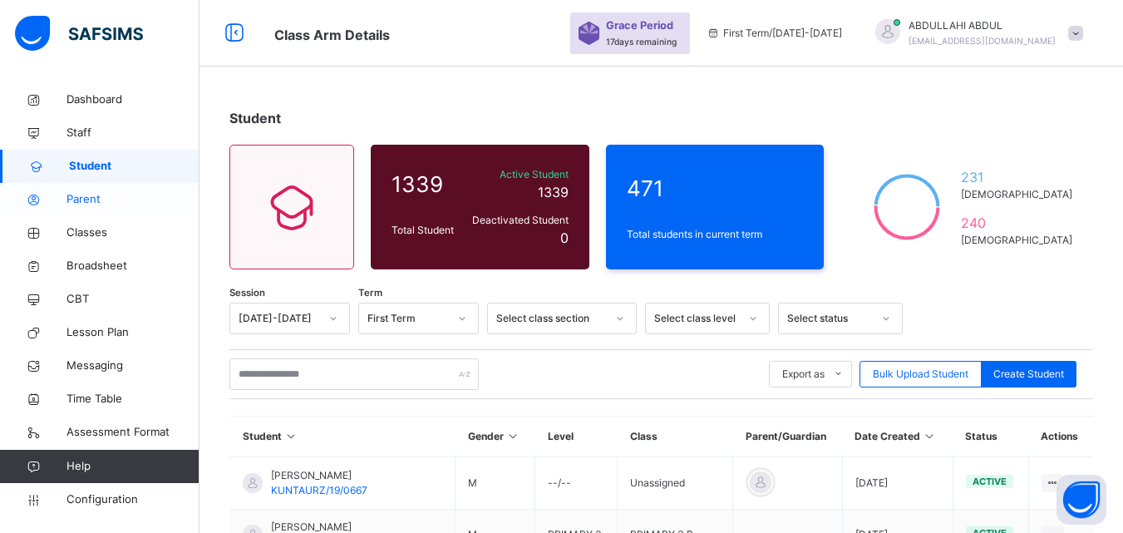
click at [141, 193] on span "Parent" at bounding box center [133, 199] width 133 height 17
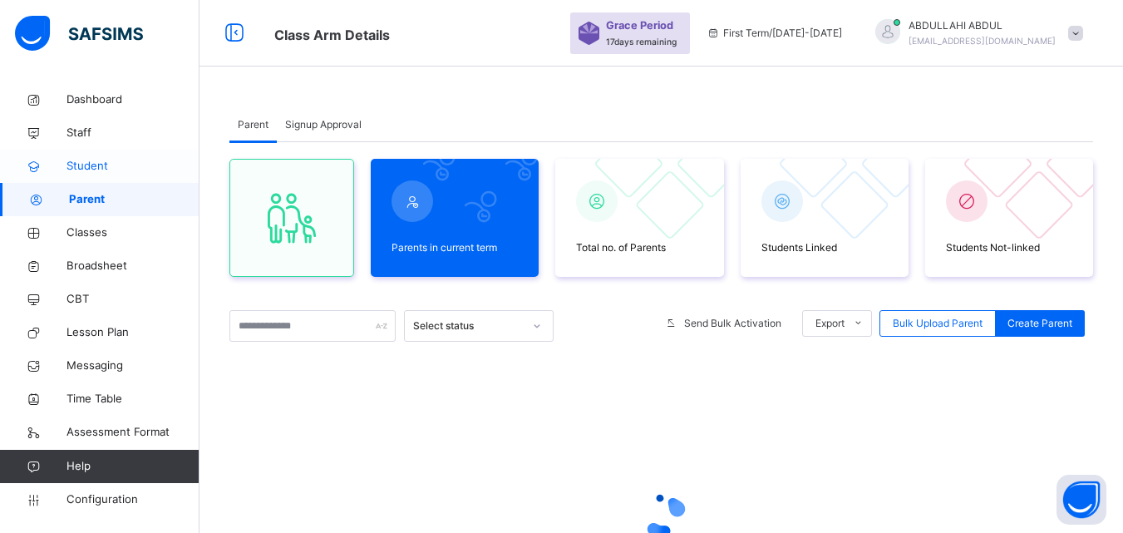
click at [118, 160] on span "Student" at bounding box center [133, 166] width 133 height 17
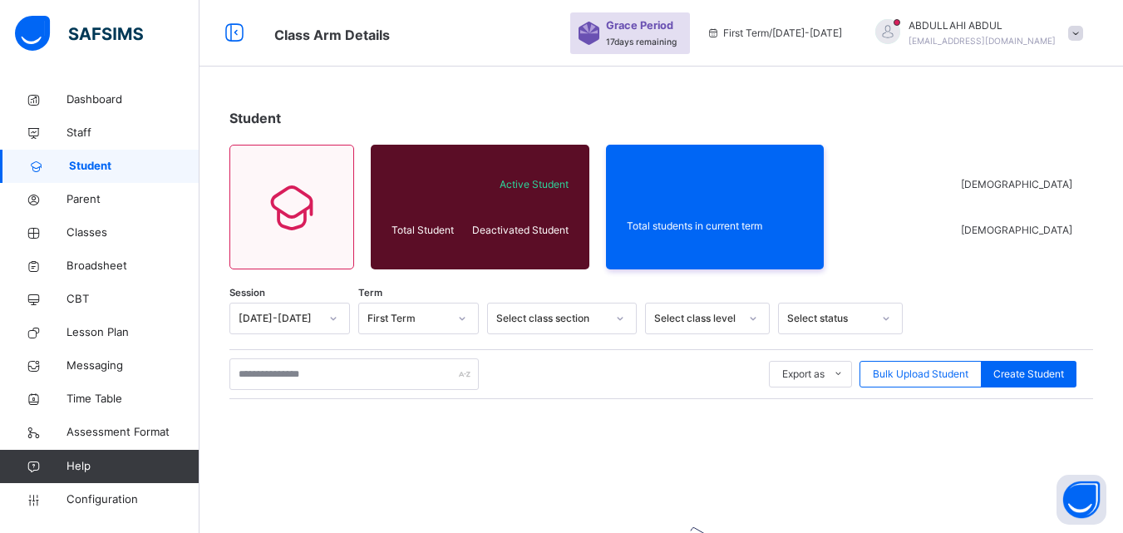
click at [128, 180] on link "Student" at bounding box center [100, 166] width 200 height 33
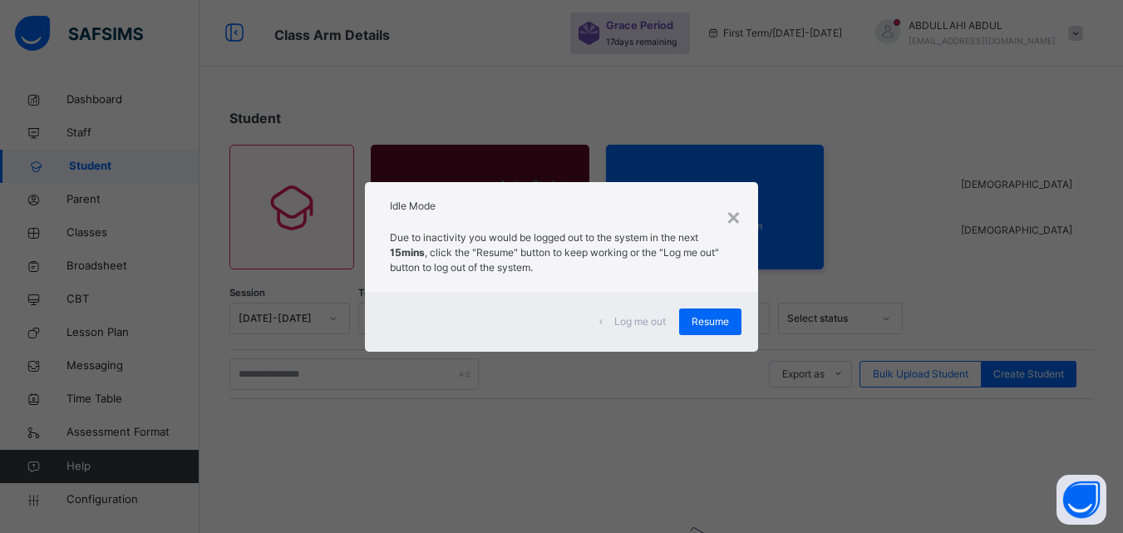
click at [128, 180] on div "× Idle Mode Due to inactivity you would be logged out to the system in the next…" at bounding box center [561, 266] width 1123 height 533
click at [734, 211] on div "×" at bounding box center [734, 216] width 16 height 35
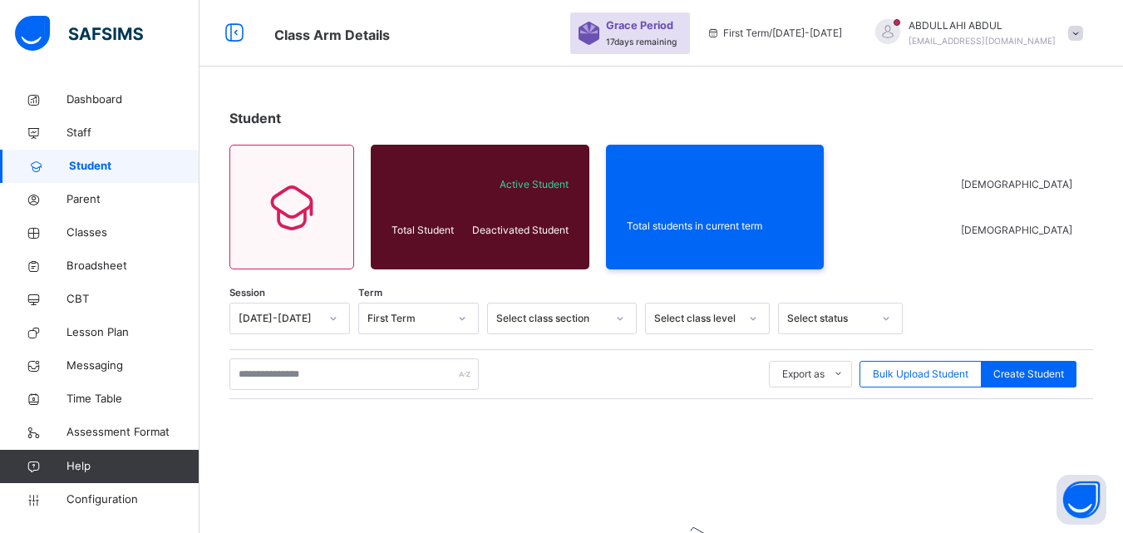
click at [167, 160] on span "Student" at bounding box center [134, 166] width 131 height 17
click at [151, 170] on span "Student" at bounding box center [134, 166] width 131 height 17
click at [150, 170] on span "Student" at bounding box center [134, 166] width 131 height 17
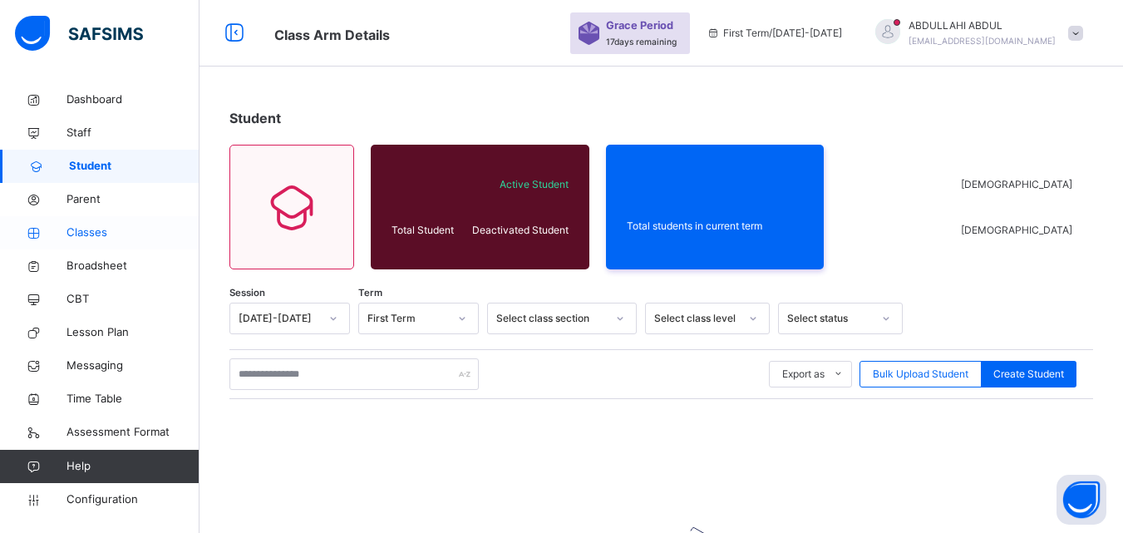
click at [86, 230] on span "Classes" at bounding box center [133, 233] width 133 height 17
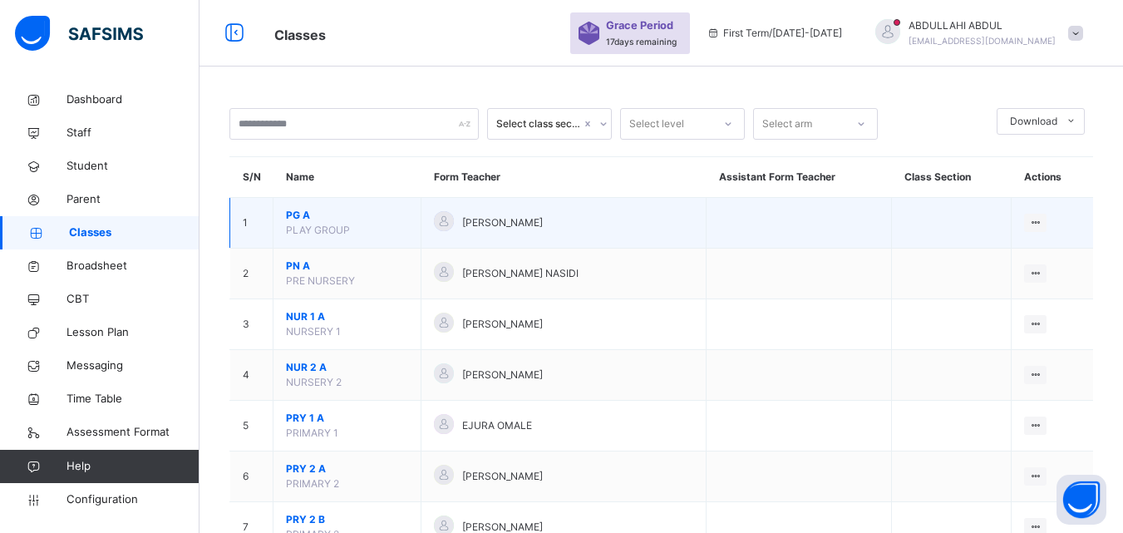
click at [313, 228] on span "PLAY GROUP" at bounding box center [318, 230] width 64 height 12
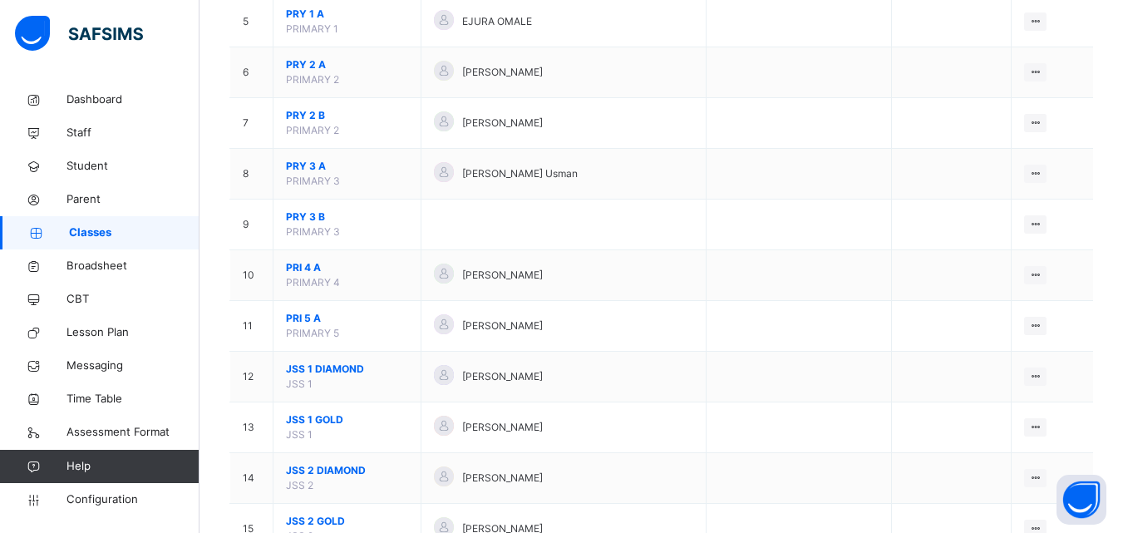
scroll to position [407, 0]
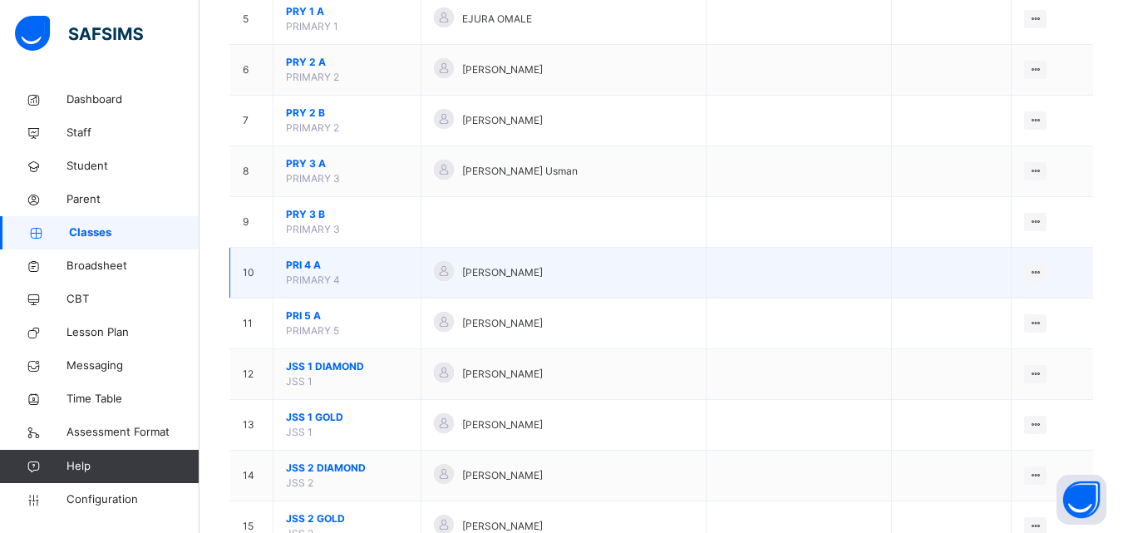
click at [318, 272] on span "PRI 4 A" at bounding box center [347, 265] width 122 height 15
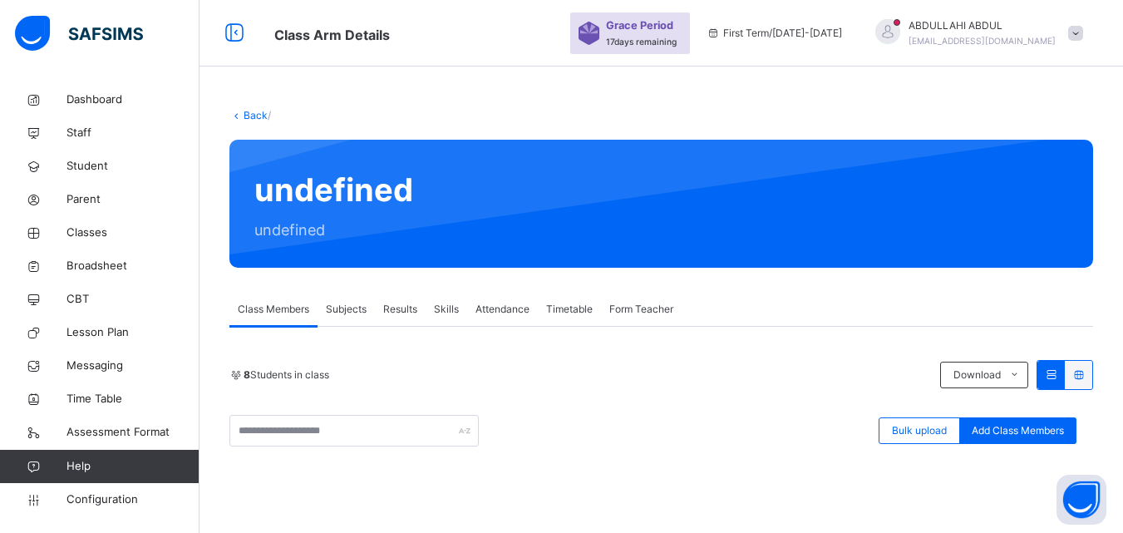
click at [797, 423] on div "Bulk upload Add Class Members" at bounding box center [662, 431] width 864 height 32
click at [254, 113] on link "Back" at bounding box center [256, 115] width 24 height 12
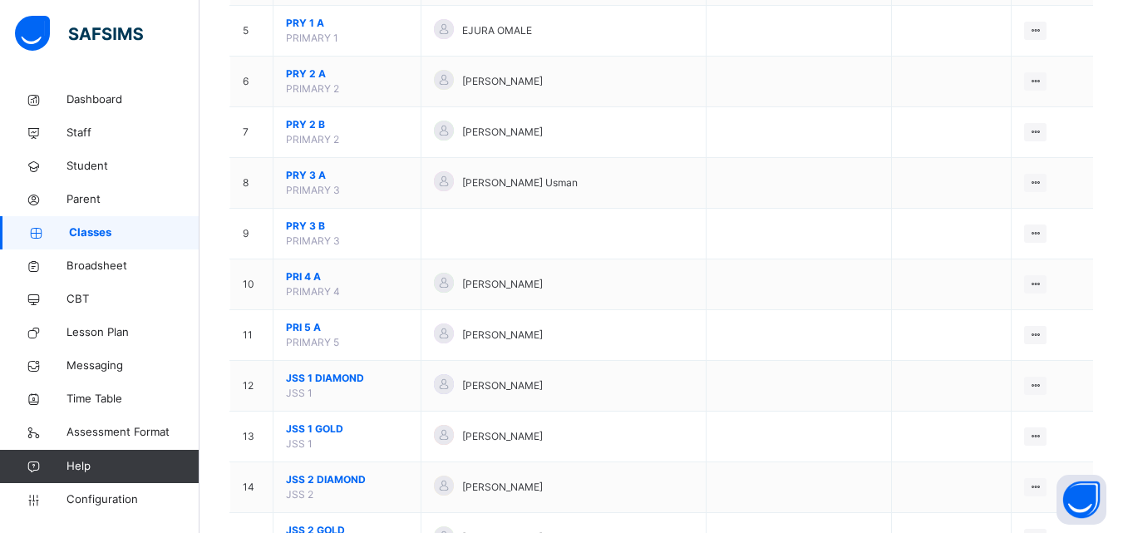
scroll to position [402, 0]
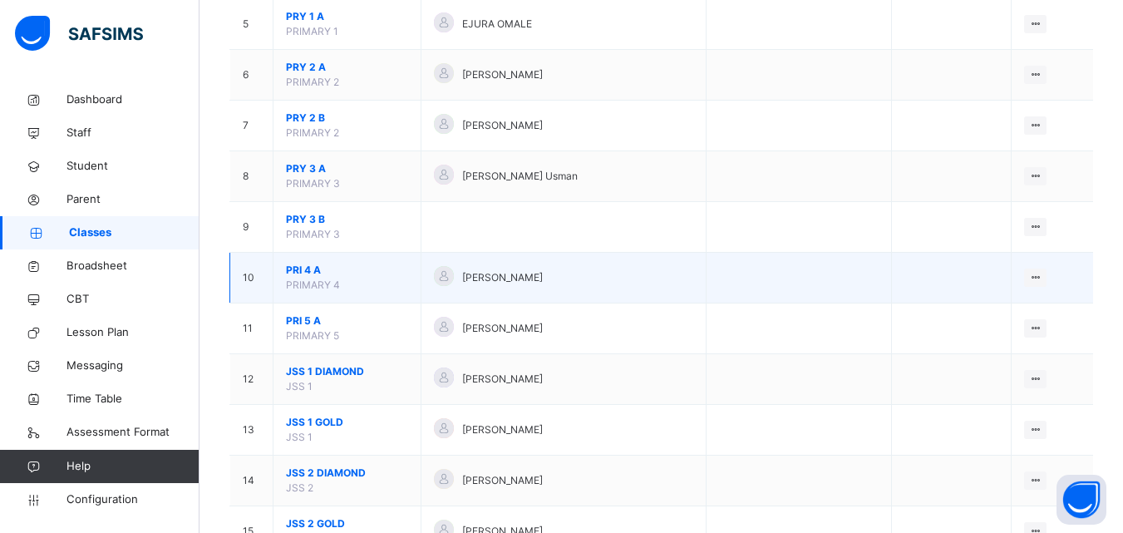
click at [305, 270] on span "PRI 4 A" at bounding box center [347, 270] width 122 height 15
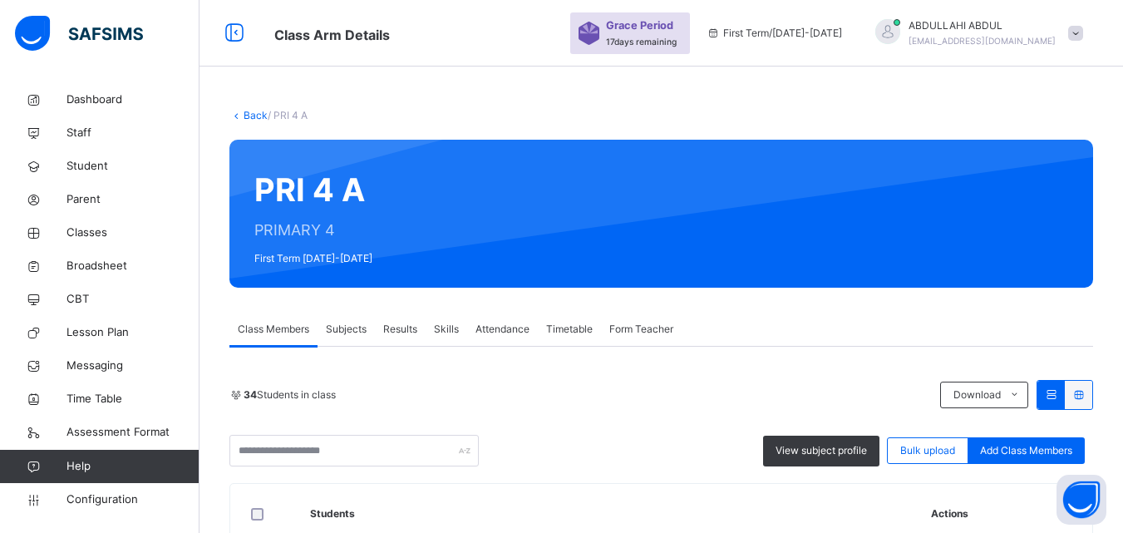
scroll to position [184, 0]
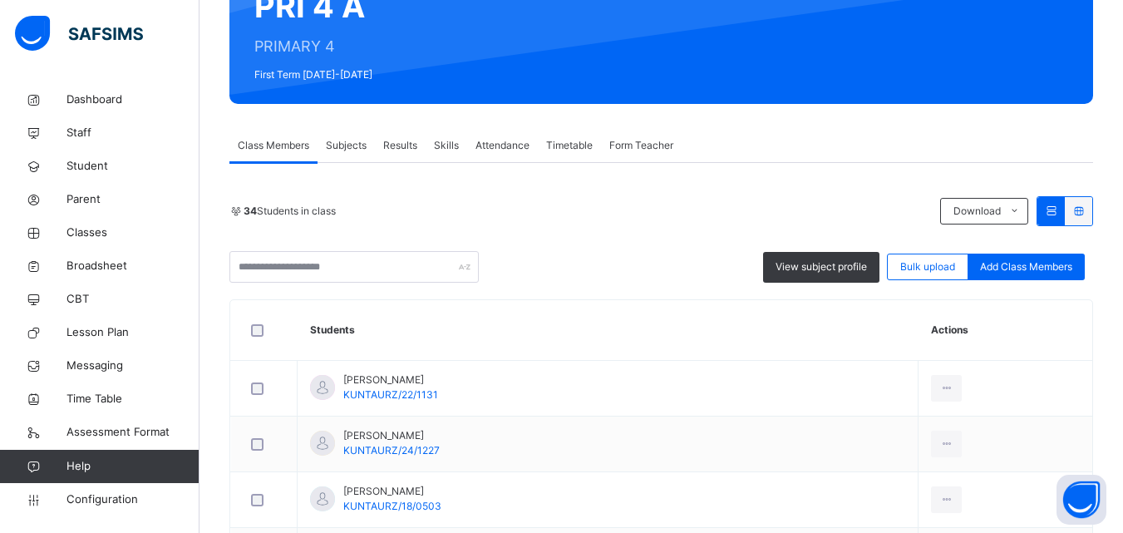
click at [403, 147] on span "Results" at bounding box center [400, 145] width 34 height 15
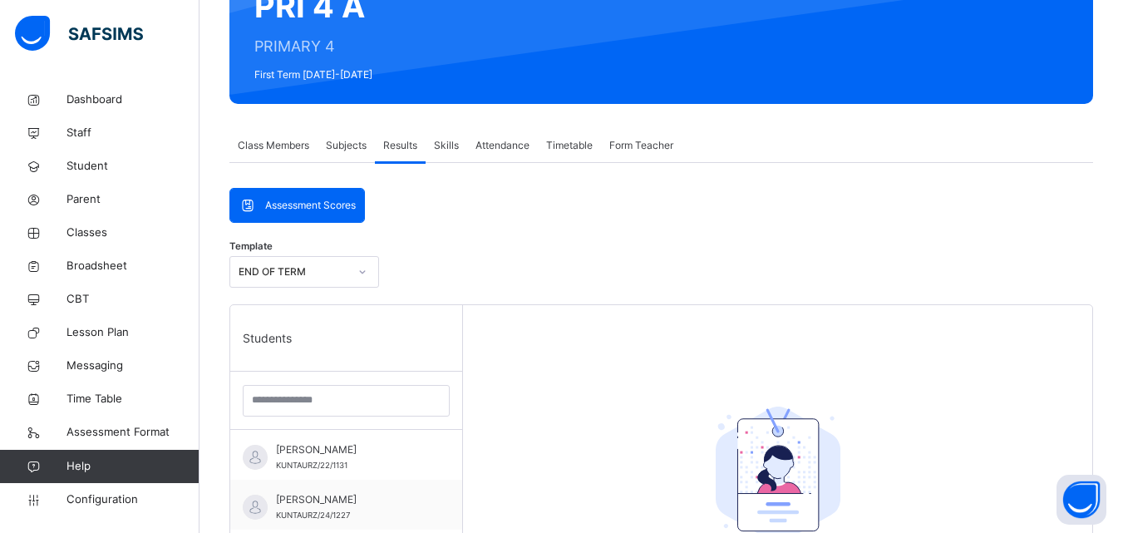
click at [359, 142] on span "Subjects" at bounding box center [346, 145] width 41 height 15
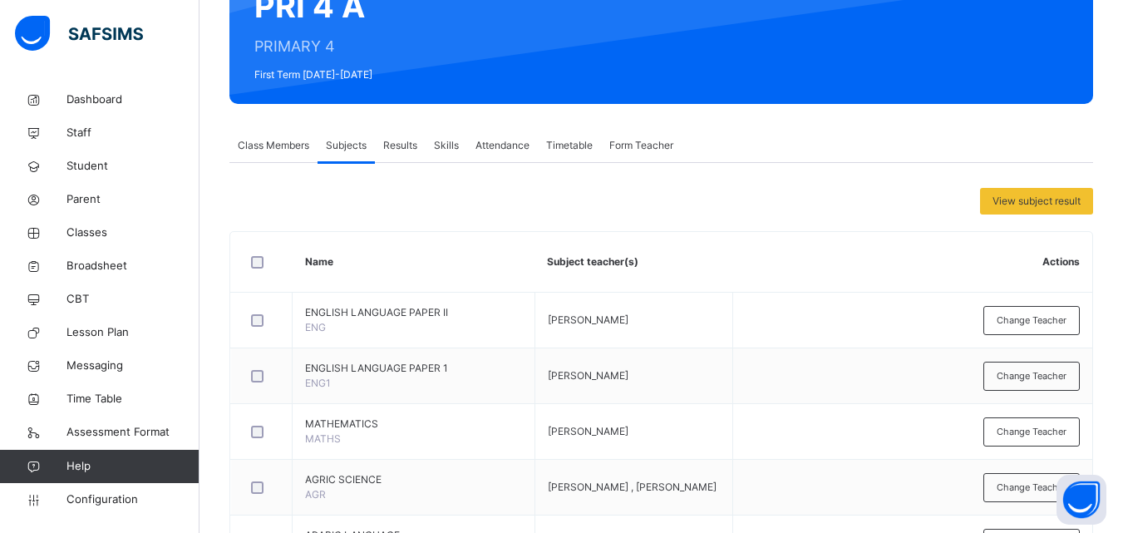
scroll to position [1021, 0]
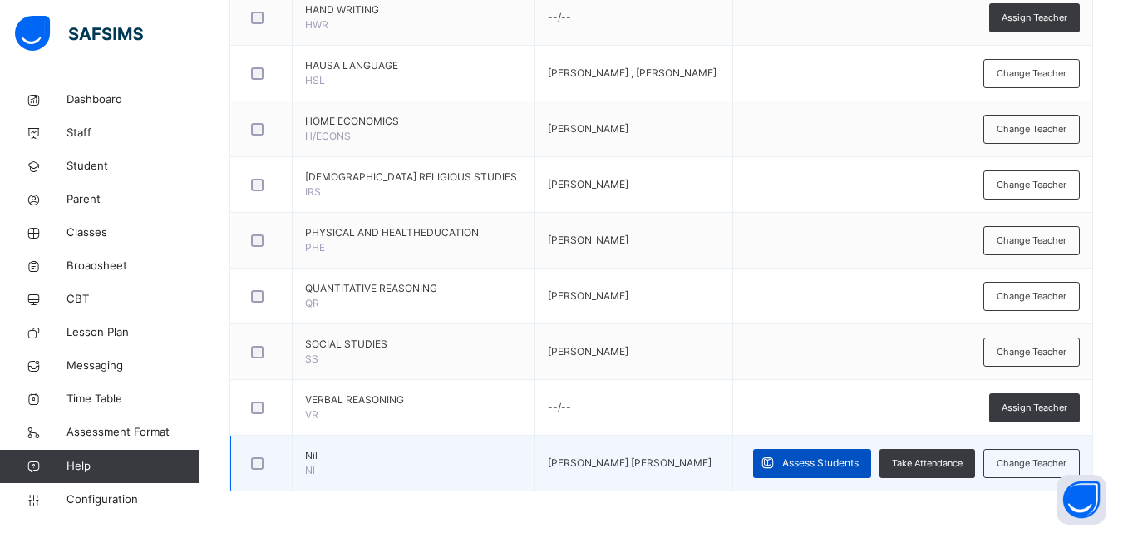
click at [859, 456] on span "Assess Students" at bounding box center [820, 463] width 77 height 15
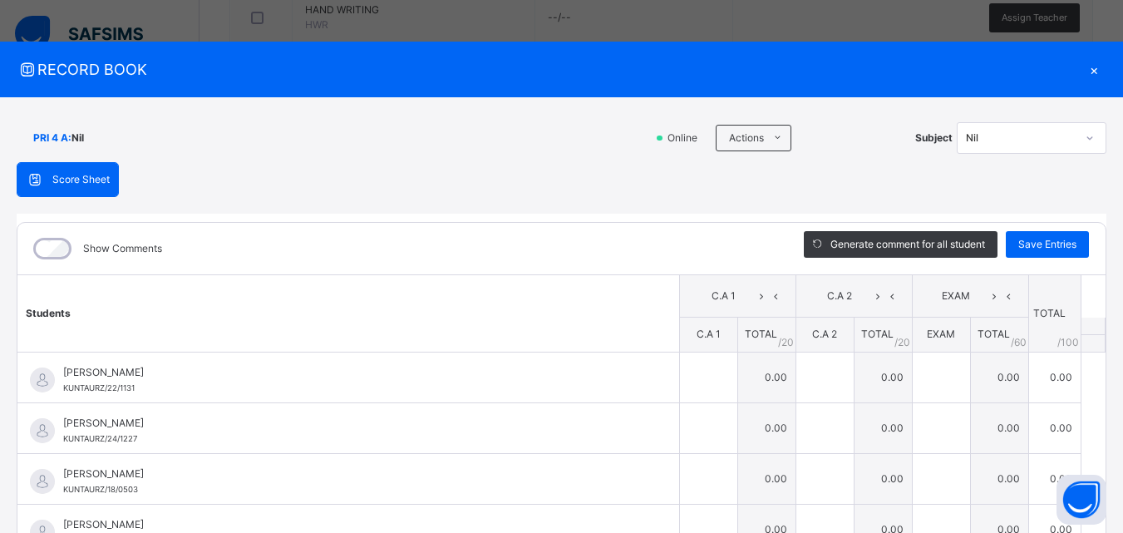
click at [94, 191] on div "Score Sheet" at bounding box center [67, 179] width 101 height 33
click at [78, 183] on span "Score Sheet" at bounding box center [80, 179] width 57 height 15
click at [1013, 143] on div "Nil" at bounding box center [1021, 138] width 110 height 15
click at [1013, 142] on div "Nil" at bounding box center [1021, 138] width 110 height 15
click at [764, 136] on span at bounding box center [777, 138] width 27 height 27
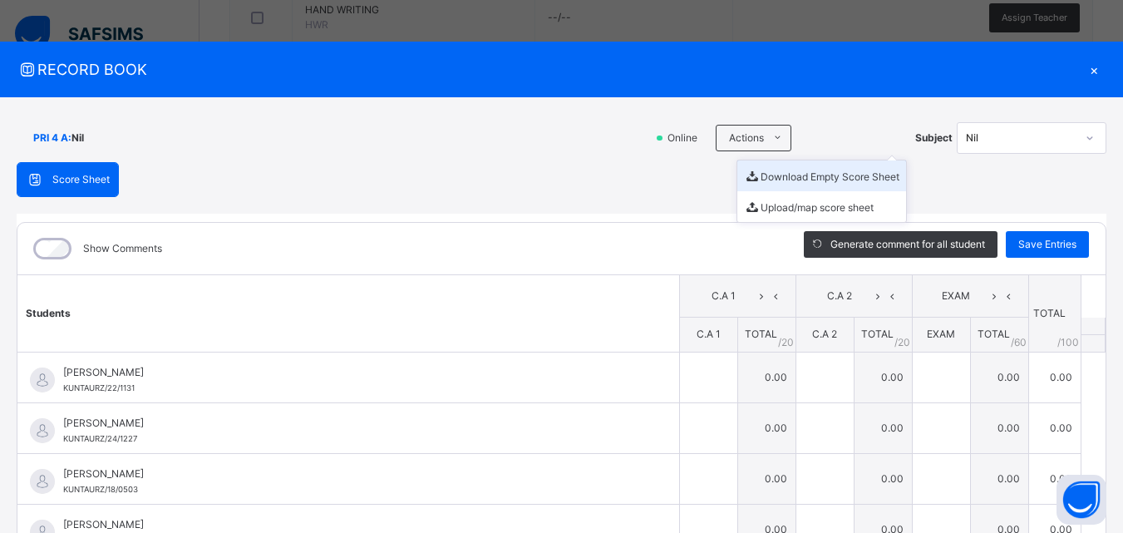
click at [795, 173] on li "Download Empty Score Sheet" at bounding box center [822, 175] width 169 height 31
click at [1086, 72] on div "×" at bounding box center [1094, 69] width 25 height 22
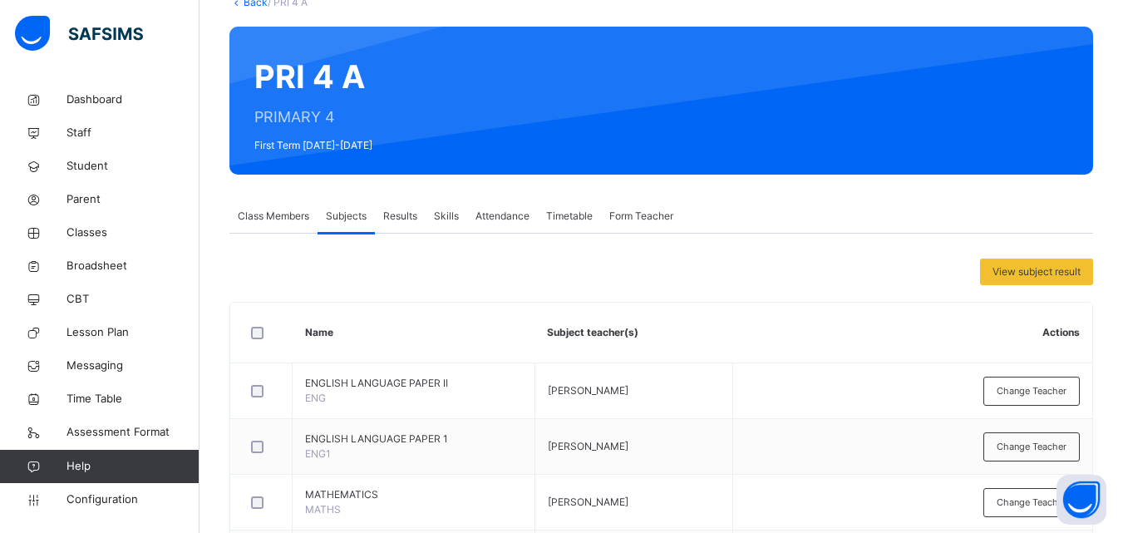
scroll to position [139, 0]
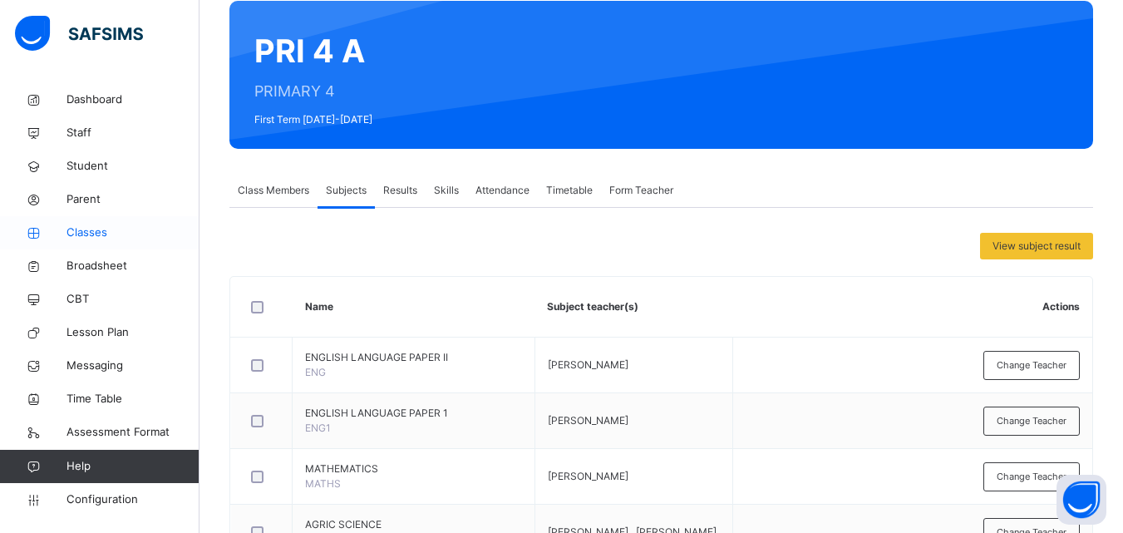
click at [100, 234] on span "Classes" at bounding box center [133, 233] width 133 height 17
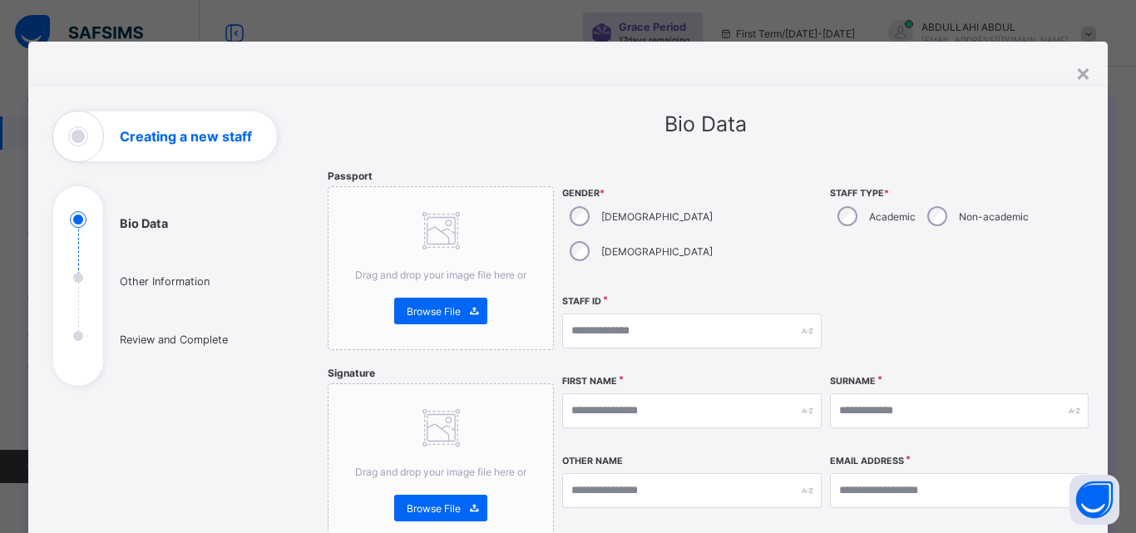
select select "**"
click at [1075, 72] on div "×" at bounding box center [1083, 72] width 16 height 28
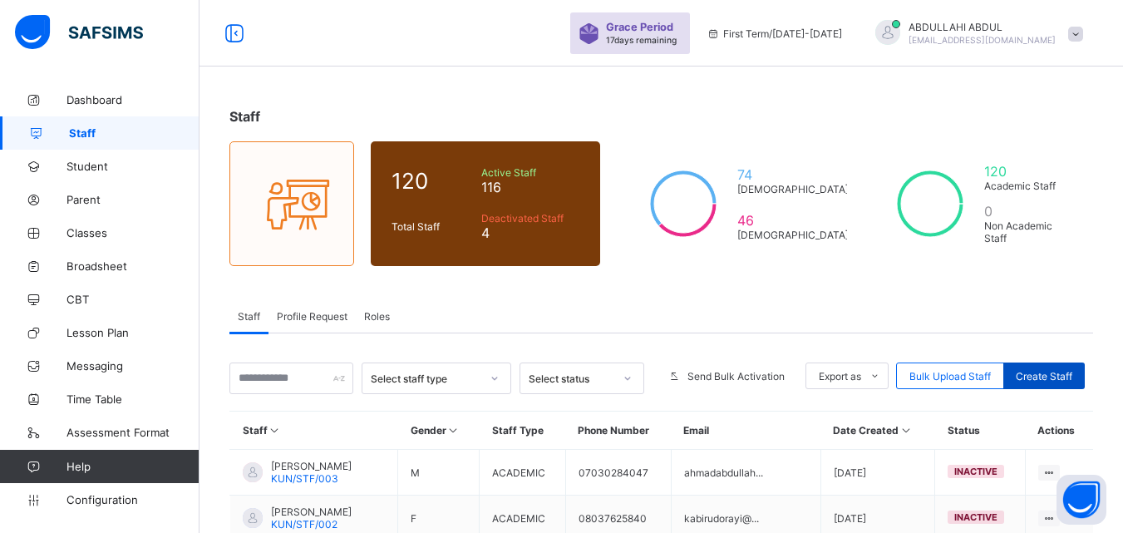
click at [1069, 372] on span "Create Staff" at bounding box center [1044, 376] width 57 height 12
select select "**"
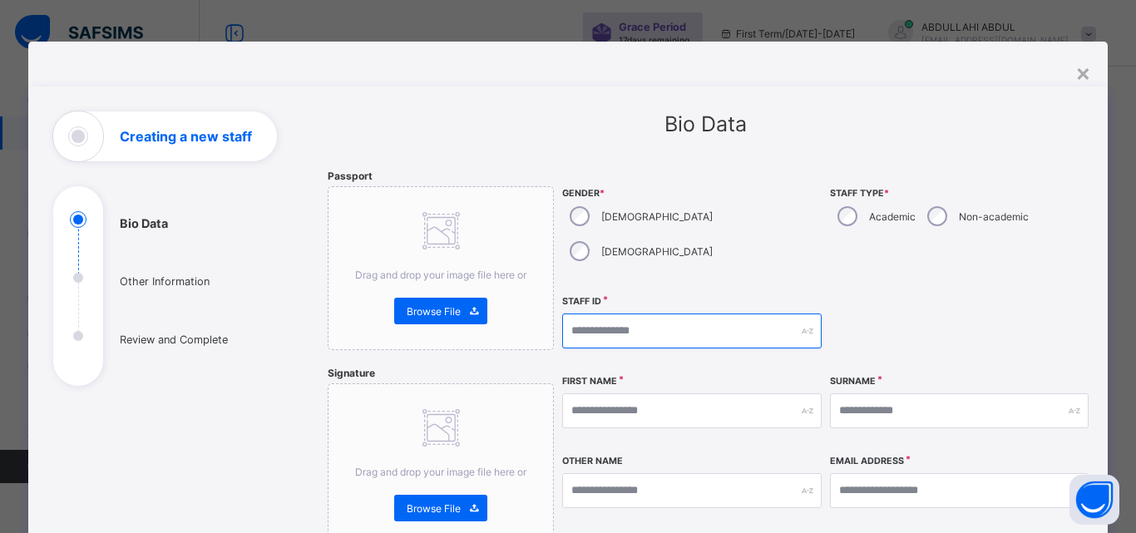
click at [647, 313] on input "text" at bounding box center [691, 330] width 259 height 35
type input "*"
type input "**********"
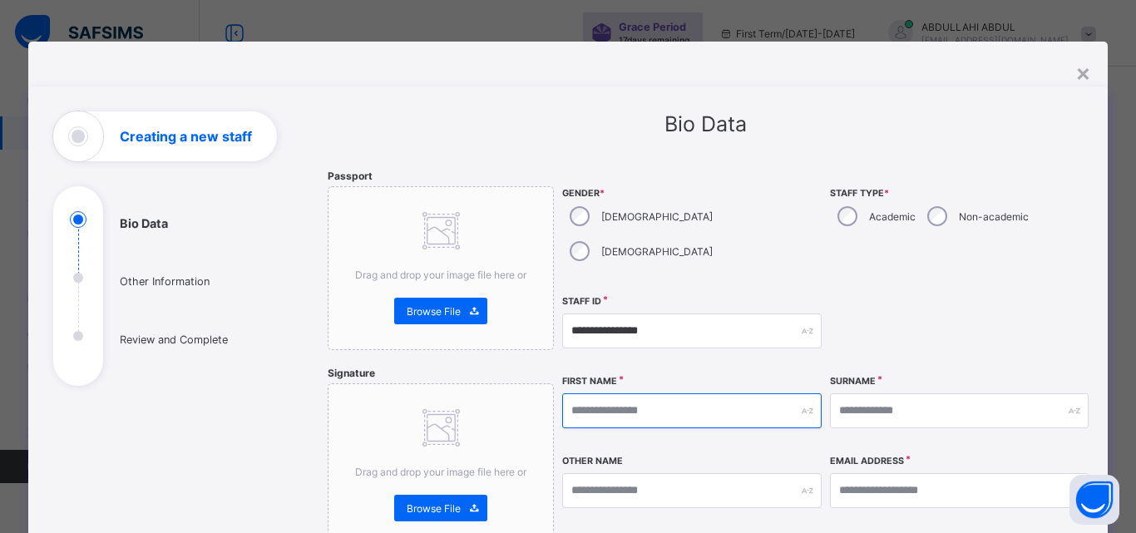
click at [746, 393] on input "text" at bounding box center [691, 410] width 259 height 35
click at [728, 393] on input "text" at bounding box center [691, 410] width 259 height 35
type input "*******"
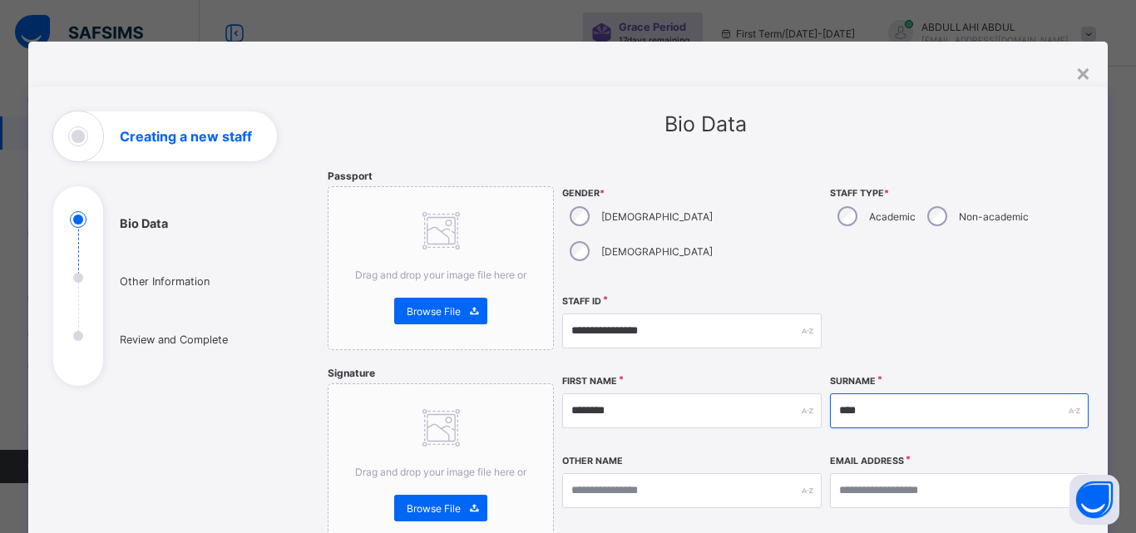
type input "****"
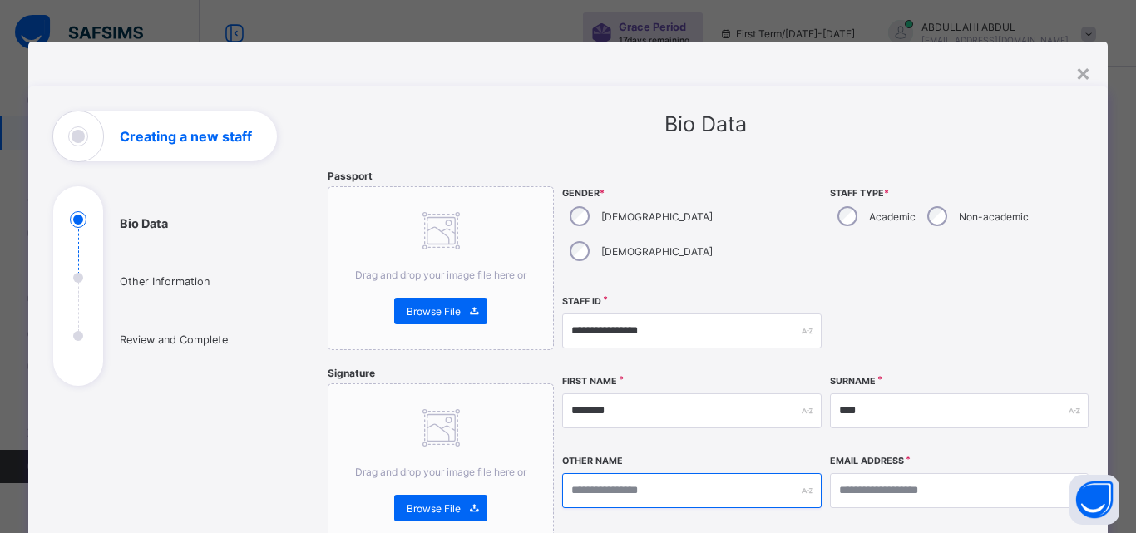
click at [614, 473] on input "text" at bounding box center [691, 490] width 259 height 35
type input "**********"
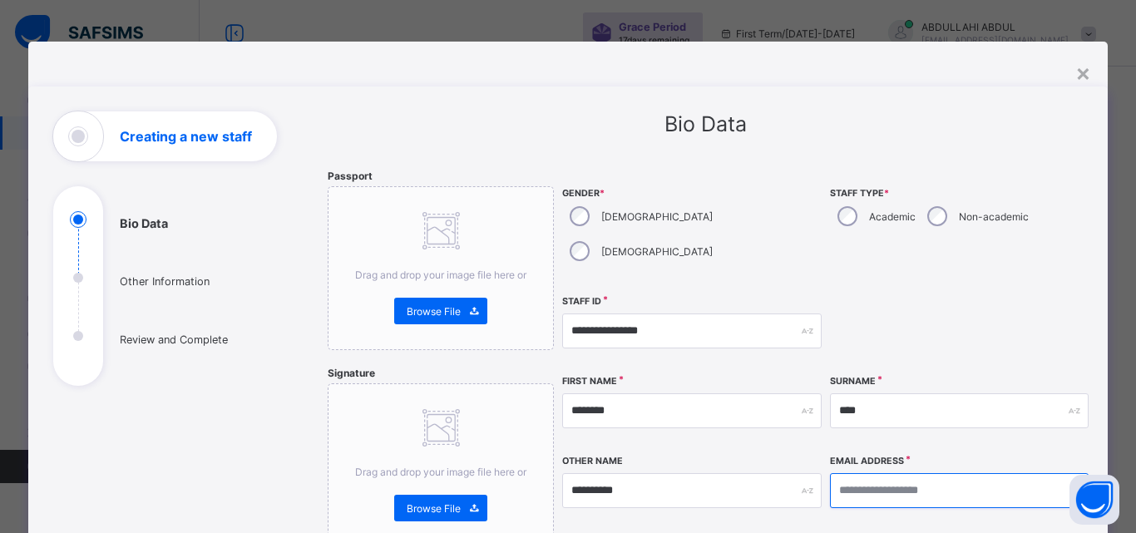
click at [850, 473] on input "email" at bounding box center [959, 490] width 259 height 35
type input "*"
type input "**********"
click at [965, 300] on div at bounding box center [959, 331] width 259 height 72
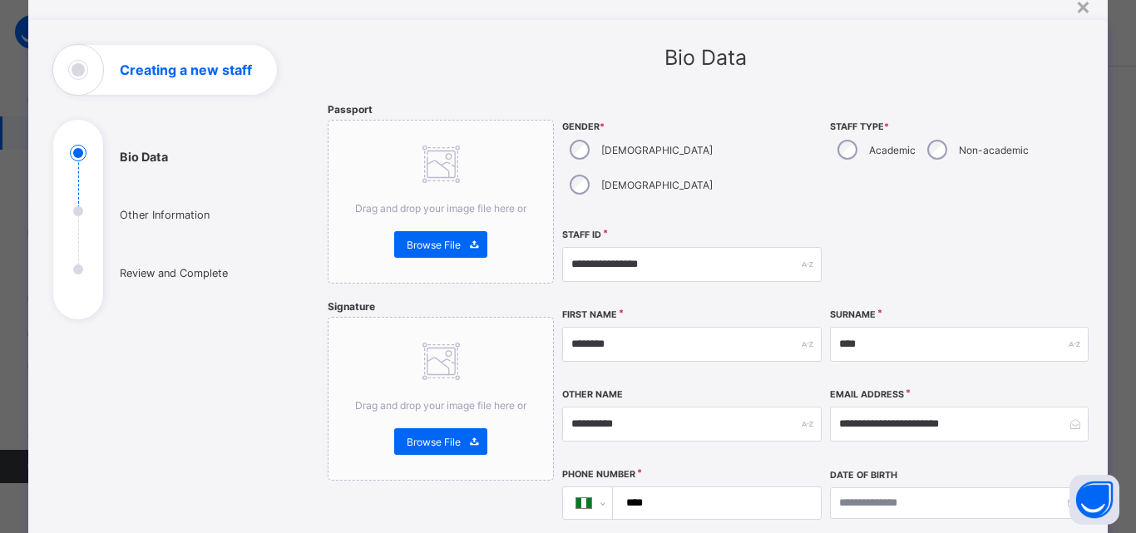
scroll to position [166, 0]
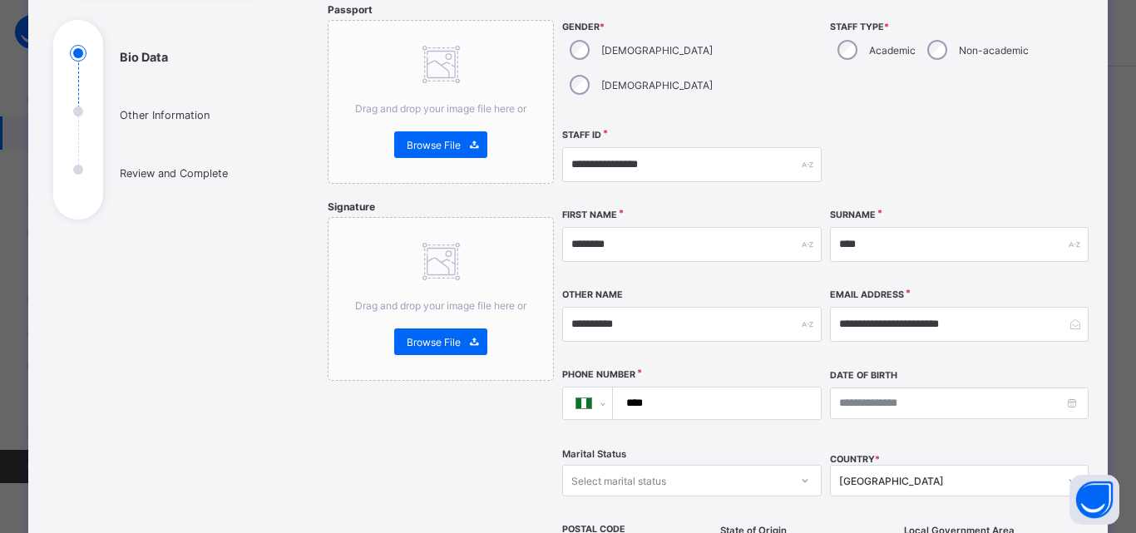
click at [733, 388] on input "****" at bounding box center [713, 404] width 195 height 32
type input "**********"
click at [923, 407] on div "**********" at bounding box center [826, 298] width 528 height 591
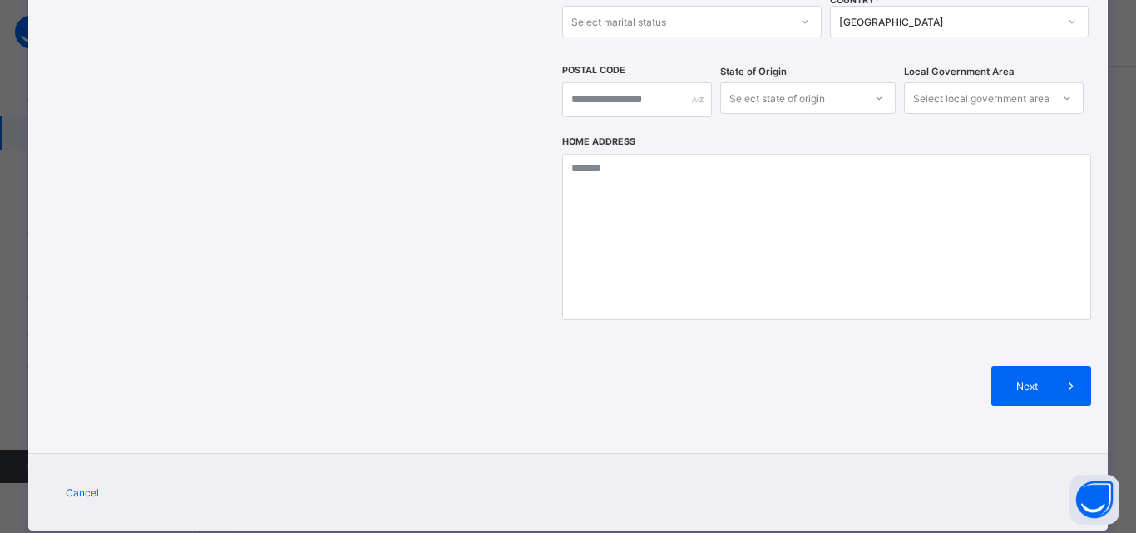
scroll to position [630, 0]
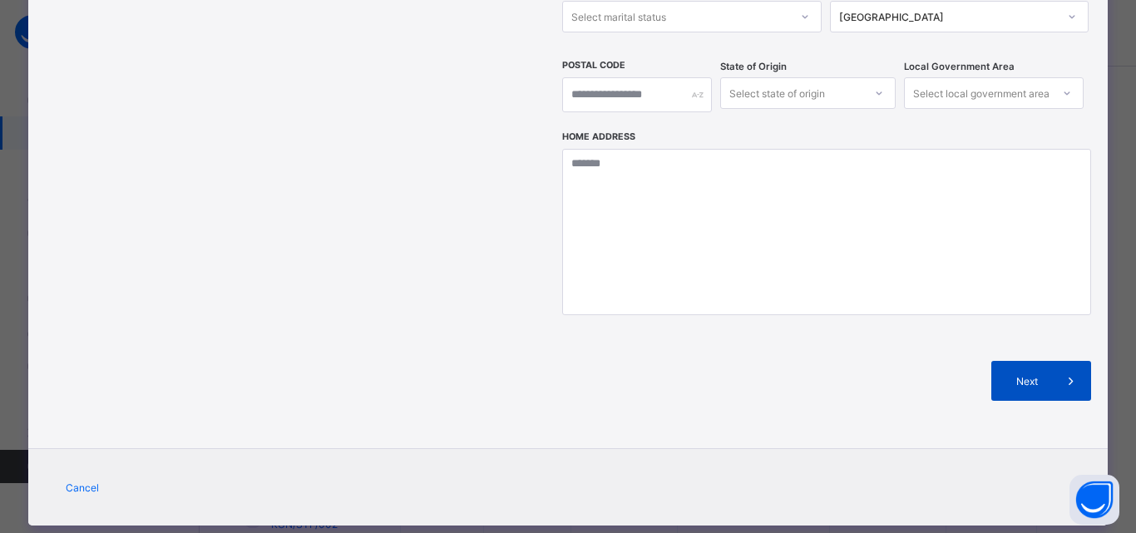
click at [1039, 375] on span "Next" at bounding box center [1027, 381] width 47 height 12
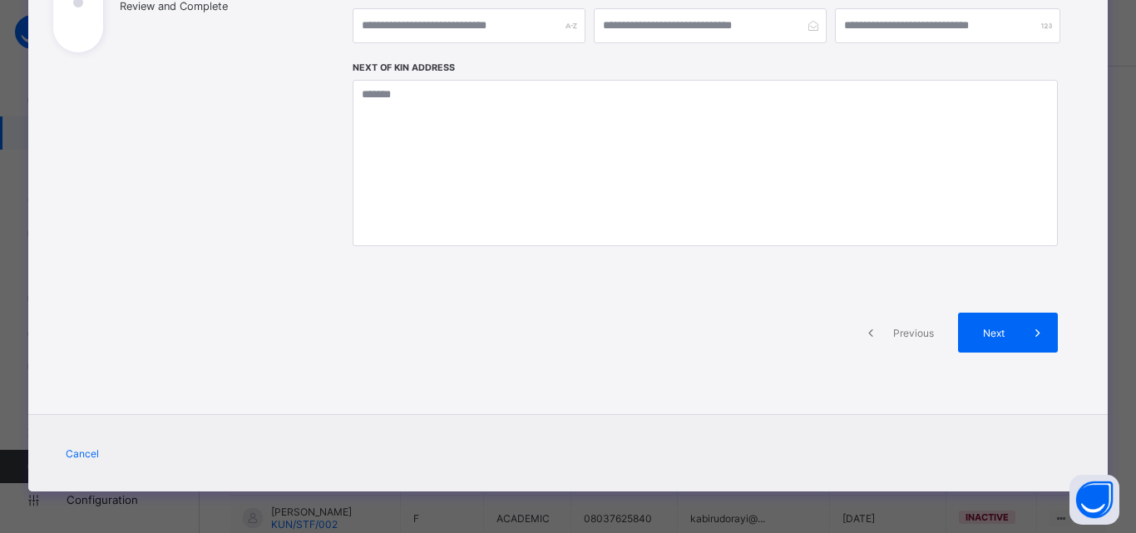
scroll to position [333, 0]
click at [1018, 330] on span at bounding box center [1038, 333] width 40 height 40
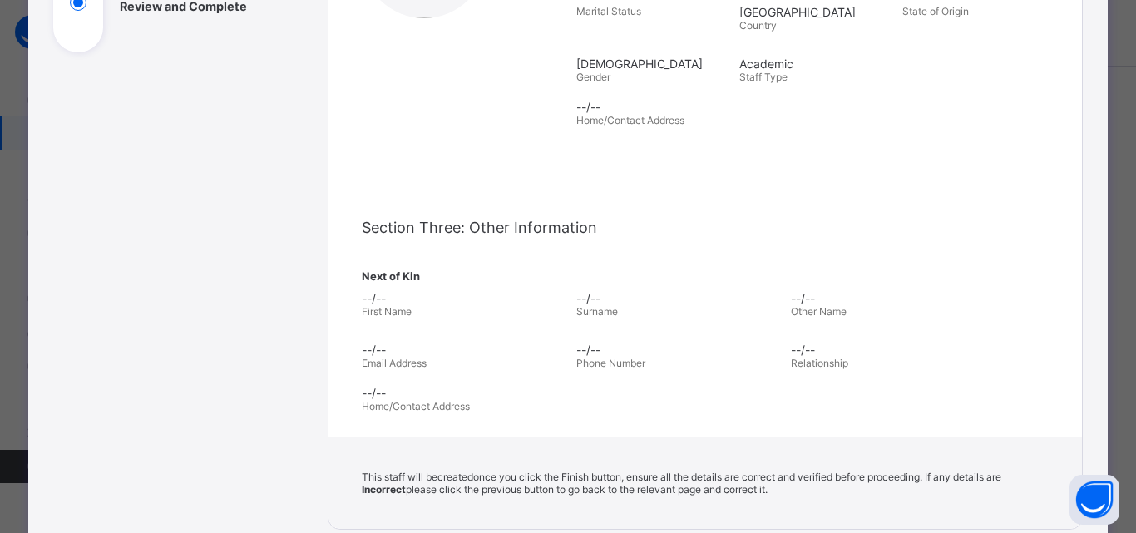
scroll to position [565, 0]
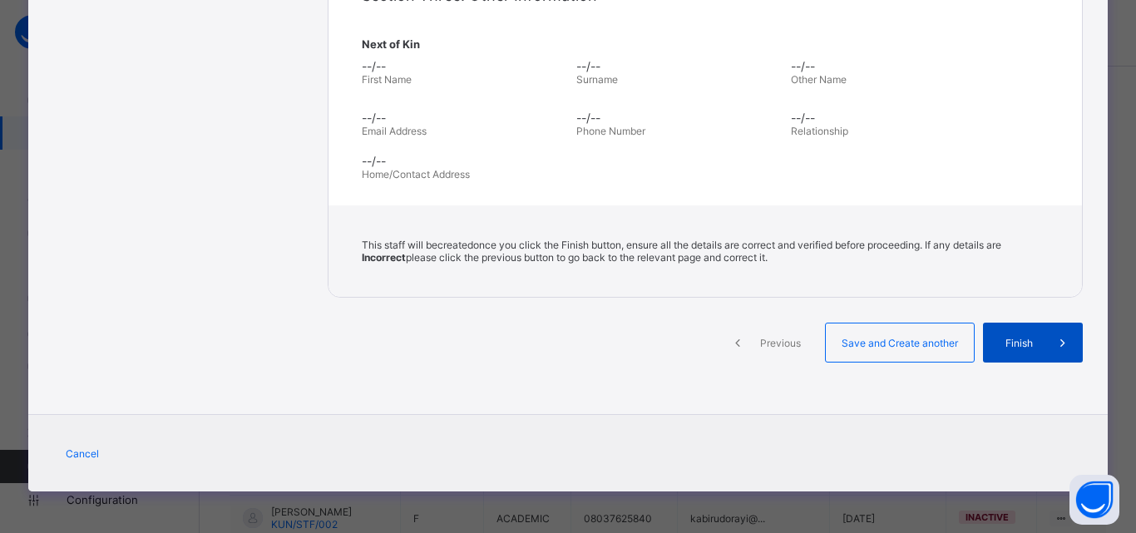
click at [1014, 340] on span "Finish" at bounding box center [1018, 343] width 47 height 12
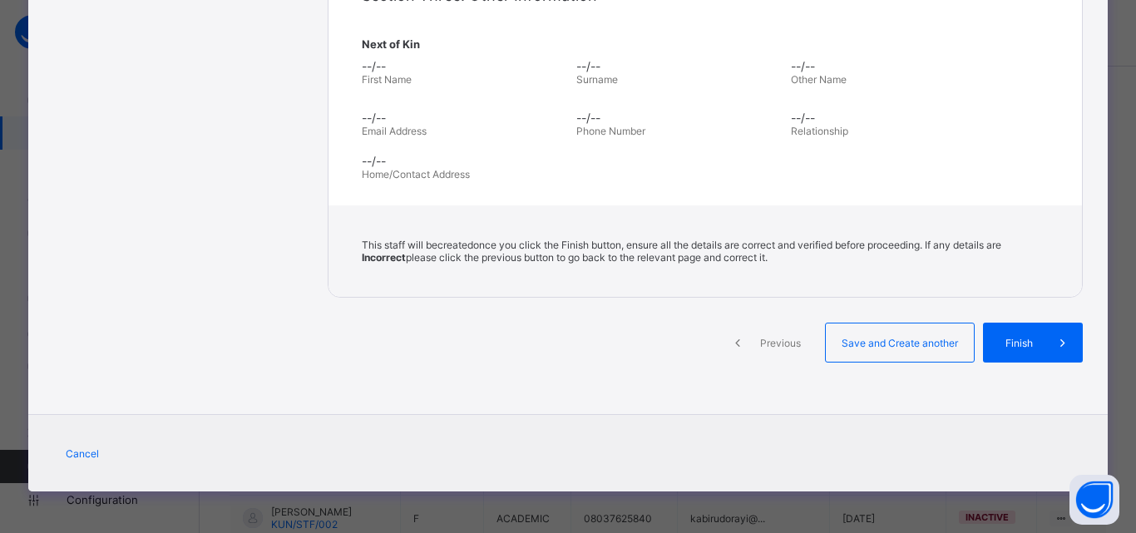
click at [774, 337] on span "Previous" at bounding box center [781, 343] width 46 height 12
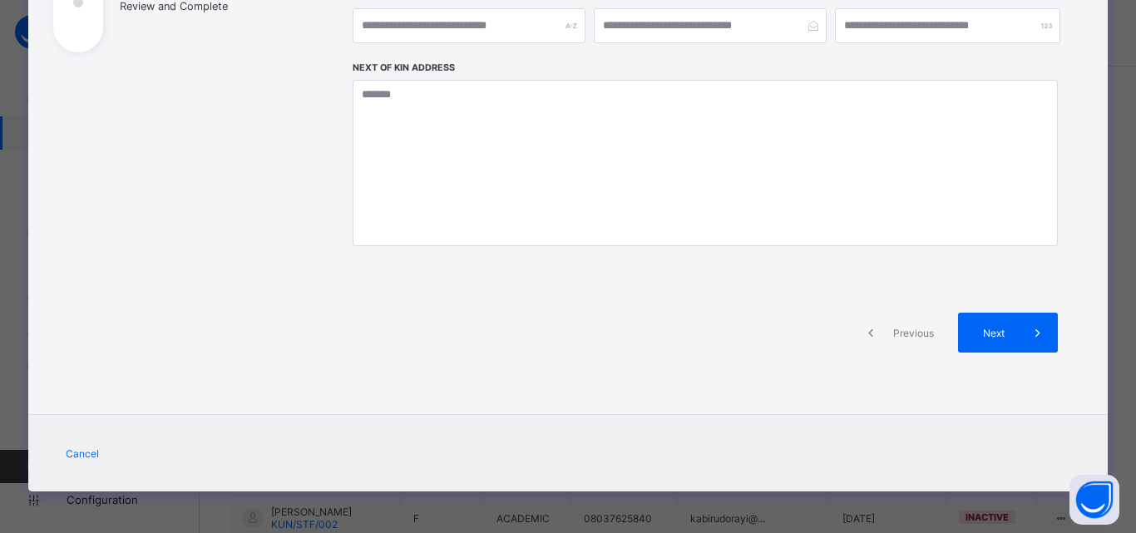
scroll to position [333, 0]
click at [874, 331] on icon at bounding box center [870, 332] width 18 height 17
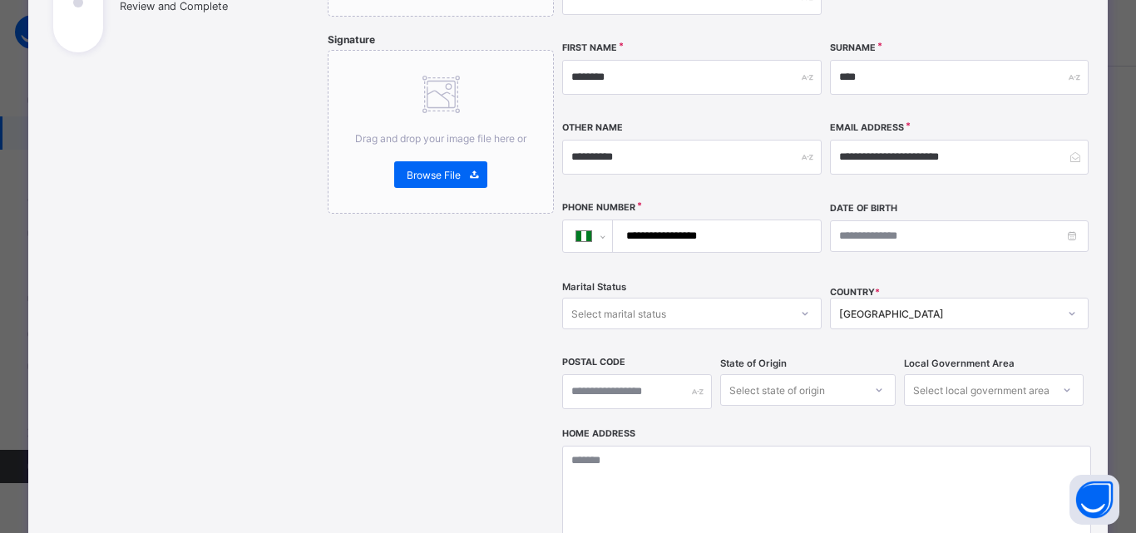
scroll to position [565, 0]
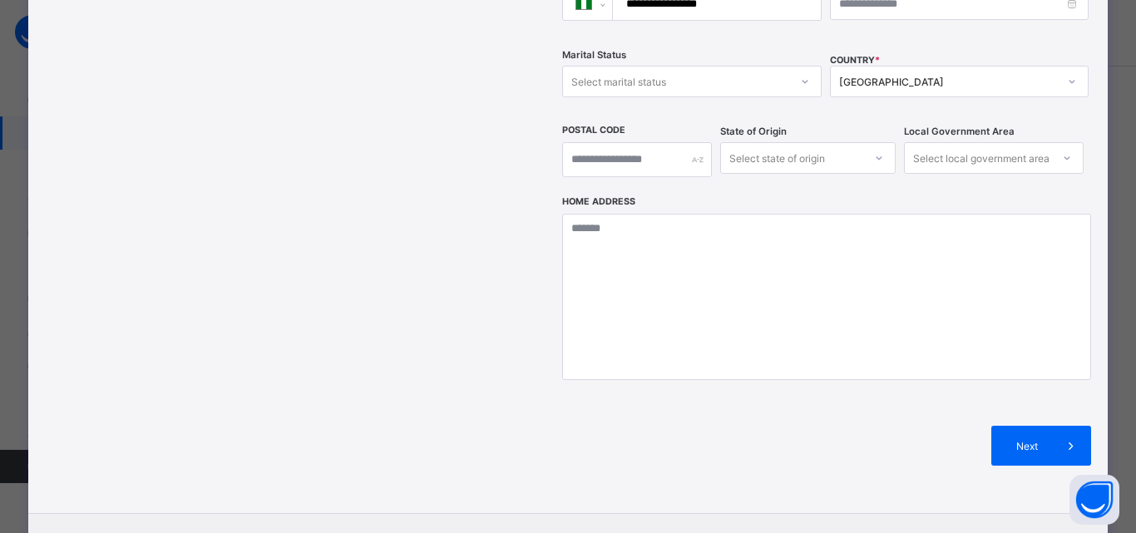
click at [1011, 195] on div "Home Address" at bounding box center [826, 297] width 528 height 205
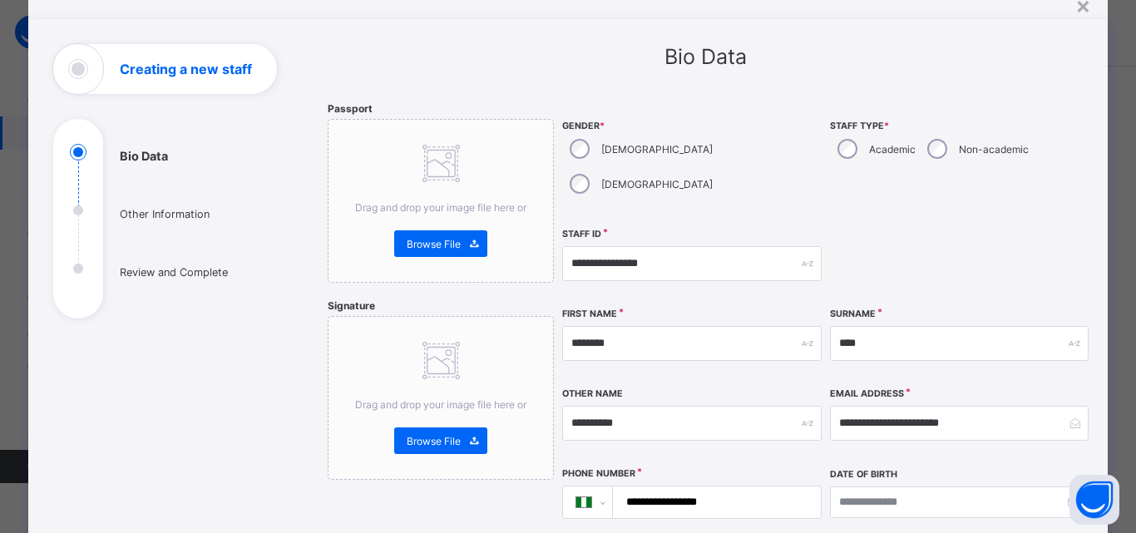
scroll to position [0, 0]
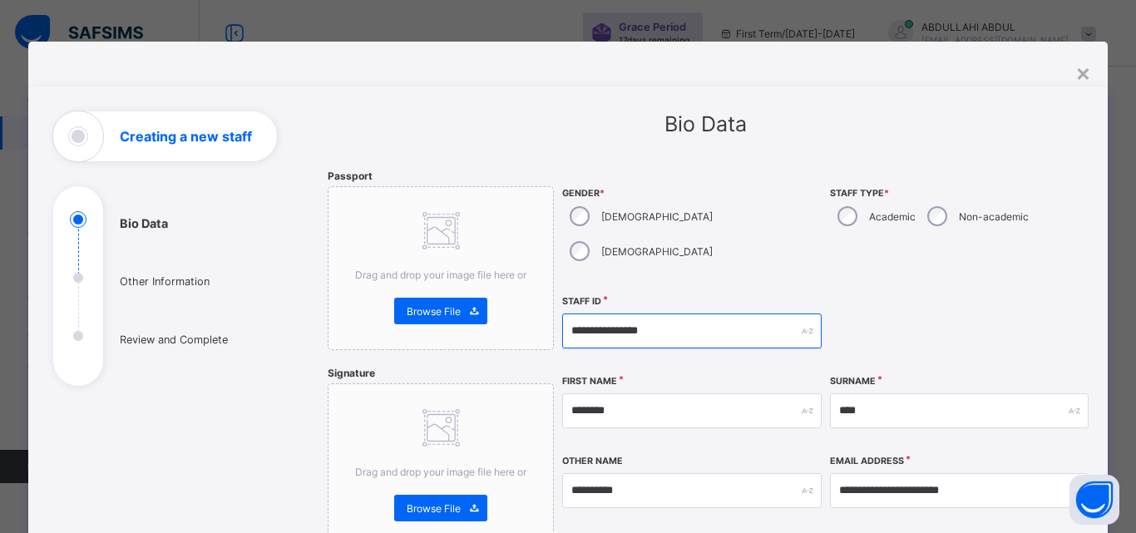
click at [694, 313] on input "**********" at bounding box center [691, 330] width 259 height 35
click at [929, 305] on div at bounding box center [959, 331] width 259 height 72
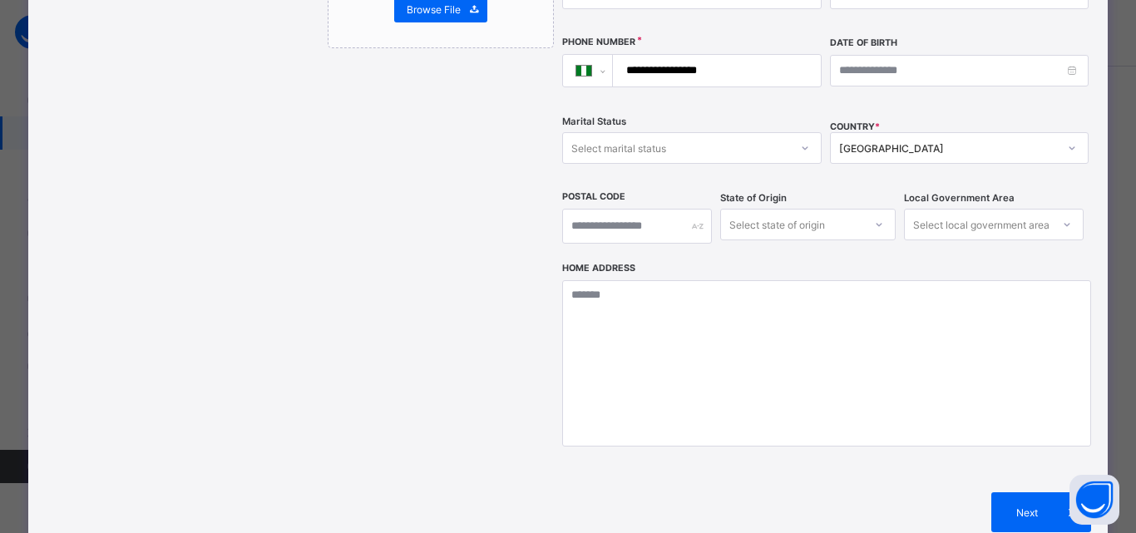
scroll to position [630, 0]
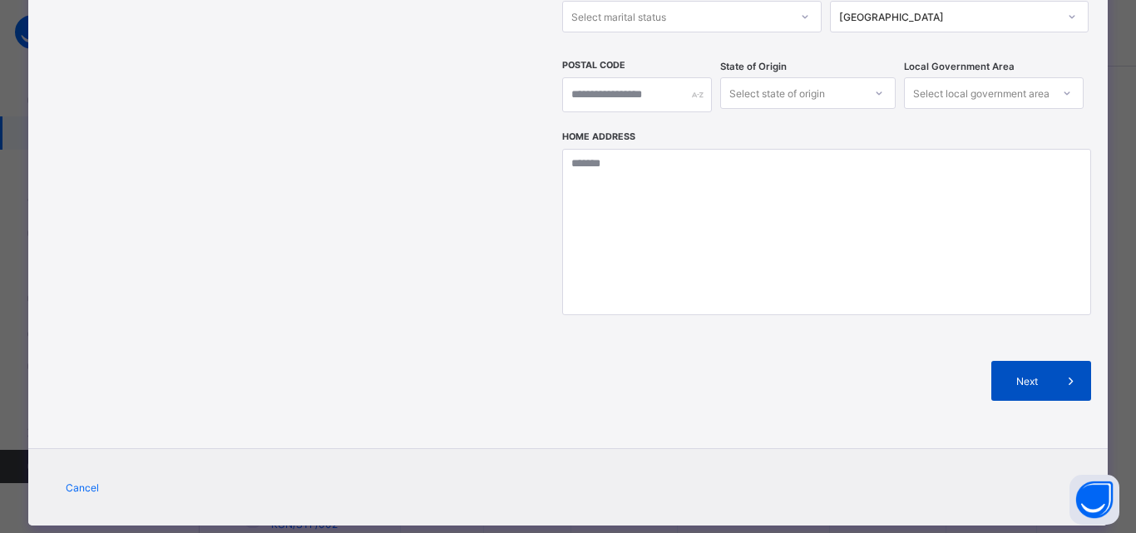
click at [1032, 361] on div "Next" at bounding box center [1041, 381] width 100 height 40
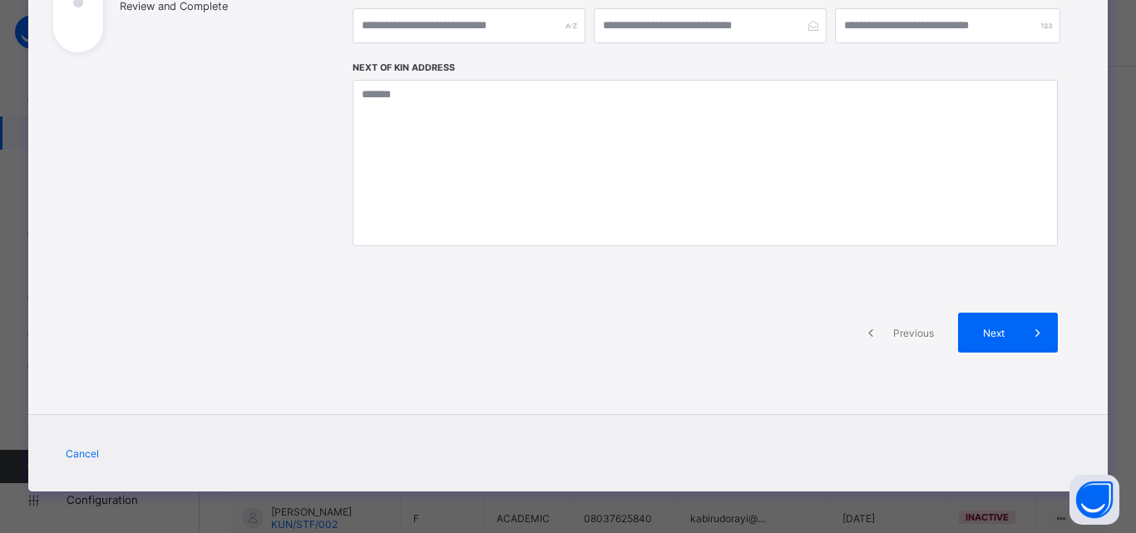
scroll to position [333, 0]
click at [1029, 333] on icon at bounding box center [1038, 332] width 18 height 17
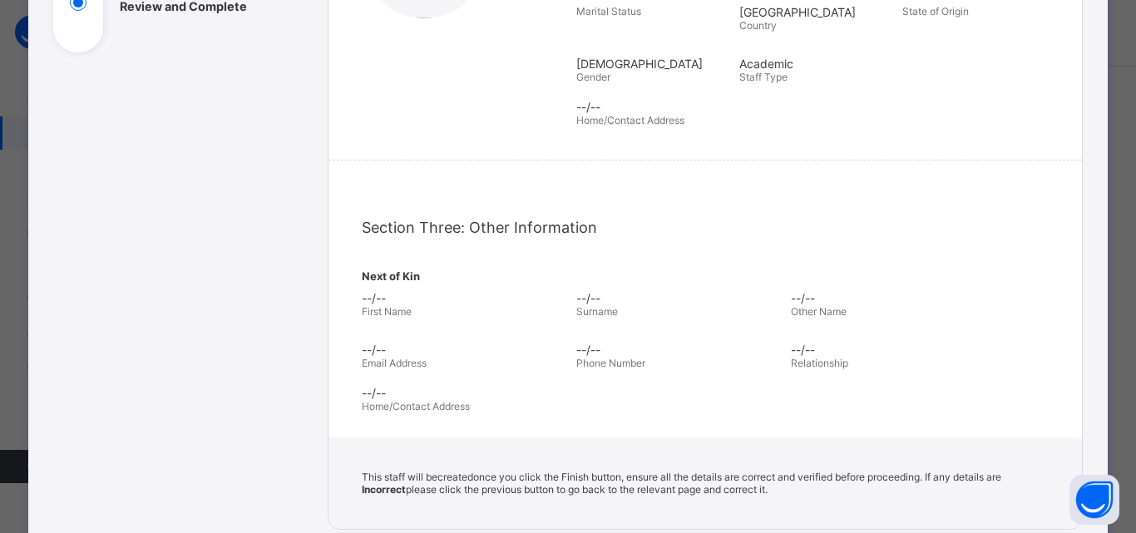
scroll to position [565, 0]
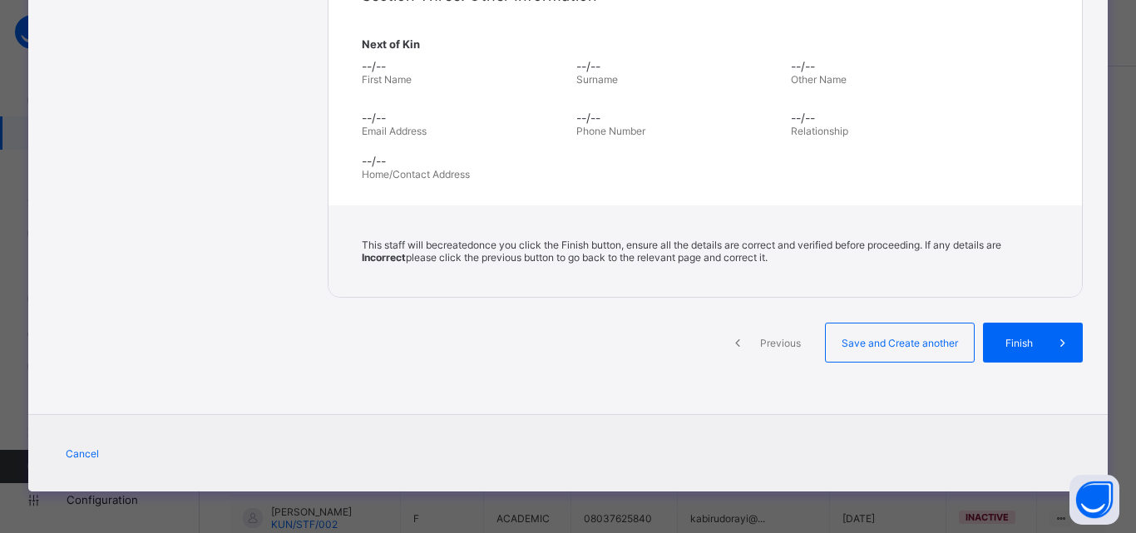
click at [1028, 333] on div "Finish" at bounding box center [1033, 343] width 100 height 40
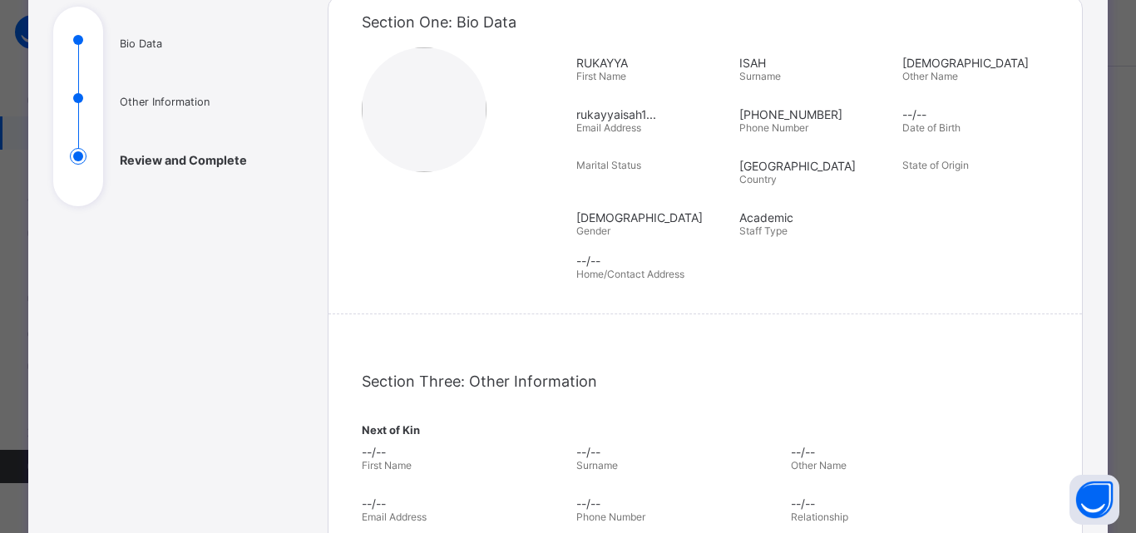
scroll to position [200, 0]
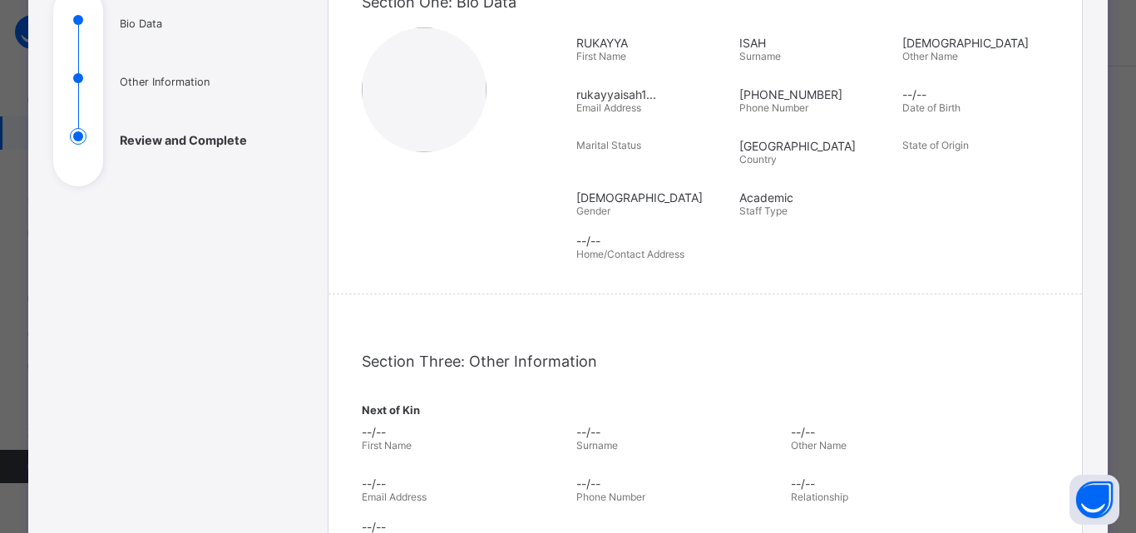
click at [141, 26] on ul "Bio Data Other Information Review and Complete" at bounding box center [177, 99] width 249 height 175
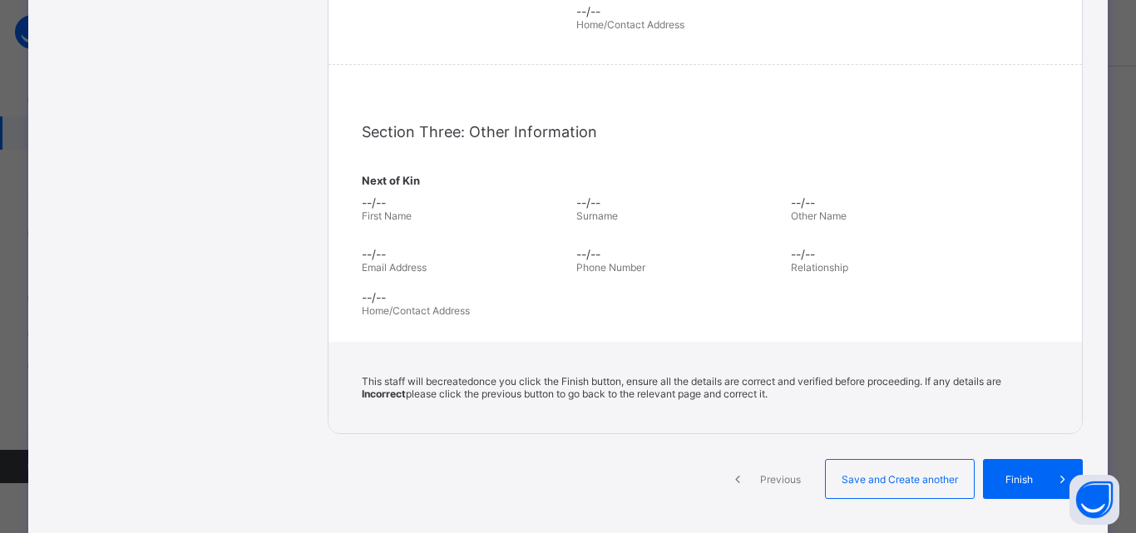
scroll to position [532, 0]
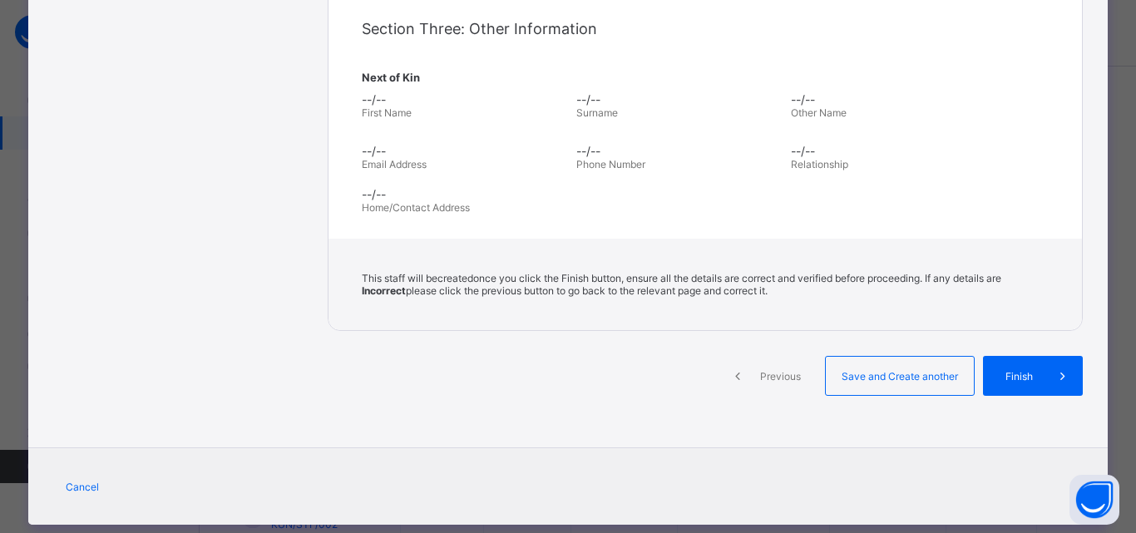
click at [774, 373] on span "Previous" at bounding box center [781, 376] width 46 height 12
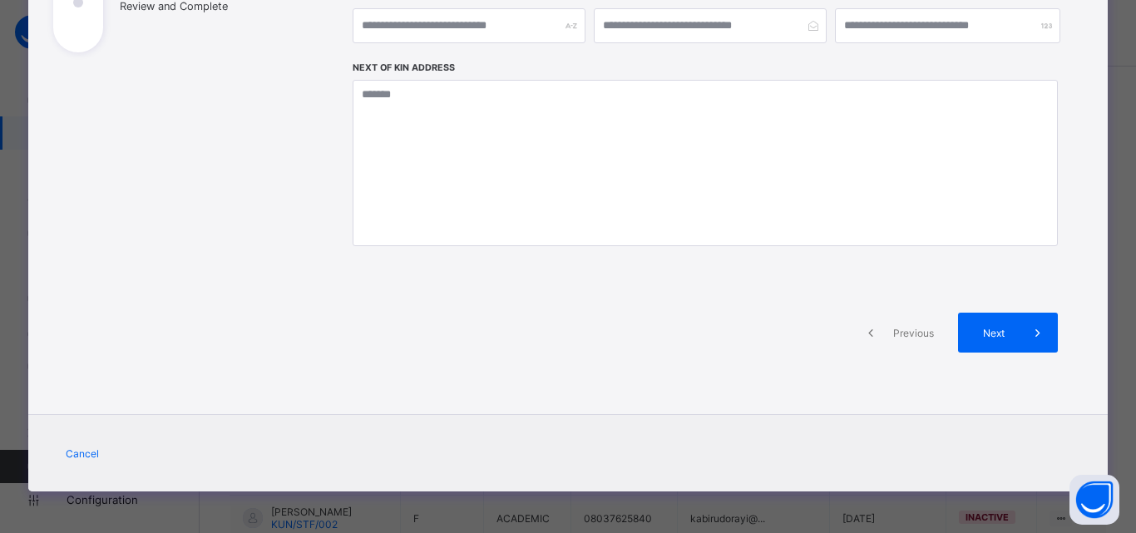
scroll to position [333, 0]
click at [917, 324] on div "Previous" at bounding box center [900, 333] width 100 height 40
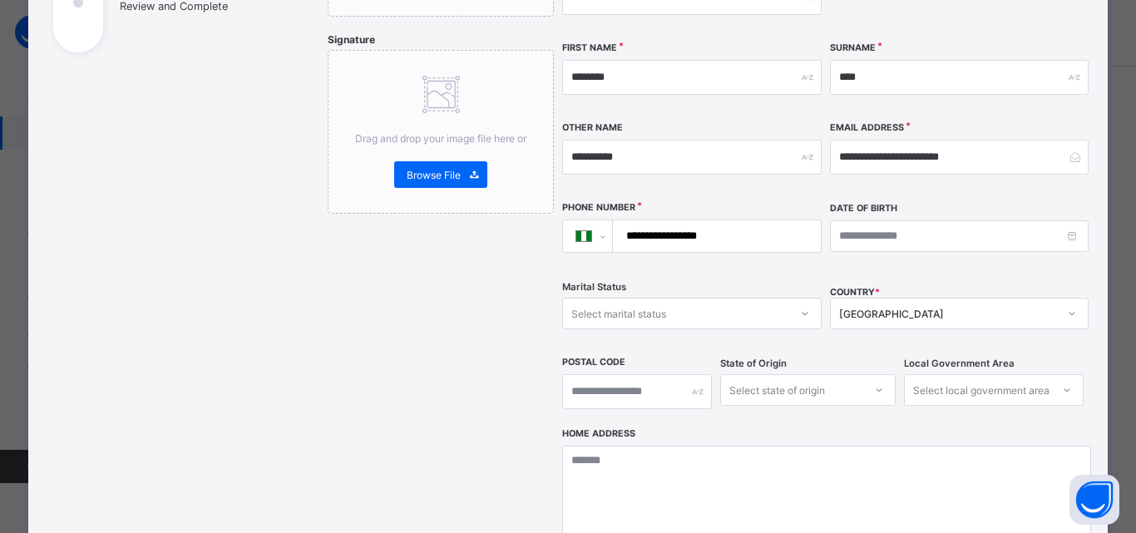
scroll to position [532, 0]
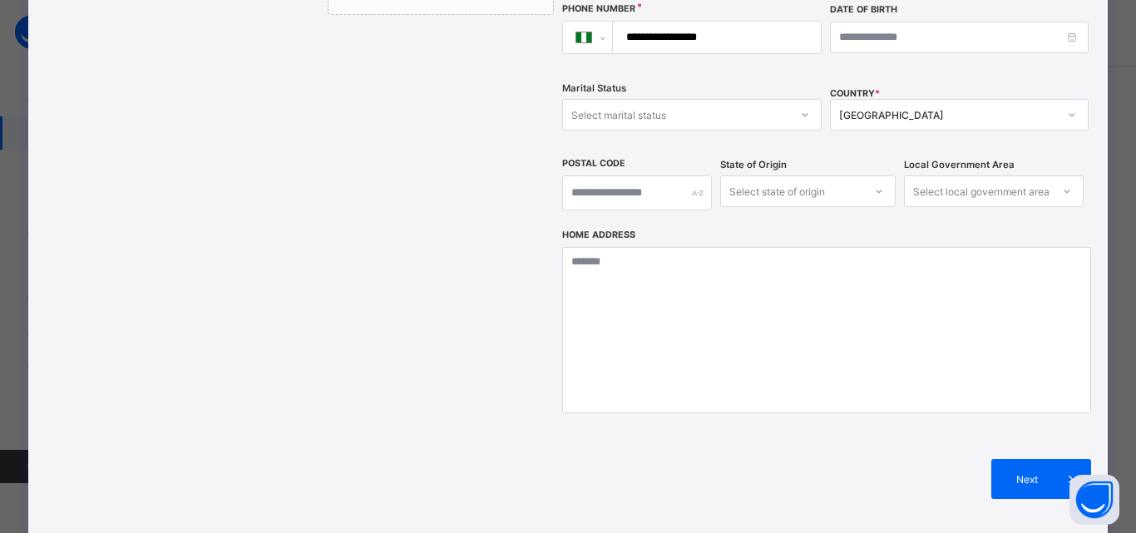
click at [962, 381] on div "Home Address" at bounding box center [826, 331] width 528 height 169
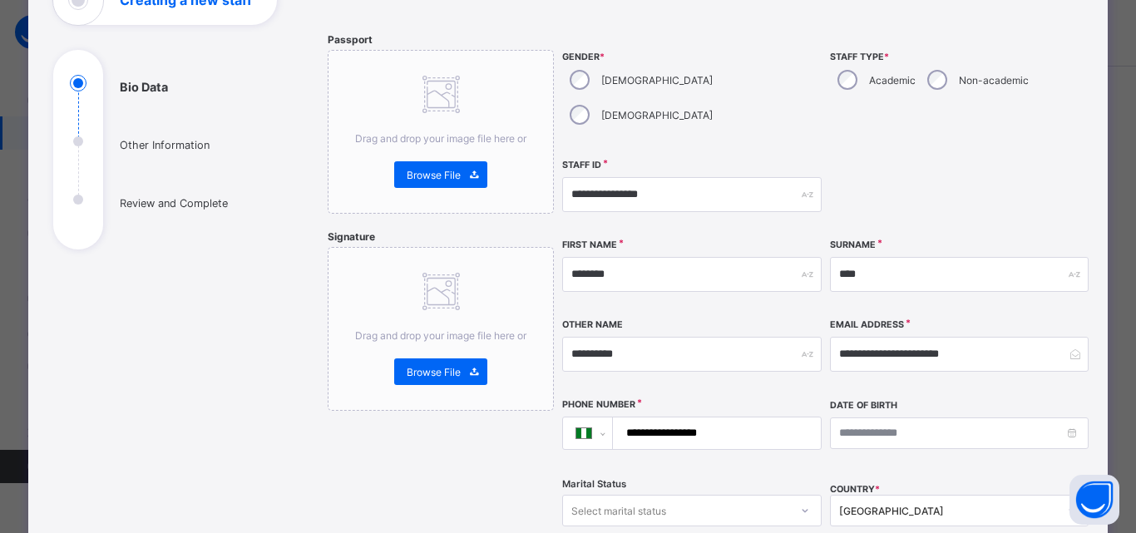
scroll to position [0, 0]
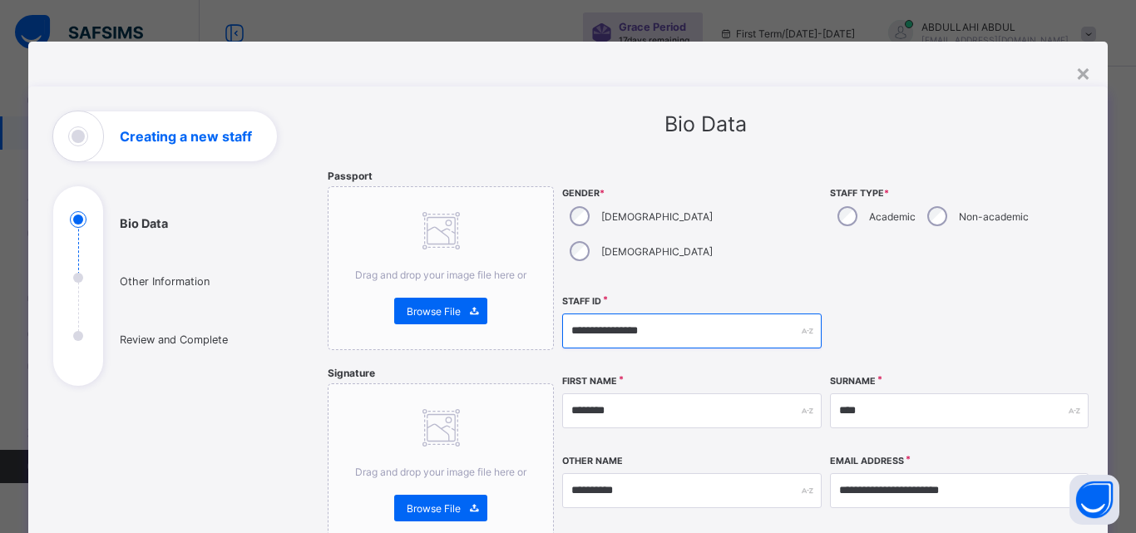
click at [684, 313] on input "**********" at bounding box center [691, 330] width 259 height 35
type input "**********"
click at [863, 303] on div at bounding box center [959, 331] width 259 height 72
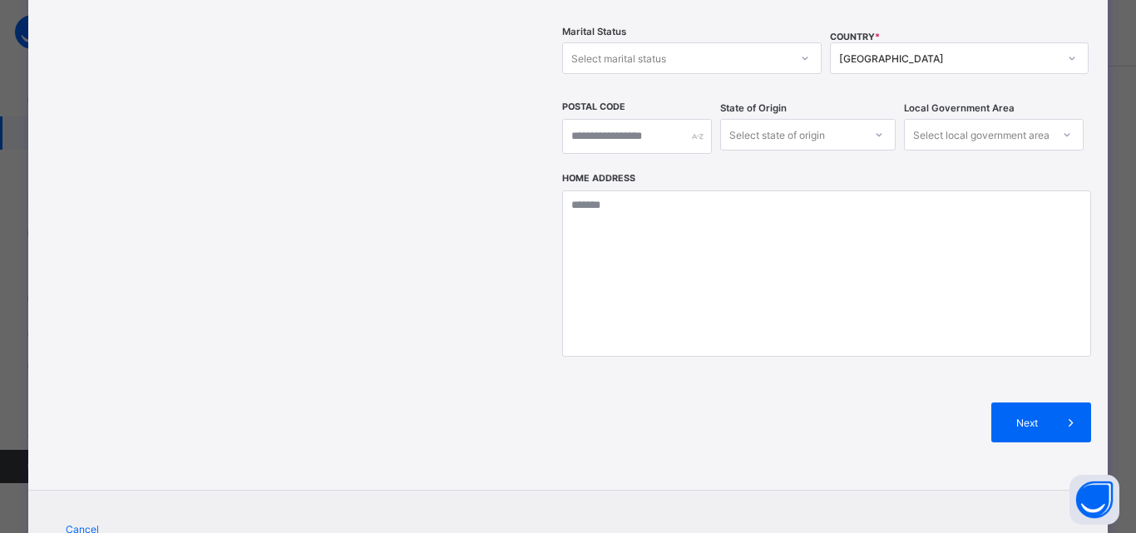
scroll to position [630, 0]
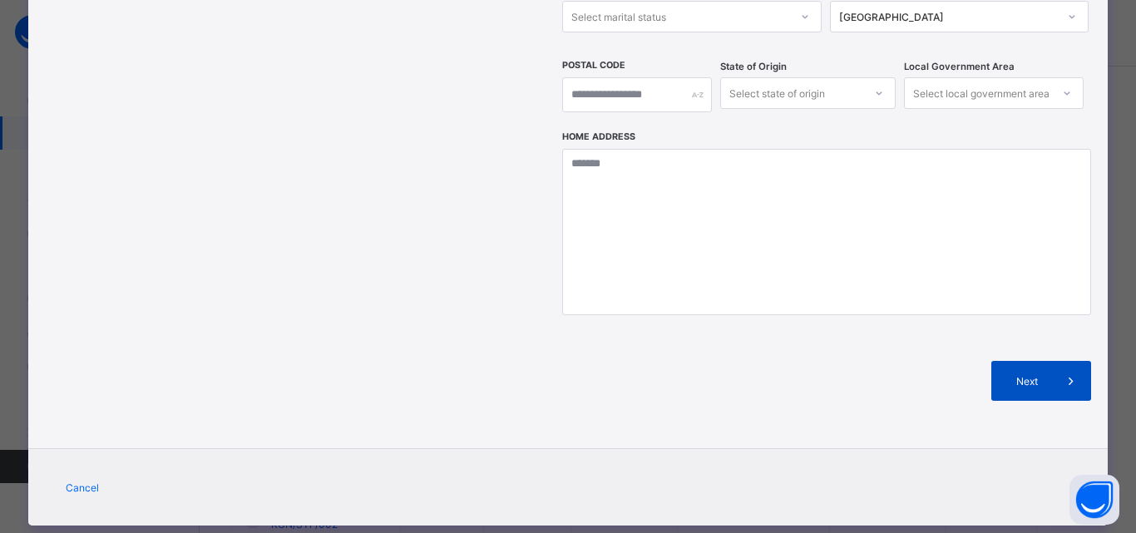
click at [1015, 375] on span "Next" at bounding box center [1027, 381] width 47 height 12
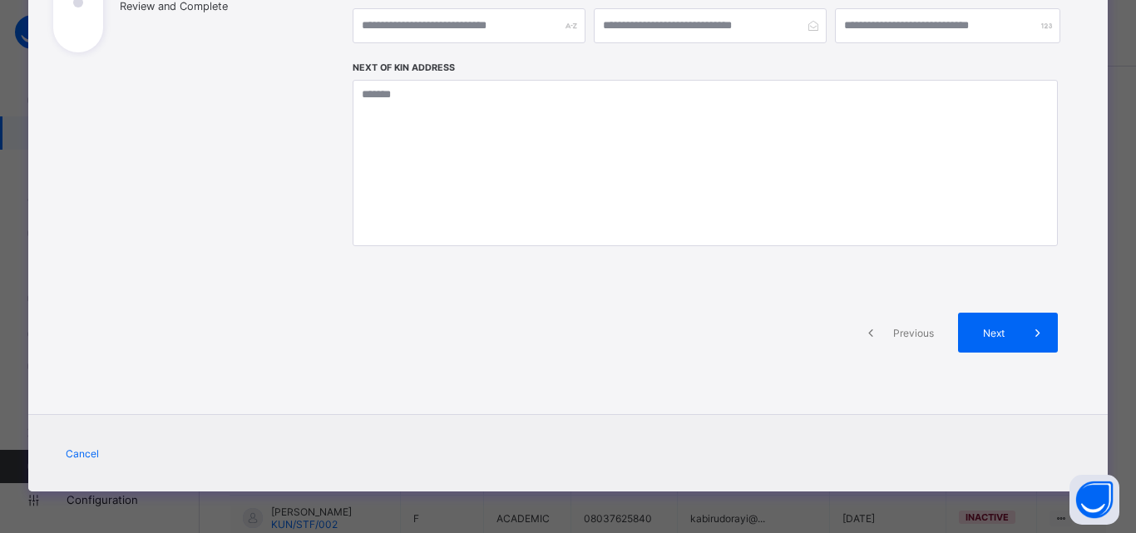
scroll to position [333, 0]
click at [1007, 340] on div "Next" at bounding box center [1008, 333] width 100 height 40
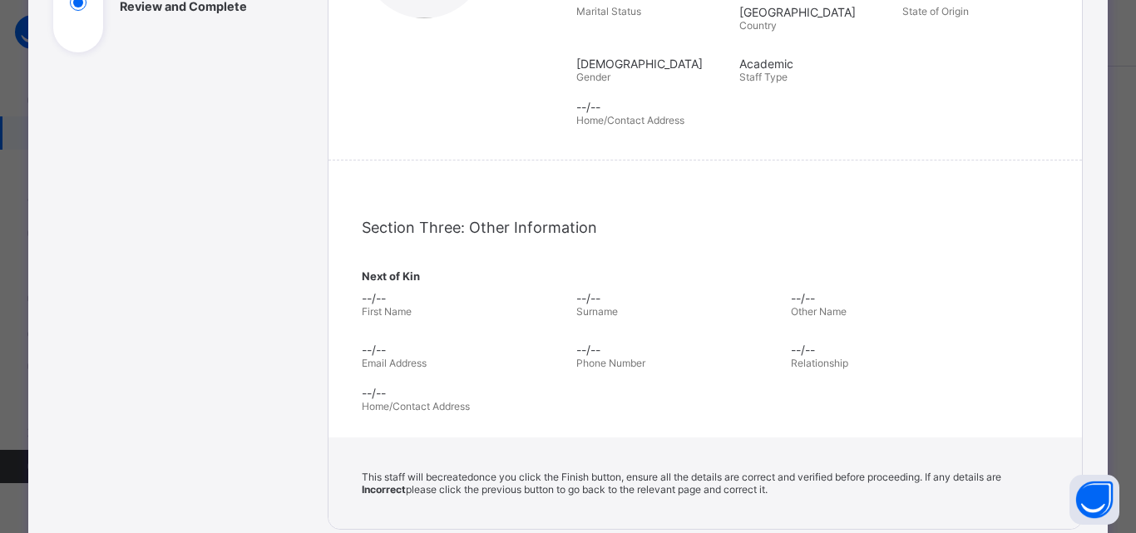
scroll to position [565, 0]
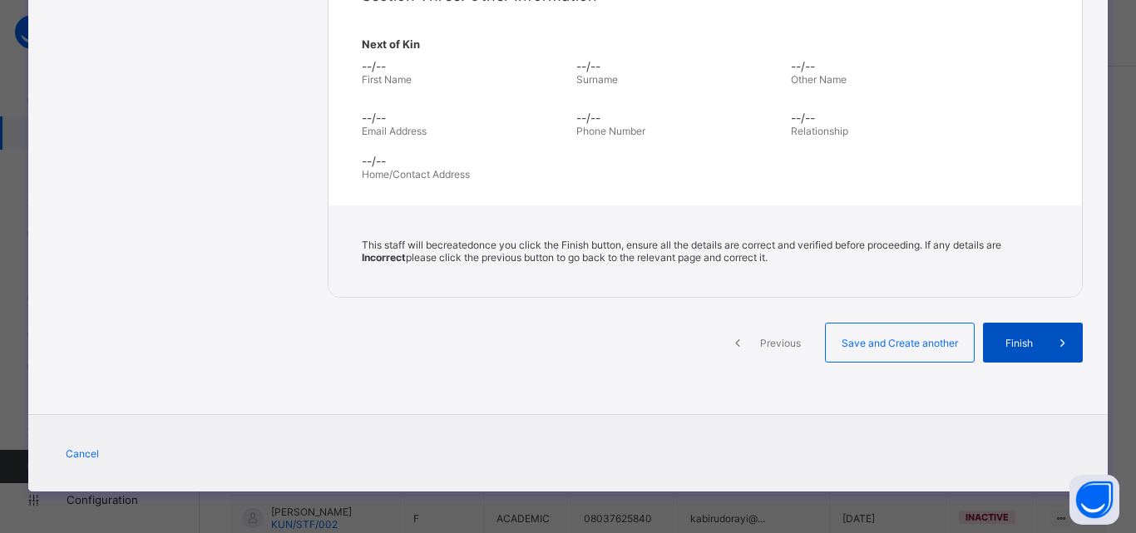
click at [1006, 340] on span "Finish" at bounding box center [1018, 343] width 47 height 12
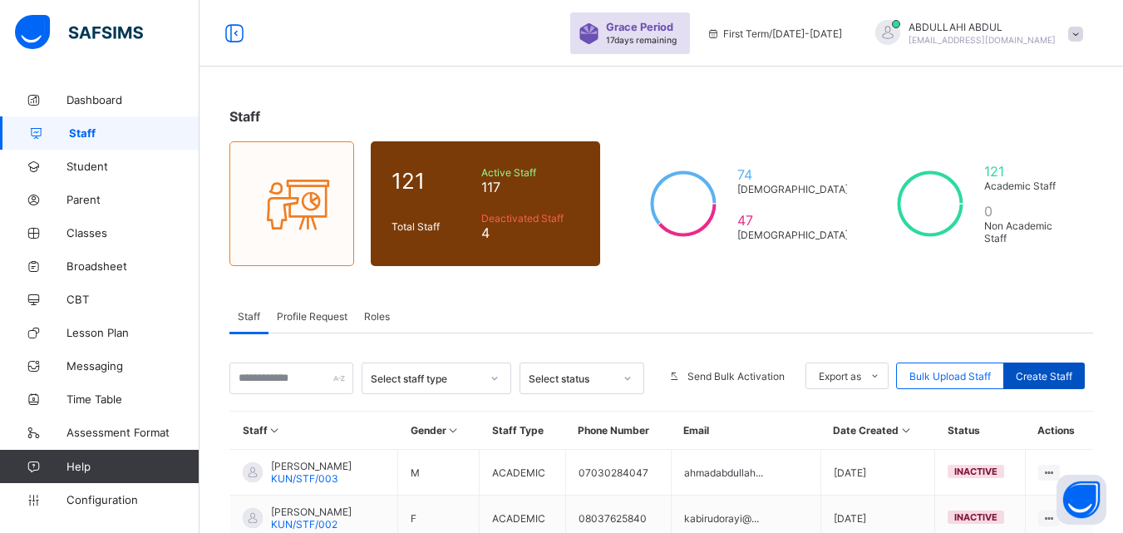
click at [1052, 387] on div "Create Staff" at bounding box center [1044, 376] width 81 height 27
select select "**"
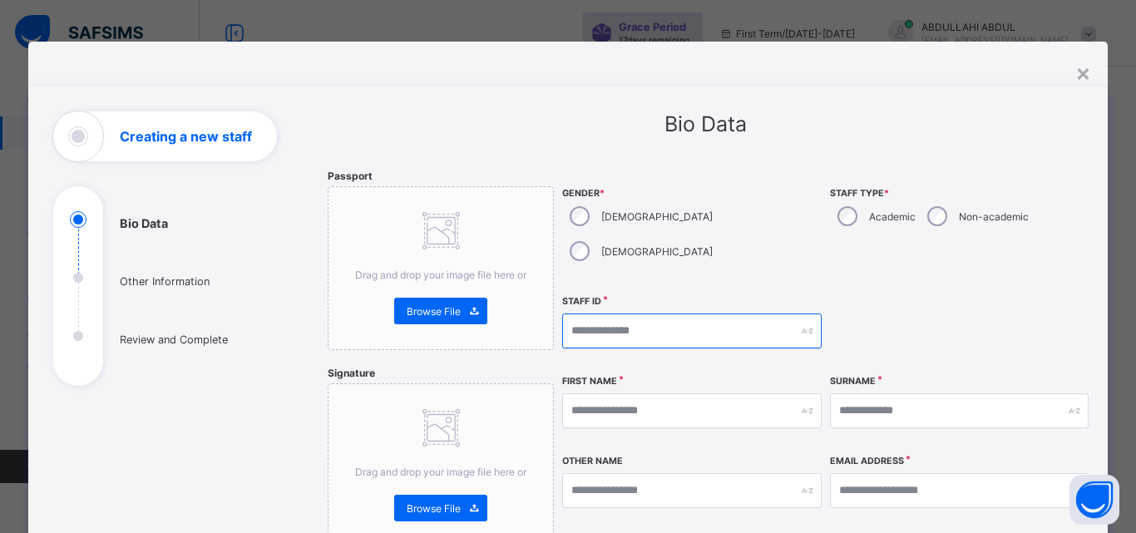
click at [638, 313] on input "text" at bounding box center [691, 330] width 259 height 35
type input "*"
click at [957, 295] on div at bounding box center [959, 331] width 259 height 72
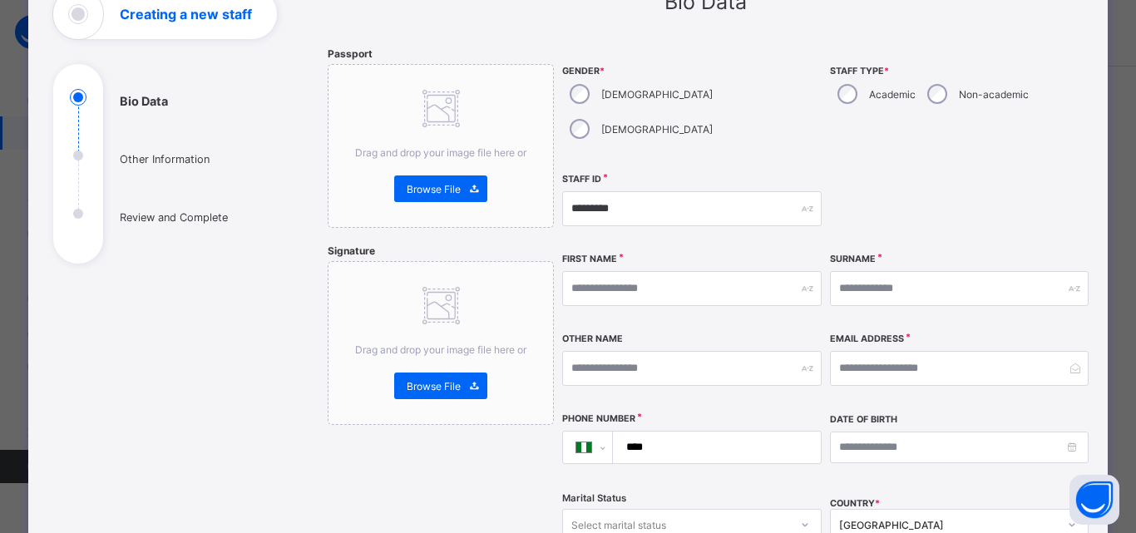
scroll to position [166, 0]
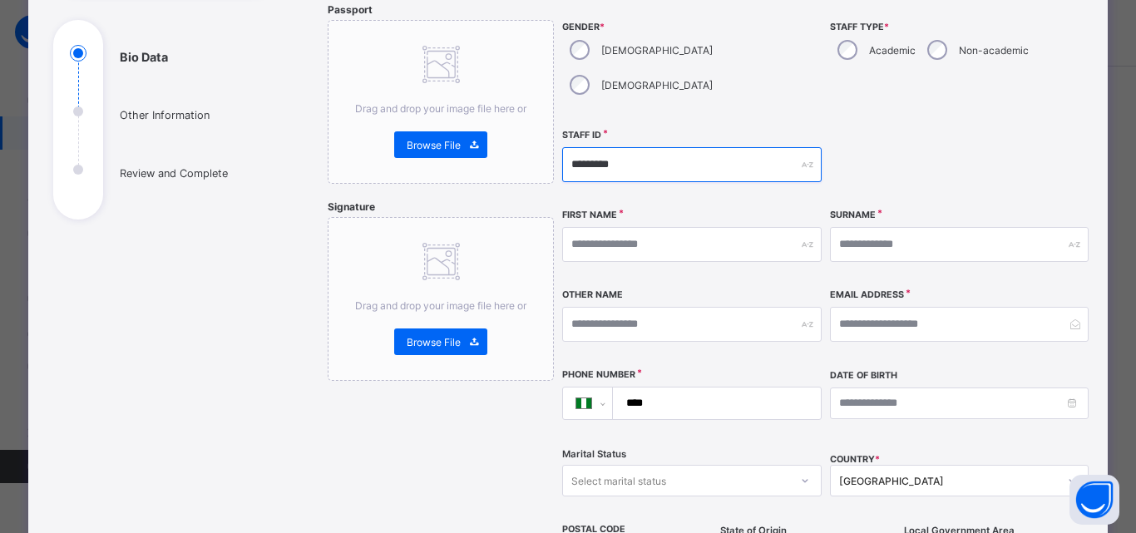
click at [735, 147] on input "*********" at bounding box center [691, 164] width 259 height 35
type input "**********"
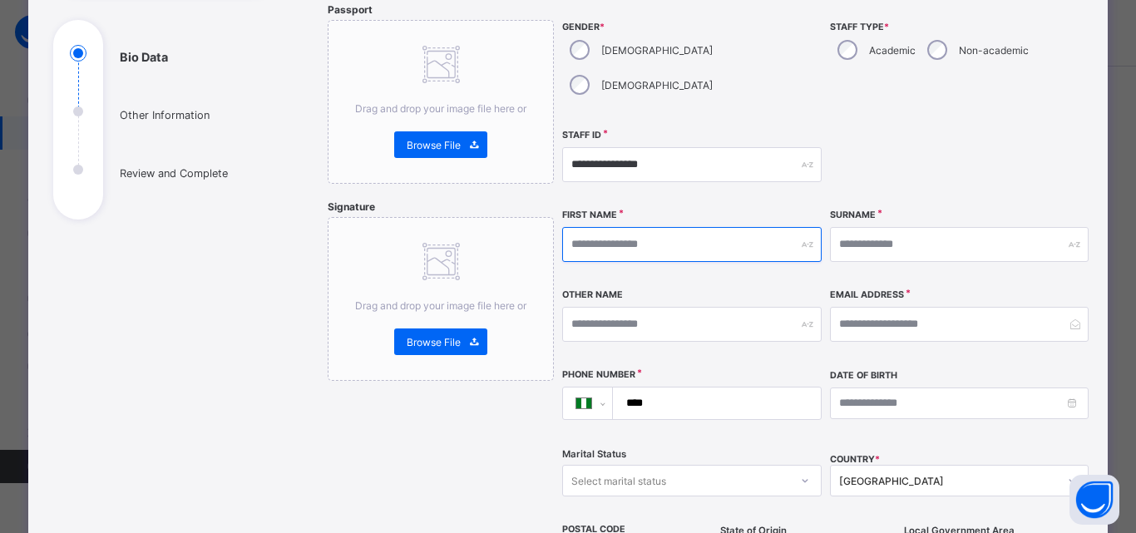
click at [733, 227] on input "text" at bounding box center [691, 244] width 259 height 35
type input "*********"
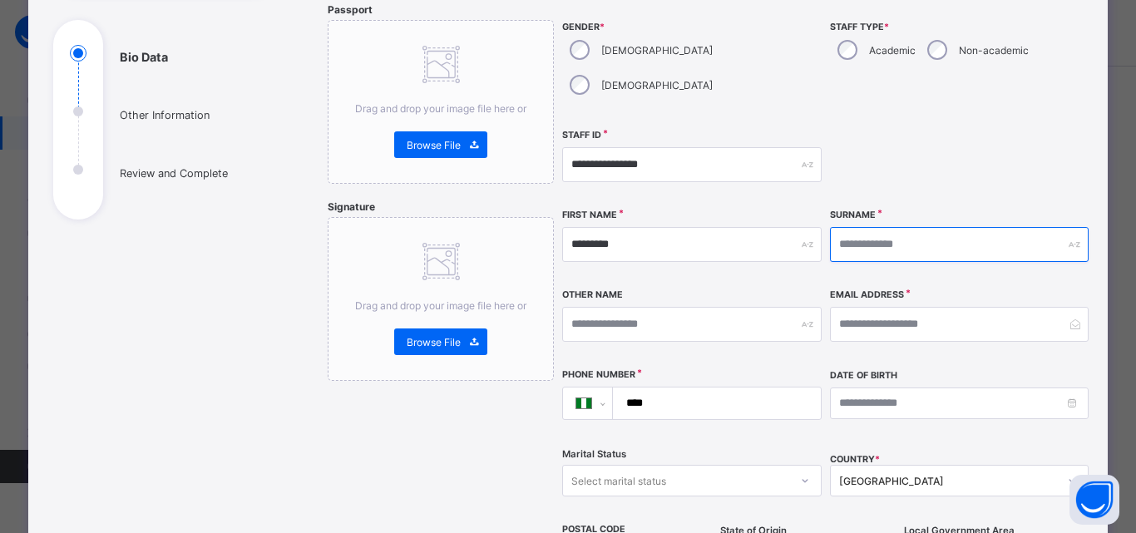
type input "********"
type input "****"
type textarea "**********"
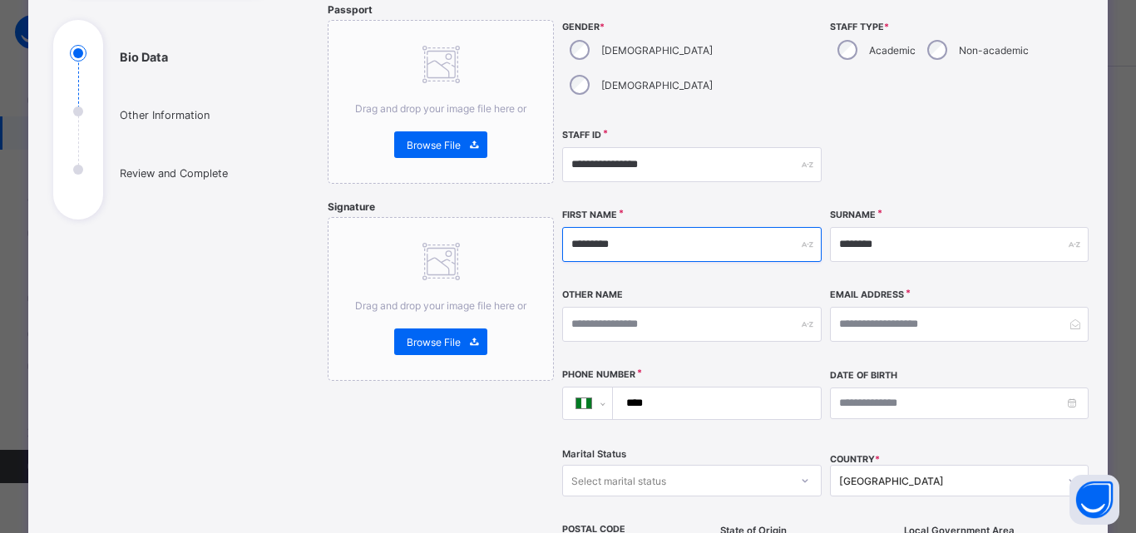
scroll to position [0, 0]
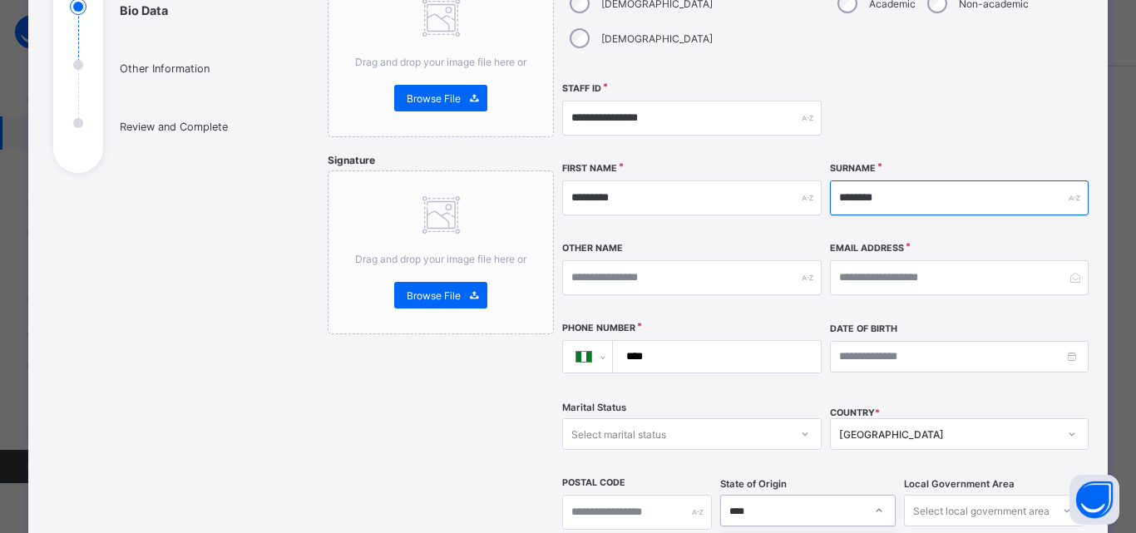
click at [915, 180] on input "********" at bounding box center [959, 197] width 259 height 35
type input "*"
type input "*****"
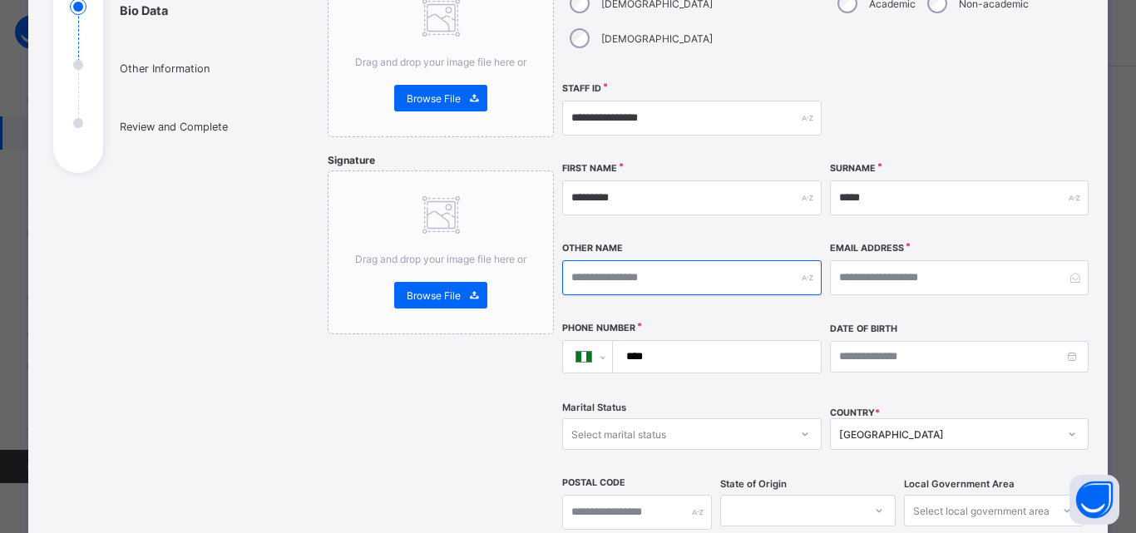
click at [793, 260] on input "text" at bounding box center [691, 277] width 259 height 35
type input "*****"
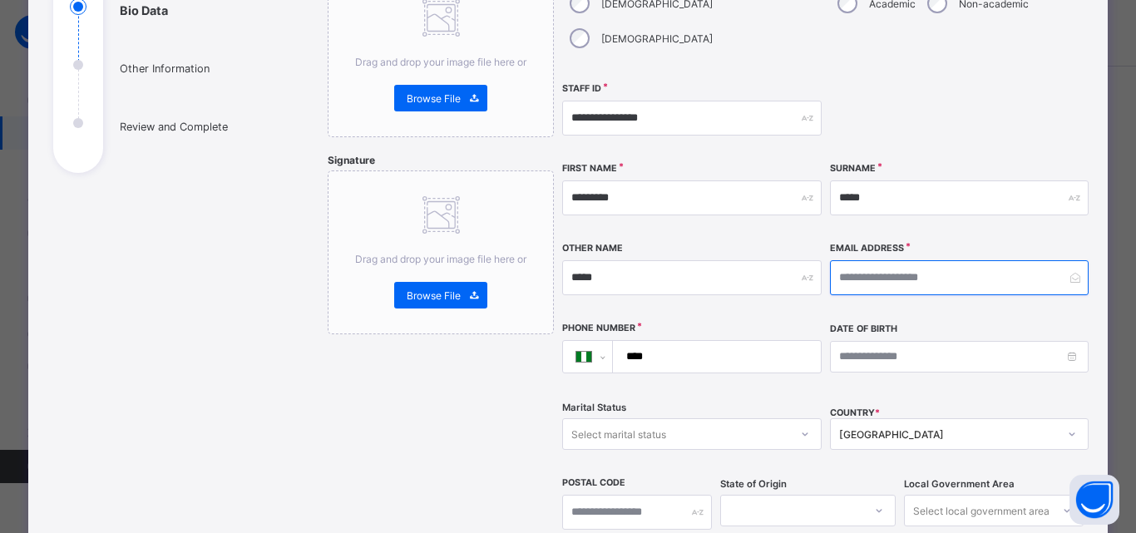
click at [912, 260] on input "email" at bounding box center [959, 277] width 259 height 35
type input "*"
type input "**********"
click at [1013, 349] on div "Date of Birth" at bounding box center [959, 357] width 259 height 70
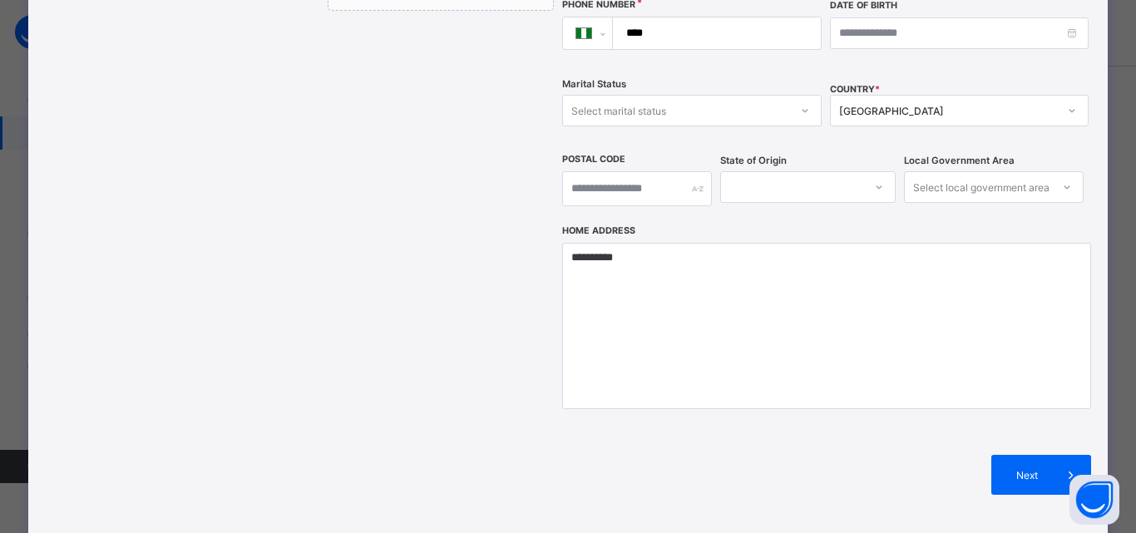
scroll to position [545, 0]
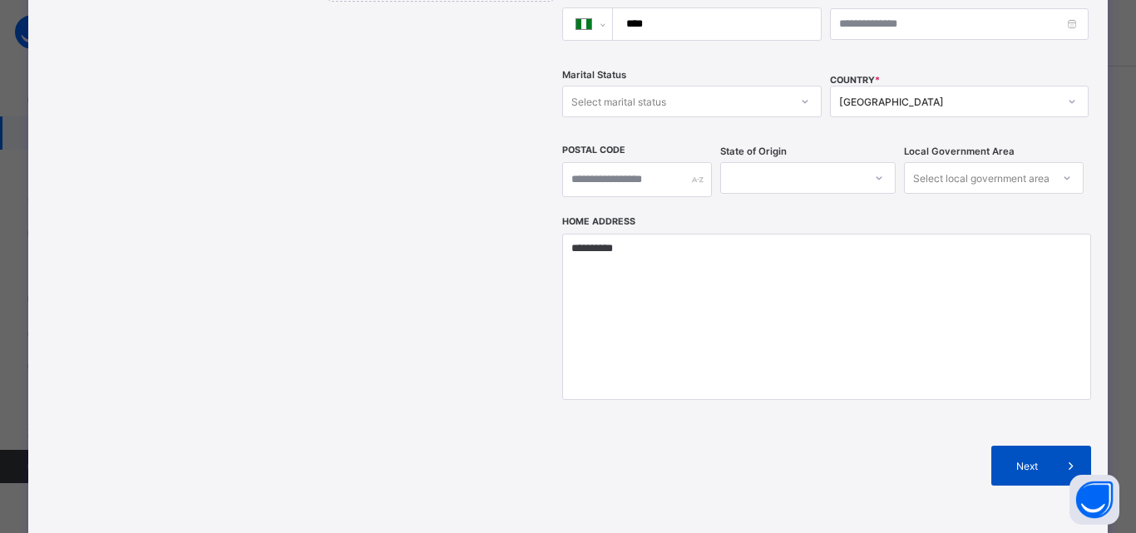
click at [1024, 446] on div "Next" at bounding box center [1041, 466] width 100 height 40
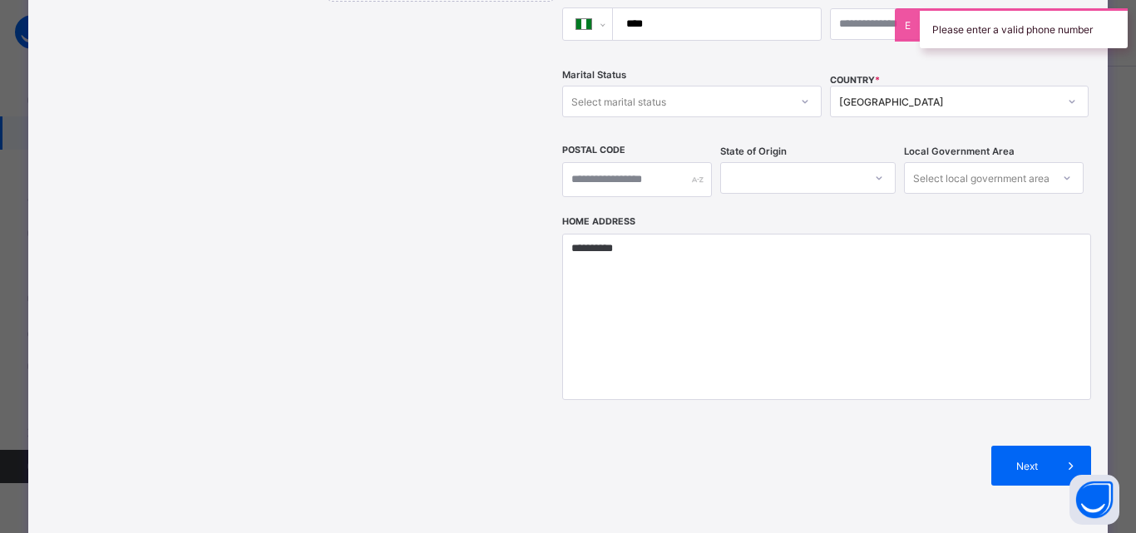
click at [965, 380] on div "**********" at bounding box center [826, 317] width 528 height 205
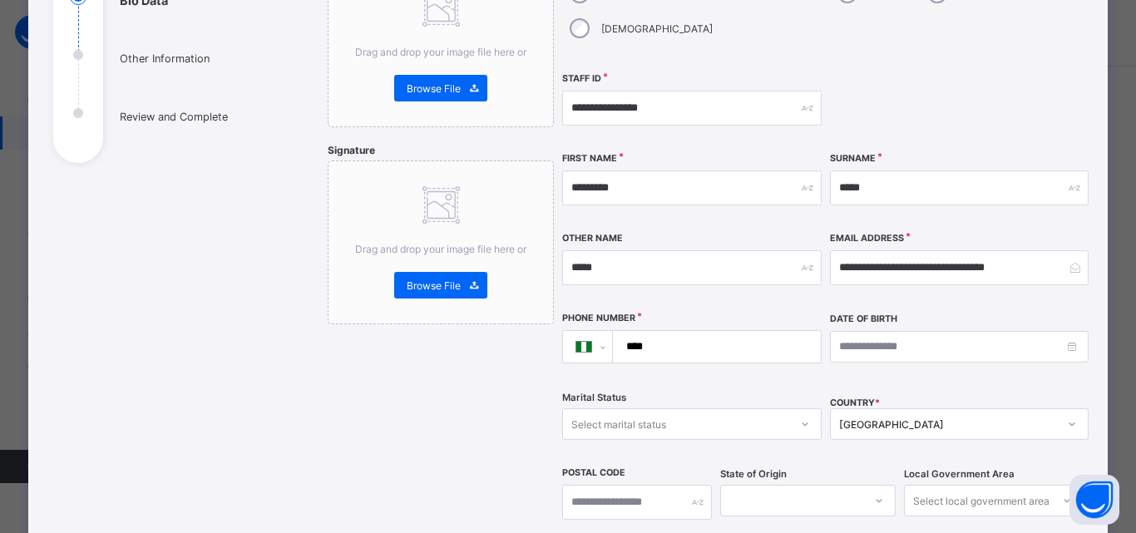
scroll to position [266, 0]
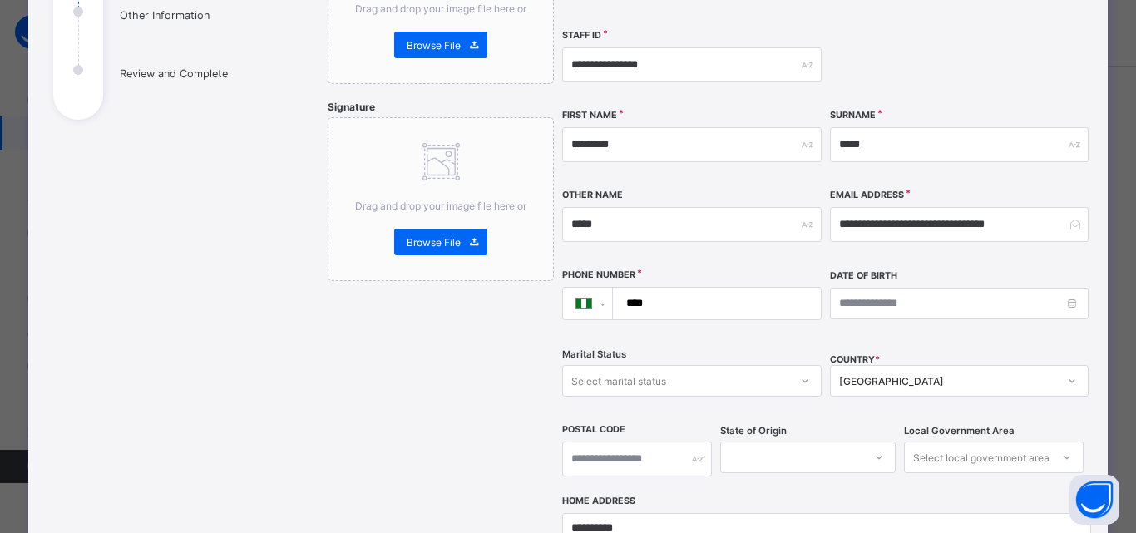
click at [730, 288] on input "****" at bounding box center [713, 304] width 195 height 32
type input "**********"
click at [925, 301] on div "Date of Birth" at bounding box center [959, 304] width 259 height 70
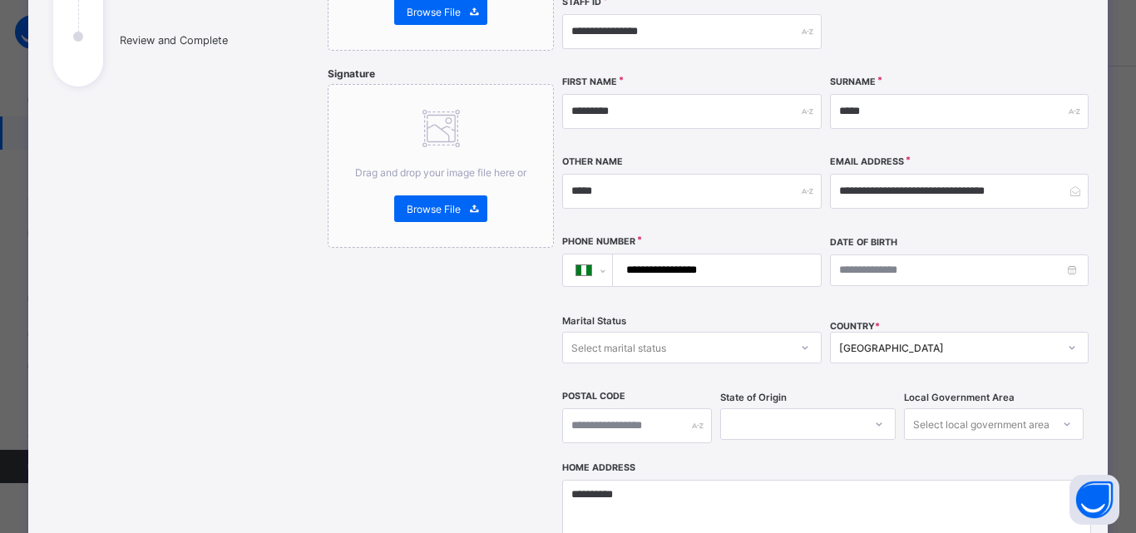
scroll to position [630, 0]
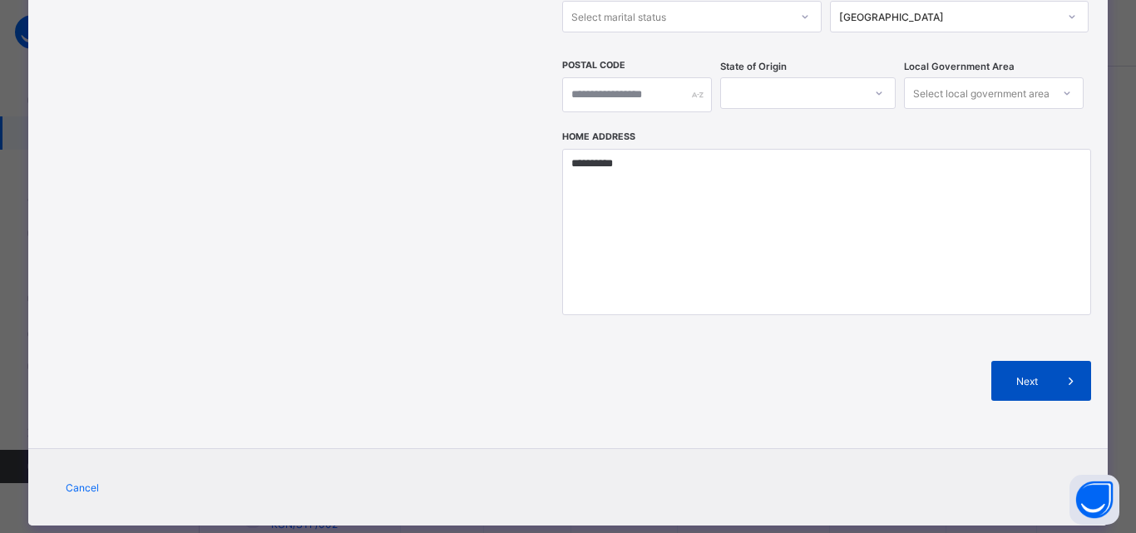
click at [1029, 361] on div "Next" at bounding box center [1041, 381] width 100 height 40
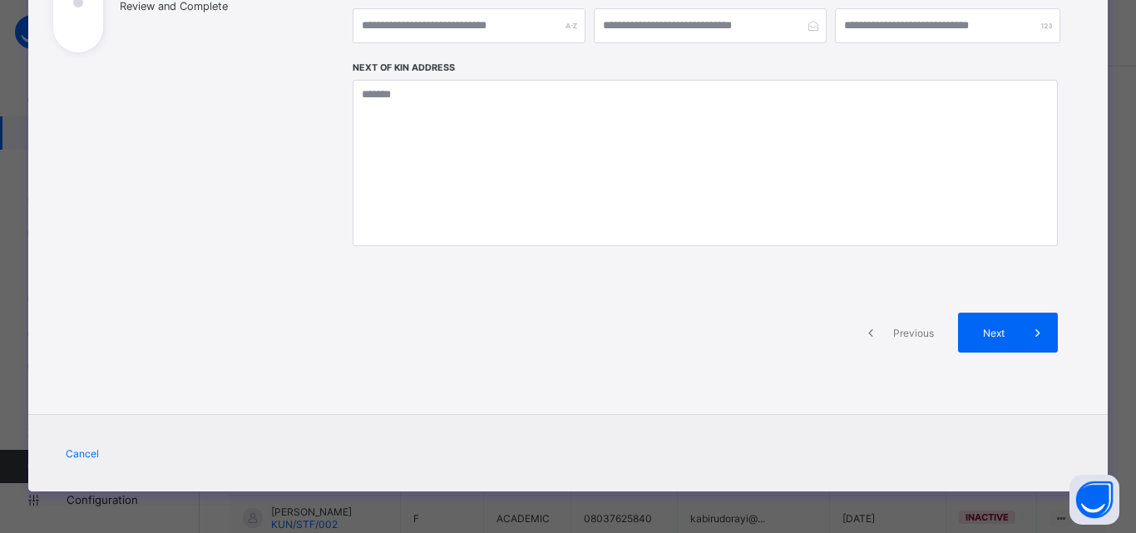
scroll to position [333, 0]
click at [1021, 314] on span at bounding box center [1038, 333] width 40 height 40
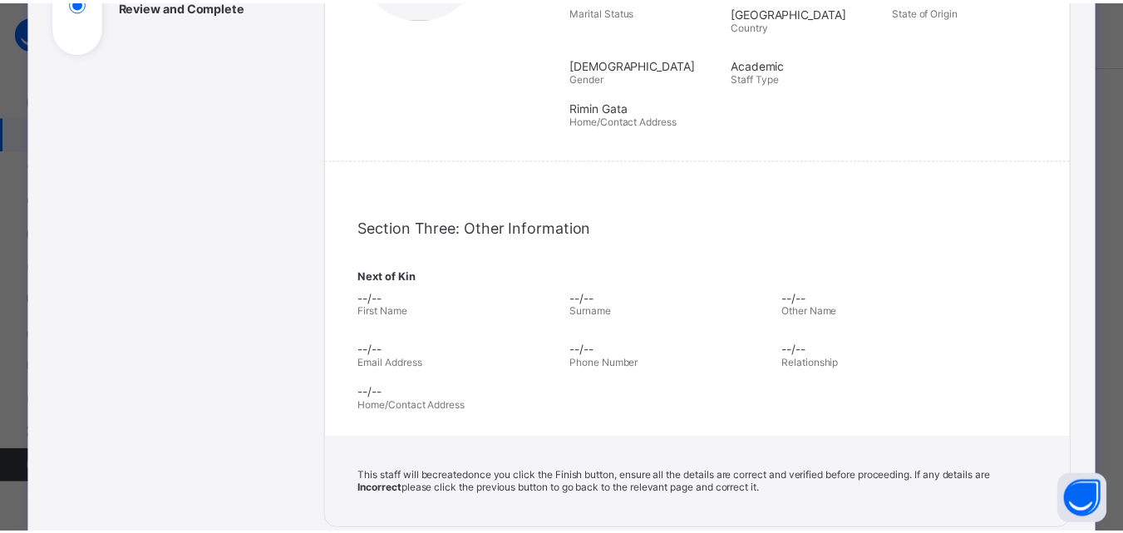
scroll to position [565, 0]
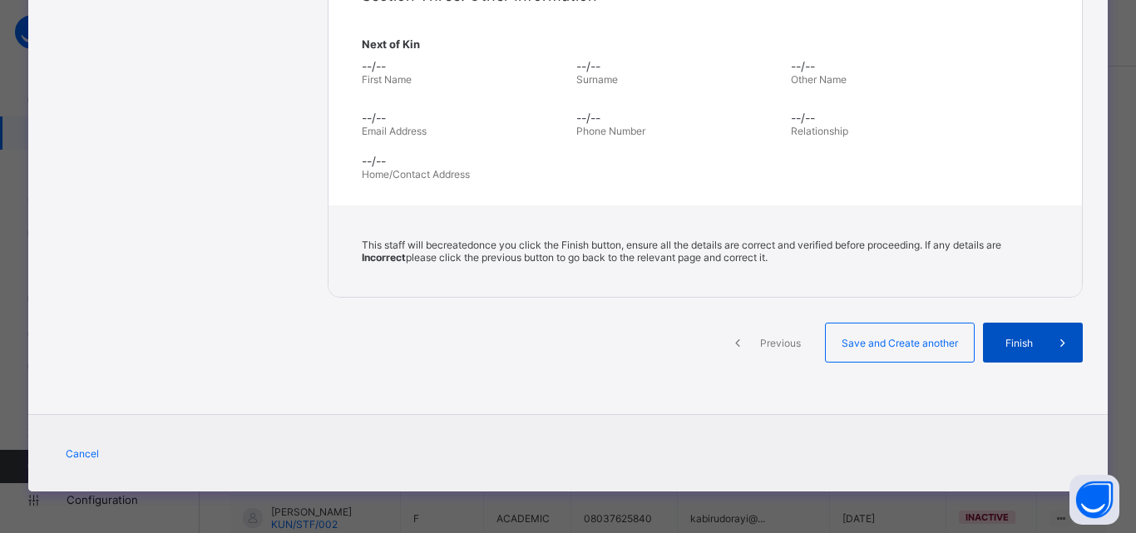
click at [1007, 347] on span "Finish" at bounding box center [1018, 343] width 47 height 12
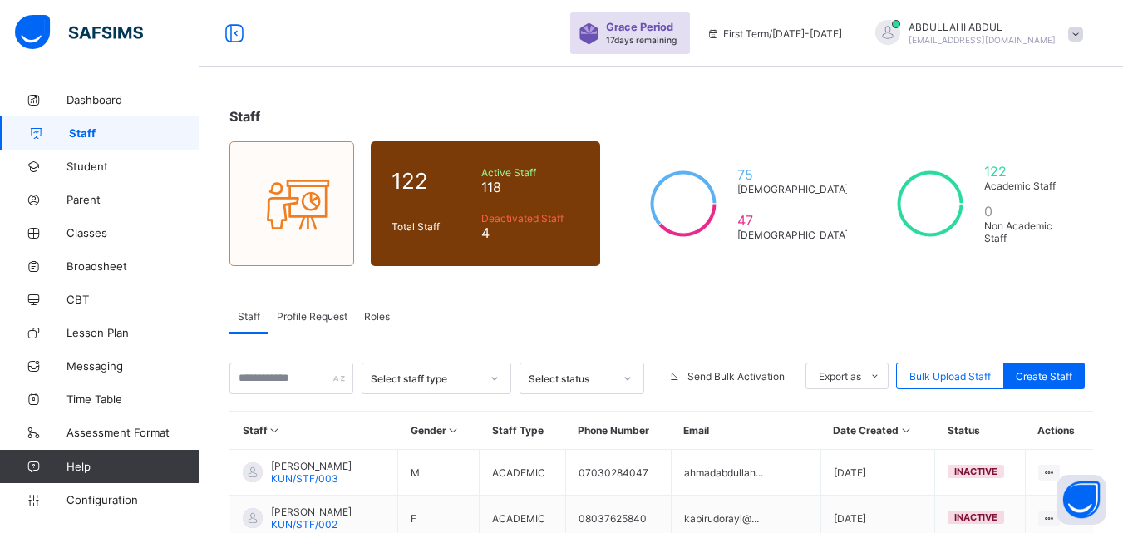
drag, startPoint x: 806, startPoint y: 86, endPoint x: 674, endPoint y: 91, distance: 132.3
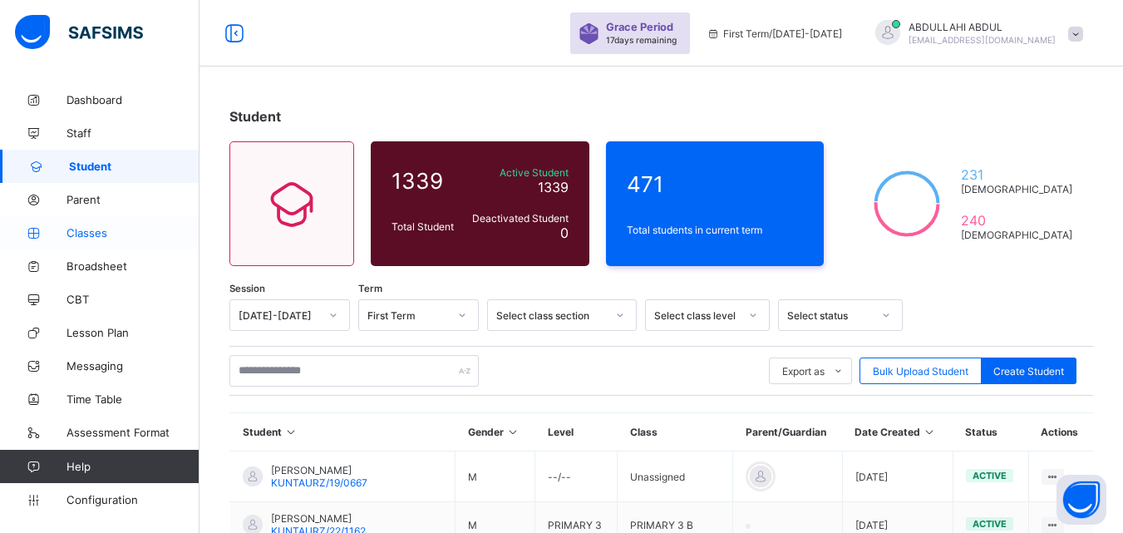
click at [121, 230] on span "Classes" at bounding box center [133, 232] width 133 height 13
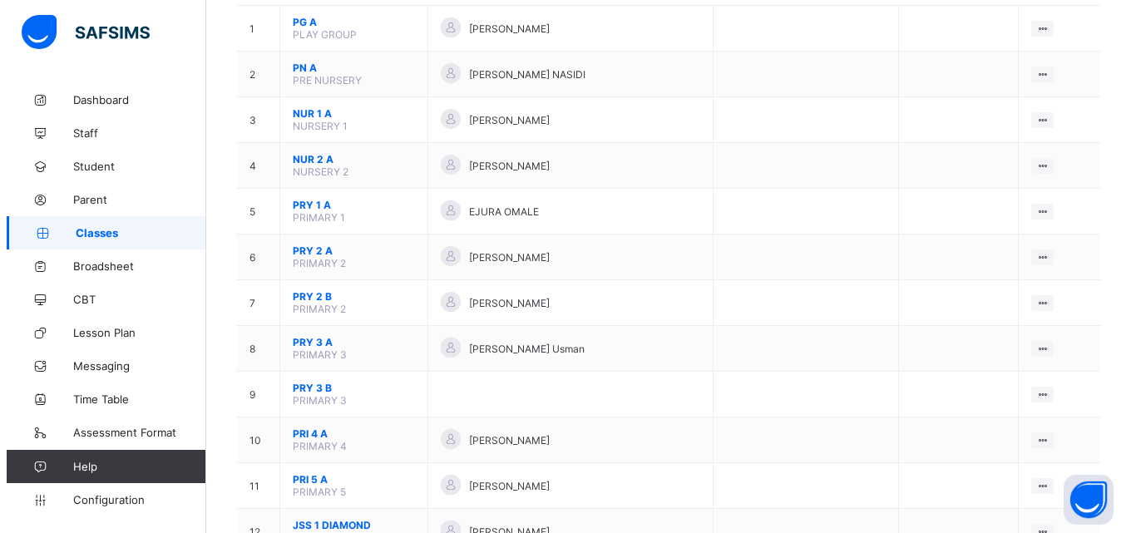
scroll to position [205, 0]
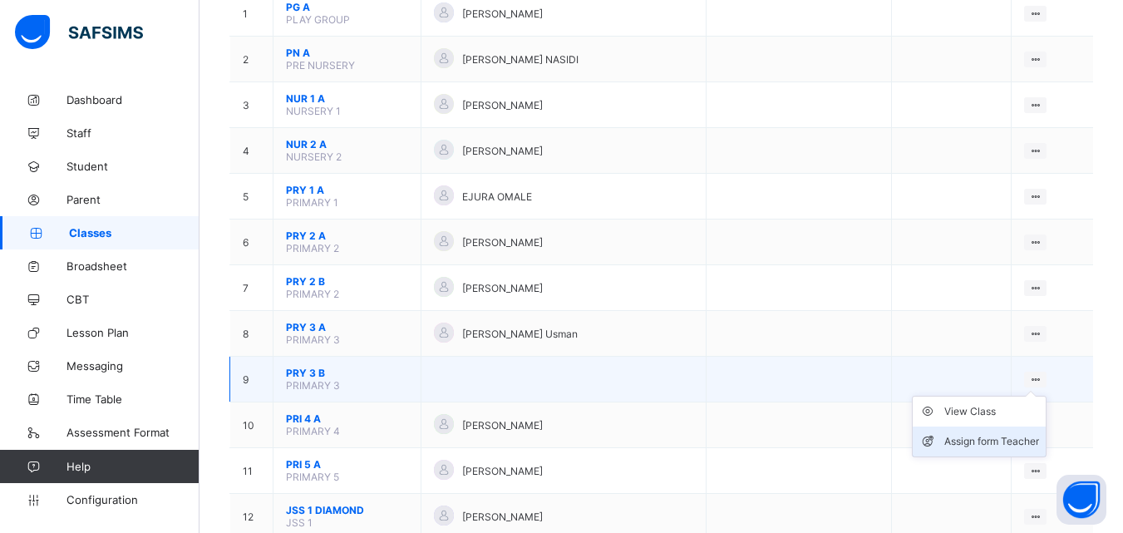
click at [995, 435] on div "Assign form Teacher" at bounding box center [992, 441] width 95 height 17
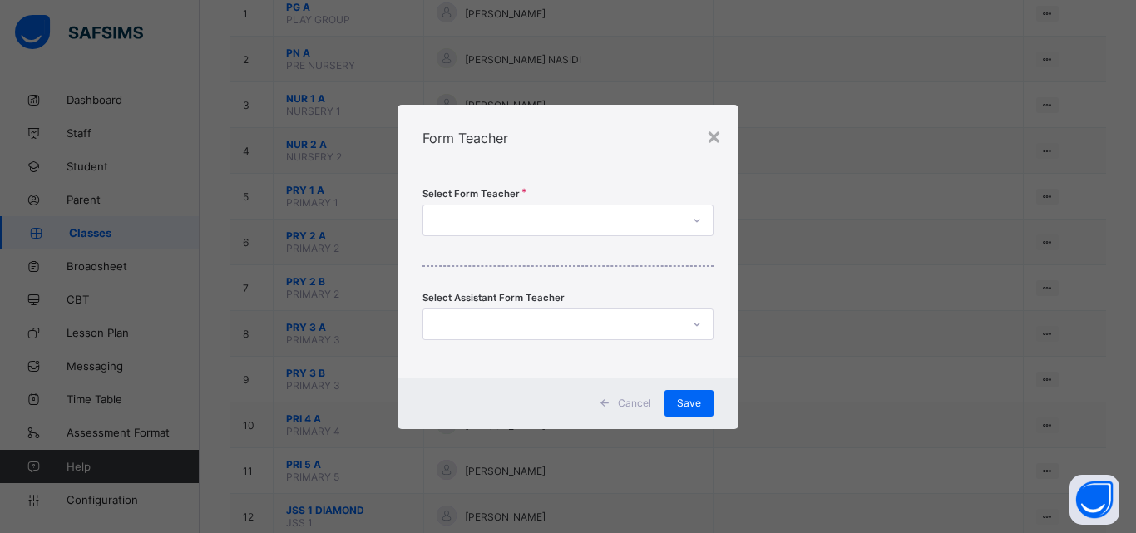
click at [643, 215] on div at bounding box center [552, 220] width 258 height 23
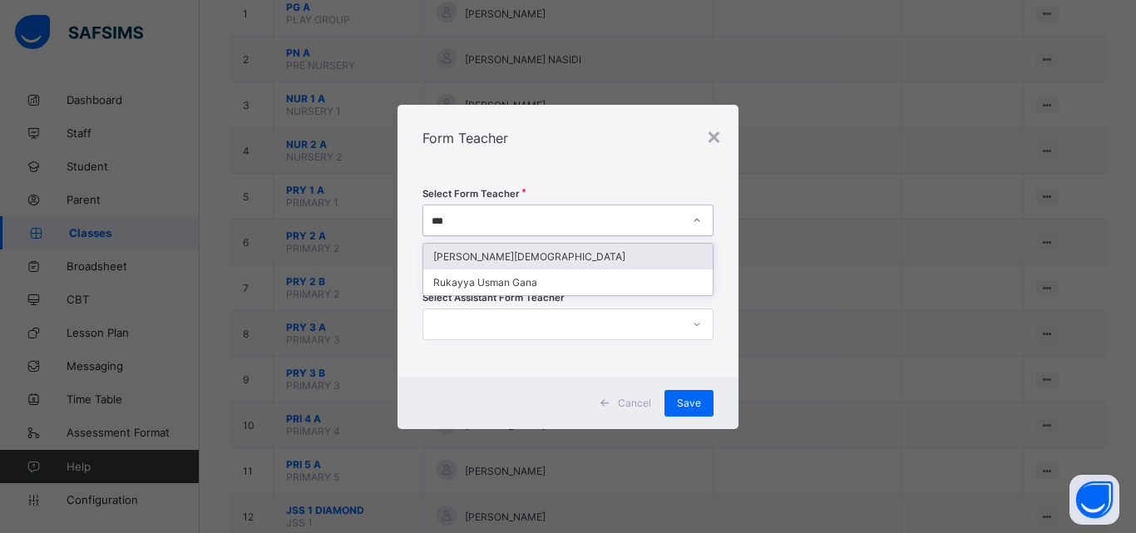
type input "****"
click at [629, 248] on div "RUKAYYA ISAH SALAHUDEEN" at bounding box center [567, 257] width 289 height 26
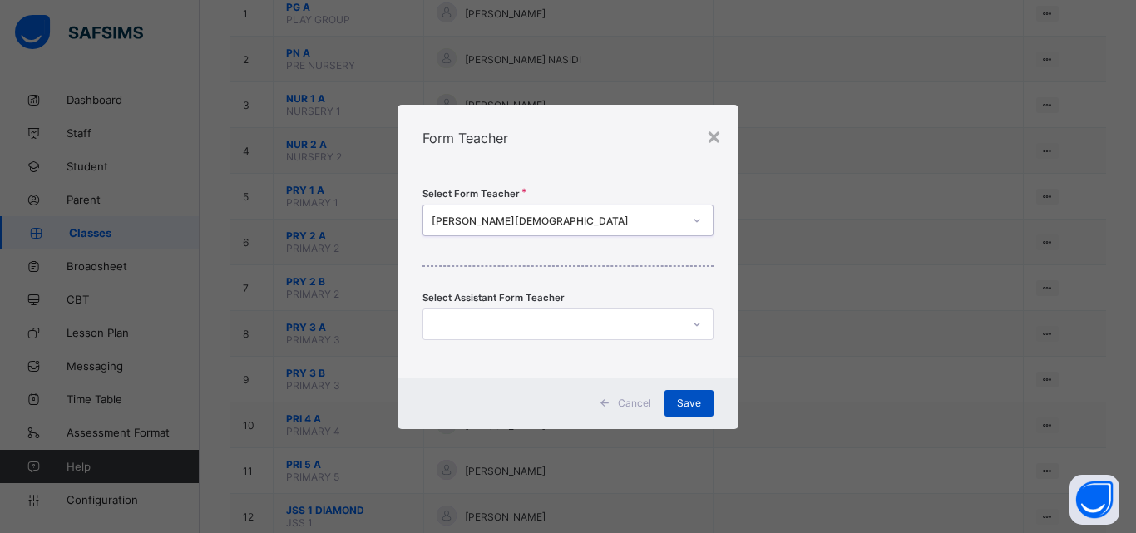
click at [676, 400] on div "Save" at bounding box center [688, 403] width 49 height 27
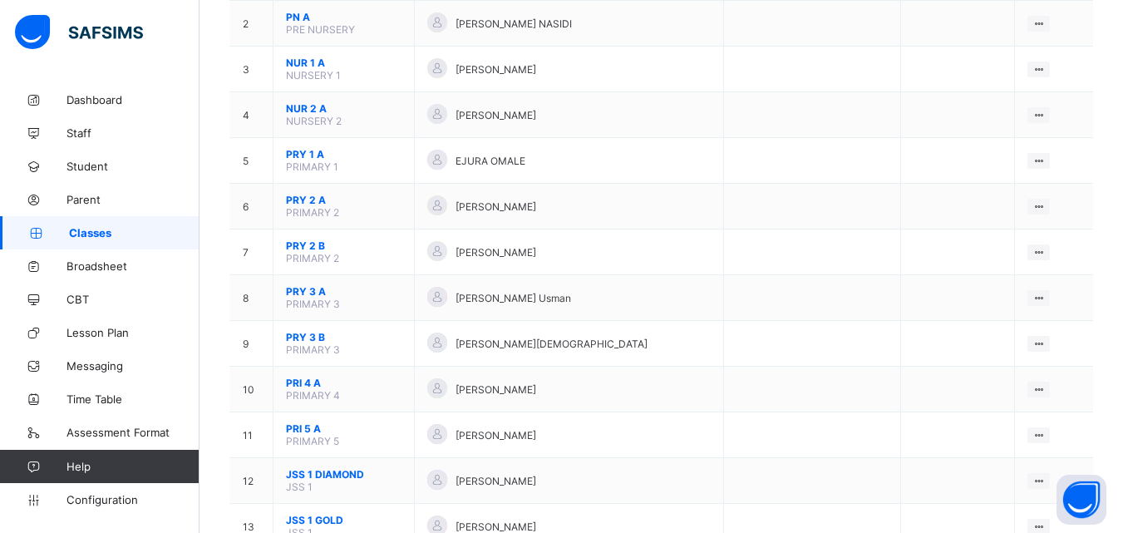
scroll to position [417, 0]
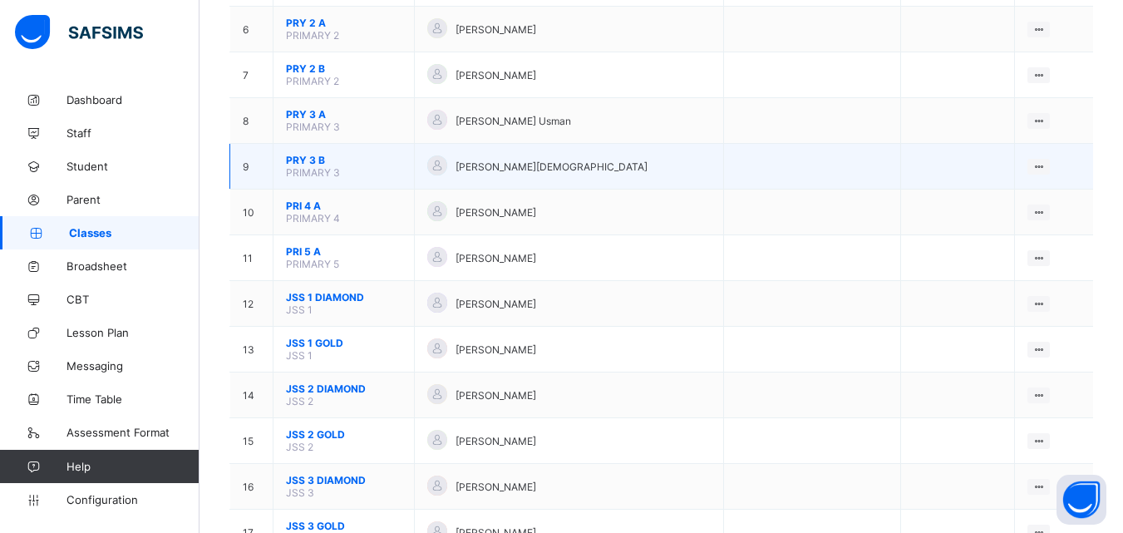
click at [355, 153] on td "PRY 3 B PRIMARY 3" at bounding box center [344, 167] width 141 height 46
click at [318, 155] on span "PRY 3 B" at bounding box center [344, 160] width 116 height 12
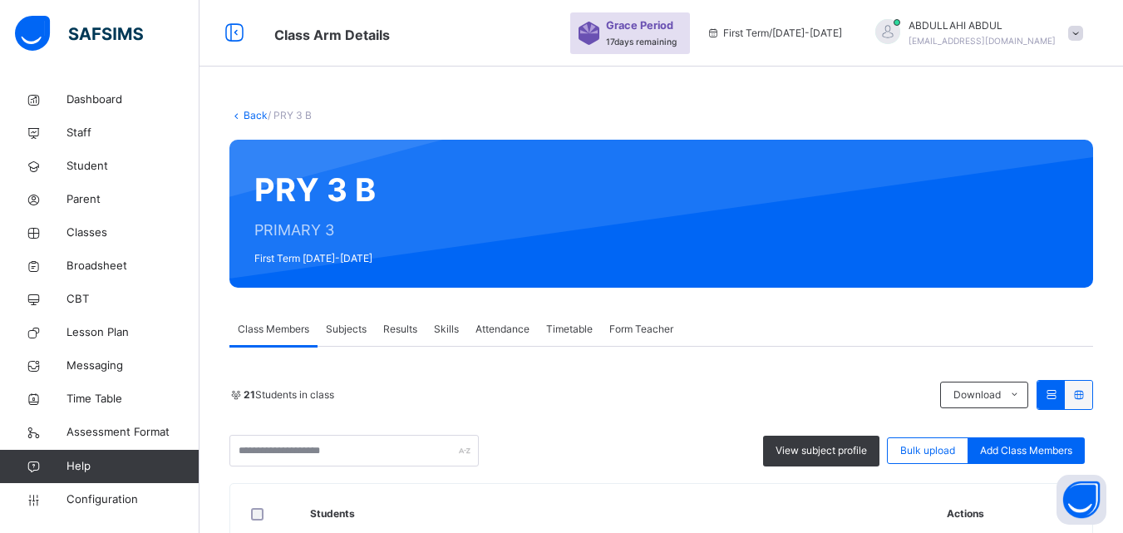
click at [364, 323] on span "Subjects" at bounding box center [346, 329] width 41 height 15
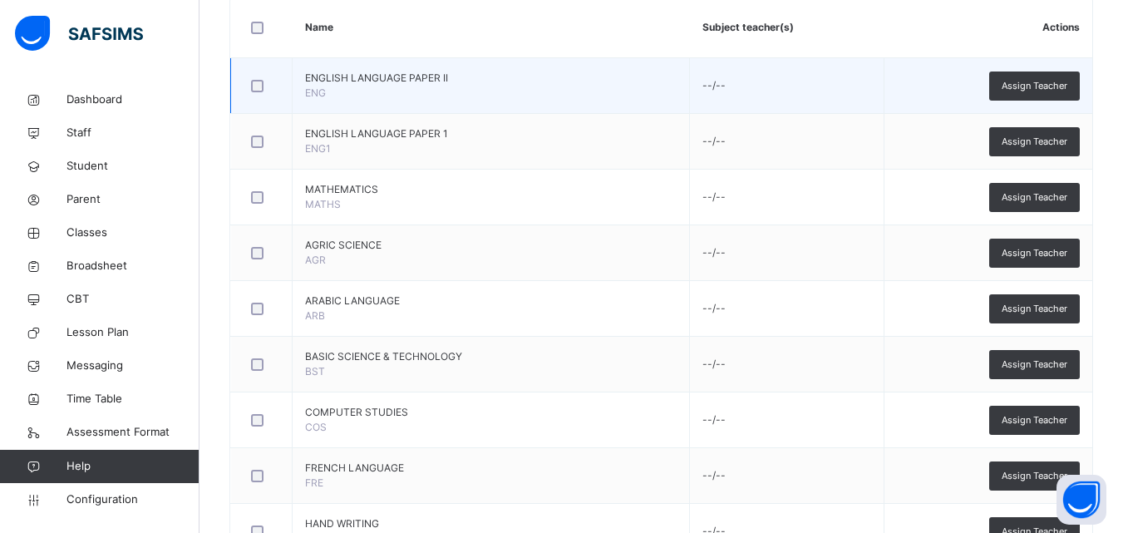
scroll to position [335, 0]
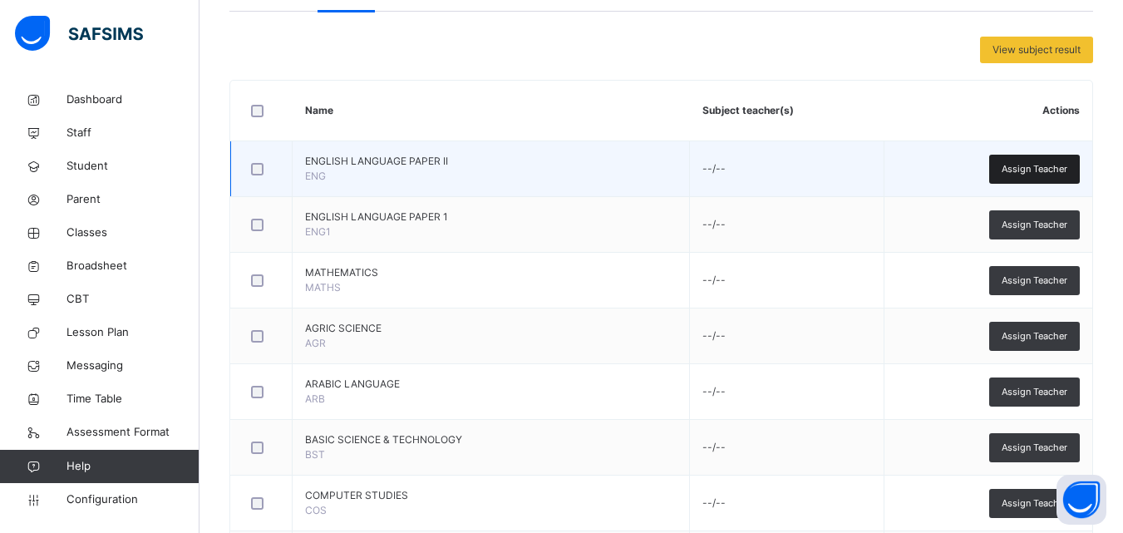
click at [1056, 167] on span "Assign Teacher" at bounding box center [1035, 169] width 66 height 14
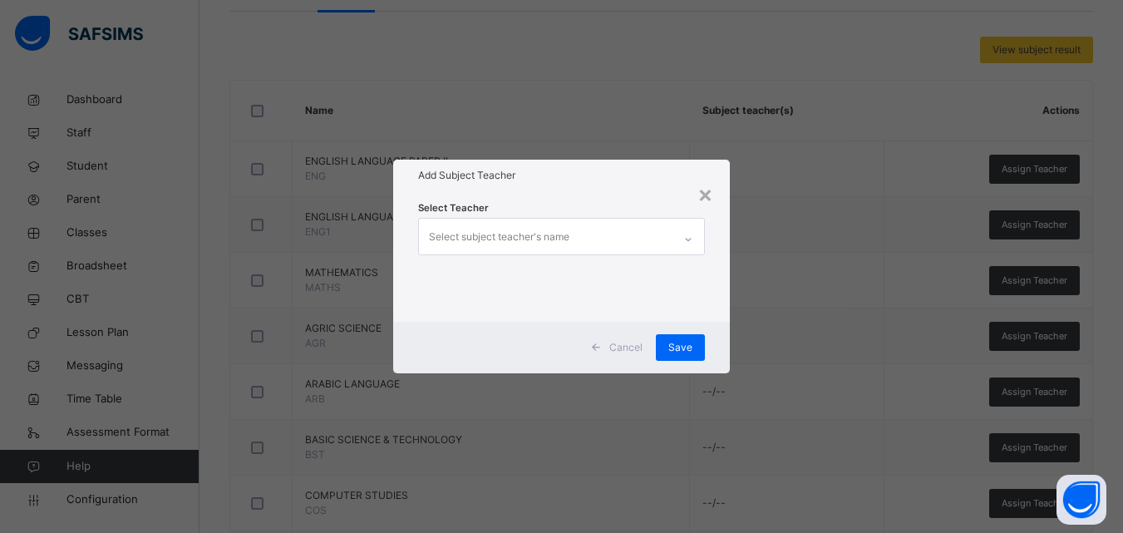
click at [671, 240] on div "Select subject teacher's name" at bounding box center [546, 236] width 254 height 35
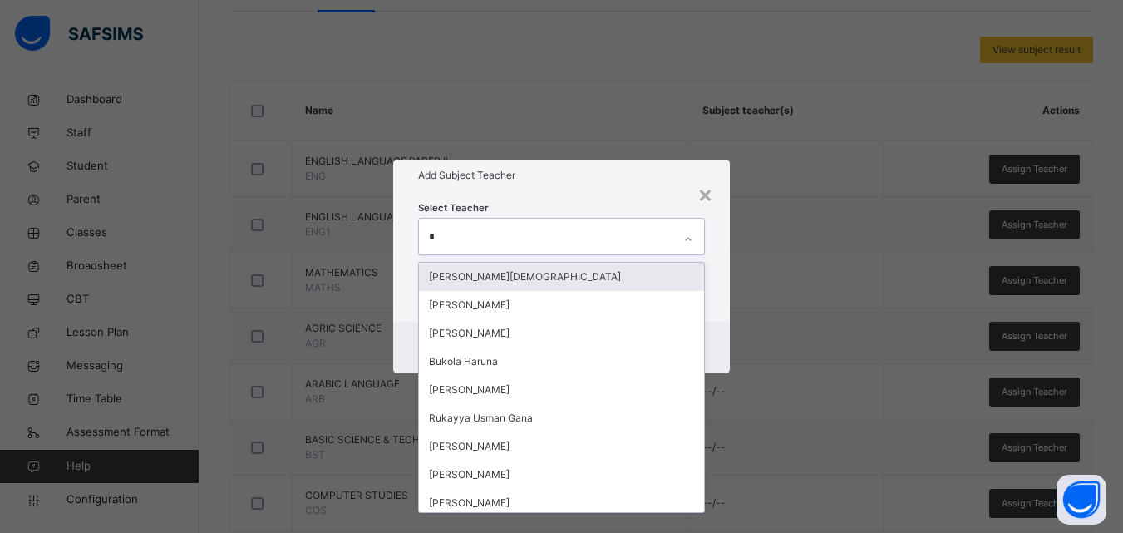
type input "**"
click at [652, 271] on div "RUKAYYA ISAH SALAHUDEEN" at bounding box center [561, 277] width 285 height 28
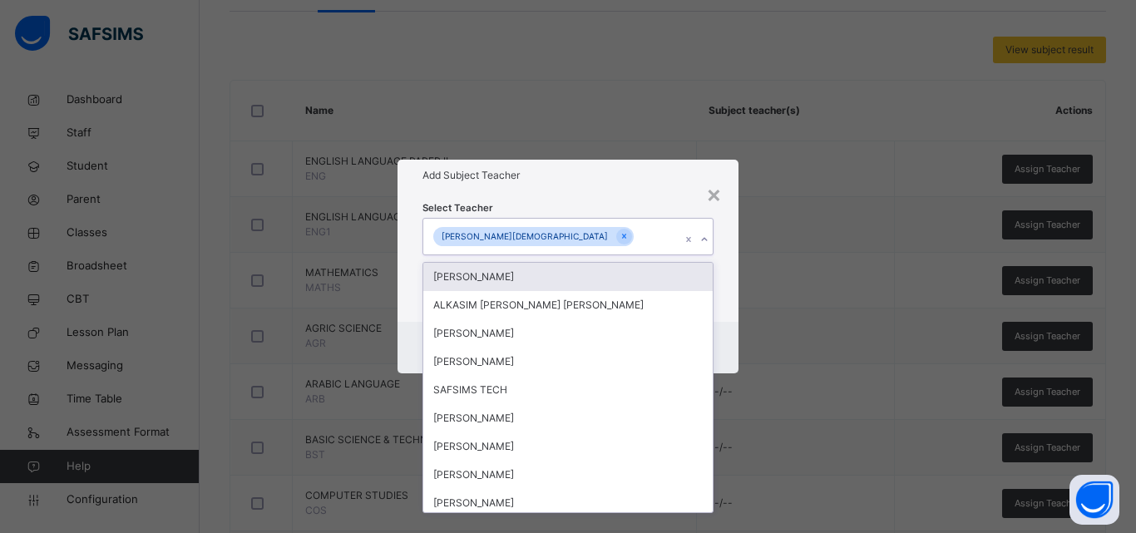
click at [740, 255] on div "× Add Subject Teacher Select Teacher option RUKAYYA ISAH SALAHUDEEN, selected. …" at bounding box center [568, 266] width 1136 height 533
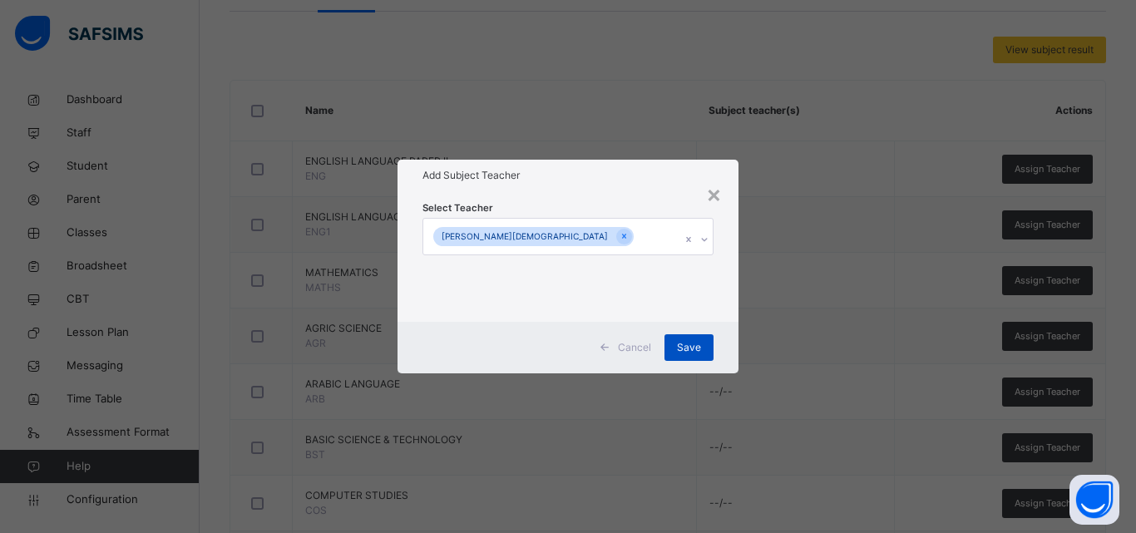
click at [694, 350] on span "Save" at bounding box center [689, 347] width 24 height 15
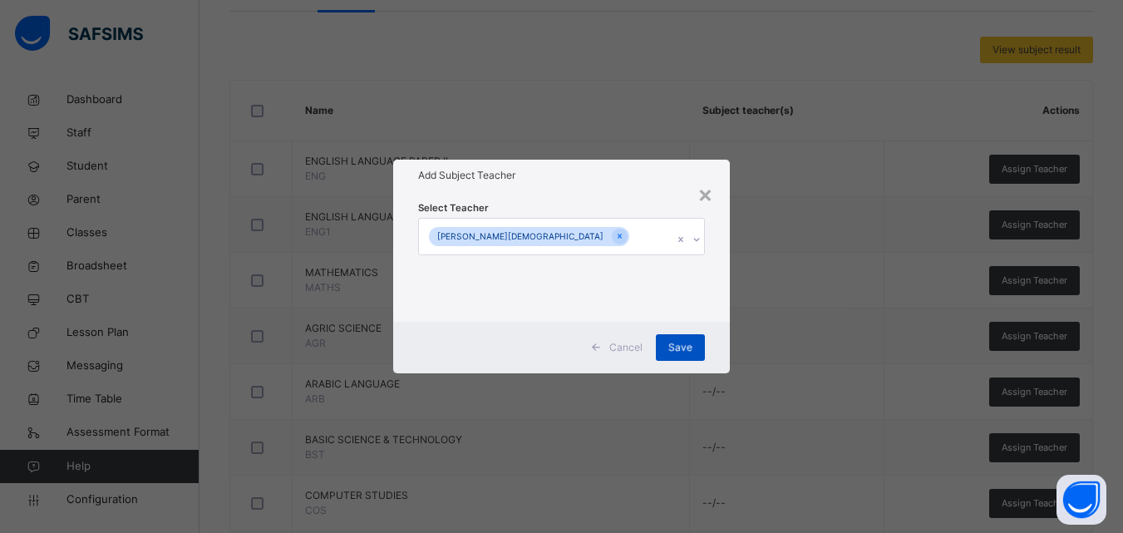
click at [694, 351] on div "Save" at bounding box center [680, 347] width 49 height 27
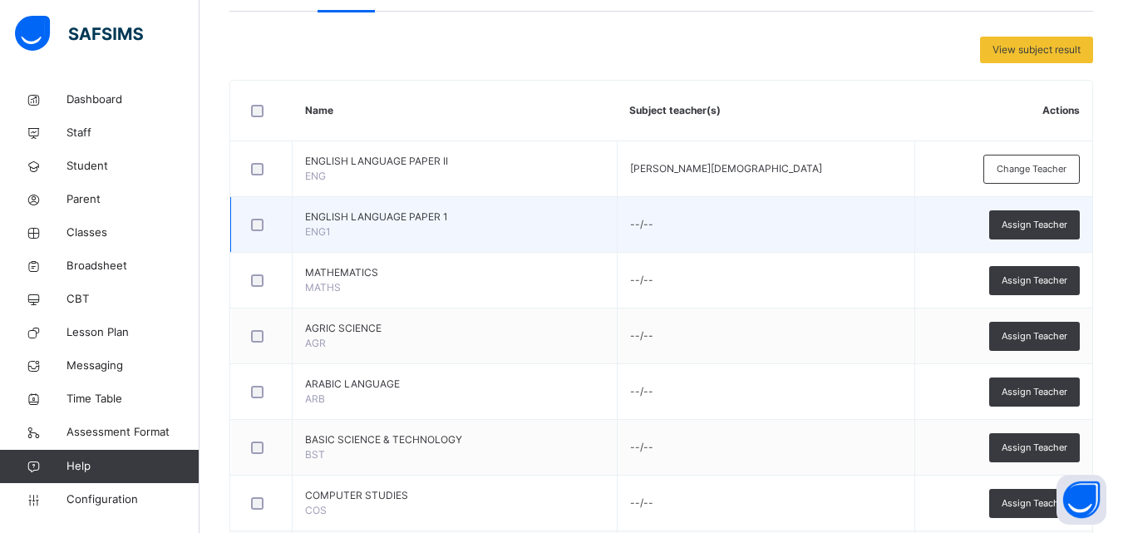
click at [1048, 205] on td "Assign Teacher" at bounding box center [1004, 225] width 178 height 56
click at [1044, 223] on span "Assign Teacher" at bounding box center [1035, 225] width 66 height 14
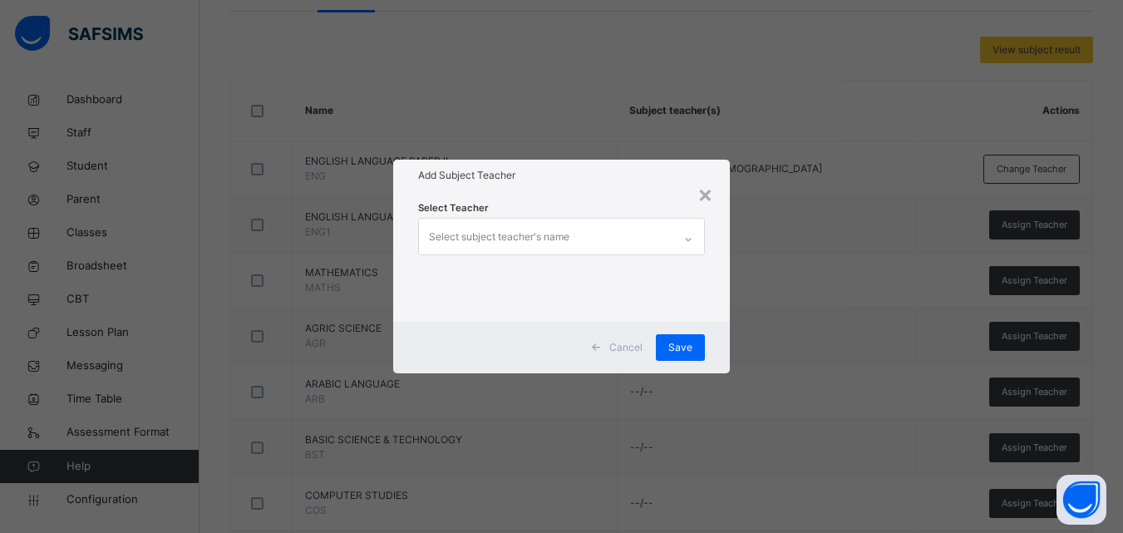
click at [688, 237] on icon at bounding box center [689, 239] width 10 height 17
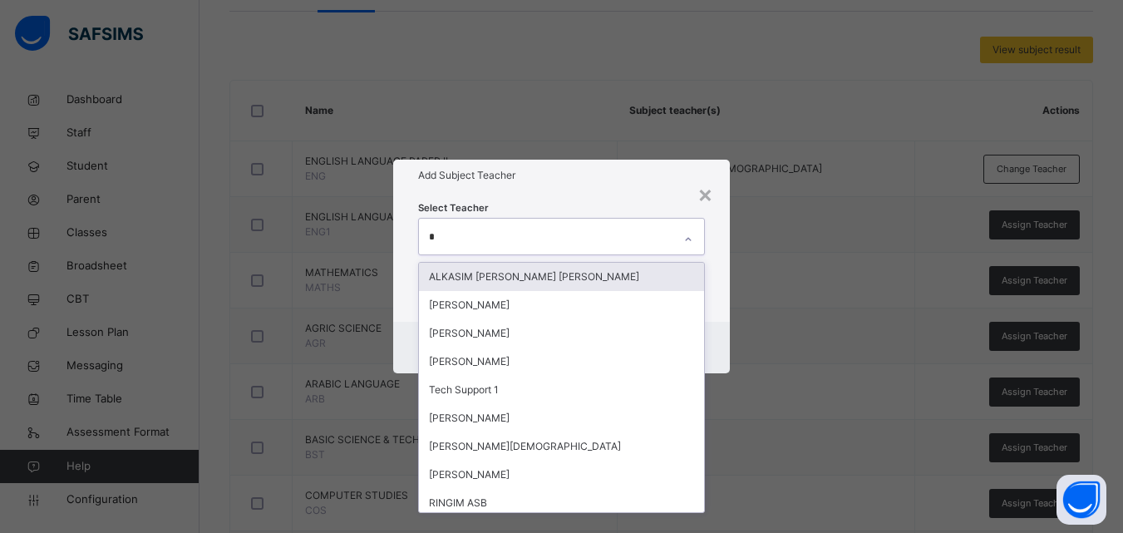
type input "**"
click at [630, 279] on div "RUKAYYA ISAH SALAHUDEEN" at bounding box center [561, 277] width 285 height 28
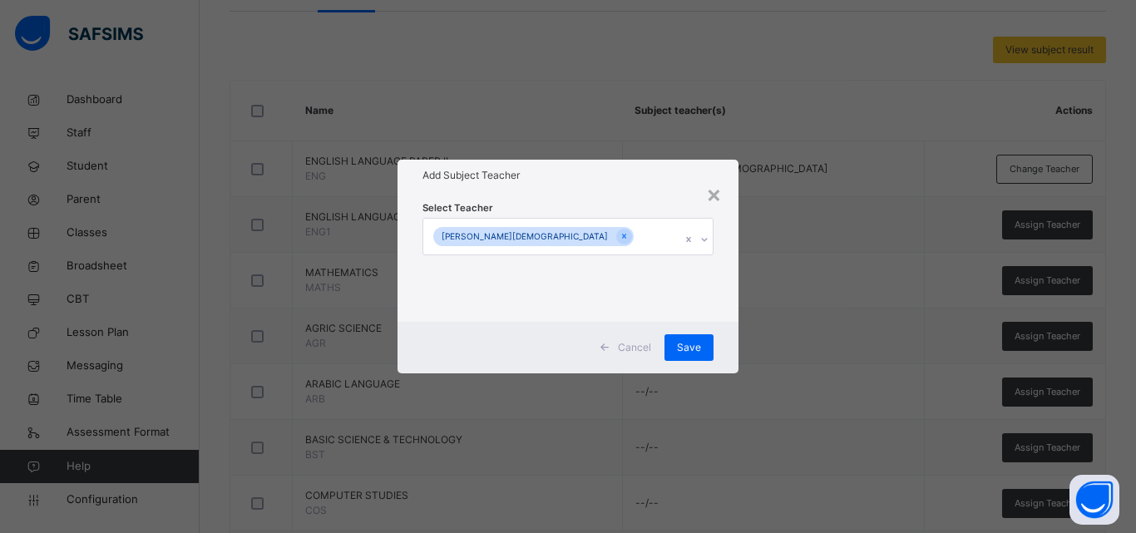
click at [775, 326] on div "× Add Subject Teacher Select Teacher RUKAYYA ISAH SALAHUDEEN Cancel Save" at bounding box center [568, 266] width 1136 height 533
click at [680, 347] on span "Save" at bounding box center [689, 347] width 24 height 15
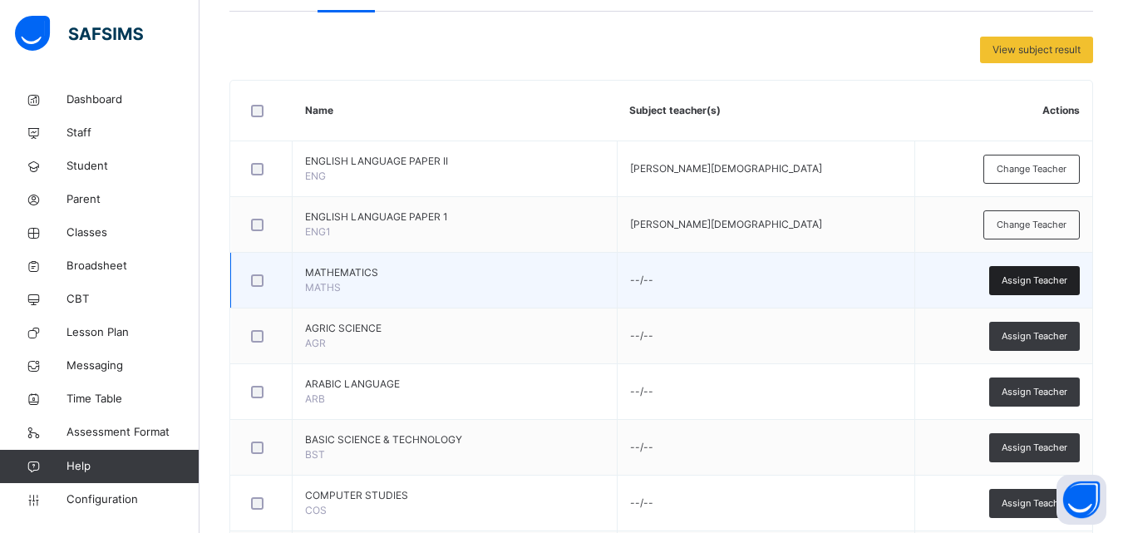
click at [1031, 284] on span "Assign Teacher" at bounding box center [1035, 281] width 66 height 14
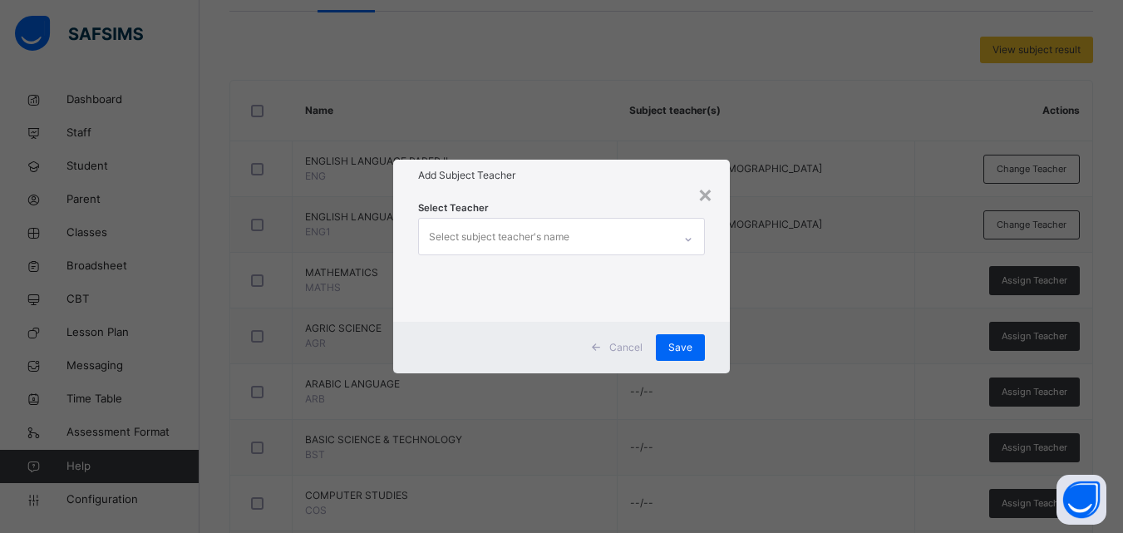
click at [624, 239] on div "Select subject teacher's name" at bounding box center [546, 236] width 254 height 35
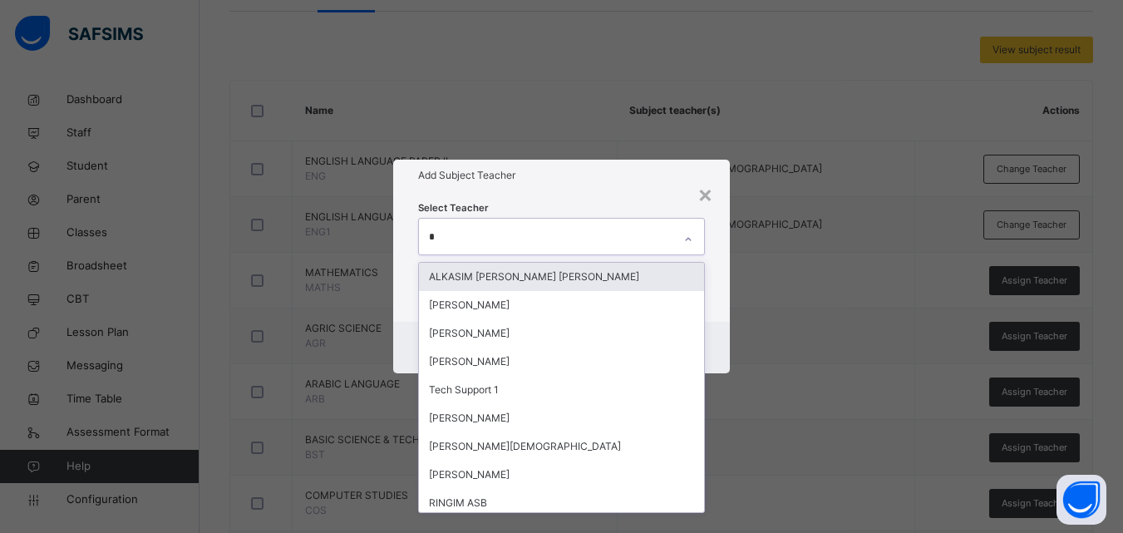
type input "**"
click at [628, 267] on div "RUKAYYA ISAH SALAHUDEEN" at bounding box center [561, 277] width 285 height 28
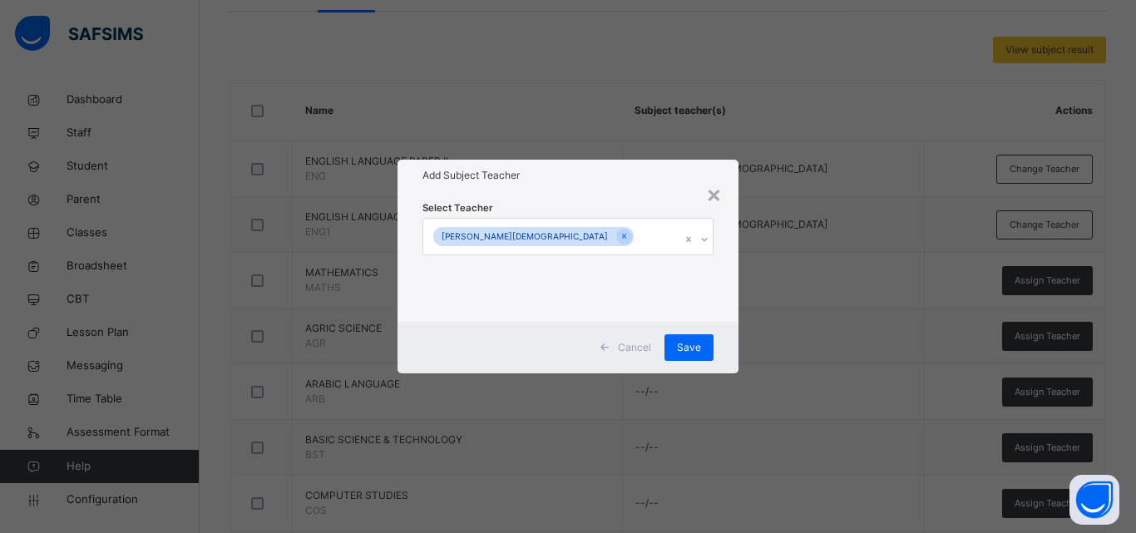
click at [772, 253] on div "× Add Subject Teacher Select Teacher RUKAYYA ISAH SALAHUDEEN Cancel Save" at bounding box center [568, 266] width 1136 height 533
click at [682, 341] on span "Save" at bounding box center [689, 347] width 24 height 15
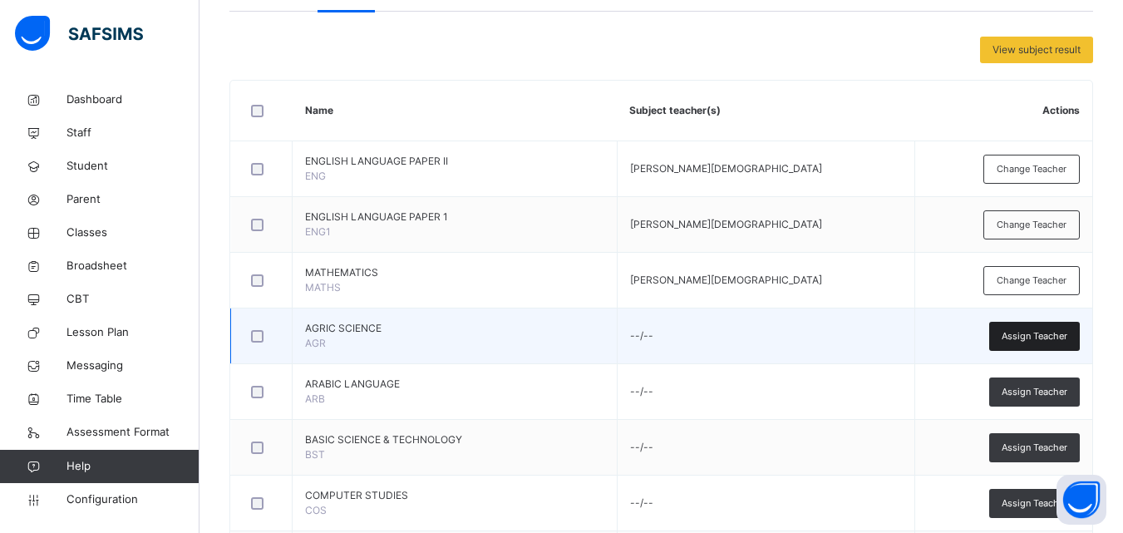
click at [1060, 332] on span "Assign Teacher" at bounding box center [1035, 336] width 66 height 14
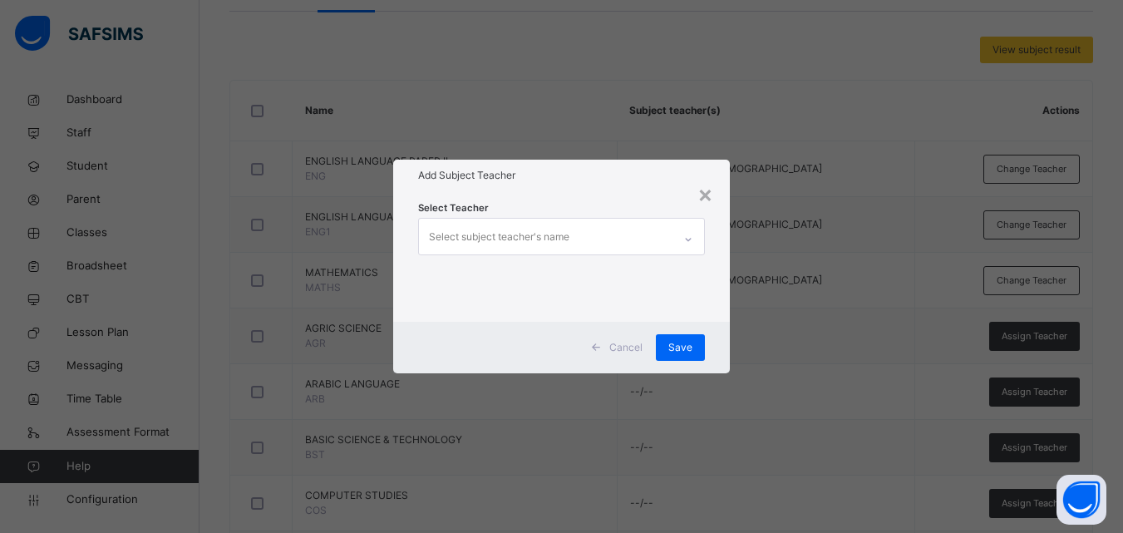
click at [684, 244] on div at bounding box center [688, 239] width 28 height 27
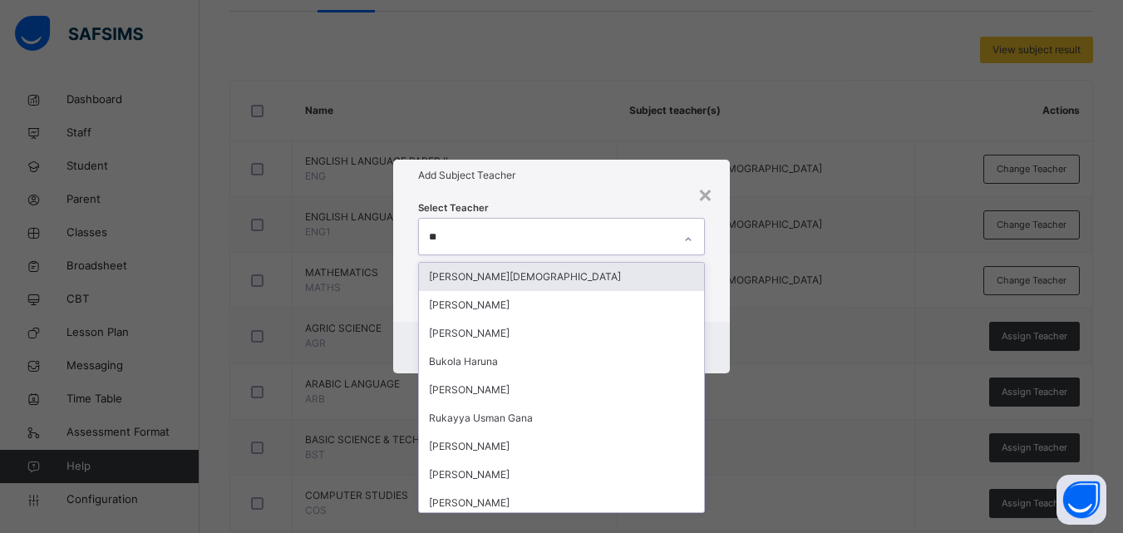
type input "***"
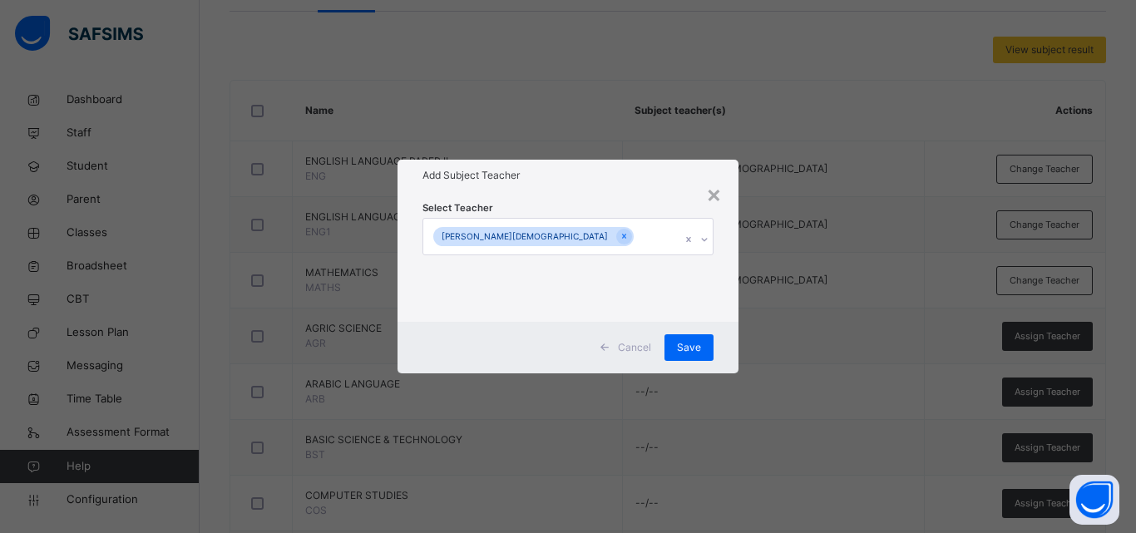
click at [778, 316] on div "× Add Subject Teacher Select Teacher RUKAYYA ISAH SALAHUDEEN Cancel Save" at bounding box center [568, 266] width 1136 height 533
click at [699, 343] on span "Save" at bounding box center [689, 347] width 24 height 15
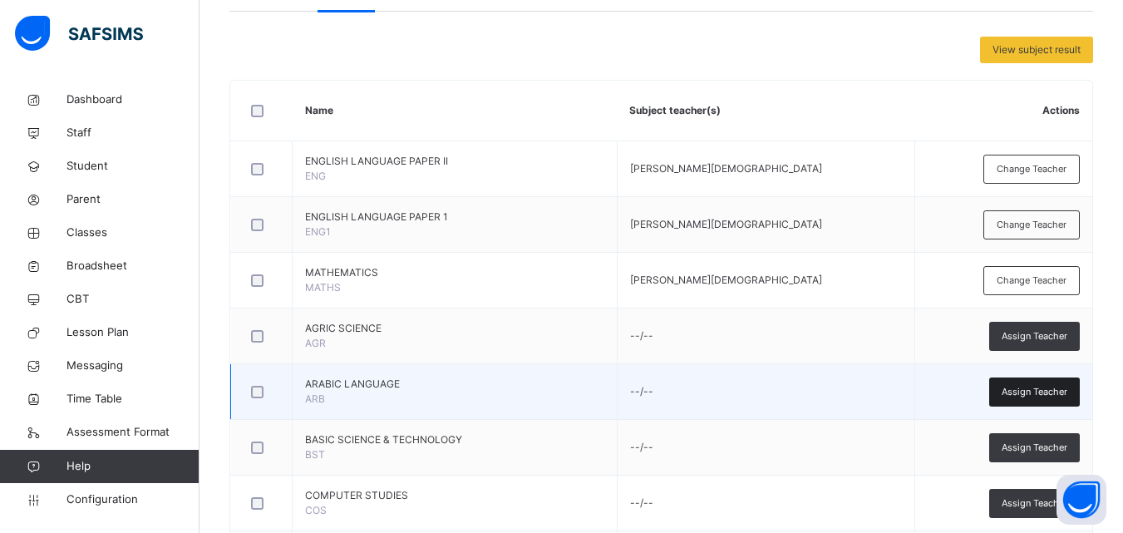
click at [1037, 390] on span "Assign Teacher" at bounding box center [1035, 392] width 66 height 14
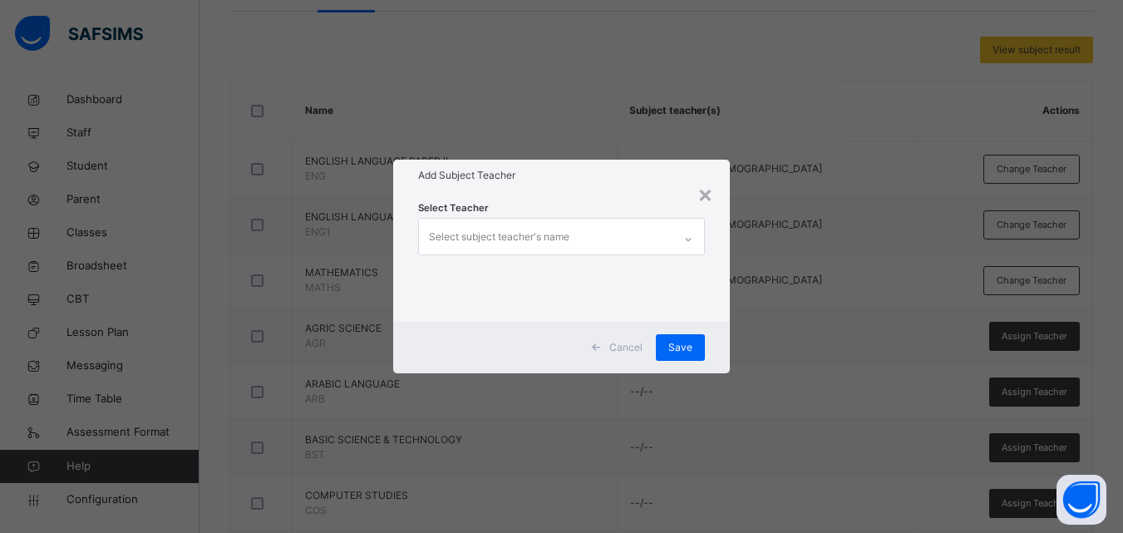
click at [604, 231] on div "Select subject teacher's name" at bounding box center [546, 236] width 254 height 35
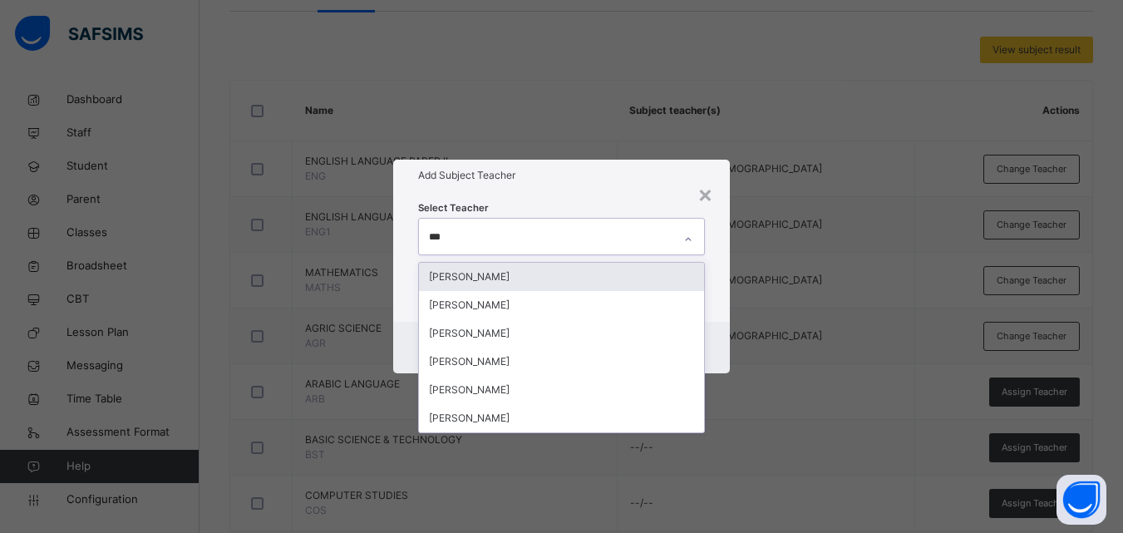
type input "****"
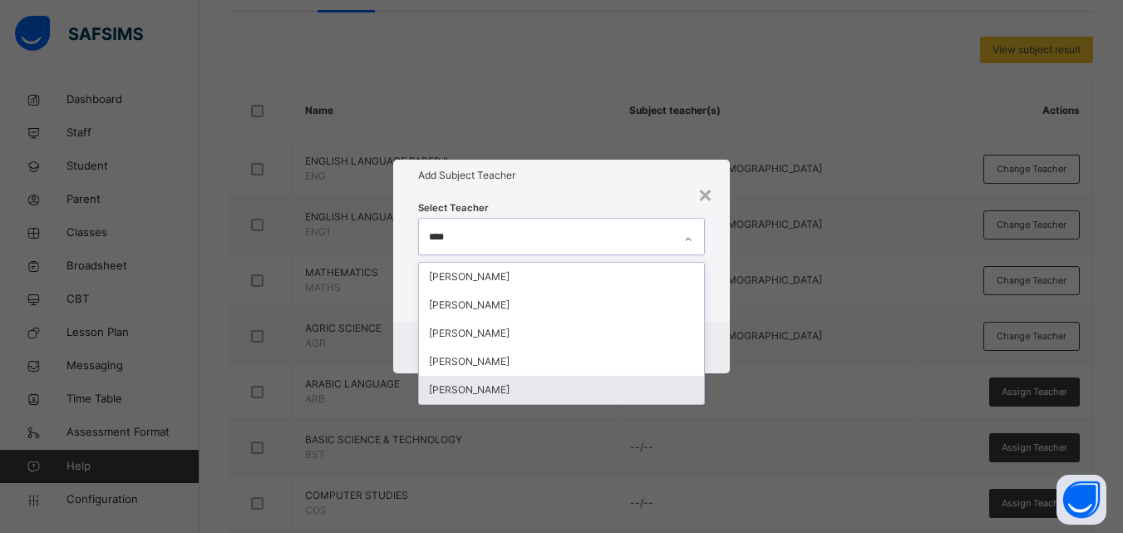
click at [531, 402] on div "[PERSON_NAME]" at bounding box center [561, 390] width 285 height 28
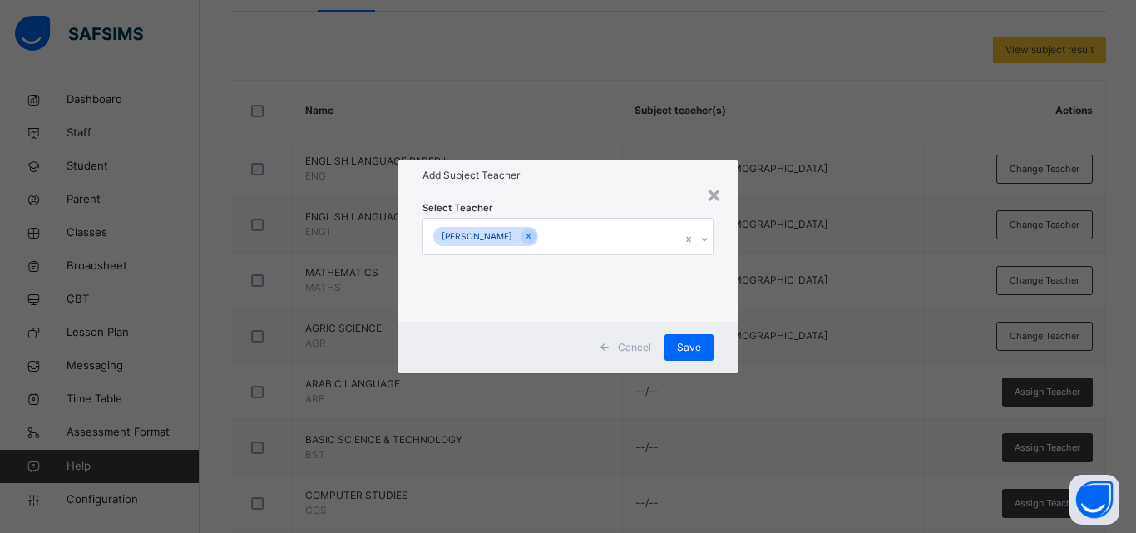
click at [768, 304] on div "× Add Subject Teacher Select Teacher Umar Salisu Umar Cancel Save" at bounding box center [568, 266] width 1136 height 533
click at [692, 348] on span "Save" at bounding box center [689, 347] width 24 height 15
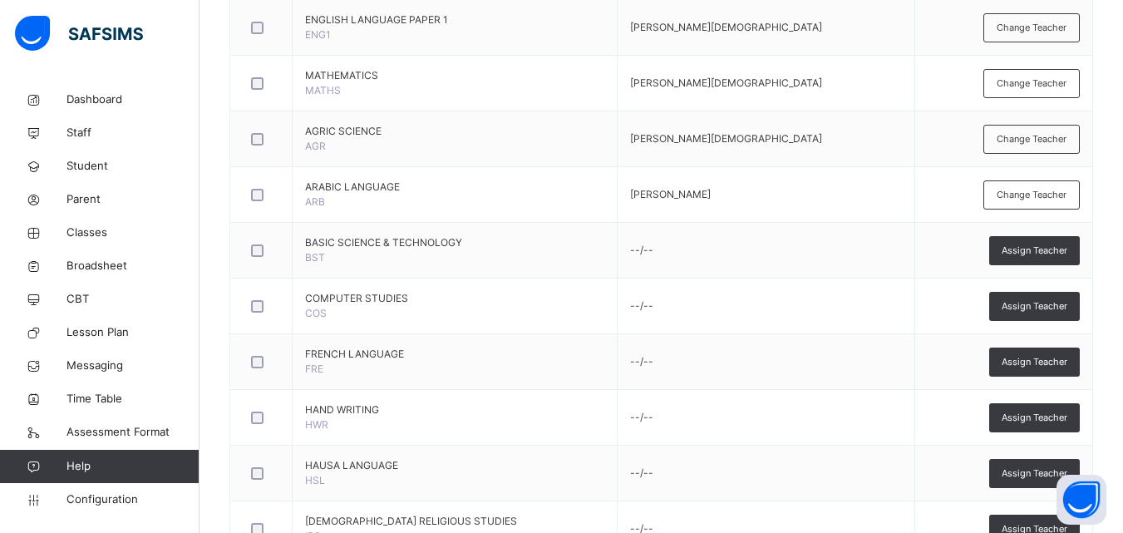
scroll to position [568, 0]
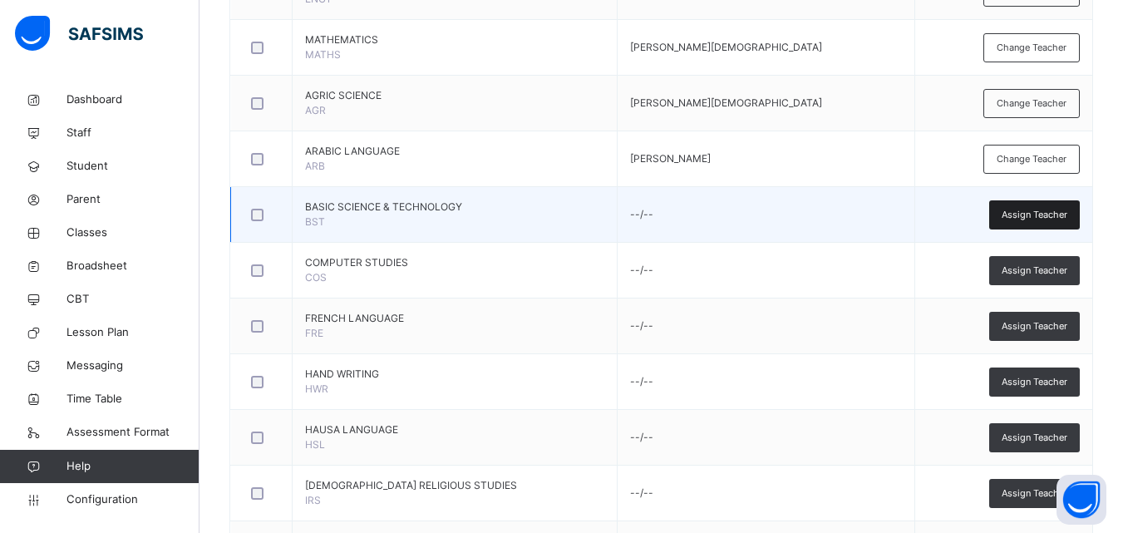
click at [1034, 215] on span "Assign Teacher" at bounding box center [1035, 215] width 66 height 14
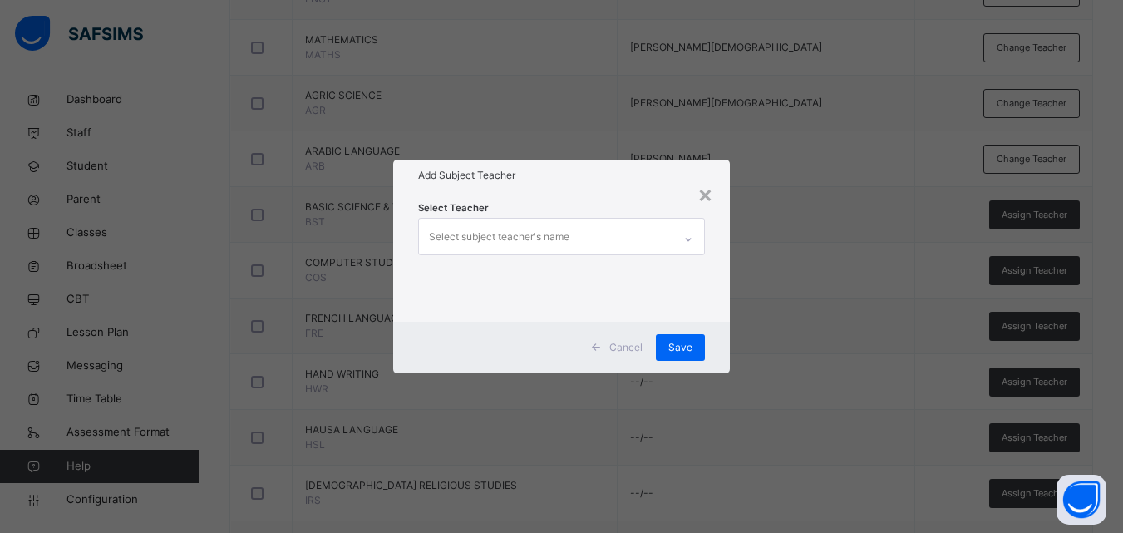
click at [660, 234] on div "Select subject teacher's name" at bounding box center [546, 236] width 254 height 35
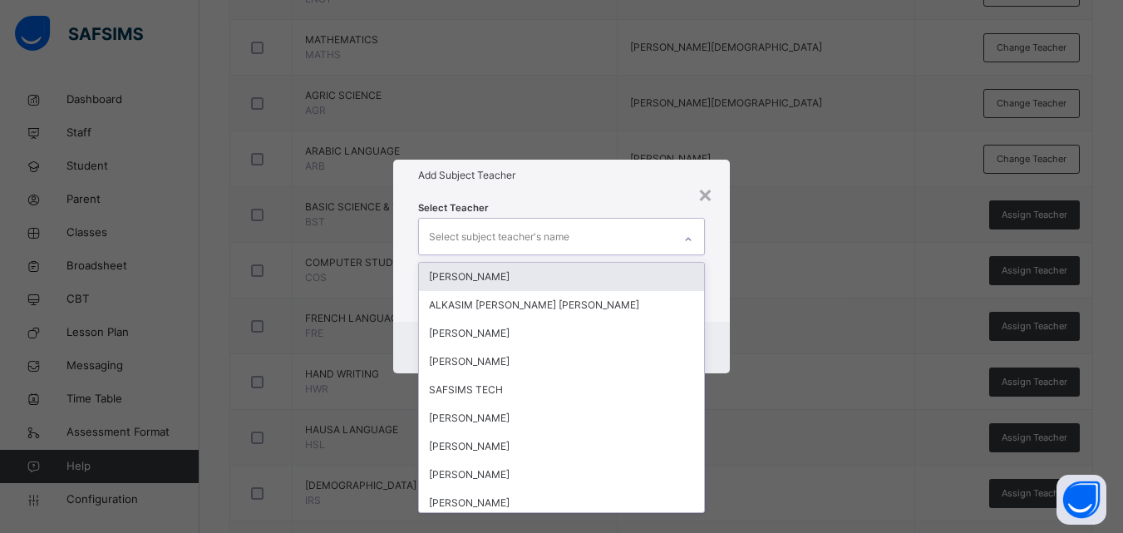
type input "*"
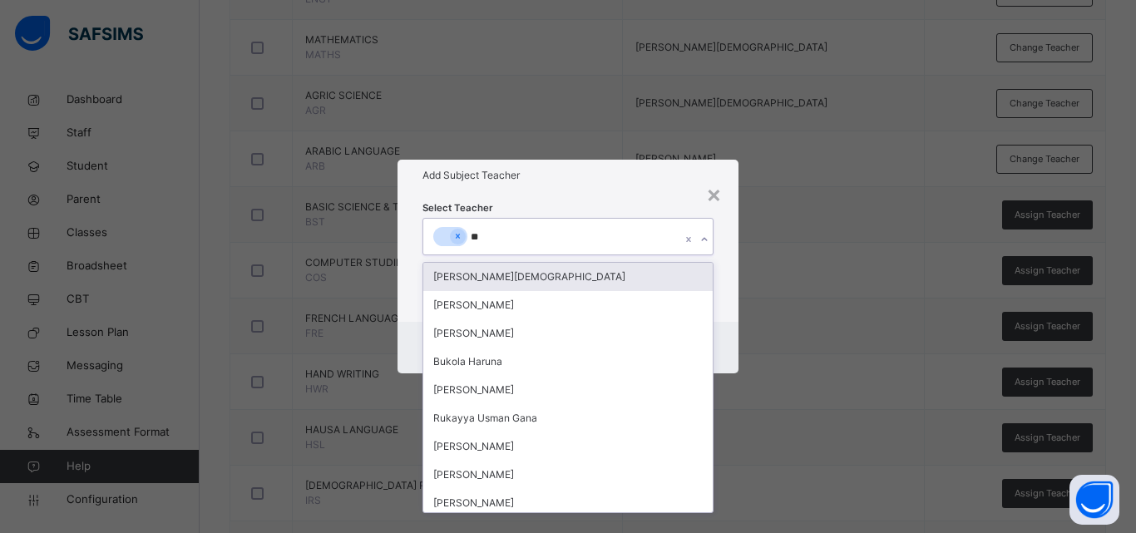
type input "***"
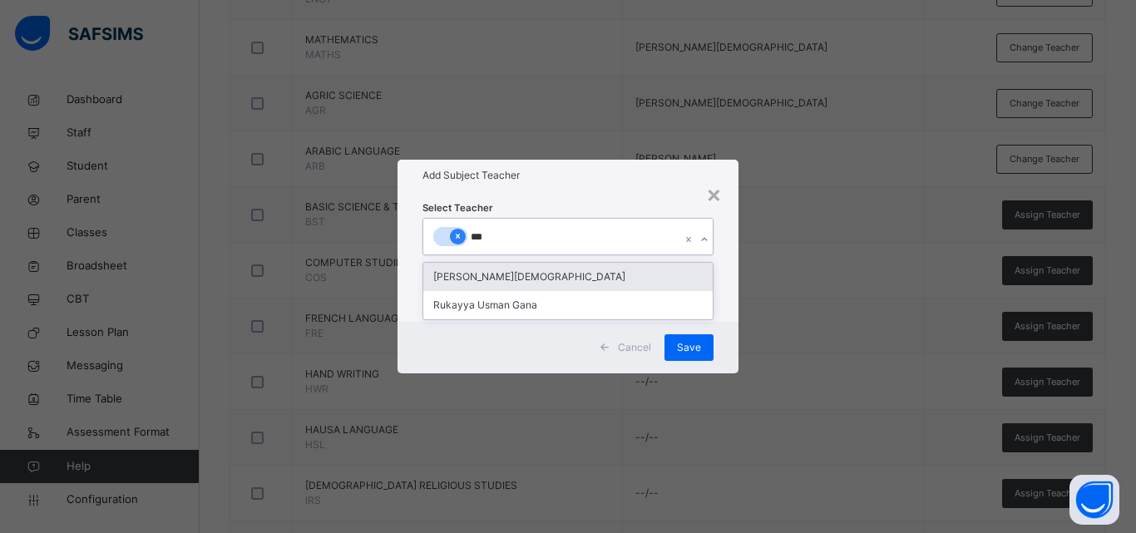
click at [460, 233] on icon at bounding box center [457, 236] width 9 height 12
click at [495, 278] on div "RUKAYYA ISAH SALAHUDEEN" at bounding box center [567, 277] width 289 height 28
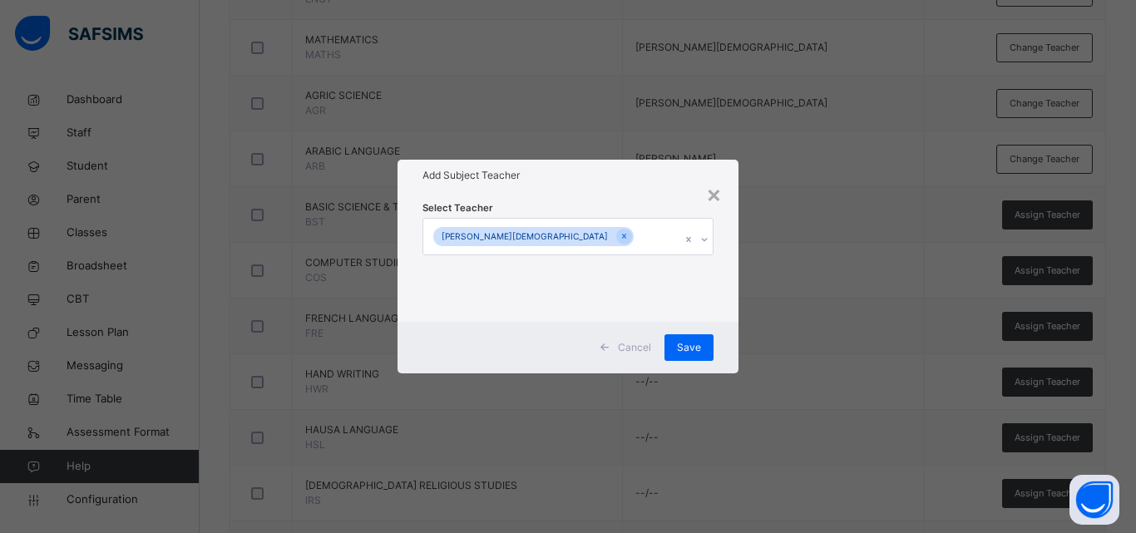
click at [776, 345] on div "× Add Subject Teacher Select Teacher RUKAYYA ISAH SALAHUDEEN Cancel Save" at bounding box center [568, 266] width 1136 height 533
click at [699, 342] on span "Save" at bounding box center [689, 347] width 24 height 15
click at [680, 352] on span "Save" at bounding box center [689, 347] width 24 height 15
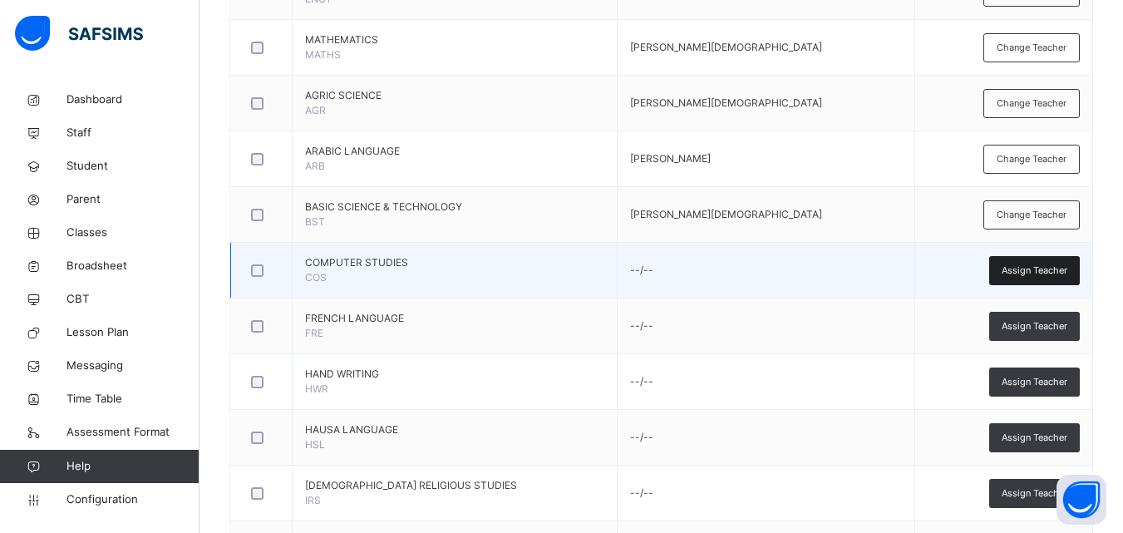
click at [1022, 272] on span "Assign Teacher" at bounding box center [1035, 271] width 66 height 14
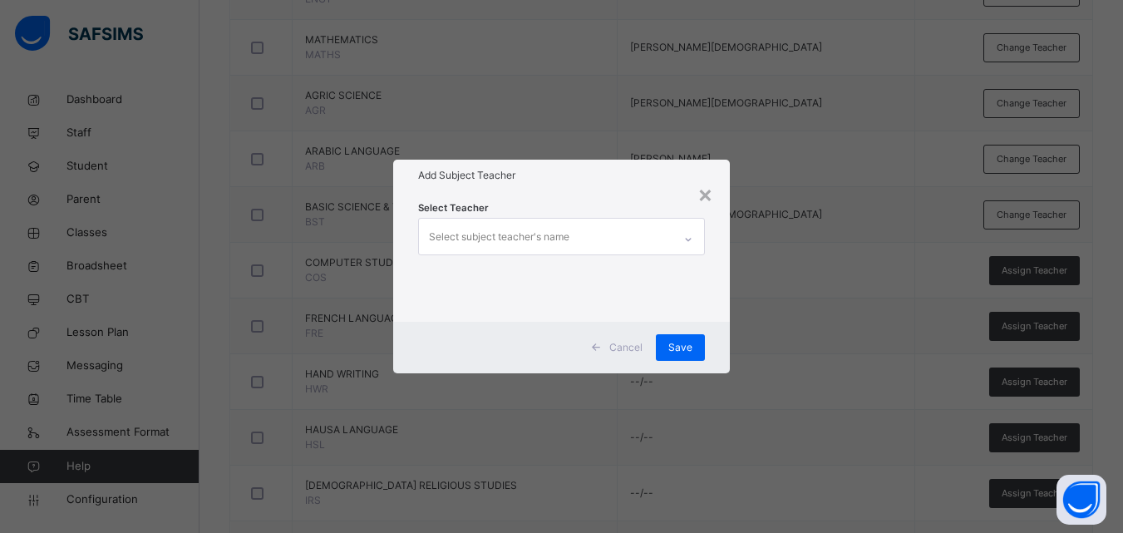
click at [605, 231] on div "Select subject teacher's name" at bounding box center [546, 236] width 254 height 35
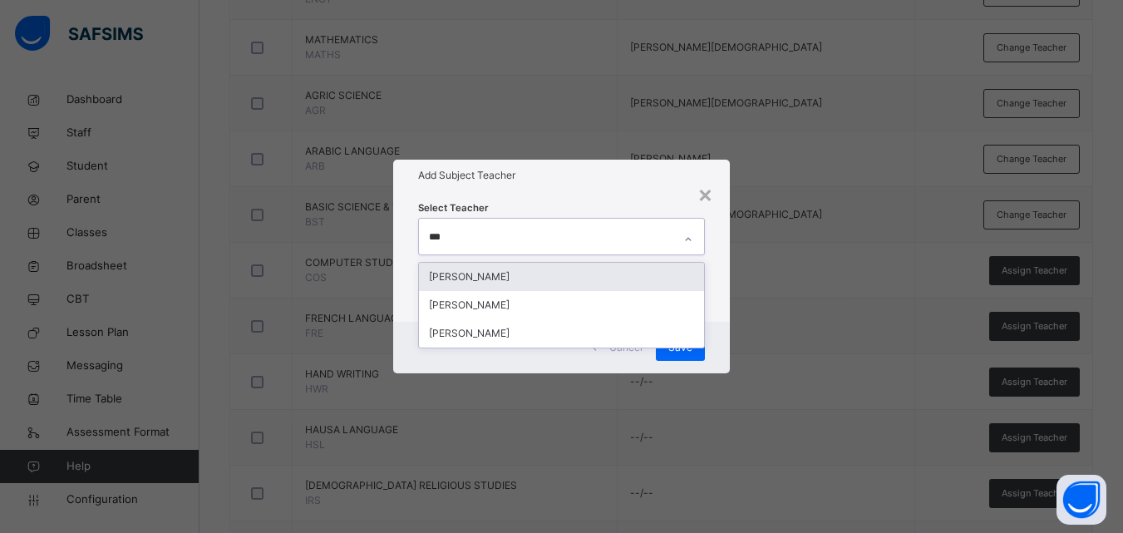
type input "****"
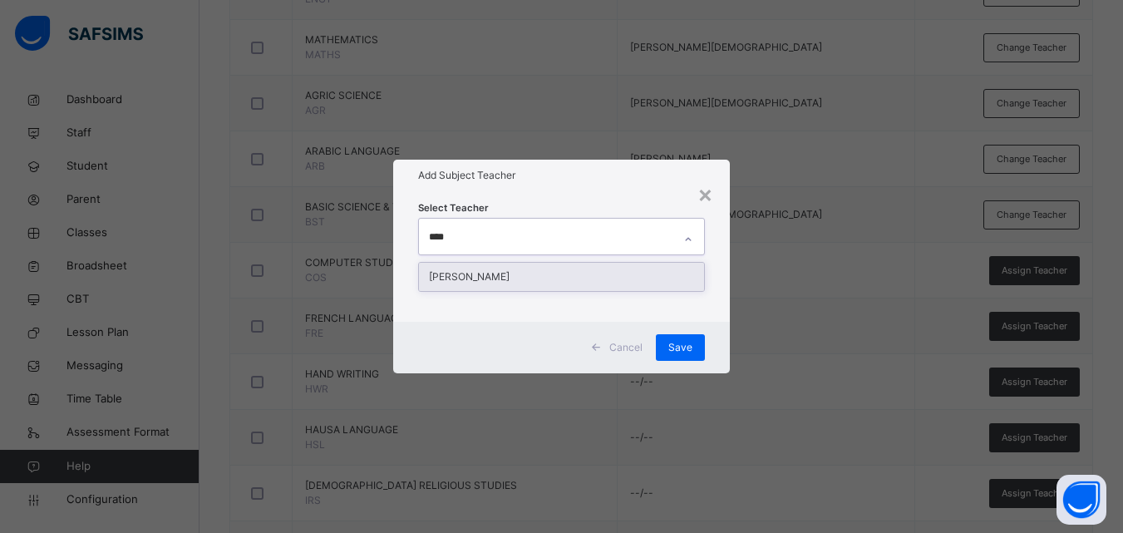
click at [624, 277] on div "[PERSON_NAME]" at bounding box center [561, 277] width 285 height 28
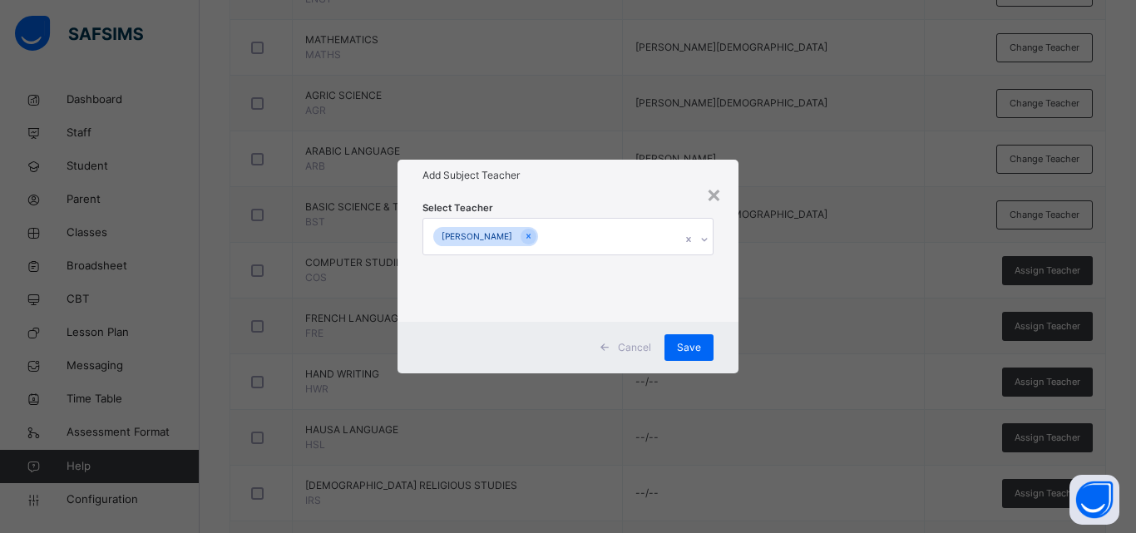
click at [755, 373] on div "× Add Subject Teacher Select Teacher SAMIRA SULAIMAN MADIBBO Cancel Save" at bounding box center [568, 266] width 1136 height 533
click at [687, 352] on span "Save" at bounding box center [689, 347] width 24 height 15
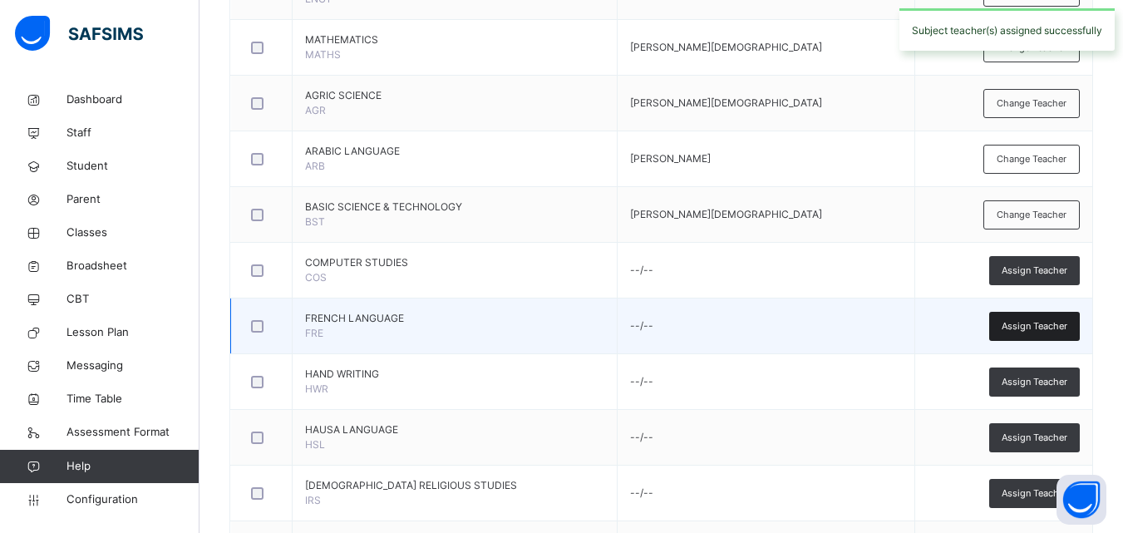
click at [1034, 324] on span "Assign Teacher" at bounding box center [1035, 326] width 66 height 14
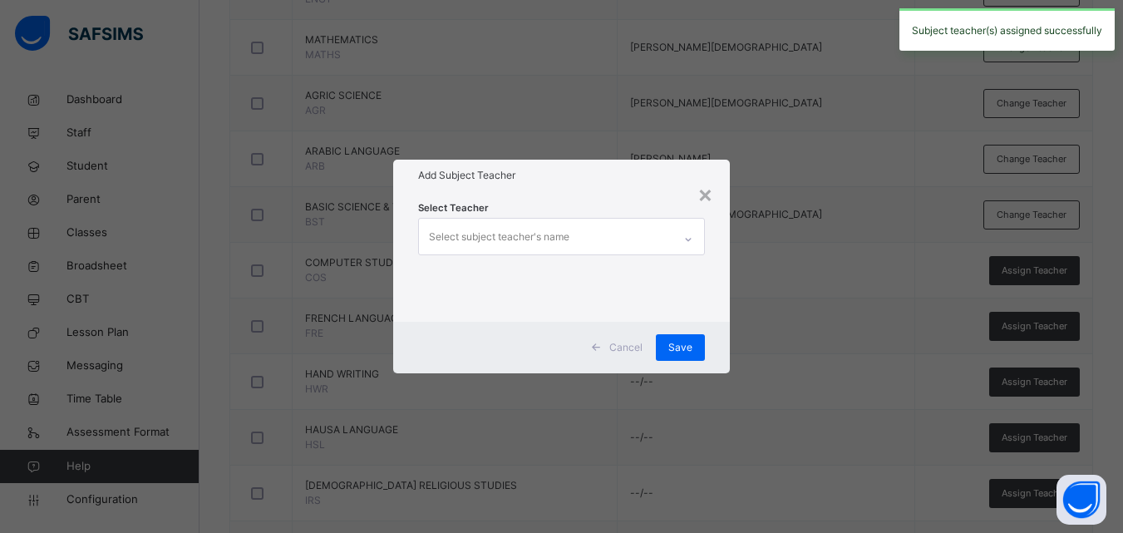
click at [645, 227] on div "Select subject teacher's name" at bounding box center [546, 236] width 254 height 35
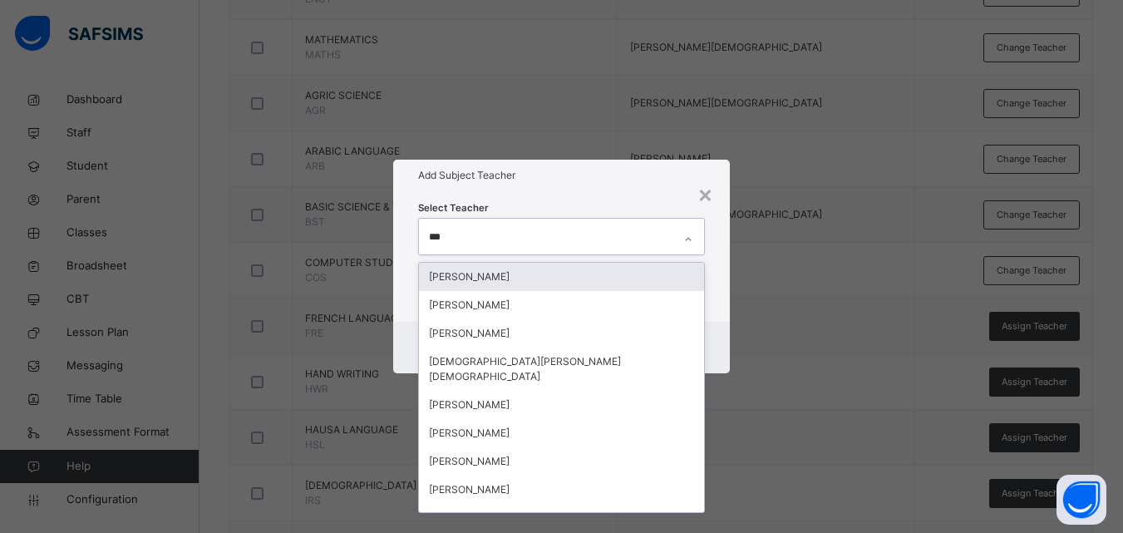
type input "****"
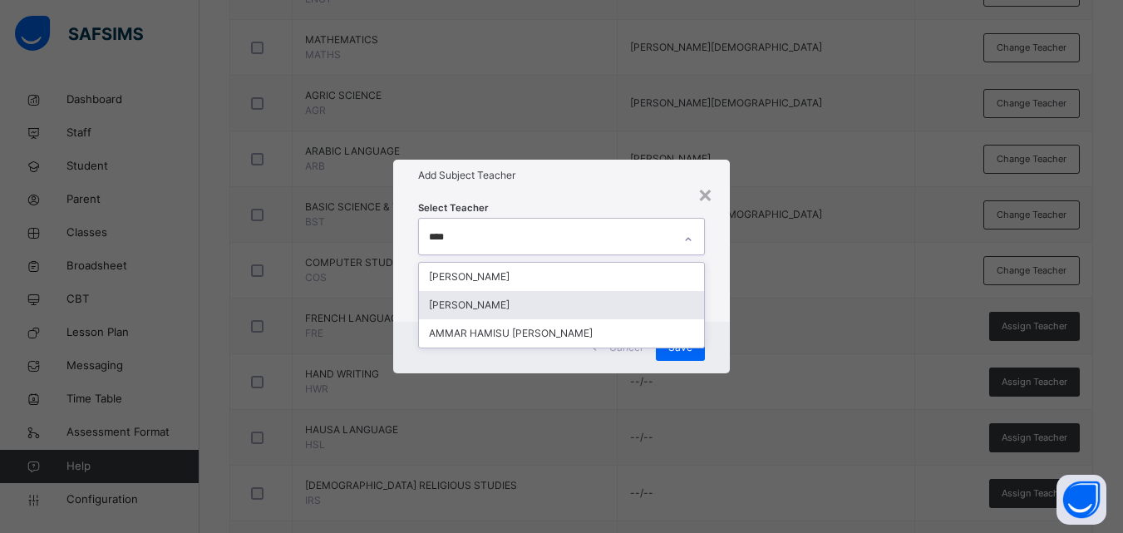
click at [590, 304] on div "[PERSON_NAME]" at bounding box center [561, 305] width 285 height 28
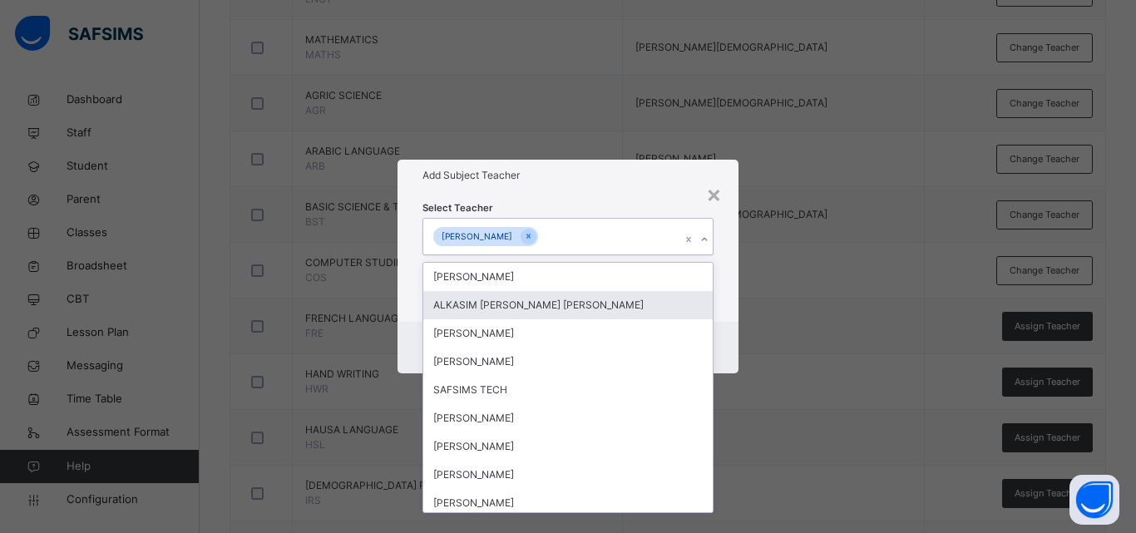
click at [755, 325] on div "× Add Subject Teacher Select Teacher option Hamisu Isah Dauda, selected. option…" at bounding box center [568, 266] width 1136 height 533
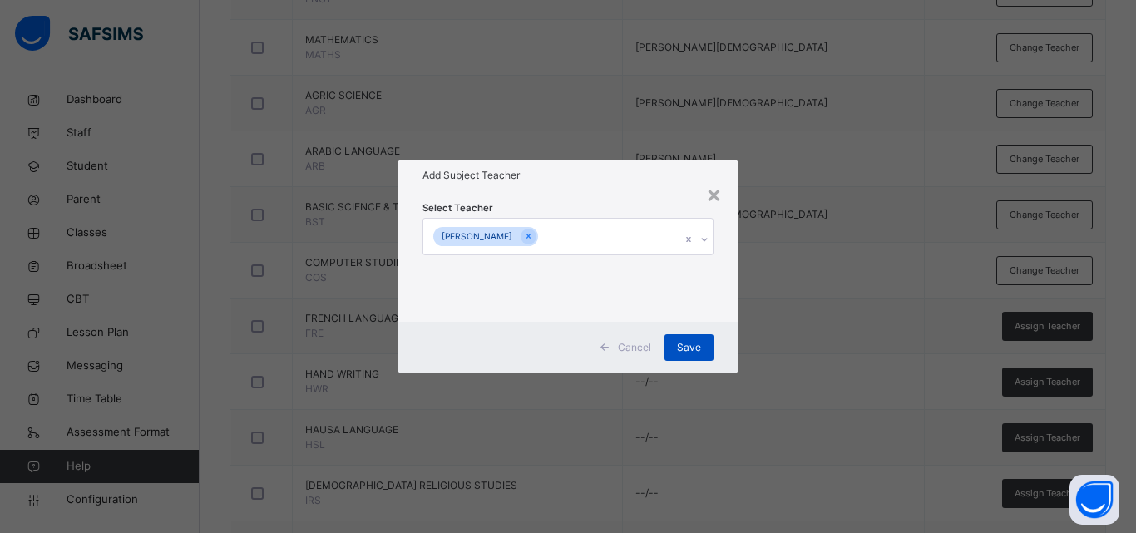
click at [700, 342] on span "Save" at bounding box center [689, 347] width 24 height 15
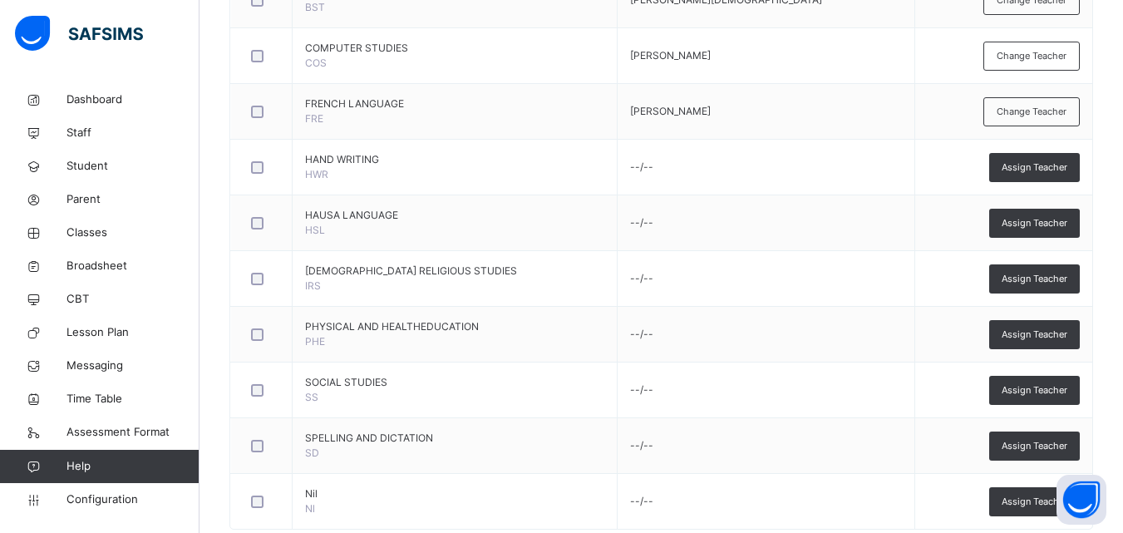
scroll to position [821, 0]
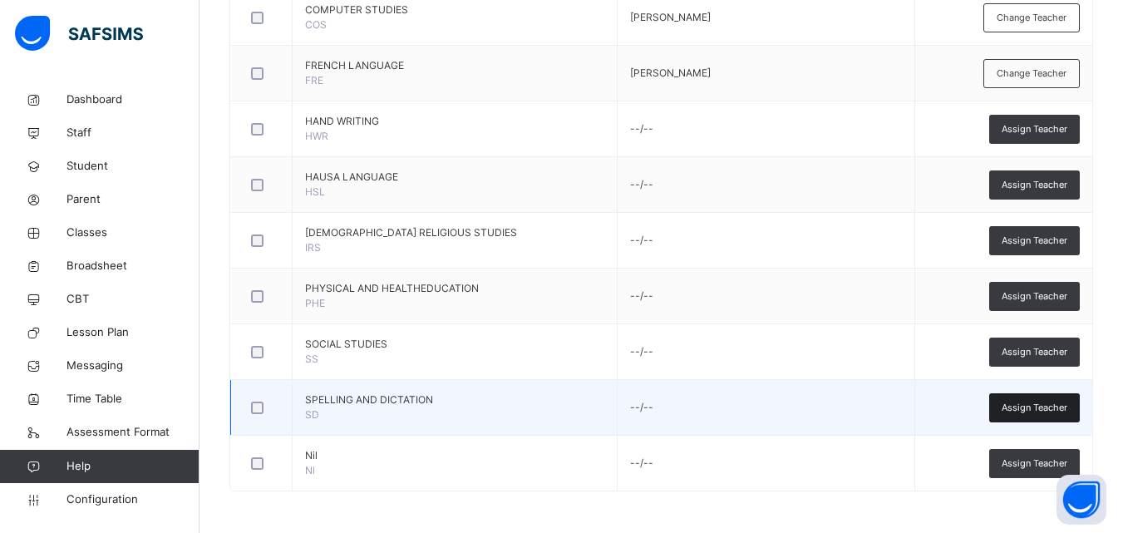
click at [1039, 401] on span "Assign Teacher" at bounding box center [1035, 408] width 66 height 14
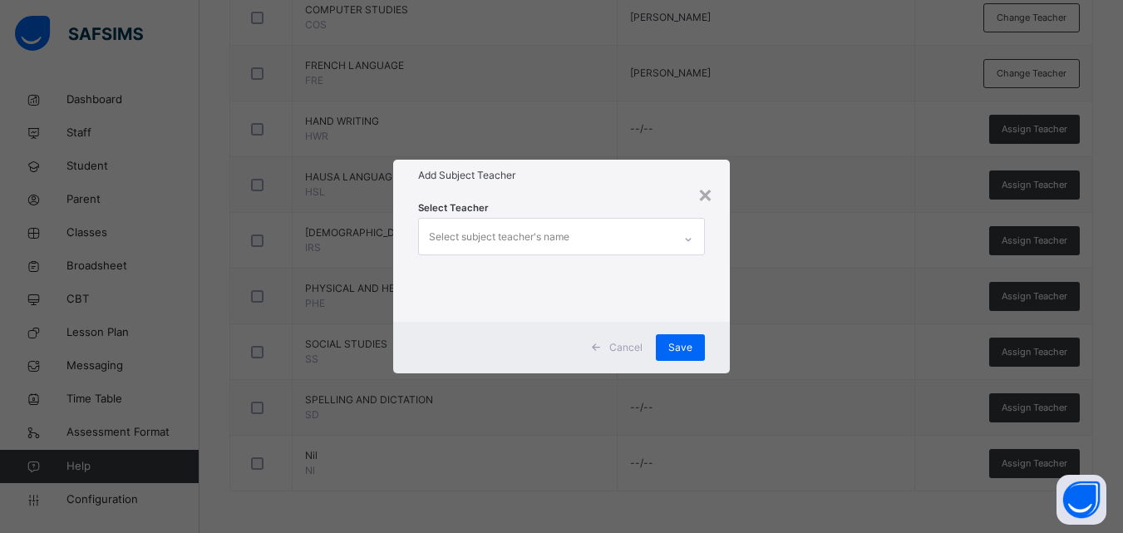
click at [632, 238] on div "Select subject teacher's name" at bounding box center [546, 236] width 254 height 35
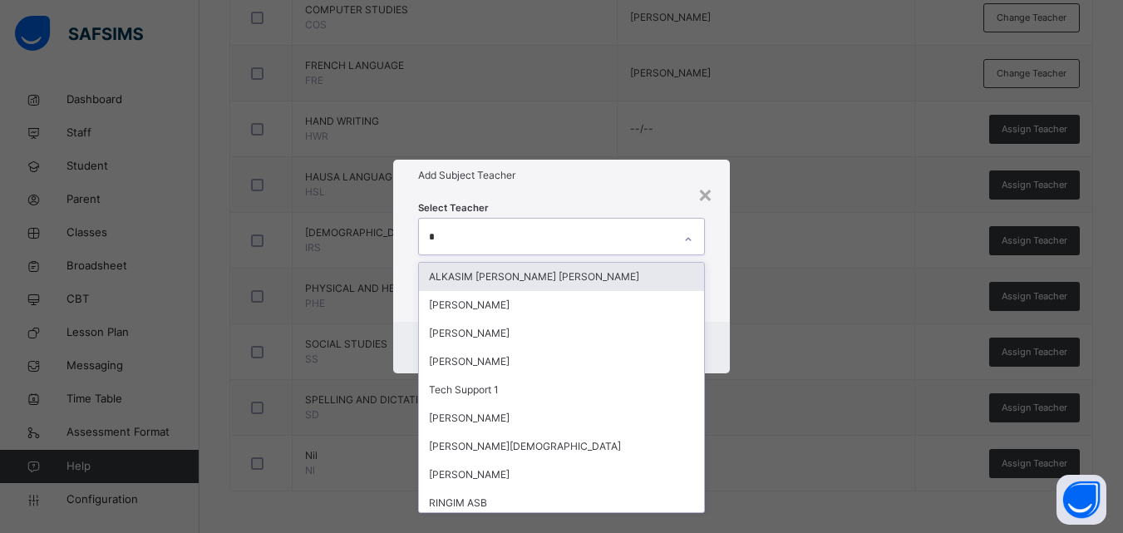
type input "**"
click at [635, 269] on div "RUKAYYA ISAH SALAHUDEEN" at bounding box center [561, 277] width 285 height 28
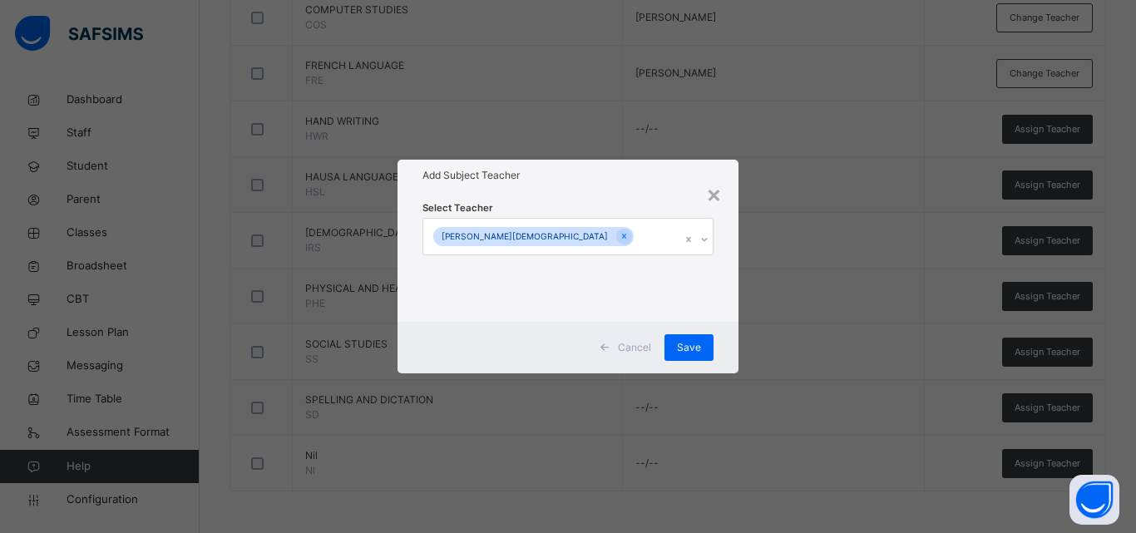
click at [763, 283] on div "× Add Subject Teacher Select Teacher RUKAYYA ISAH SALAHUDEEN Cancel Save" at bounding box center [568, 266] width 1136 height 533
click at [687, 341] on span "Save" at bounding box center [689, 347] width 24 height 15
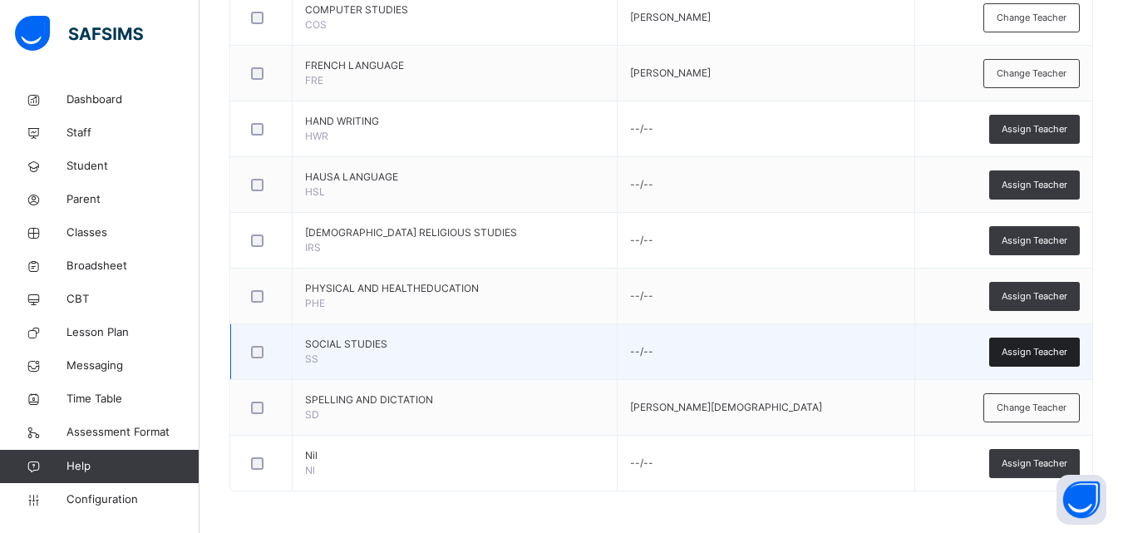
click at [1058, 347] on span "Assign Teacher" at bounding box center [1035, 352] width 66 height 14
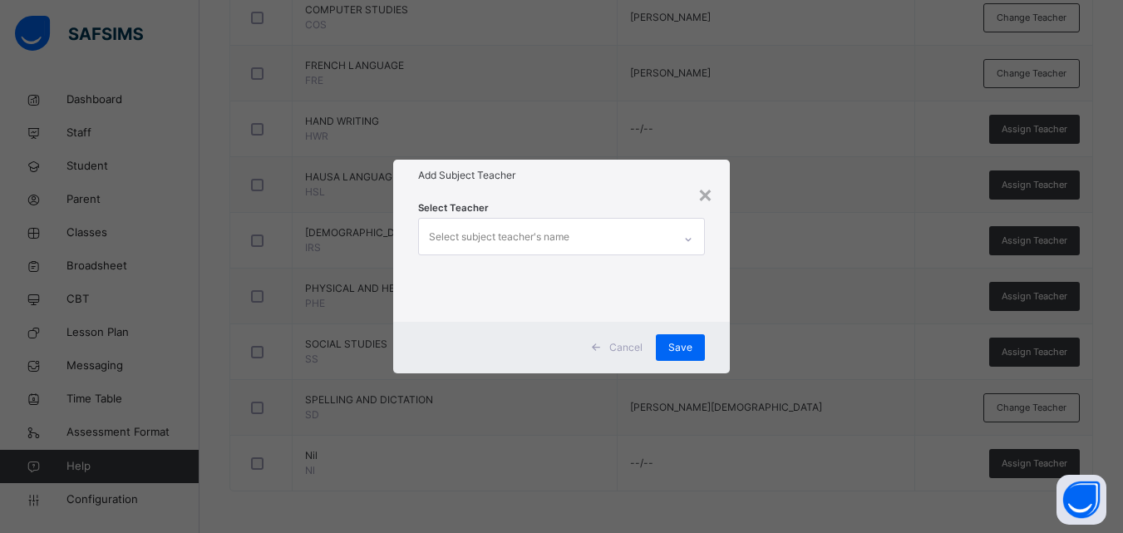
click at [682, 242] on div at bounding box center [688, 239] width 28 height 27
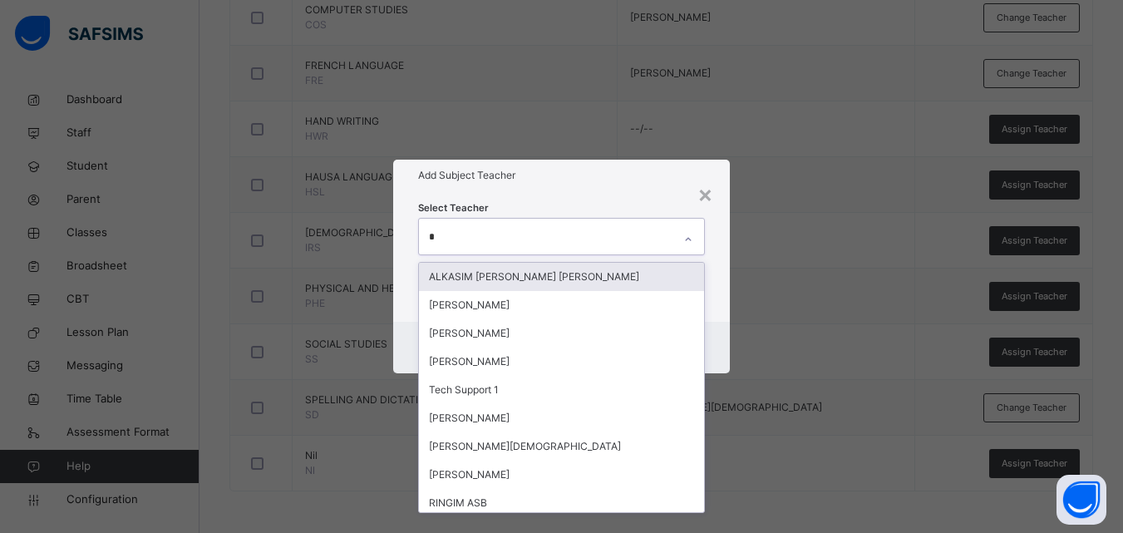
type input "**"
click at [662, 282] on div "RUKAYYA ISAH SALAHUDEEN" at bounding box center [561, 277] width 285 height 28
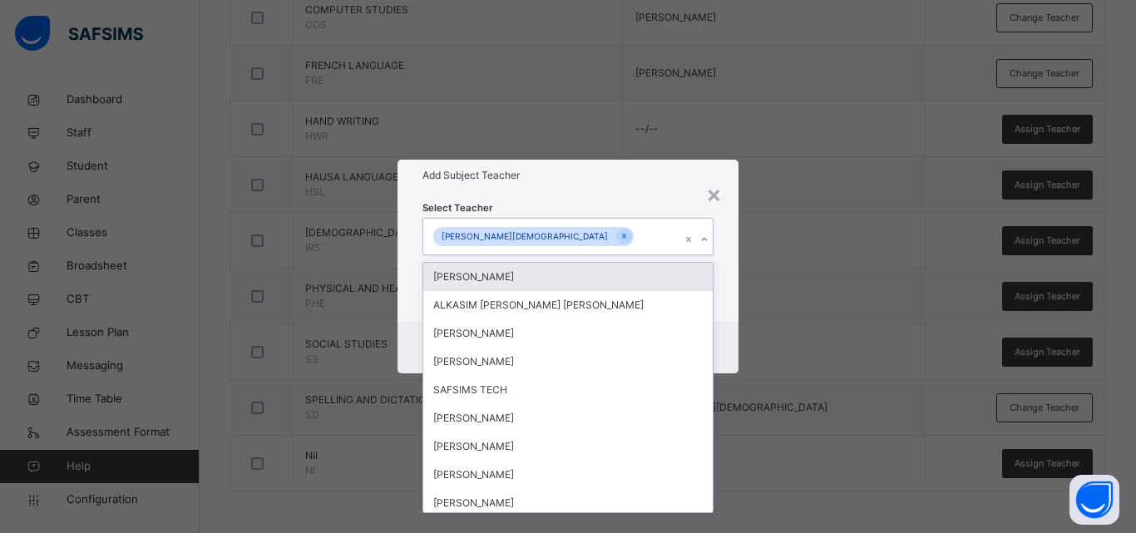
click at [807, 346] on div "× Add Subject Teacher Select Teacher option RUKAYYA ISAH SALAHUDEEN, selected. …" at bounding box center [568, 266] width 1136 height 533
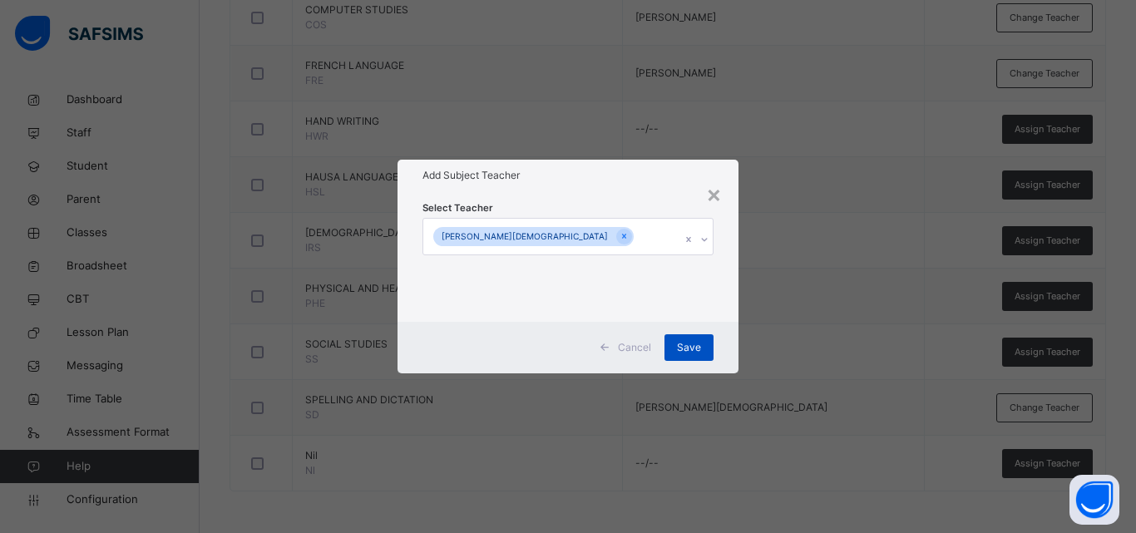
click at [694, 346] on span "Save" at bounding box center [689, 347] width 24 height 15
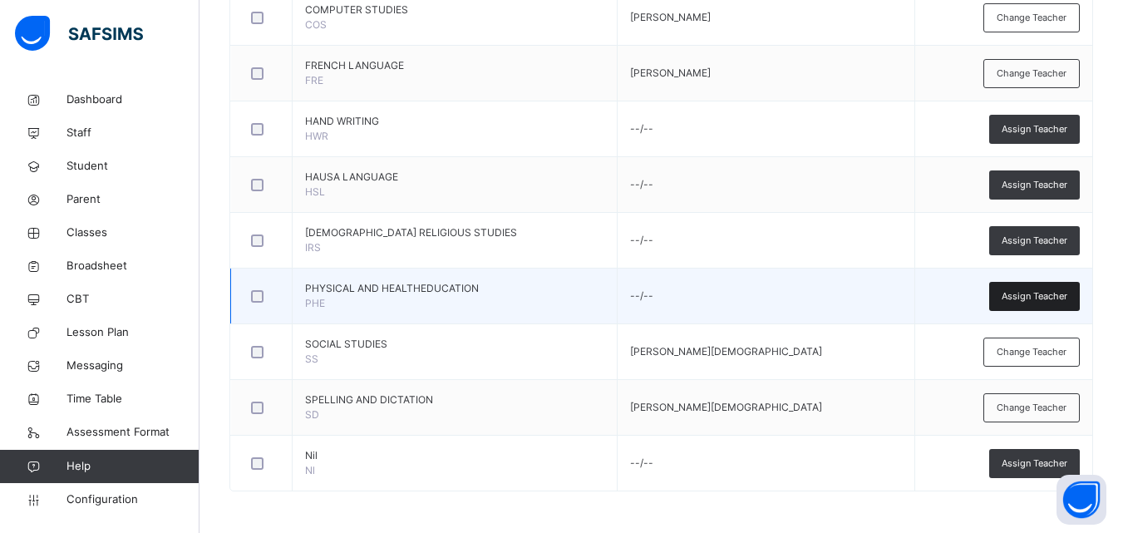
click at [1032, 297] on span "Assign Teacher" at bounding box center [1035, 296] width 66 height 14
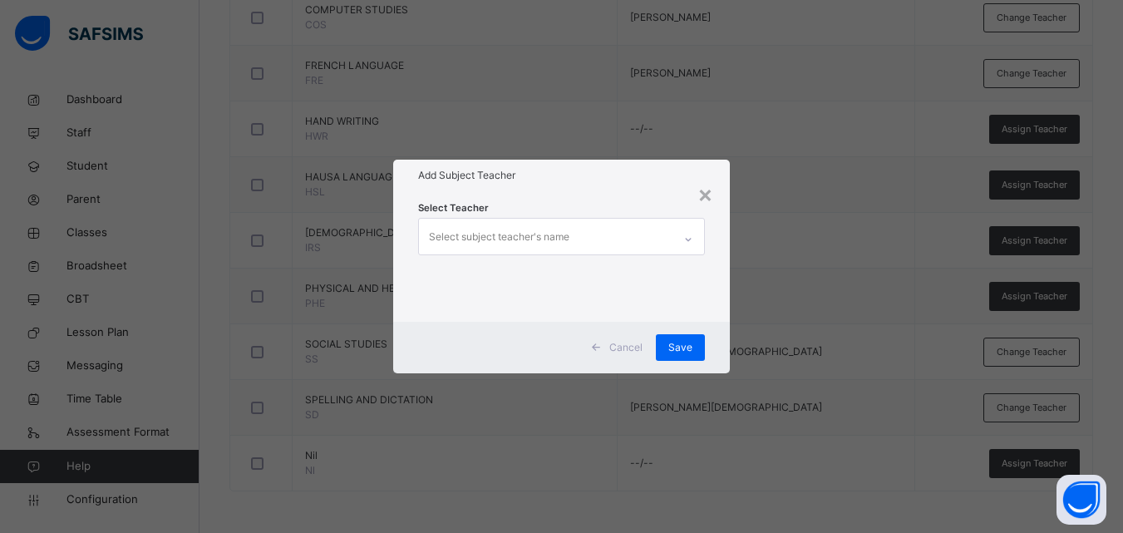
click at [617, 240] on div "Select subject teacher's name" at bounding box center [546, 236] width 254 height 35
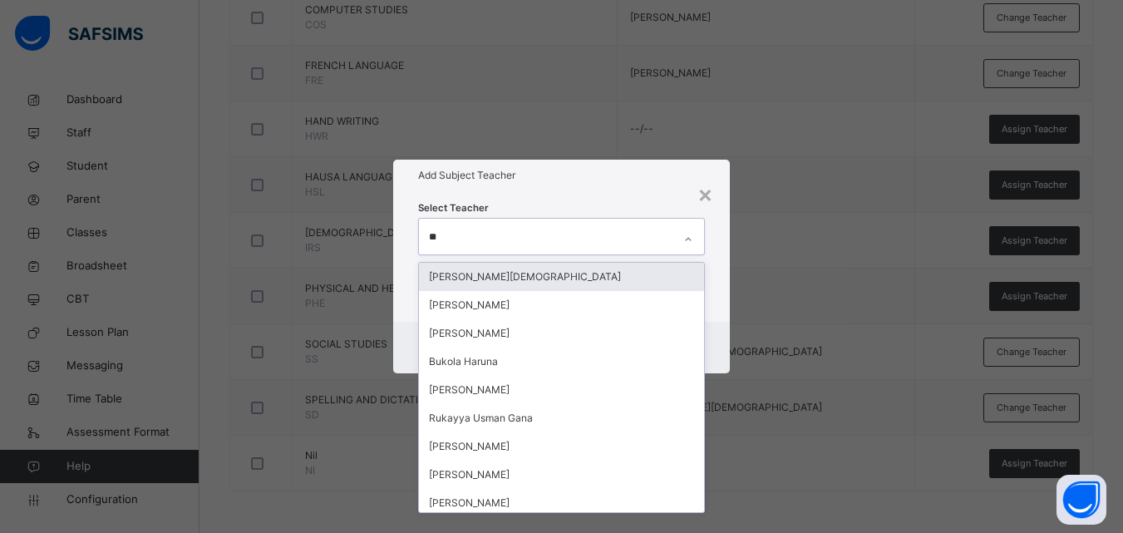
type input "***"
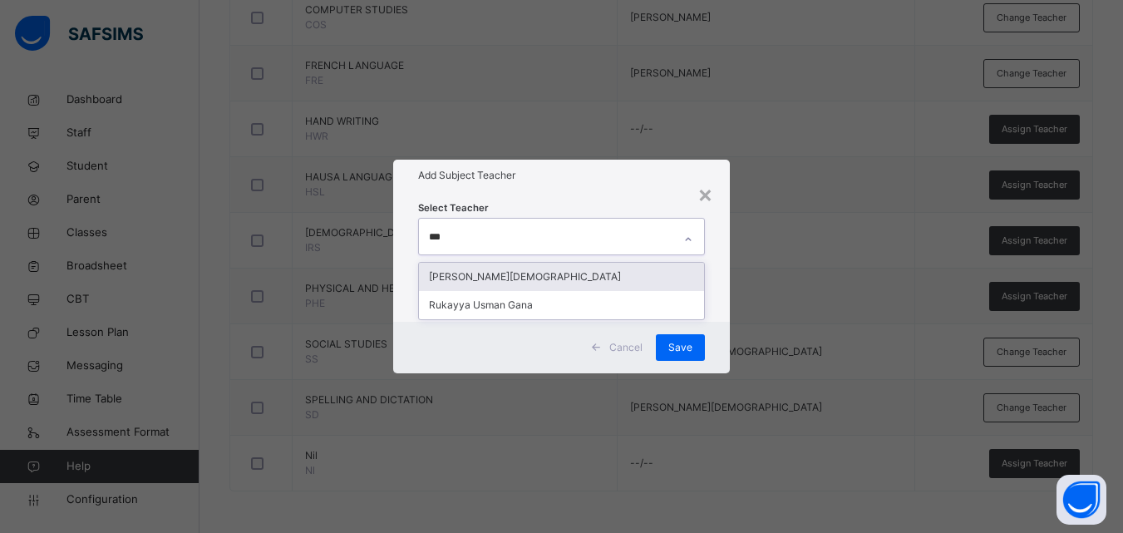
click at [627, 269] on div "RUKAYYA ISAH SALAHUDEEN" at bounding box center [561, 277] width 285 height 28
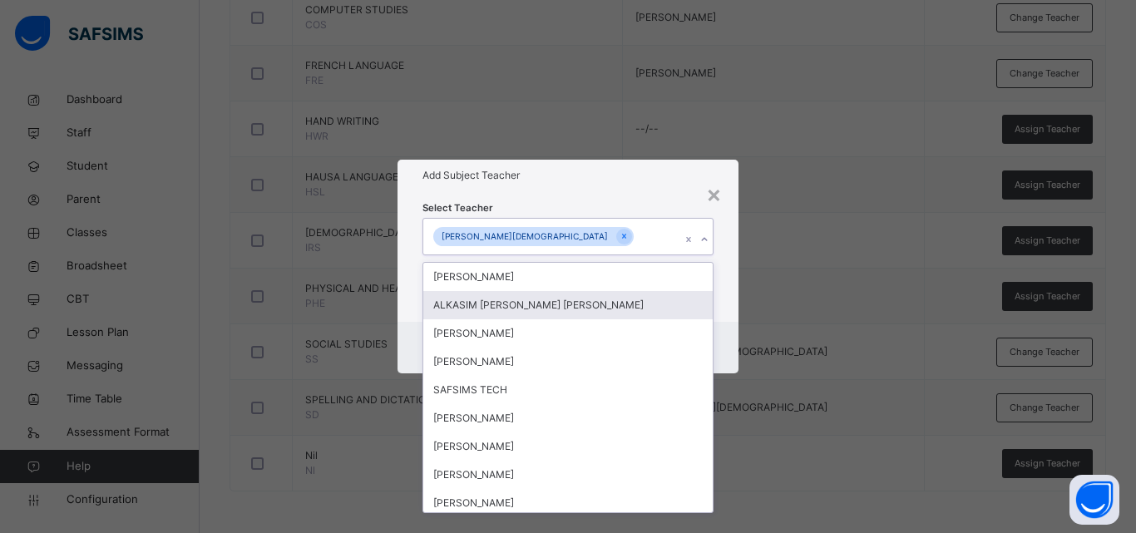
click at [751, 312] on div "× Add Subject Teacher Select Teacher option RUKAYYA ISAH SALAHUDEEN, selected. …" at bounding box center [568, 266] width 1136 height 533
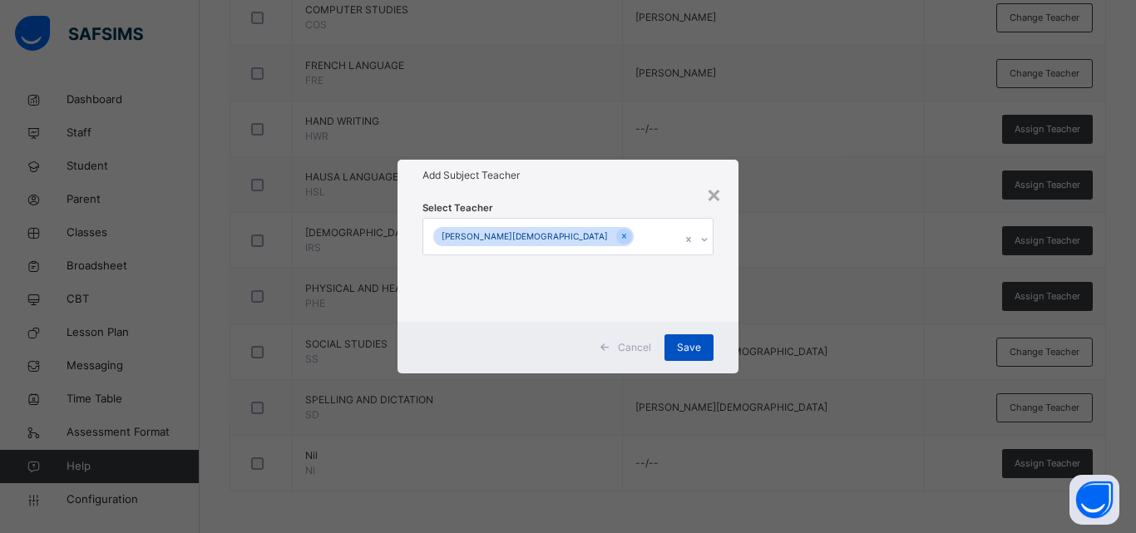
click at [676, 336] on div "Save" at bounding box center [688, 347] width 49 height 27
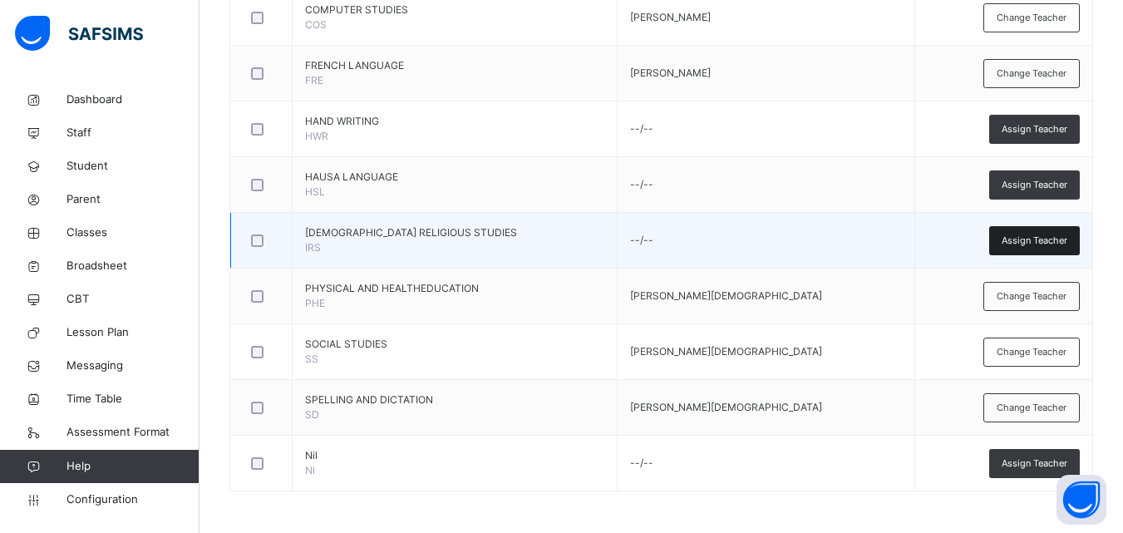
click at [1025, 239] on span "Assign Teacher" at bounding box center [1035, 241] width 66 height 14
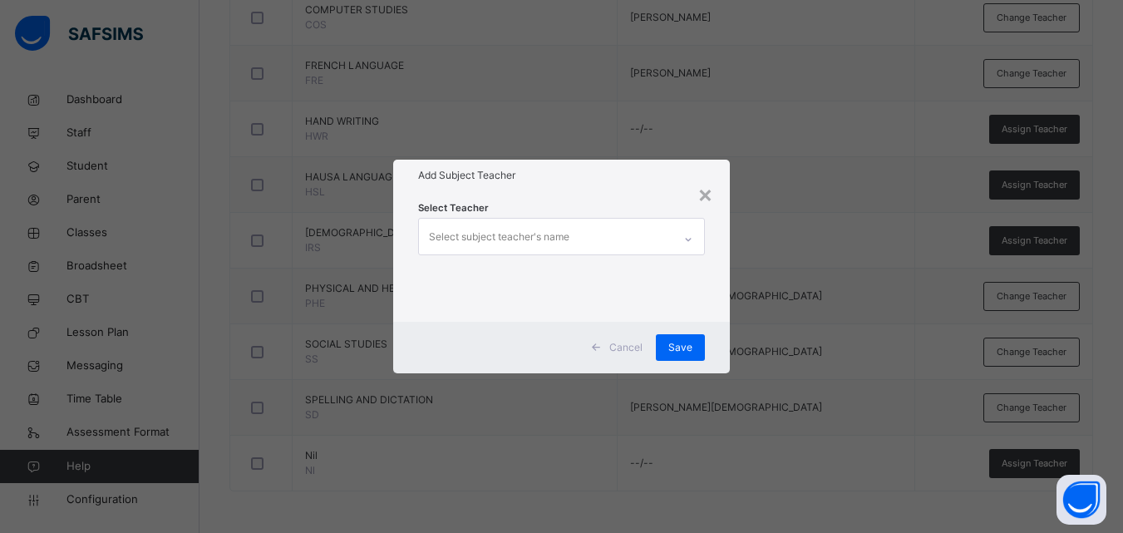
click at [605, 225] on div "Select subject teacher's name" at bounding box center [546, 236] width 254 height 35
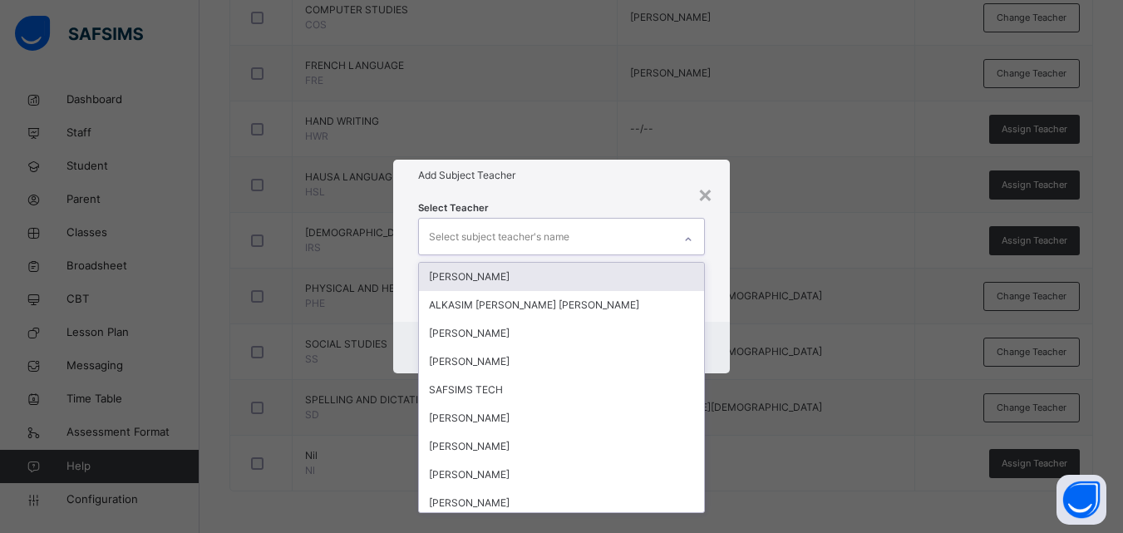
click at [576, 241] on div "Select subject teacher's name" at bounding box center [546, 236] width 254 height 35
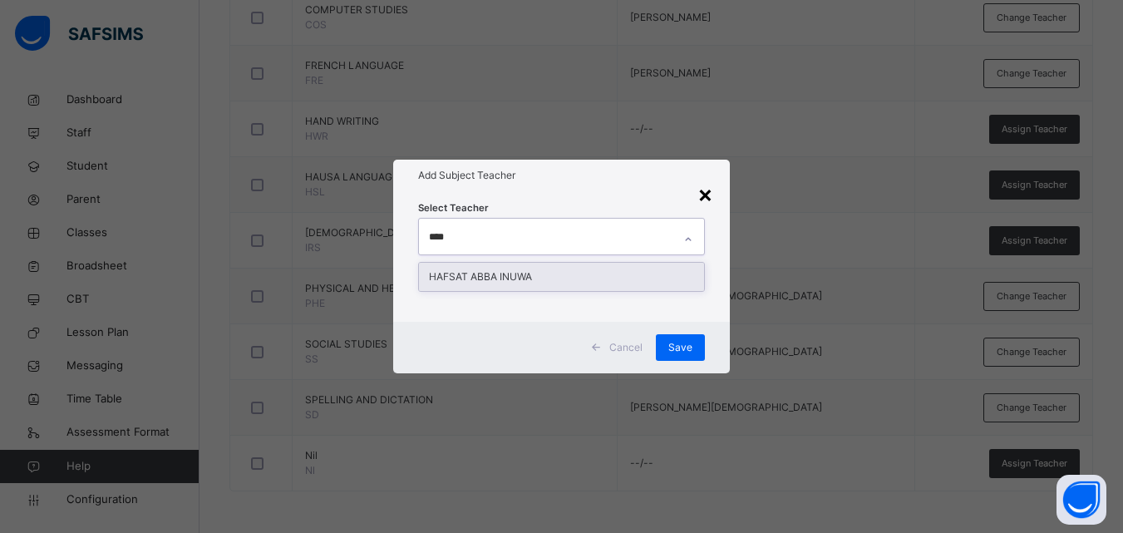
type input "****"
click at [703, 194] on div "×" at bounding box center [706, 193] width 16 height 35
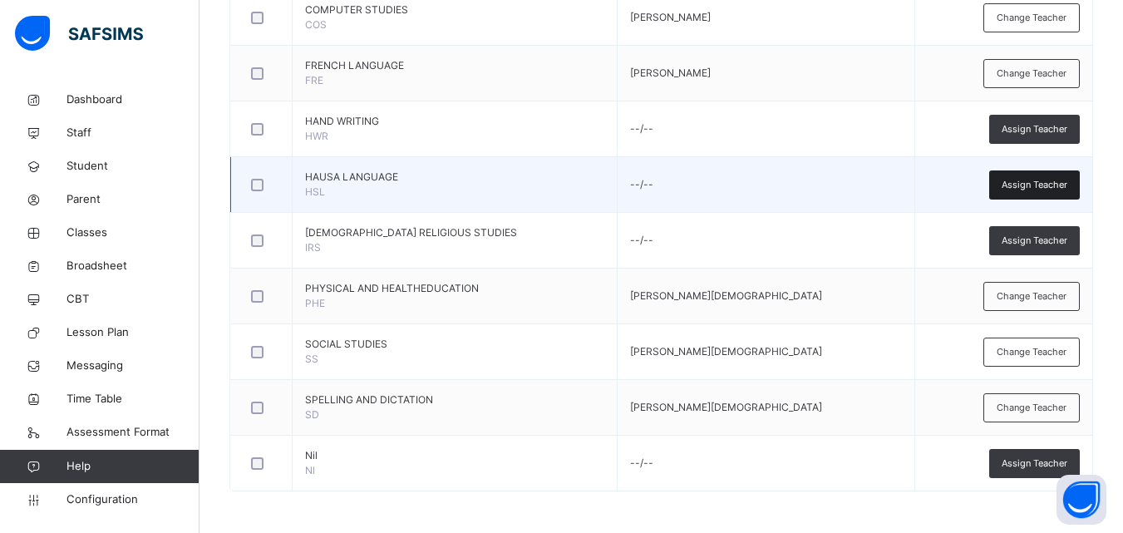
click at [1031, 178] on span "Assign Teacher" at bounding box center [1035, 185] width 66 height 14
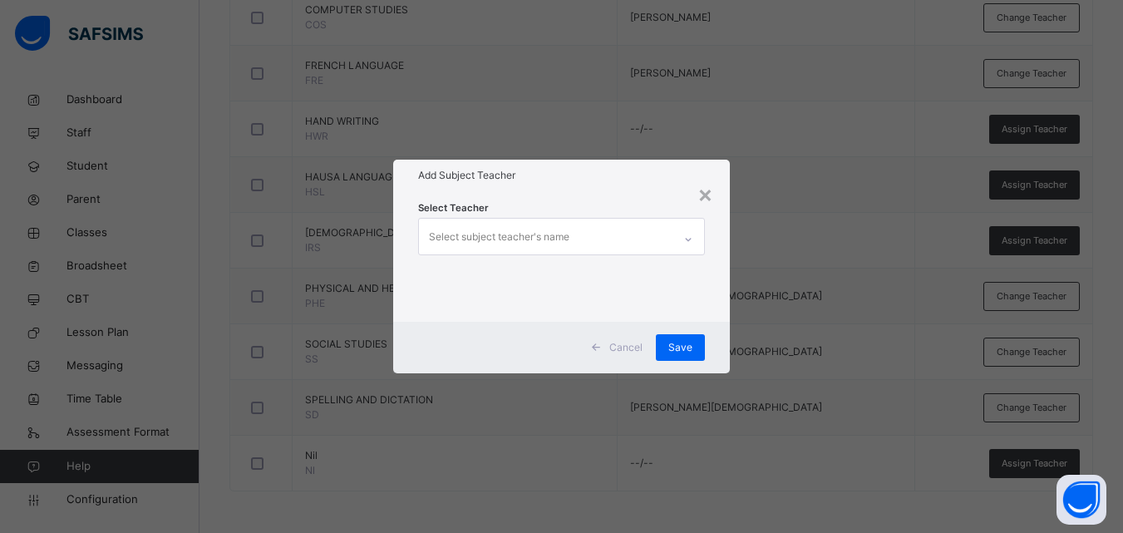
click at [652, 239] on div "Select subject teacher's name" at bounding box center [546, 236] width 254 height 35
type input "*"
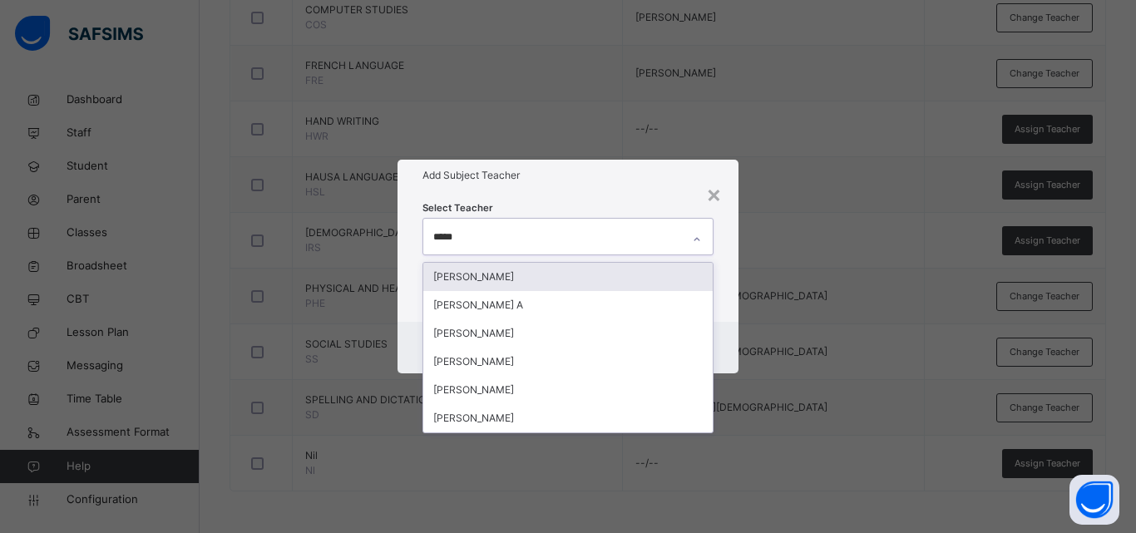
type input "******"
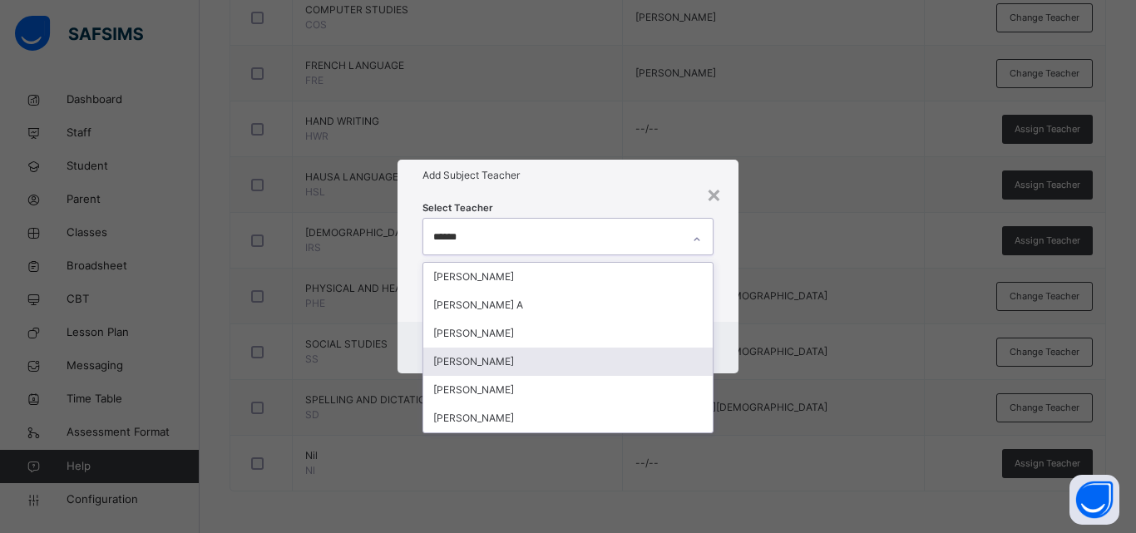
click at [570, 373] on div "FATIMA MUHAMMAD JIBRIN" at bounding box center [567, 362] width 289 height 28
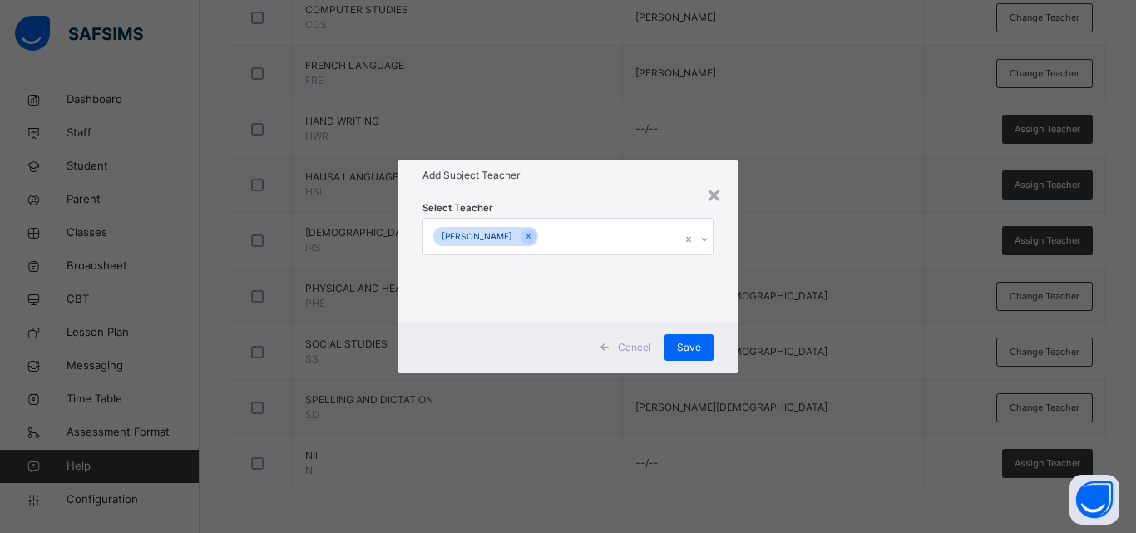
click at [802, 389] on div "× Add Subject Teacher Select Teacher FATIMA MUHAMMAD JIBRIN Cancel Save" at bounding box center [568, 266] width 1136 height 533
click at [692, 340] on span "Save" at bounding box center [689, 347] width 24 height 15
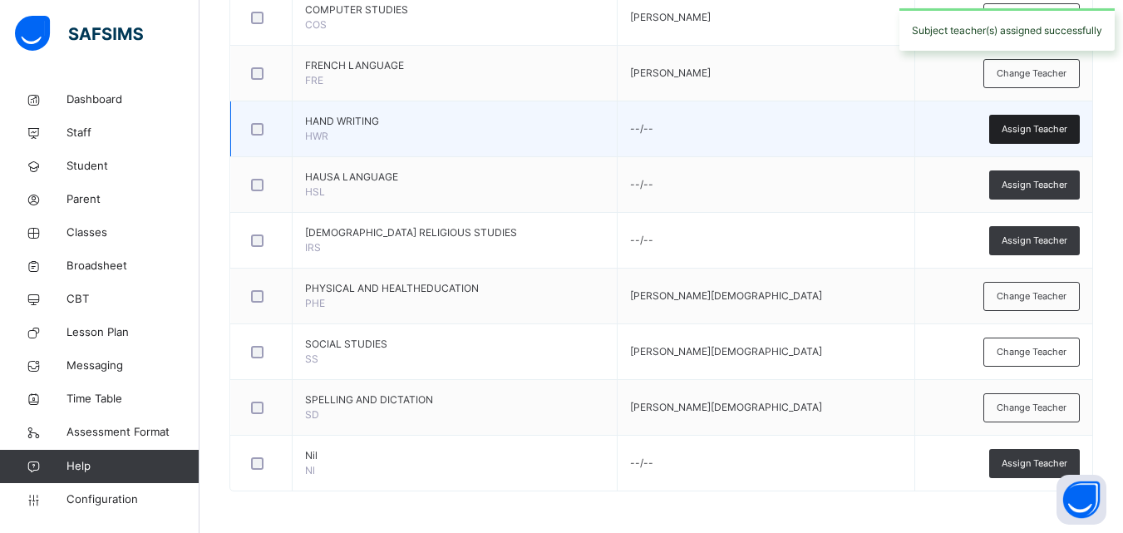
click at [1024, 129] on span "Assign Teacher" at bounding box center [1035, 129] width 66 height 14
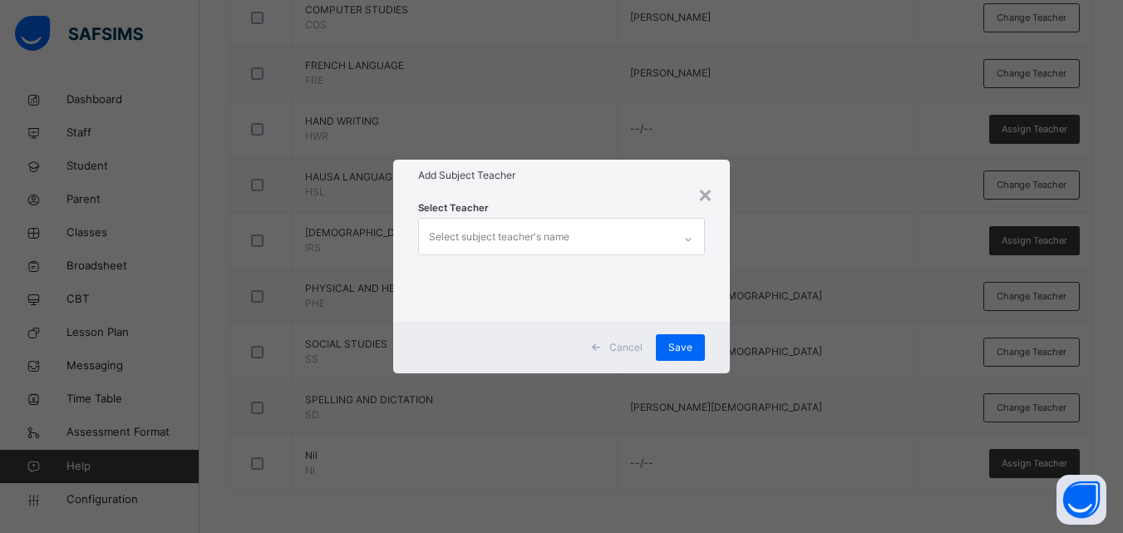
click at [570, 242] on div "Select subject teacher's name" at bounding box center [546, 236] width 254 height 35
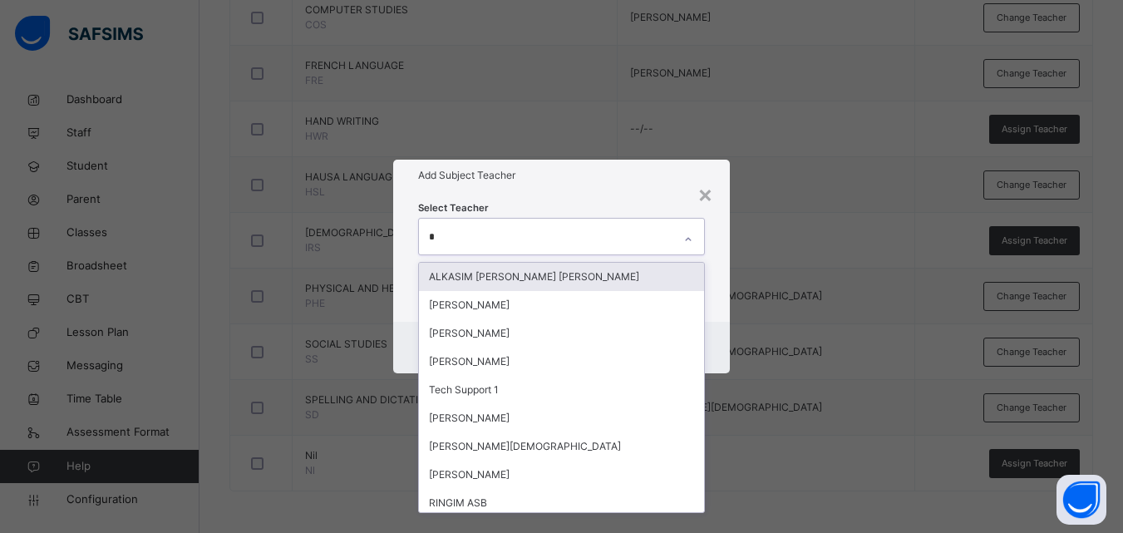
type input "**"
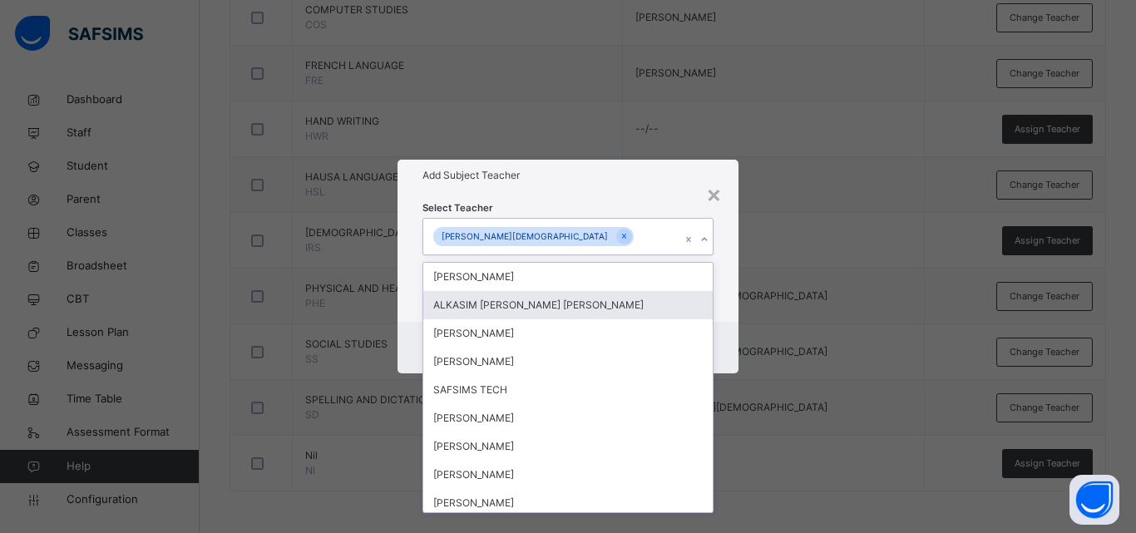
click at [770, 332] on div "× Add Subject Teacher Select Teacher option RUKAYYA ISAH SALAHUDEEN, selected. …" at bounding box center [568, 266] width 1136 height 533
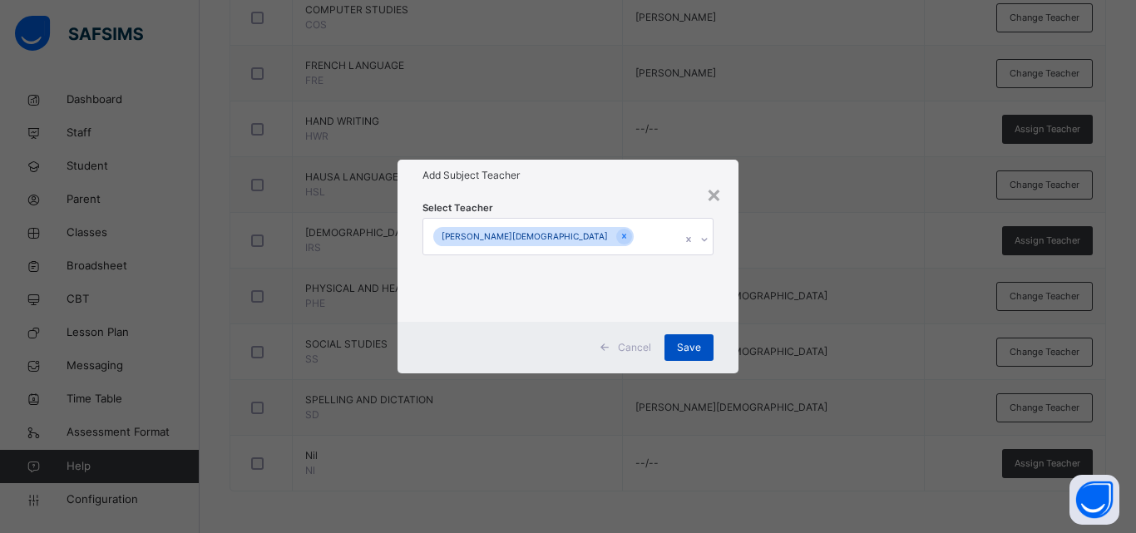
click at [679, 343] on span "Save" at bounding box center [689, 347] width 24 height 15
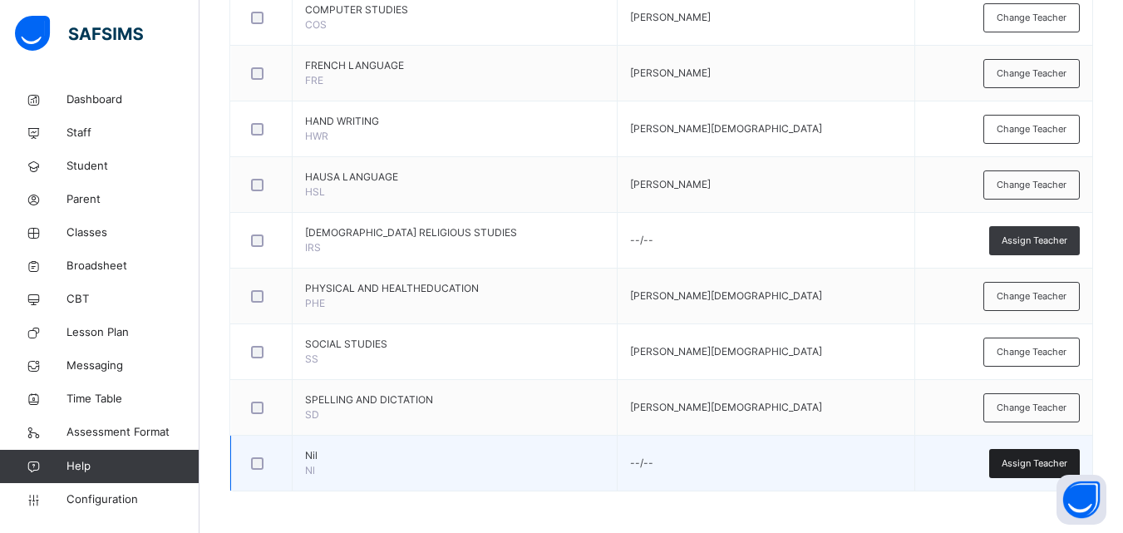
click at [1020, 467] on span "Assign Teacher" at bounding box center [1035, 464] width 66 height 14
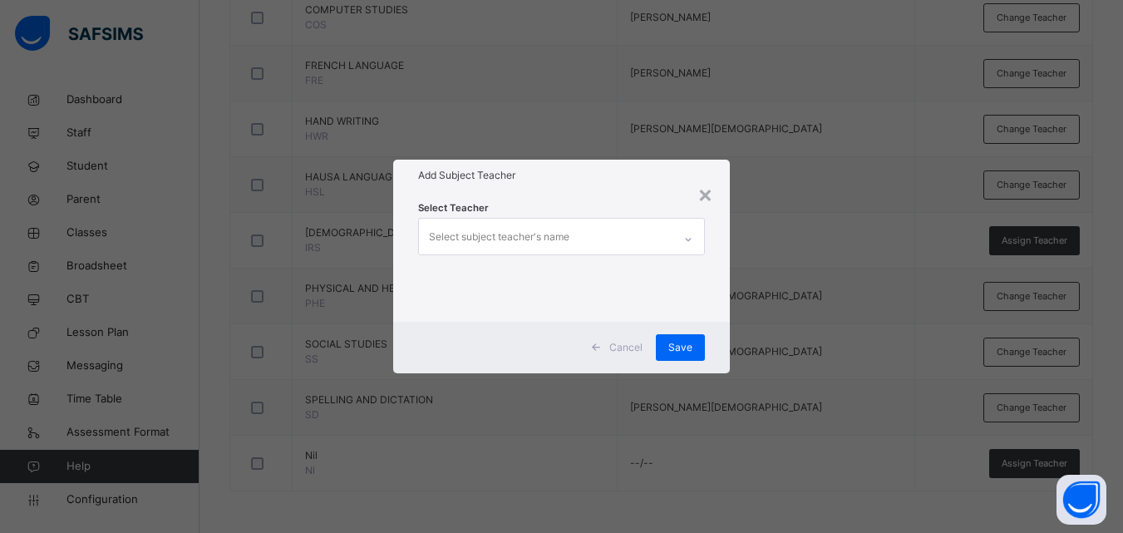
click at [654, 235] on div "Select subject teacher's name" at bounding box center [546, 236] width 254 height 35
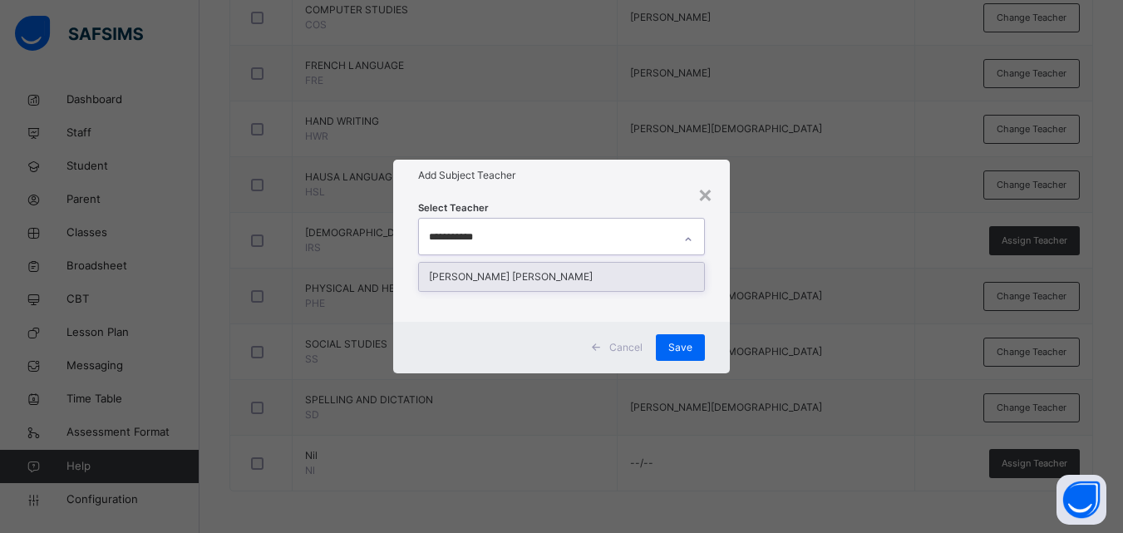
type input "**********"
click at [647, 269] on div "[PERSON_NAME] [PERSON_NAME]" at bounding box center [561, 277] width 285 height 28
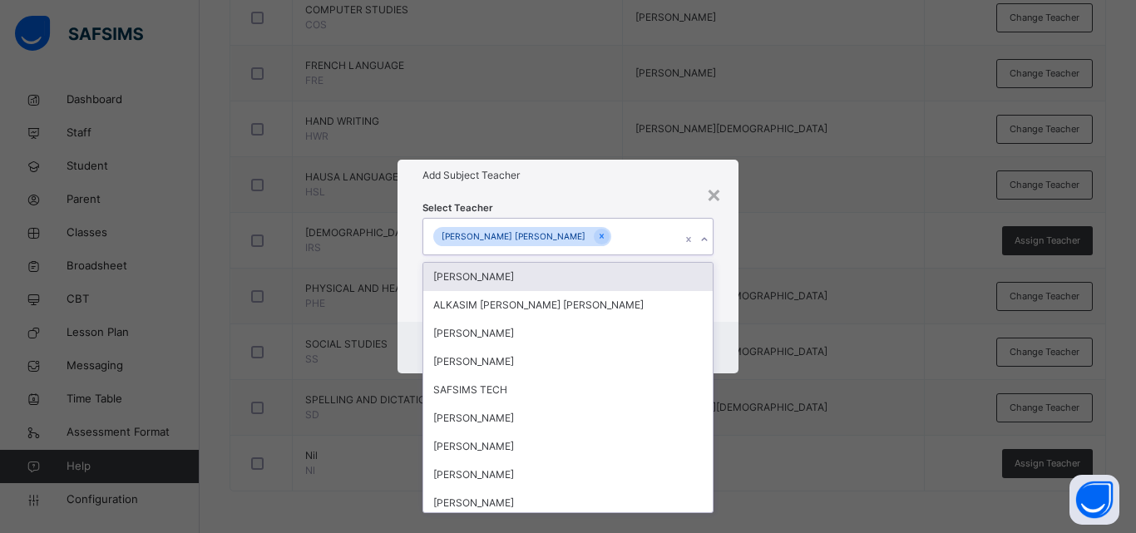
click at [753, 279] on div "× Add Subject Teacher Select Teacher option ABDULLAHI ABDUL SULAIMAN, selected.…" at bounding box center [568, 266] width 1136 height 533
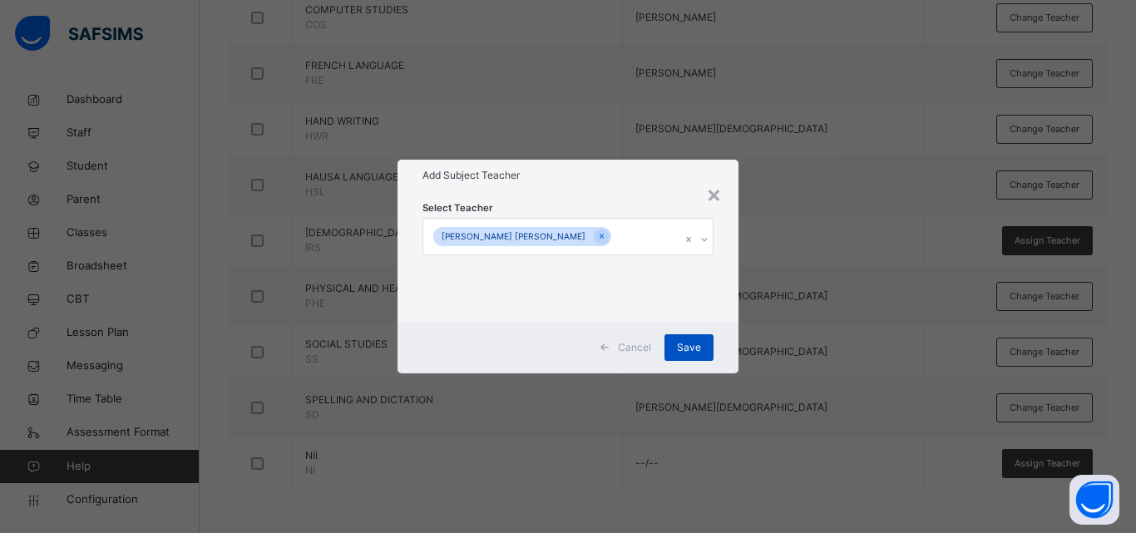
click at [692, 345] on span "Save" at bounding box center [689, 347] width 24 height 15
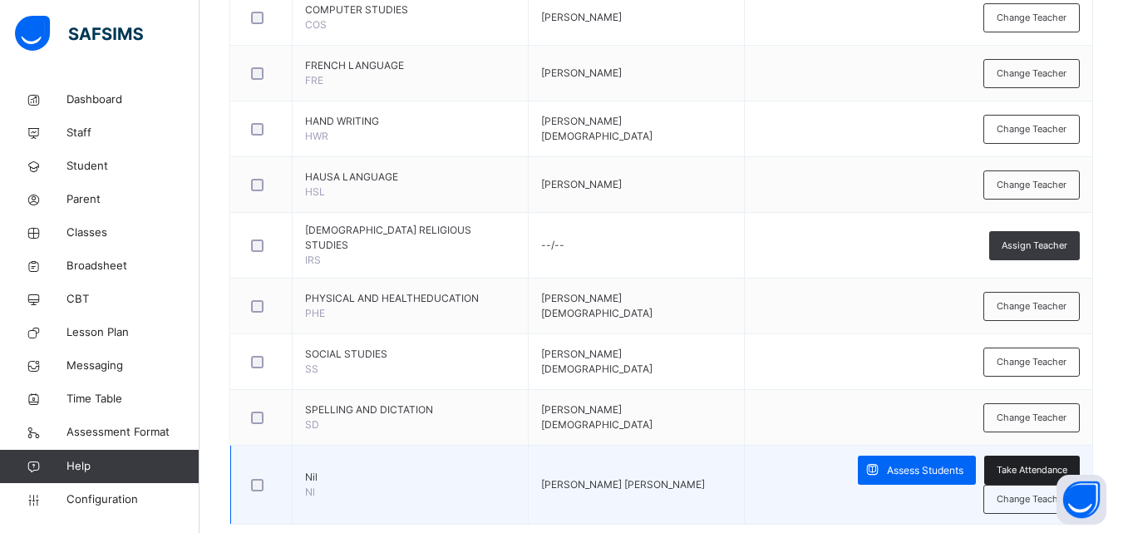
click at [997, 463] on span "Take Attendance" at bounding box center [1032, 470] width 71 height 14
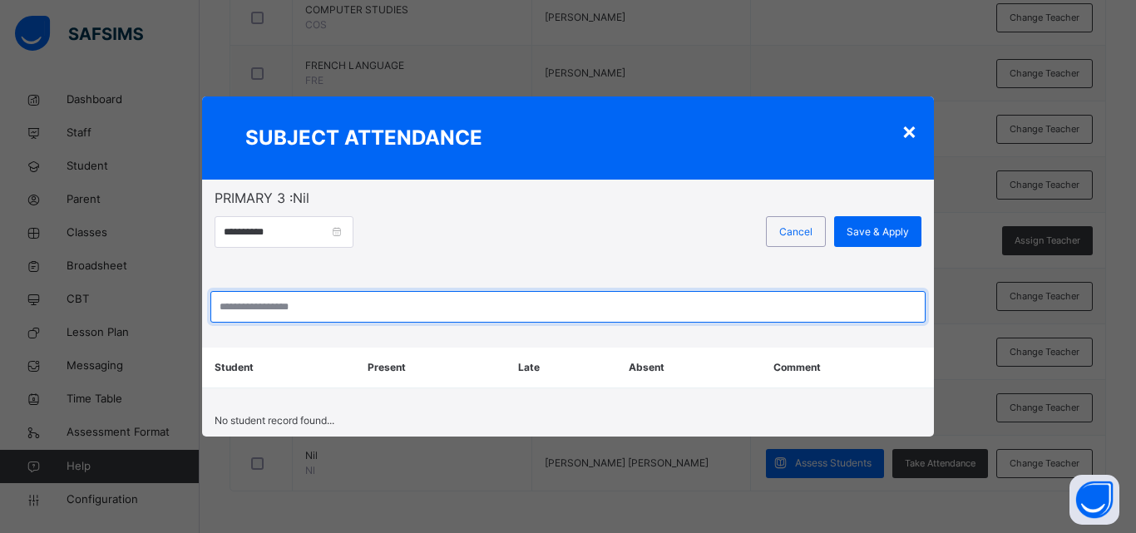
click at [357, 308] on input "search" at bounding box center [567, 307] width 715 height 32
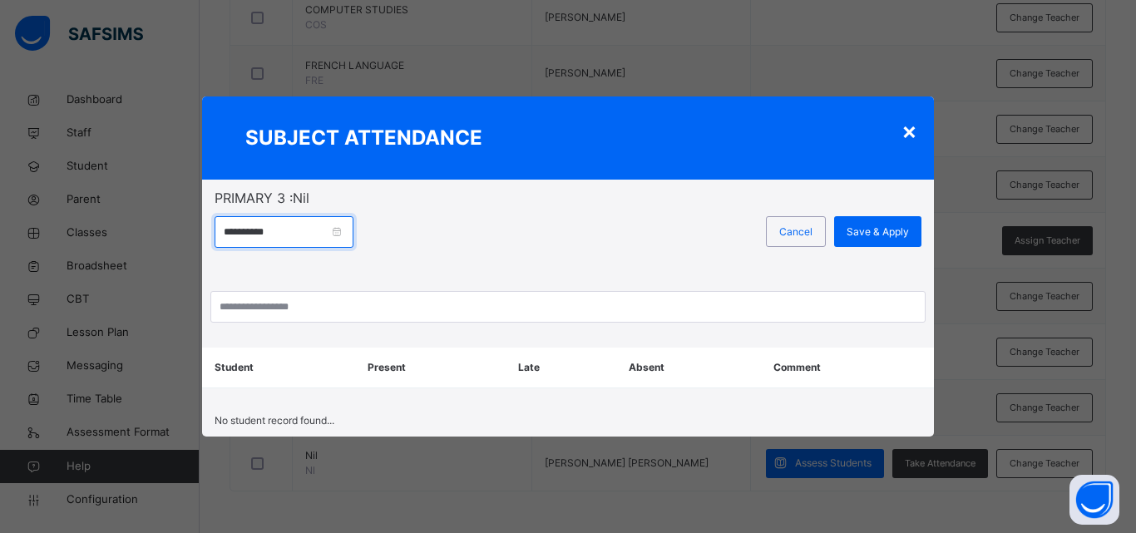
click at [353, 239] on input "**********" at bounding box center [284, 232] width 139 height 32
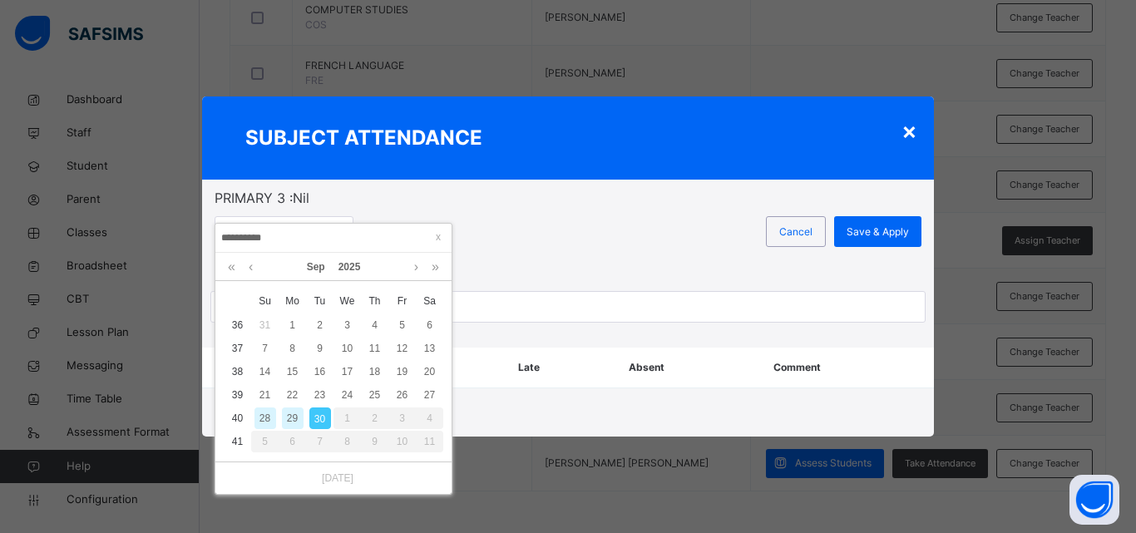
click at [527, 241] on div "Cancel Save & Apply" at bounding box center [717, 241] width 407 height 50
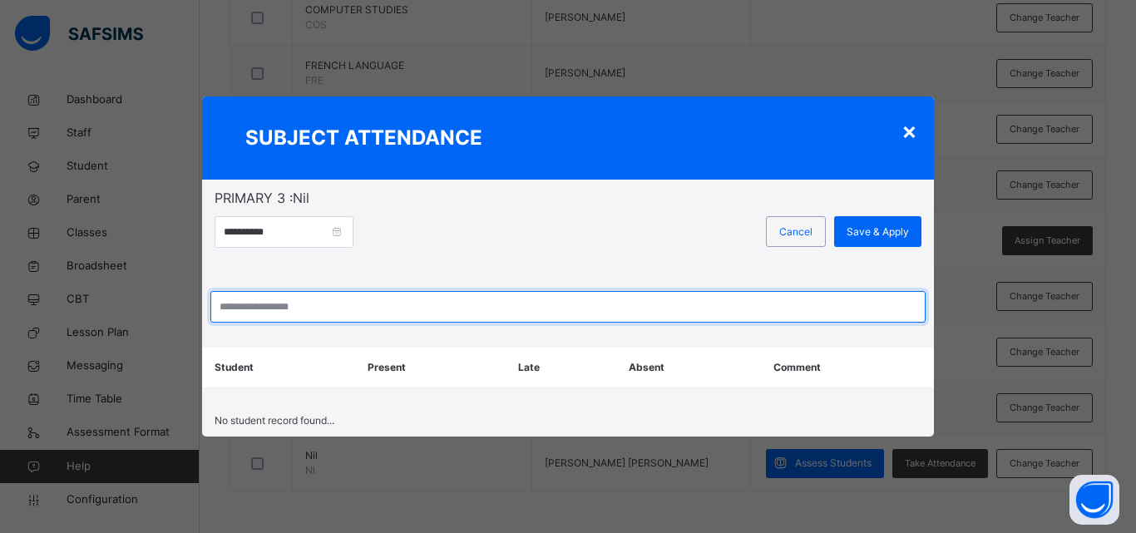
click at [404, 316] on input "search" at bounding box center [567, 307] width 715 height 32
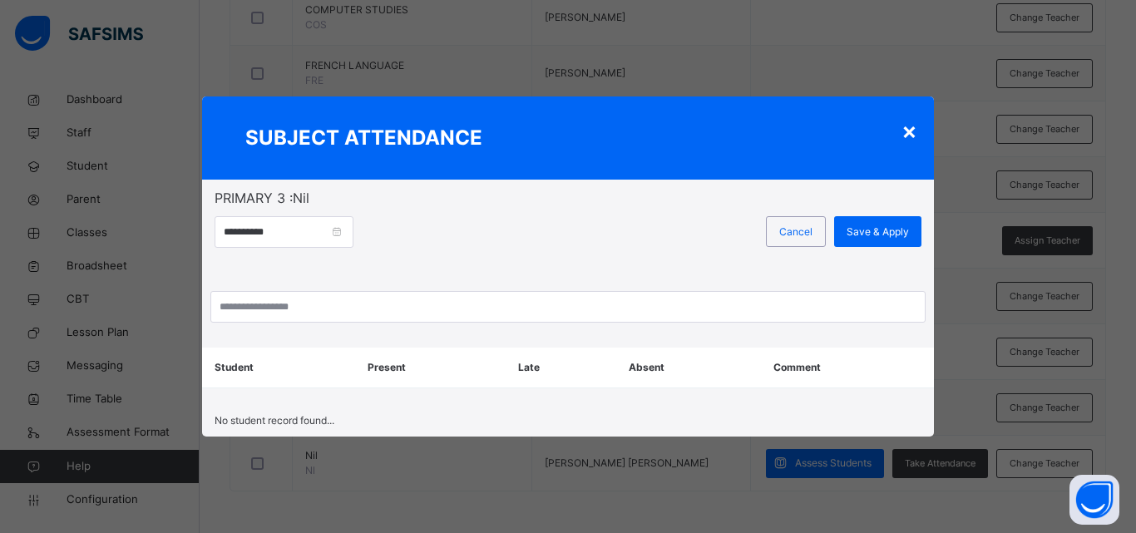
click at [411, 413] on div "No student record found..." at bounding box center [568, 421] width 732 height 32
click at [911, 135] on div "×" at bounding box center [909, 130] width 16 height 35
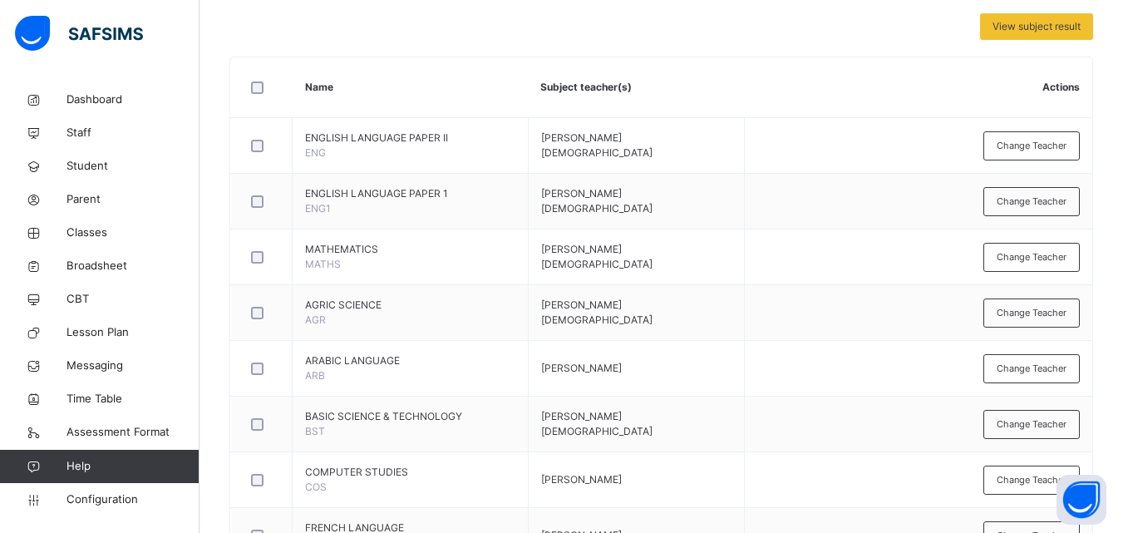
scroll to position [238, 0]
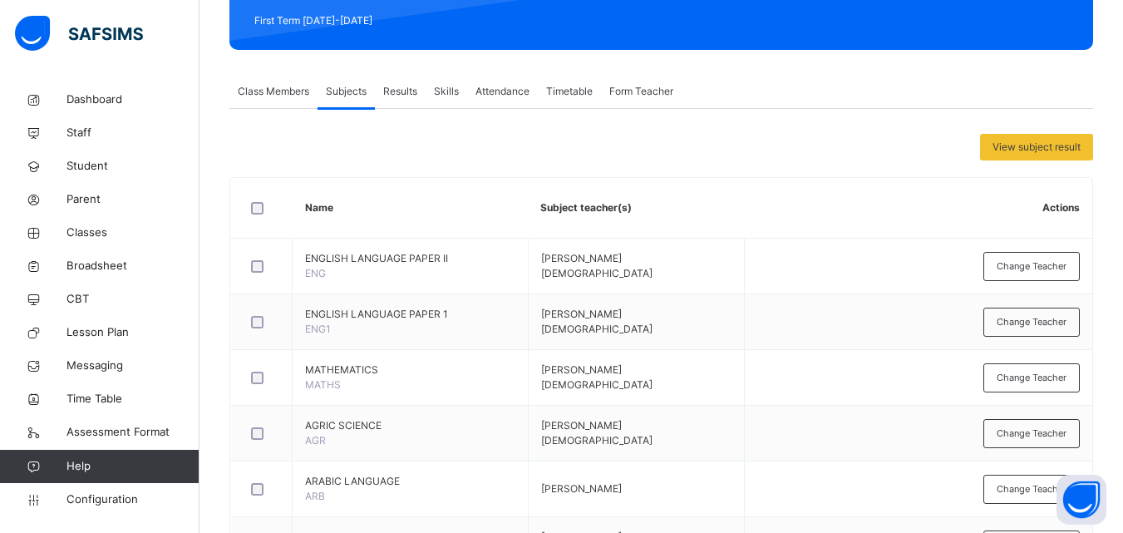
click at [279, 80] on div "Class Members" at bounding box center [274, 91] width 88 height 33
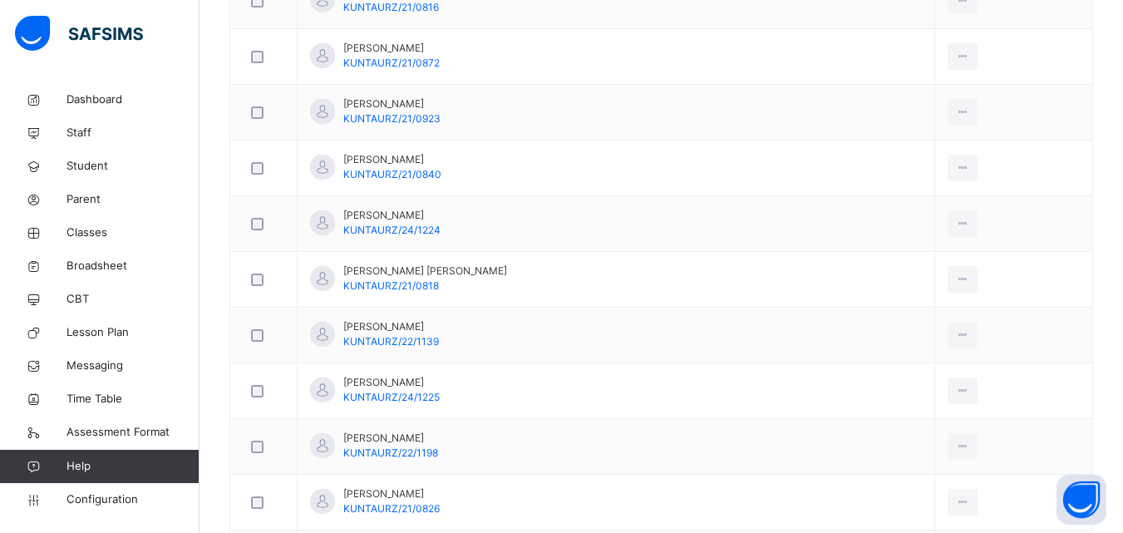
scroll to position [229, 0]
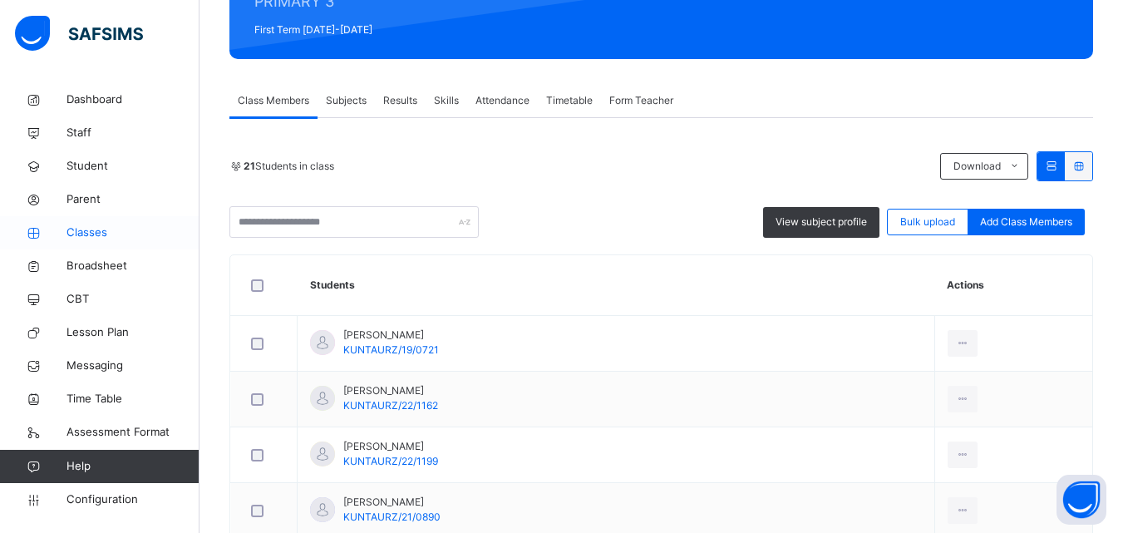
click at [104, 228] on span "Classes" at bounding box center [133, 233] width 133 height 17
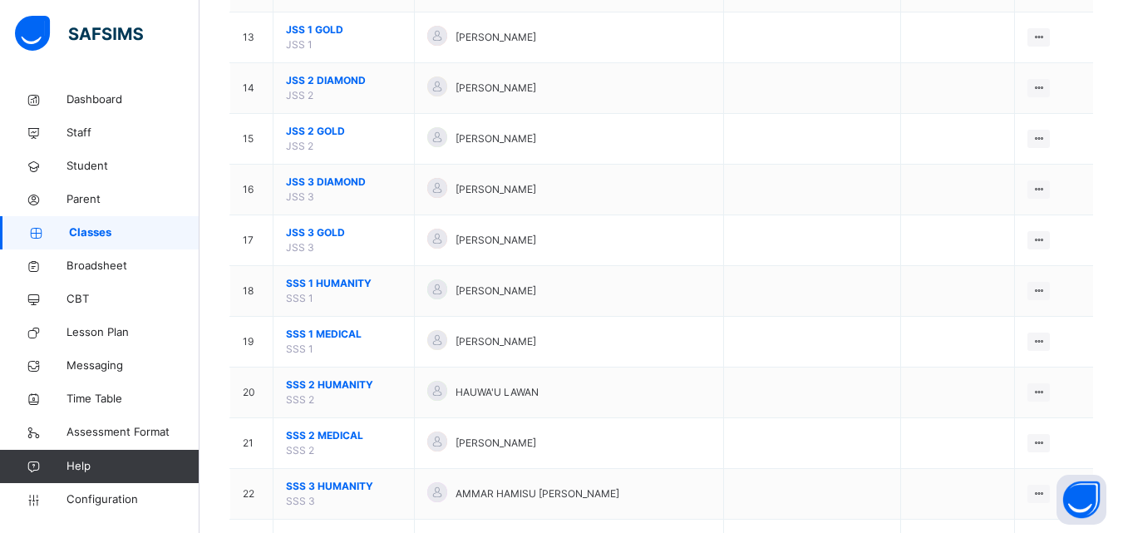
scroll to position [817, 0]
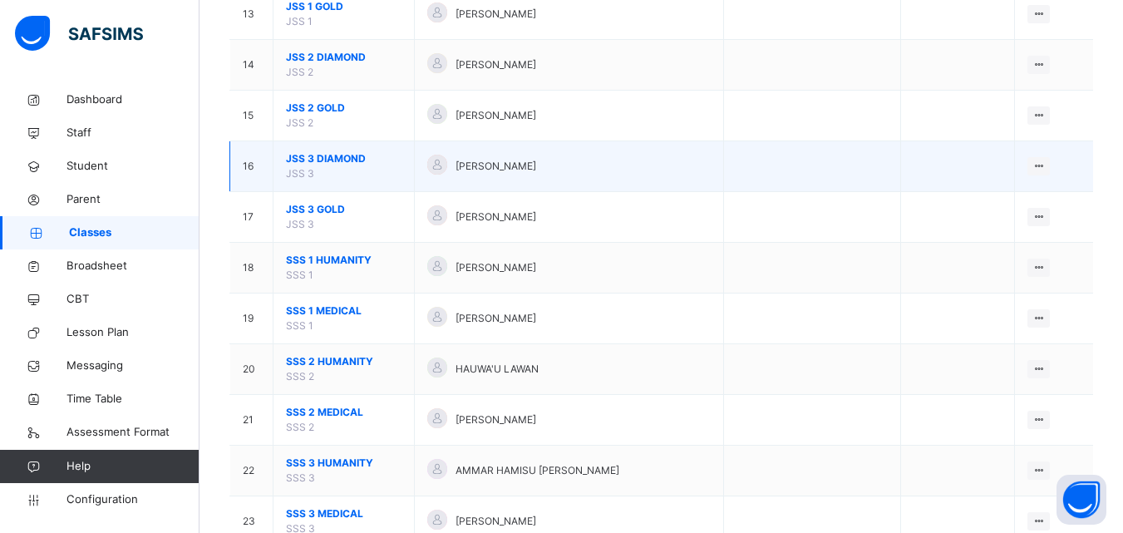
click at [309, 151] on span "JSS 3 DIAMOND" at bounding box center [344, 158] width 116 height 15
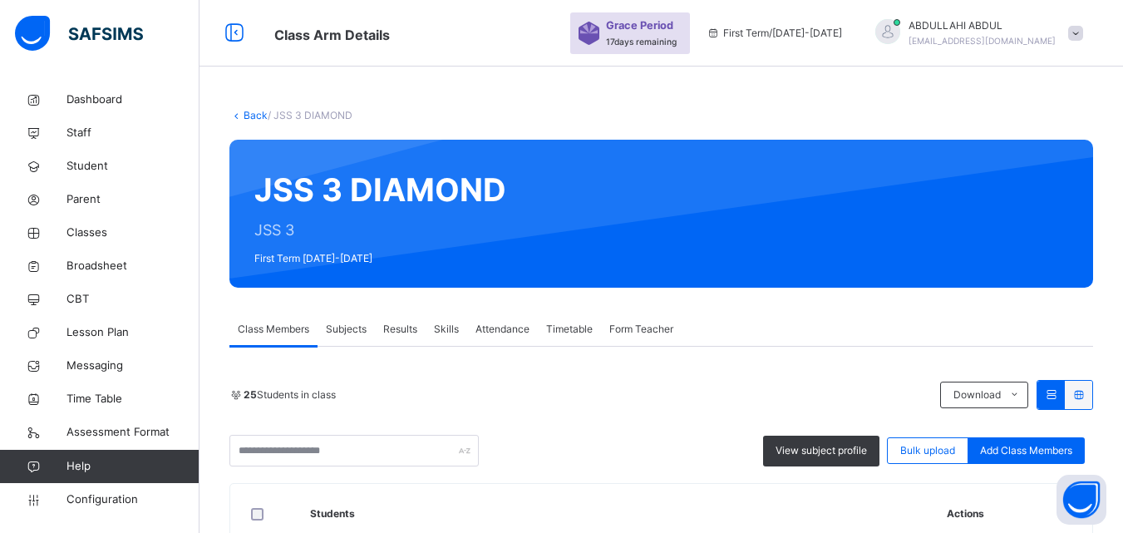
click at [615, 322] on span "Form Teacher" at bounding box center [642, 329] width 64 height 15
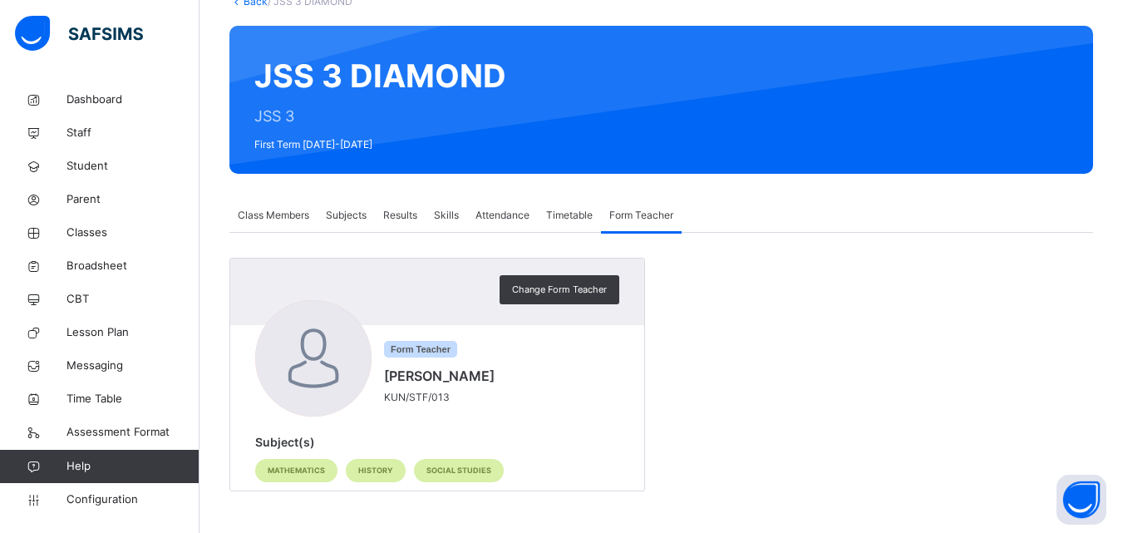
click at [336, 214] on span "Subjects" at bounding box center [346, 215] width 41 height 15
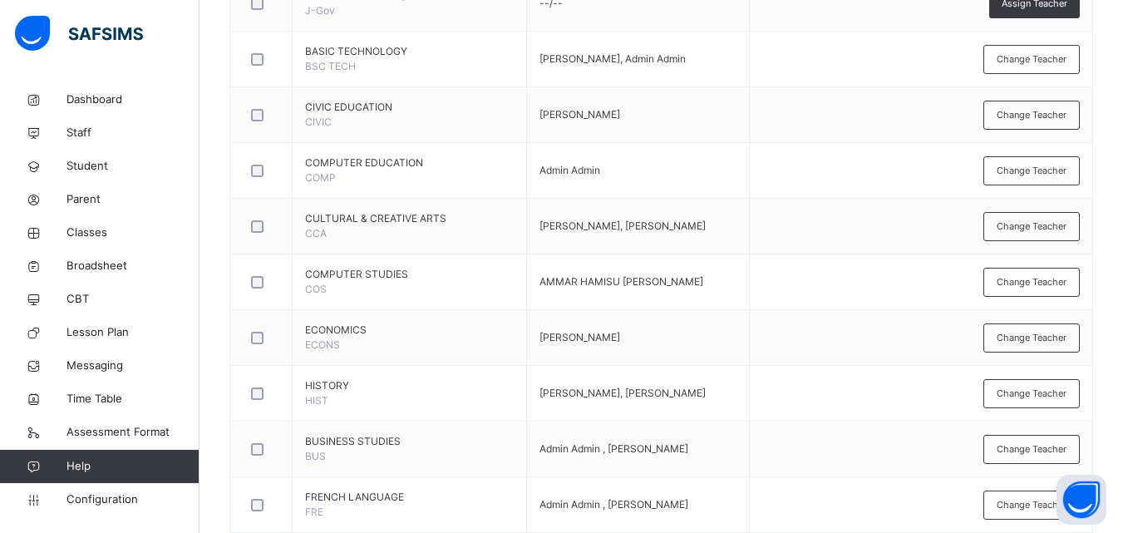
scroll to position [1248, 0]
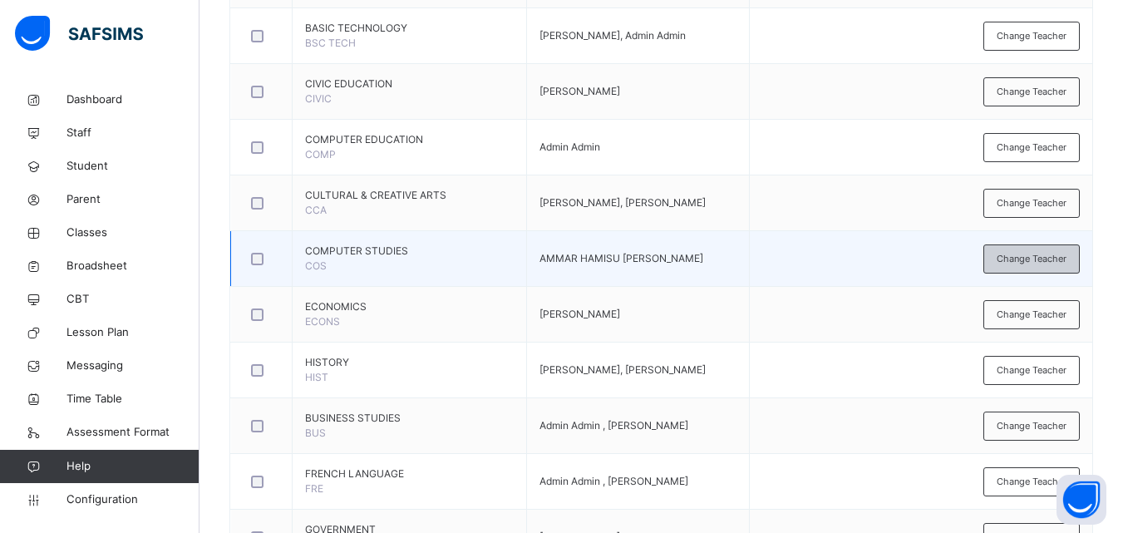
click at [1045, 261] on span "Change Teacher" at bounding box center [1032, 259] width 70 height 14
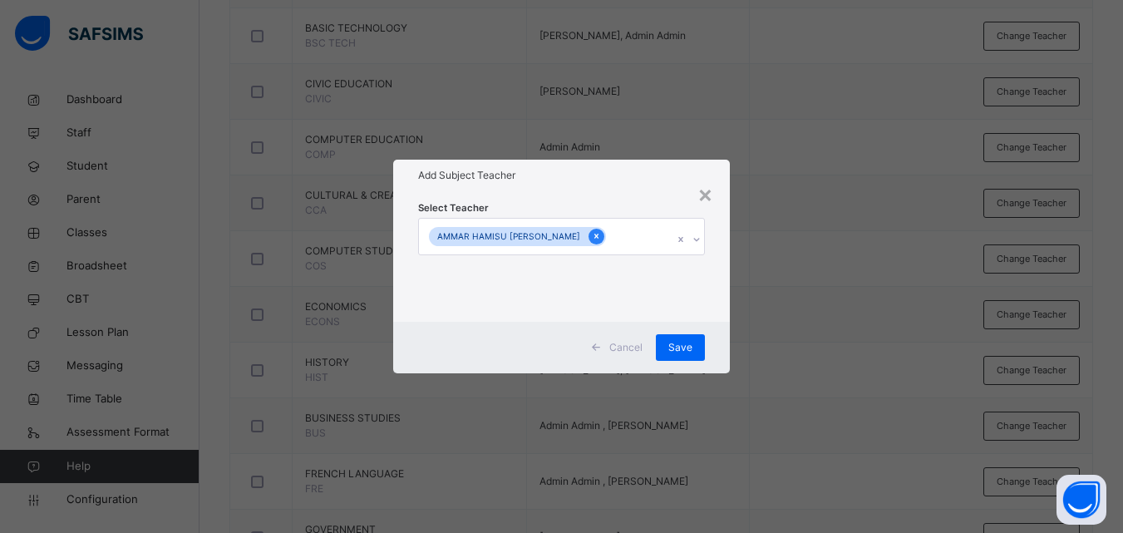
click at [592, 234] on icon at bounding box center [596, 236] width 9 height 12
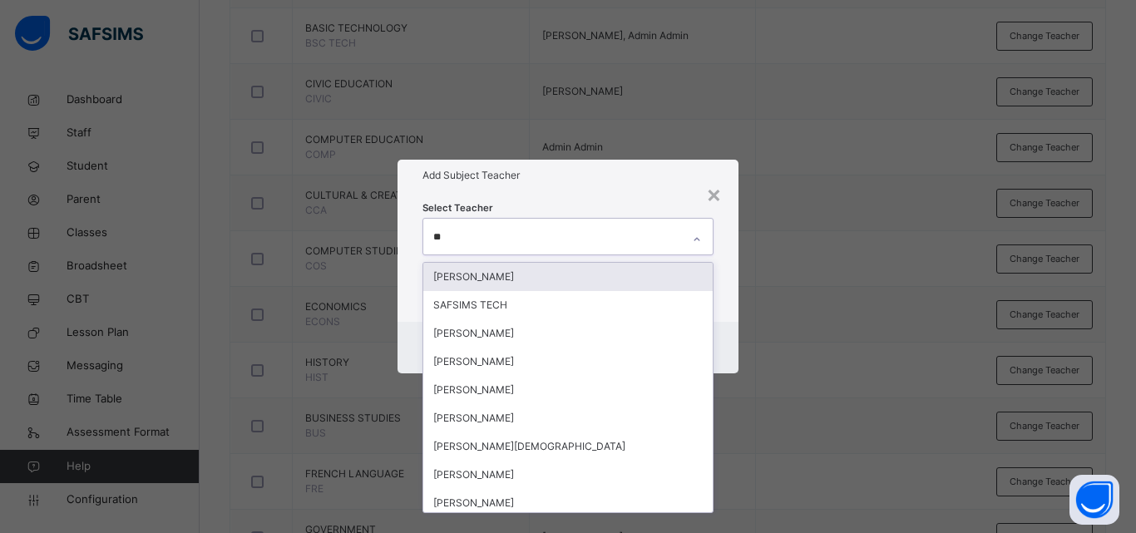
type input "***"
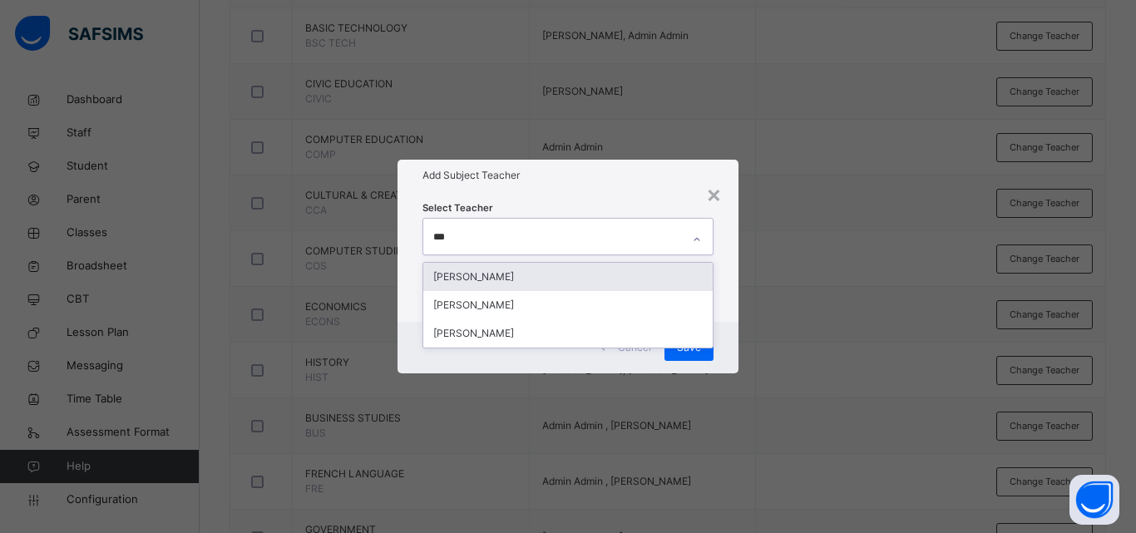
click at [585, 274] on div "[PERSON_NAME]" at bounding box center [567, 277] width 289 height 28
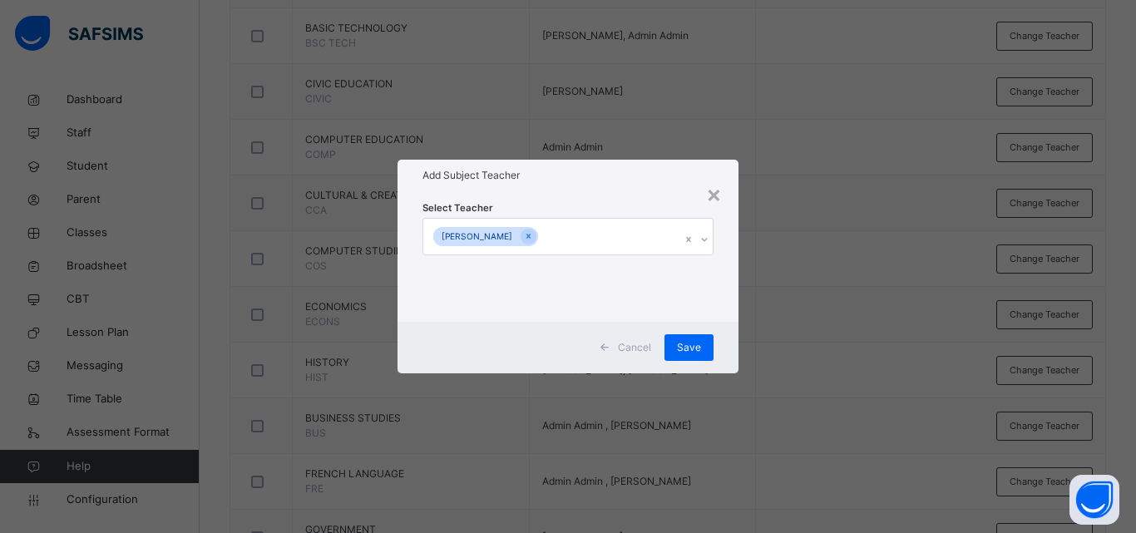
click at [823, 340] on div "× Add Subject Teacher Select Teacher SAMIRA SULAIMAN MADIBBO Cancel Save" at bounding box center [568, 266] width 1136 height 533
click at [685, 344] on span "Save" at bounding box center [689, 347] width 24 height 15
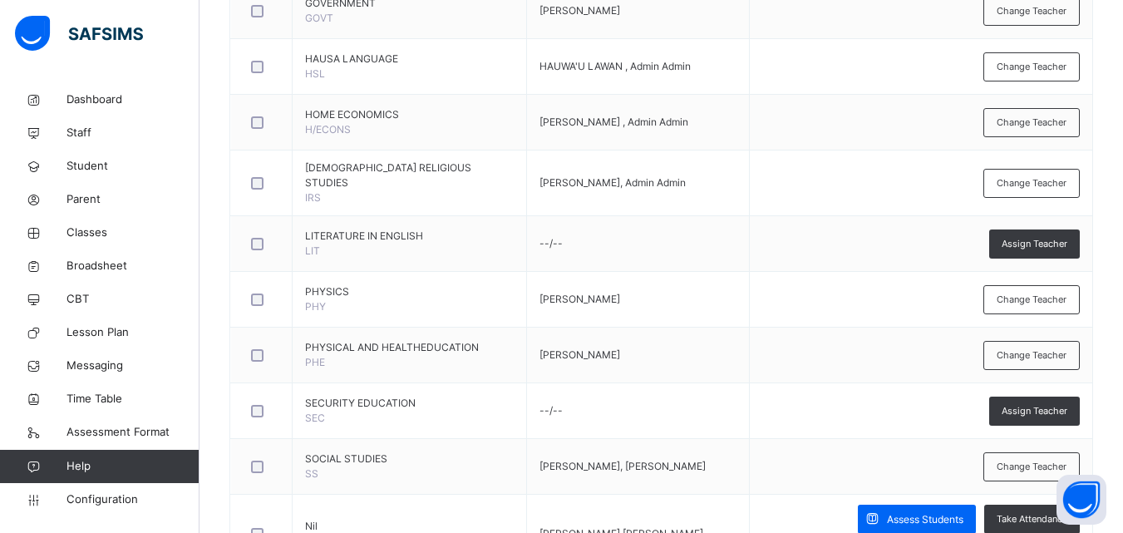
scroll to position [1824, 0]
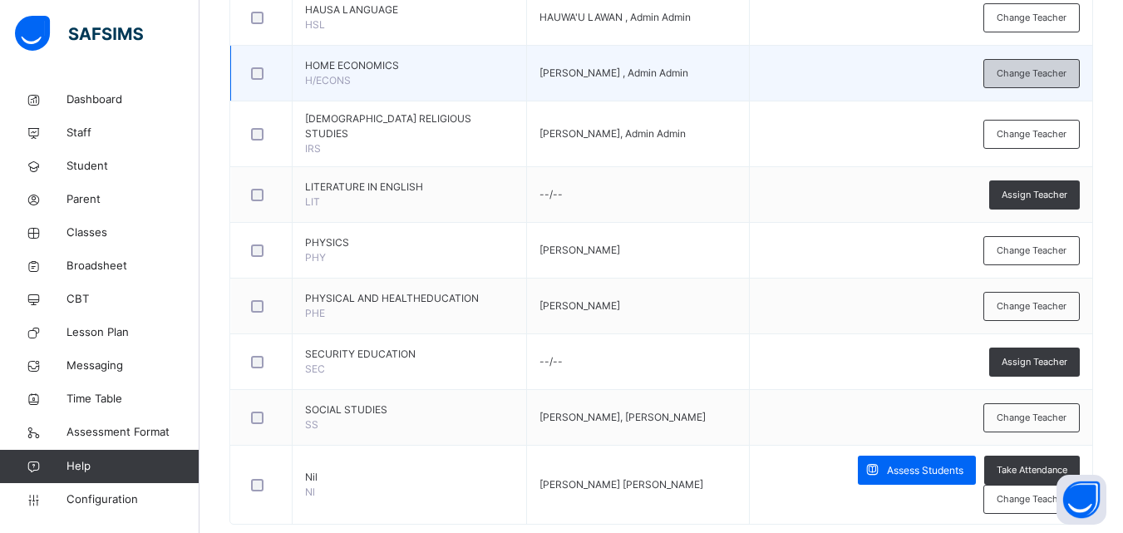
click at [1047, 77] on span "Change Teacher" at bounding box center [1032, 74] width 70 height 14
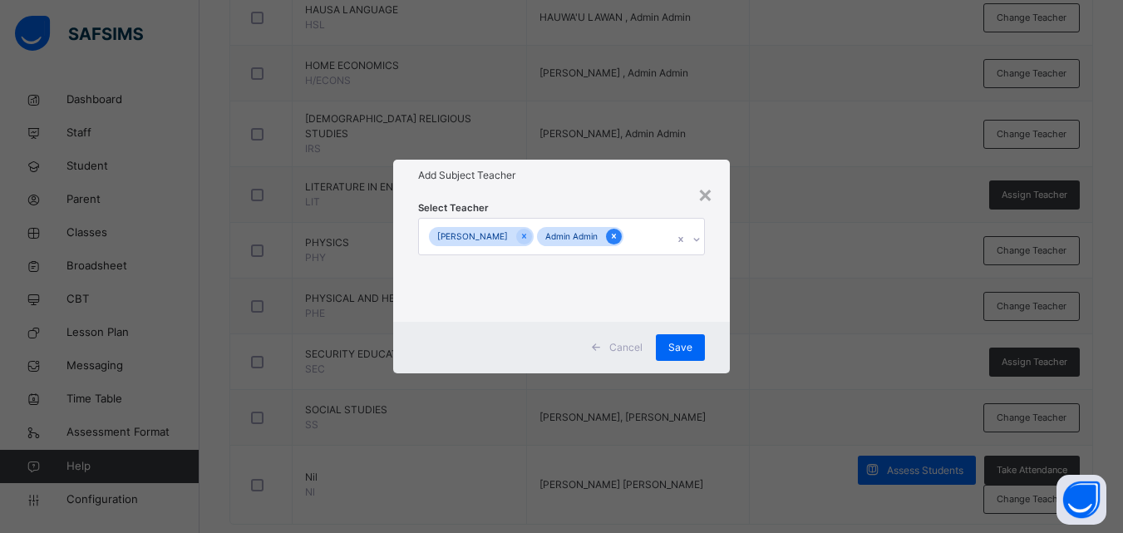
click at [619, 239] on icon at bounding box center [614, 236] width 9 height 12
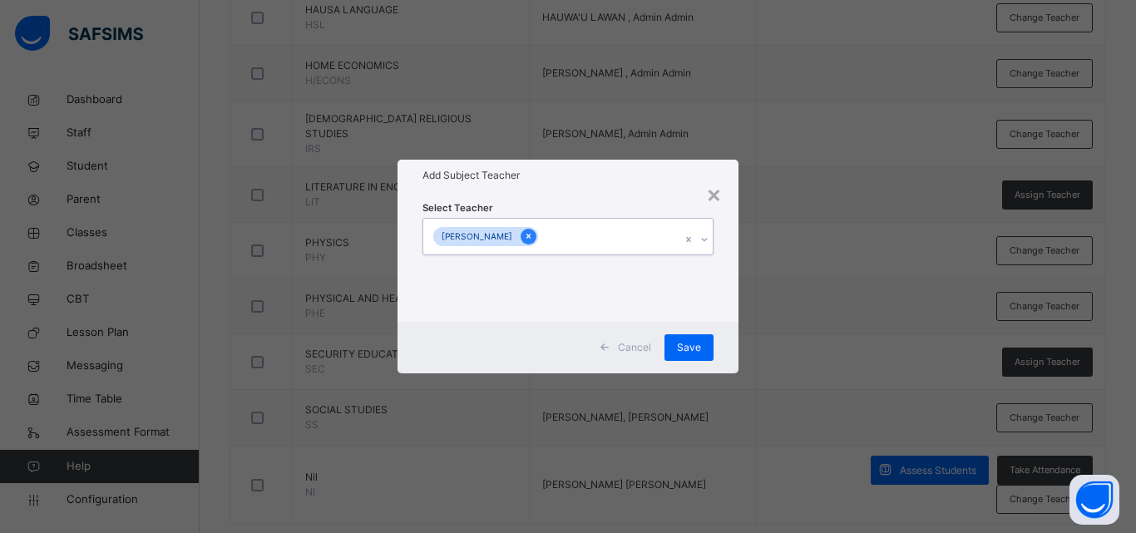
click at [533, 239] on icon at bounding box center [528, 236] width 9 height 12
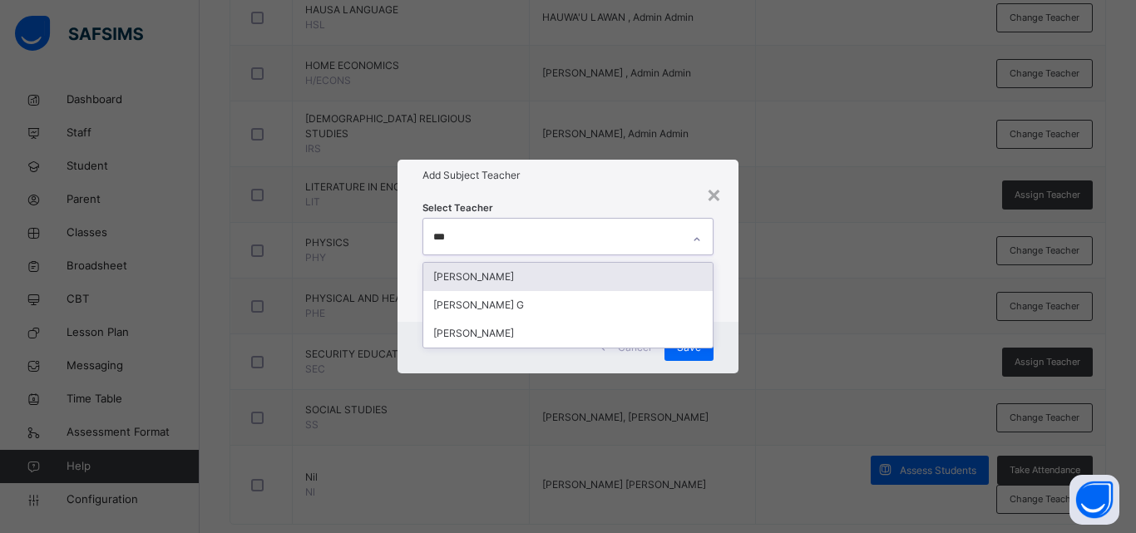
type input "****"
click at [553, 277] on div "[PERSON_NAME]" at bounding box center [567, 277] width 289 height 28
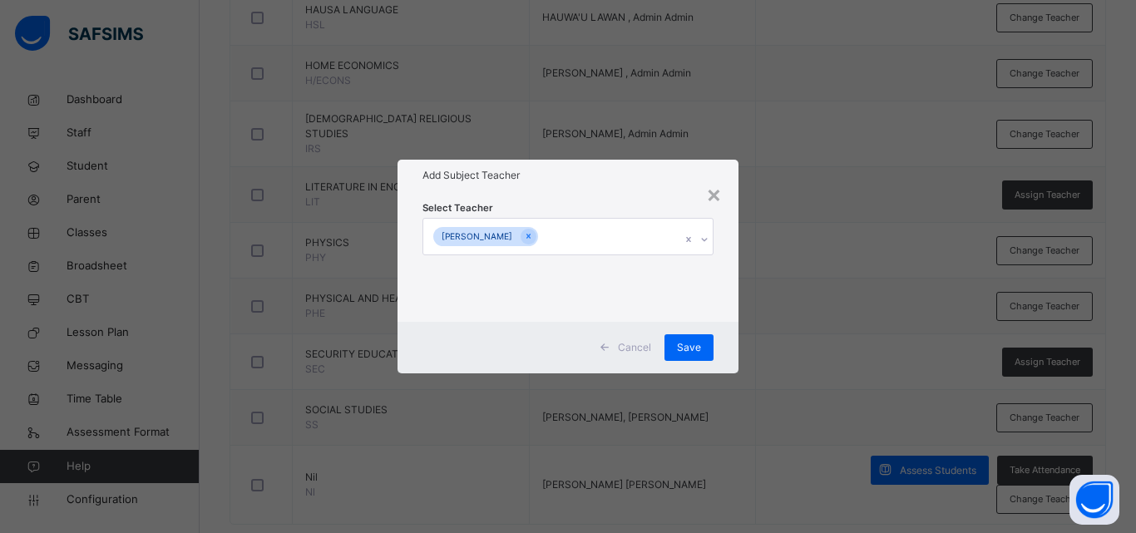
click at [827, 363] on div "× Add Subject Teacher Select Teacher Zainab Sulaiman Cancel Save" at bounding box center [568, 266] width 1136 height 533
click at [683, 343] on span "Save" at bounding box center [689, 347] width 24 height 15
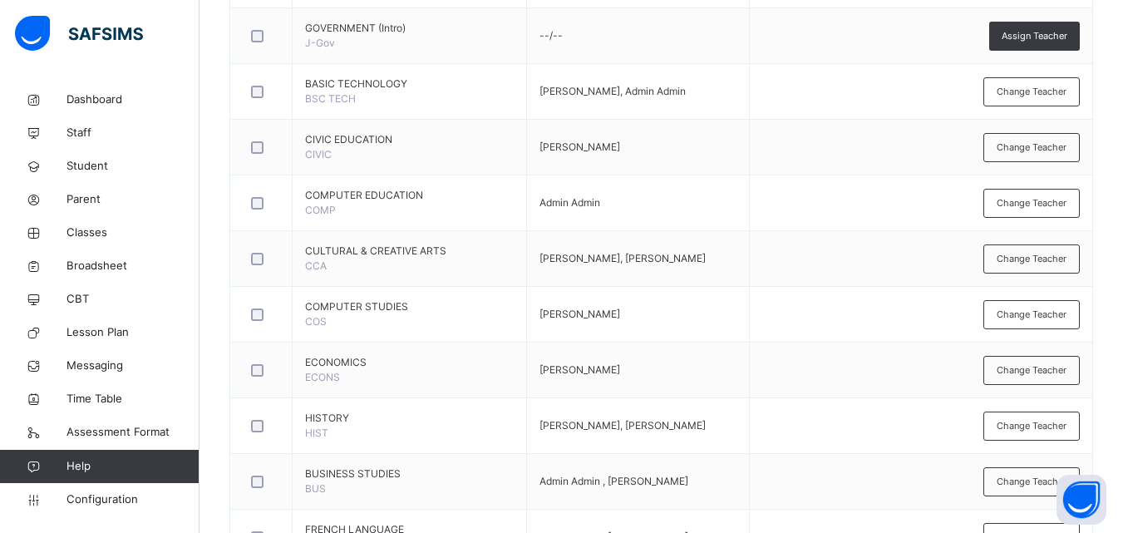
scroll to position [1123, 0]
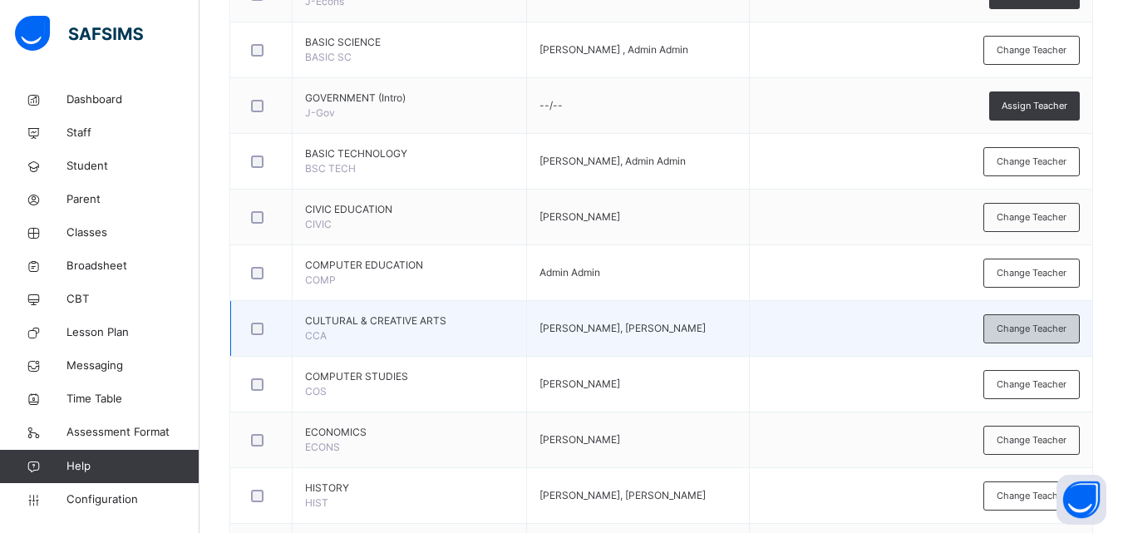
click at [1050, 326] on span "Change Teacher" at bounding box center [1032, 329] width 70 height 14
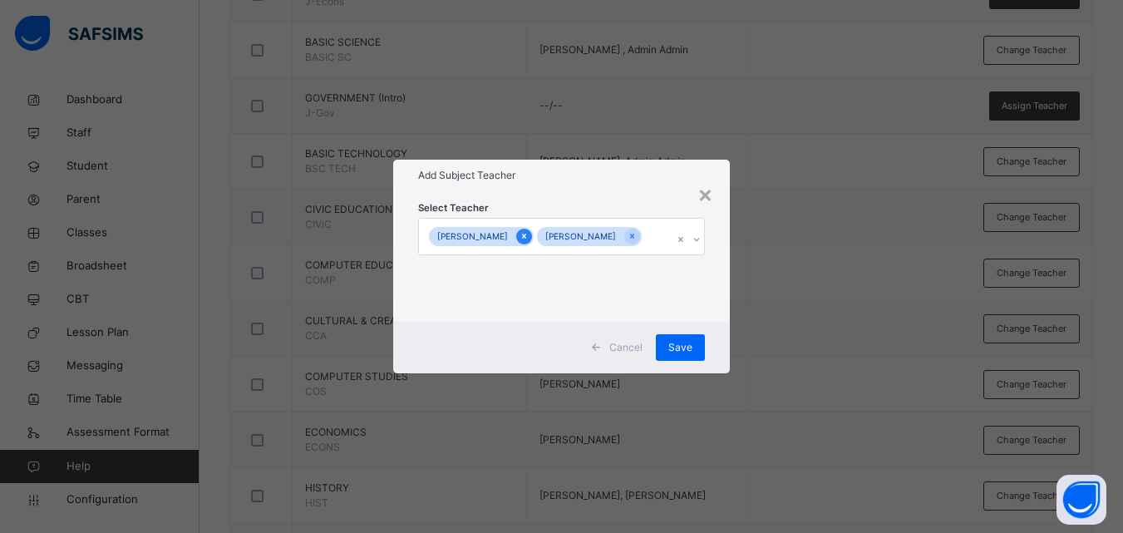
click at [529, 230] on icon at bounding box center [524, 236] width 9 height 12
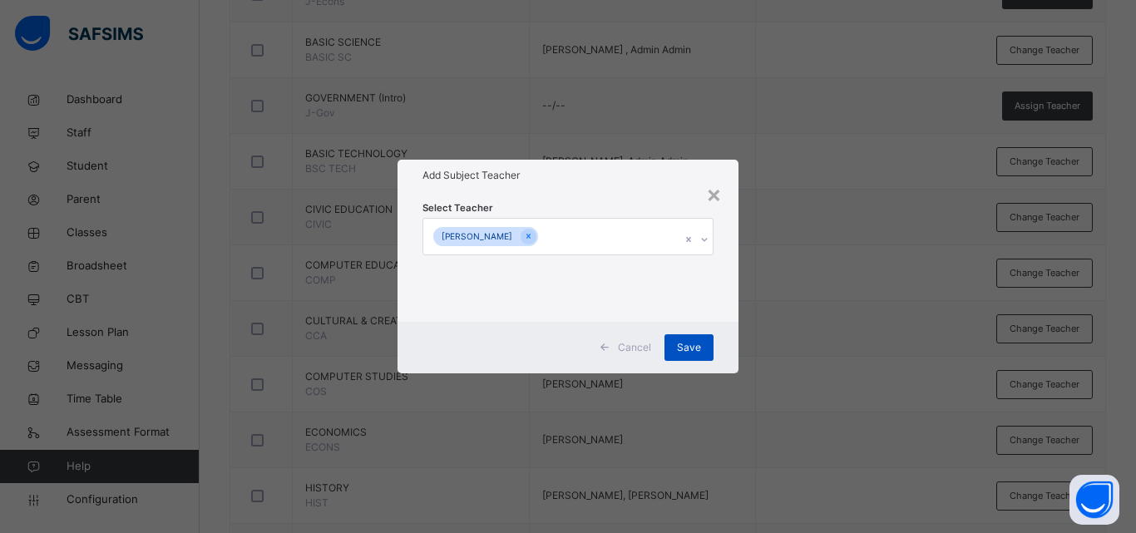
click at [688, 345] on span "Save" at bounding box center [689, 347] width 24 height 15
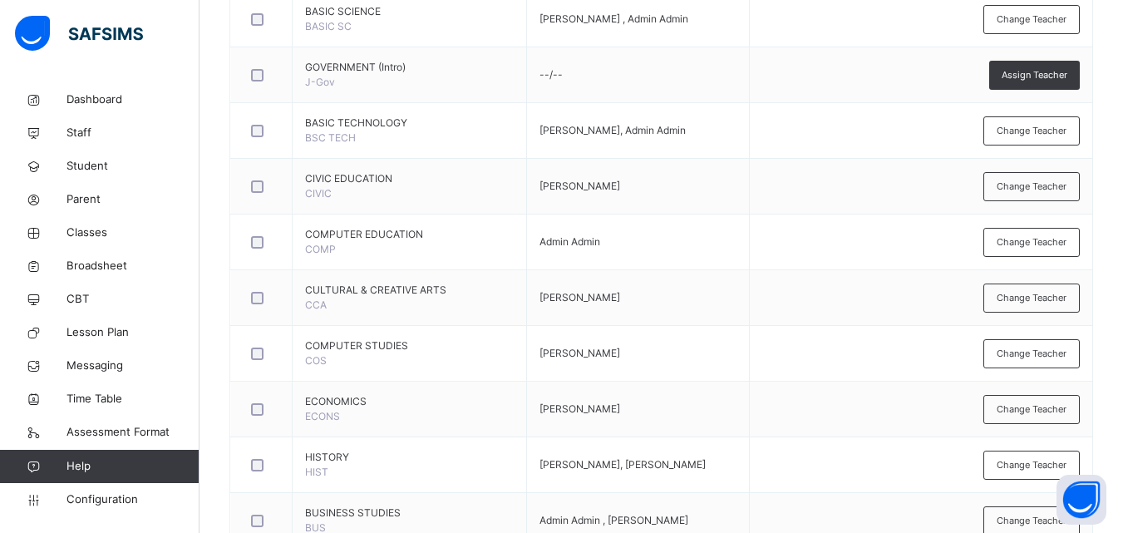
scroll to position [1126, 0]
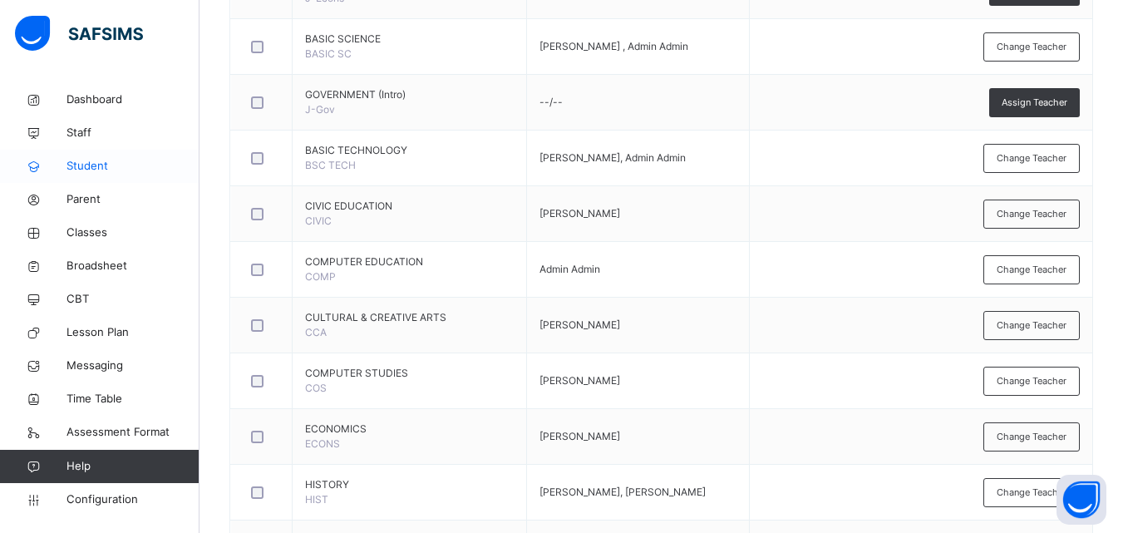
click at [111, 157] on link "Student" at bounding box center [100, 166] width 200 height 33
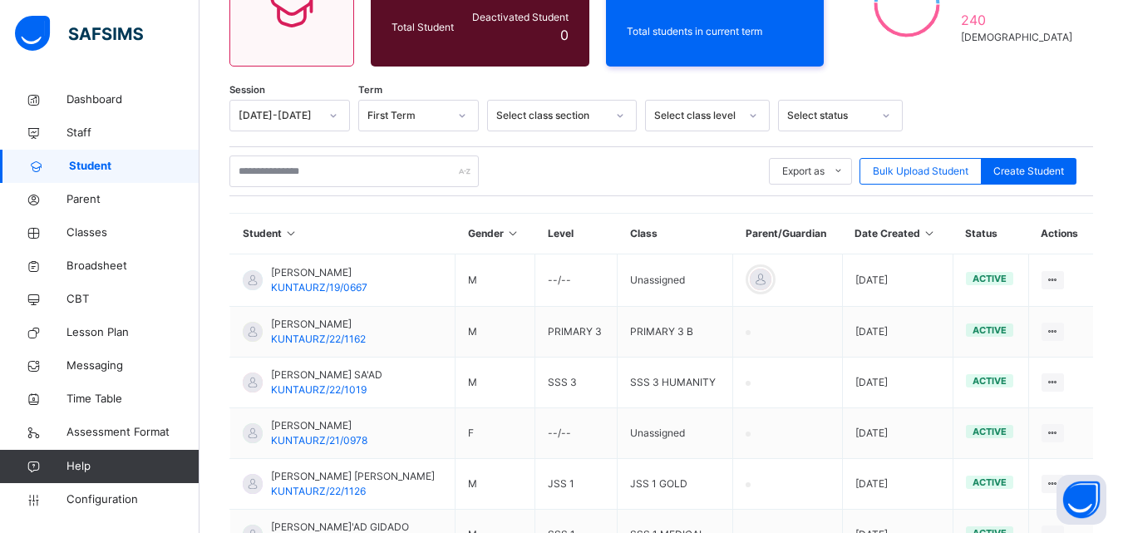
scroll to position [173, 0]
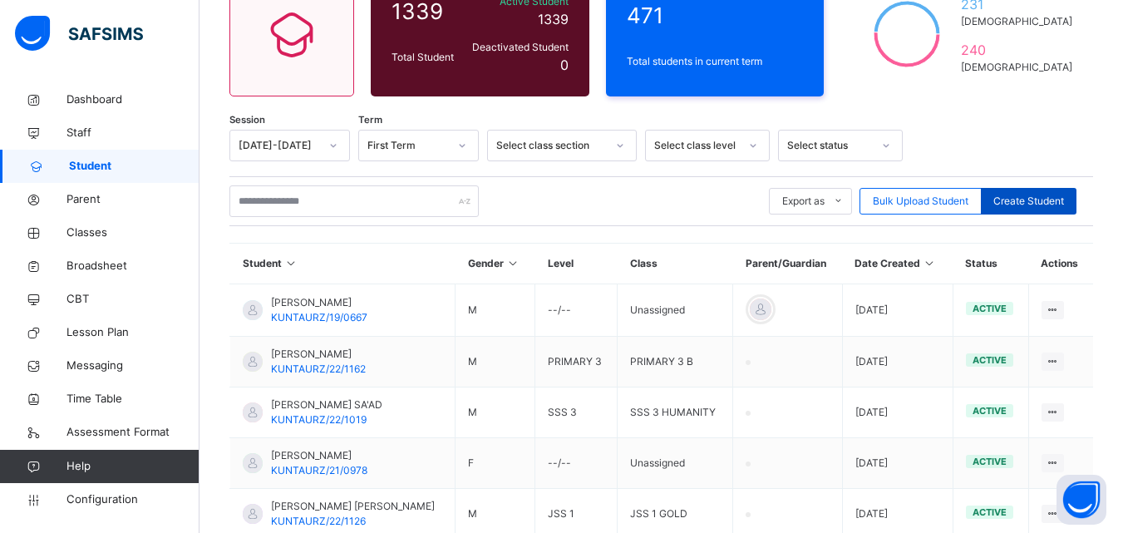
click at [1042, 197] on span "Create Student" at bounding box center [1029, 201] width 71 height 15
select select "**"
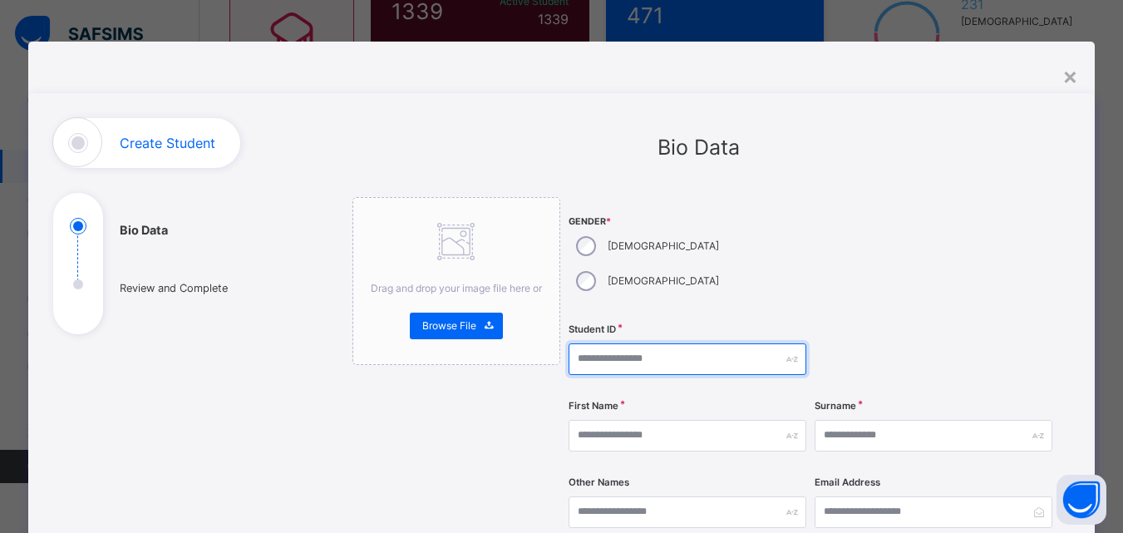
click at [636, 343] on input "text" at bounding box center [688, 359] width 238 height 32
type input "**********"
click at [845, 283] on div "**********" at bounding box center [811, 527] width 485 height 660
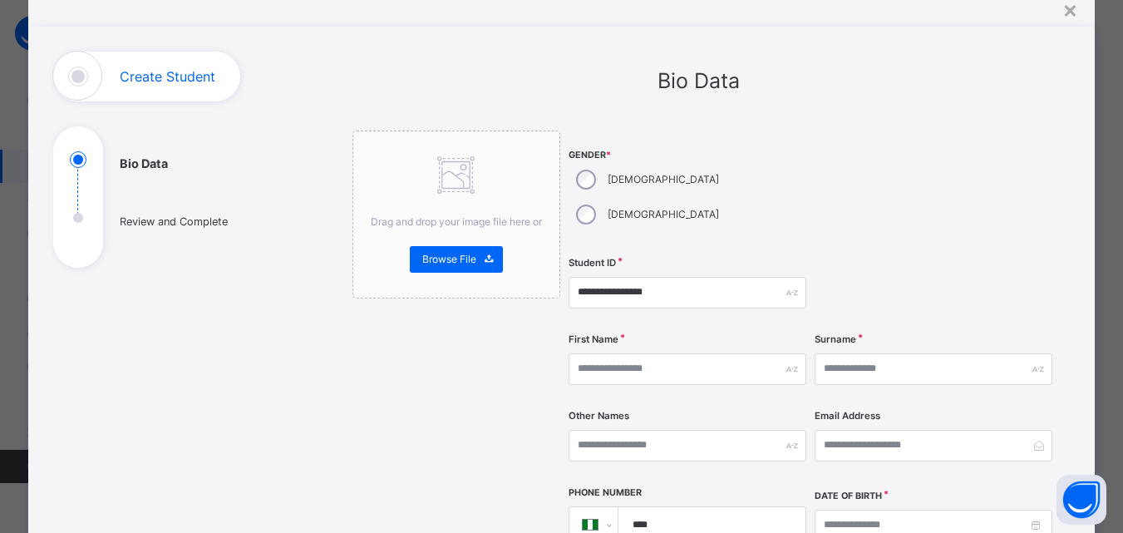
scroll to position [100, 0]
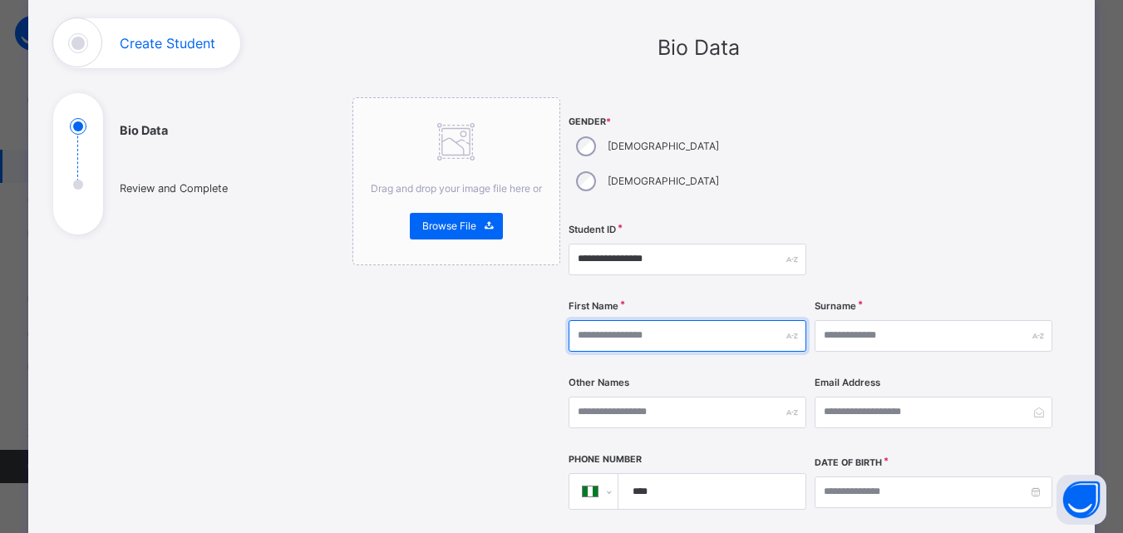
click at [743, 320] on input "text" at bounding box center [688, 336] width 238 height 32
type input "********"
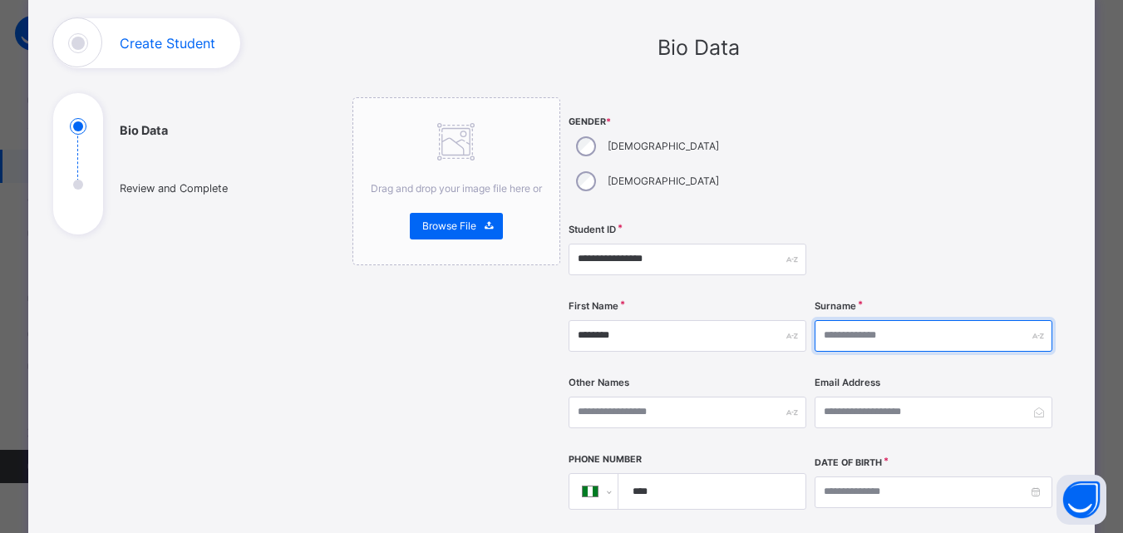
click at [837, 320] on input "text" at bounding box center [934, 336] width 238 height 32
type input "*****"
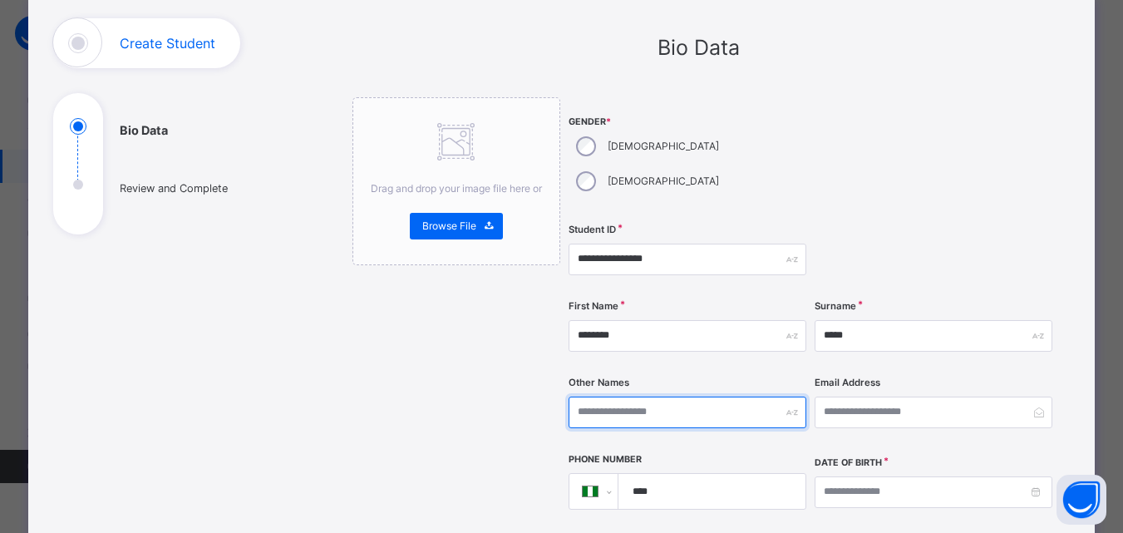
click at [743, 397] on input "text" at bounding box center [688, 413] width 238 height 32
type input "******"
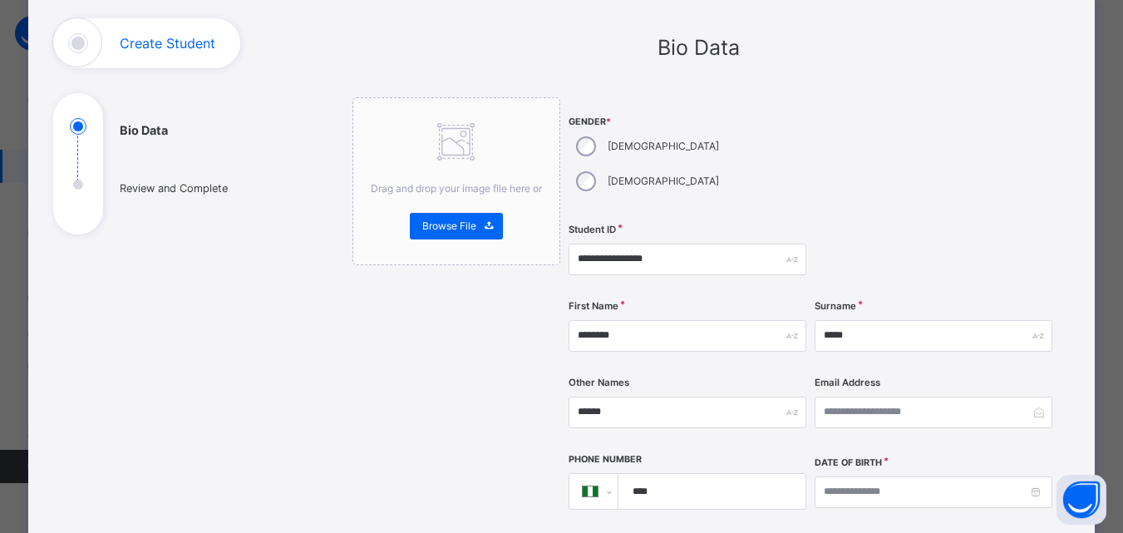
click at [935, 175] on div at bounding box center [934, 157] width 238 height 120
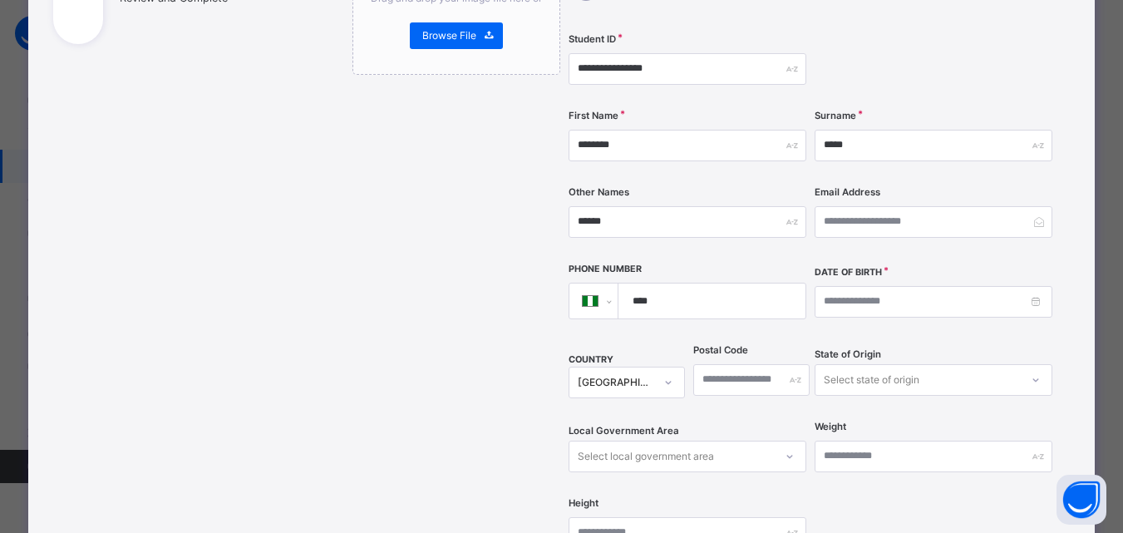
scroll to position [299, 0]
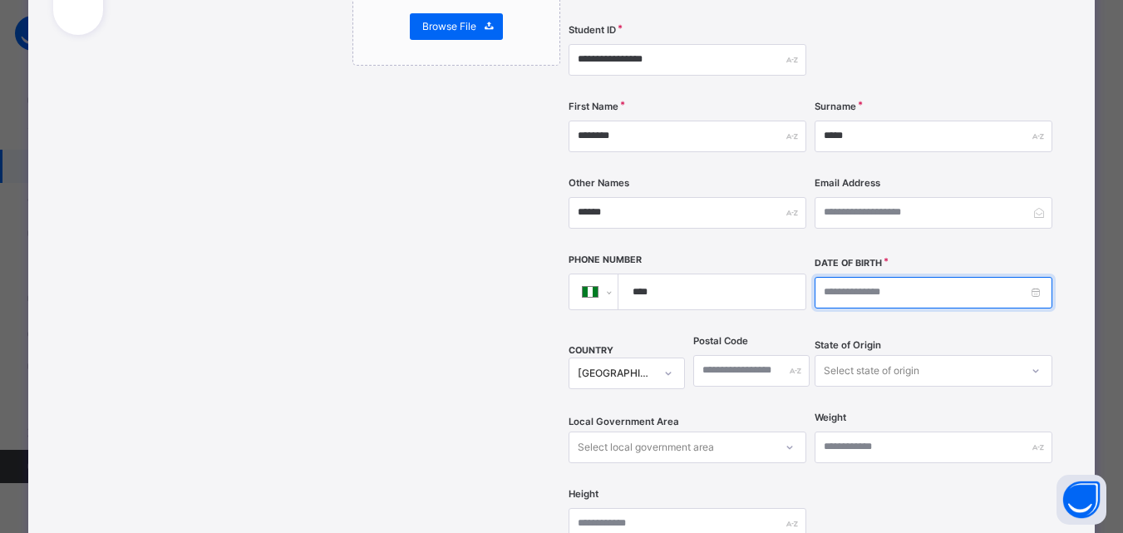
click at [946, 277] on input at bounding box center [934, 293] width 238 height 32
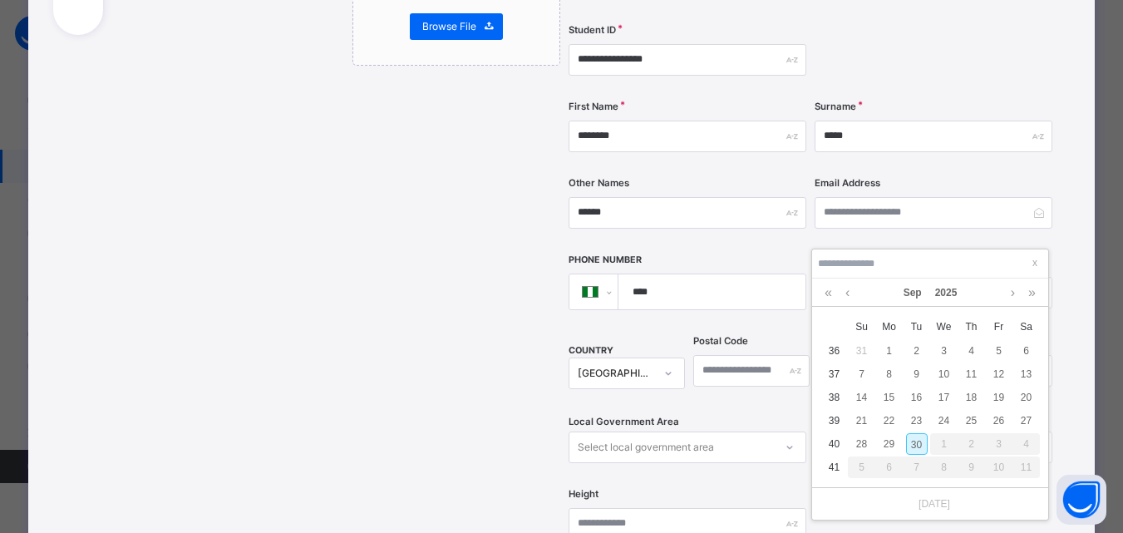
click at [916, 434] on div "30" at bounding box center [917, 444] width 22 height 22
type input "**********"
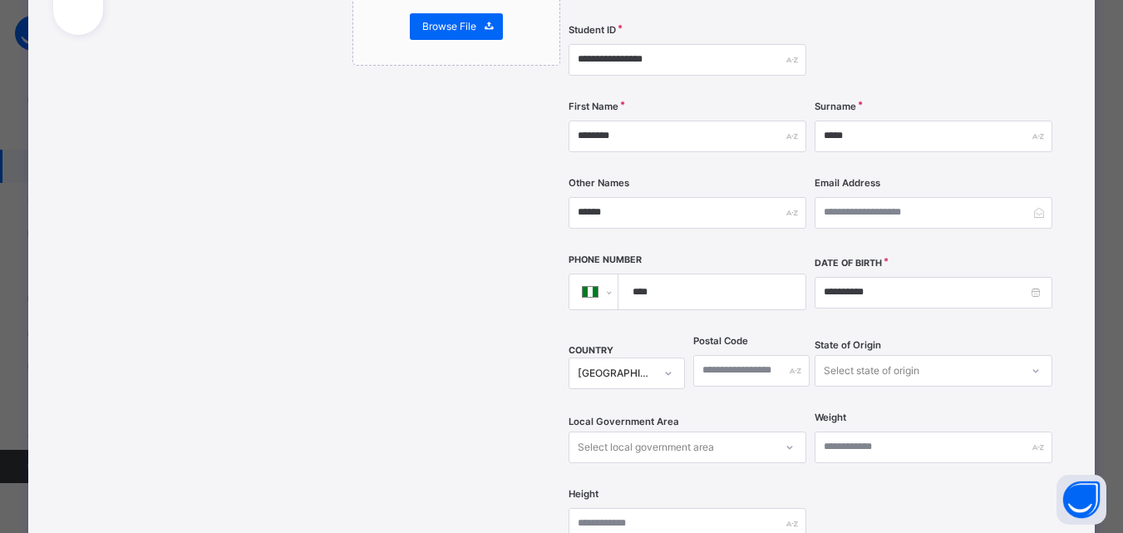
click at [1059, 296] on div "**********" at bounding box center [699, 344] width 743 height 1050
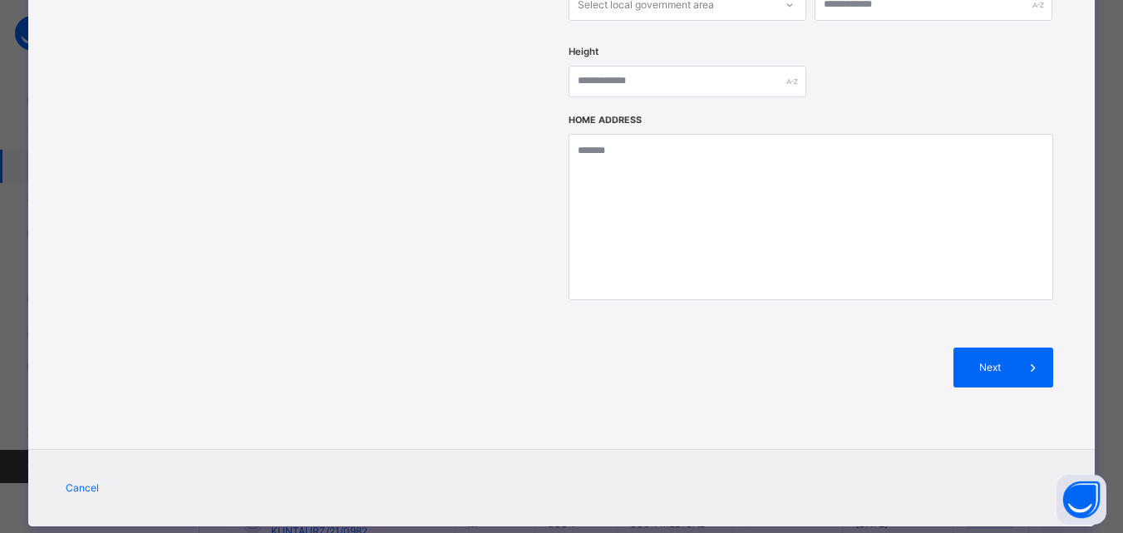
scroll to position [239, 0]
click at [1018, 348] on span at bounding box center [1034, 368] width 40 height 40
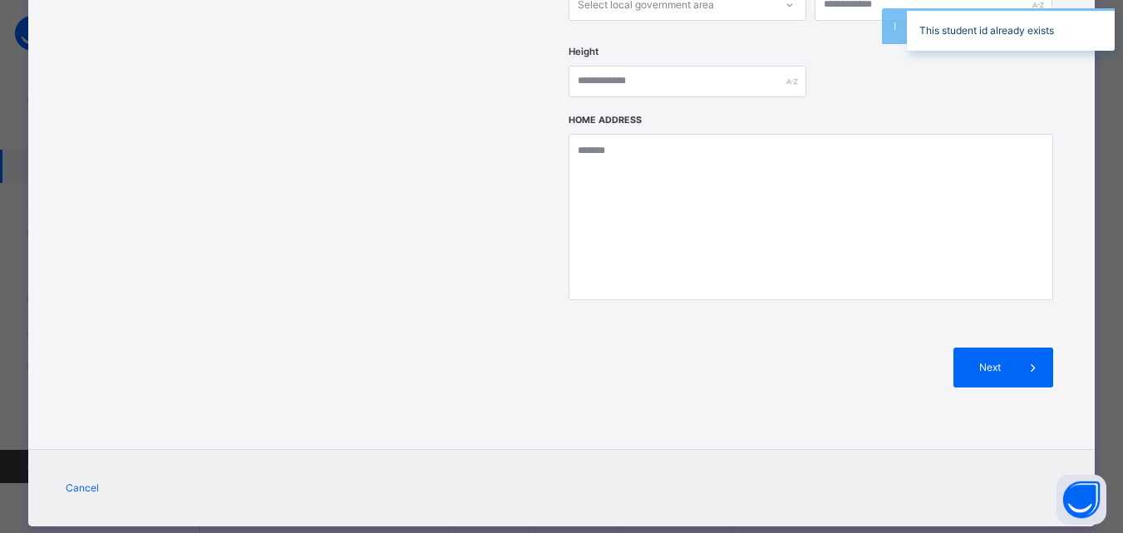
click at [972, 323] on div "Next" at bounding box center [811, 368] width 485 height 90
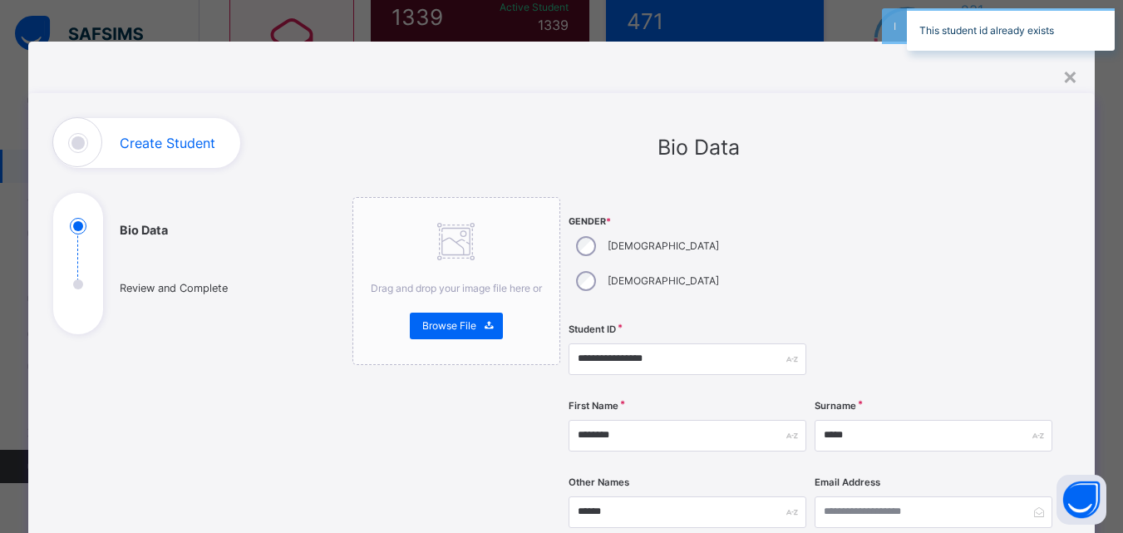
scroll to position [106, 0]
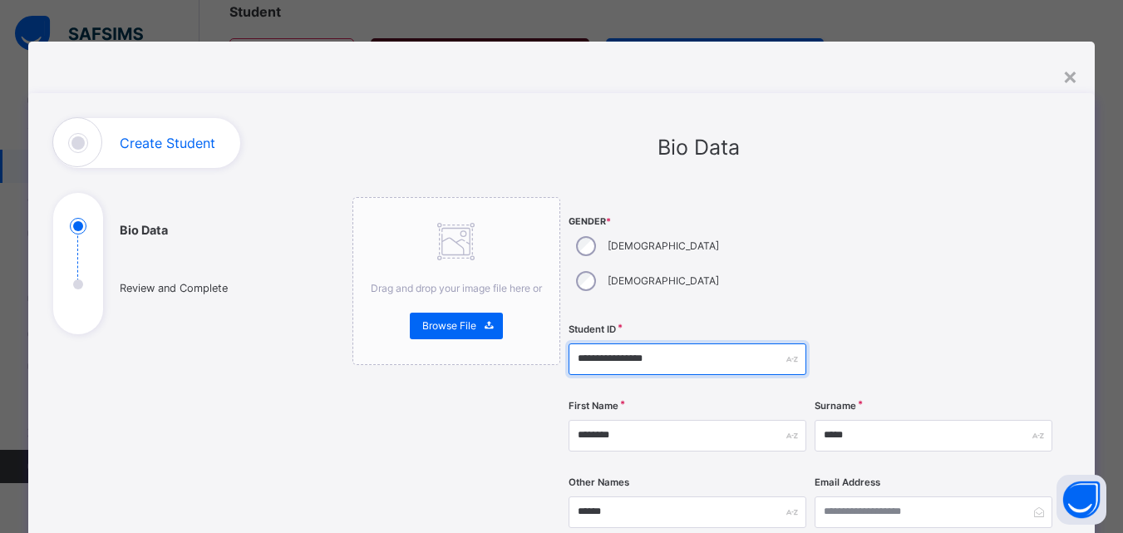
click at [674, 343] on input "**********" at bounding box center [688, 359] width 238 height 32
type input "**********"
click at [866, 325] on div at bounding box center [934, 359] width 238 height 68
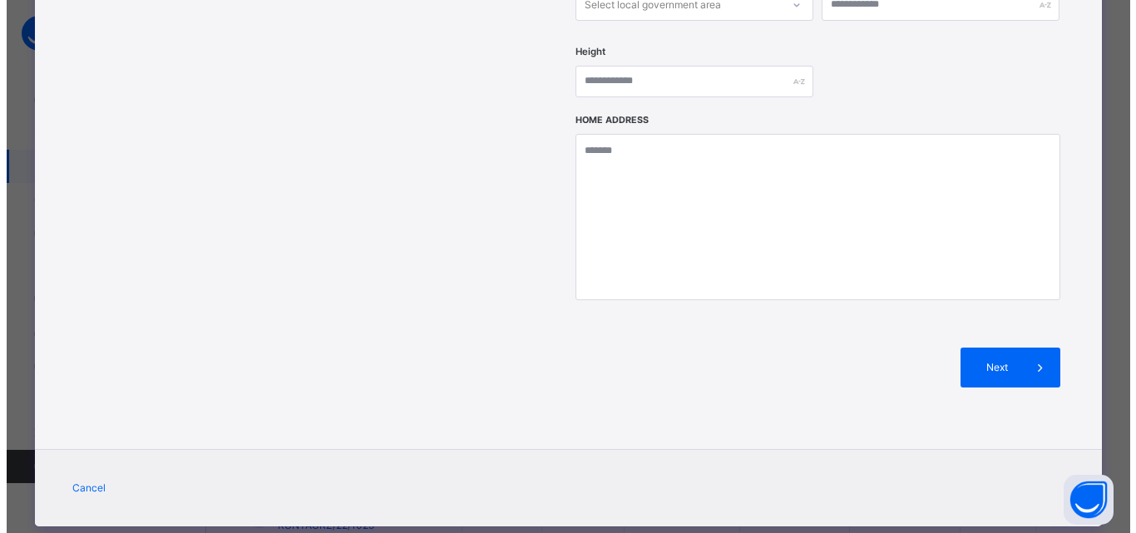
scroll to position [273, 0]
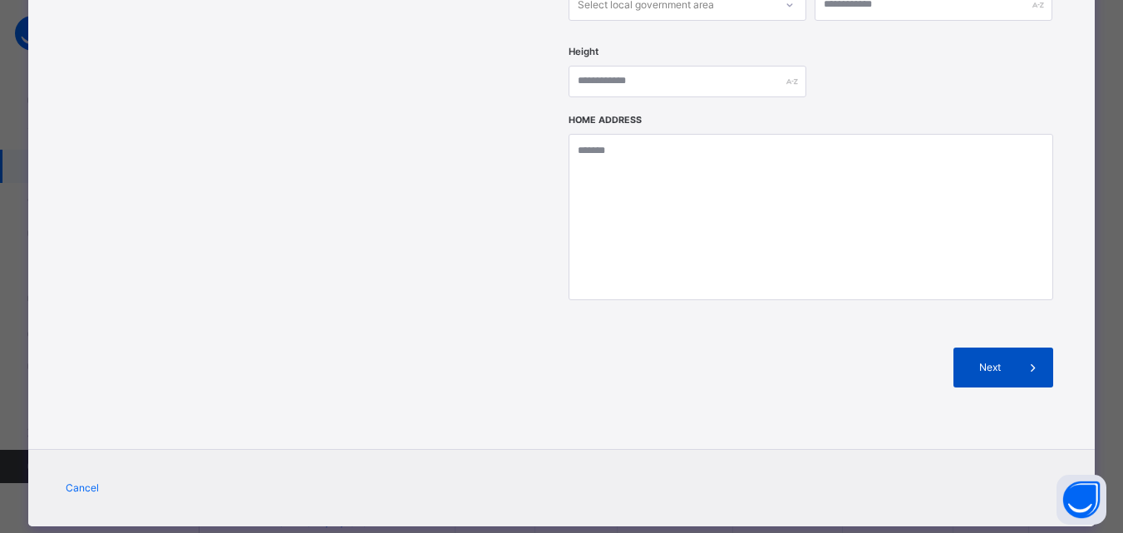
click at [1008, 348] on div "Next" at bounding box center [1004, 368] width 100 height 40
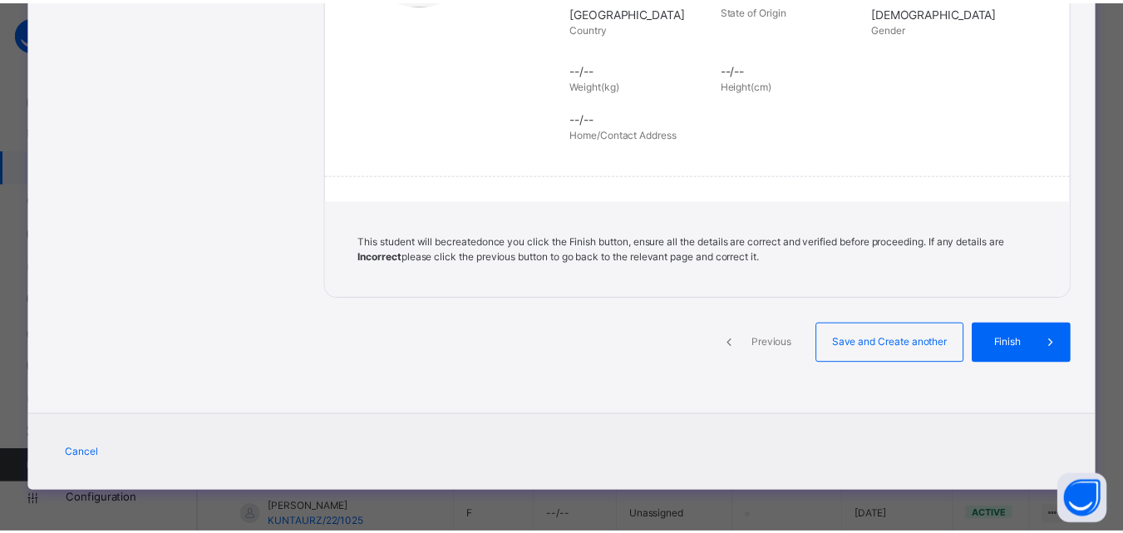
scroll to position [382, 0]
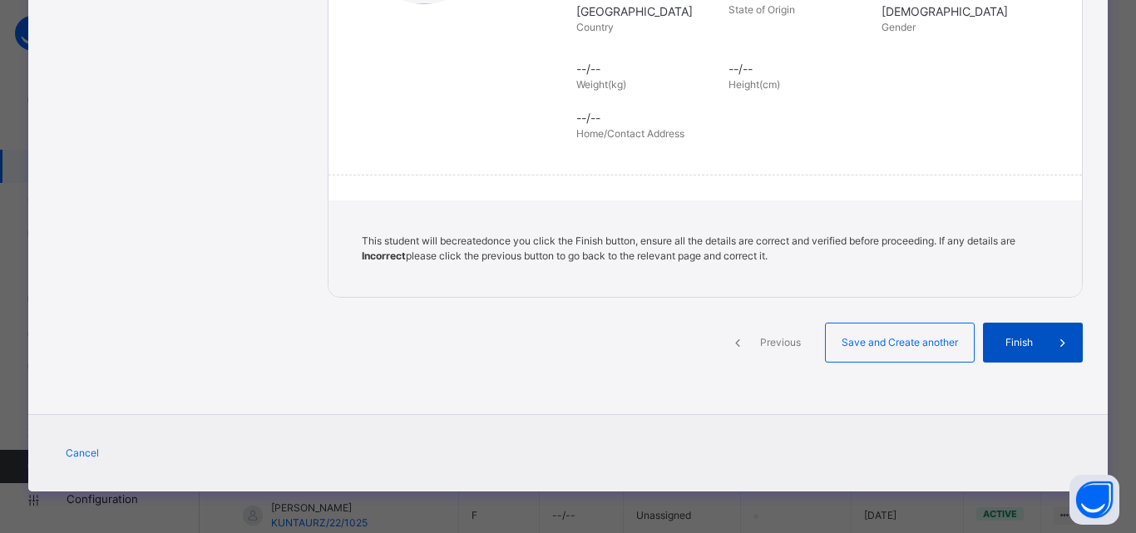
click at [1007, 346] on span "Finish" at bounding box center [1018, 342] width 47 height 15
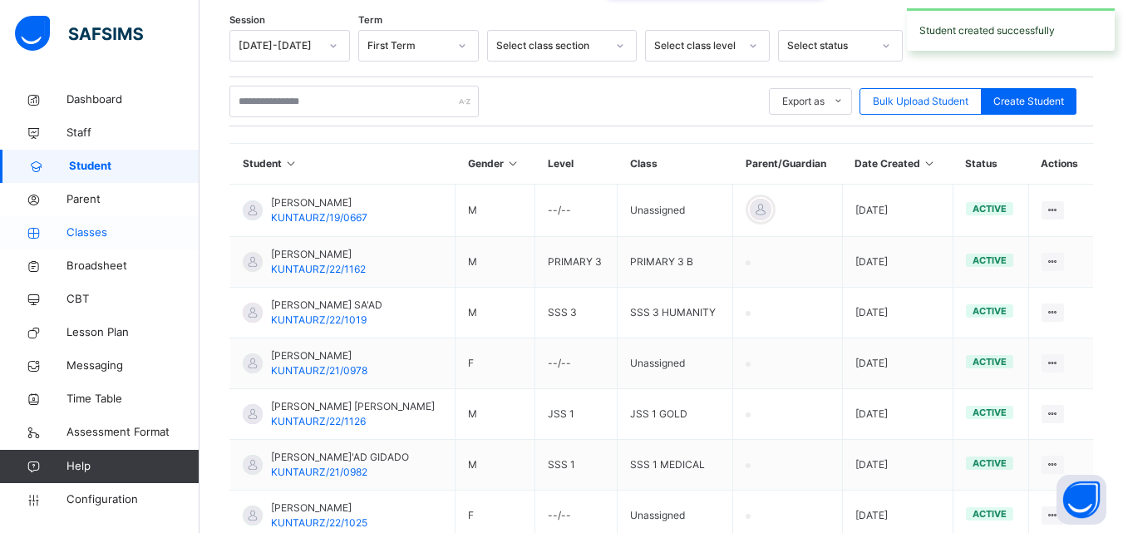
click at [105, 233] on span "Classes" at bounding box center [133, 233] width 133 height 17
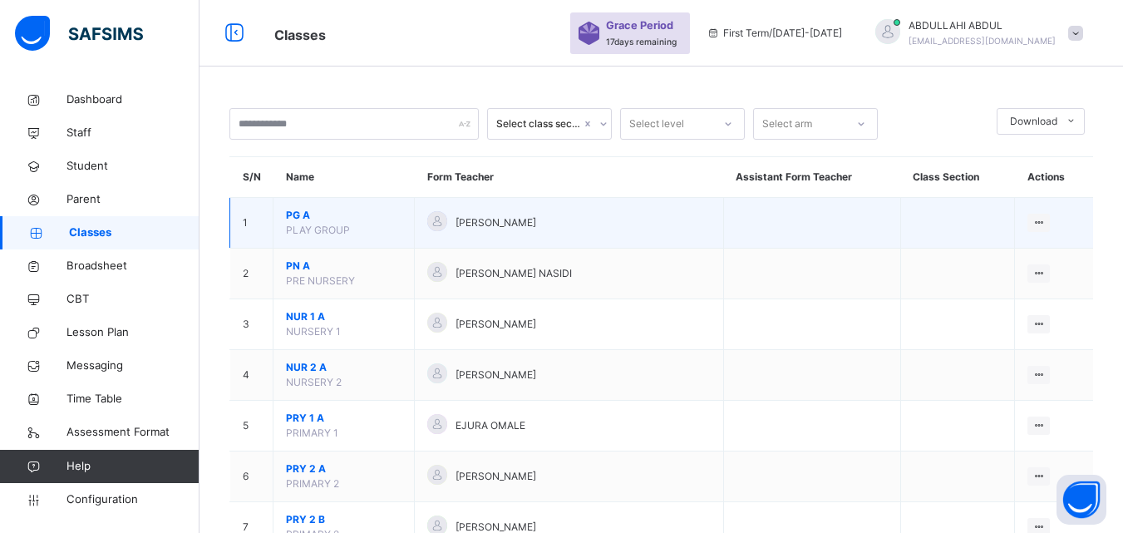
click at [296, 208] on span "PG A" at bounding box center [344, 215] width 116 height 15
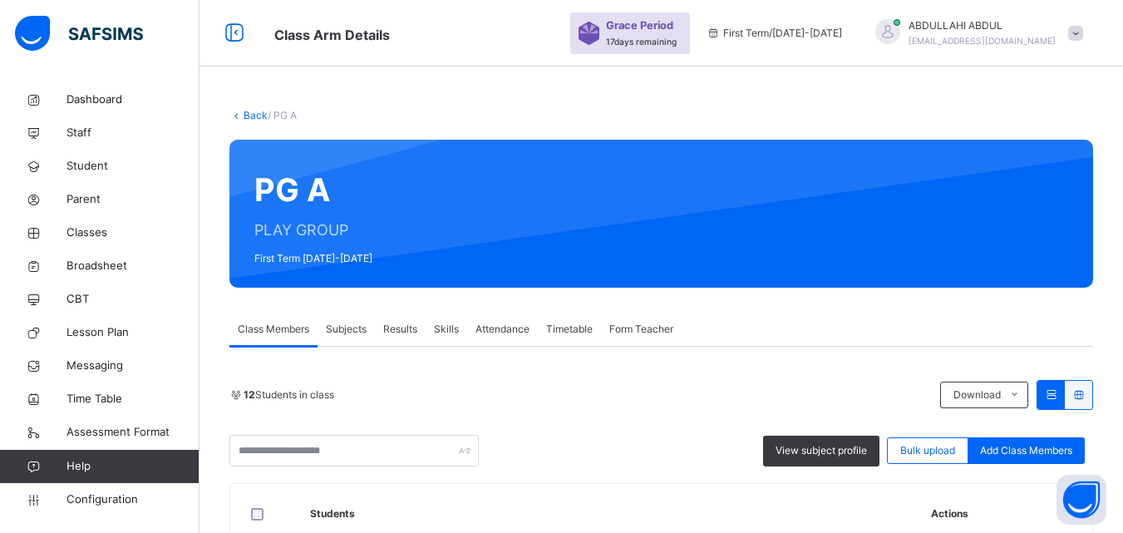
click at [1019, 443] on span "Add Class Members" at bounding box center [1026, 450] width 92 height 15
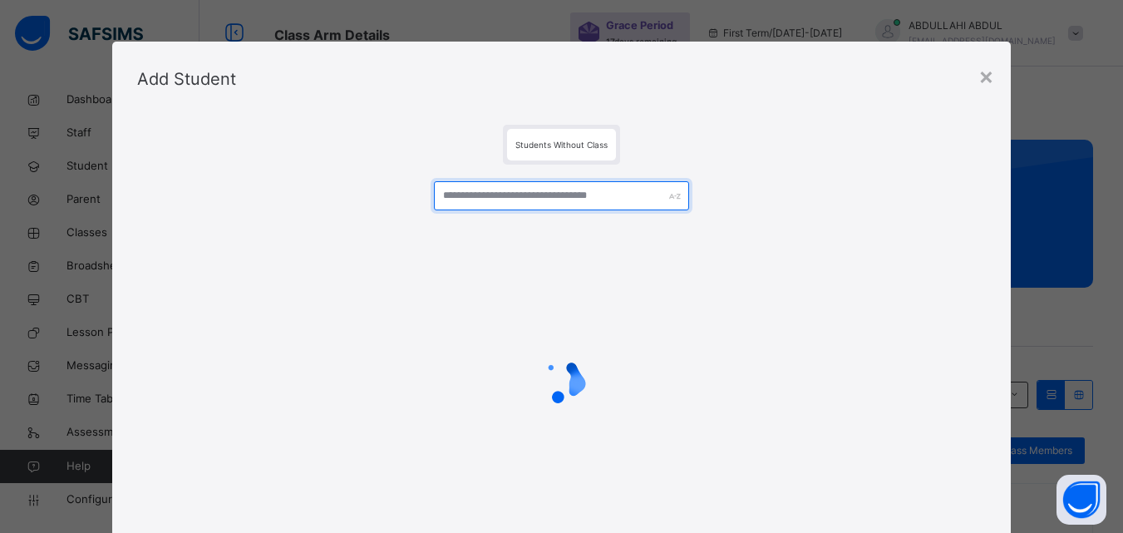
click at [629, 201] on input "text" at bounding box center [561, 195] width 254 height 29
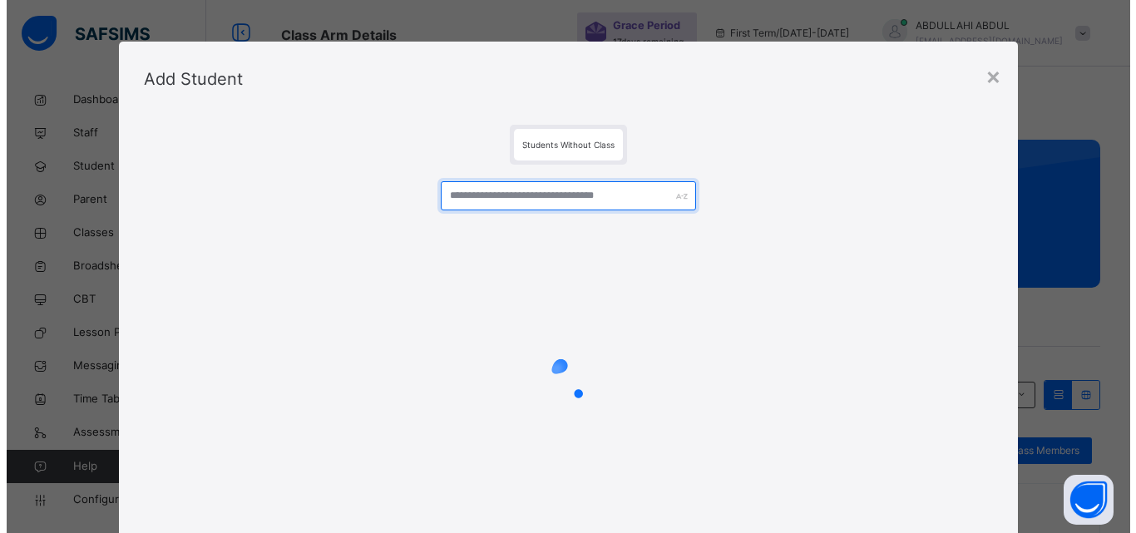
scroll to position [299, 0]
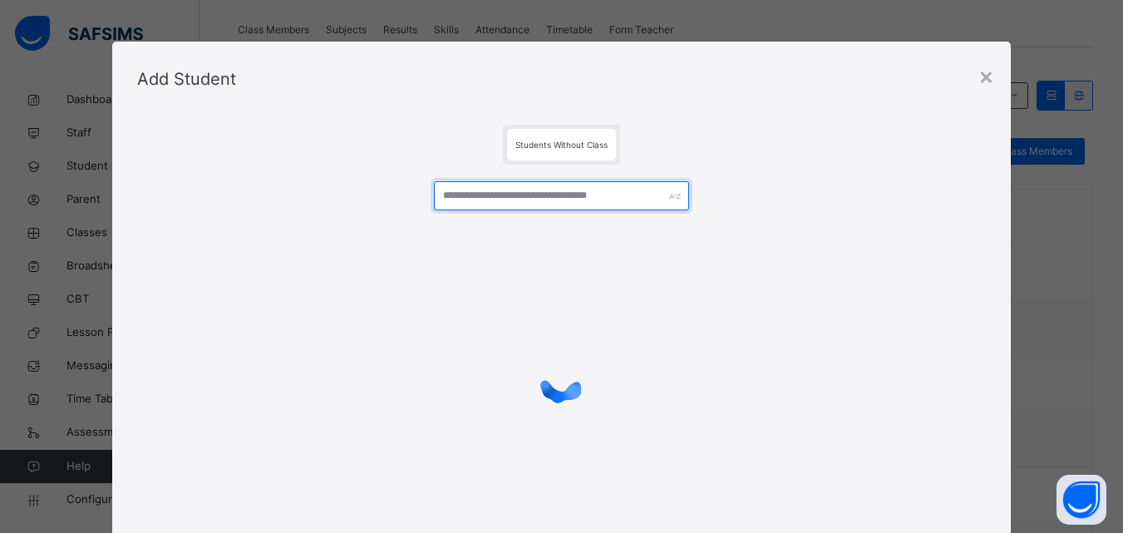
click at [612, 195] on input "text" at bounding box center [561, 195] width 254 height 29
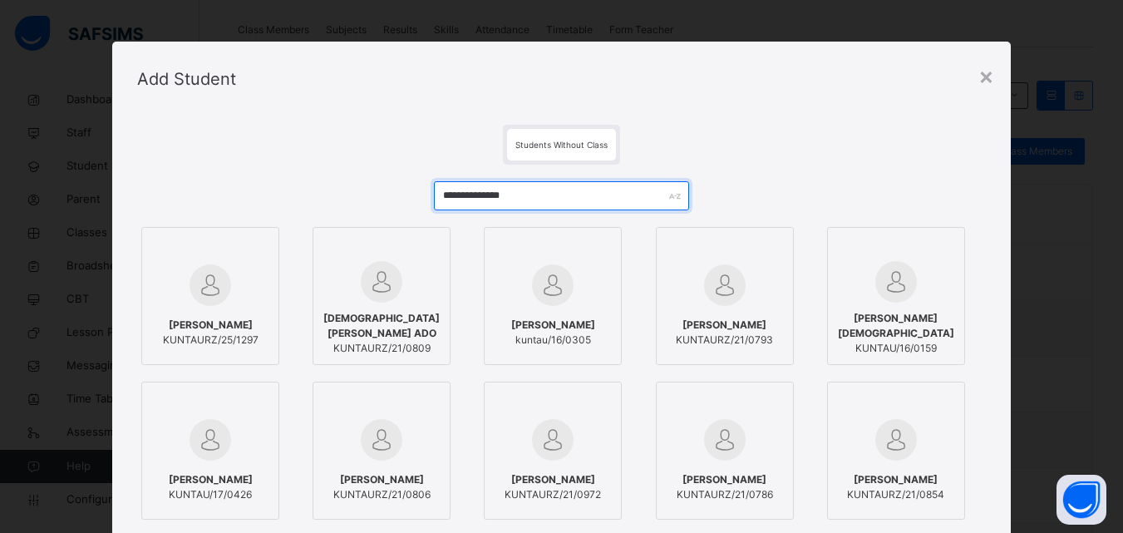
type input "**********"
click at [215, 318] on span "MUHAMMAD SABIU HARUNA" at bounding box center [211, 325] width 96 height 15
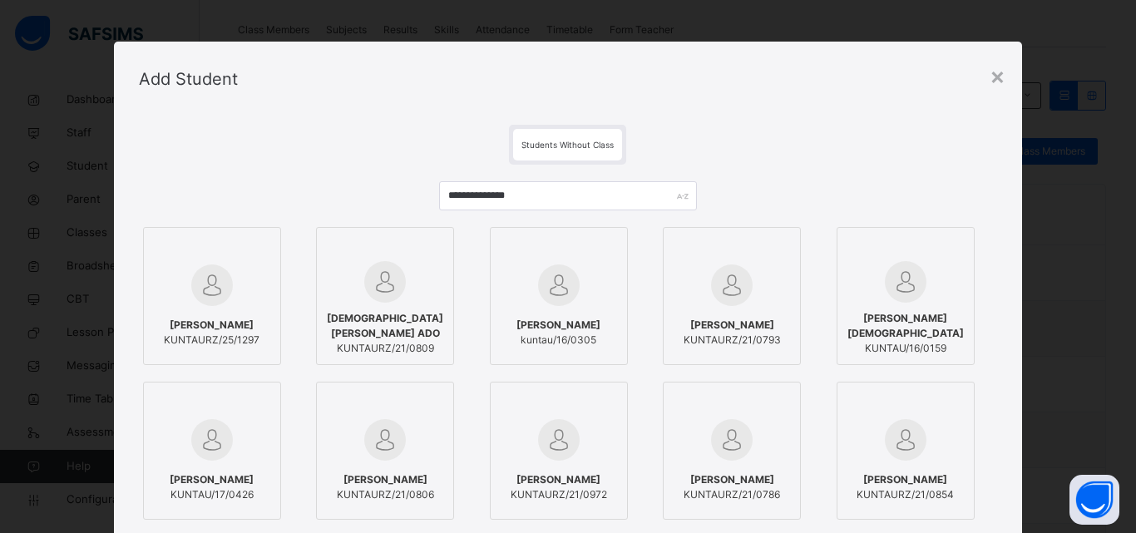
click at [923, 175] on div "**********" at bounding box center [568, 403] width 859 height 476
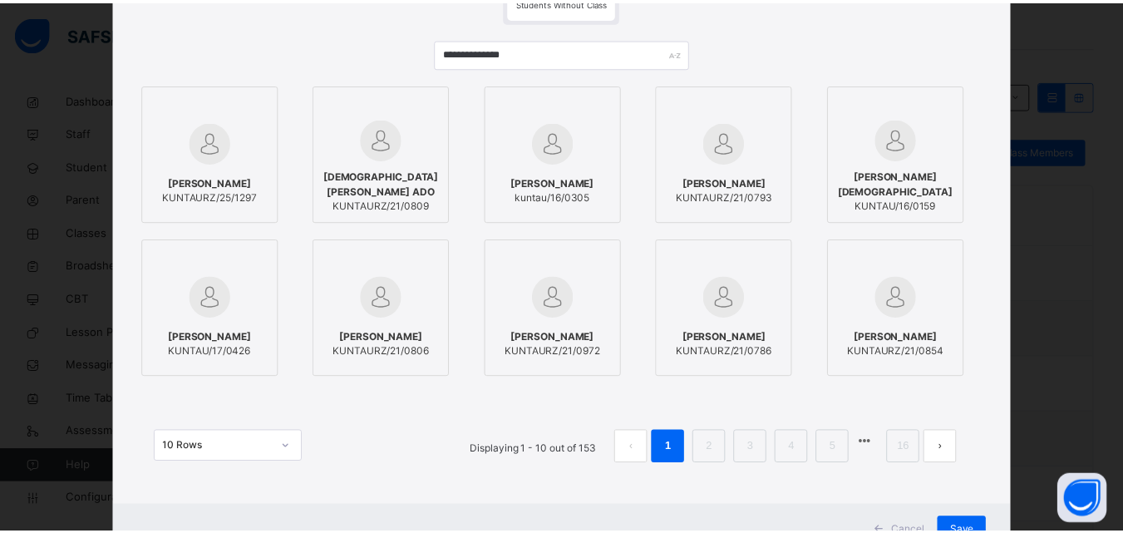
scroll to position [209, 0]
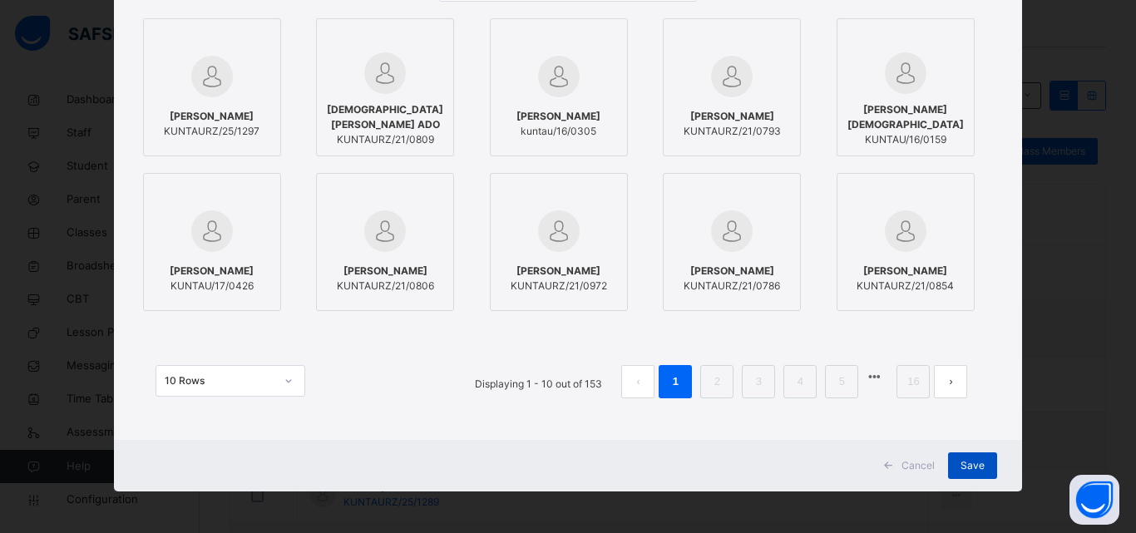
click at [970, 455] on div "Save" at bounding box center [972, 465] width 49 height 27
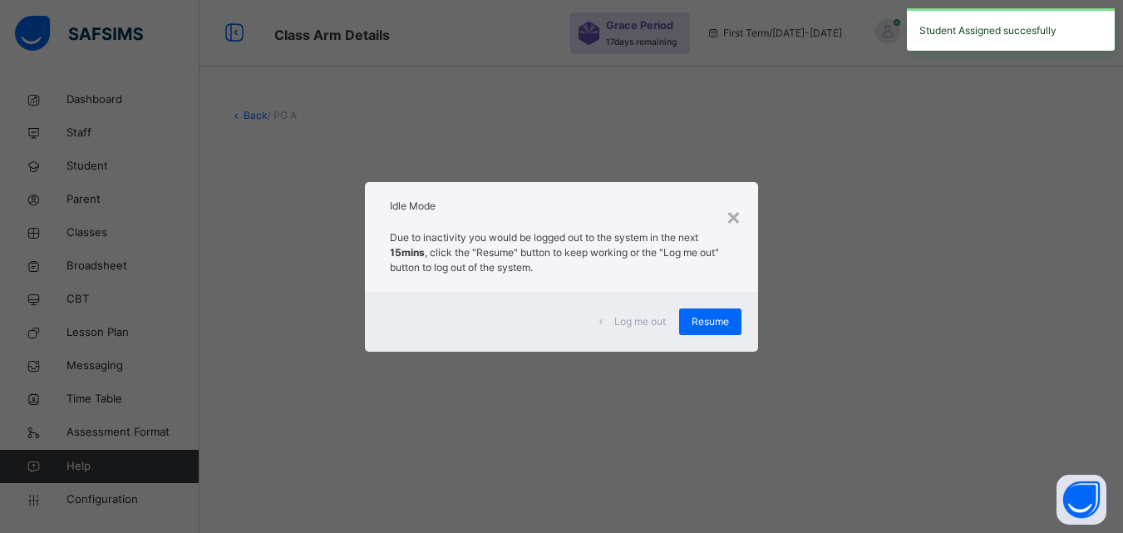
scroll to position [0, 0]
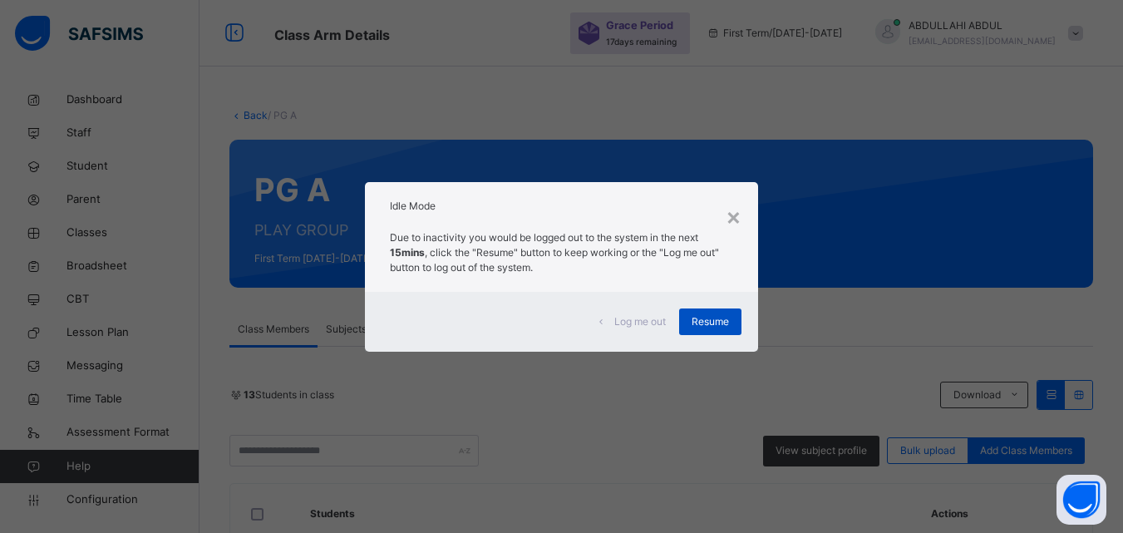
click at [729, 314] on span "Resume" at bounding box center [710, 321] width 37 height 15
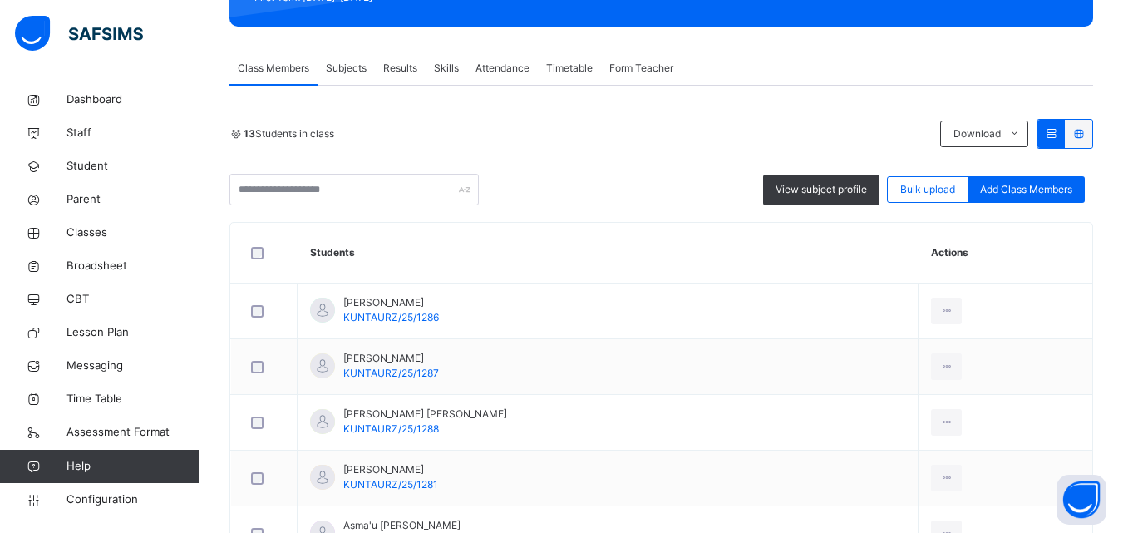
scroll to position [124, 0]
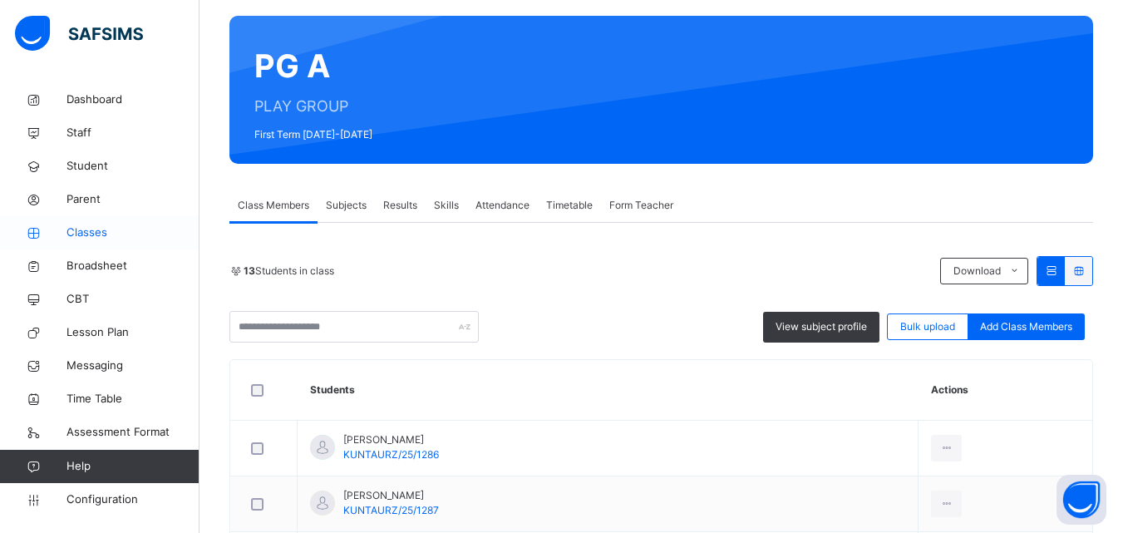
click at [102, 227] on span "Classes" at bounding box center [133, 233] width 133 height 17
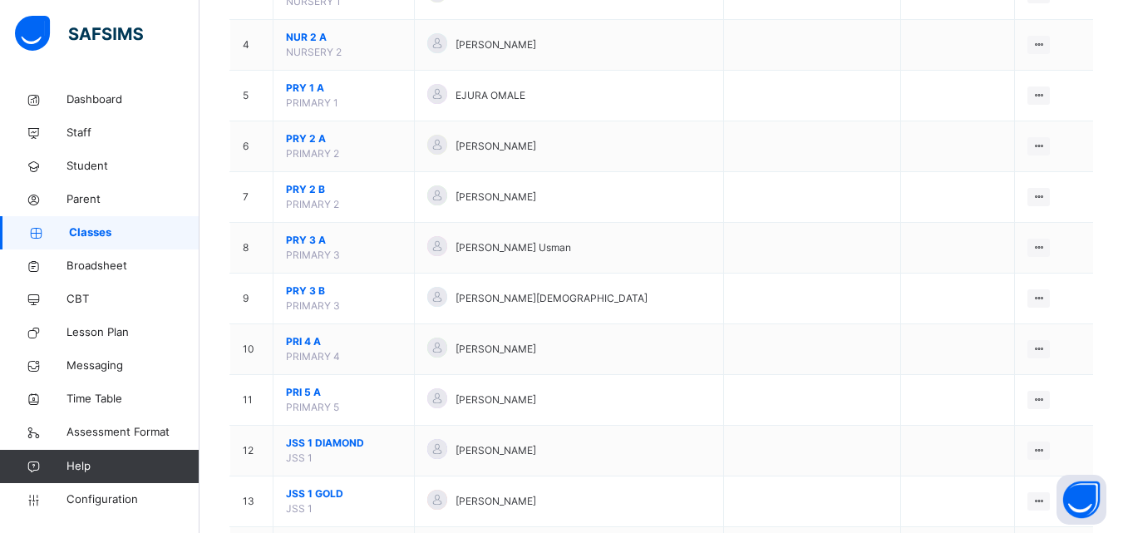
scroll to position [337, 0]
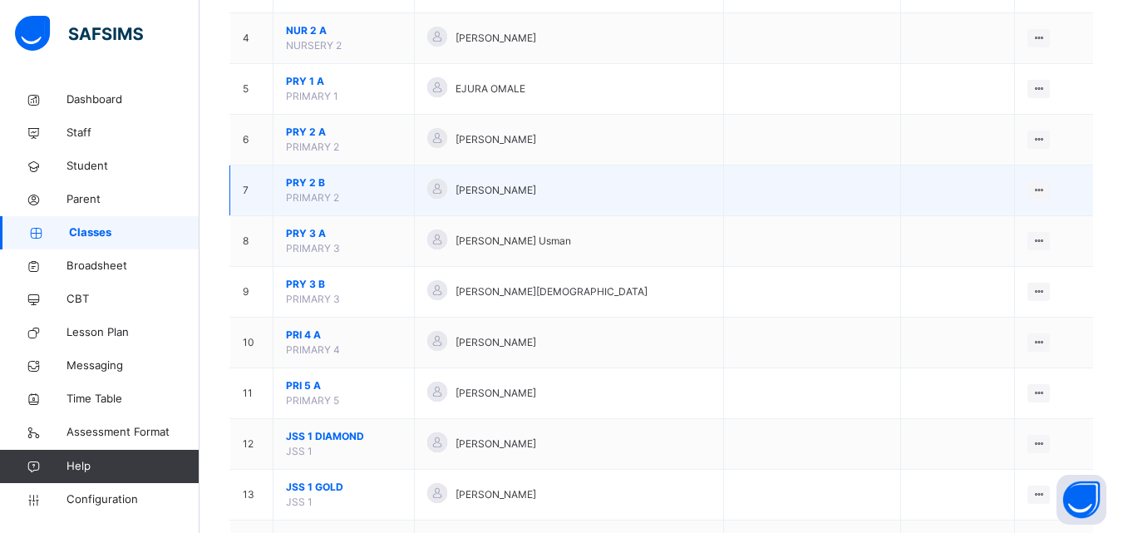
click at [535, 183] on div "[PERSON_NAME]" at bounding box center [568, 191] width 283 height 24
click at [305, 181] on span "PRY 2 B" at bounding box center [344, 182] width 116 height 15
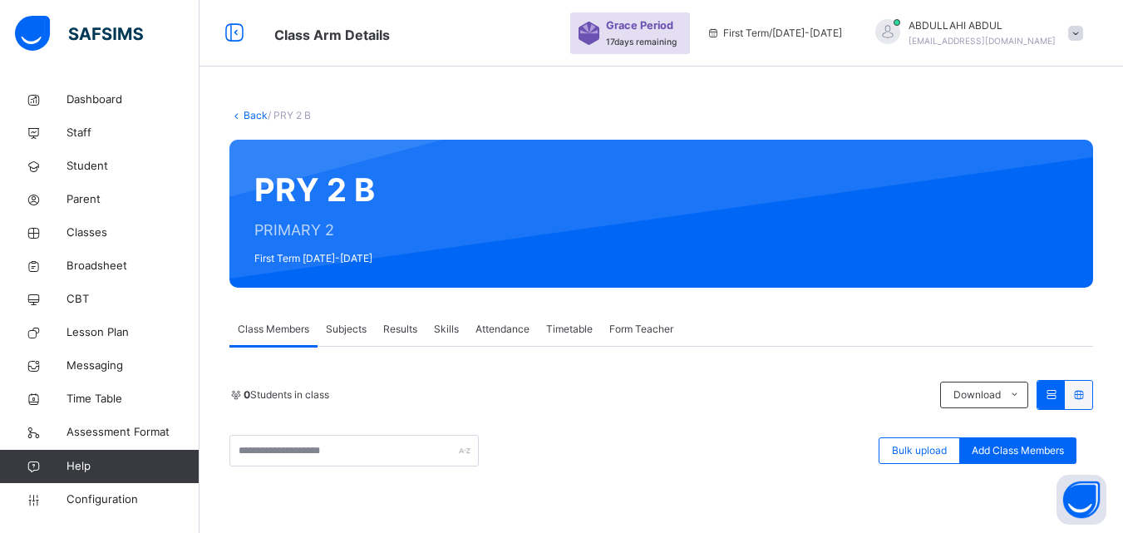
click at [253, 123] on div "Back / PRY 2 B PRY 2 B PRIMARY 2 First Term 2025-2026 Class Members Subjects Re…" at bounding box center [662, 455] width 924 height 744
click at [253, 116] on link "Back" at bounding box center [256, 115] width 24 height 12
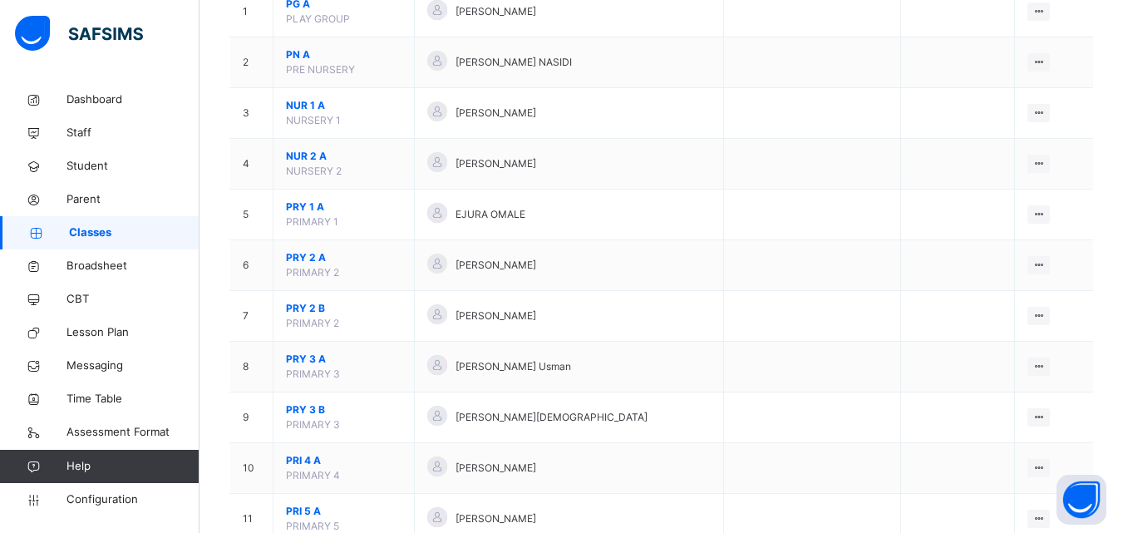
scroll to position [279, 0]
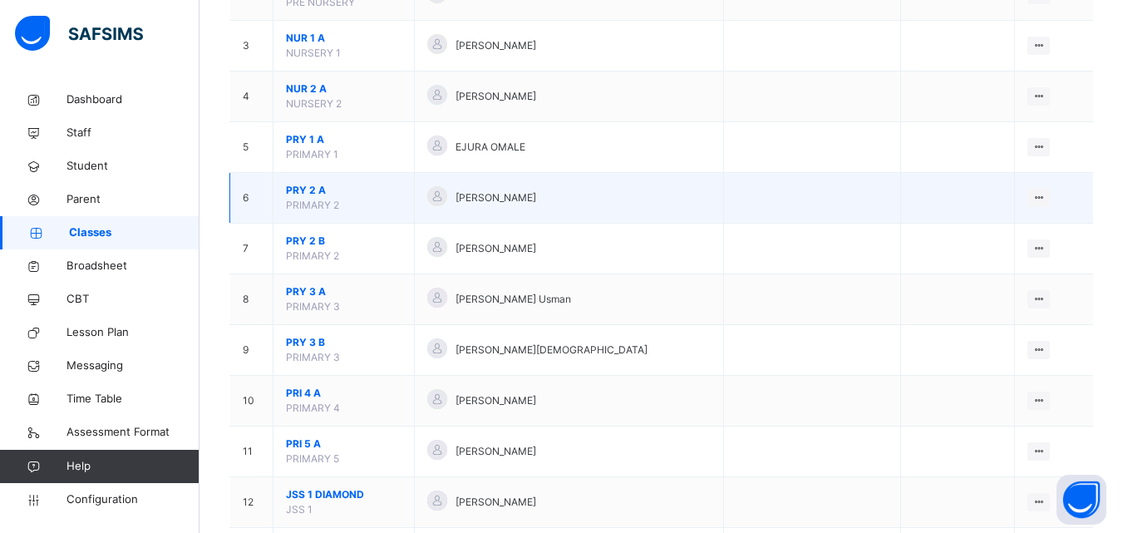
click at [302, 194] on span "PRY 2 A" at bounding box center [344, 190] width 116 height 15
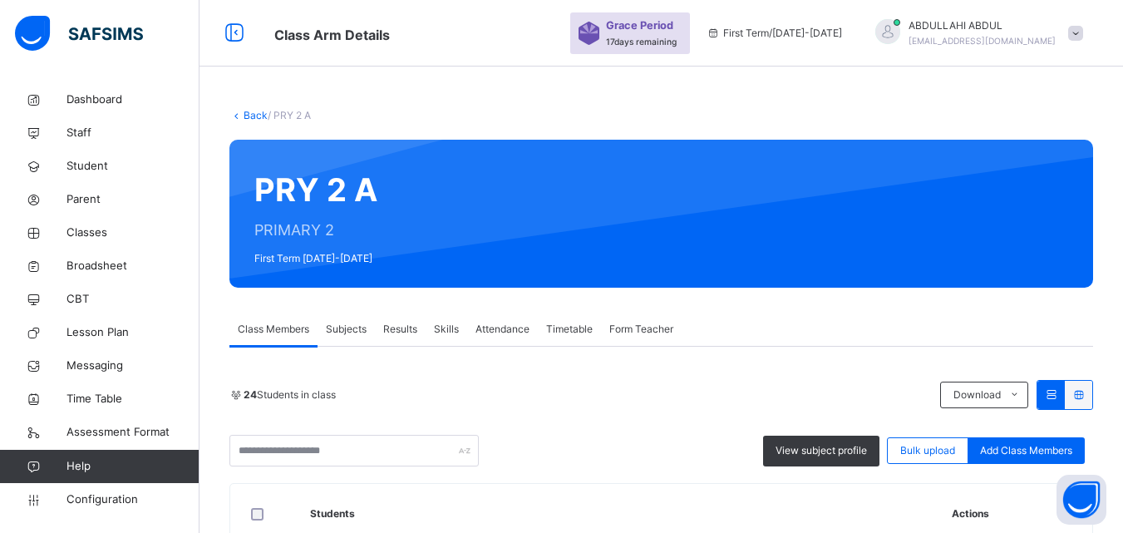
click at [254, 117] on link "Back" at bounding box center [256, 115] width 24 height 12
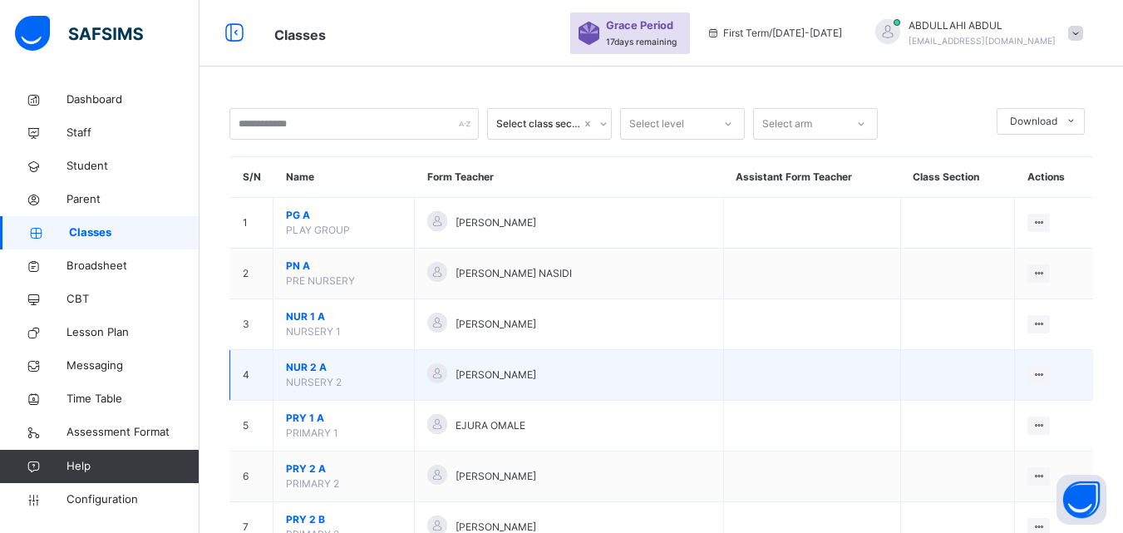
click at [317, 368] on span "NUR 2 A" at bounding box center [344, 367] width 116 height 15
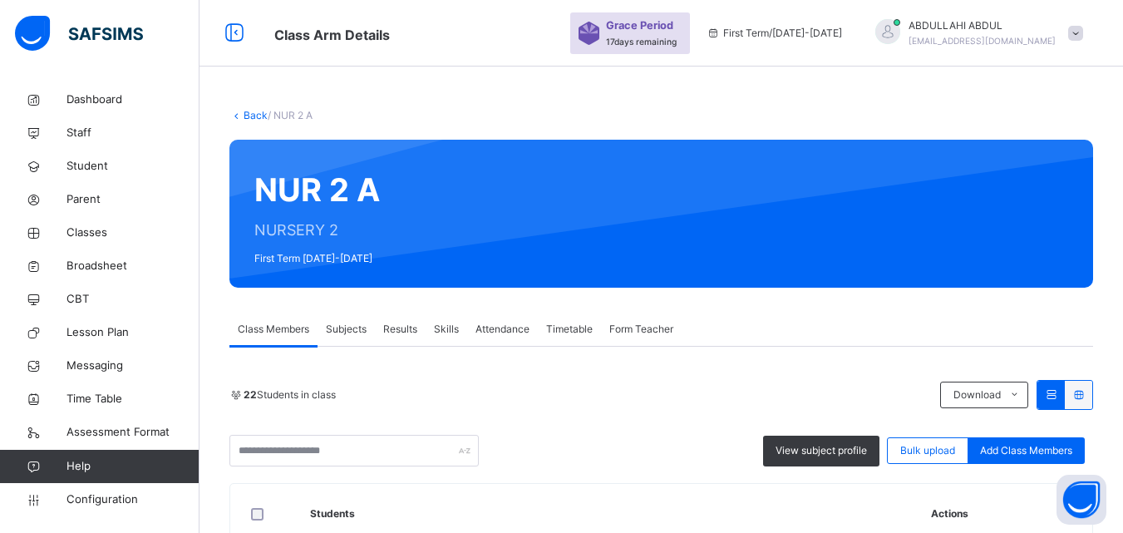
click at [246, 112] on link "Back" at bounding box center [256, 115] width 24 height 12
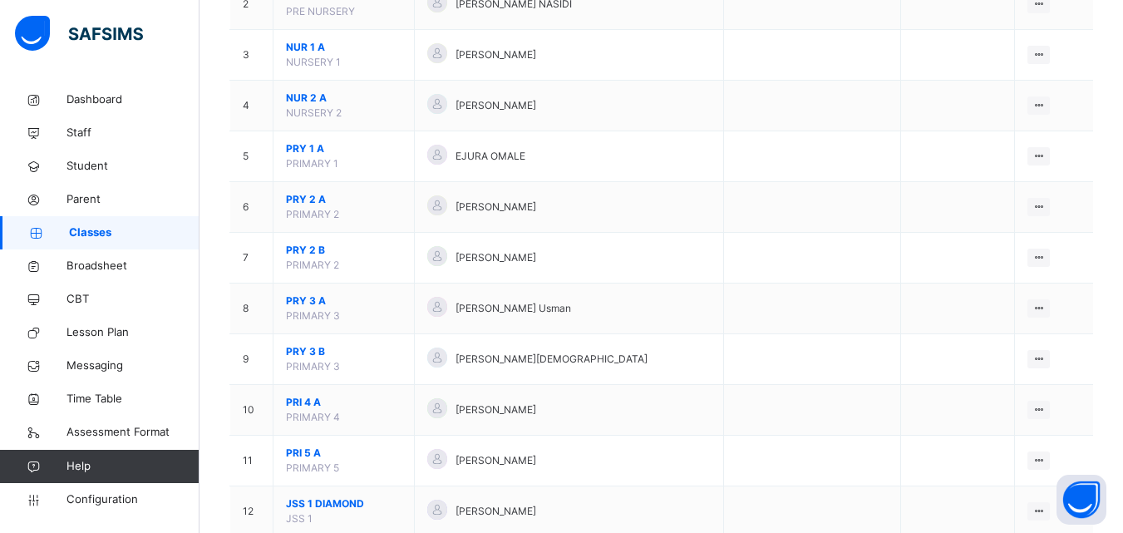
scroll to position [274, 0]
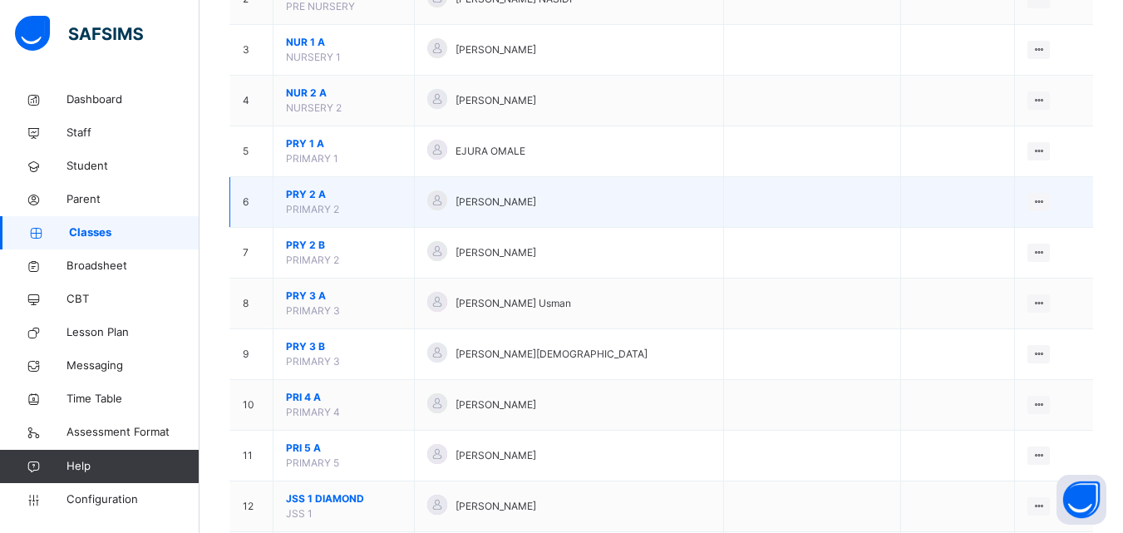
click at [328, 198] on span "PRY 2 A" at bounding box center [344, 194] width 116 height 15
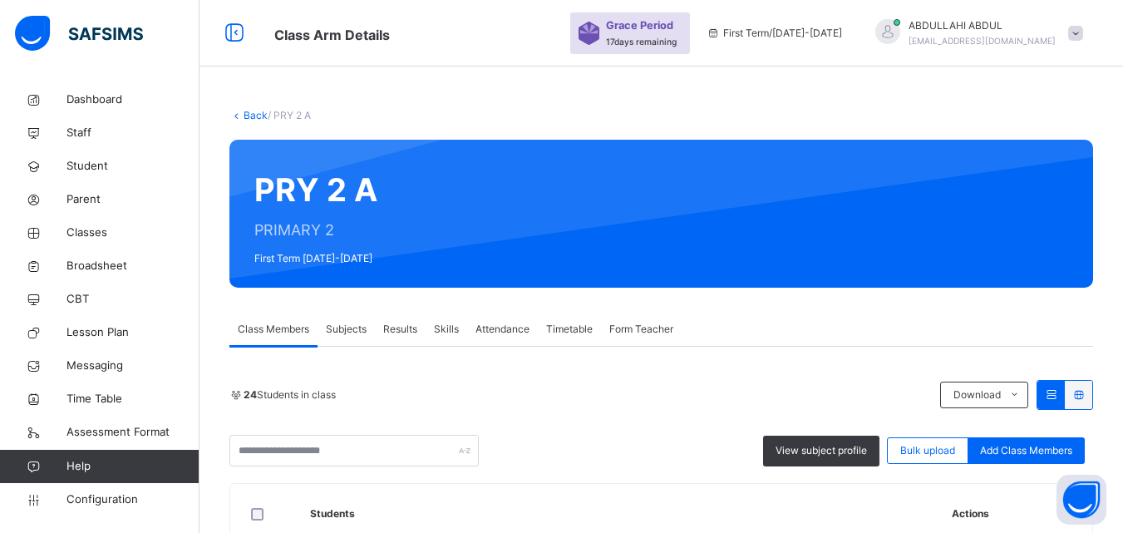
click at [644, 322] on span "Form Teacher" at bounding box center [642, 329] width 64 height 15
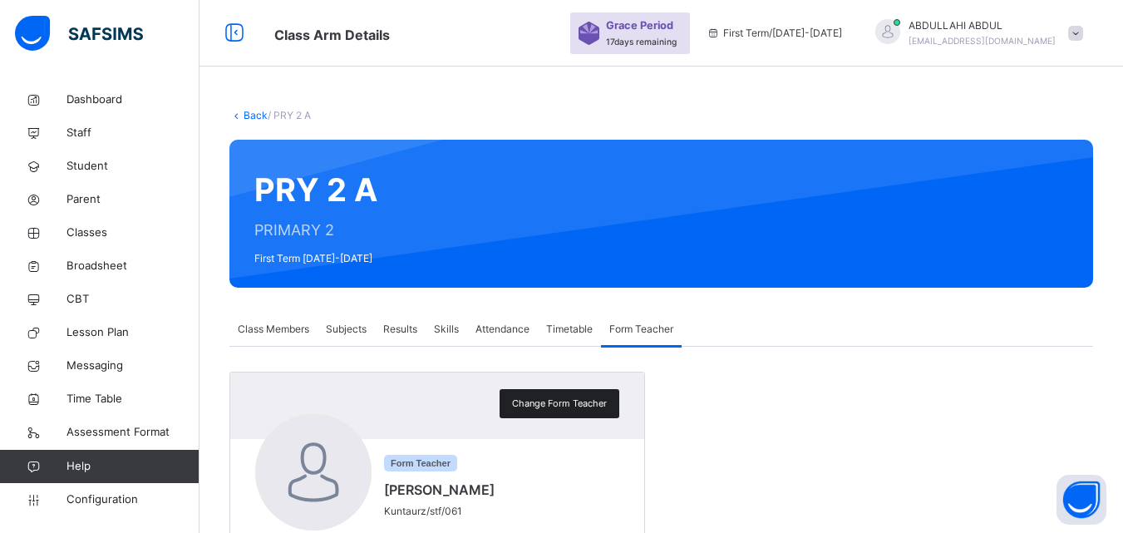
click at [531, 389] on div "Change Form Teacher" at bounding box center [560, 403] width 120 height 29
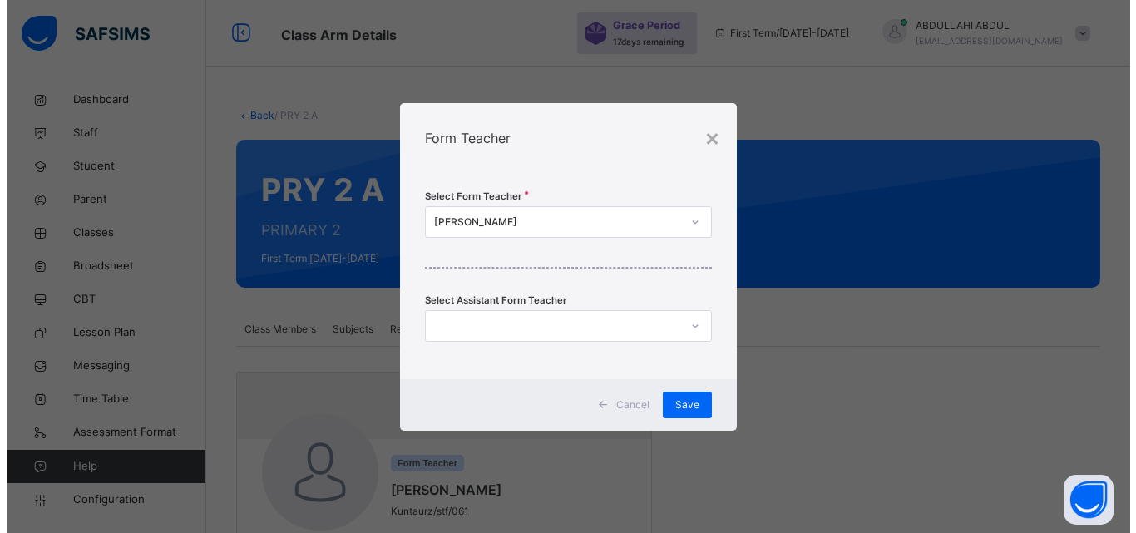
scroll to position [165, 0]
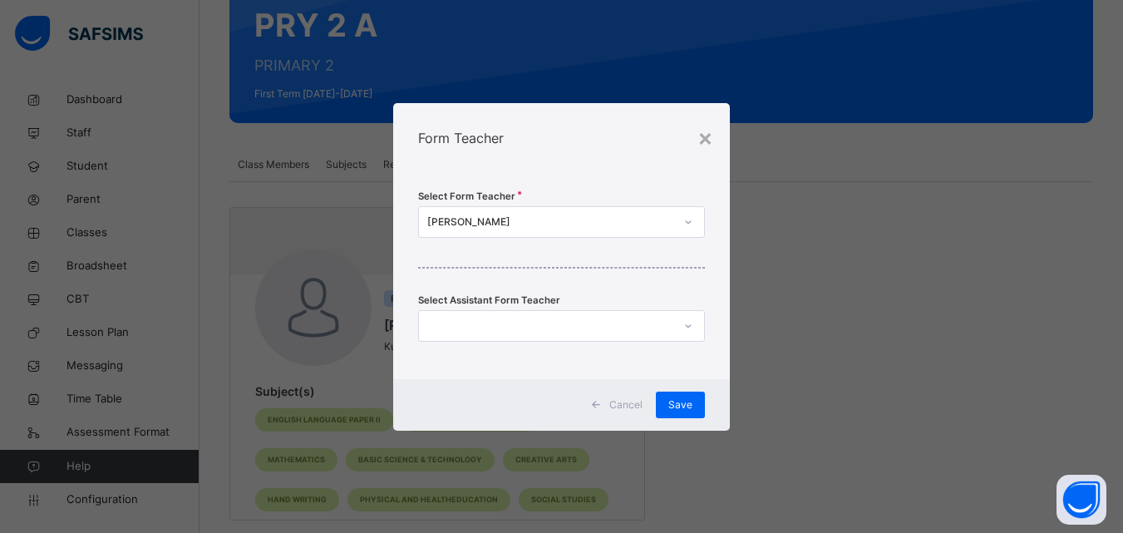
click at [669, 229] on div "[PERSON_NAME]" at bounding box center [550, 222] width 247 height 15
click at [692, 222] on icon at bounding box center [689, 221] width 6 height 3
click at [586, 203] on div "Select Form Teacher 0 results available. Select is focused ,type to refine list…" at bounding box center [561, 276] width 337 height 206
click at [586, 215] on div "[PERSON_NAME]" at bounding box center [550, 222] width 247 height 15
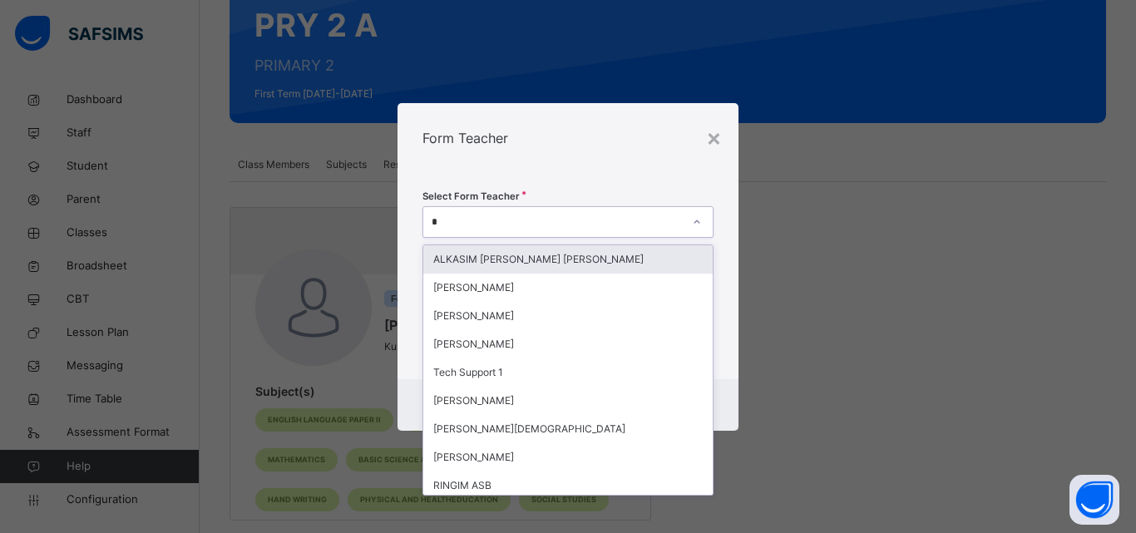
type input "**"
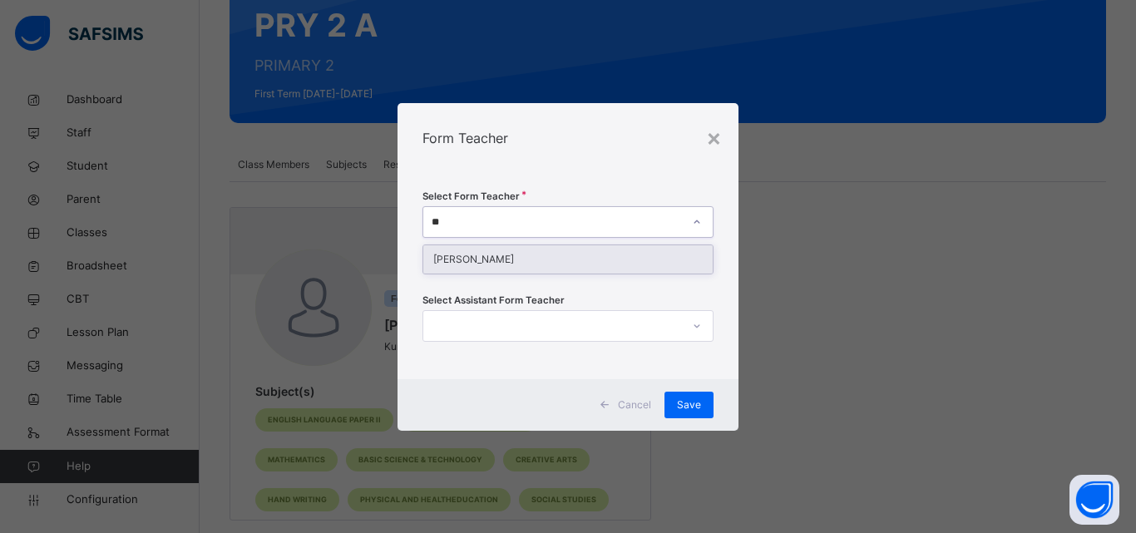
click at [570, 249] on div "[PERSON_NAME]" at bounding box center [567, 259] width 289 height 28
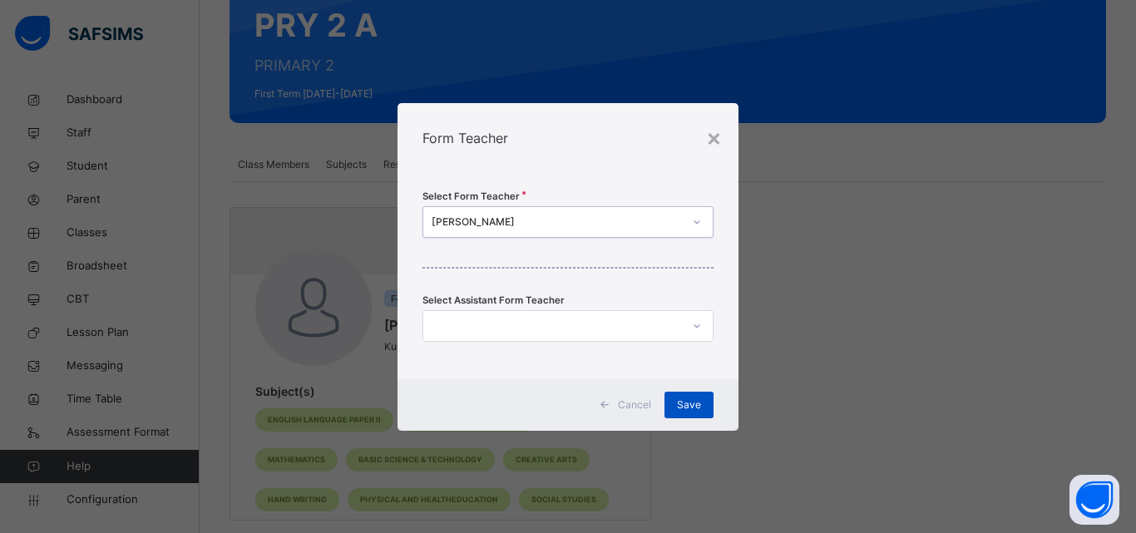
click at [686, 402] on span "Save" at bounding box center [689, 404] width 24 height 15
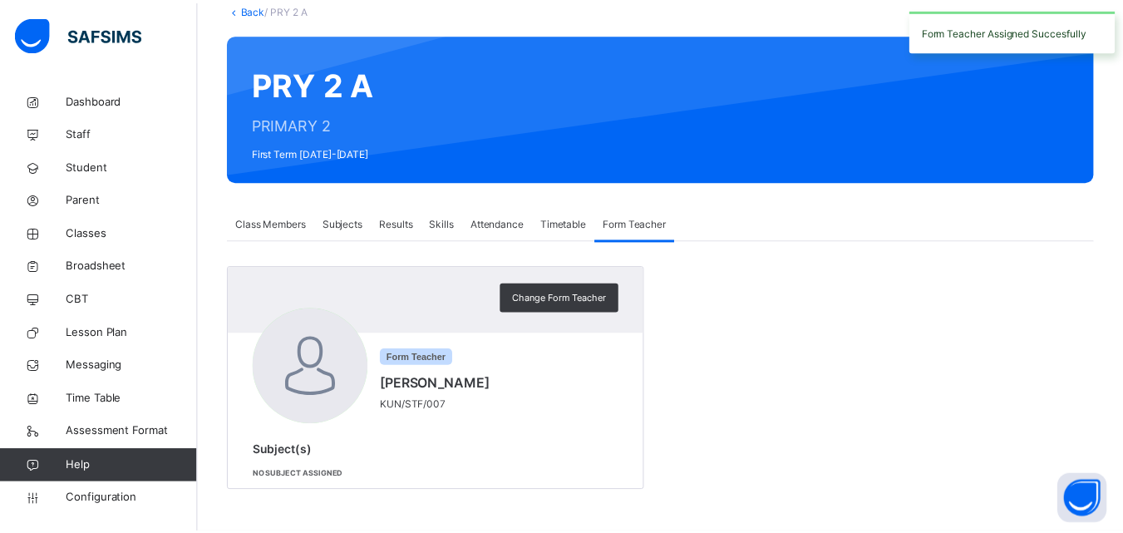
scroll to position [106, 0]
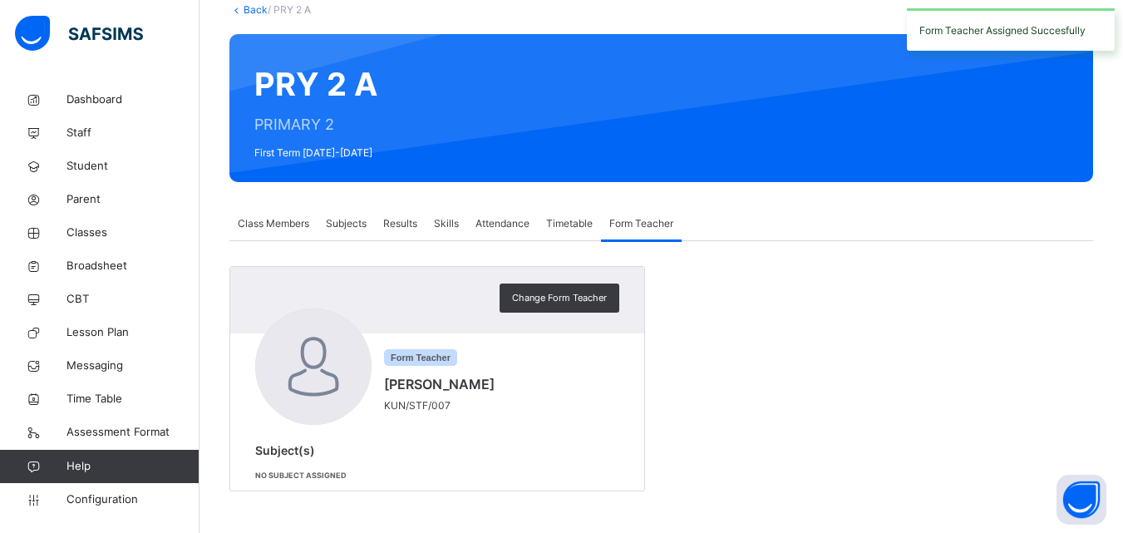
click at [807, 363] on div "Change Form Teacher Form Teacher Regina Hundu KUN/STF/007 Subject(s) No subject…" at bounding box center [662, 378] width 864 height 225
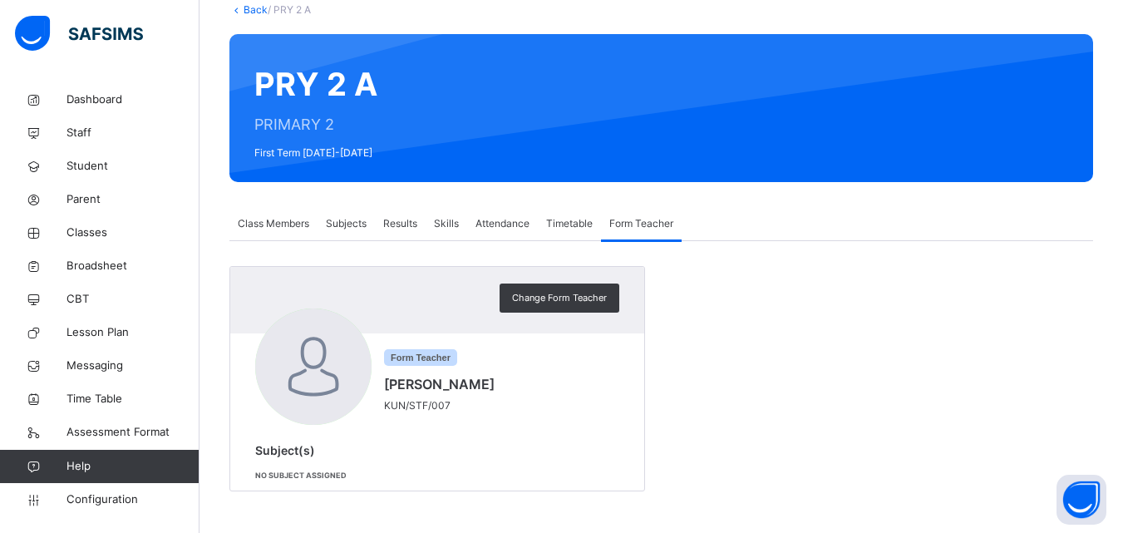
click at [291, 208] on div "Class Members" at bounding box center [274, 223] width 88 height 33
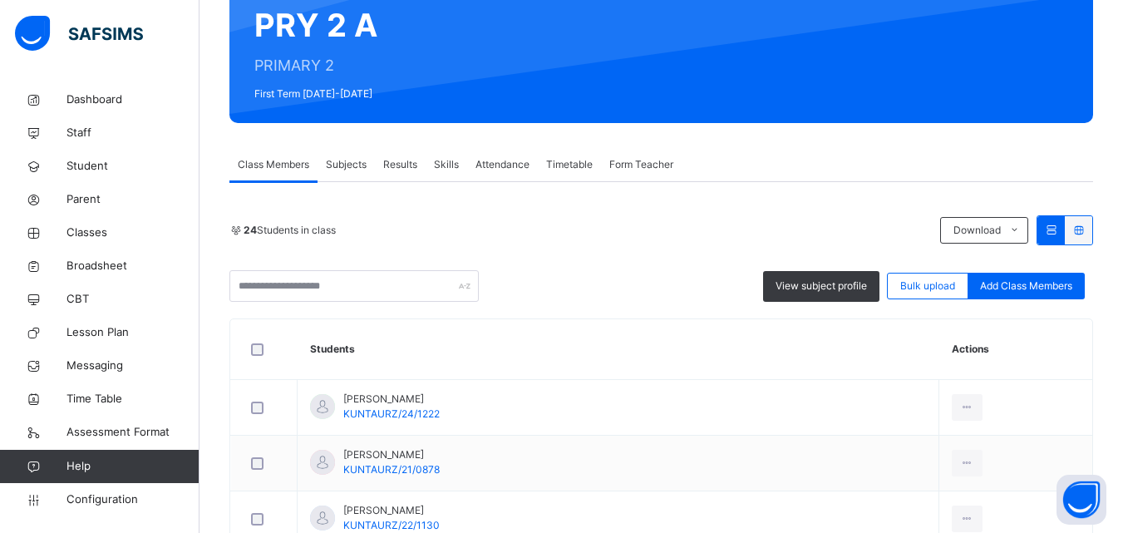
click at [388, 98] on div "PRY 2 A PRIMARY 2 First Term 2025-2026" at bounding box center [324, 52] width 140 height 100
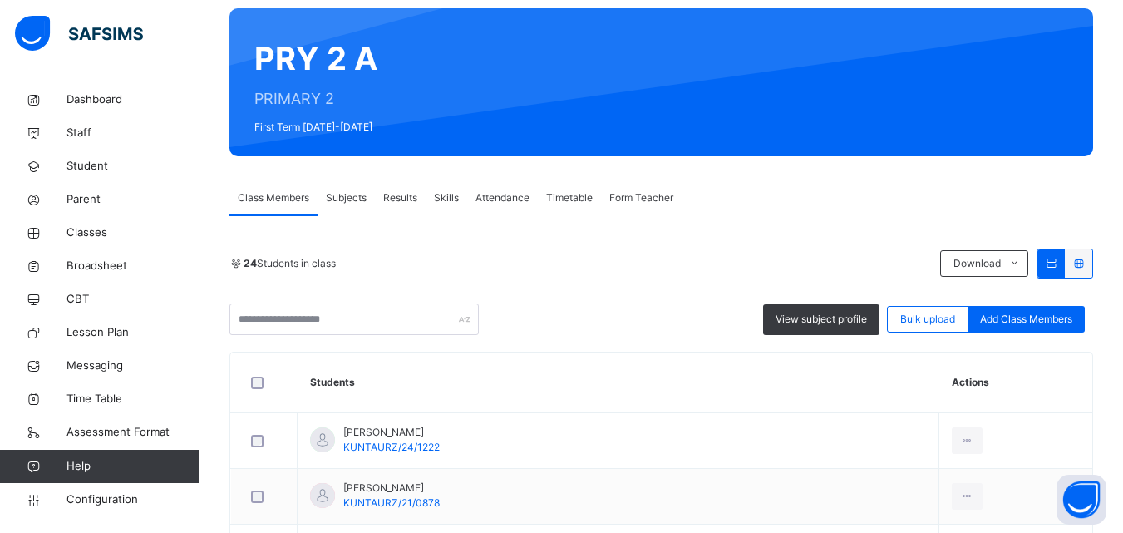
scroll to position [0, 0]
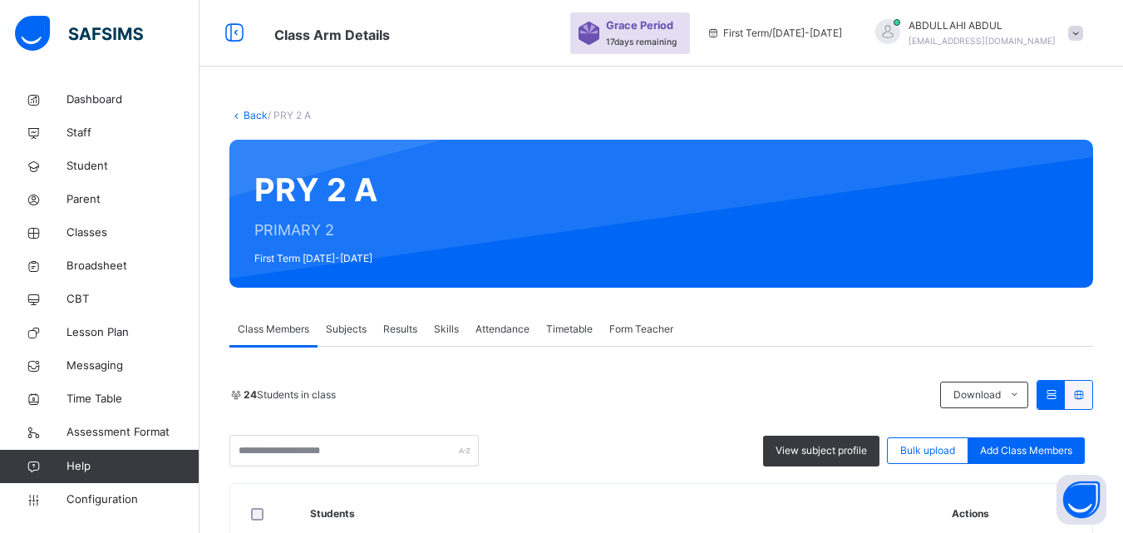
click at [249, 115] on link "Back" at bounding box center [256, 115] width 24 height 12
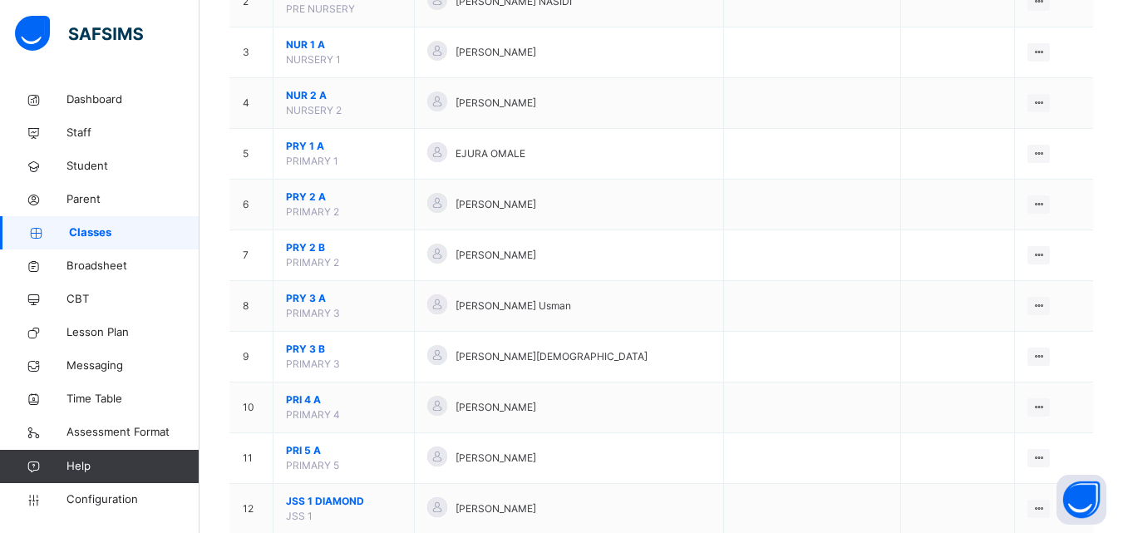
scroll to position [411, 0]
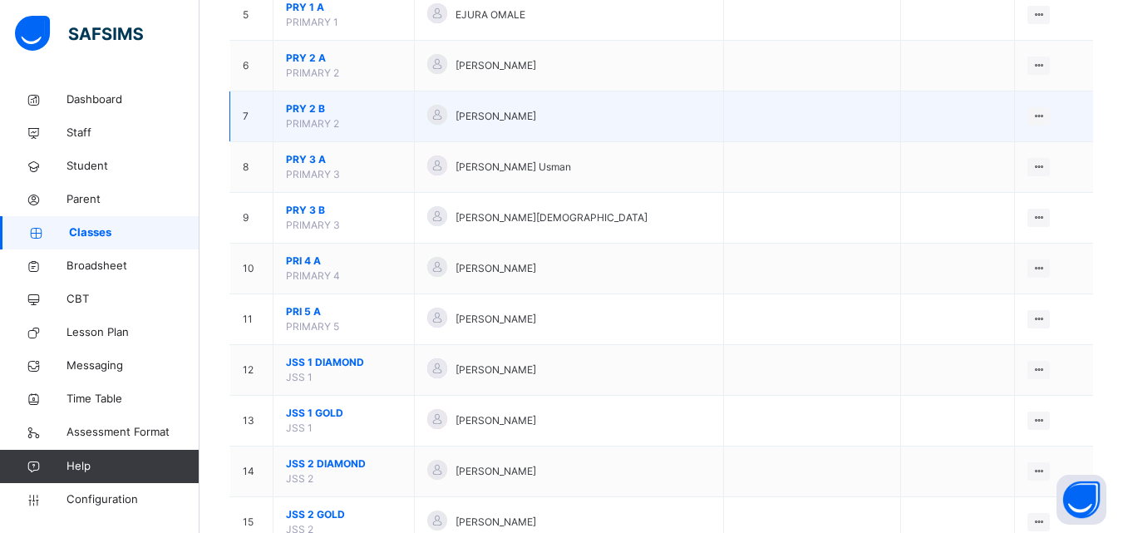
click at [320, 102] on span "PRY 2 B" at bounding box center [344, 108] width 116 height 15
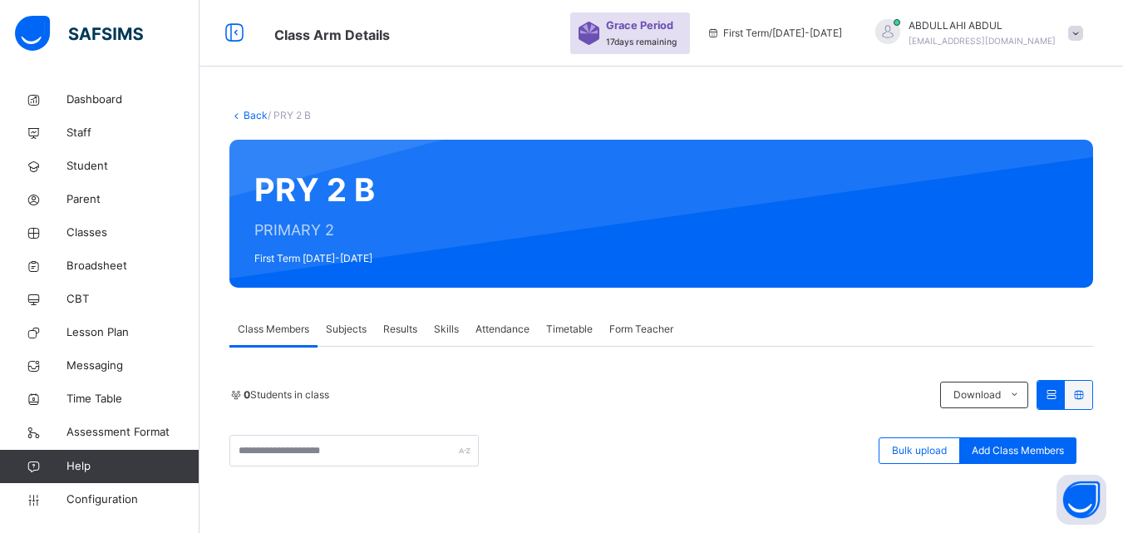
click at [660, 328] on span "Form Teacher" at bounding box center [642, 329] width 64 height 15
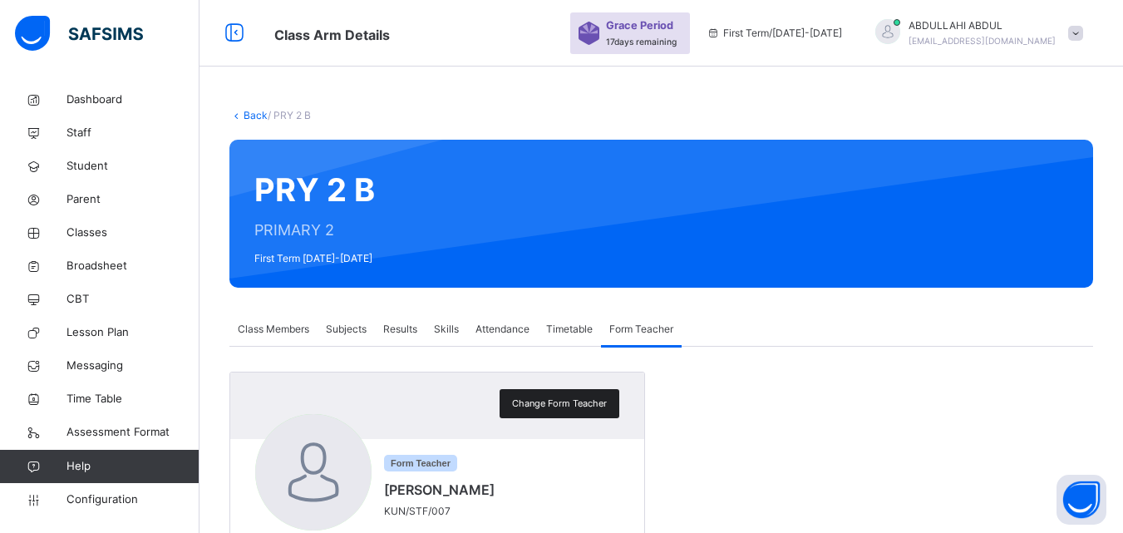
click at [584, 408] on span "Change Form Teacher" at bounding box center [559, 404] width 95 height 14
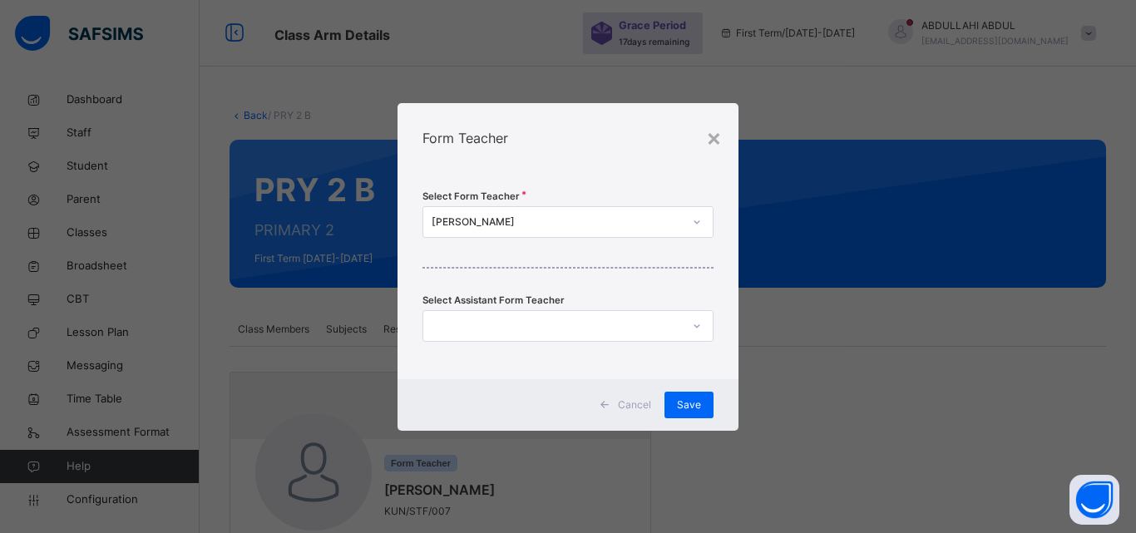
click at [687, 228] on div at bounding box center [697, 222] width 28 height 27
click at [638, 215] on div "[PERSON_NAME]" at bounding box center [557, 222] width 251 height 15
click at [502, 218] on div "[PERSON_NAME]" at bounding box center [557, 222] width 251 height 15
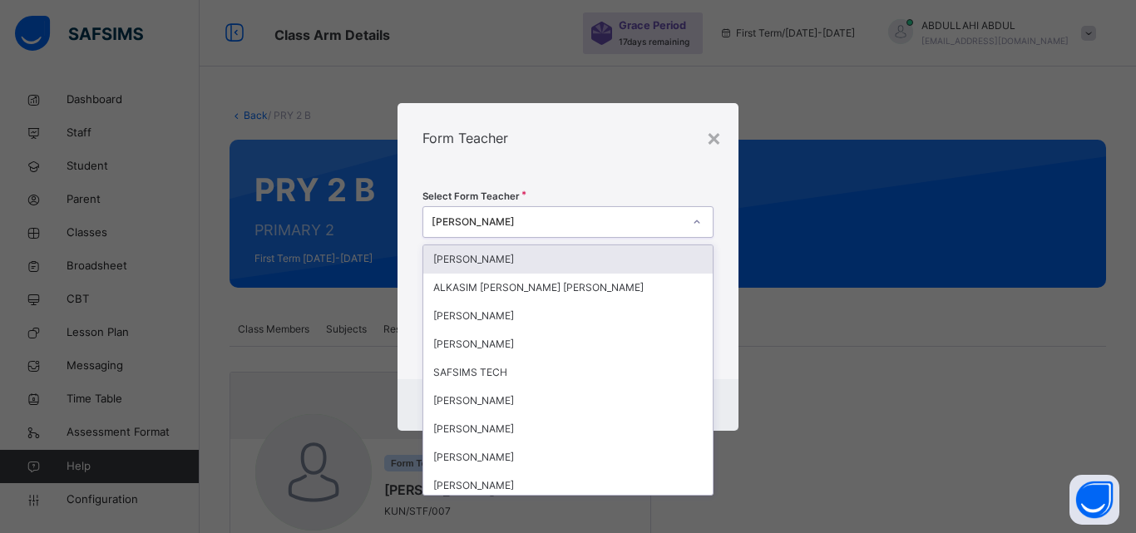
type input "*"
click at [852, 304] on div "× Form Teacher Select Form Teacher option NATA'ALA SALEH JANGUZA focused, 1 of …" at bounding box center [568, 266] width 1136 height 533
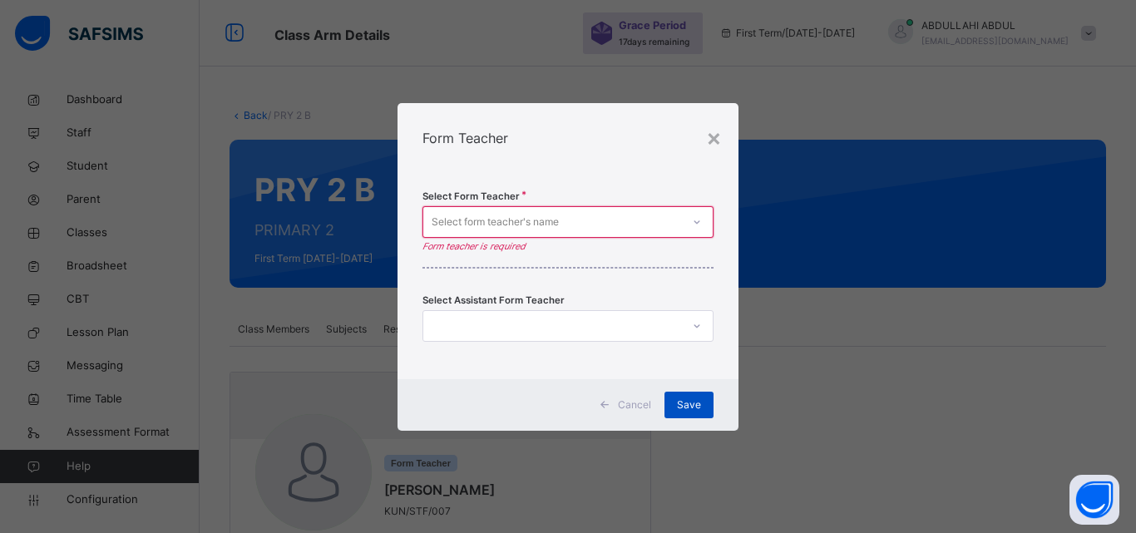
click at [690, 409] on span "Save" at bounding box center [689, 404] width 24 height 15
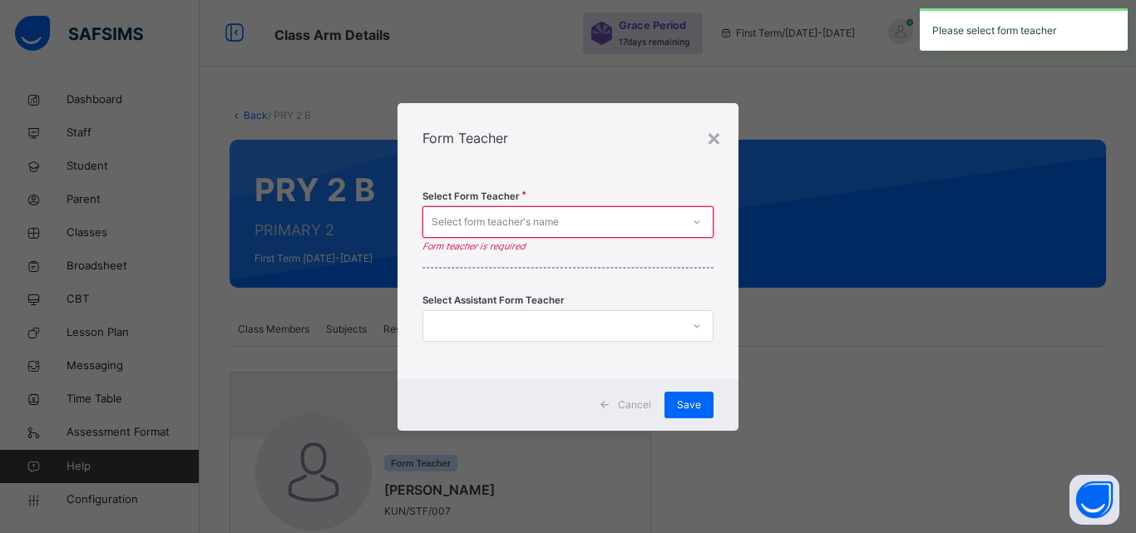
click at [532, 225] on div "Select form teacher's name" at bounding box center [495, 222] width 127 height 32
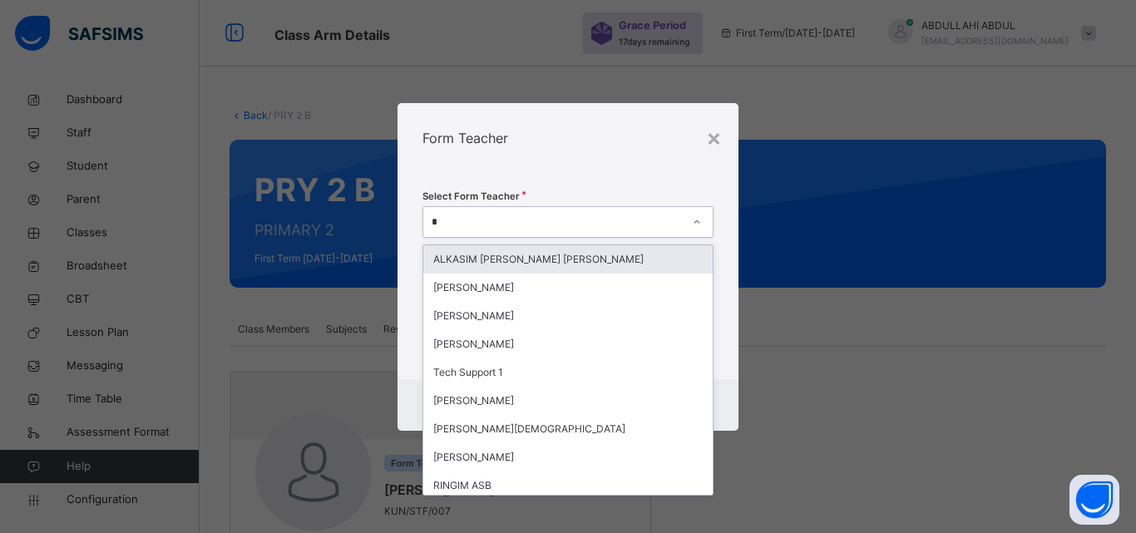
type input "**"
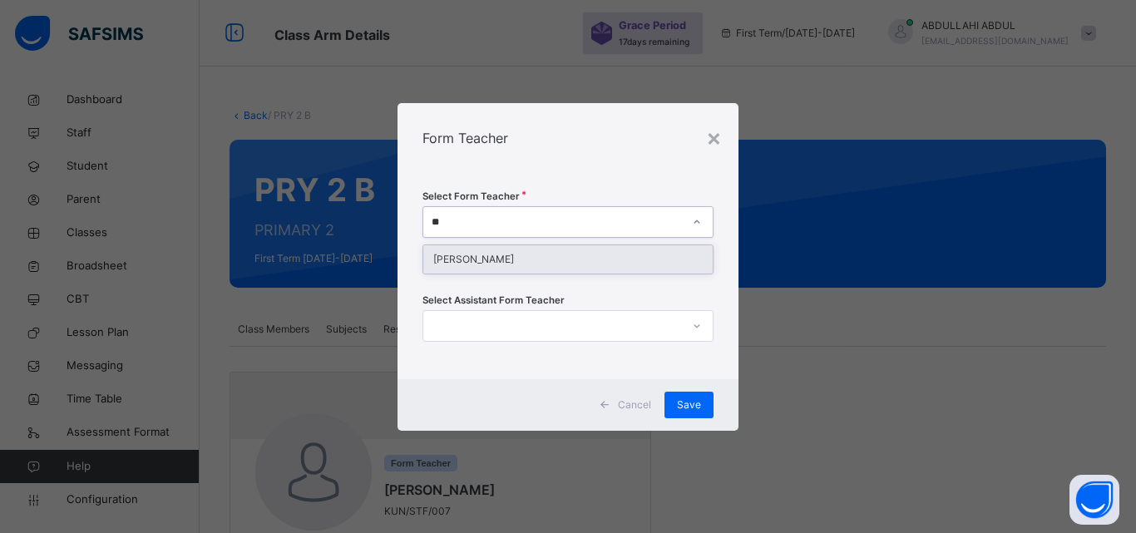
click at [543, 265] on div "[PERSON_NAME]" at bounding box center [567, 259] width 289 height 28
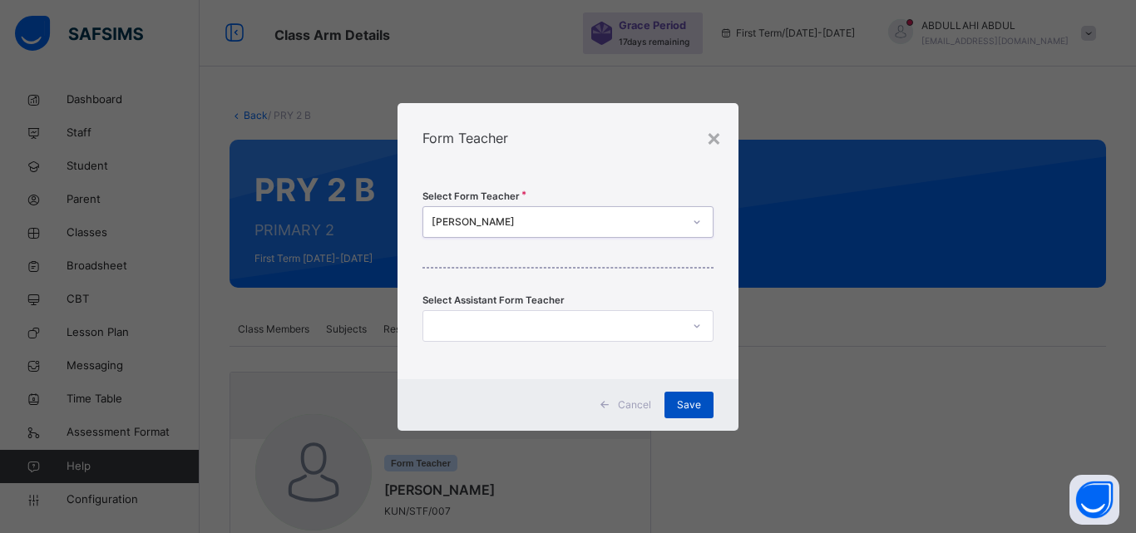
click at [699, 408] on span "Save" at bounding box center [689, 404] width 24 height 15
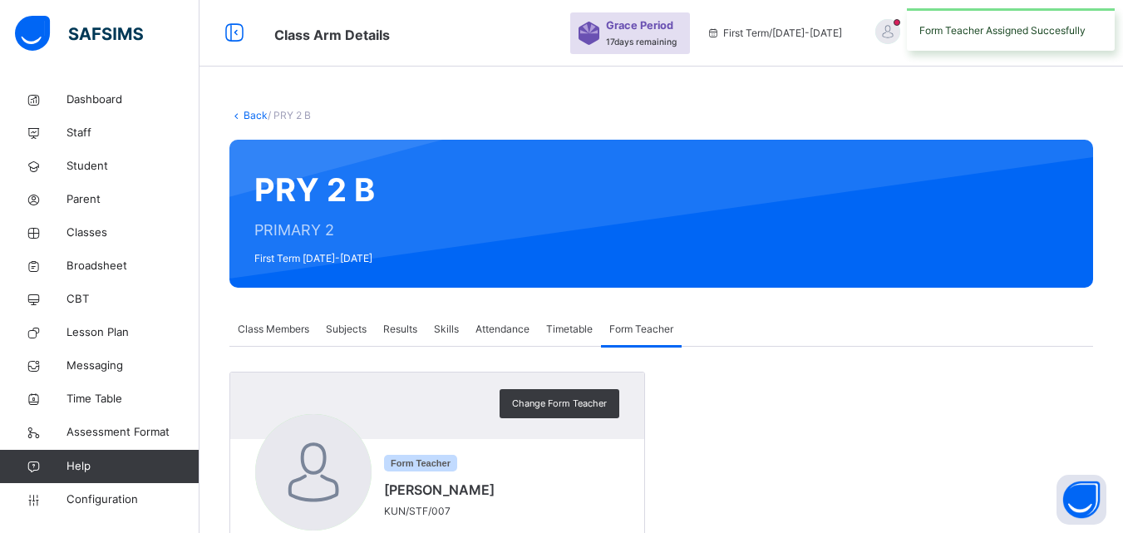
click at [244, 116] on link "Back" at bounding box center [256, 115] width 24 height 12
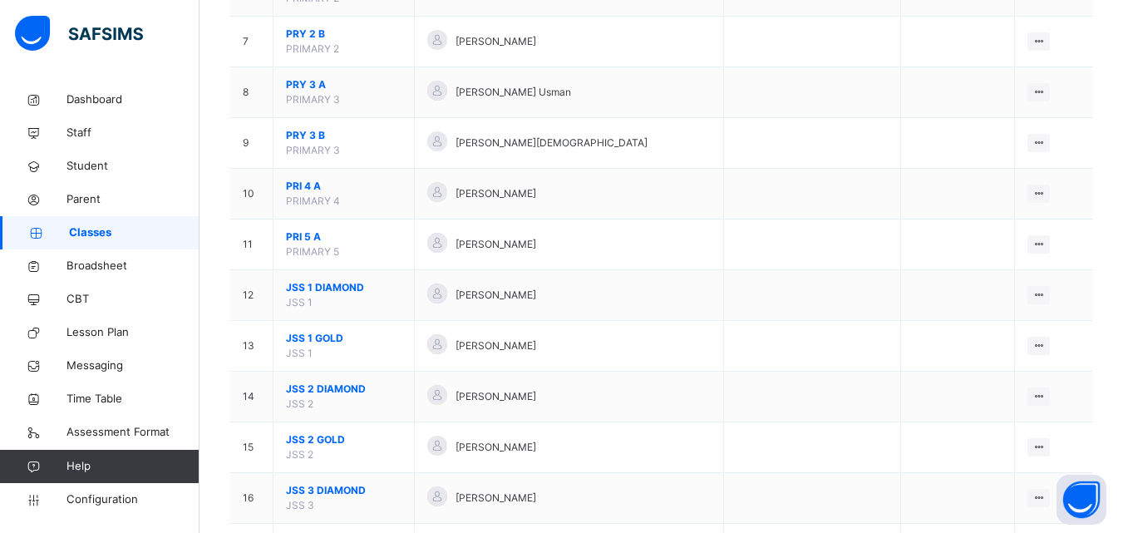
scroll to position [499, 0]
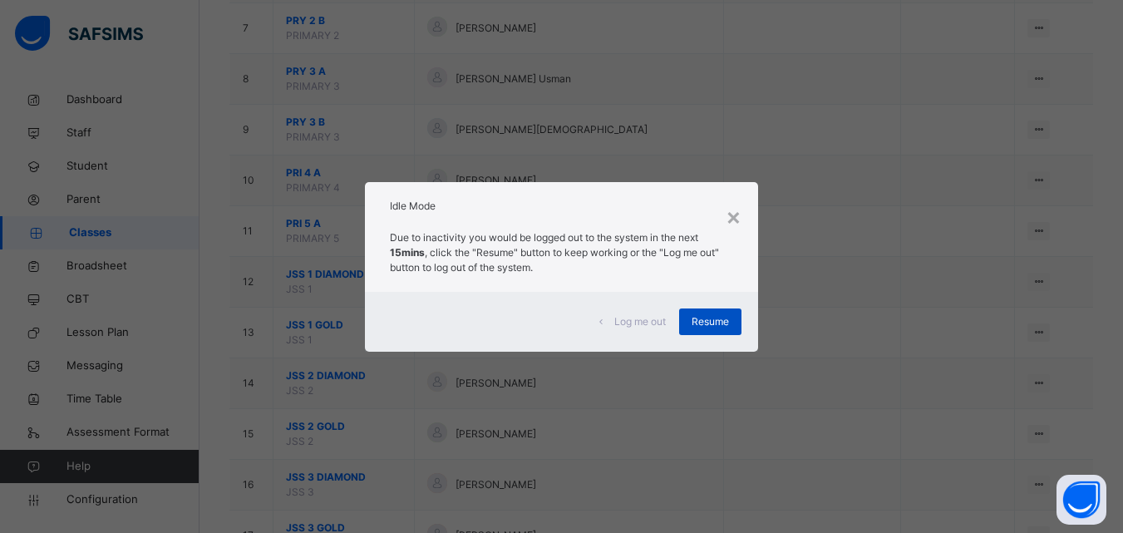
click at [710, 328] on span "Resume" at bounding box center [710, 321] width 37 height 15
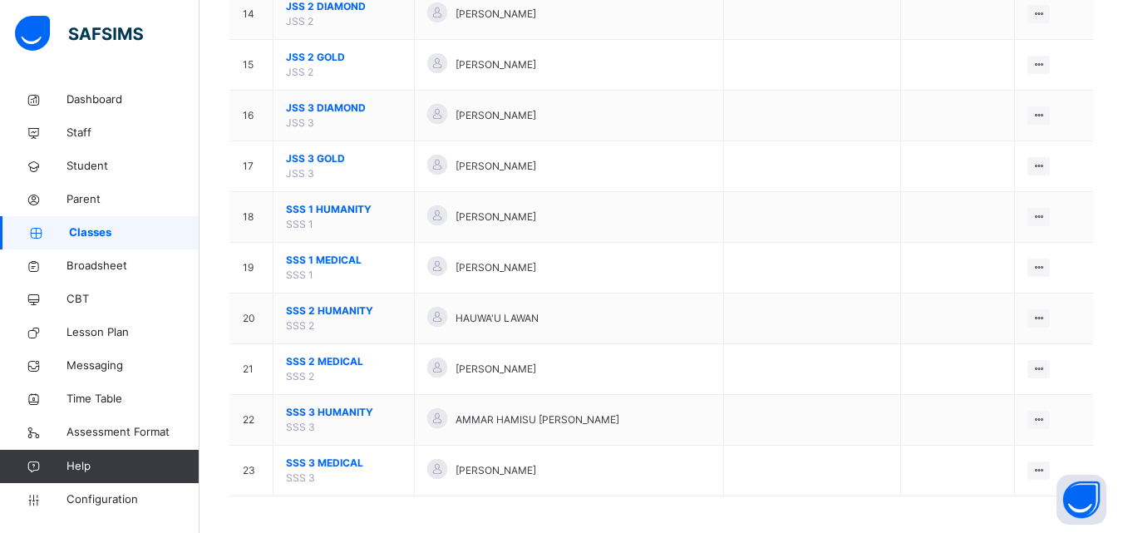
scroll to position [873, 0]
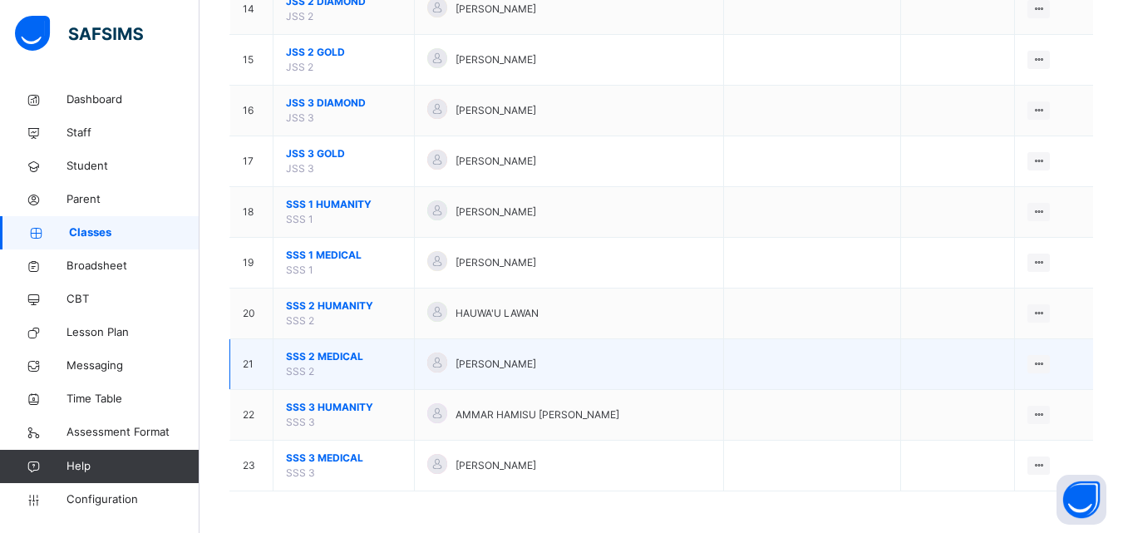
click at [311, 355] on span "SSS 2 MEDICAL" at bounding box center [344, 356] width 116 height 15
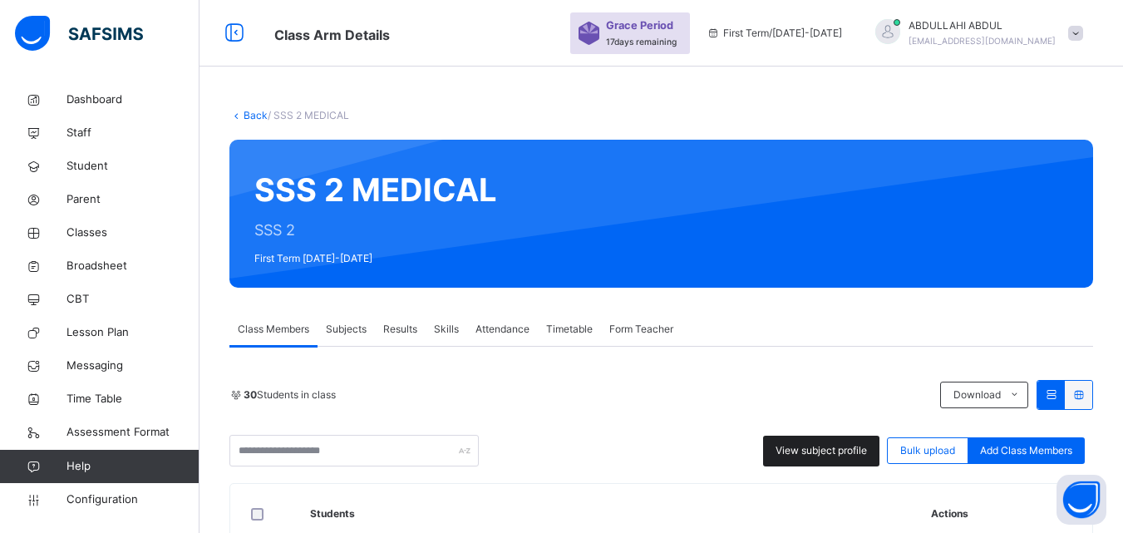
drag, startPoint x: 1123, startPoint y: 90, endPoint x: 823, endPoint y: 444, distance: 463.8
click at [832, 457] on span "View subject profile" at bounding box center [821, 450] width 91 height 15
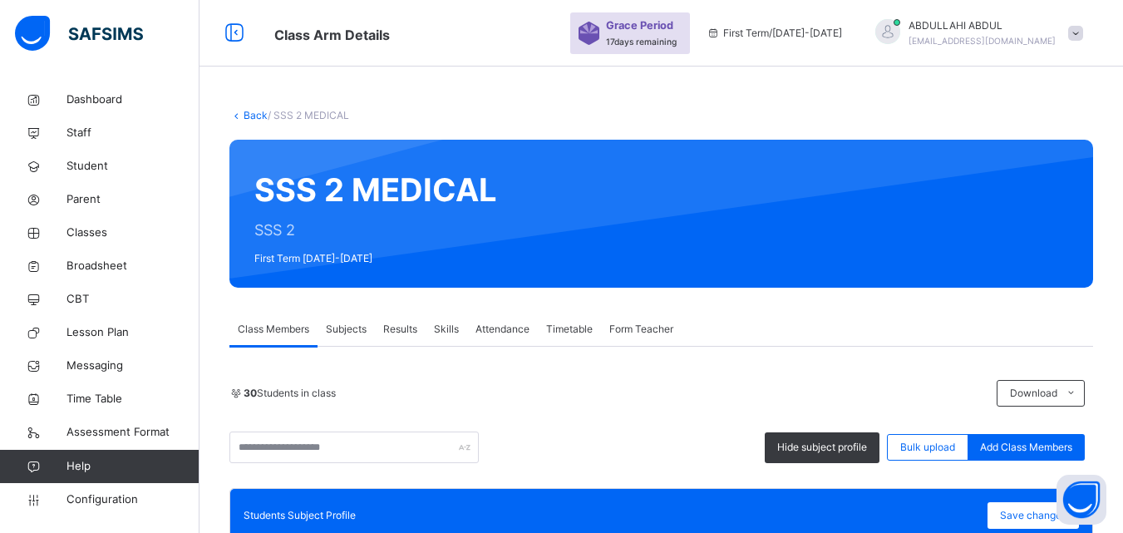
click at [805, 397] on div "30 Students in class" at bounding box center [609, 393] width 759 height 15
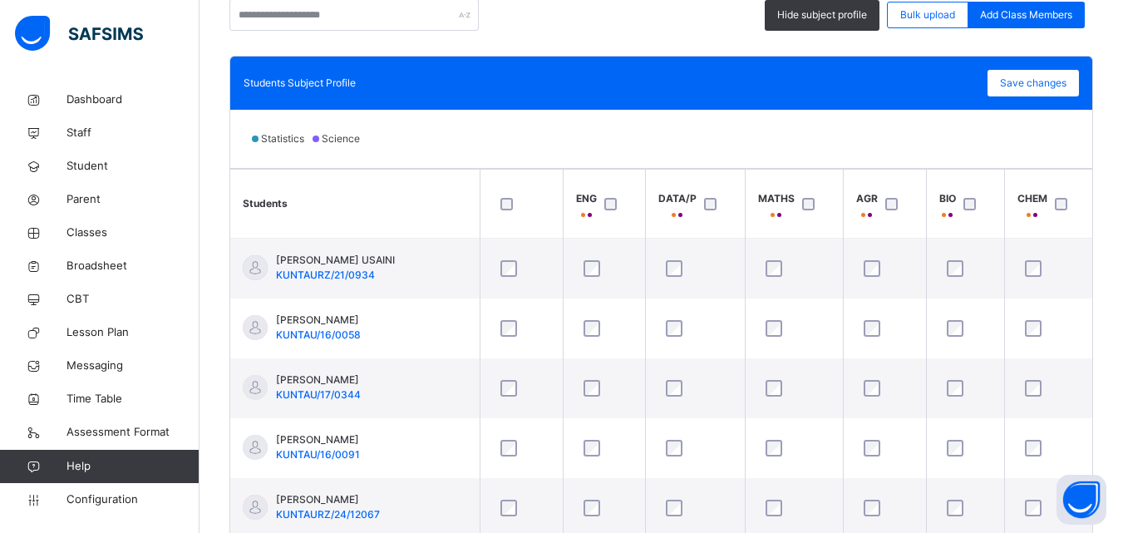
scroll to position [466, 0]
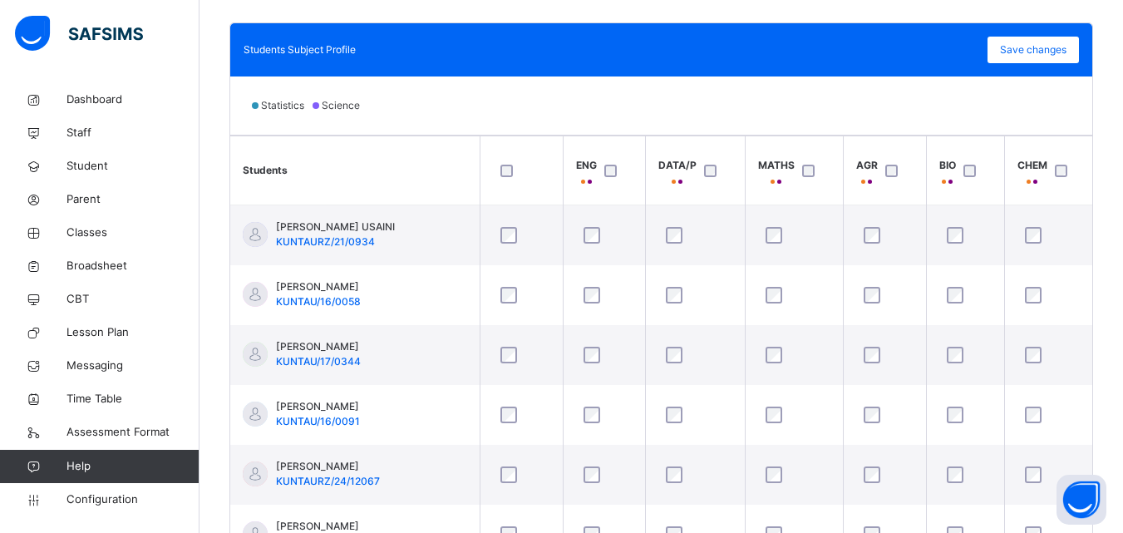
click at [1001, 141] on th "BIO" at bounding box center [965, 170] width 78 height 69
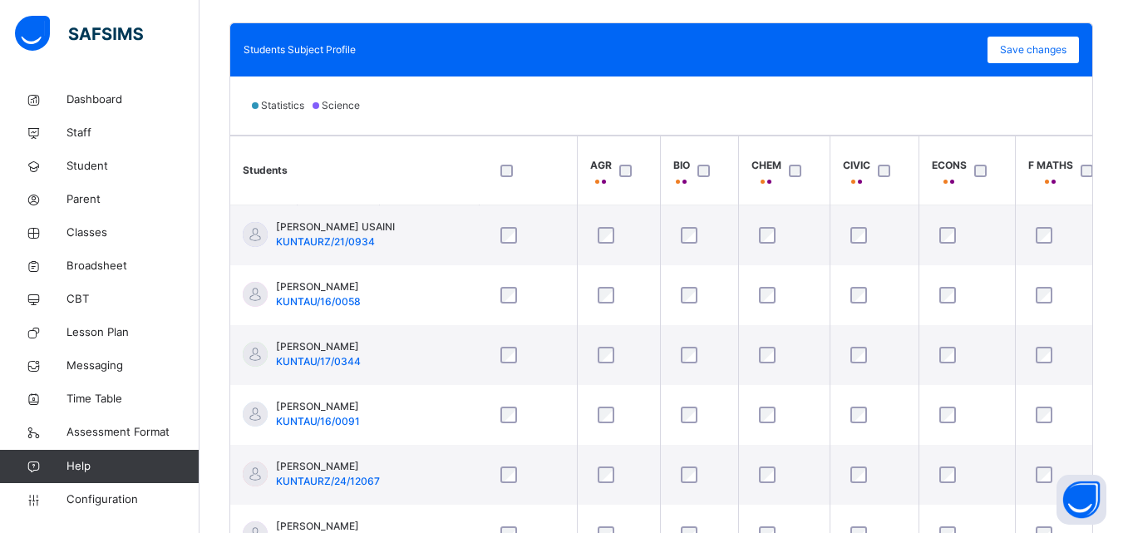
scroll to position [83, 266]
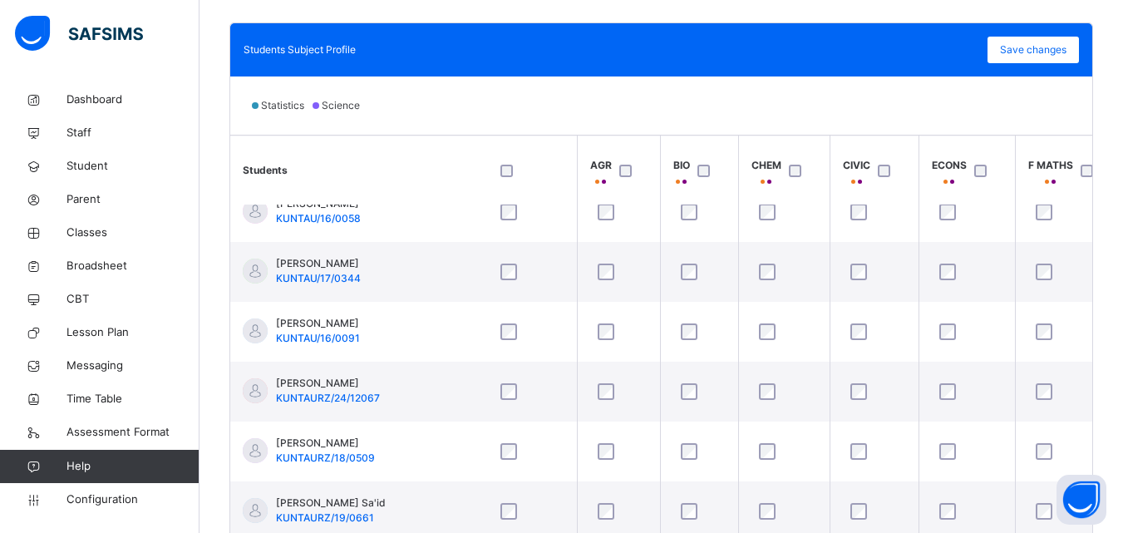
click at [942, 146] on th "ECONS" at bounding box center [967, 170] width 96 height 69
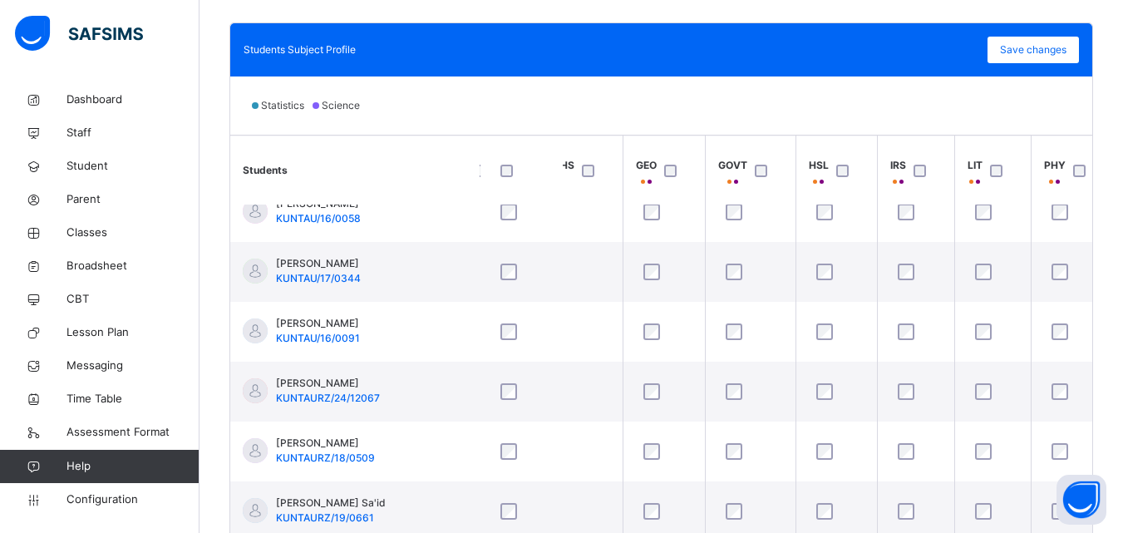
scroll to position [83, 798]
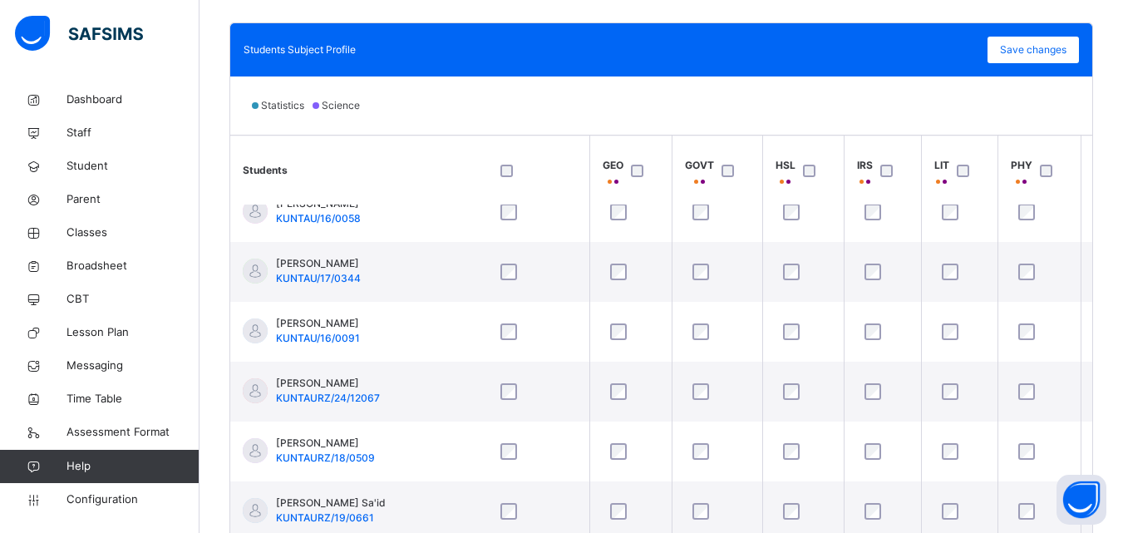
click at [1041, 146] on th "PHY" at bounding box center [1039, 170] width 83 height 69
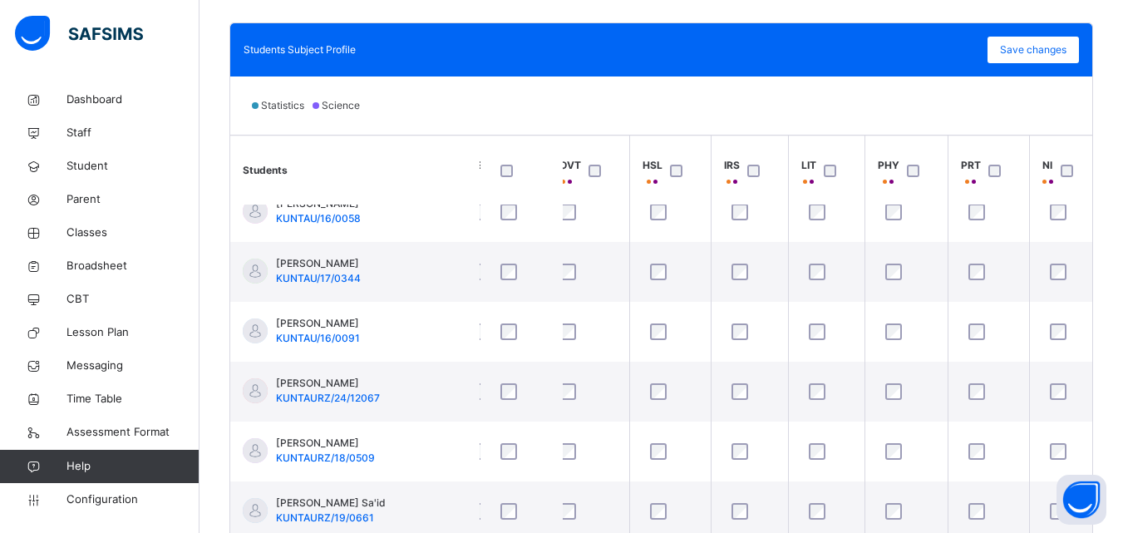
scroll to position [83, 934]
click at [928, 138] on th "PHY" at bounding box center [903, 170] width 83 height 69
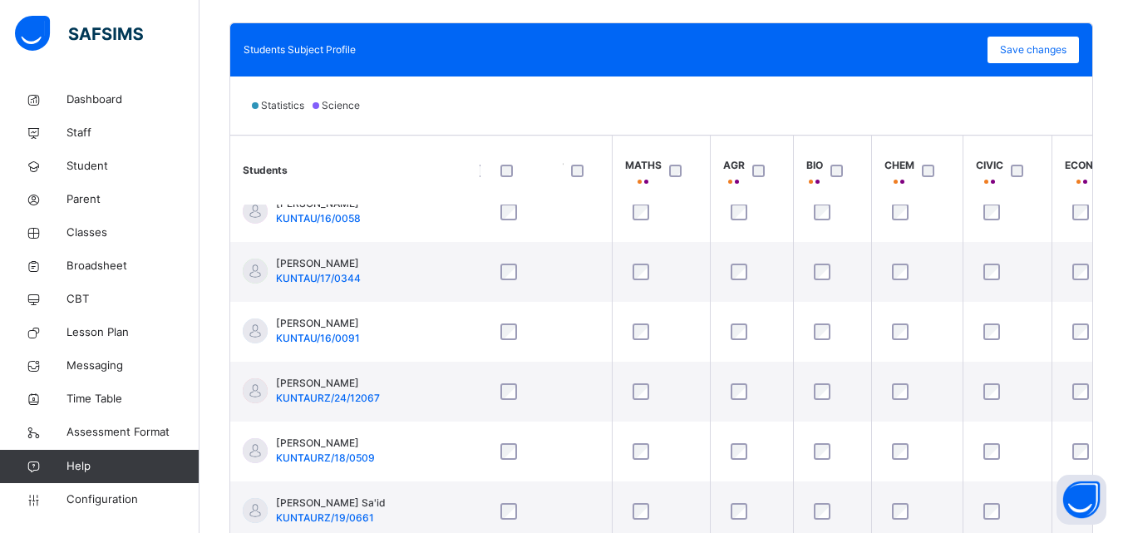
scroll to position [83, 0]
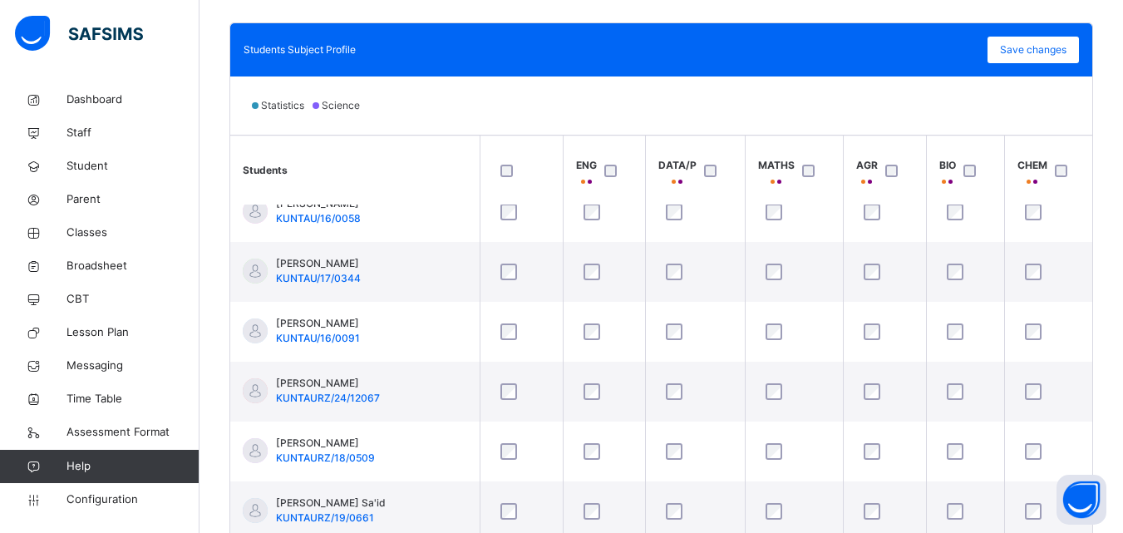
click at [1032, 146] on th "CHEM" at bounding box center [1050, 170] width 91 height 69
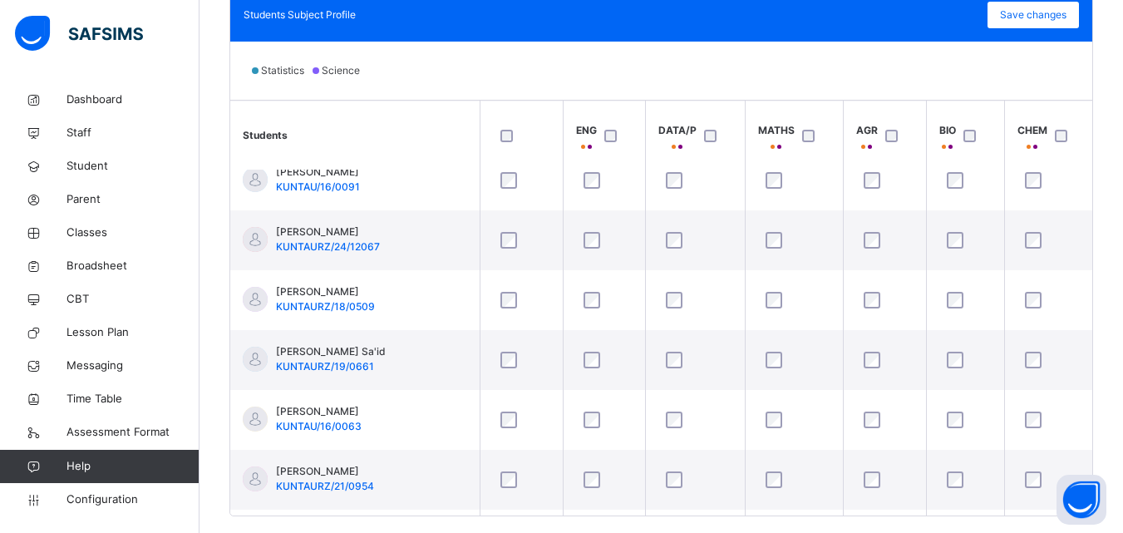
scroll to position [534, 0]
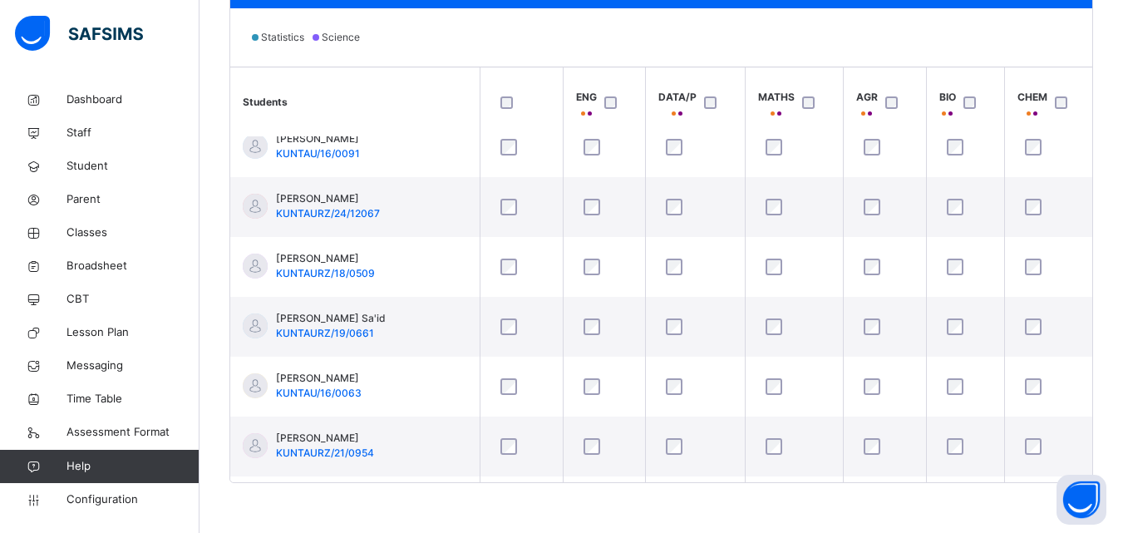
click at [905, 67] on th "AGR" at bounding box center [884, 101] width 83 height 69
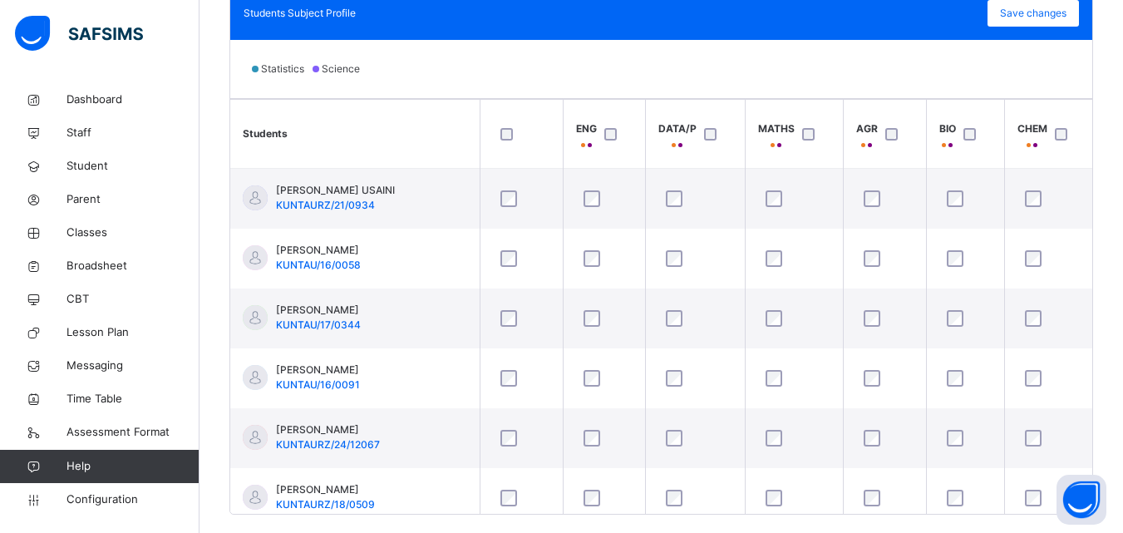
scroll to position [501, 0]
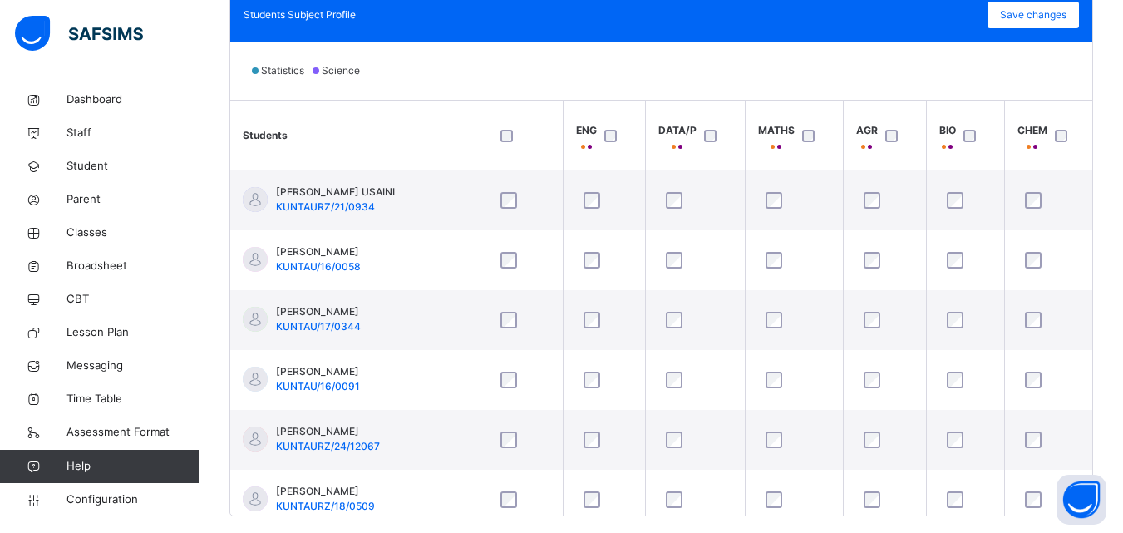
click at [910, 116] on th "AGR" at bounding box center [884, 135] width 83 height 69
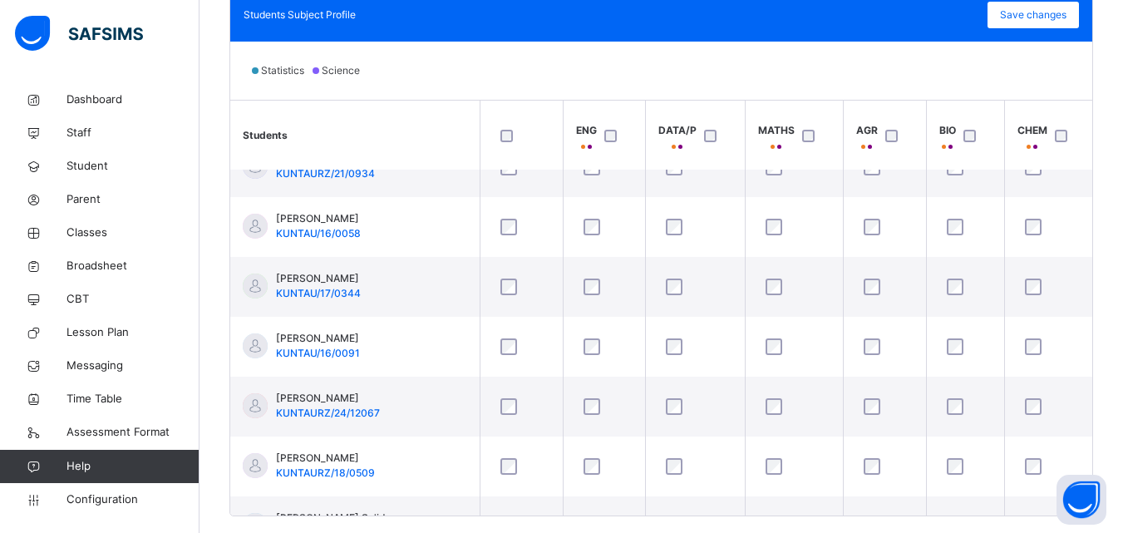
scroll to position [67, 0]
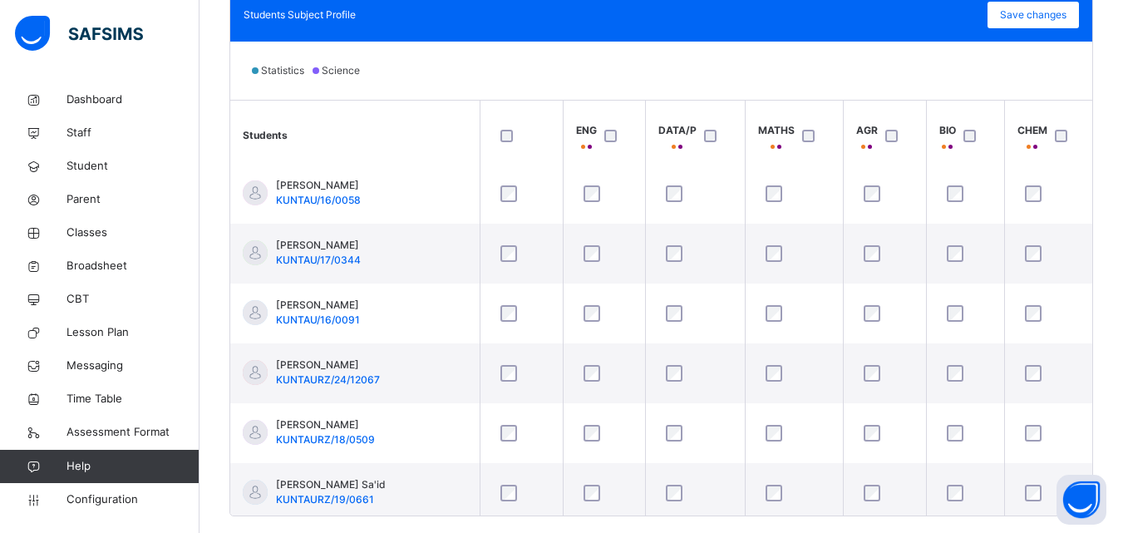
click at [908, 134] on div at bounding box center [896, 135] width 36 height 35
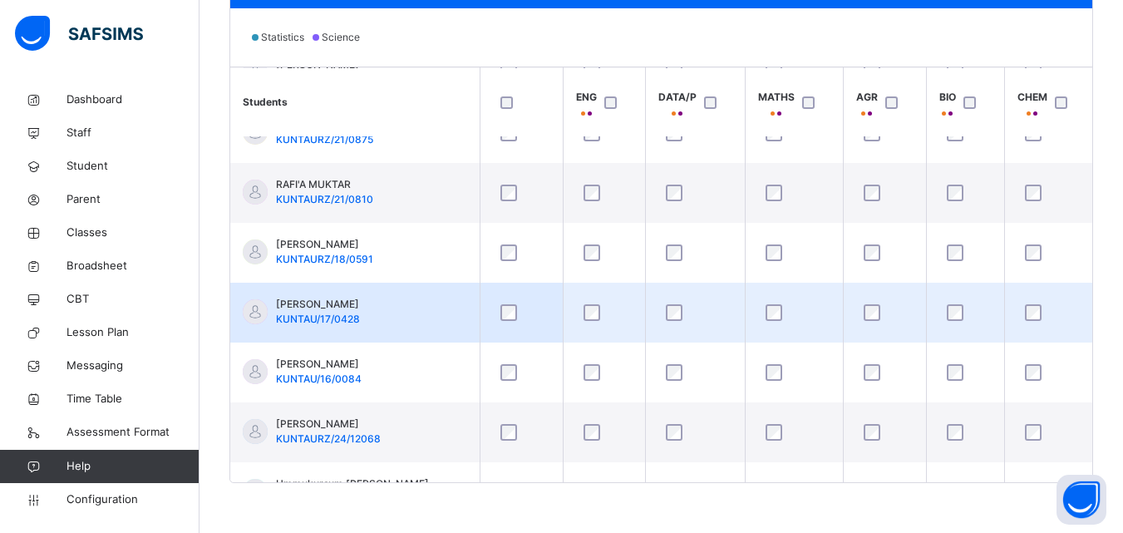
scroll to position [1258, 0]
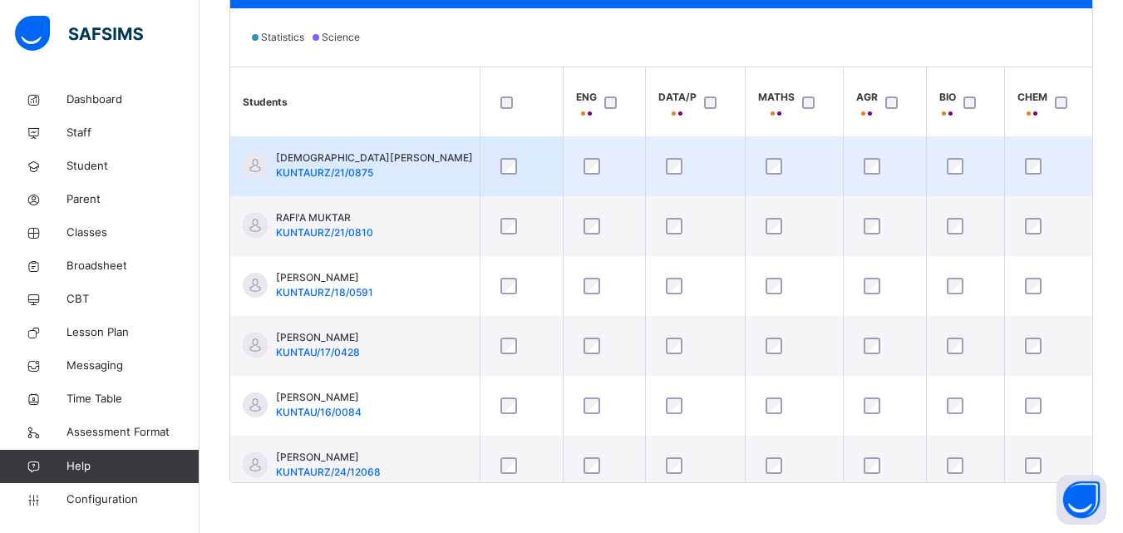
click at [908, 138] on td at bounding box center [884, 166] width 83 height 60
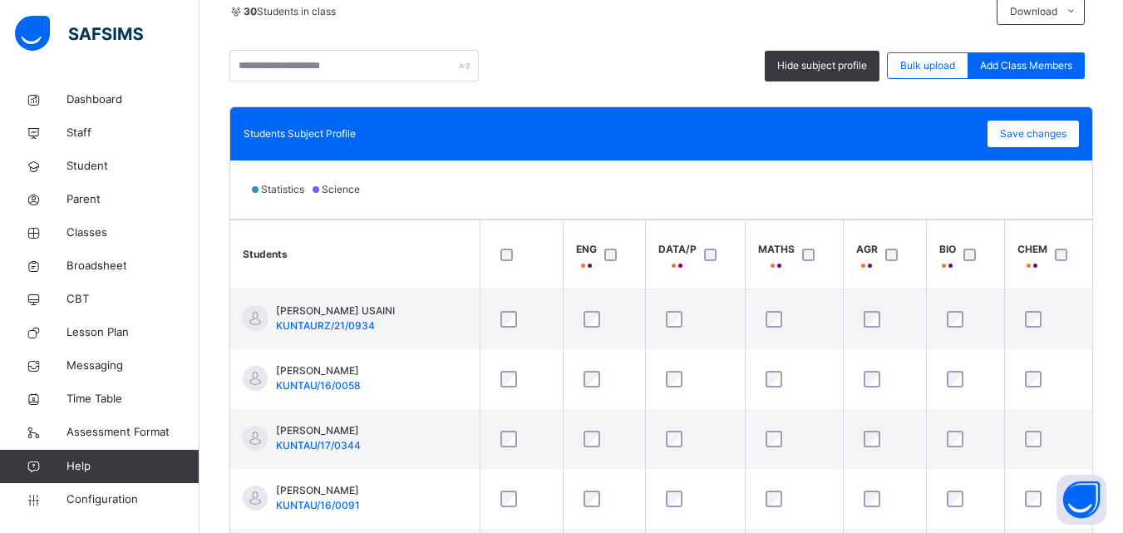
scroll to position [334, 0]
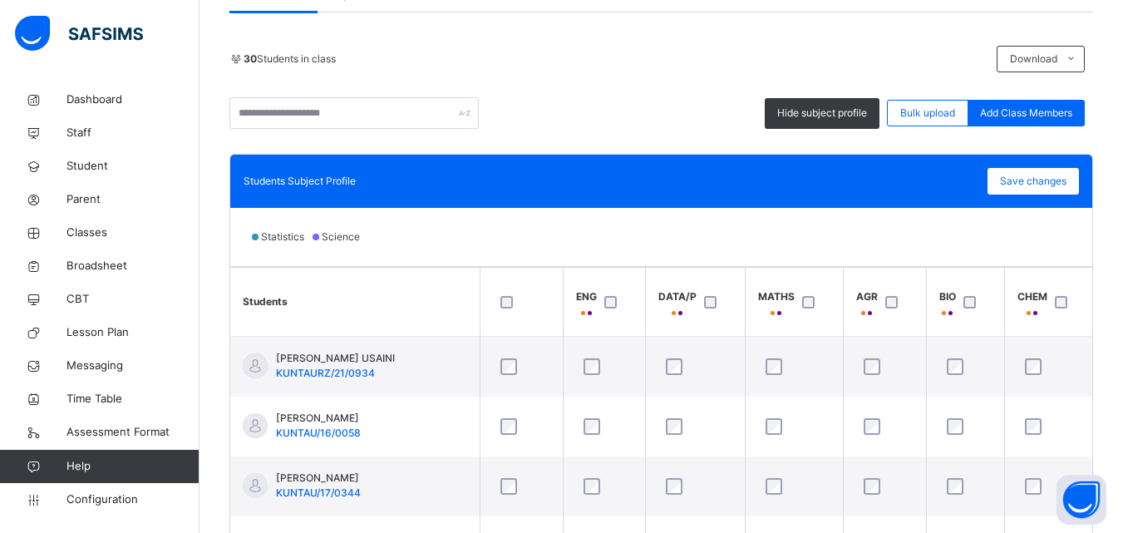
click at [970, 257] on div "Statistics Science" at bounding box center [661, 237] width 862 height 58
click at [983, 275] on th "BIO" at bounding box center [965, 302] width 78 height 69
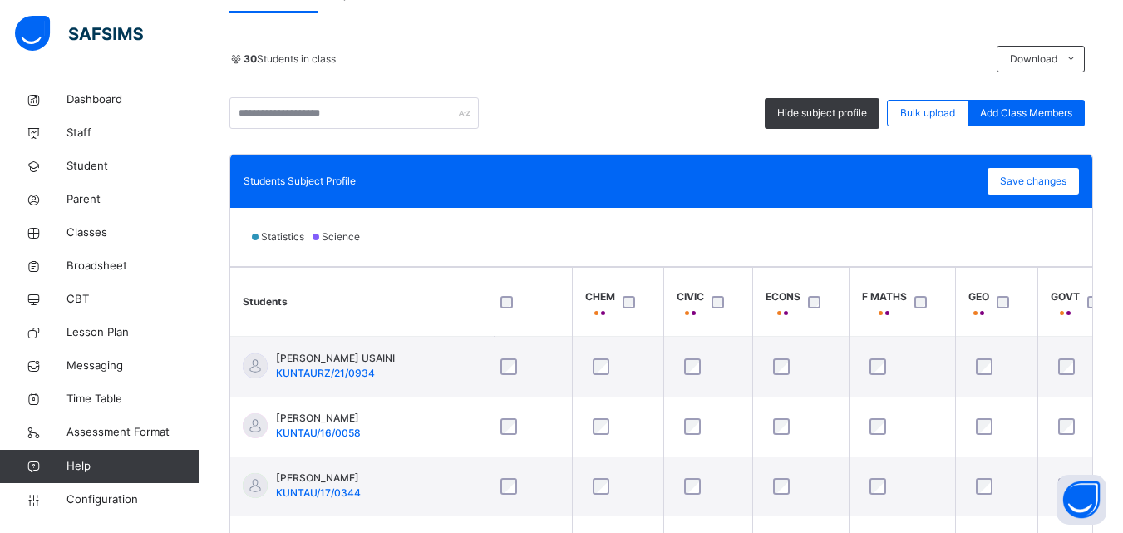
scroll to position [0, 466]
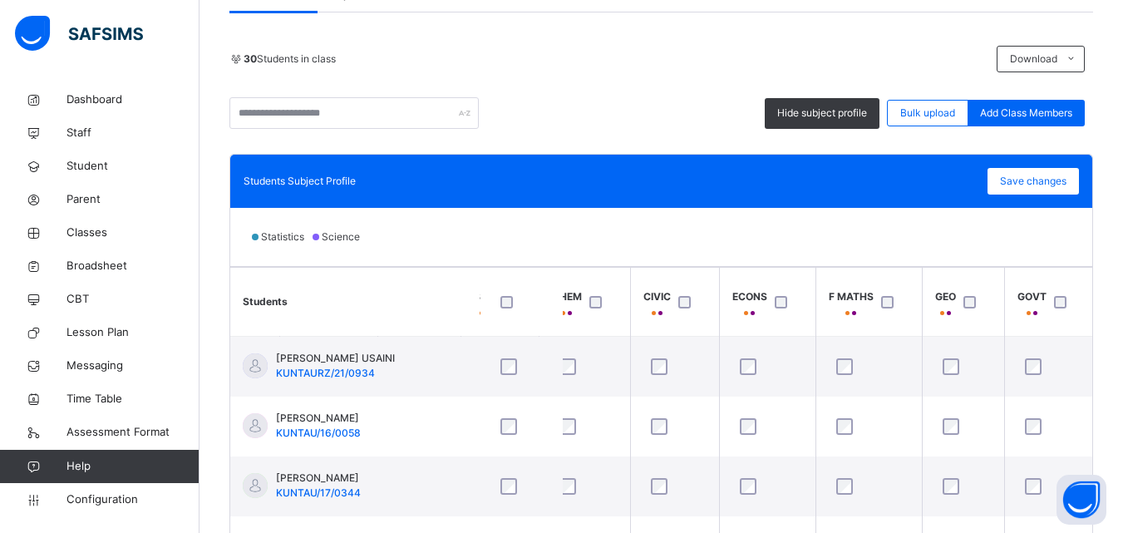
click at [998, 273] on th "GEO" at bounding box center [963, 302] width 82 height 69
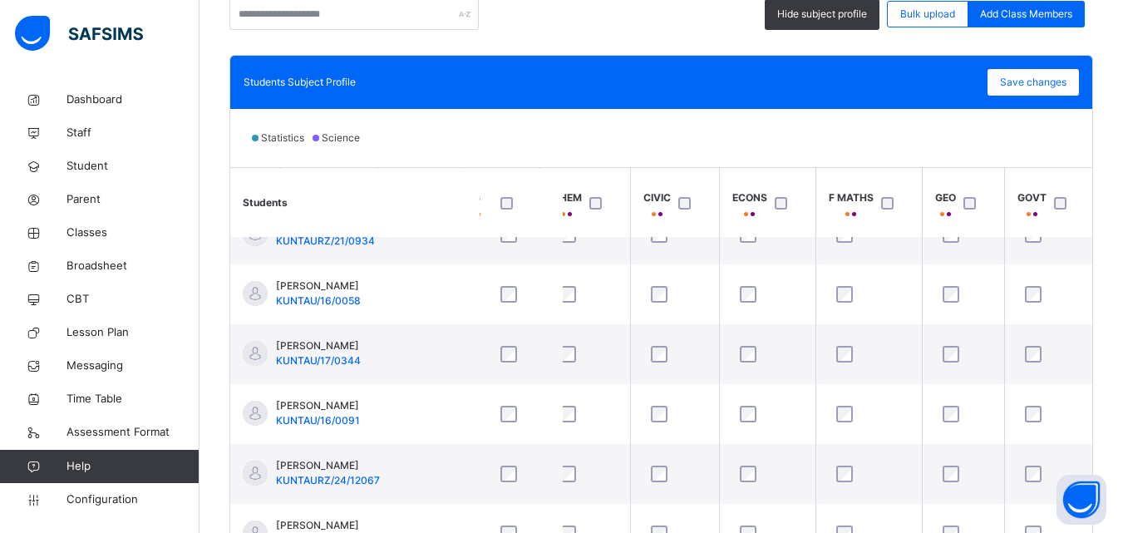
scroll to position [534, 0]
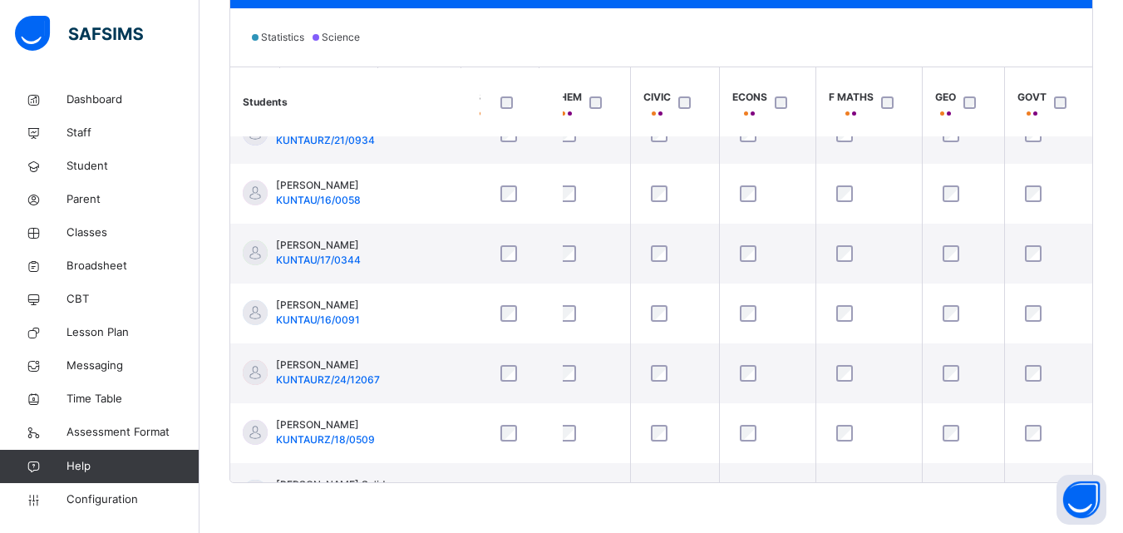
click at [1000, 85] on th "GEO" at bounding box center [963, 101] width 82 height 69
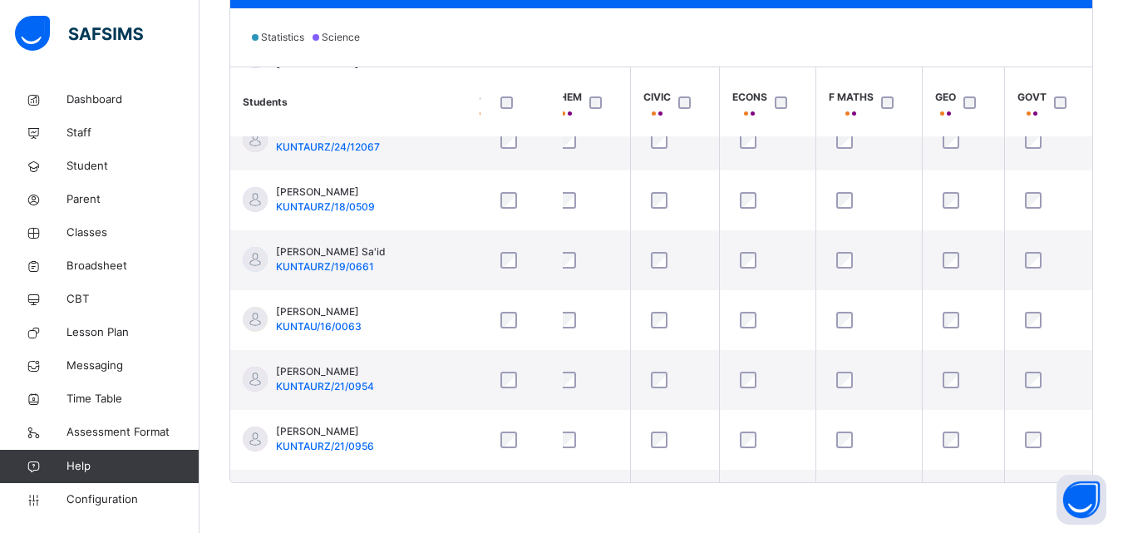
scroll to position [299, 466]
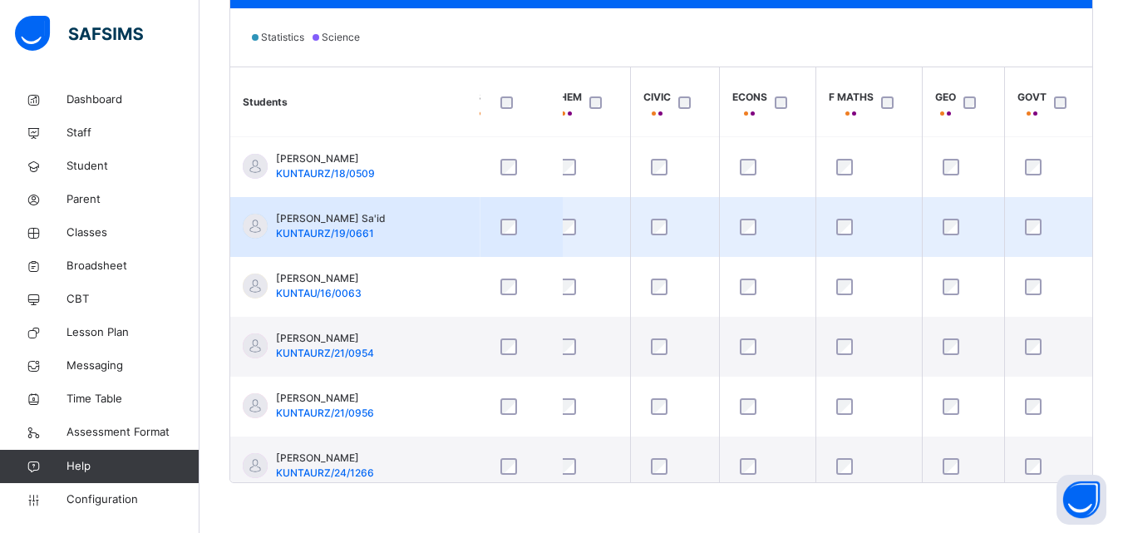
click at [984, 228] on div at bounding box center [964, 227] width 48 height 17
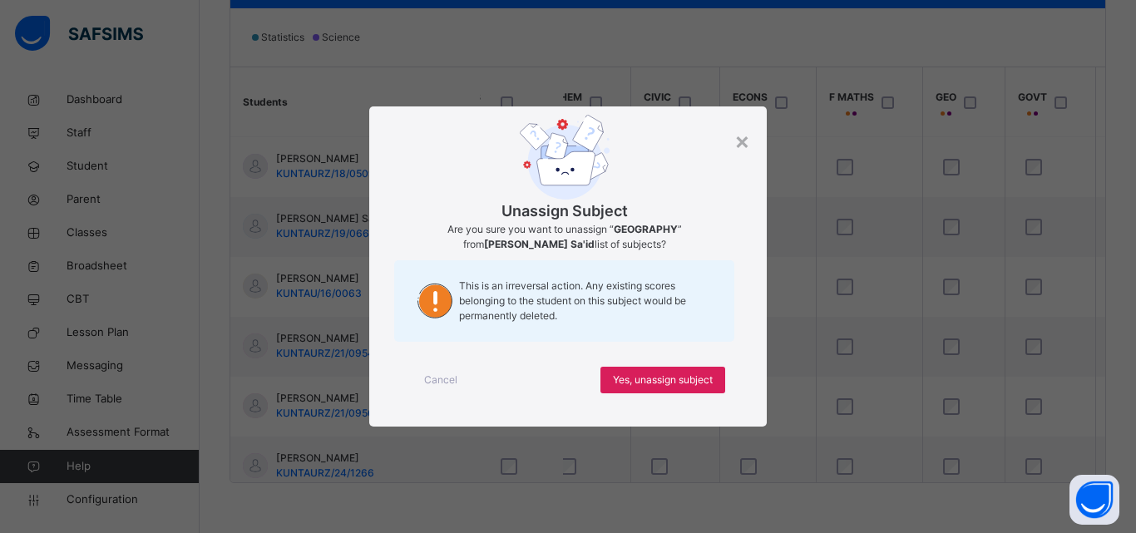
click at [751, 140] on div "Unassign Subject Are you sure you want to unassign “ GEOGRAPHY ” from Aisha Zak…" at bounding box center [567, 266] width 397 height 320
click at [743, 141] on div "×" at bounding box center [742, 140] width 16 height 35
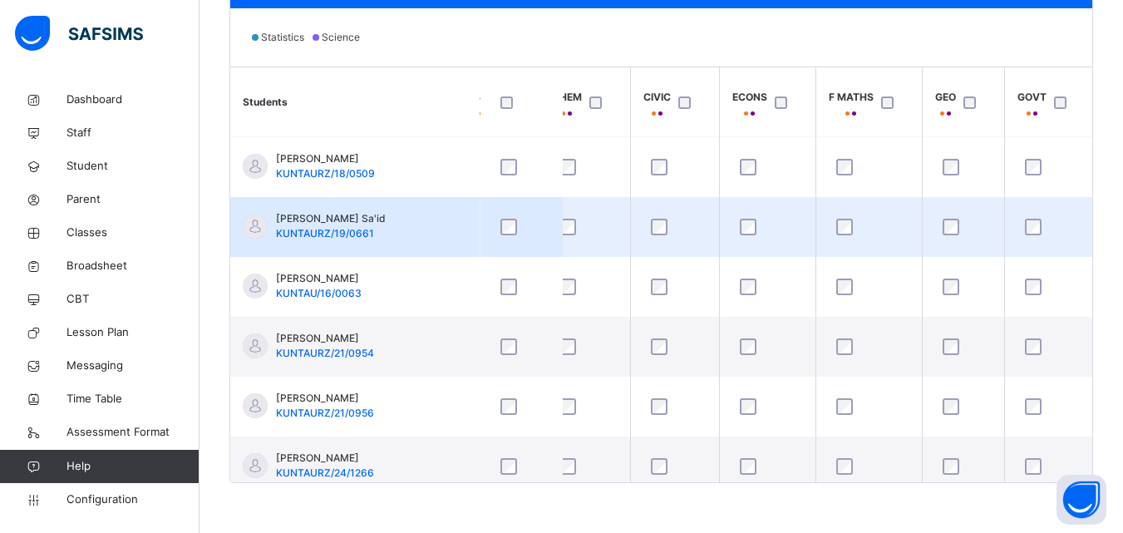
click at [980, 255] on td at bounding box center [963, 227] width 82 height 60
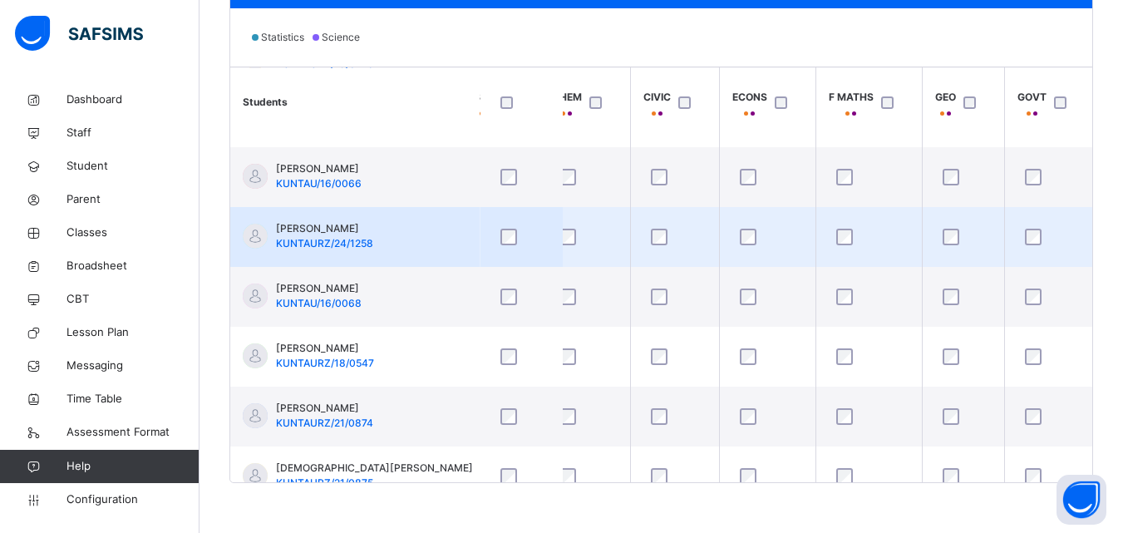
scroll to position [981, 466]
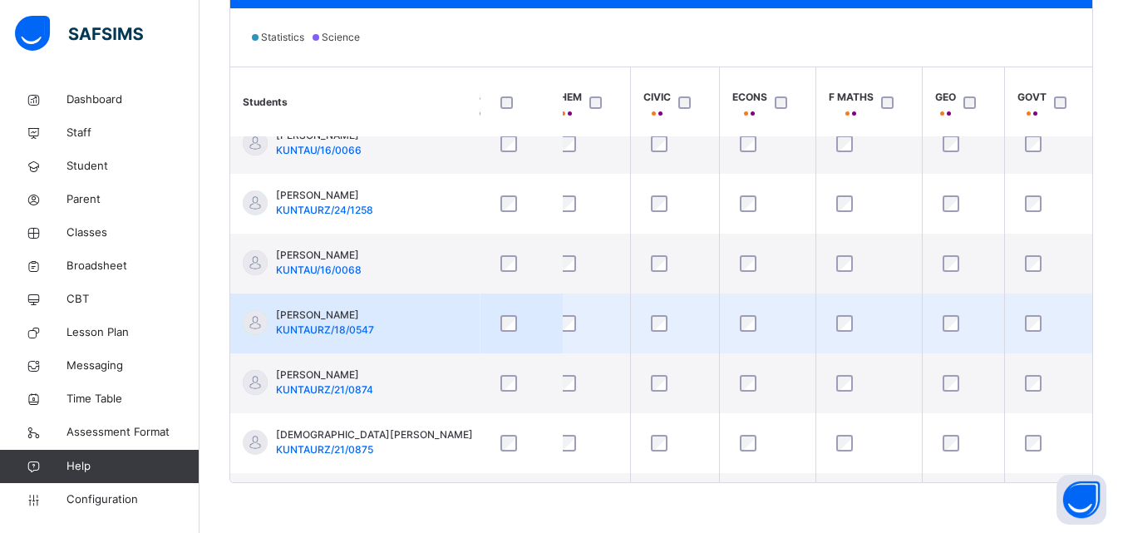
click at [985, 353] on td at bounding box center [963, 324] width 82 height 60
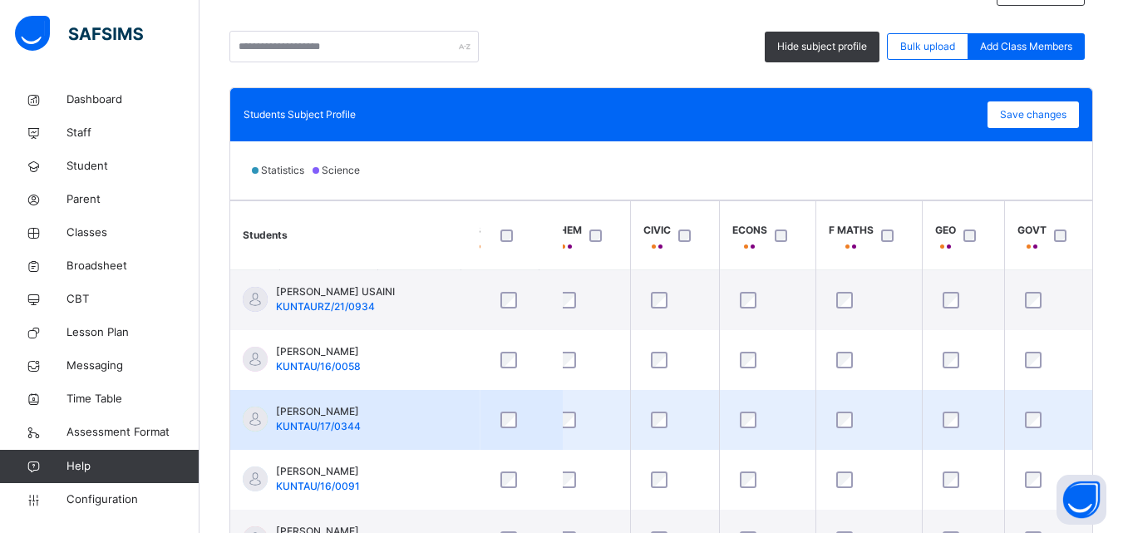
scroll to position [33, 466]
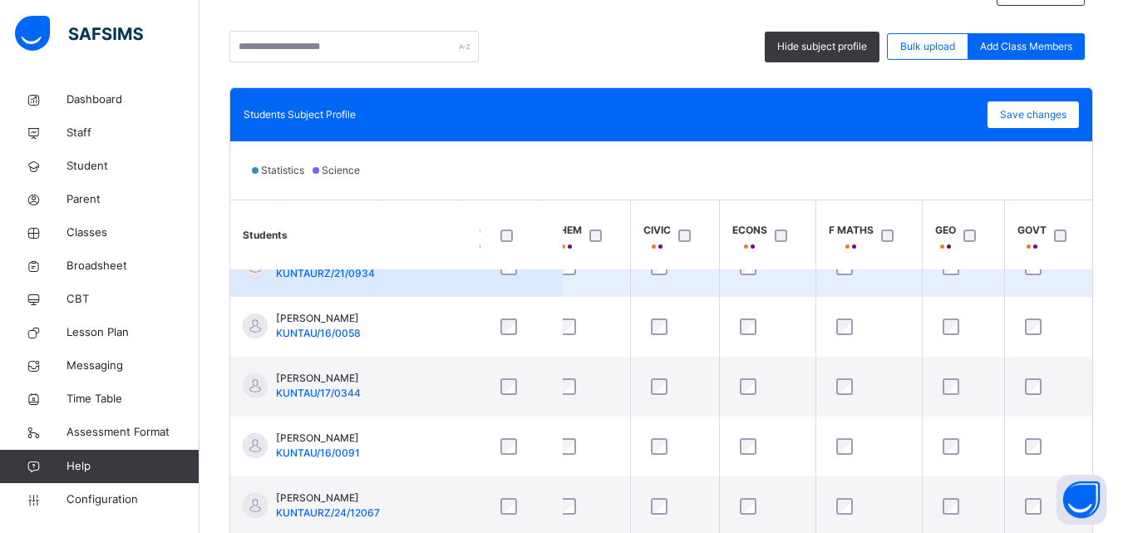
click at [1085, 296] on td at bounding box center [1050, 267] width 91 height 61
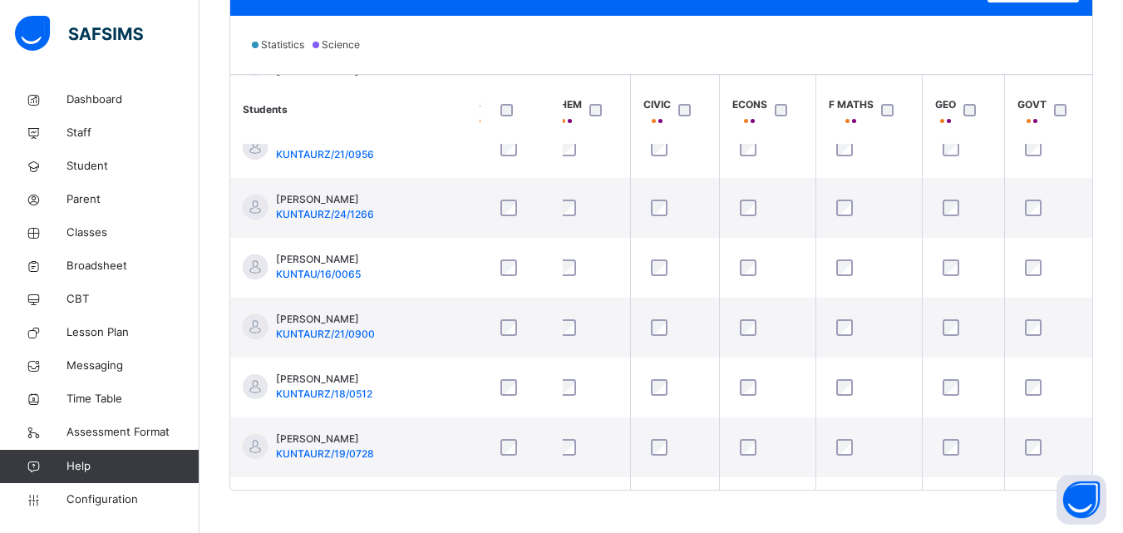
scroll to position [534, 0]
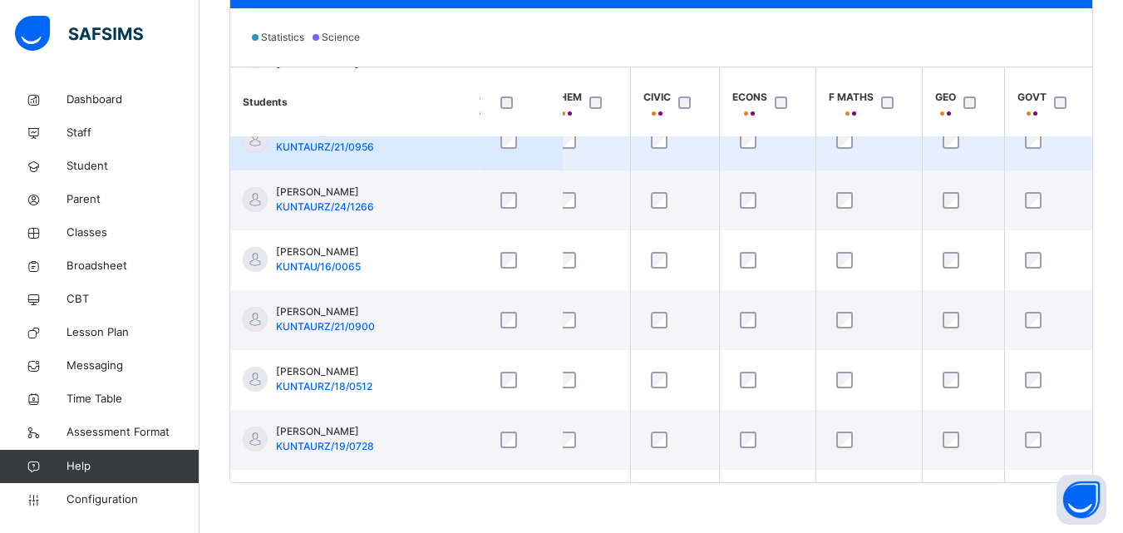
click at [991, 169] on td at bounding box center [963, 141] width 82 height 60
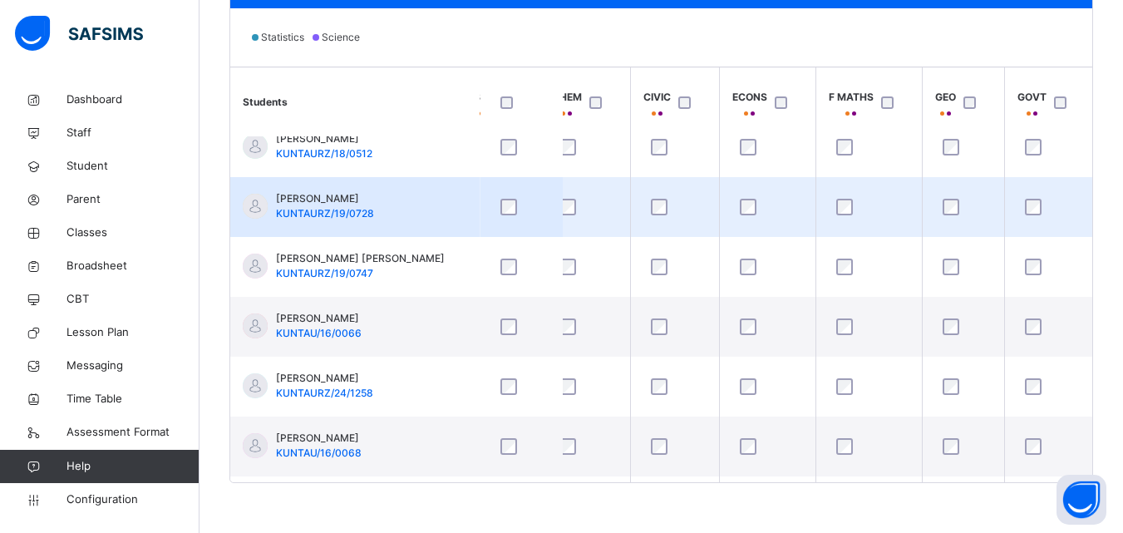
click at [980, 177] on td at bounding box center [963, 207] width 82 height 60
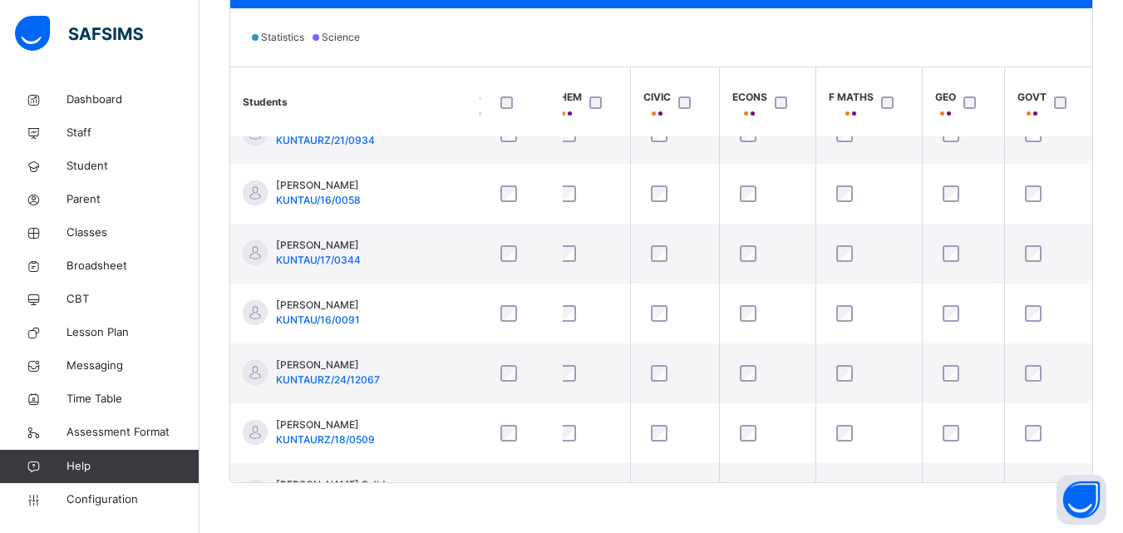
scroll to position [0, 466]
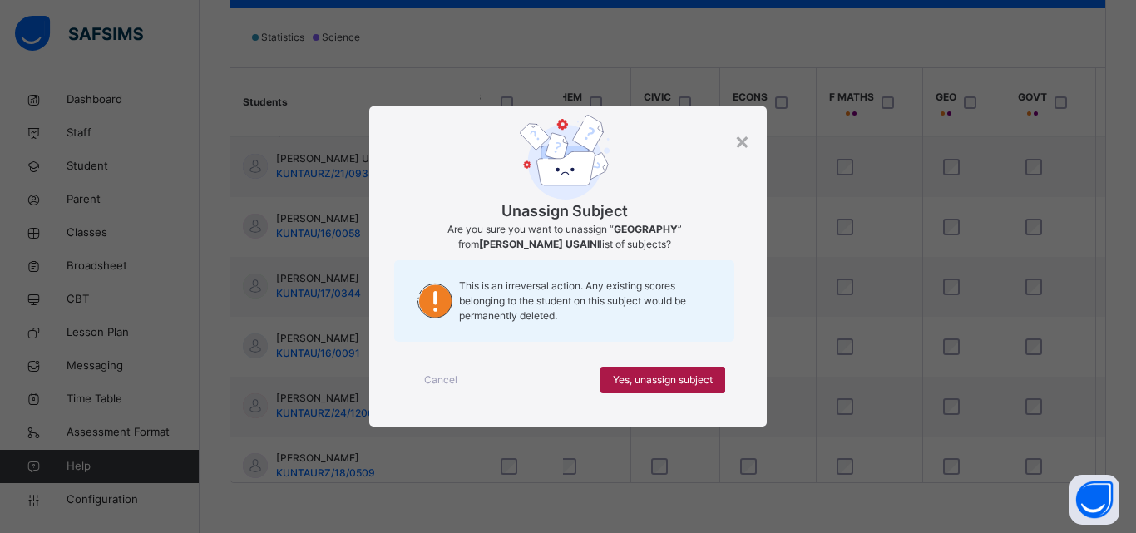
click at [676, 379] on span "Yes, unassign subject" at bounding box center [663, 380] width 100 height 15
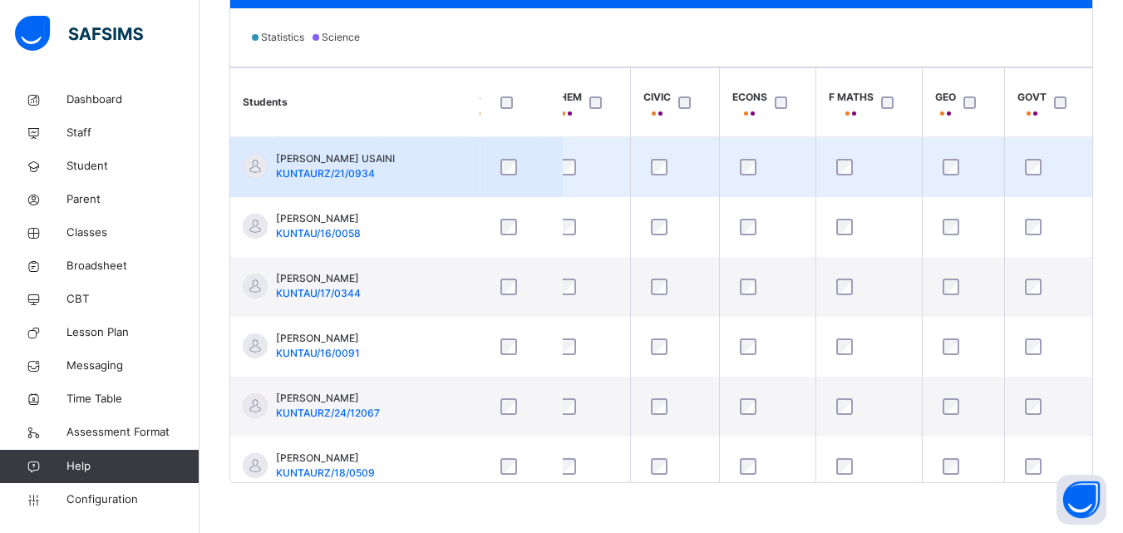
click at [989, 193] on td at bounding box center [963, 167] width 82 height 61
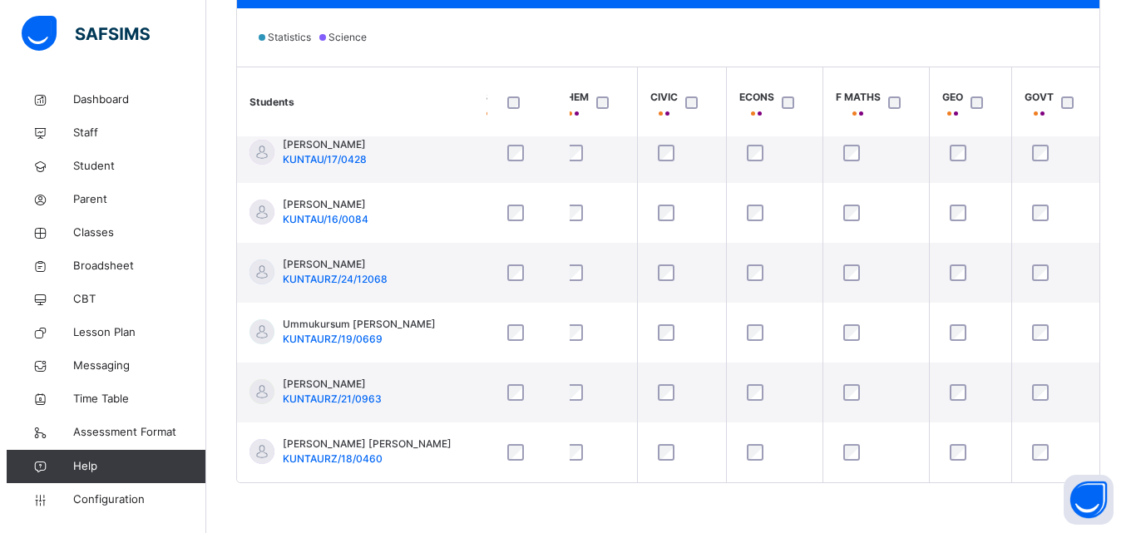
scroll to position [1458, 466]
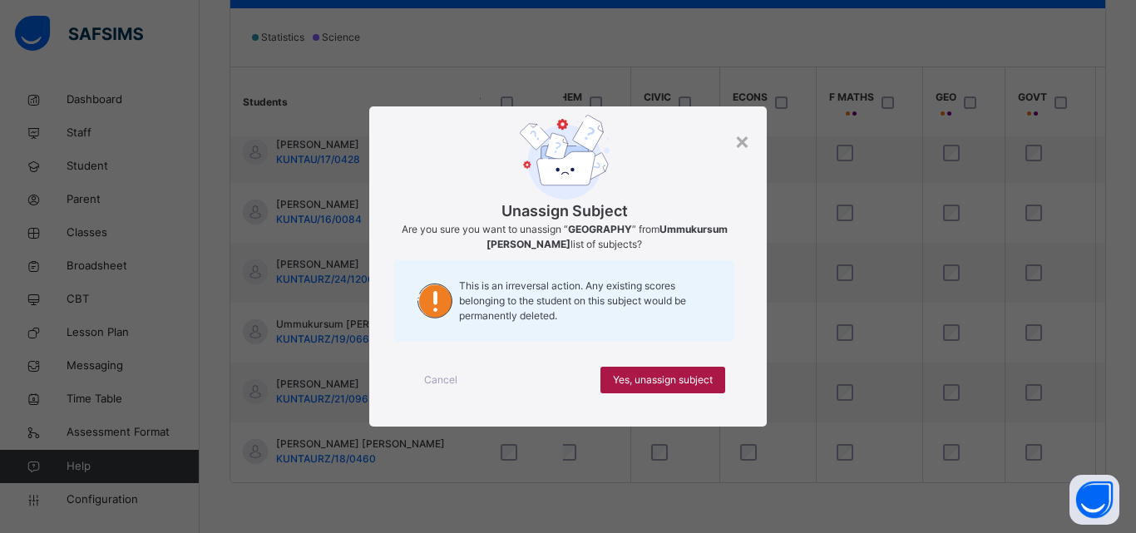
click at [688, 374] on span "Yes, unassign subject" at bounding box center [663, 380] width 100 height 15
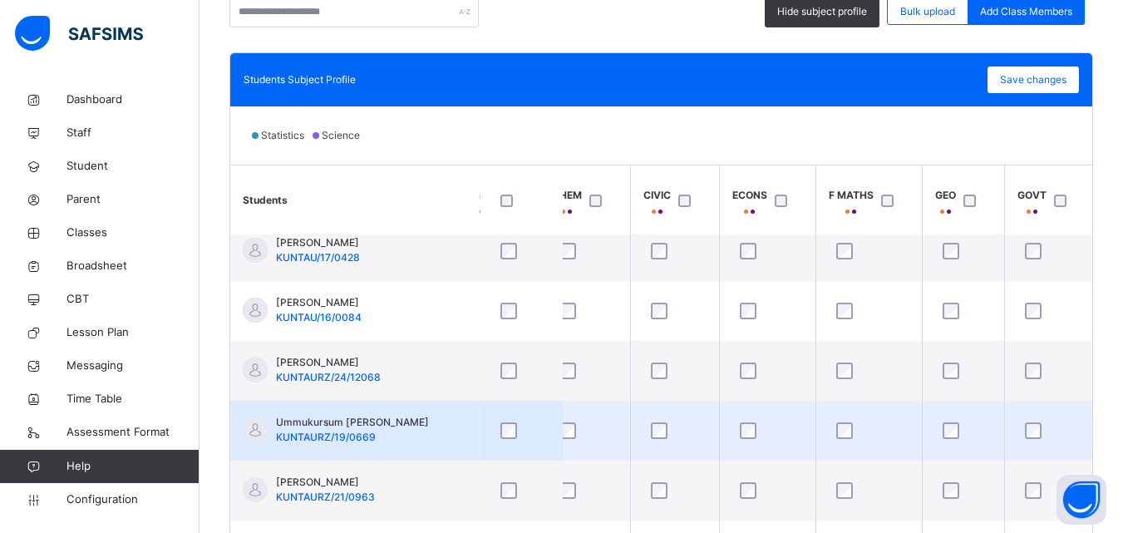
scroll to position [434, 0]
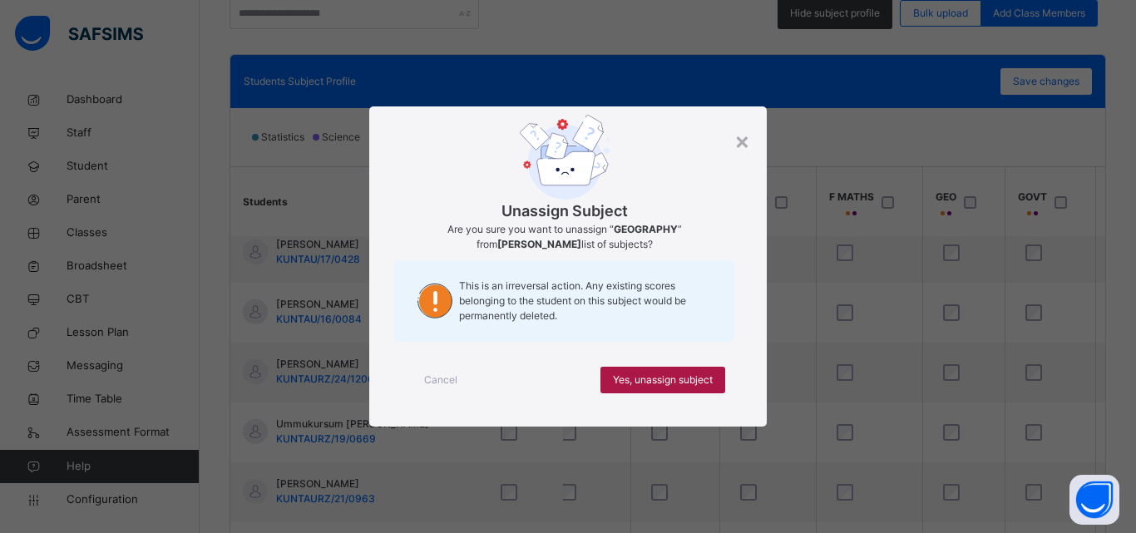
click at [674, 373] on span "Yes, unassign subject" at bounding box center [663, 380] width 100 height 15
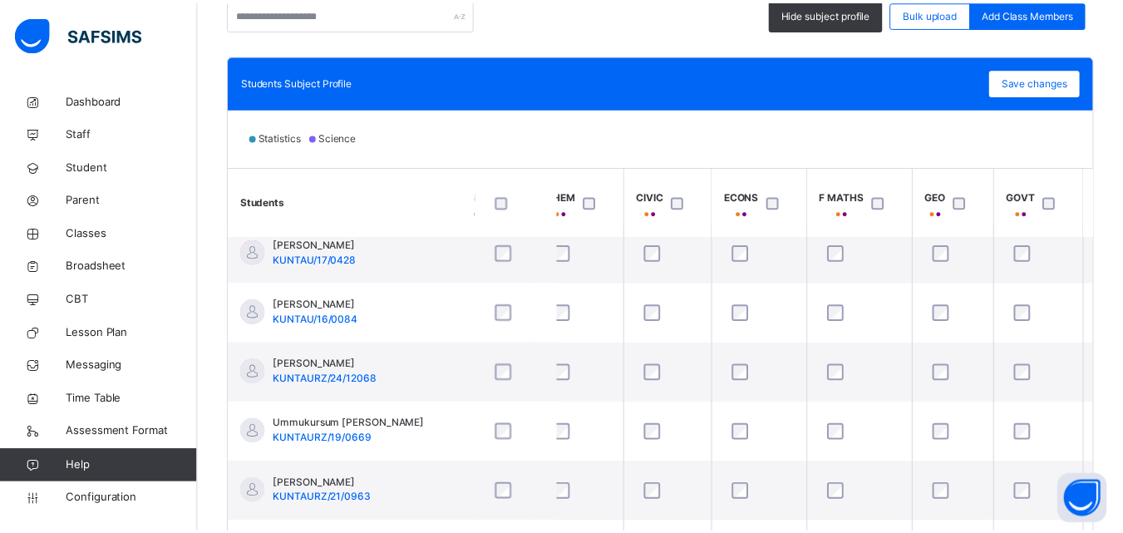
scroll to position [1458, 466]
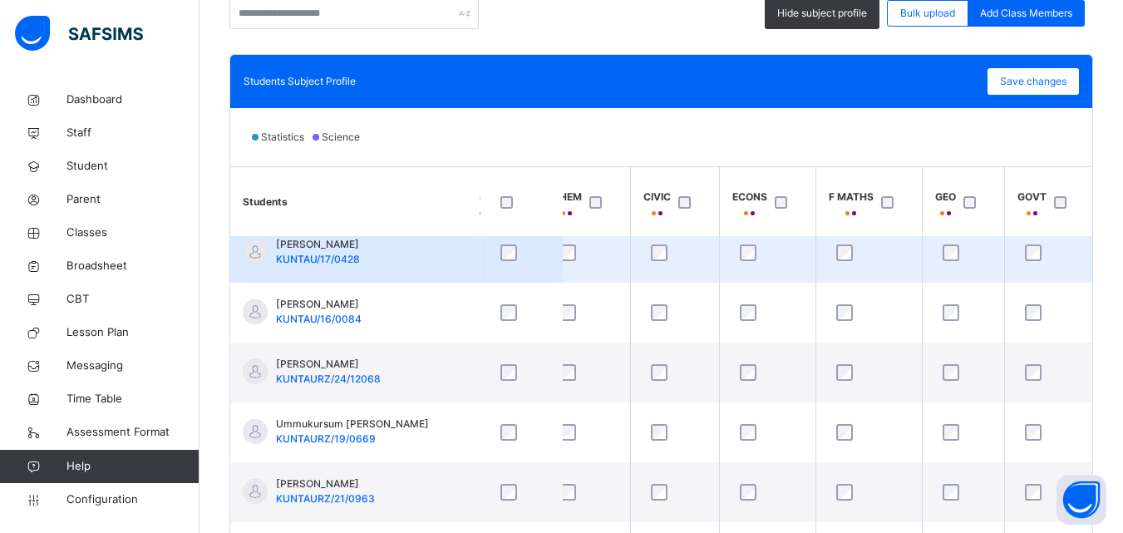
click at [994, 274] on td at bounding box center [963, 253] width 82 height 60
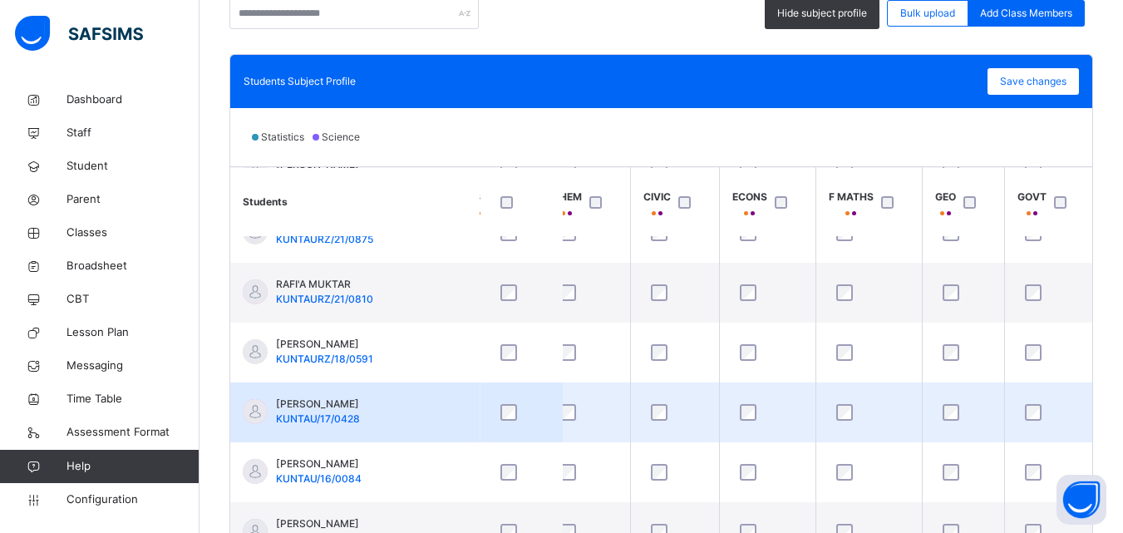
scroll to position [1258, 466]
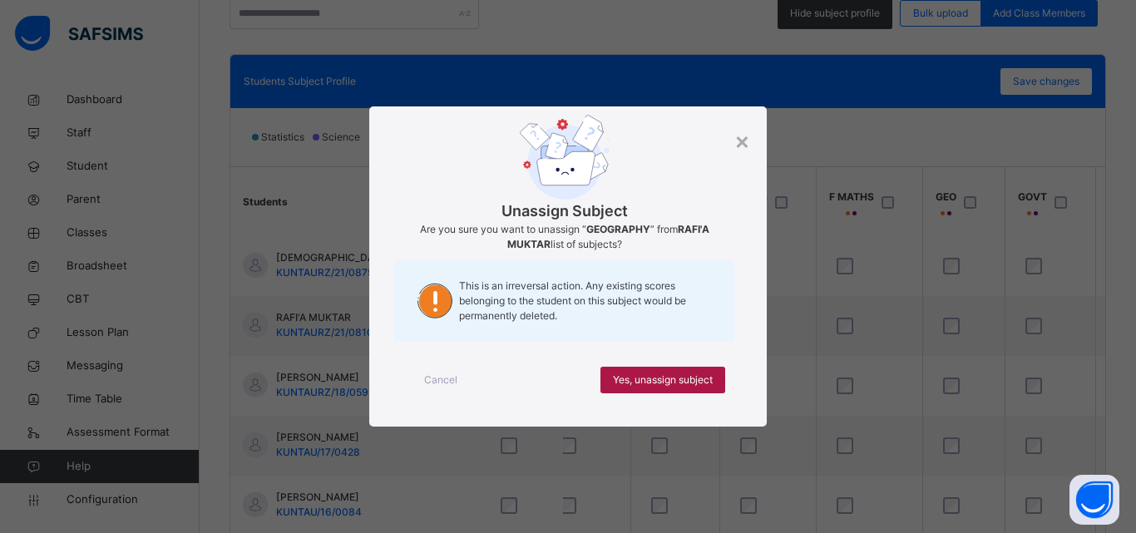
click at [710, 377] on span "Yes, unassign subject" at bounding box center [663, 380] width 100 height 15
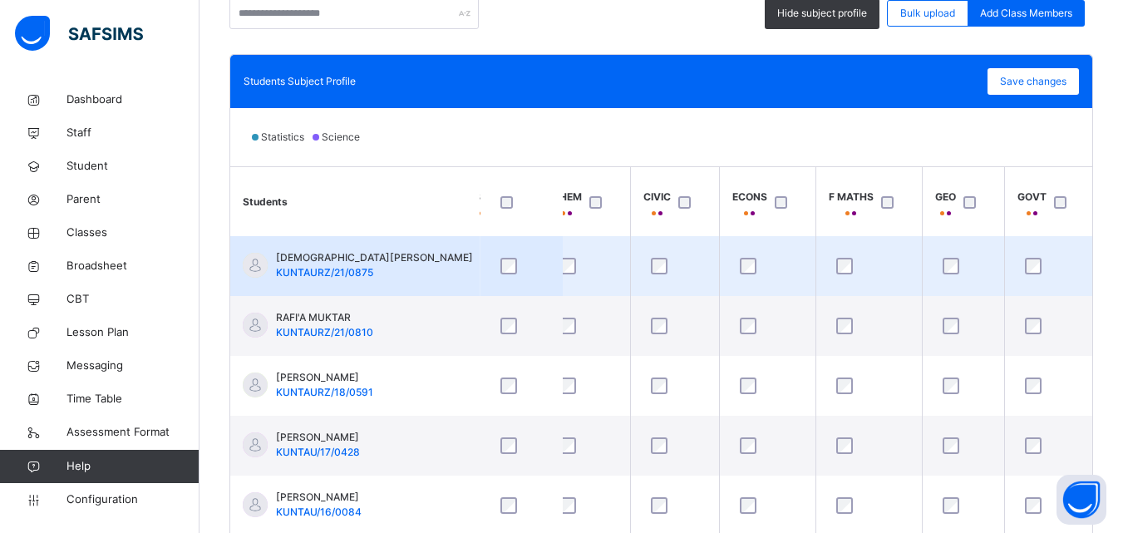
click at [995, 238] on td at bounding box center [963, 266] width 82 height 60
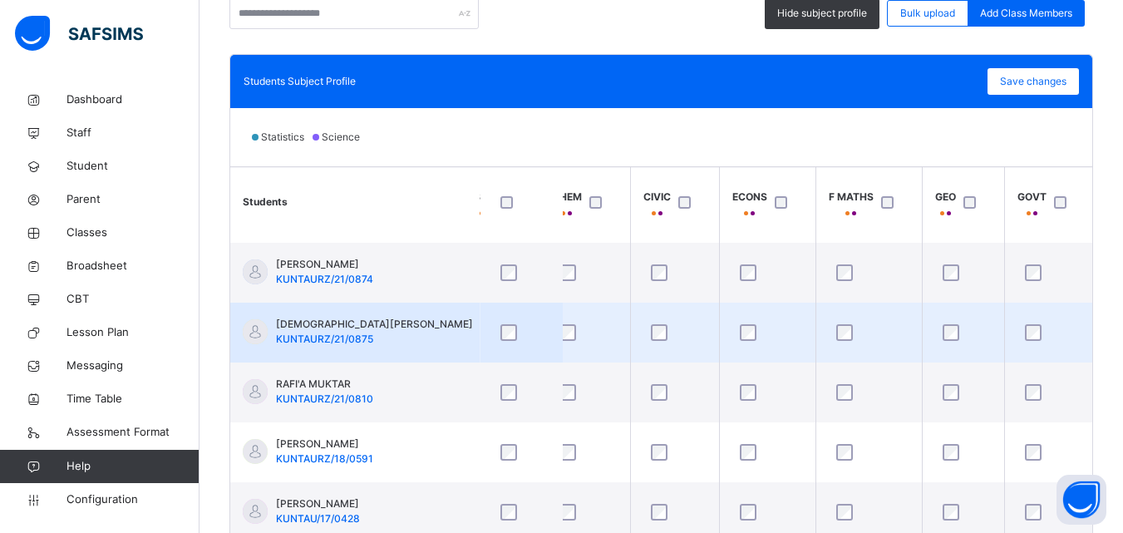
scroll to position [1158, 466]
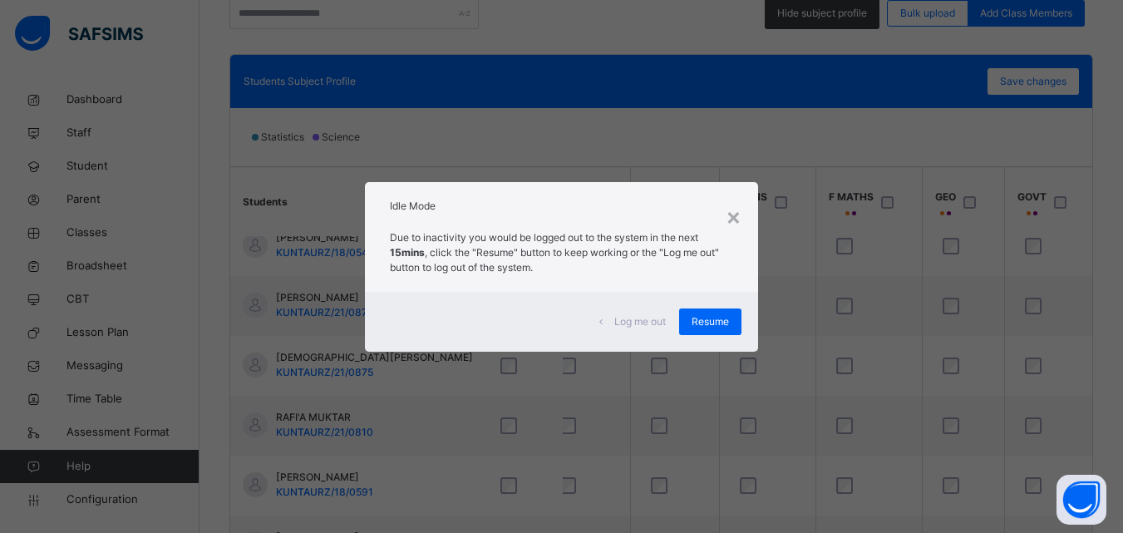
click at [725, 215] on div "Idle Mode" at bounding box center [561, 202] width 393 height 40
click at [711, 325] on span "Resume" at bounding box center [710, 321] width 37 height 15
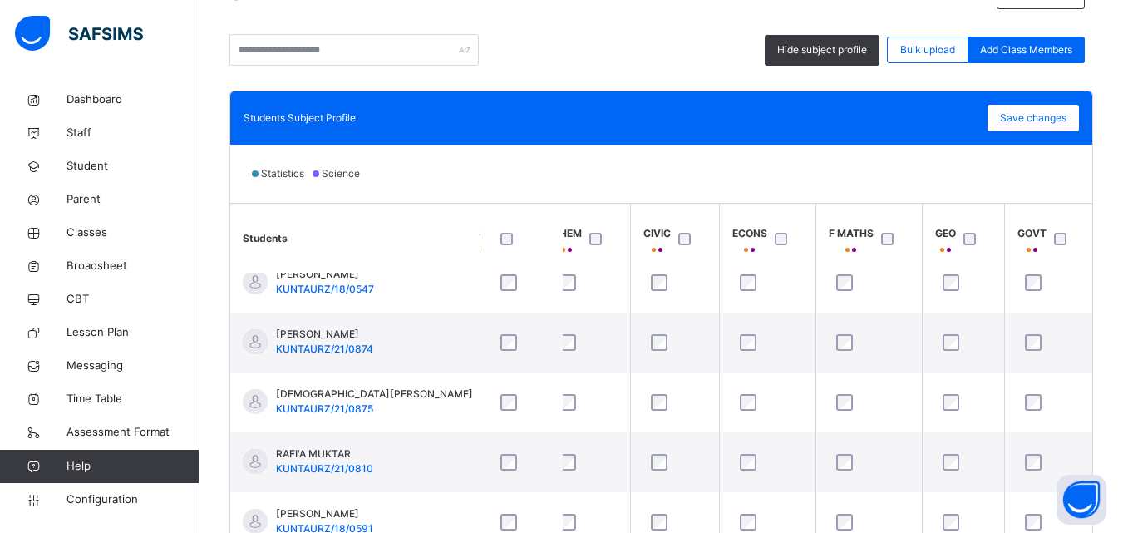
scroll to position [401, 0]
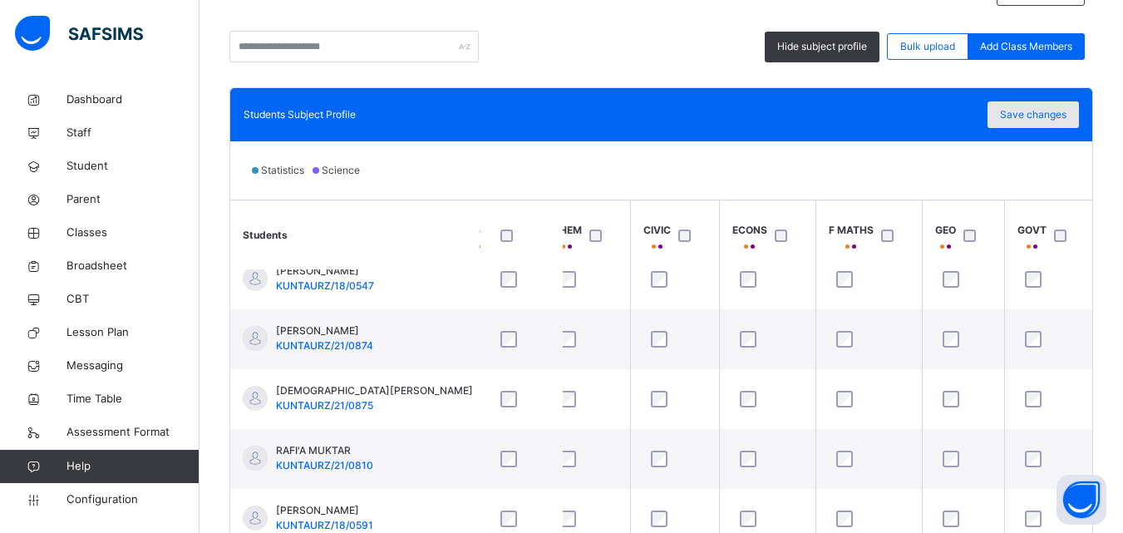
click at [1042, 116] on span "Save changes" at bounding box center [1033, 114] width 67 height 15
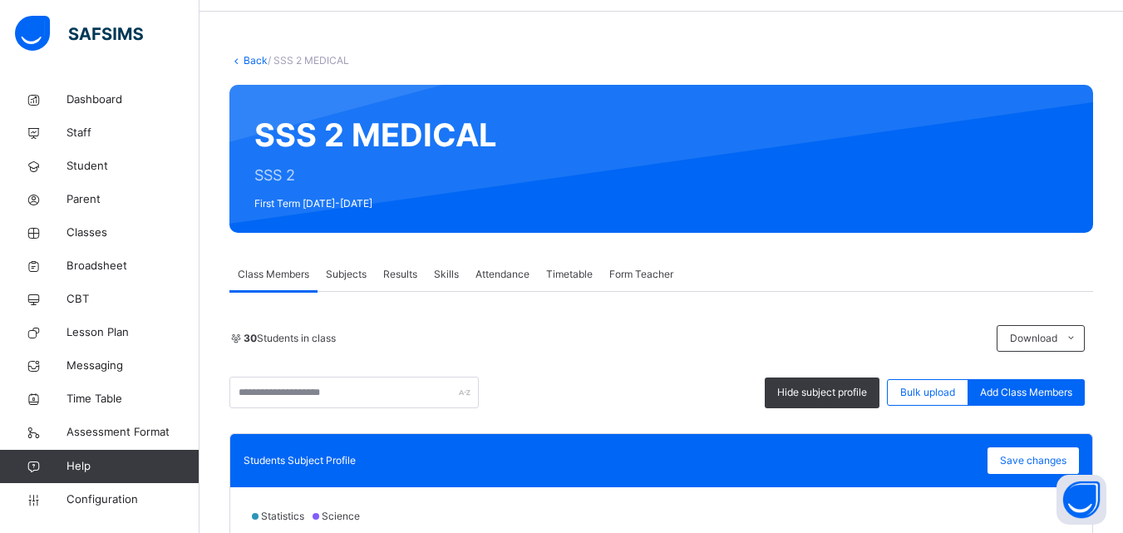
scroll to position [0, 0]
